Goal: Task Accomplishment & Management: Manage account settings

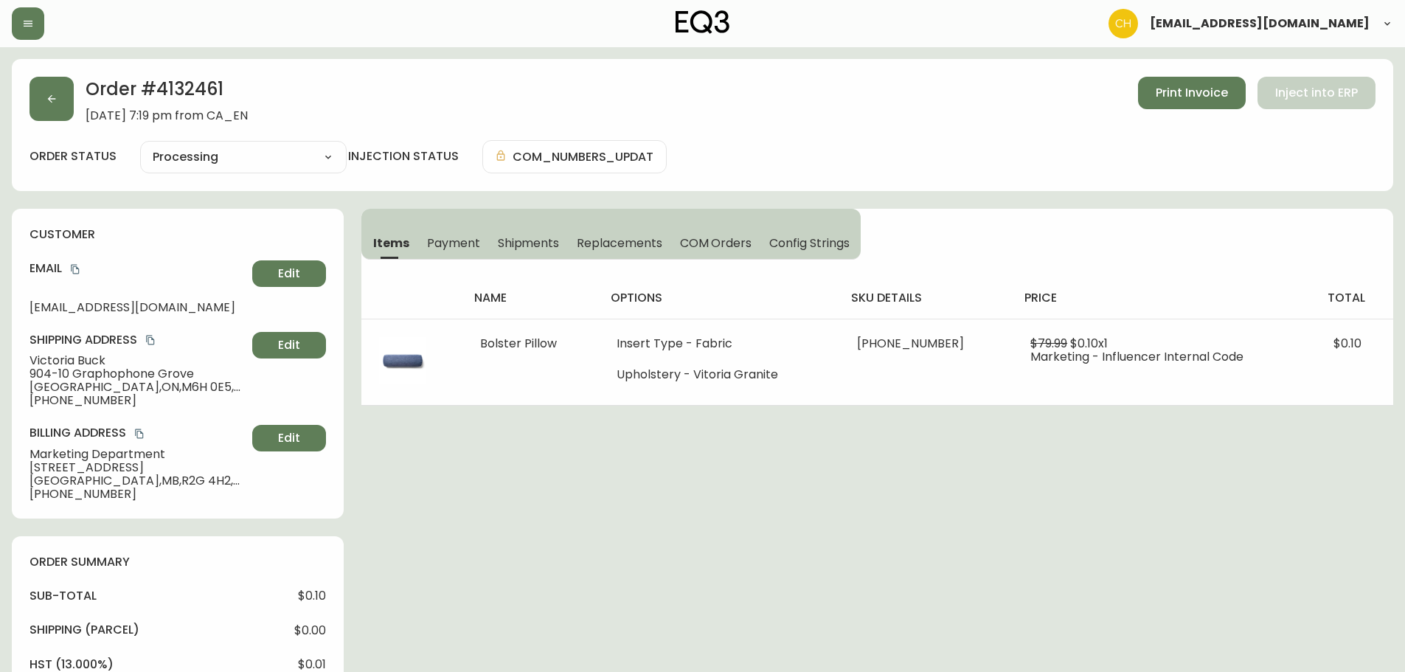
click at [60, 94] on button "button" at bounding box center [52, 99] width 44 height 44
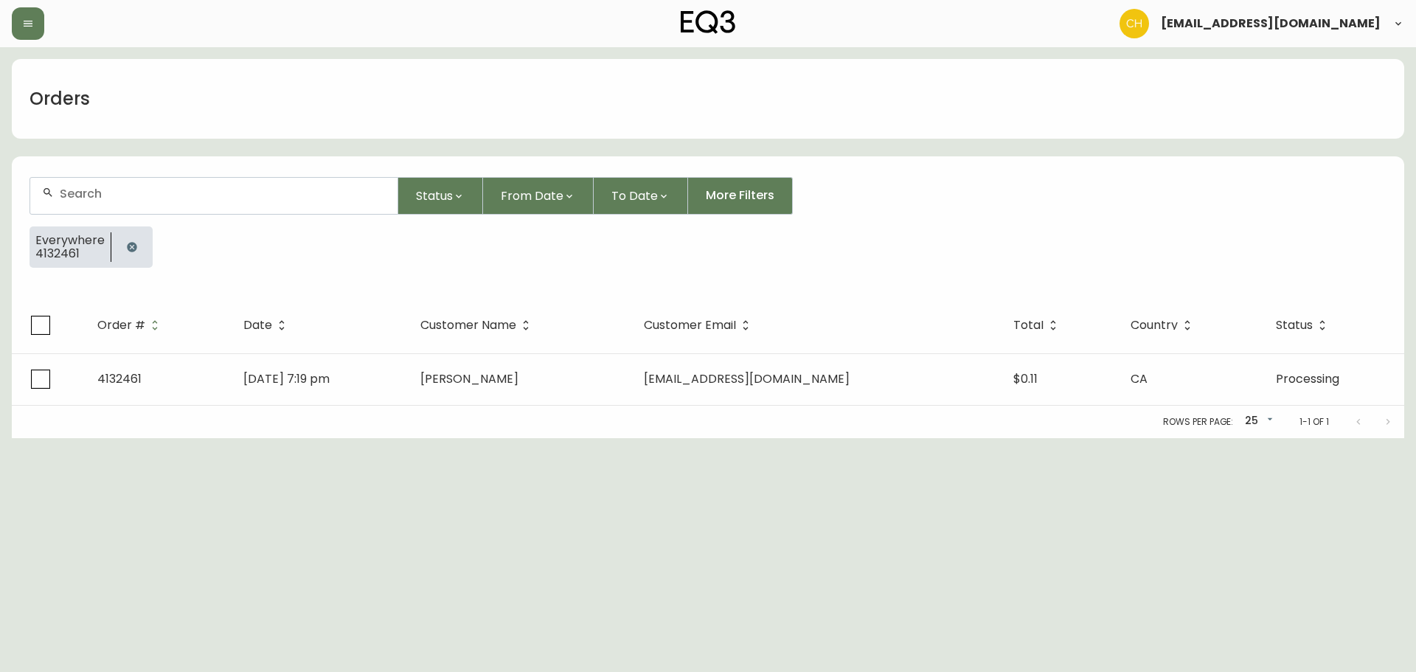
click at [104, 188] on input "text" at bounding box center [223, 194] width 326 height 14
type input "4135548"
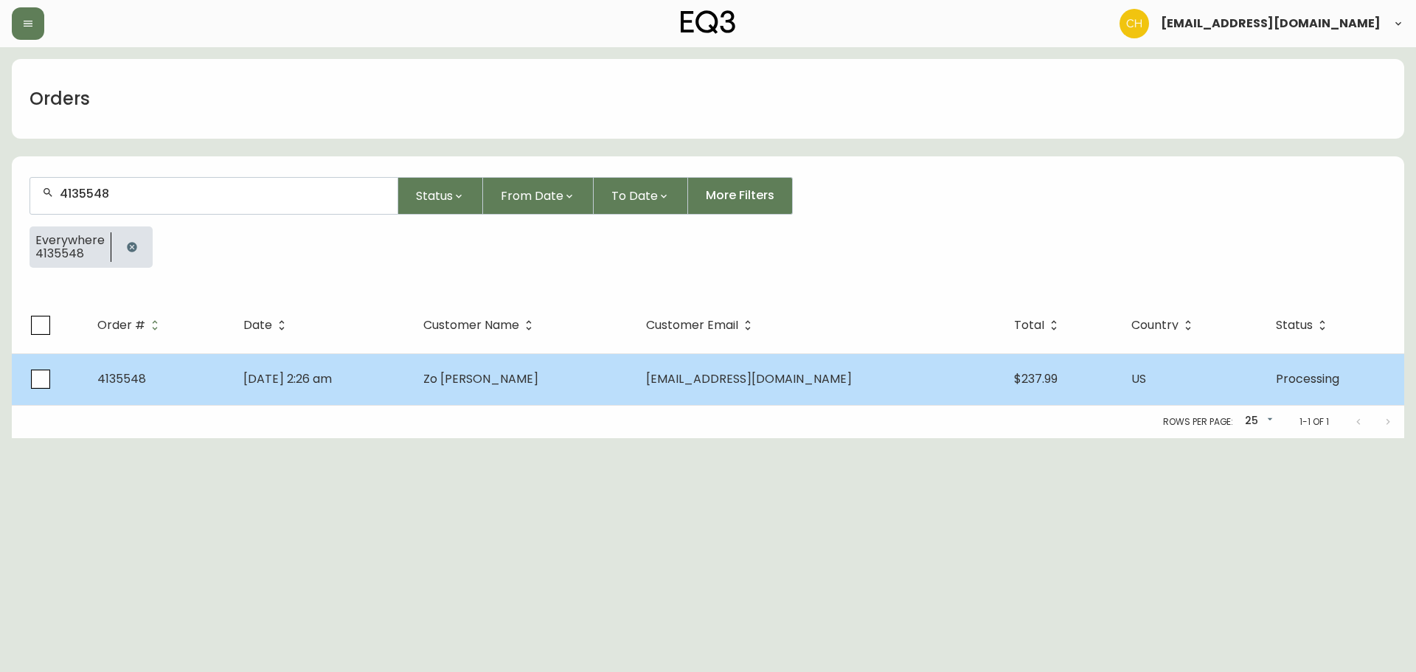
click at [533, 378] on span "Zo [PERSON_NAME]" at bounding box center [480, 378] width 115 height 17
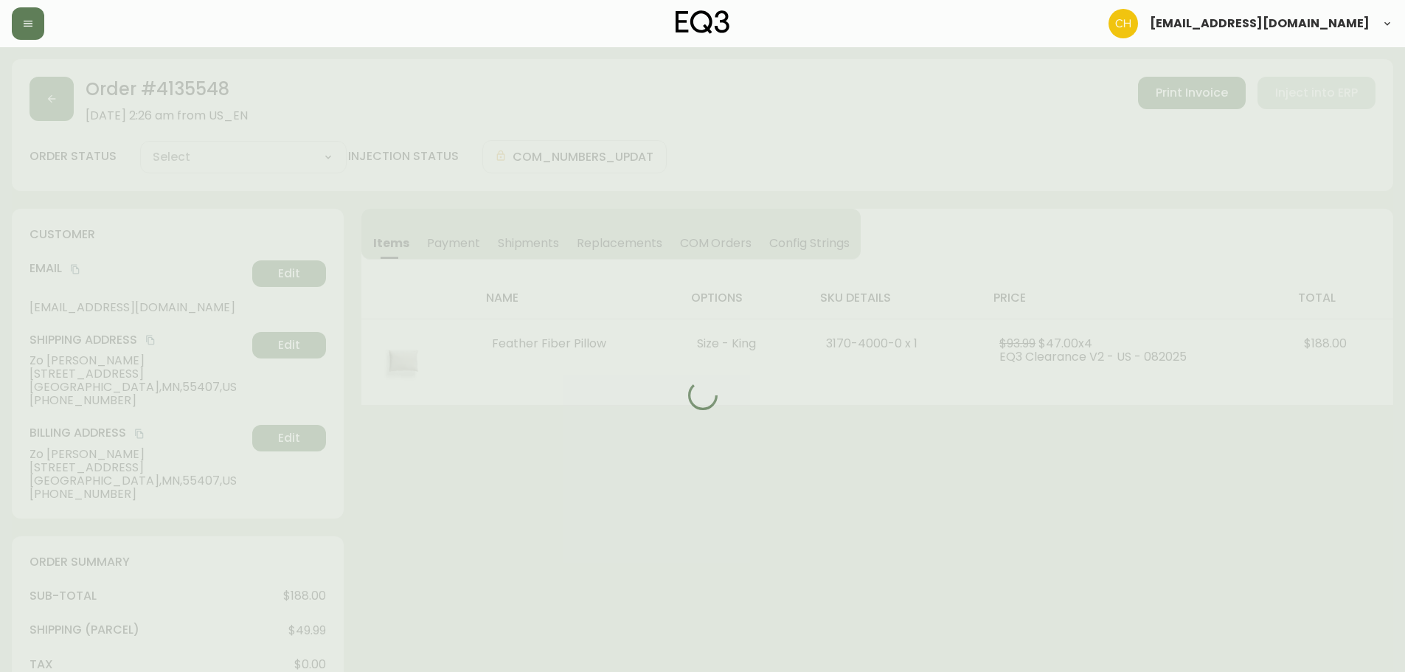
type input "Processing"
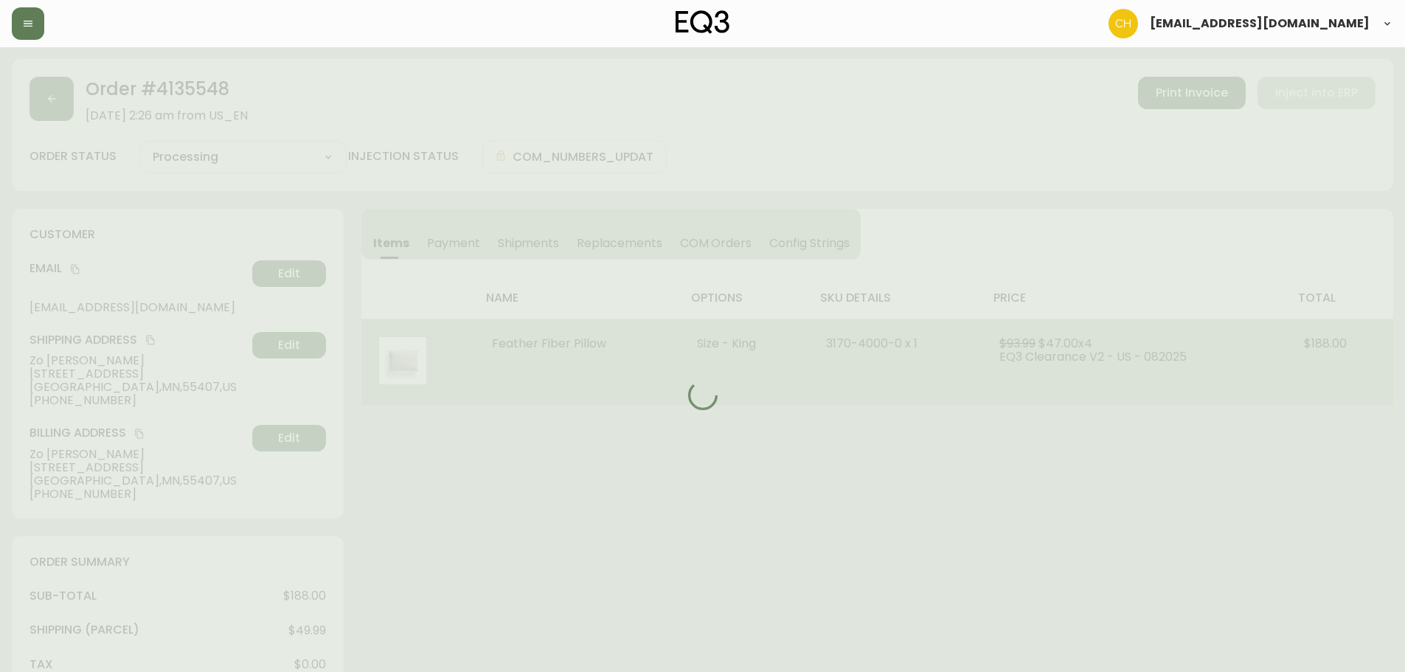
select select "PROCESSING"
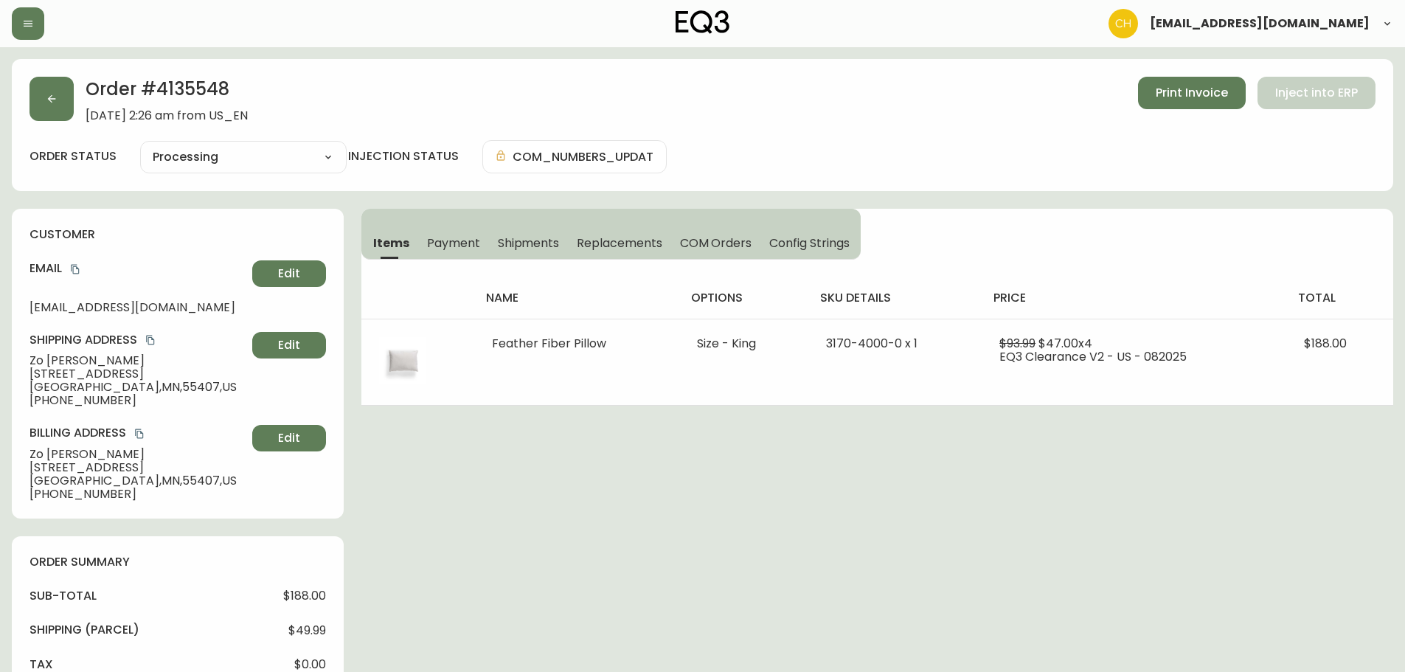
click at [544, 240] on span "Shipments" at bounding box center [529, 242] width 62 height 15
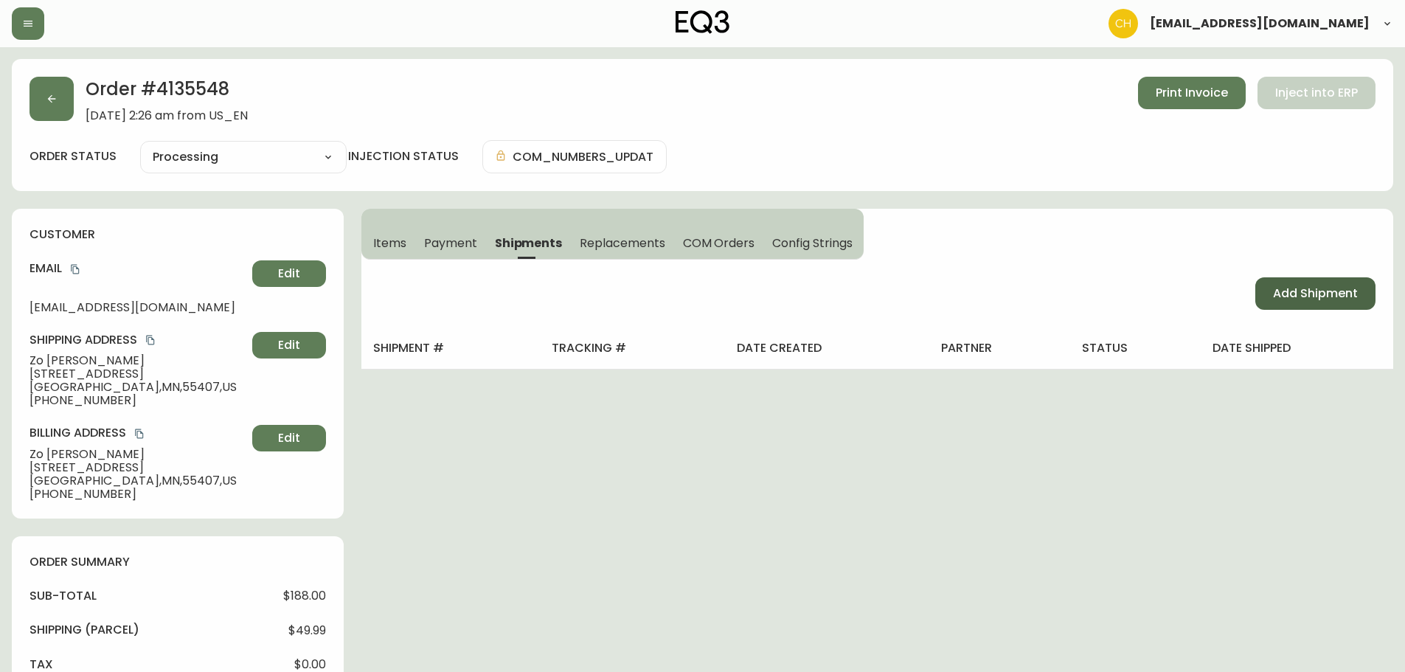
click at [1324, 295] on span "Add Shipment" at bounding box center [1315, 293] width 85 height 16
select select "PENDING"
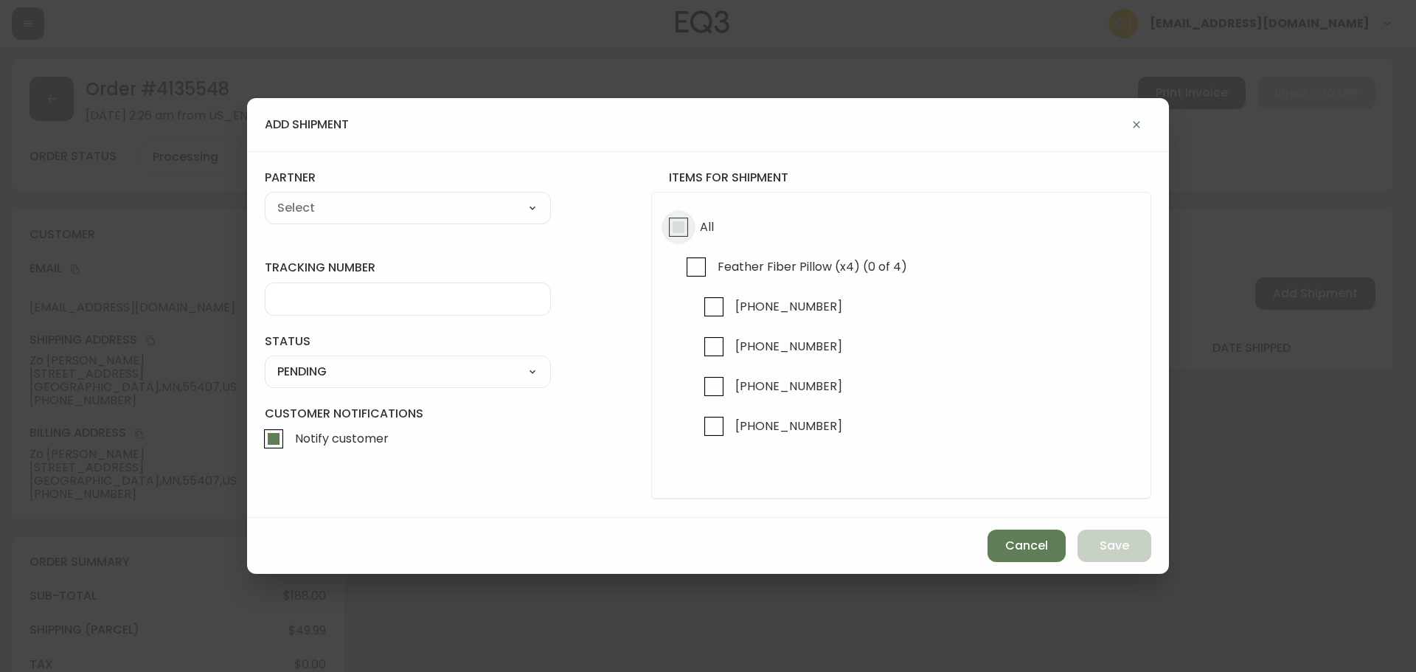
click at [674, 224] on input "All" at bounding box center [679, 227] width 34 height 34
checkbox input "true"
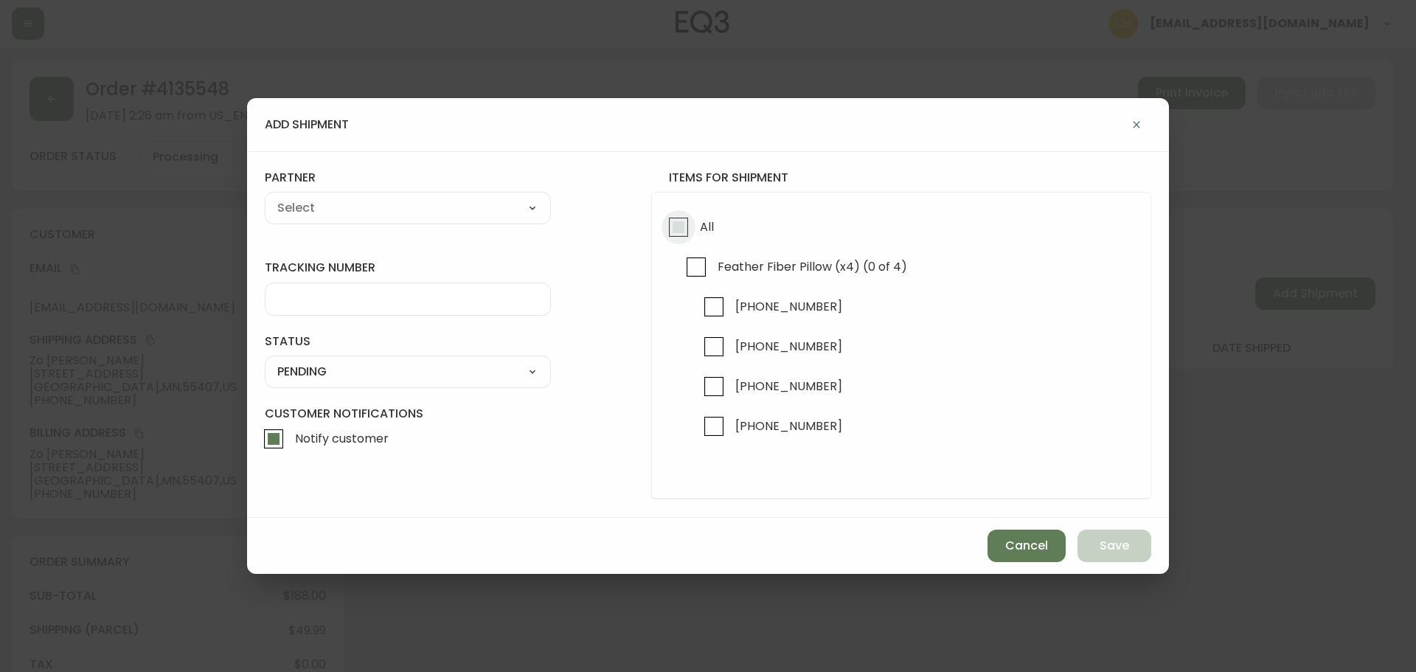
checkbox input "true"
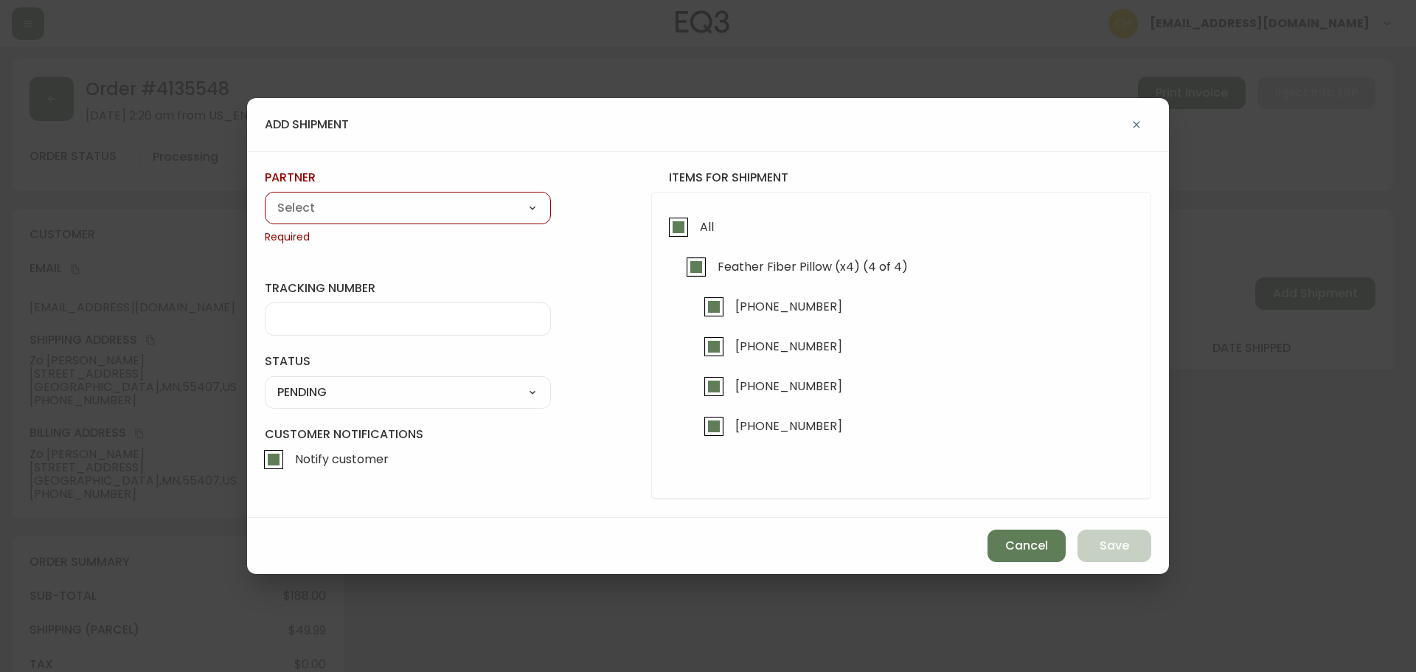
click at [291, 211] on select "A Move to Remember LLC ABF Freight Alero [PERSON_NAME] Canada Post Canpar Expre…" at bounding box center [408, 208] width 286 height 22
select select "cjy0a9taa01x001669l98m63c"
click at [265, 197] on select "A Move to Remember LLC ABF Freight Alero [PERSON_NAME] Canada Post Canpar Expre…" at bounding box center [408, 208] width 286 height 22
type input "FedEx"
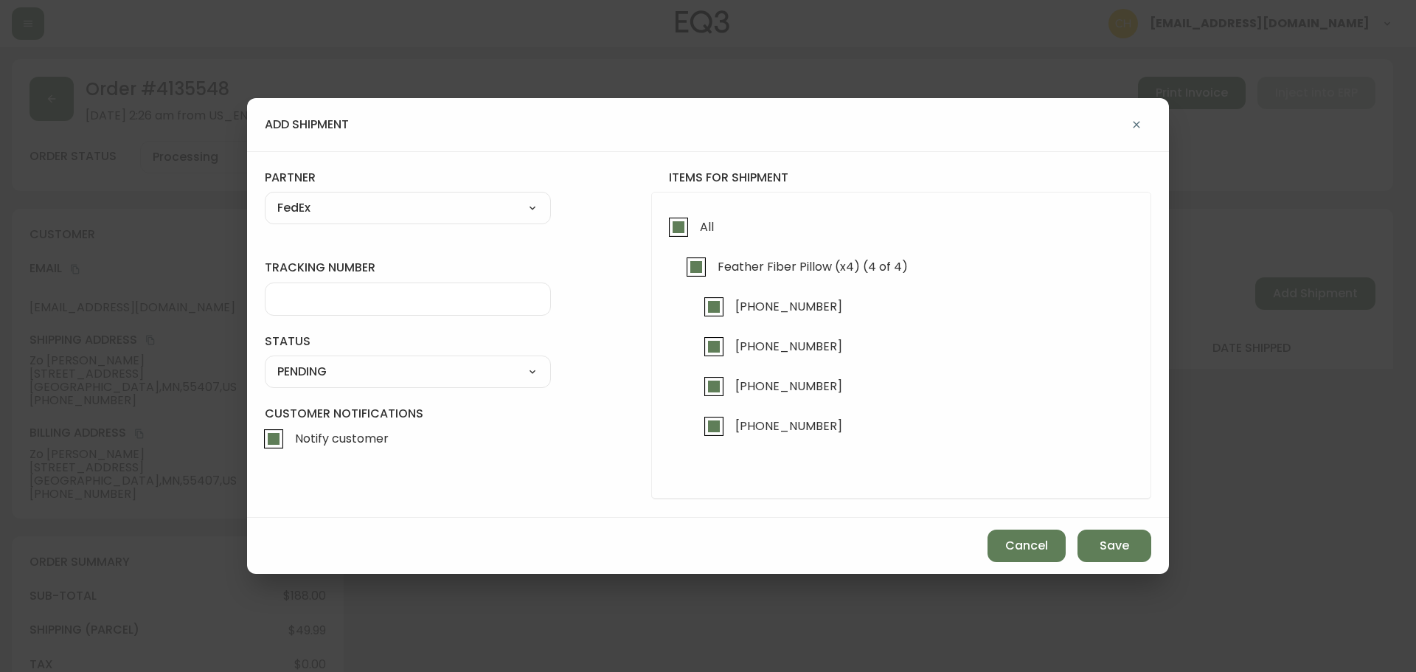
click at [297, 286] on div at bounding box center [408, 299] width 286 height 33
type input "455177310629"
click at [310, 374] on select "SHIPPED PENDING CANCELLED" at bounding box center [408, 372] width 286 height 22
click at [265, 361] on select "SHIPPED PENDING CANCELLED" at bounding box center [408, 372] width 286 height 22
select select "PENDING"
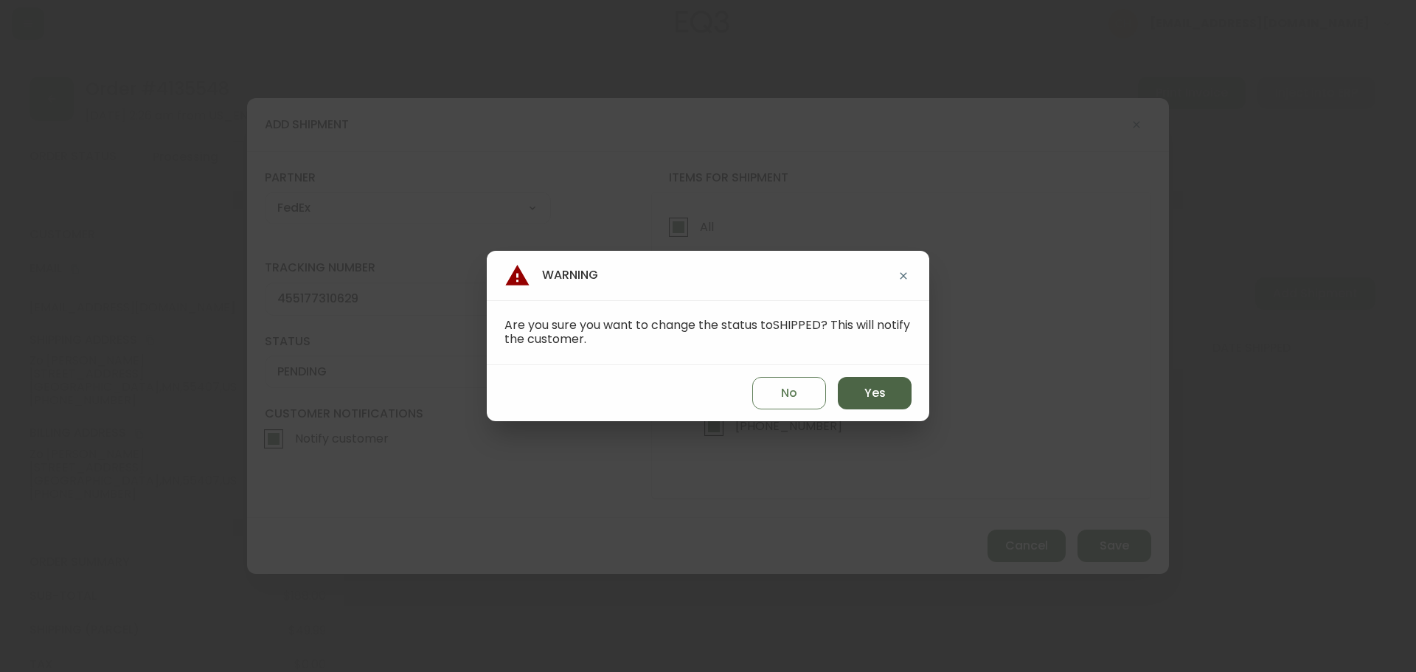
click at [858, 395] on button "Yes" at bounding box center [875, 393] width 74 height 32
type input "SHIPPED"
select select "SHIPPED"
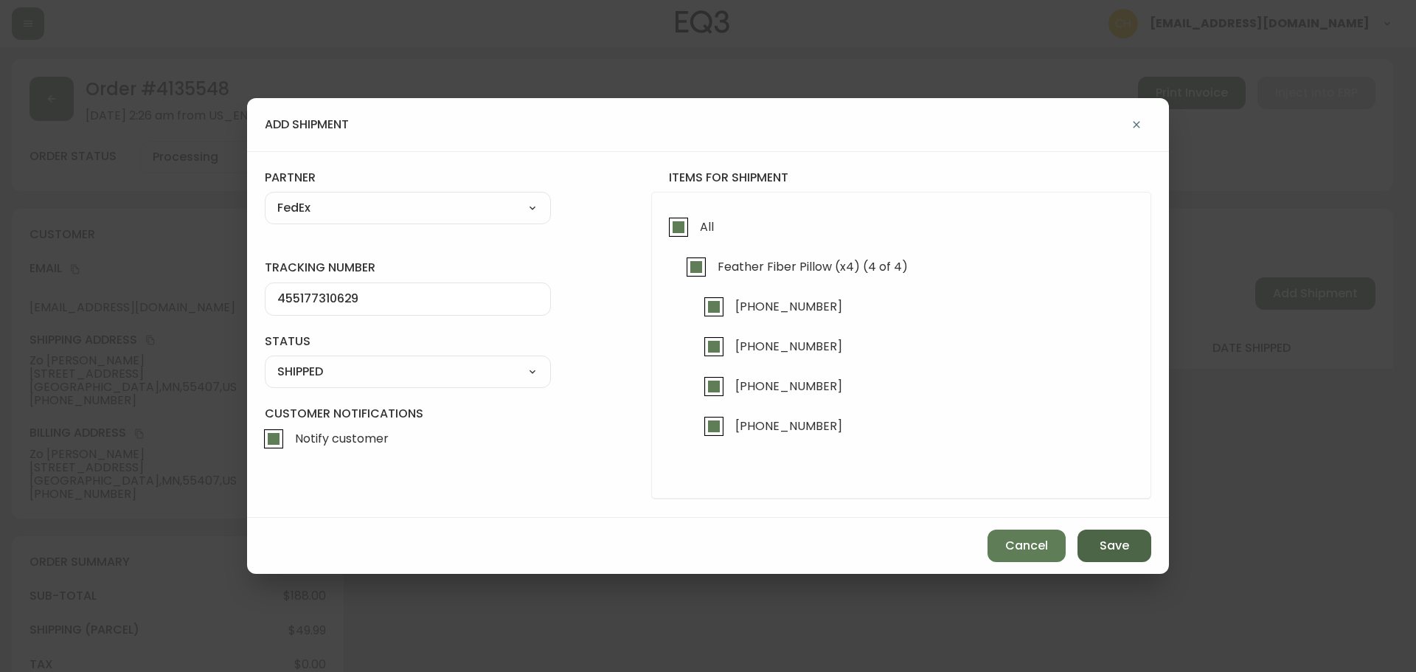
click at [1097, 549] on button "Save" at bounding box center [1115, 546] width 74 height 32
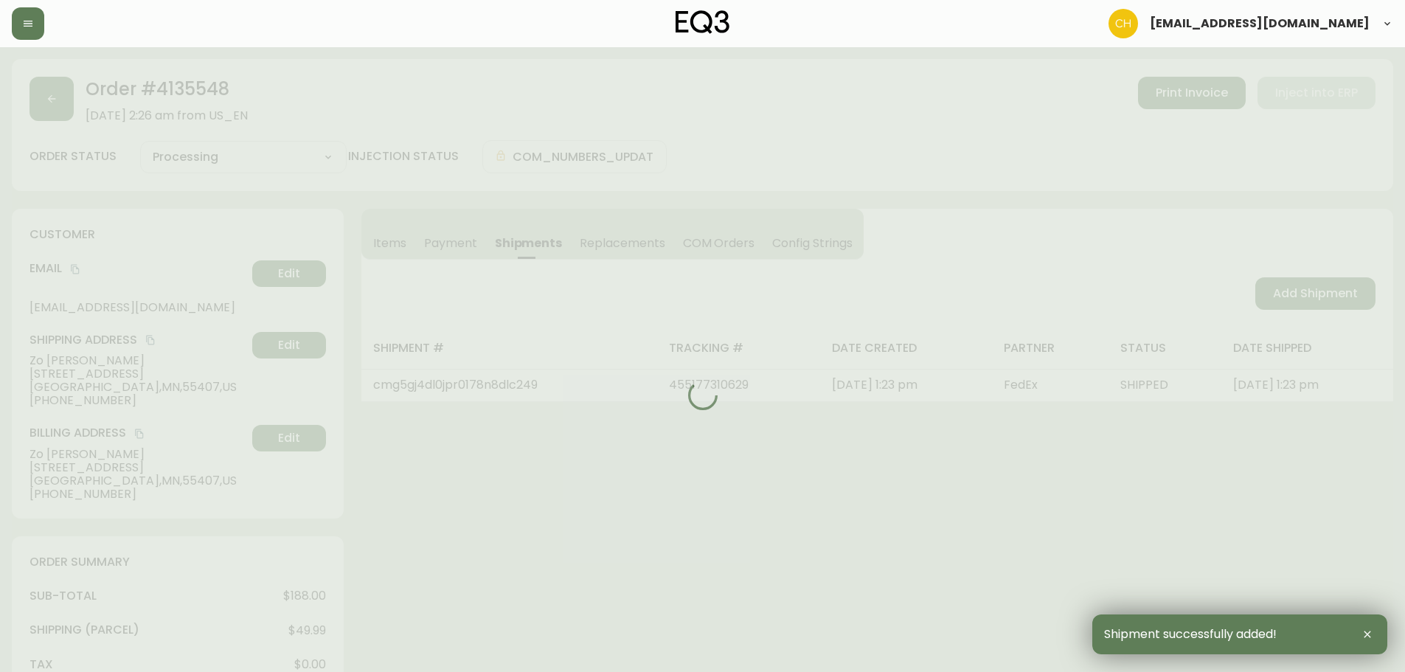
type input "Fully Shipped"
select select "FULLY_SHIPPED"
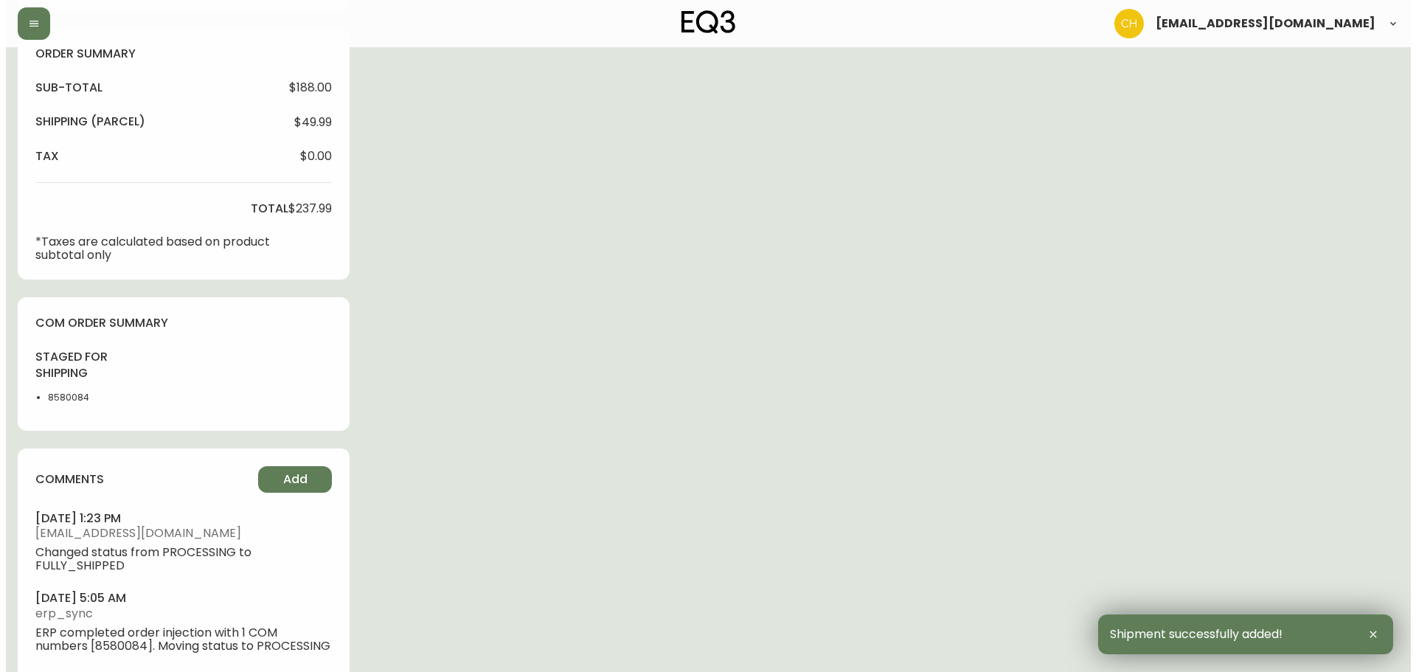
scroll to position [547, 0]
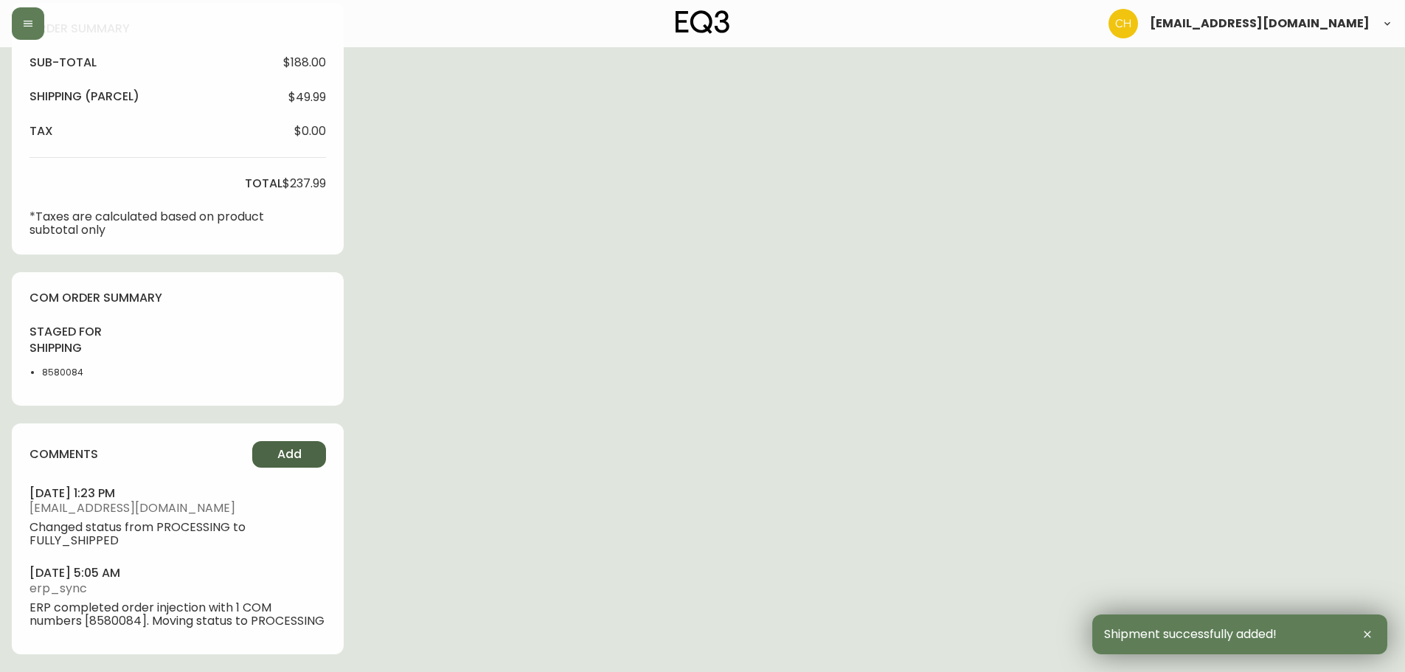
click at [293, 446] on span "Add" at bounding box center [289, 454] width 24 height 16
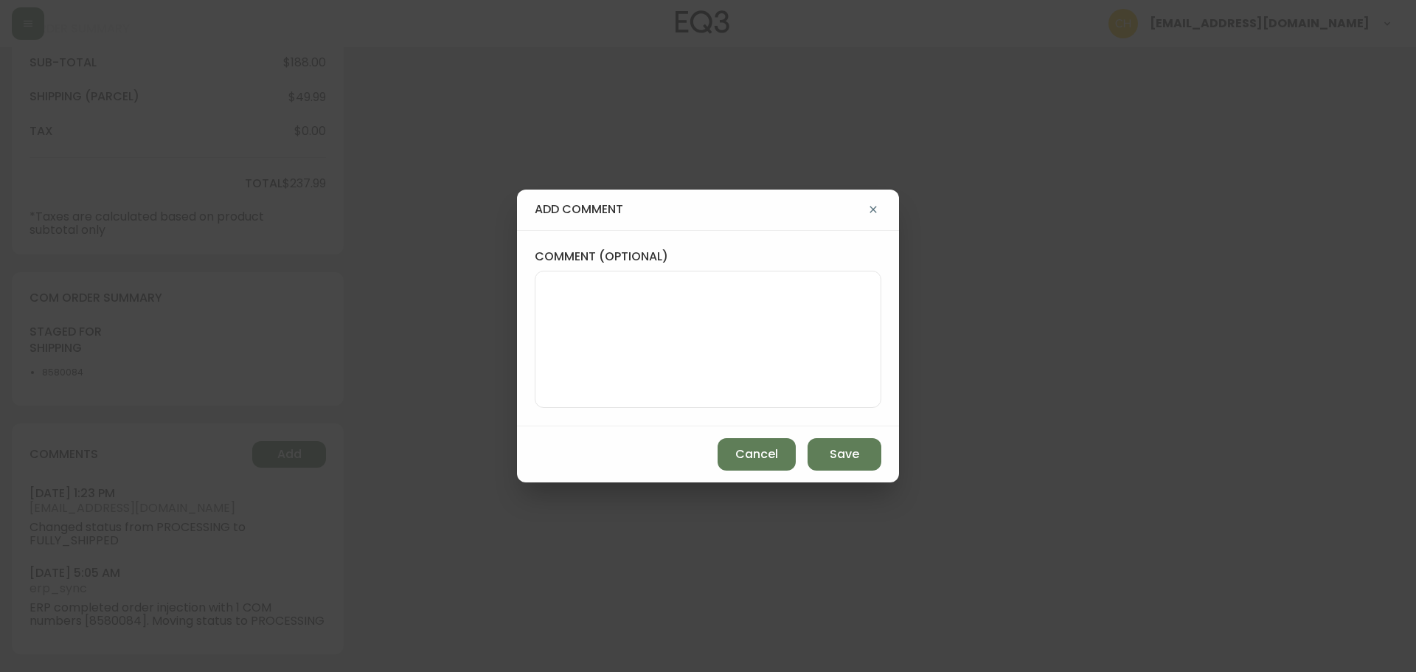
click at [578, 324] on textarea "comment (optional)" at bounding box center [708, 339] width 322 height 118
type textarea "c"
type textarea "CH"
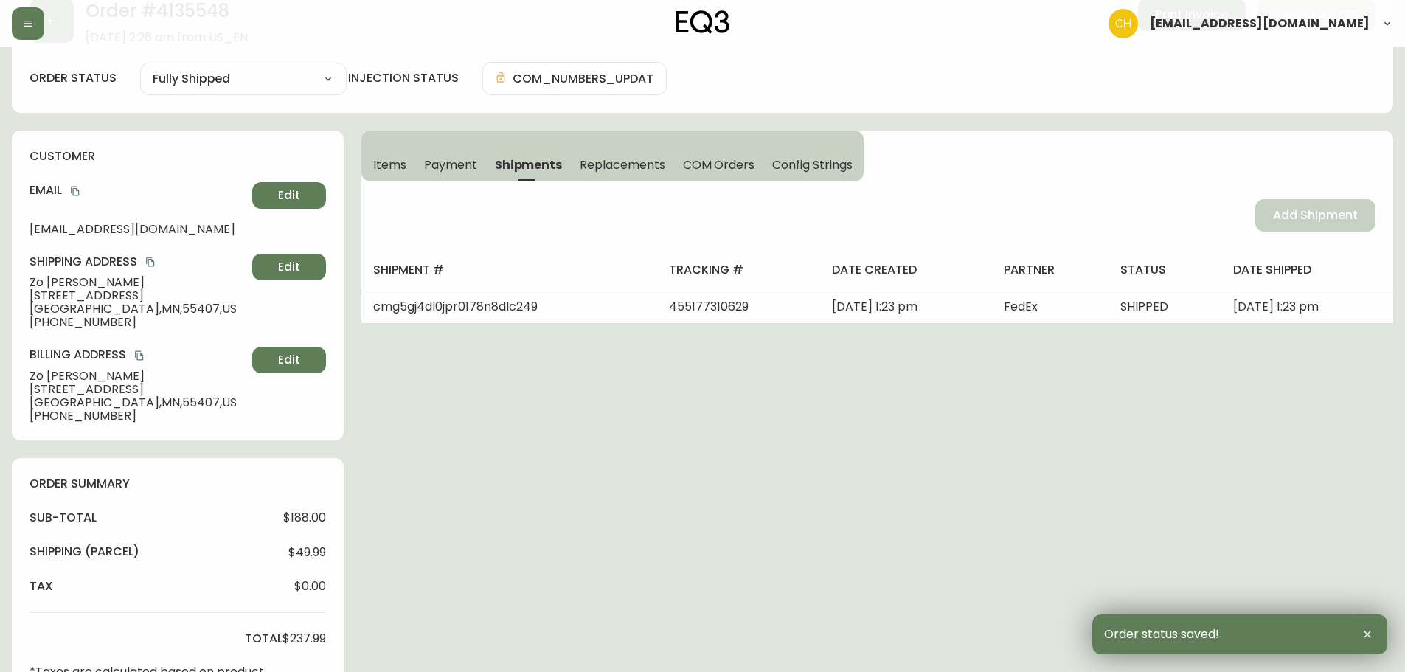
scroll to position [0, 0]
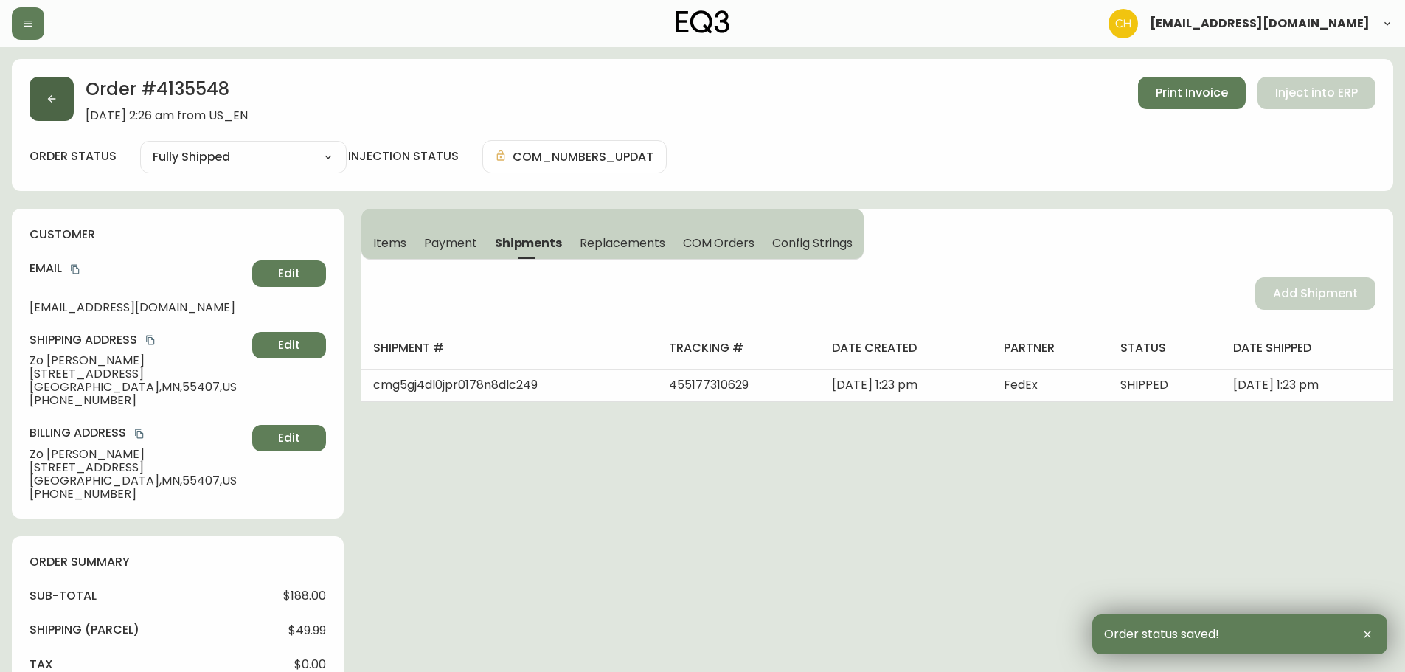
click at [53, 91] on button "button" at bounding box center [52, 99] width 44 height 44
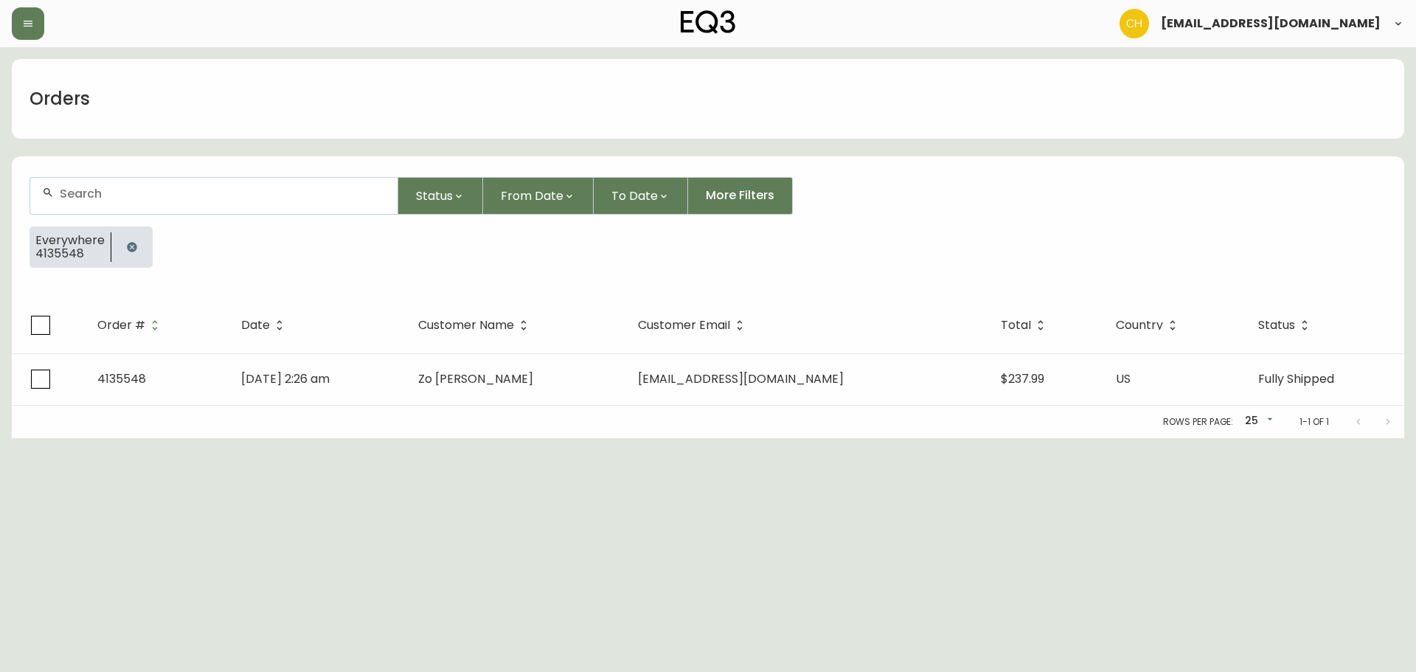
click at [74, 189] on input "text" at bounding box center [223, 194] width 326 height 14
type input "4135573"
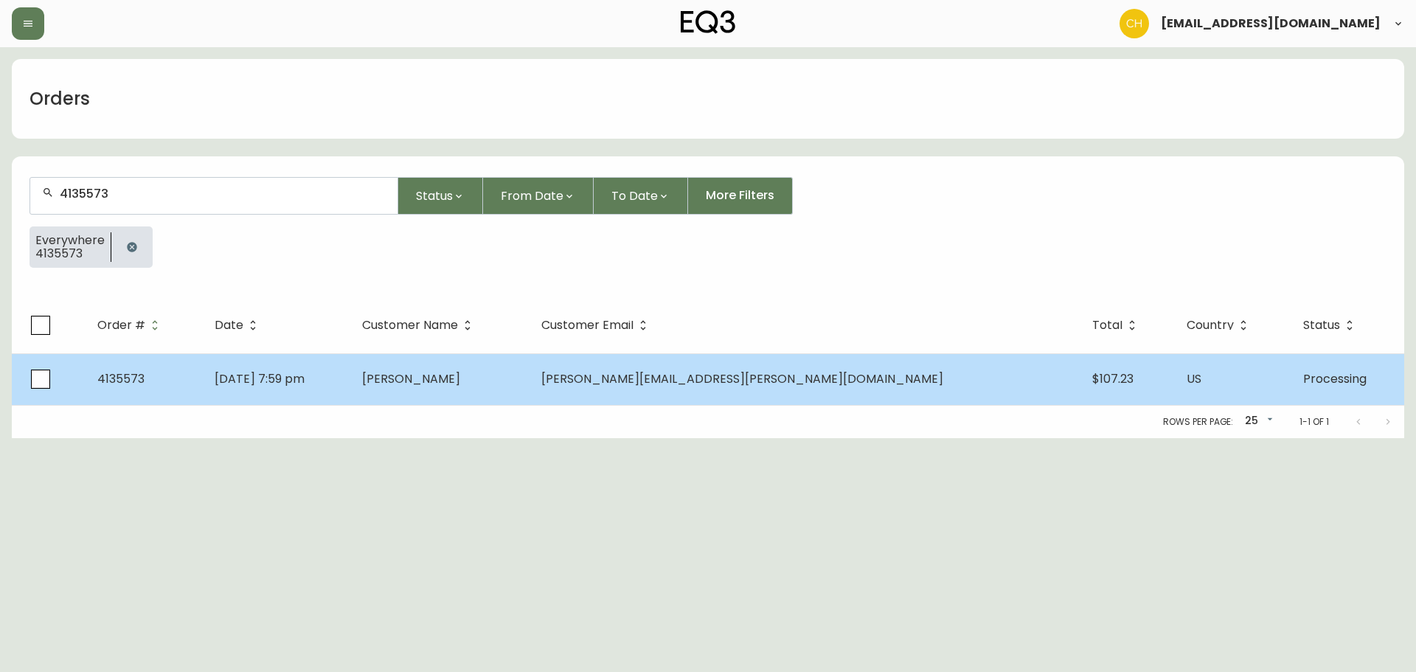
click at [494, 398] on td "[PERSON_NAME]" at bounding box center [439, 379] width 179 height 52
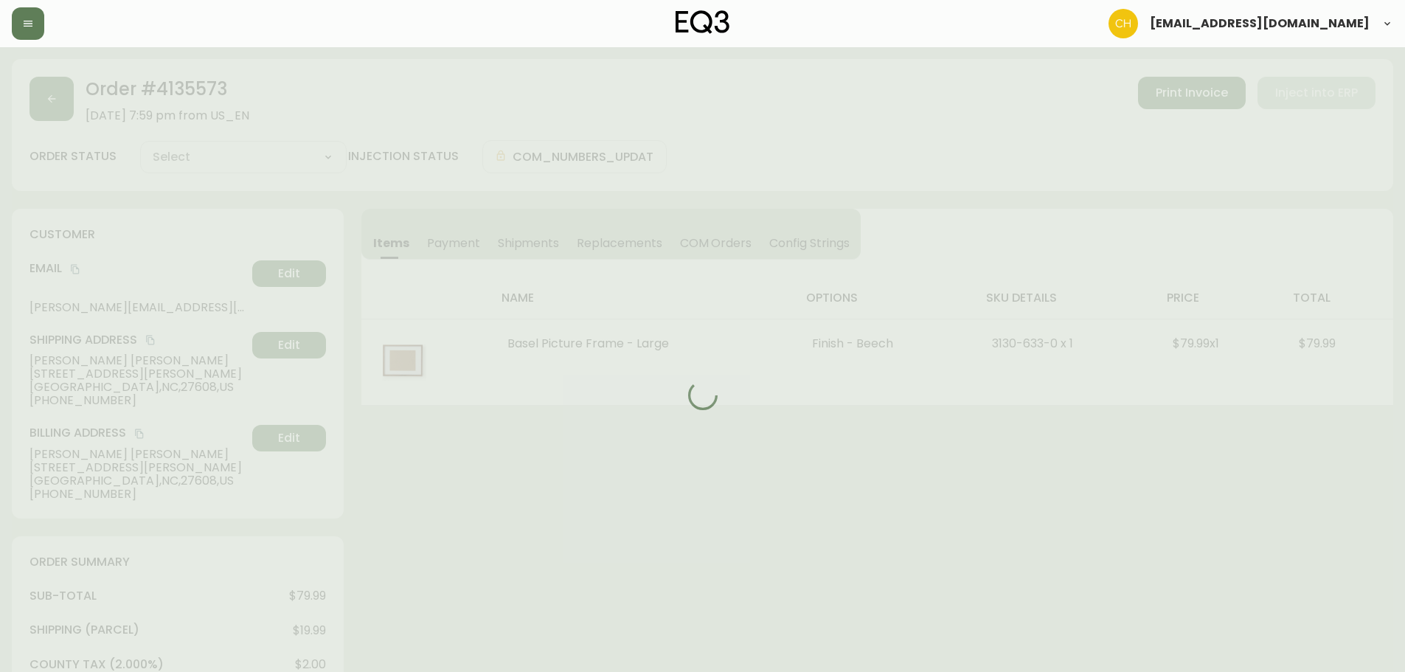
type input "Processing"
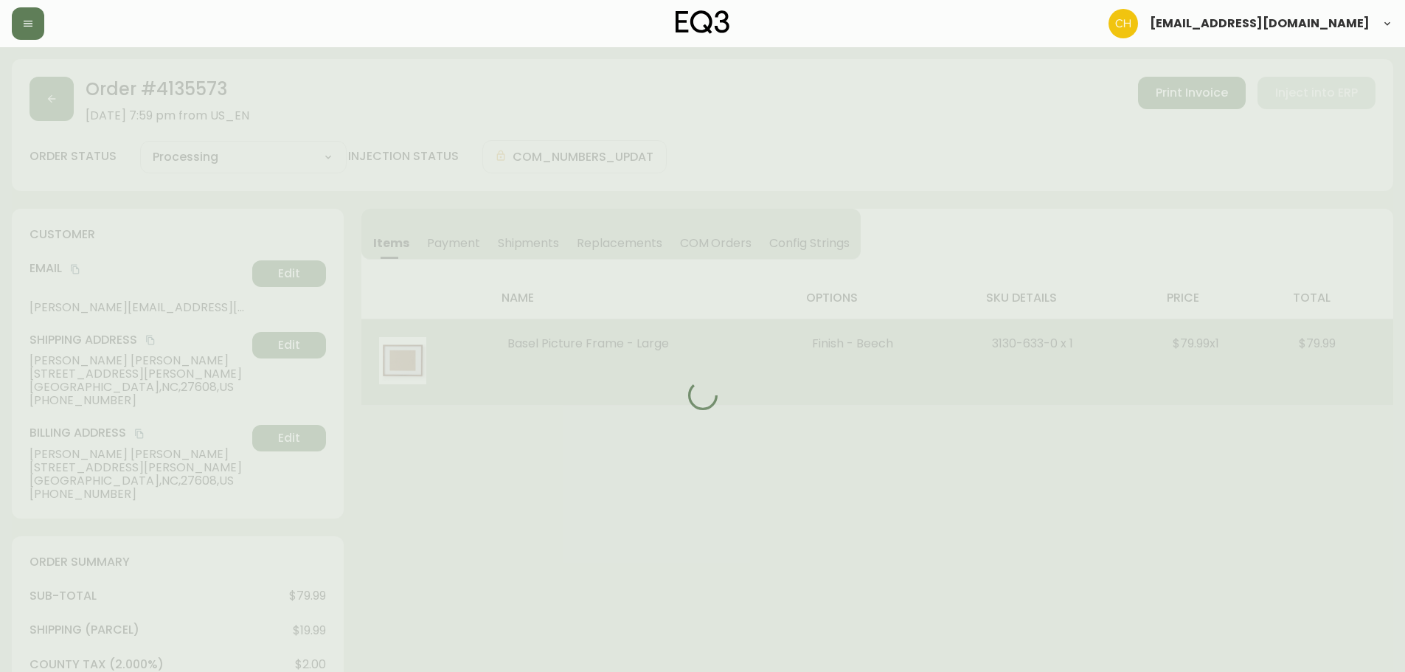
select select "PROCESSING"
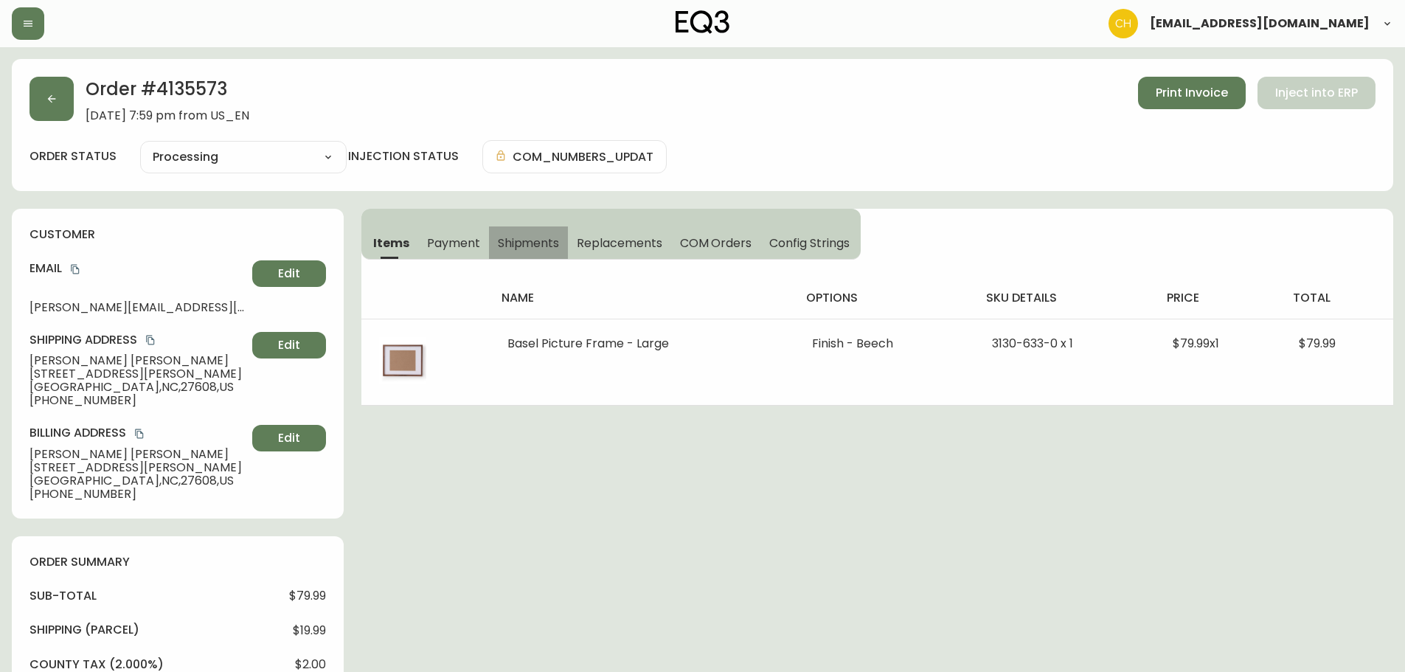
click at [527, 243] on span "Shipments" at bounding box center [529, 242] width 62 height 15
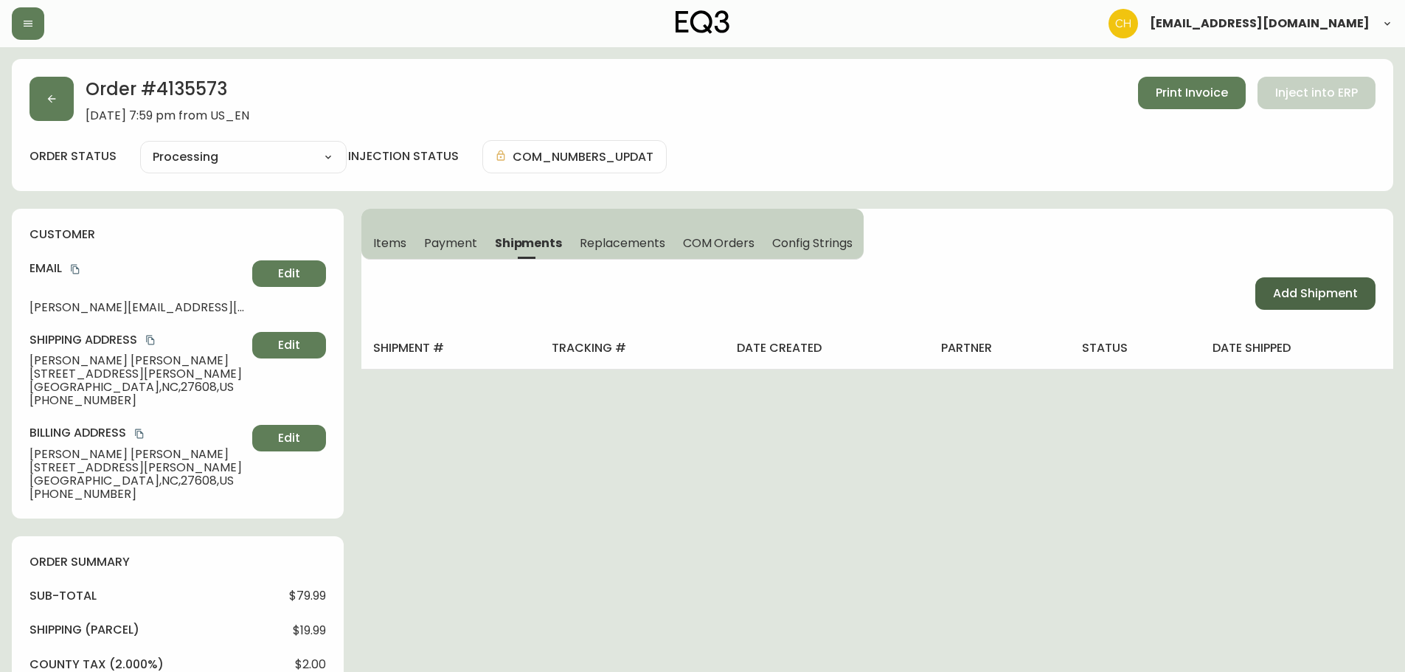
click at [1281, 288] on span "Add Shipment" at bounding box center [1315, 293] width 85 height 16
select select "PENDING"
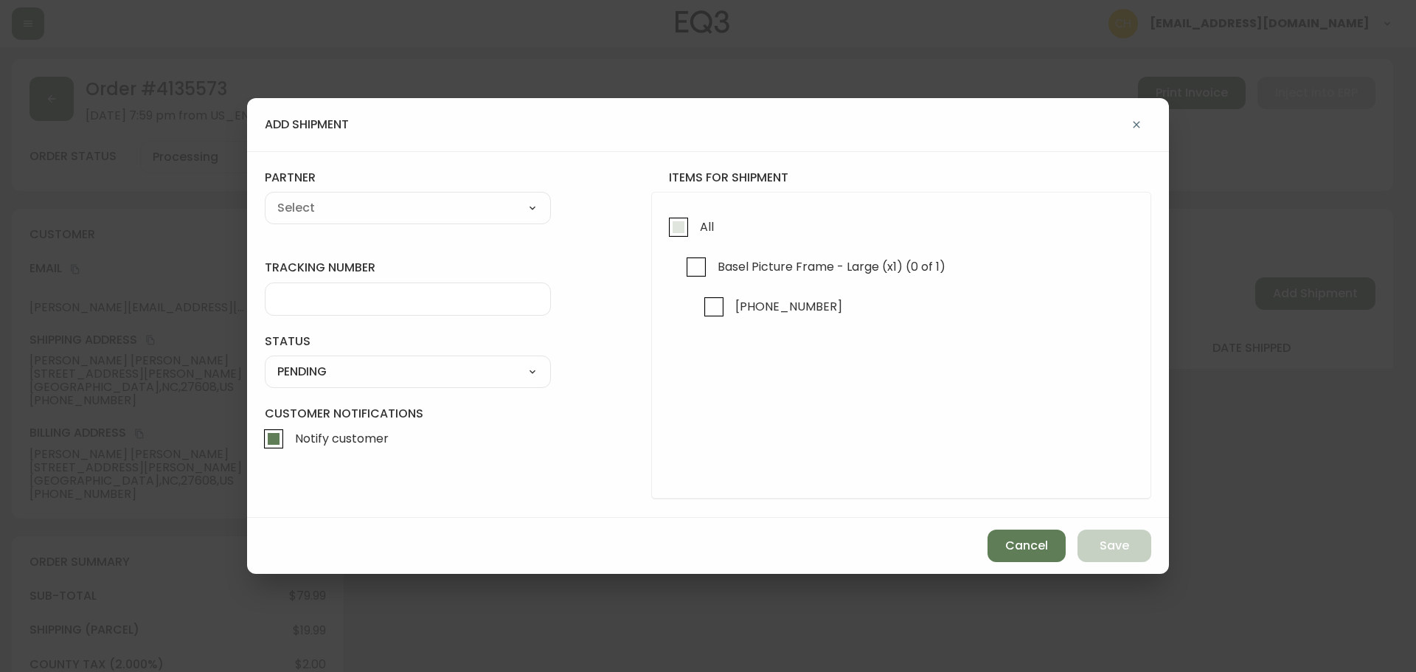
click at [679, 229] on input "All" at bounding box center [679, 227] width 34 height 34
checkbox input "true"
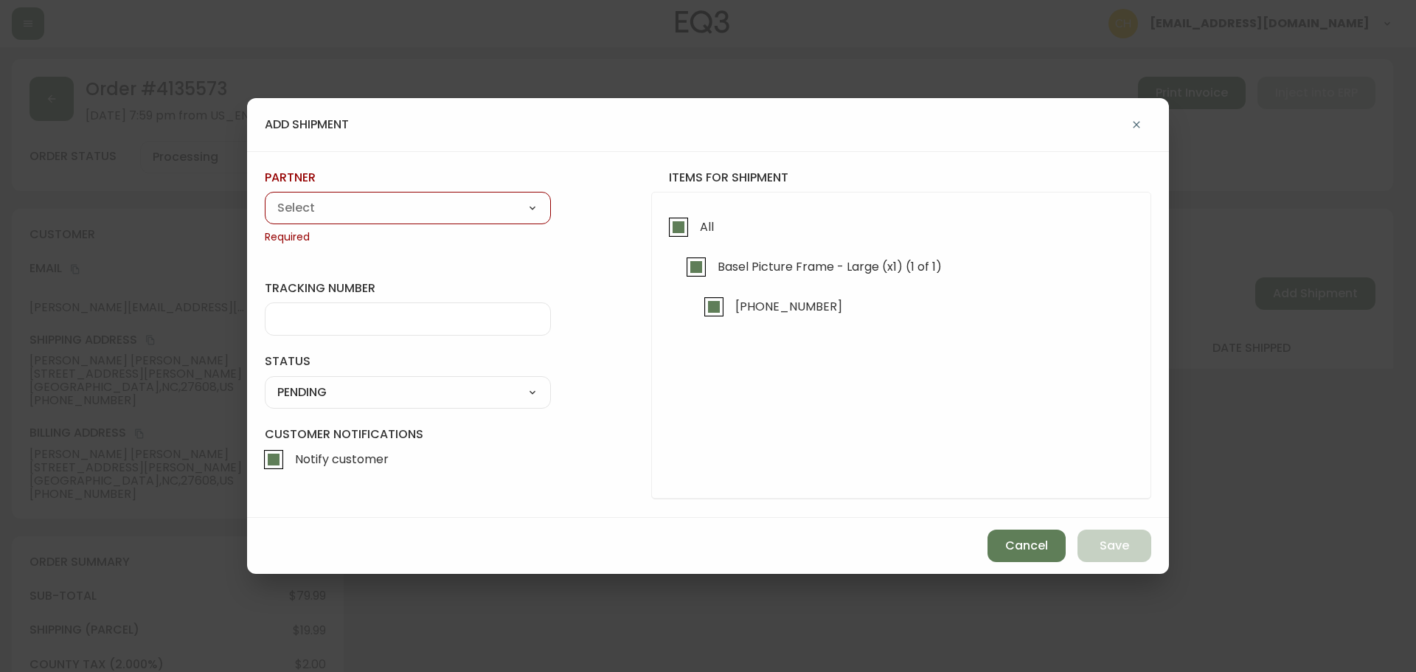
drag, startPoint x: 480, startPoint y: 206, endPoint x: 461, endPoint y: 212, distance: 20.1
click at [480, 206] on select "A Move to Remember LLC ABF Freight Alero [PERSON_NAME] Canada Post Canpar Expre…" at bounding box center [408, 208] width 286 height 22
select select "cjy0a9taa01x001669l98m63c"
click at [265, 197] on select "A Move to Remember LLC ABF Freight Alero [PERSON_NAME] Canada Post Canpar Expre…" at bounding box center [408, 208] width 286 height 22
type input "FedEx"
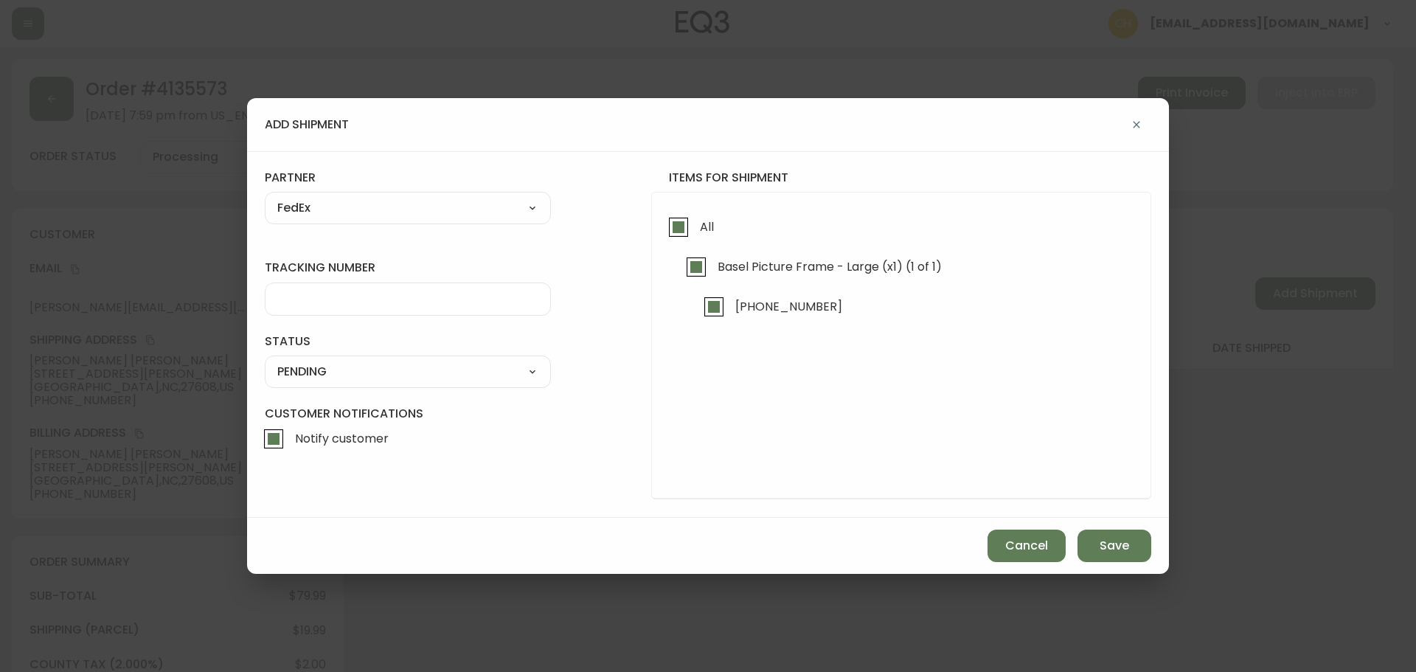
click at [320, 302] on input "tracking number" at bounding box center [407, 299] width 261 height 14
type input "455177310630"
click at [328, 375] on select "SHIPPED PENDING CANCELLED" at bounding box center [408, 372] width 286 height 22
click at [265, 361] on select "SHIPPED PENDING CANCELLED" at bounding box center [408, 372] width 286 height 22
select select "PENDING"
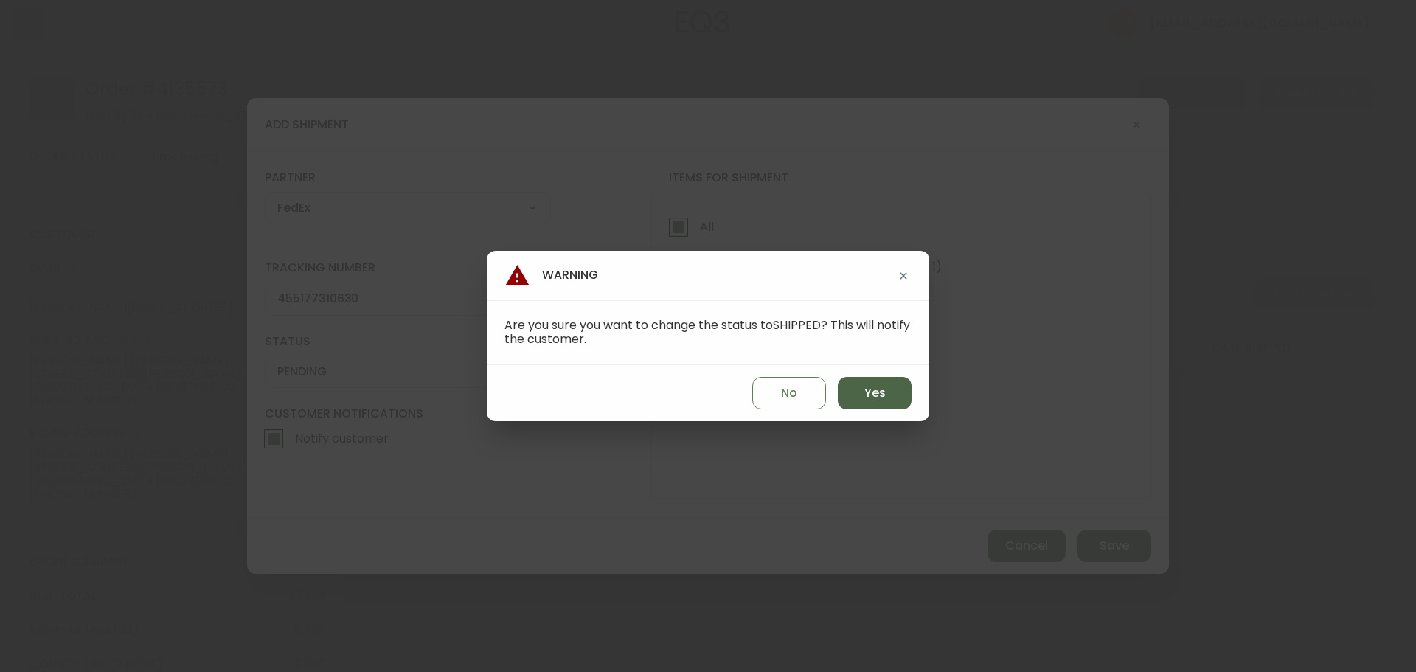
click at [873, 395] on span "Yes" at bounding box center [875, 393] width 21 height 16
type input "SHIPPED"
select select "SHIPPED"
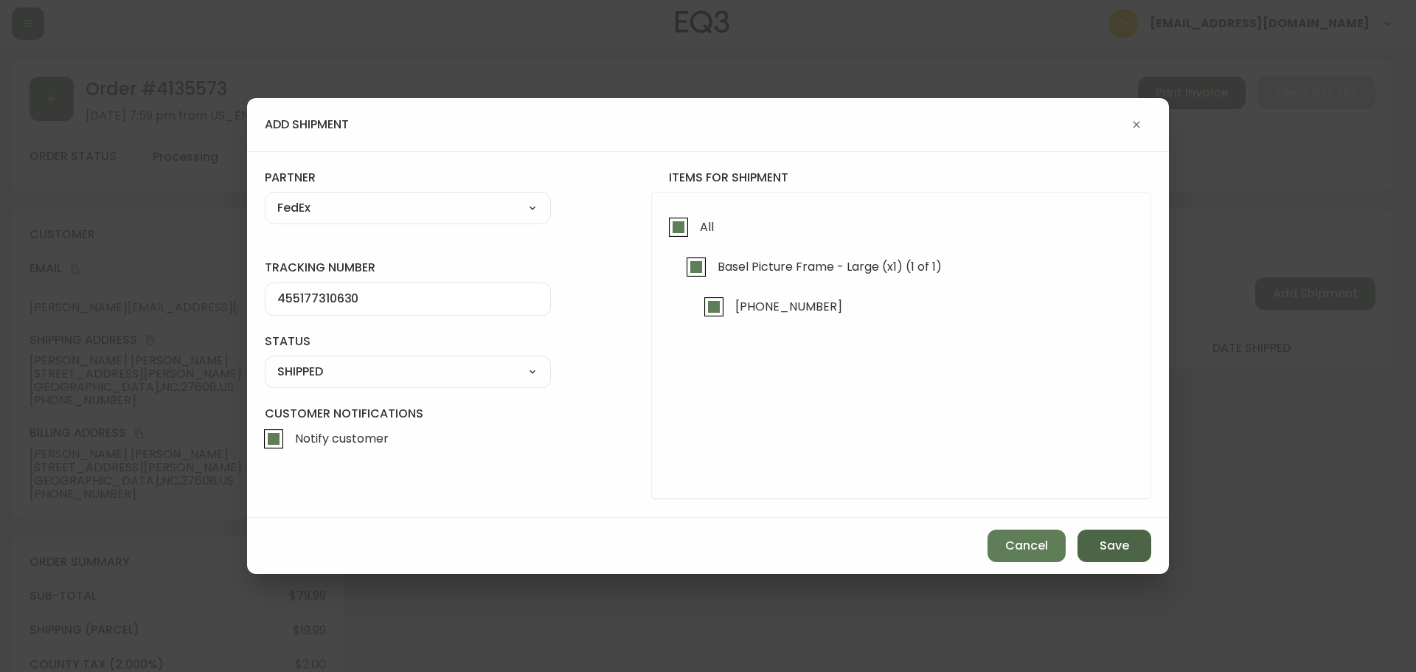
click at [1099, 552] on button "Save" at bounding box center [1115, 546] width 74 height 32
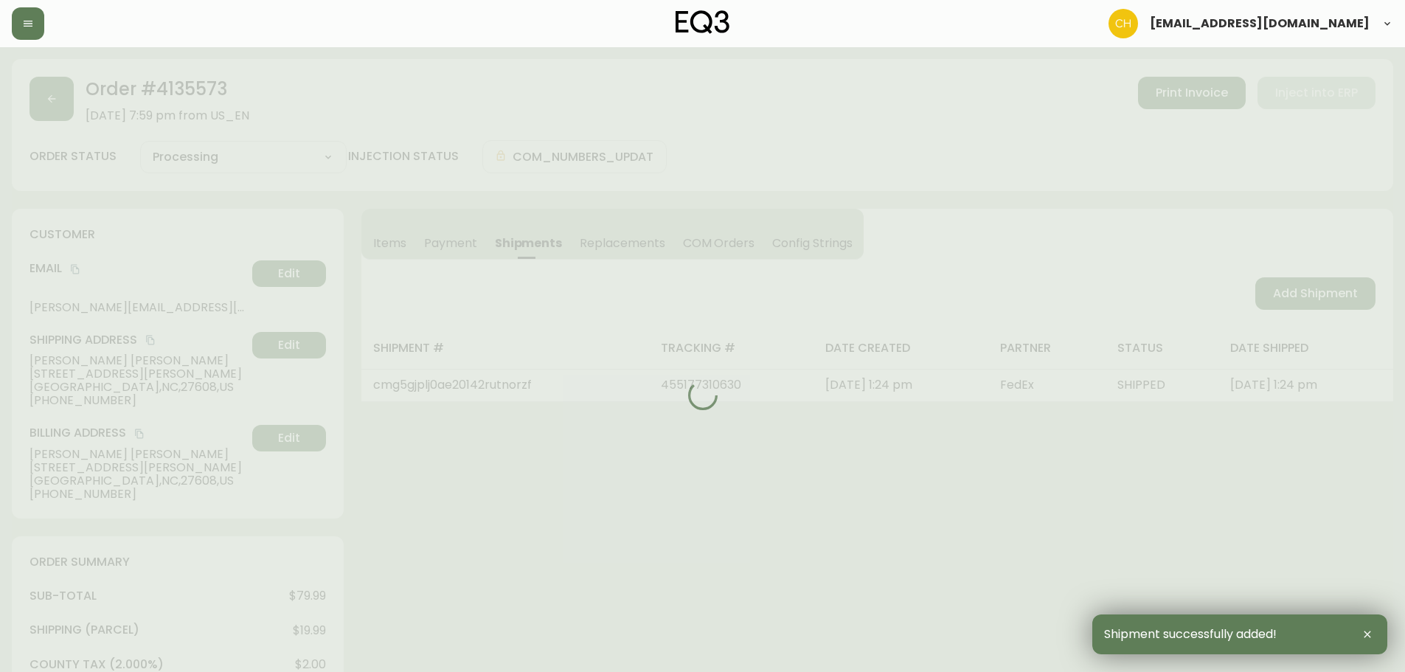
type input "Fully Shipped"
select select "FULLY_SHIPPED"
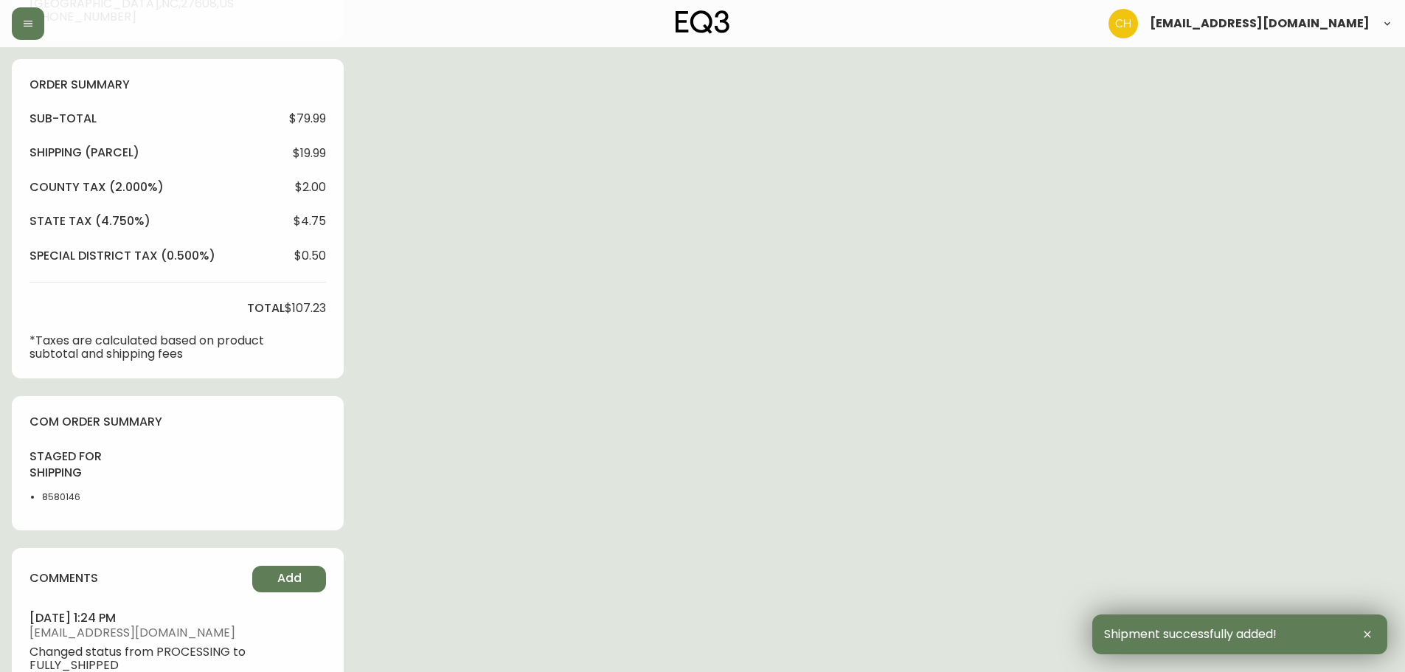
scroll to position [602, 0]
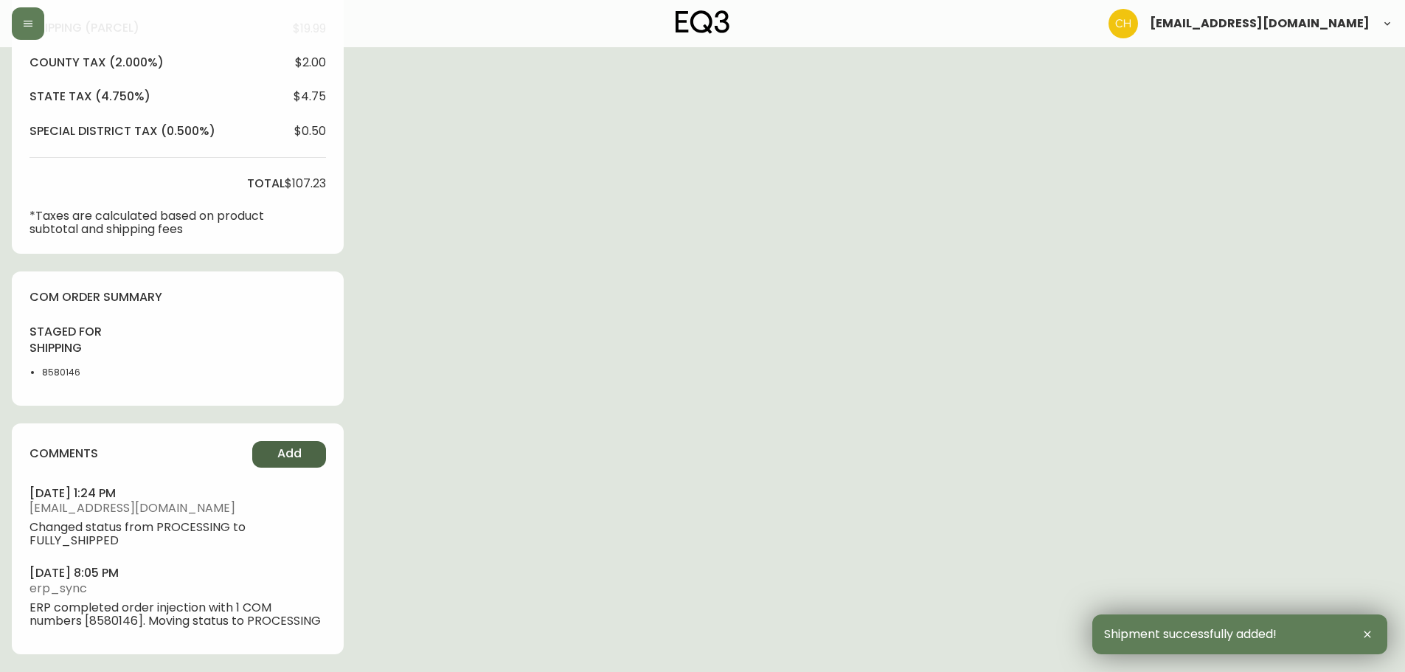
drag, startPoint x: 263, startPoint y: 457, endPoint x: 271, endPoint y: 455, distance: 7.5
click at [271, 455] on button "Add" at bounding box center [289, 454] width 74 height 27
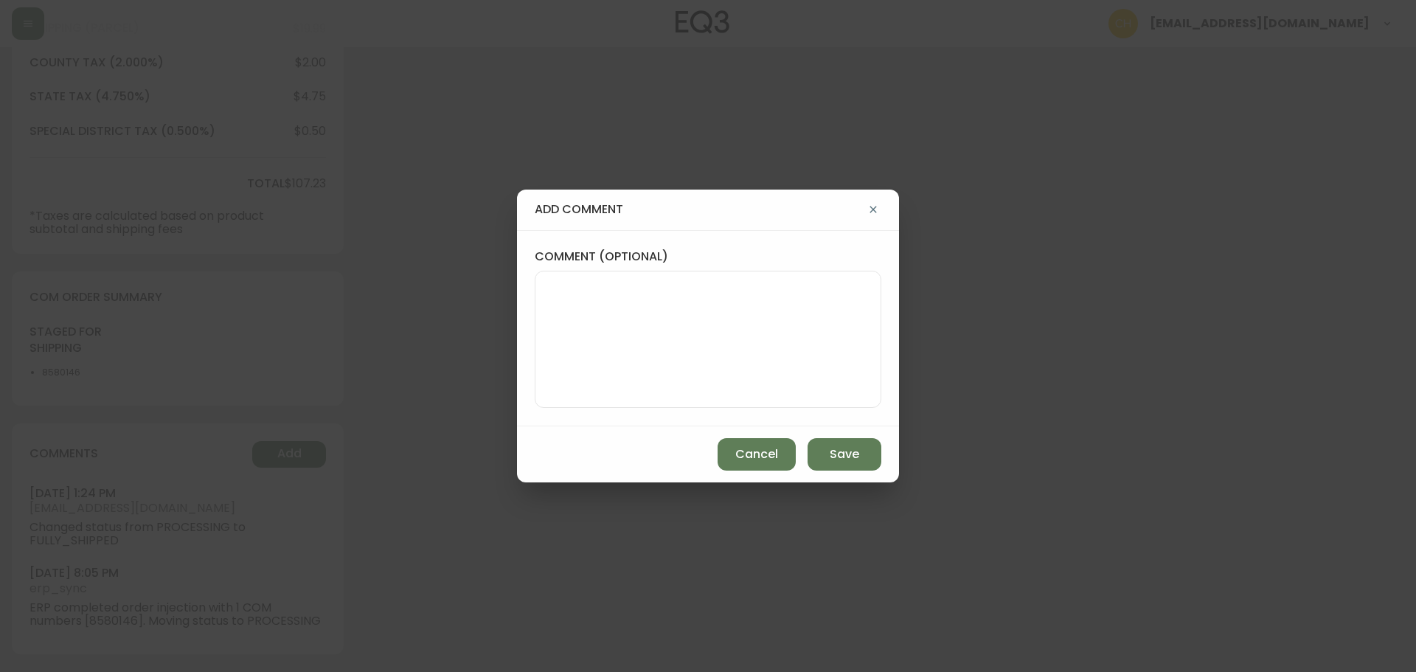
click at [563, 352] on textarea "comment (optional)" at bounding box center [708, 339] width 322 height 118
type textarea "CH"
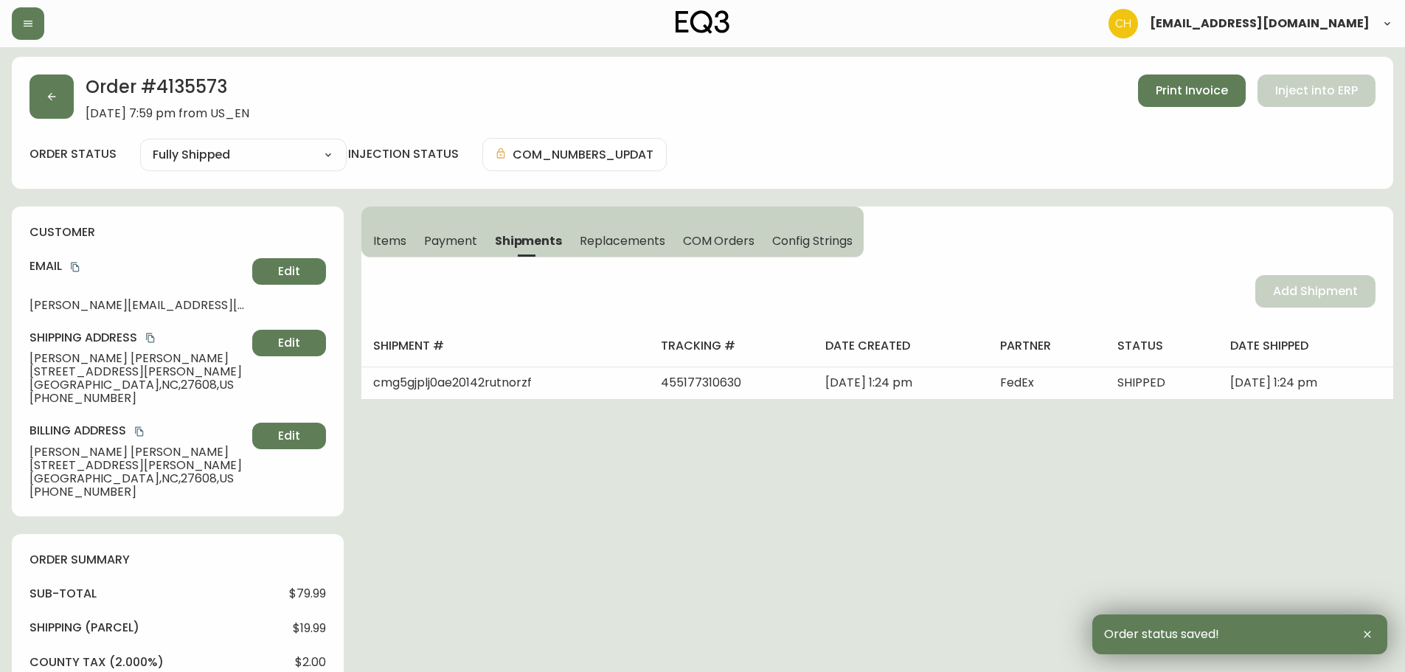
scroll to position [0, 0]
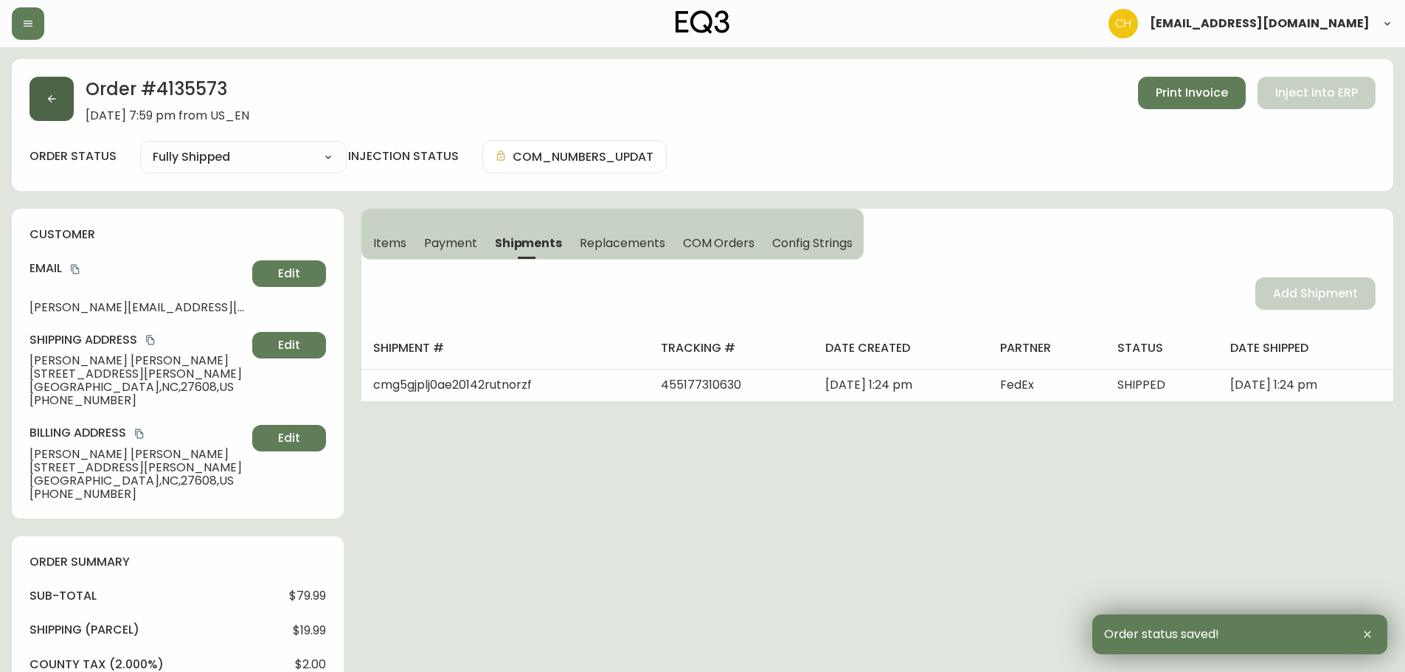
click at [71, 108] on button "button" at bounding box center [52, 99] width 44 height 44
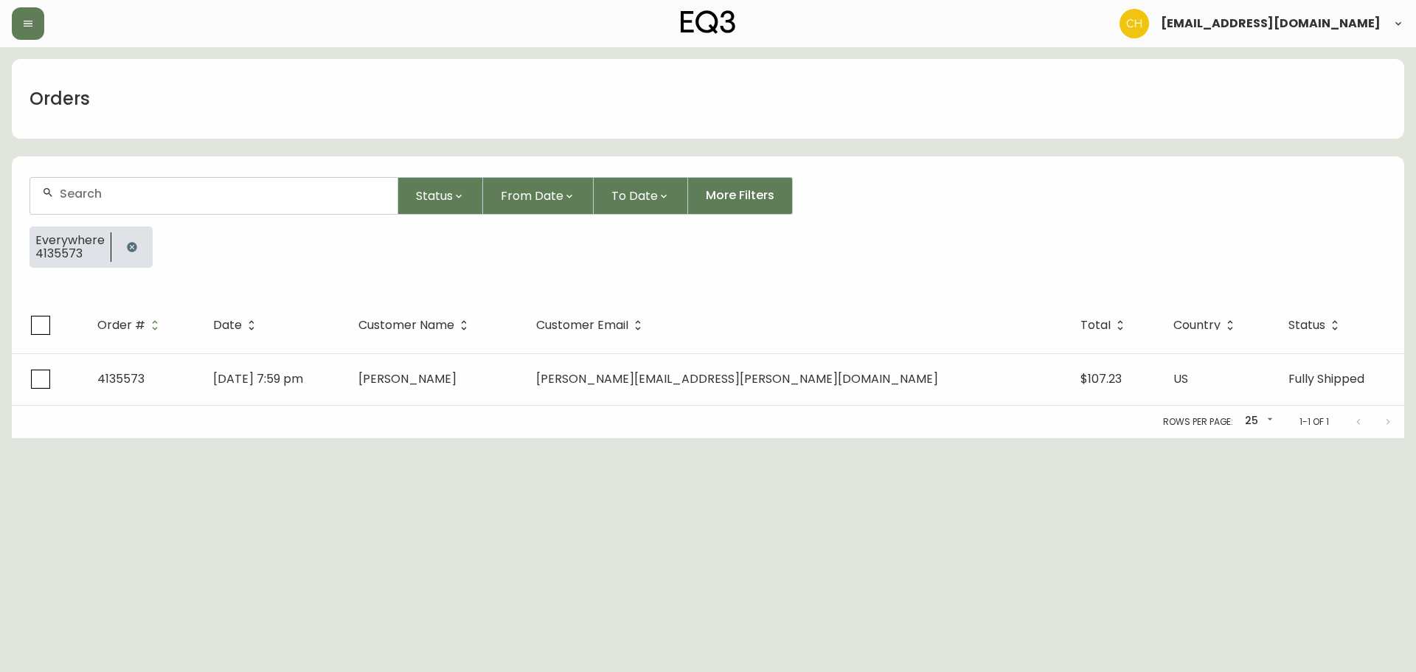
click at [75, 185] on div at bounding box center [213, 196] width 367 height 36
type input "4135571"
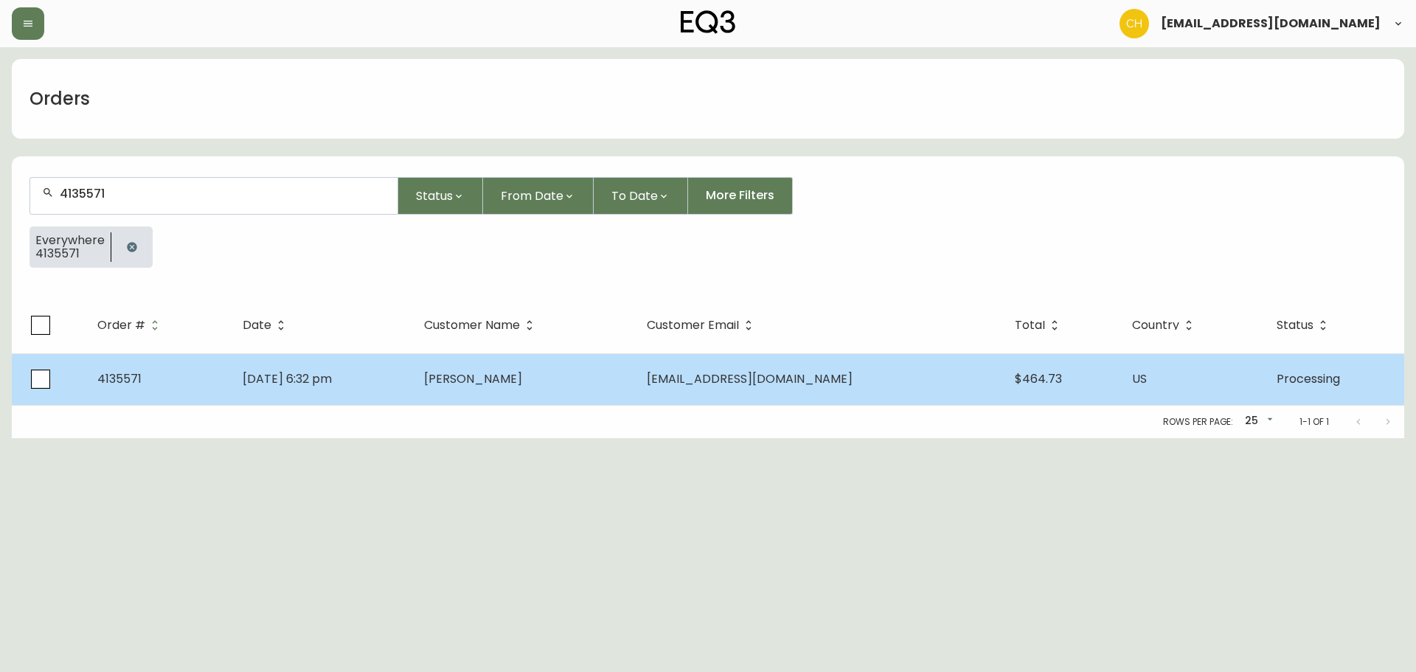
click at [412, 379] on td "[DATE] 6:32 pm" at bounding box center [321, 379] width 181 height 52
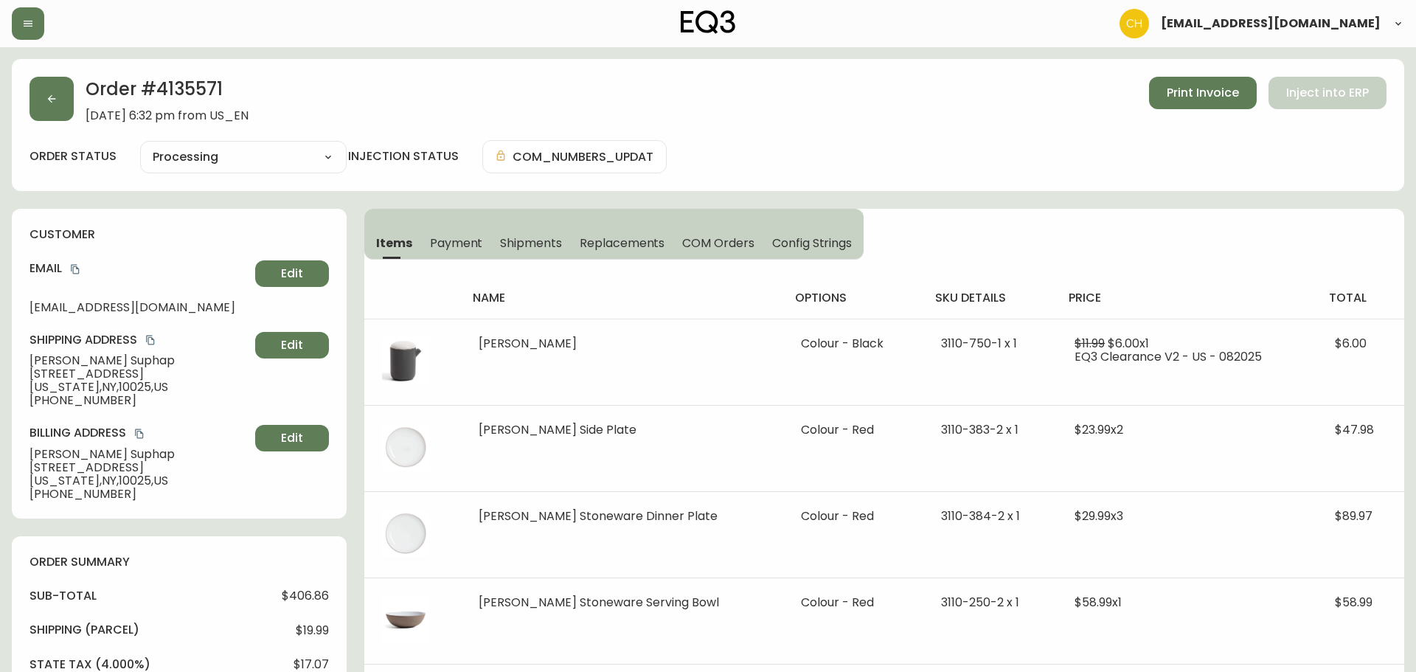
type input "Processing"
select select "PROCESSING"
drag, startPoint x: 527, startPoint y: 246, endPoint x: 570, endPoint y: 245, distance: 42.1
click at [529, 246] on span "Shipments" at bounding box center [529, 242] width 62 height 15
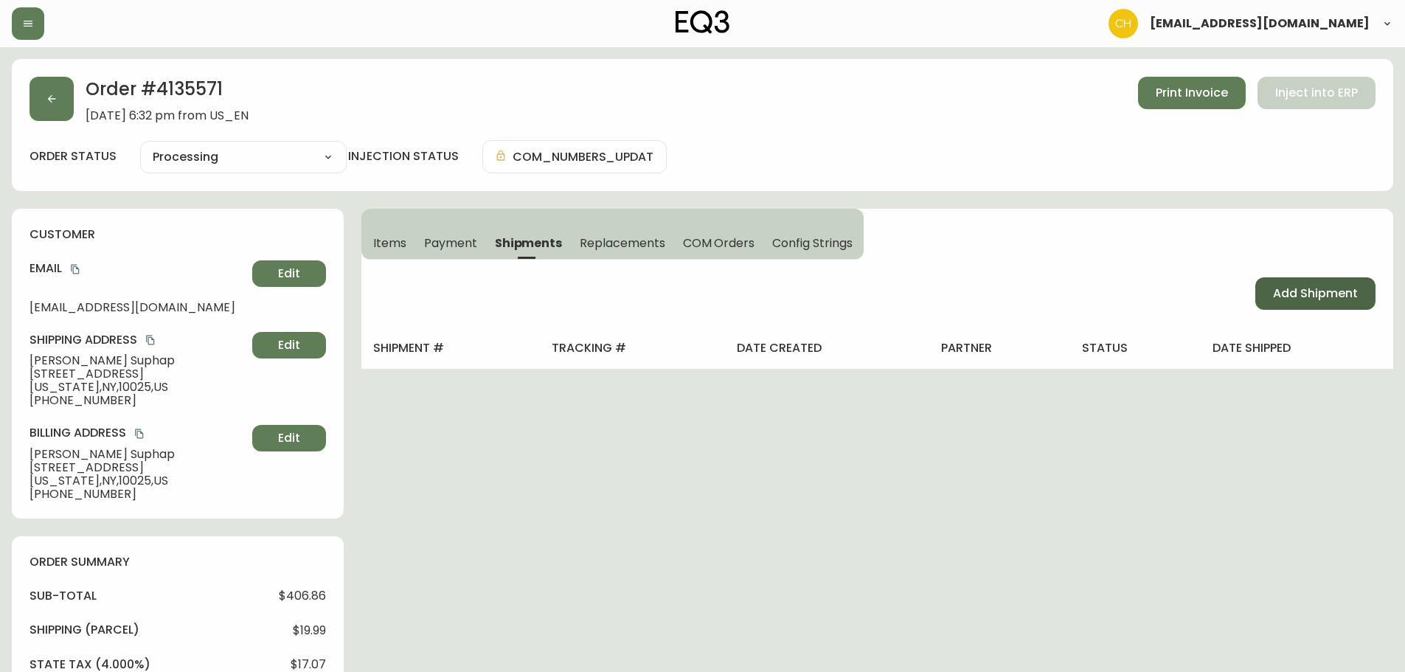
click at [1270, 291] on button "Add Shipment" at bounding box center [1316, 293] width 120 height 32
select select "PENDING"
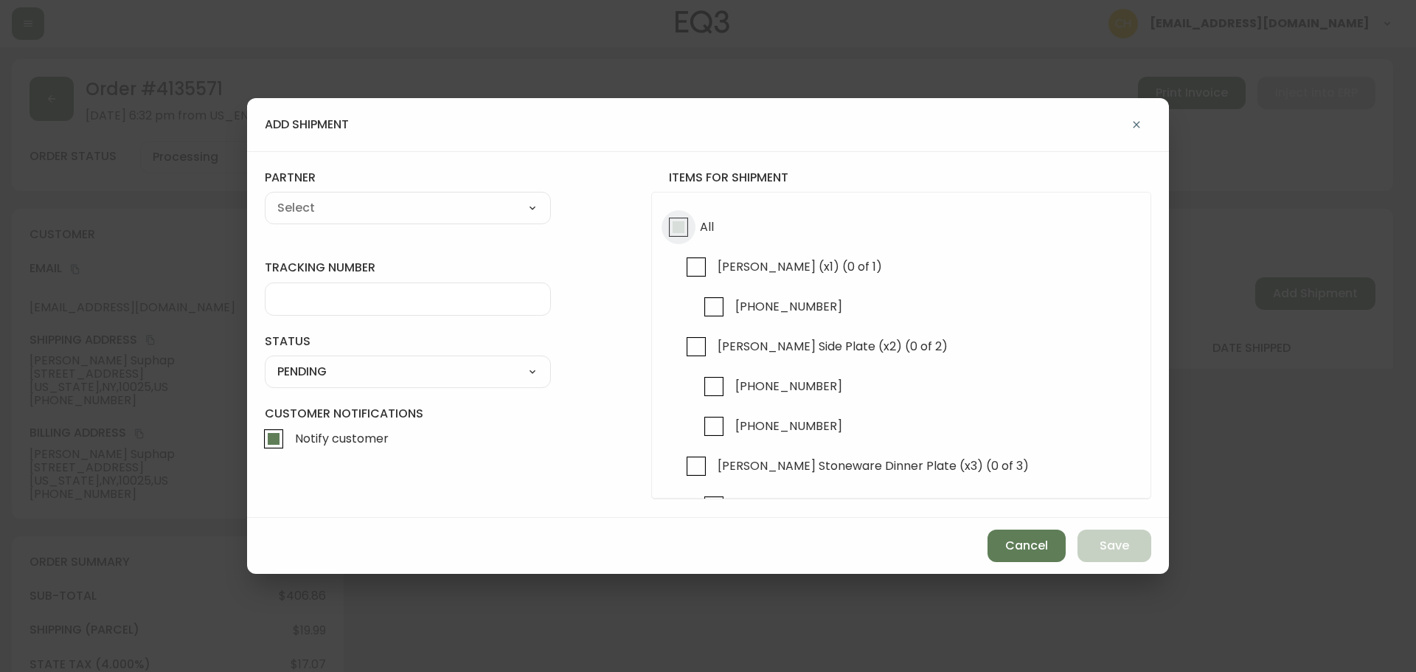
click at [672, 229] on input "All" at bounding box center [679, 227] width 34 height 34
checkbox input "true"
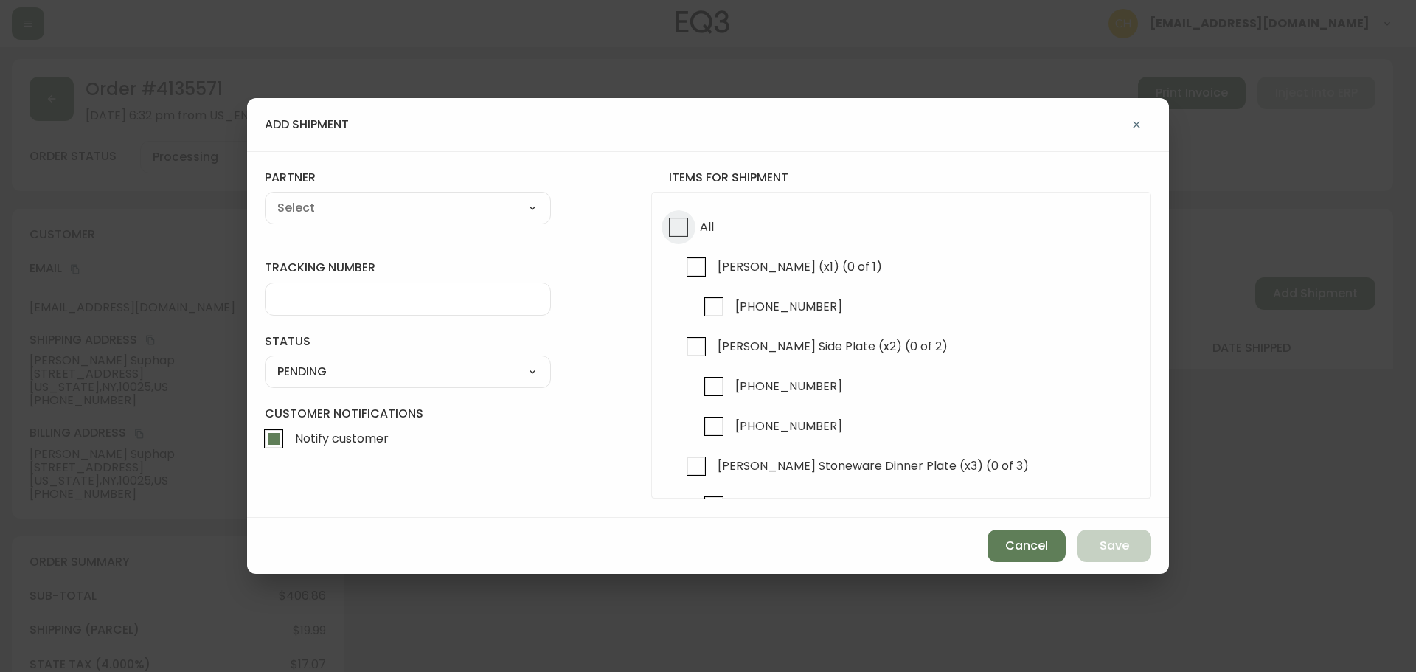
checkbox input "true"
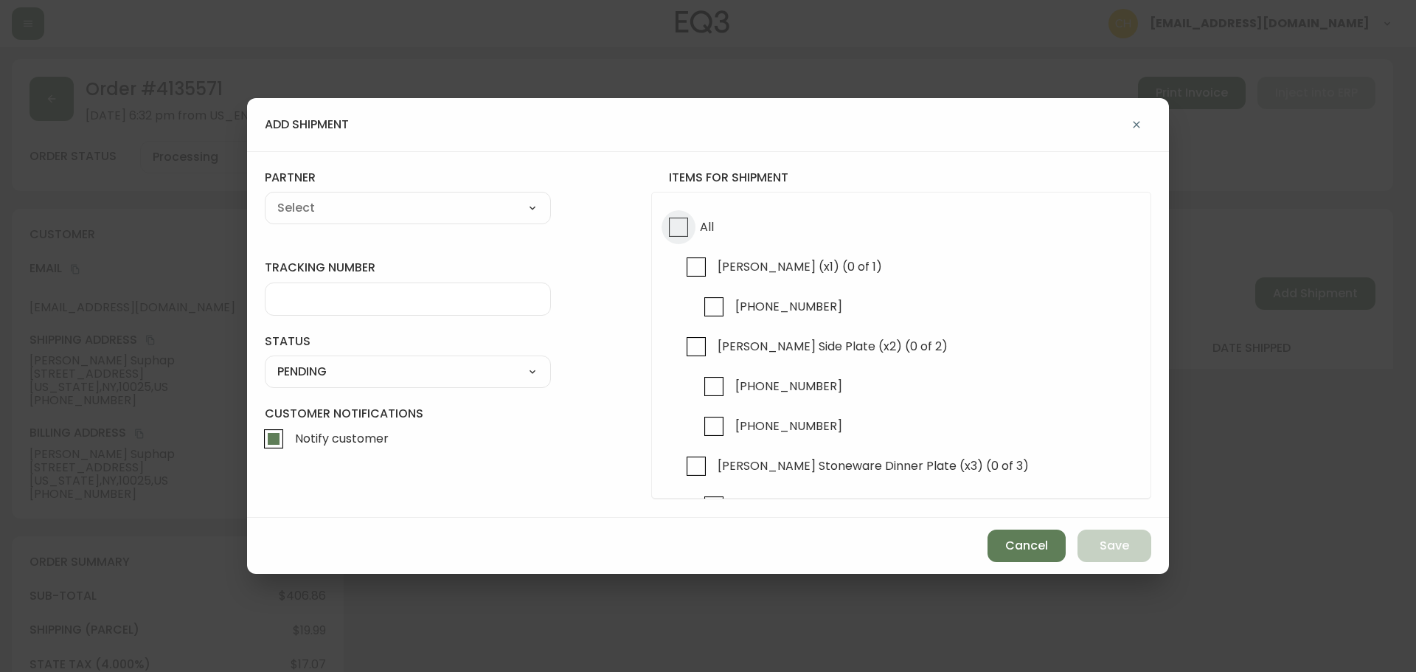
checkbox input "true"
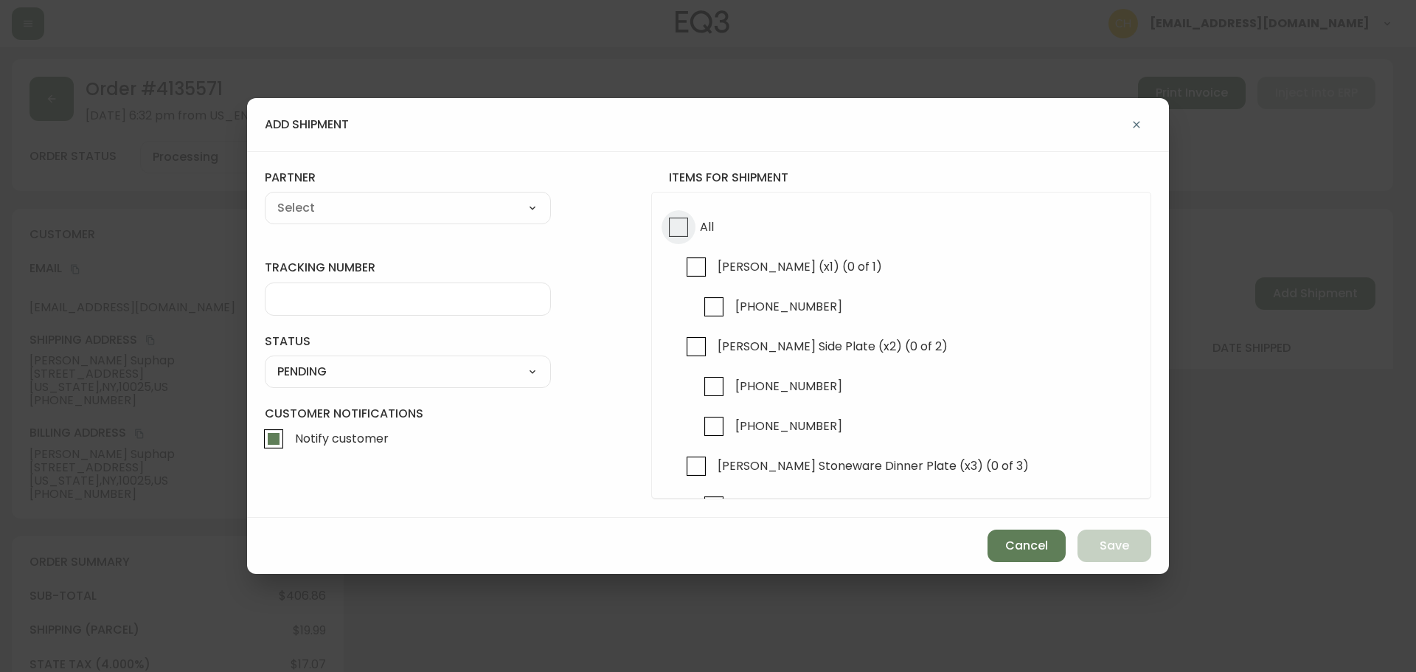
checkbox input "true"
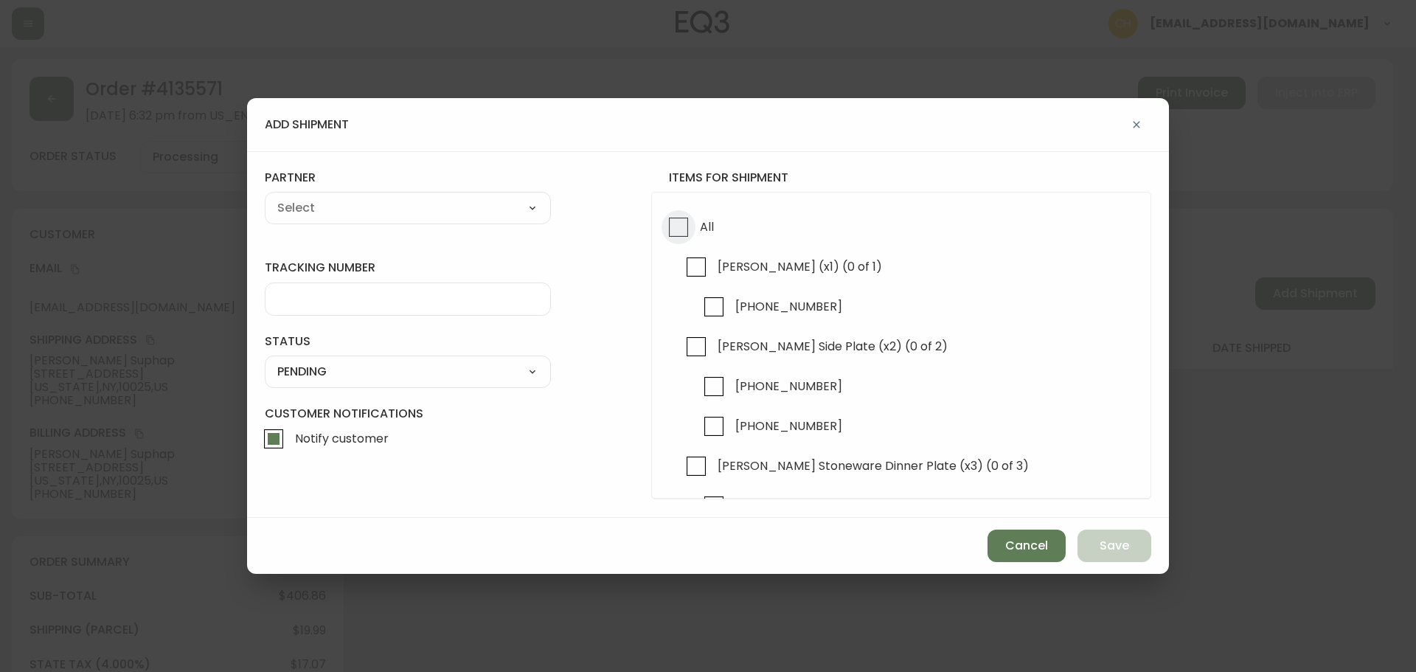
checkbox input "true"
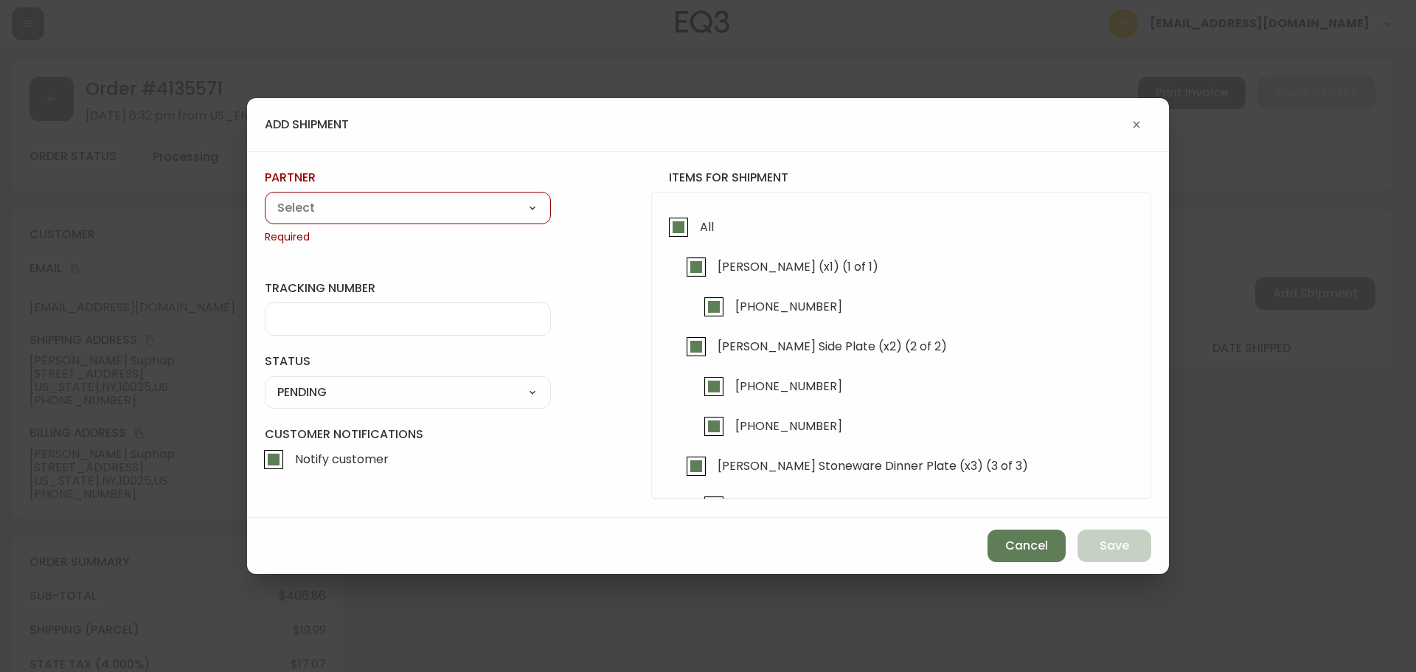
click at [406, 210] on select "A Move to Remember LLC ABF Freight Alero [PERSON_NAME] Canada Post Canpar Expre…" at bounding box center [408, 208] width 286 height 22
select select "cjz4bo5w102ho01145qx5qg8u"
click at [265, 197] on select "A Move to Remember LLC ABF Freight Alero [PERSON_NAME] Canada Post Canpar Expre…" at bounding box center [408, 208] width 286 height 22
type input "FedEx US - Signature Required"
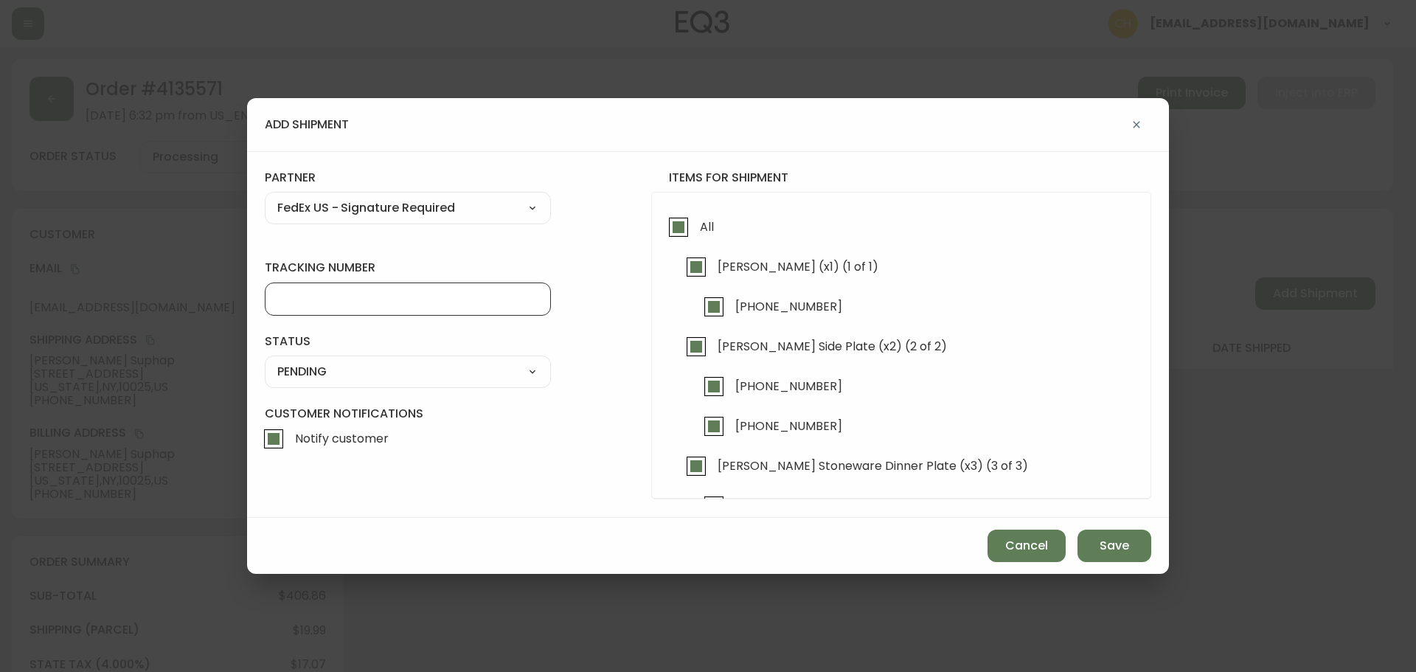
click at [311, 296] on input "tracking number" at bounding box center [407, 299] width 261 height 14
type input "455177310640"
click at [300, 372] on select "SHIPPED PENDING CANCELLED" at bounding box center [408, 372] width 286 height 22
click at [265, 361] on select "SHIPPED PENDING CANCELLED" at bounding box center [408, 372] width 286 height 22
select select "PENDING"
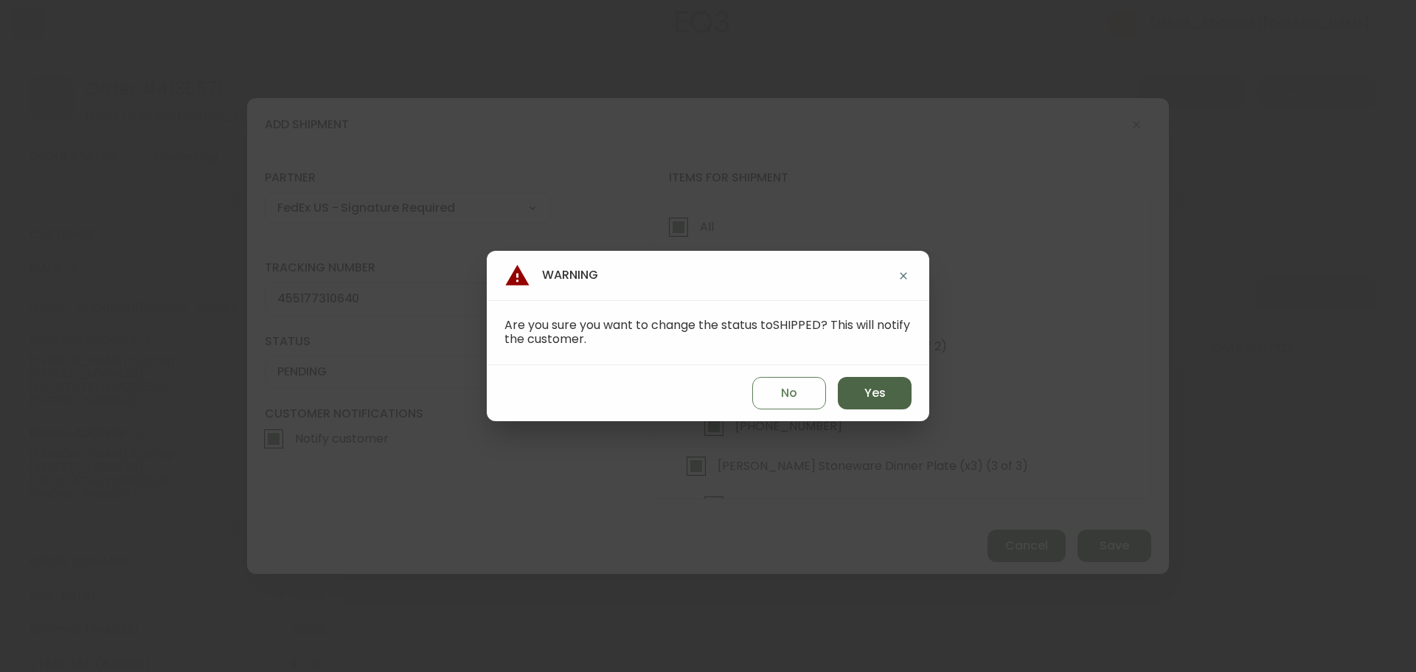
click at [877, 389] on span "Yes" at bounding box center [875, 393] width 21 height 16
type input "SHIPPED"
select select "SHIPPED"
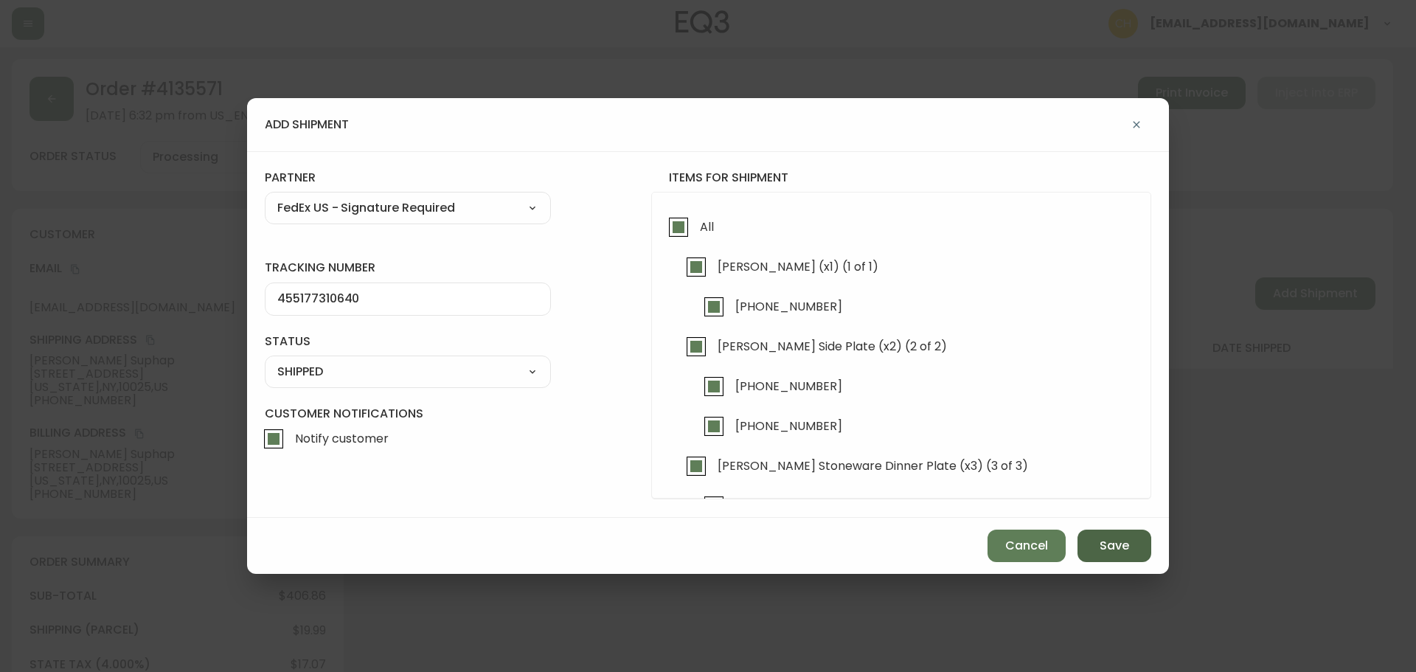
click at [1100, 550] on button "Save" at bounding box center [1115, 546] width 74 height 32
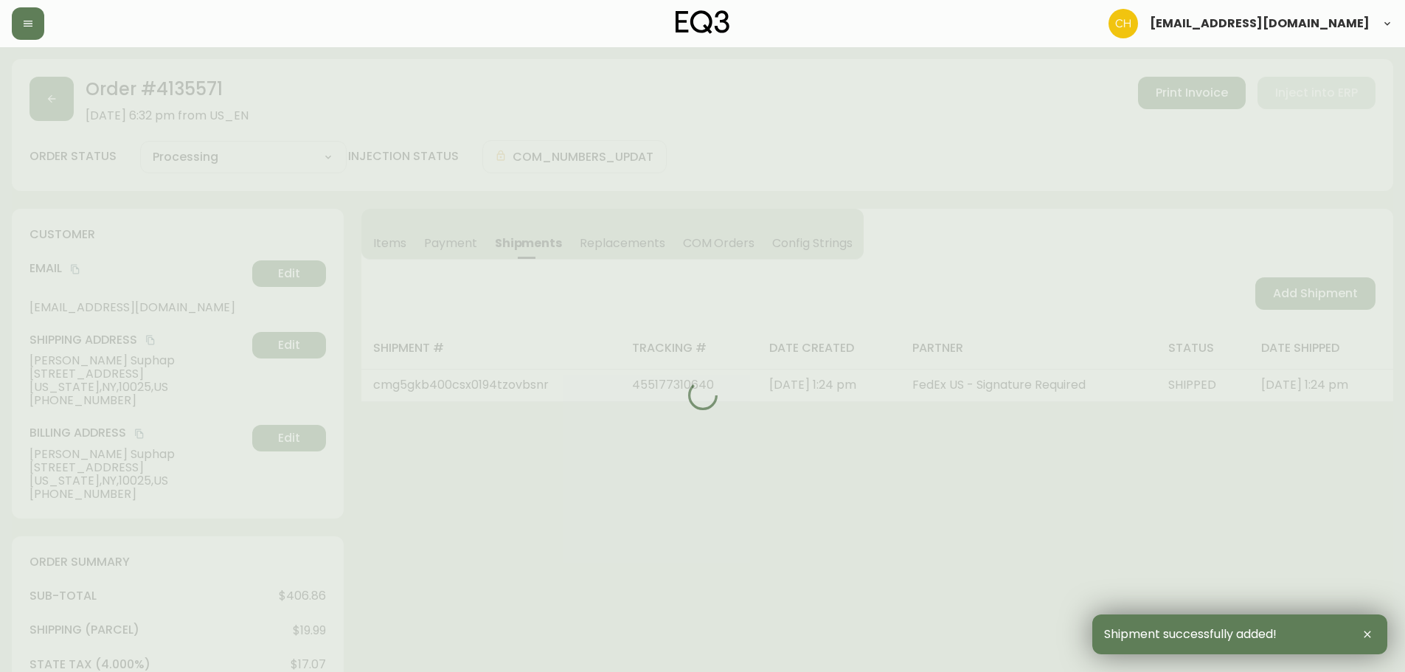
type input "Fully Shipped"
select select "FULLY_SHIPPED"
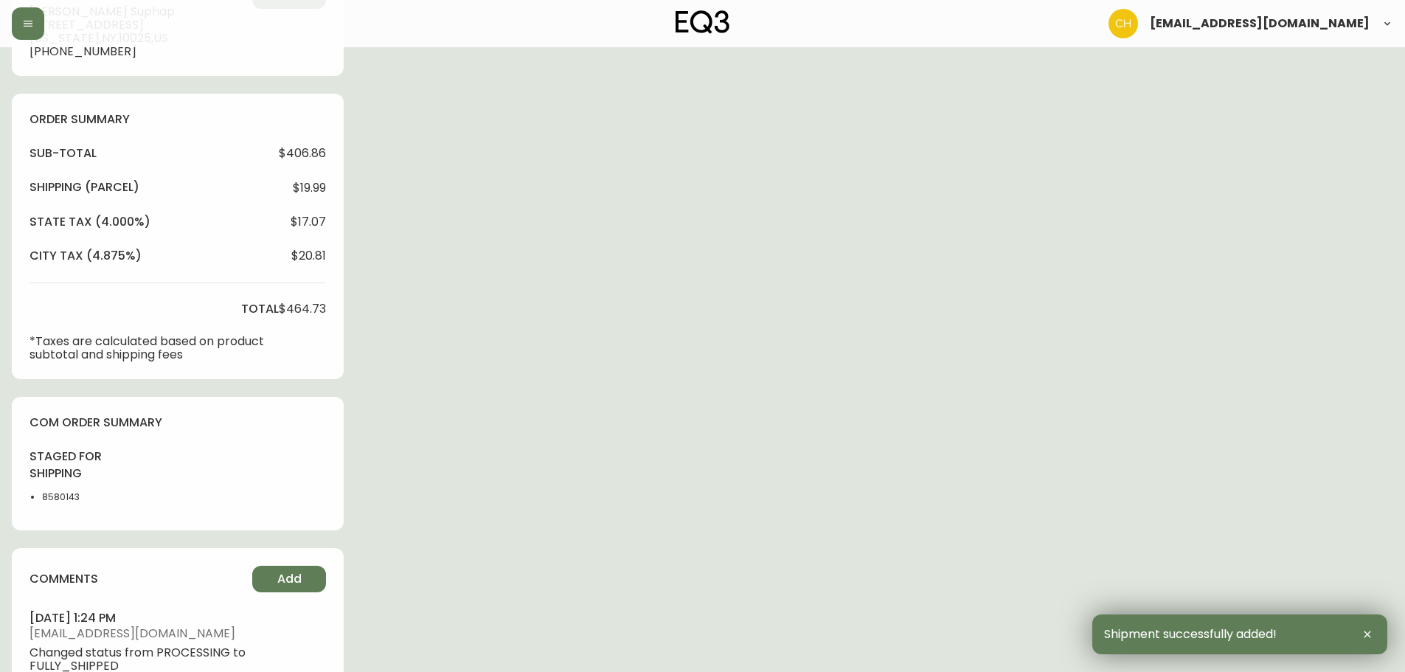
scroll to position [567, 0]
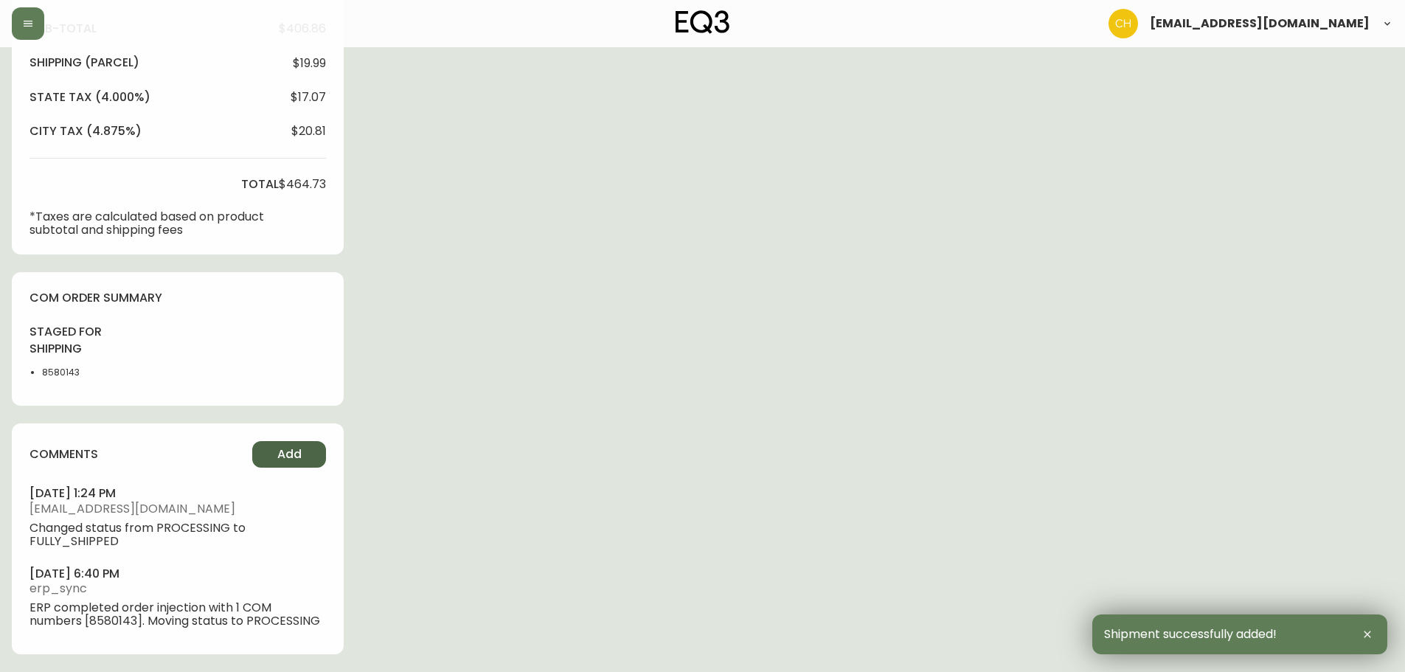
click at [277, 457] on span "Add" at bounding box center [289, 454] width 24 height 16
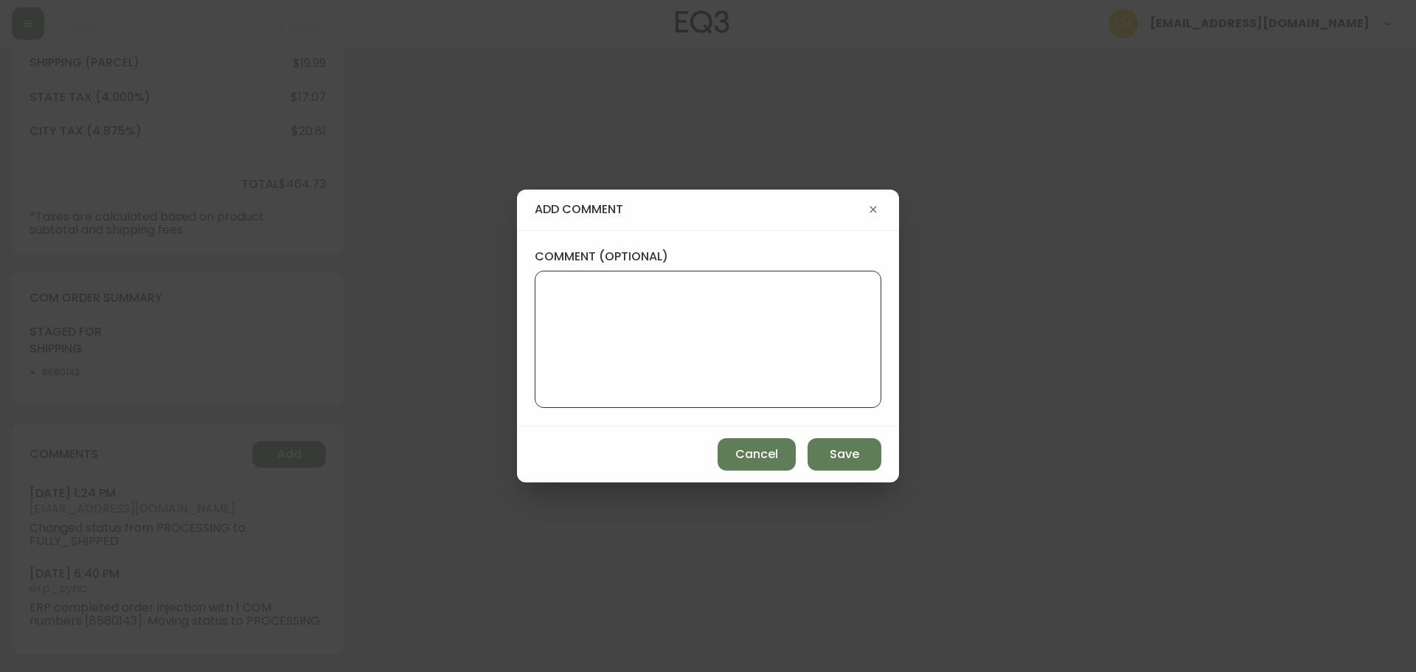
click at [696, 307] on textarea "comment (optional)" at bounding box center [708, 339] width 322 height 118
type textarea "CH"
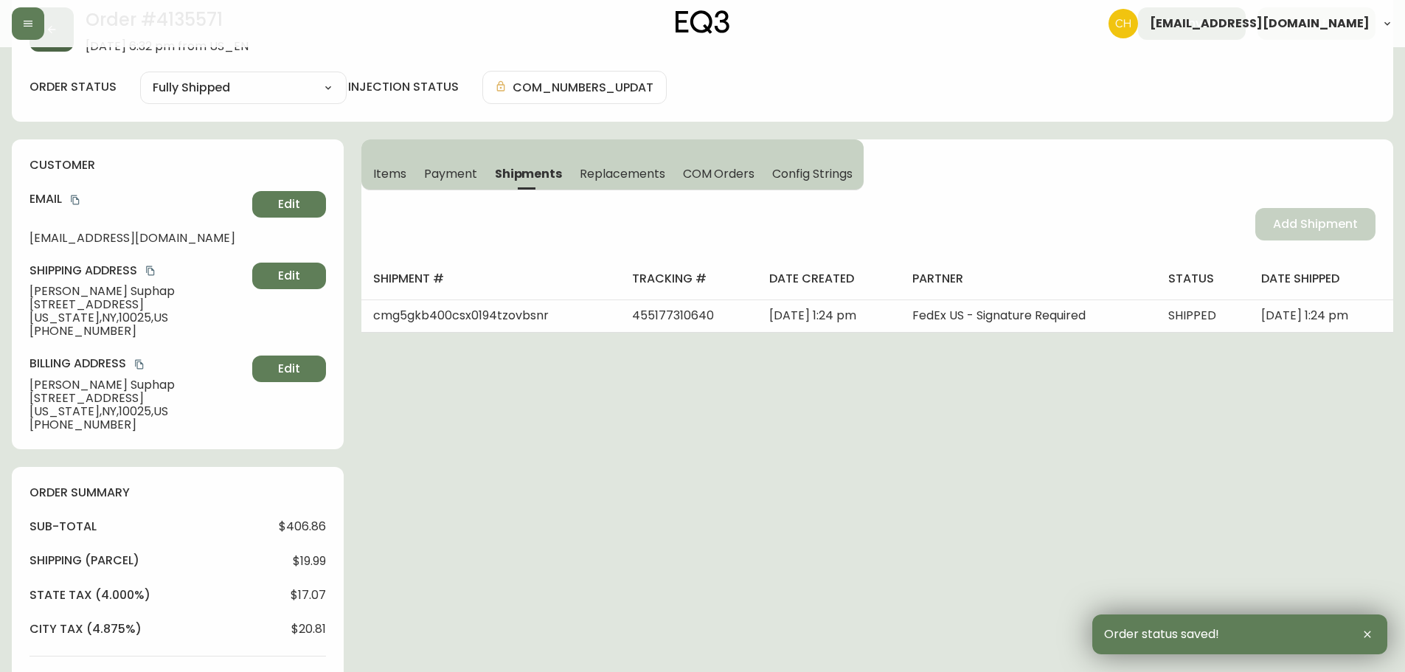
scroll to position [0, 0]
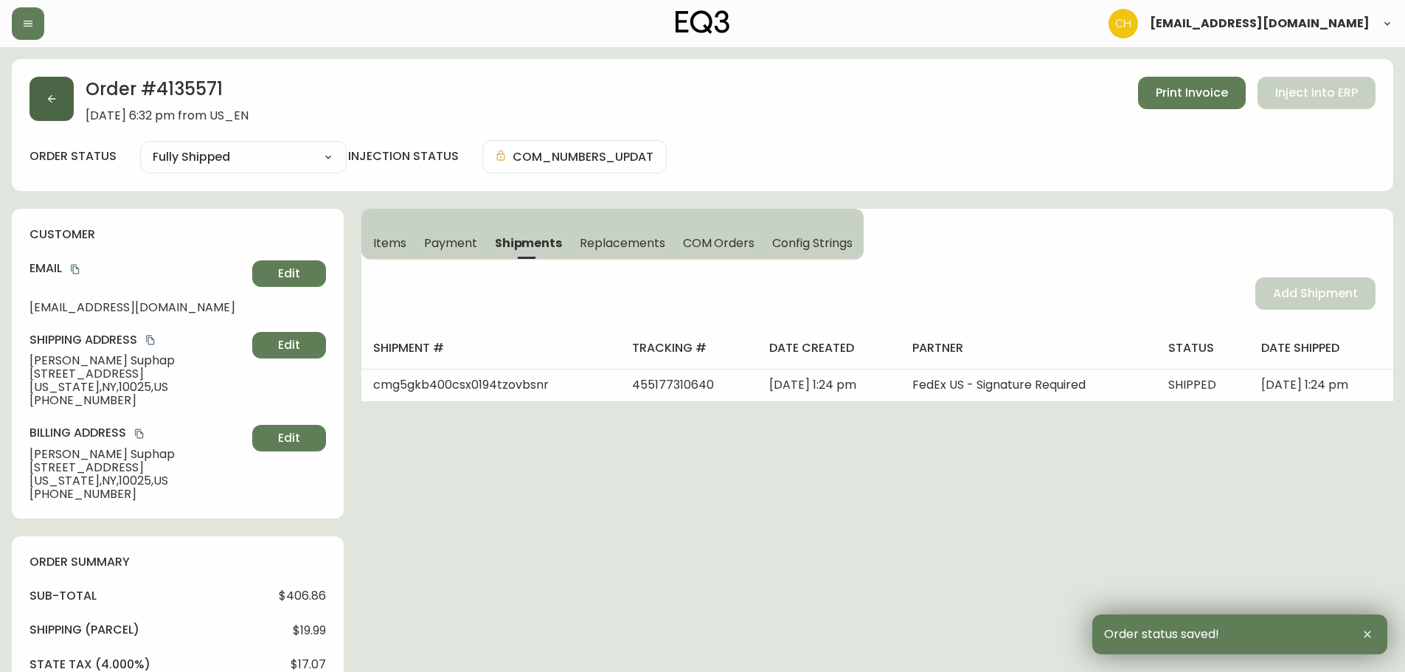
click at [55, 104] on button "button" at bounding box center [52, 99] width 44 height 44
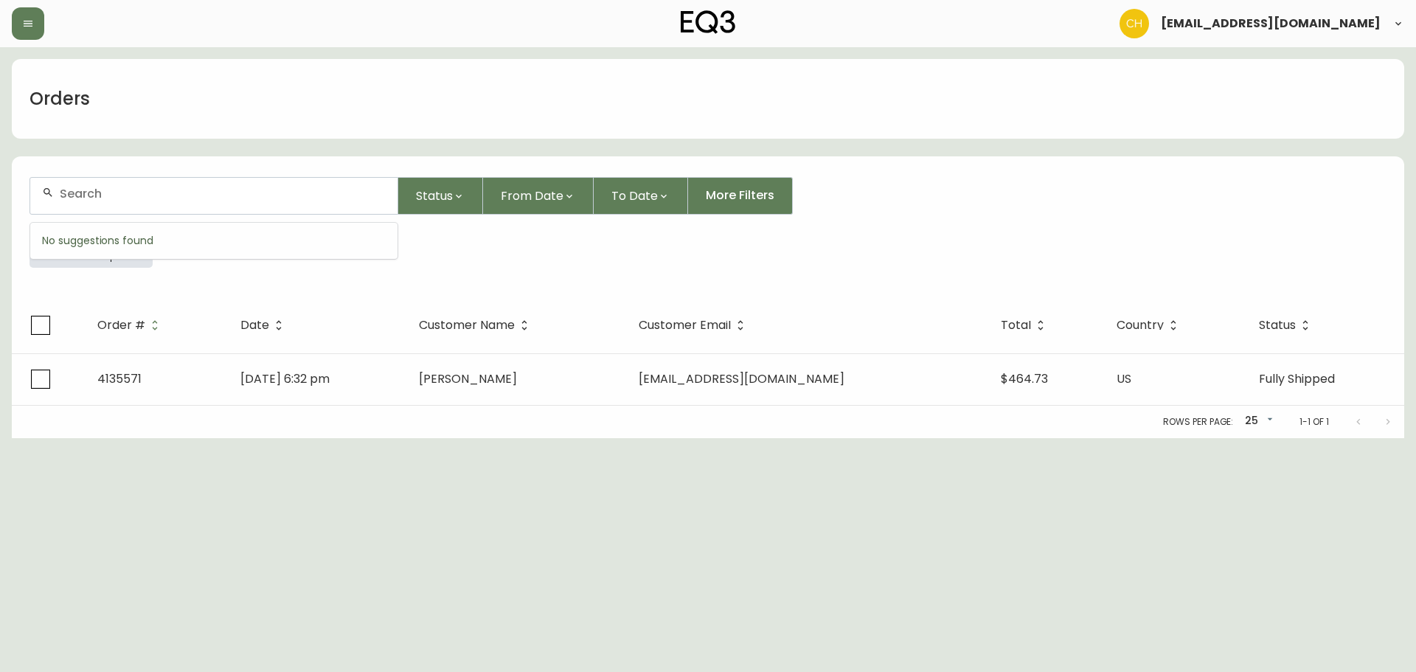
drag, startPoint x: 90, startPoint y: 188, endPoint x: 100, endPoint y: 186, distance: 9.8
click at [100, 186] on div at bounding box center [213, 196] width 367 height 36
type input "4134130"
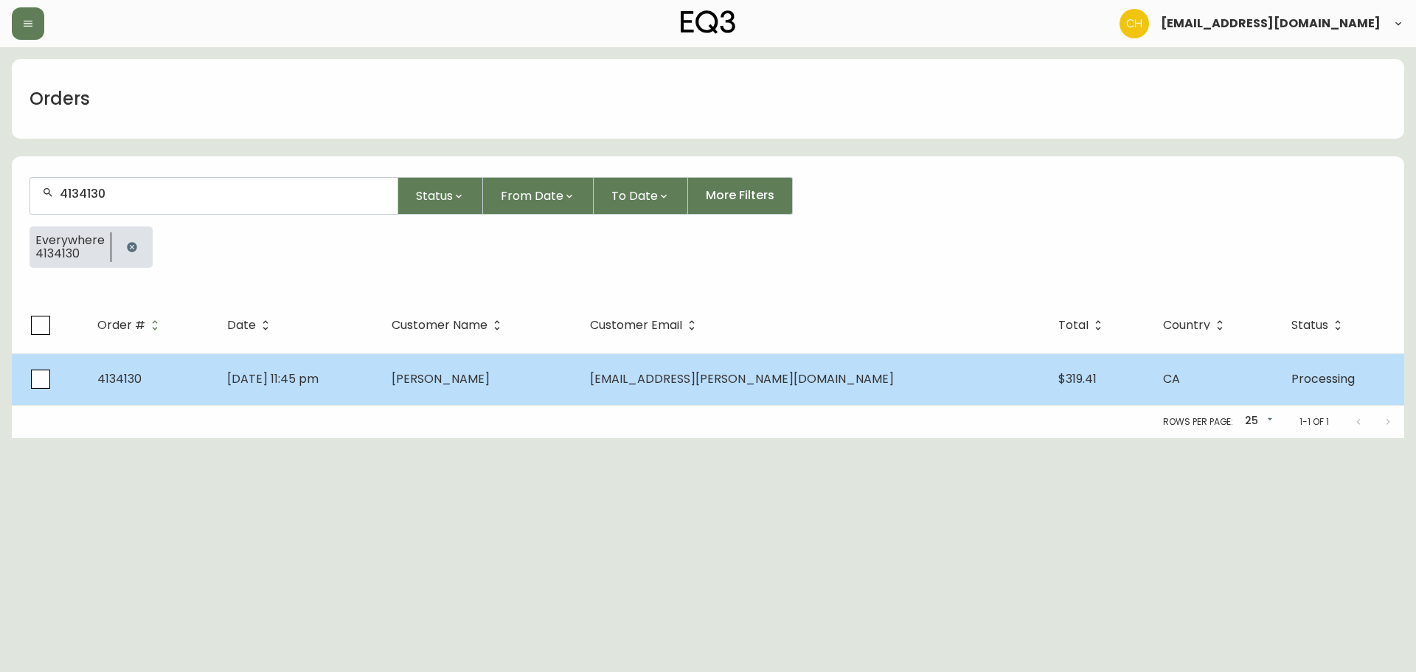
click at [490, 383] on span "[PERSON_NAME]" at bounding box center [441, 378] width 98 height 17
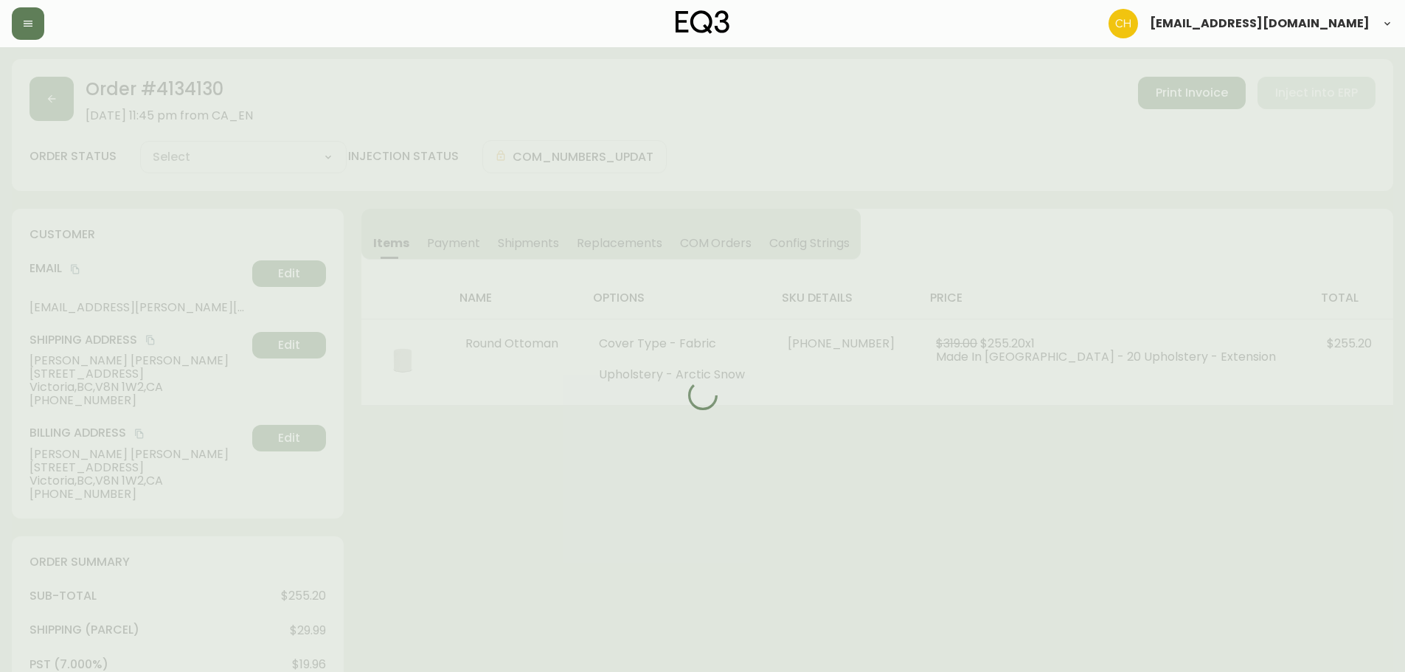
type input "Processing"
select select "PROCESSING"
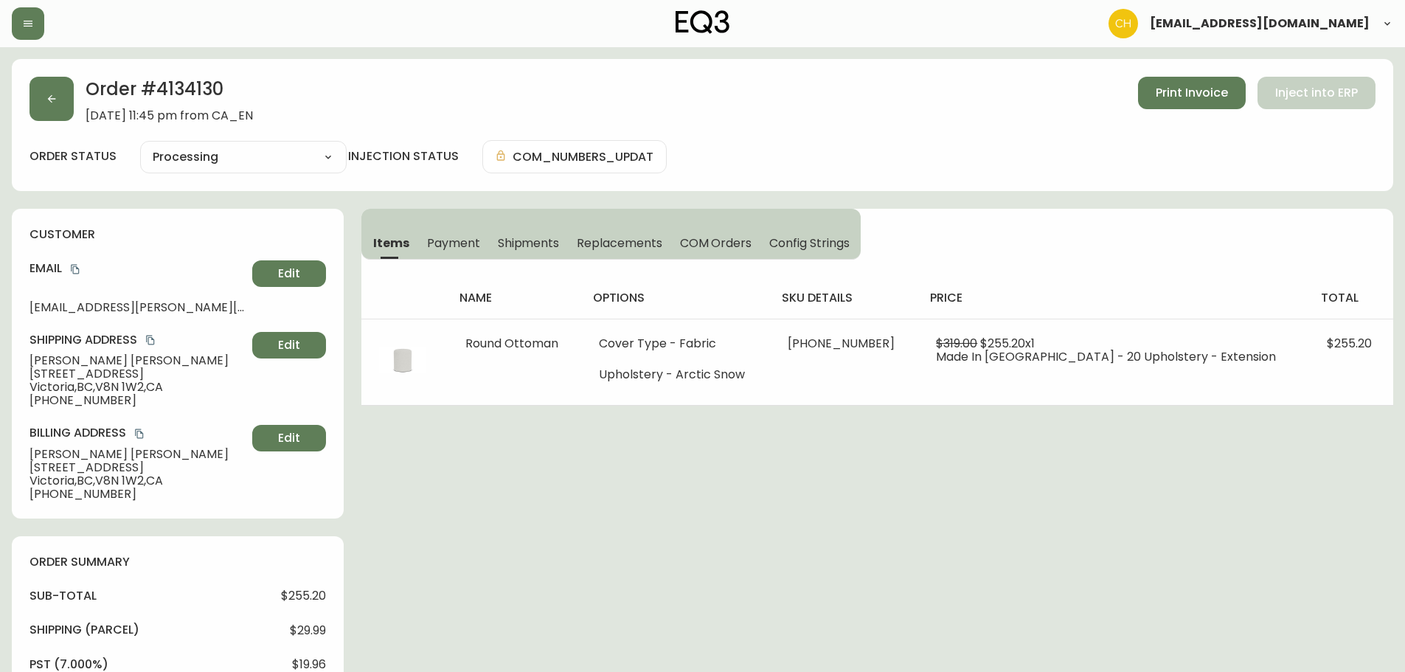
click at [502, 242] on span "Shipments" at bounding box center [529, 242] width 62 height 15
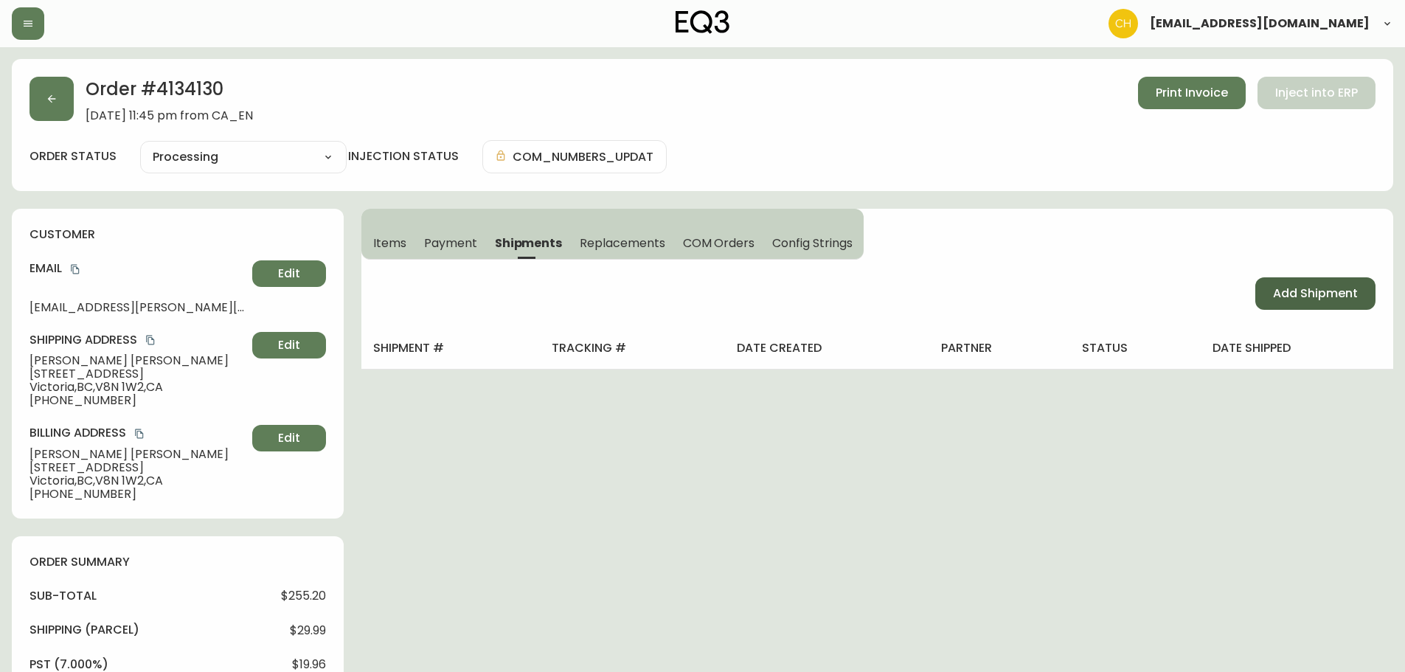
click at [1297, 278] on button "Add Shipment" at bounding box center [1316, 293] width 120 height 32
select select "PENDING"
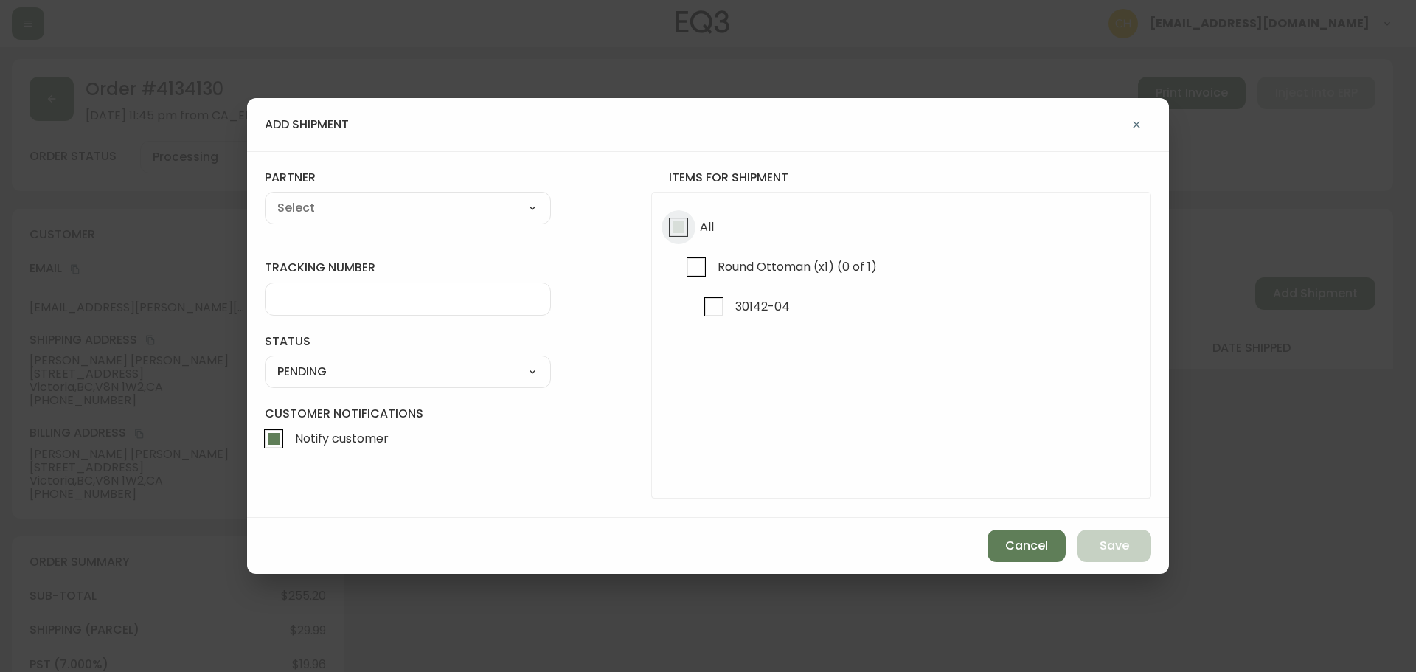
click at [673, 225] on input "All" at bounding box center [679, 227] width 34 height 34
checkbox input "true"
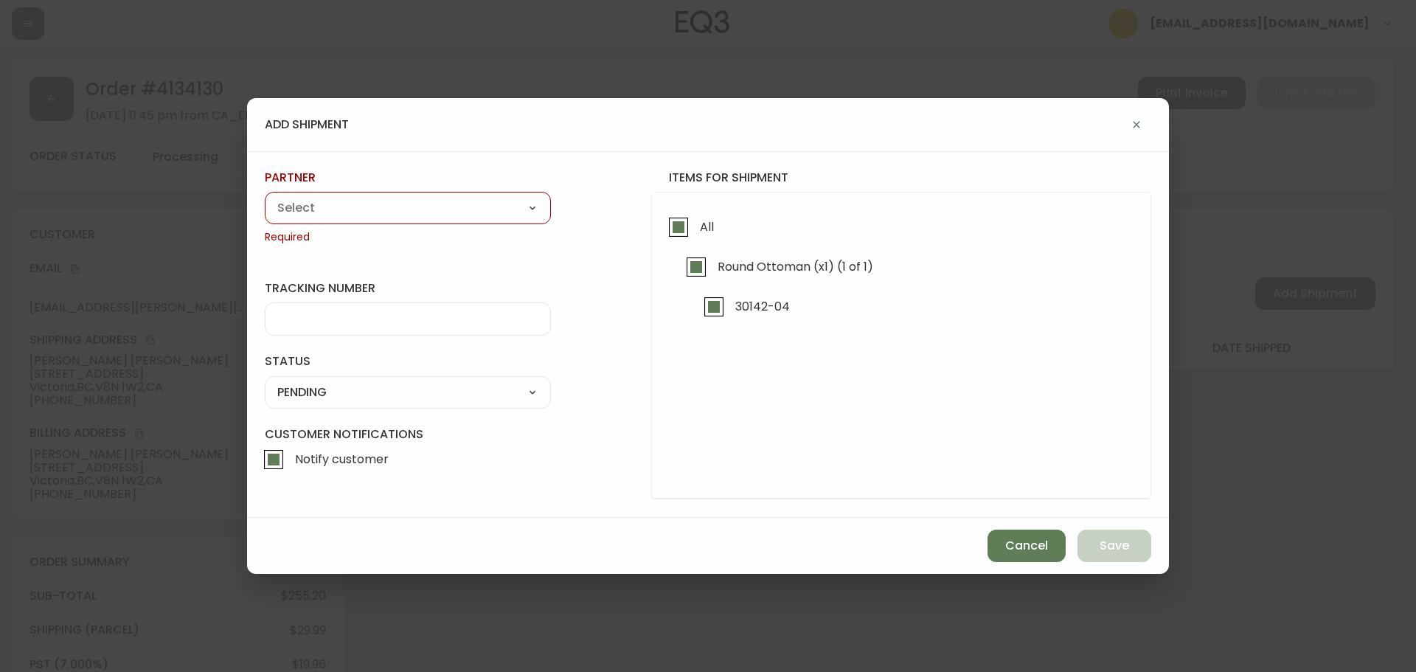
click at [425, 204] on select "A Move to Remember LLC ABF Freight Alero [PERSON_NAME] Canada Post Canpar Expre…" at bounding box center [408, 208] width 286 height 22
select select "cjy0a9taa01x001669l98m63c"
click at [265, 197] on select "A Move to Remember LLC ABF Freight Alero [PERSON_NAME] Canada Post Canpar Expre…" at bounding box center [408, 208] width 286 height 22
type input "FedEx"
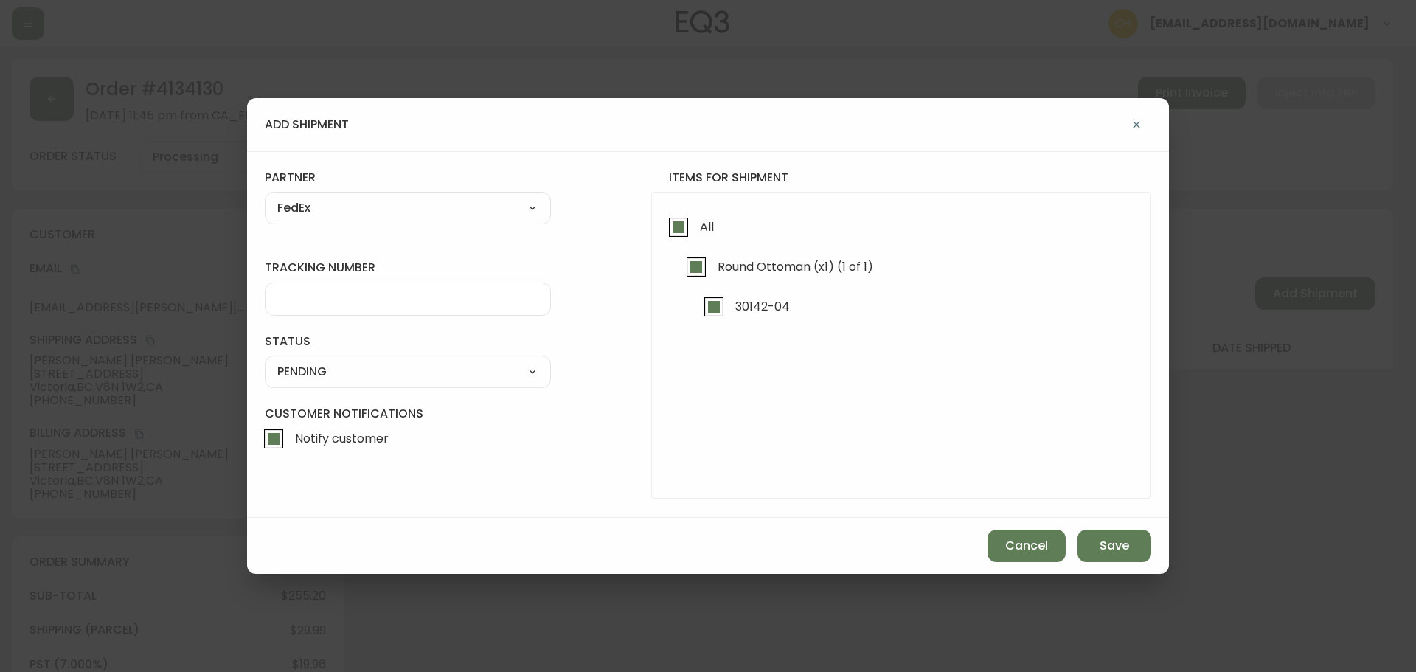
click at [295, 297] on input "tracking number" at bounding box center [407, 299] width 261 height 14
type input "455183579585"
click at [283, 370] on select "SHIPPED PENDING CANCELLED" at bounding box center [408, 372] width 286 height 22
click at [265, 361] on select "SHIPPED PENDING CANCELLED" at bounding box center [408, 372] width 286 height 22
select select "PENDING"
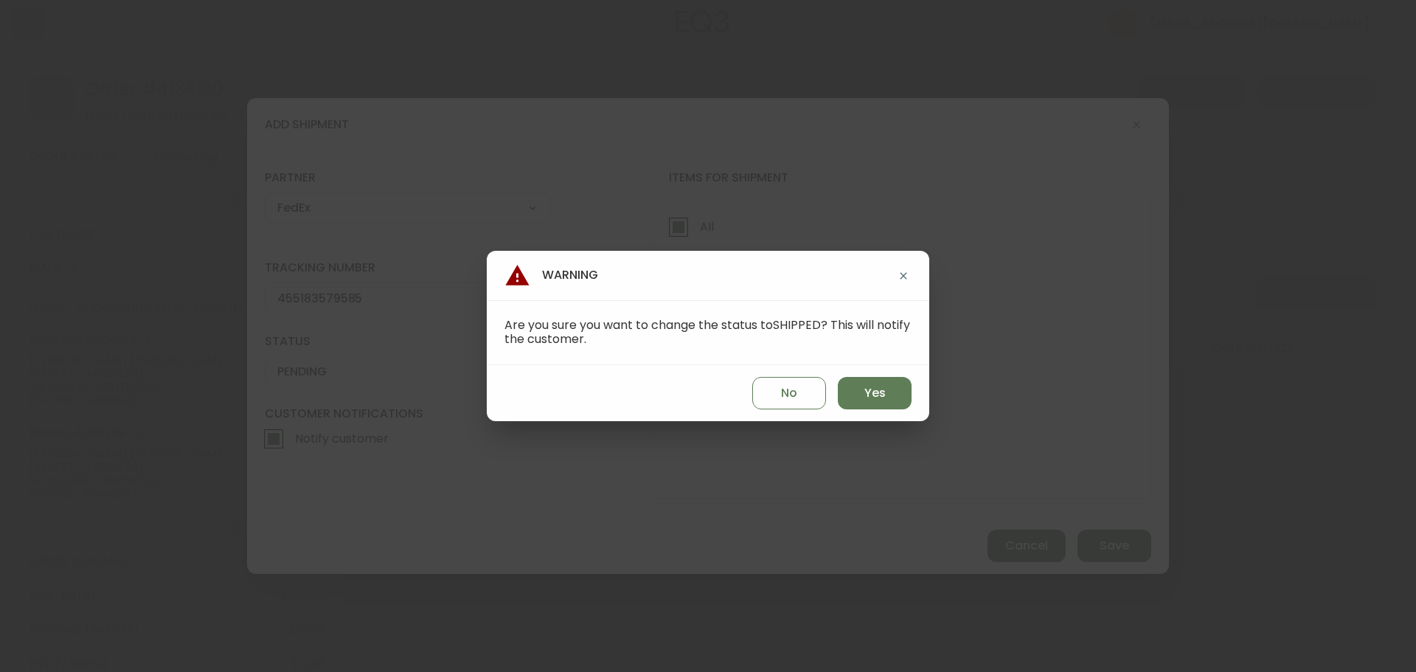
drag, startPoint x: 878, startPoint y: 396, endPoint x: 922, endPoint y: 426, distance: 53.6
click at [879, 396] on span "Yes" at bounding box center [875, 393] width 21 height 16
type input "SHIPPED"
select select "SHIPPED"
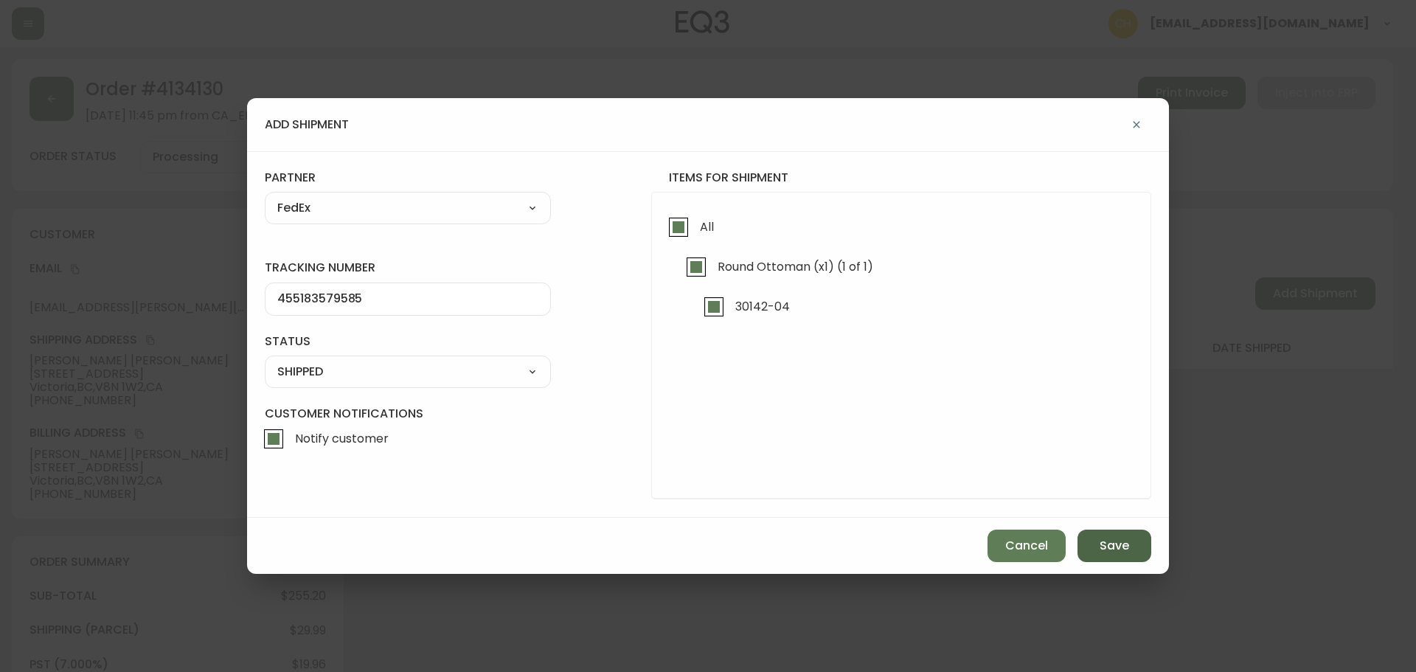
click at [1112, 537] on button "Save" at bounding box center [1115, 546] width 74 height 32
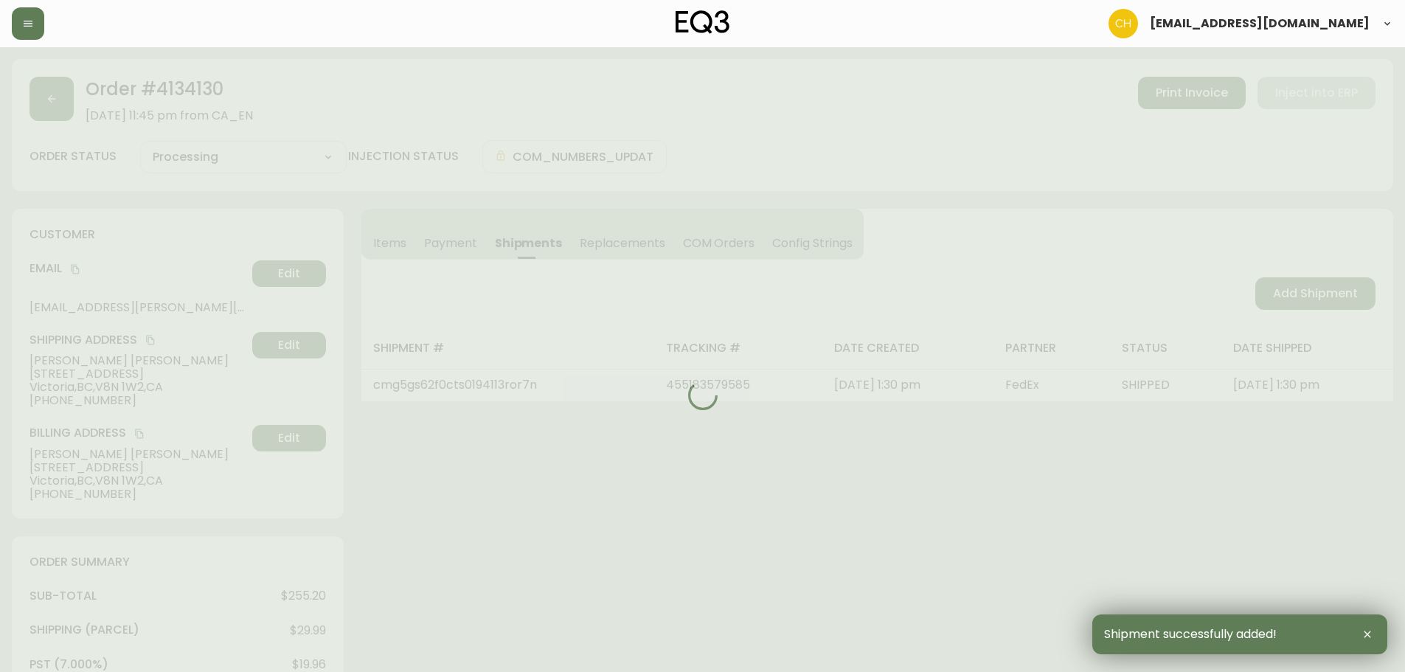
type input "Fully Shipped"
select select "FULLY_SHIPPED"
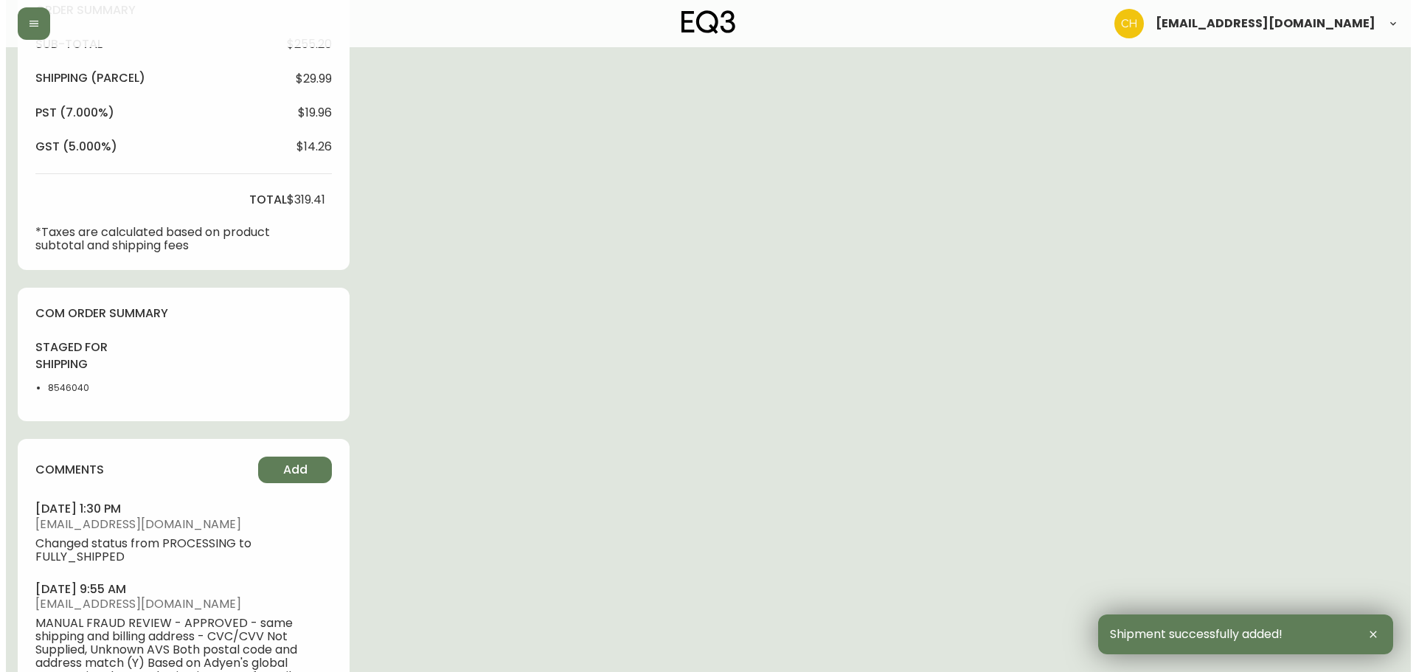
scroll to position [738, 0]
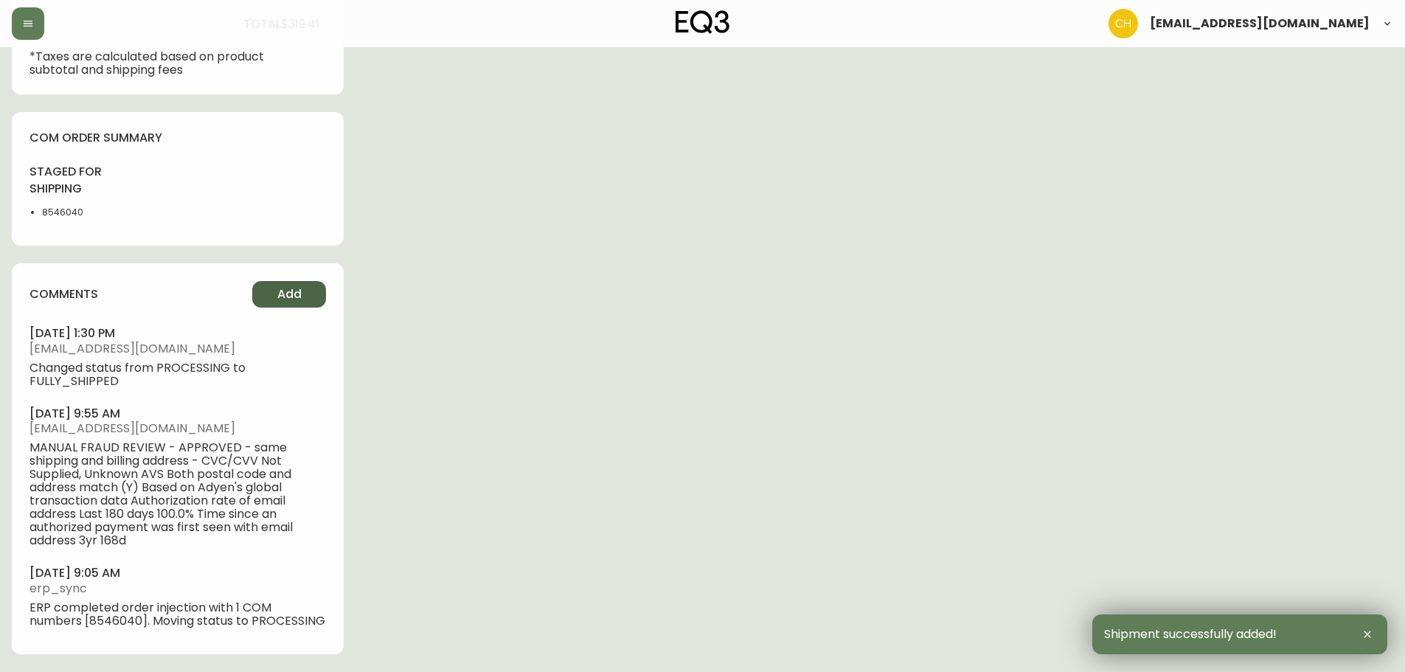
click at [288, 286] on span "Add" at bounding box center [289, 294] width 24 height 16
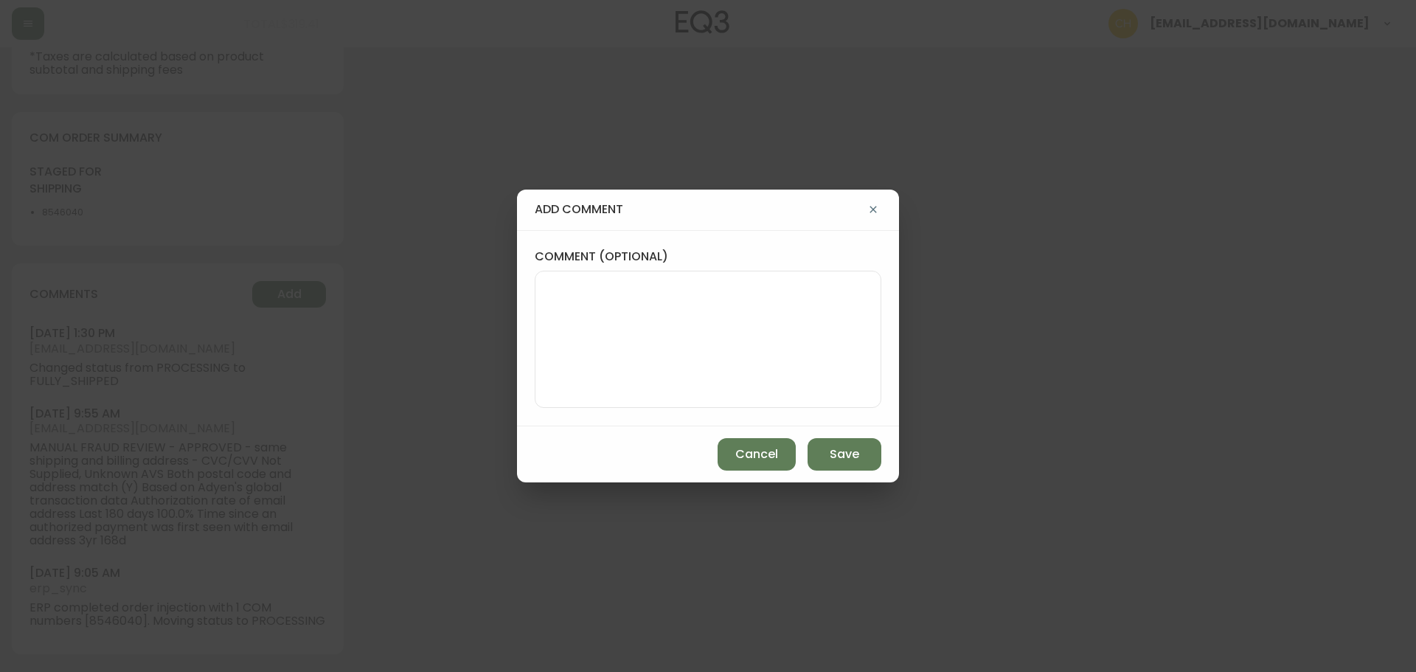
click at [574, 303] on textarea "comment (optional)" at bounding box center [708, 339] width 322 height 118
type textarea "c"
type textarea "CH"
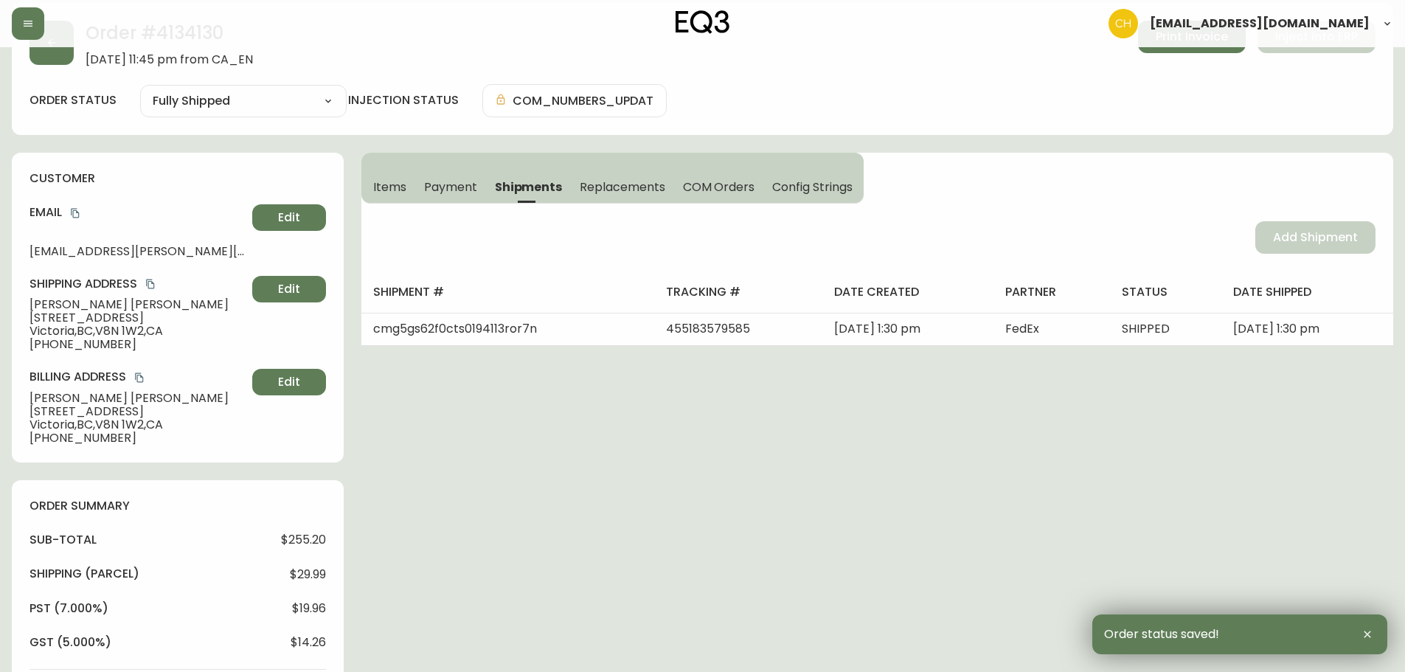
scroll to position [0, 0]
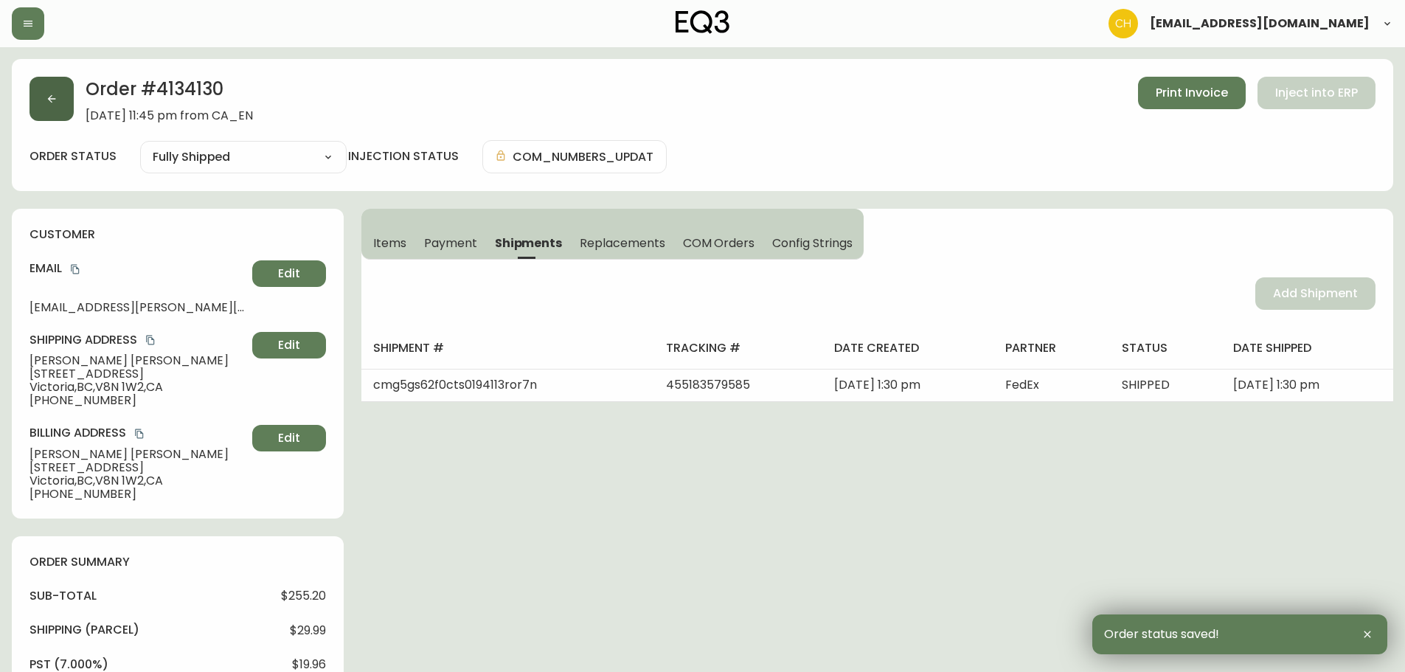
click at [60, 89] on button "button" at bounding box center [52, 99] width 44 height 44
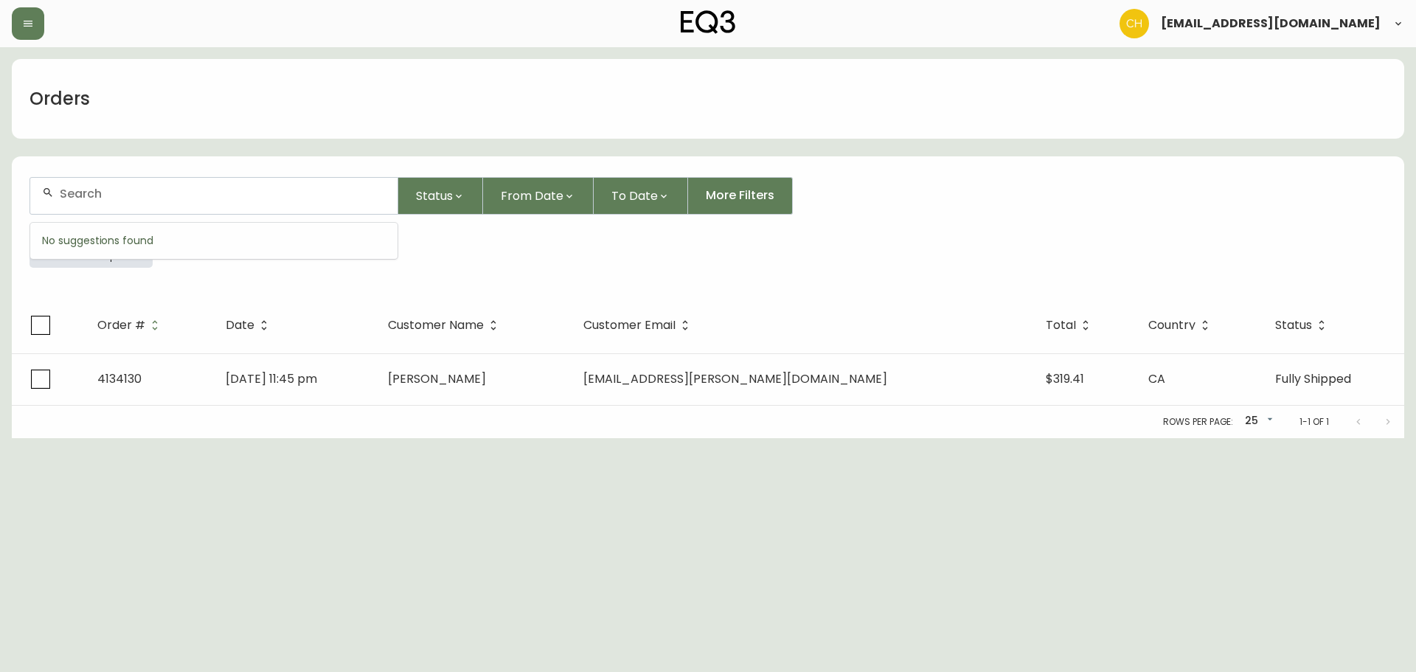
click at [88, 190] on input "text" at bounding box center [223, 194] width 326 height 14
type input "4133927"
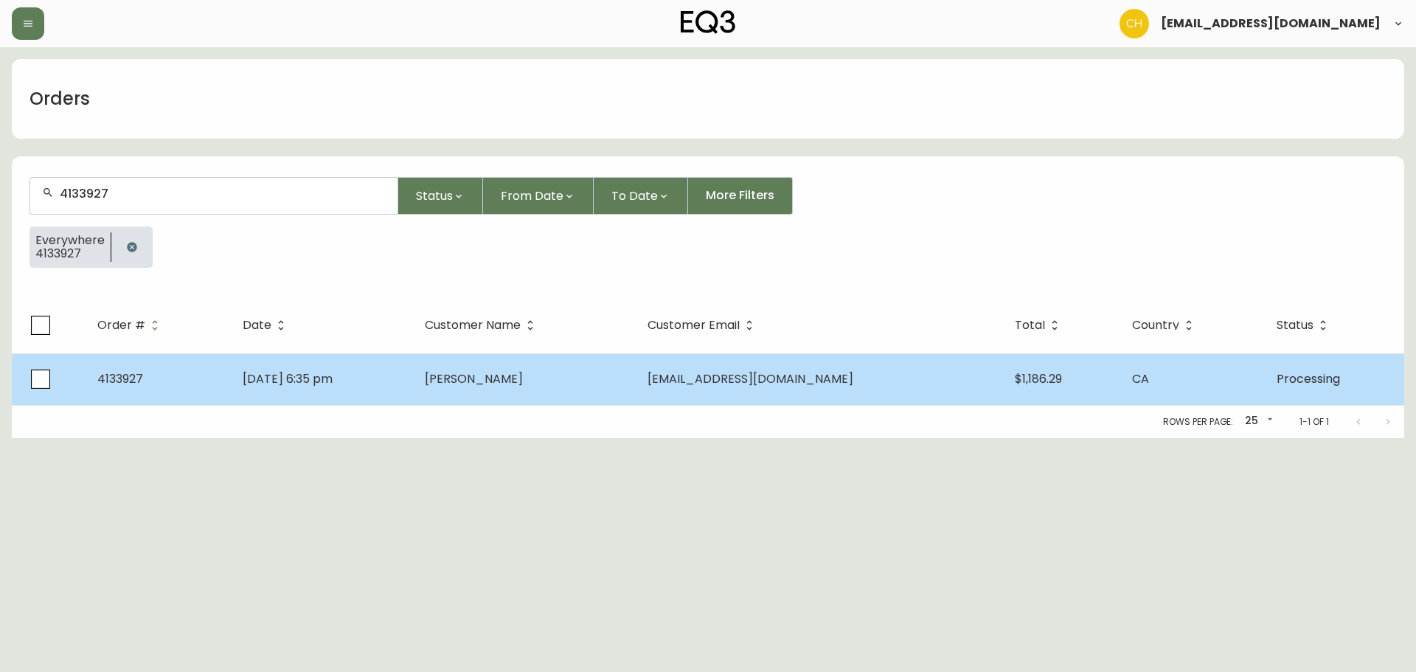
click at [413, 379] on td "[DATE] 6:35 pm" at bounding box center [322, 379] width 182 height 52
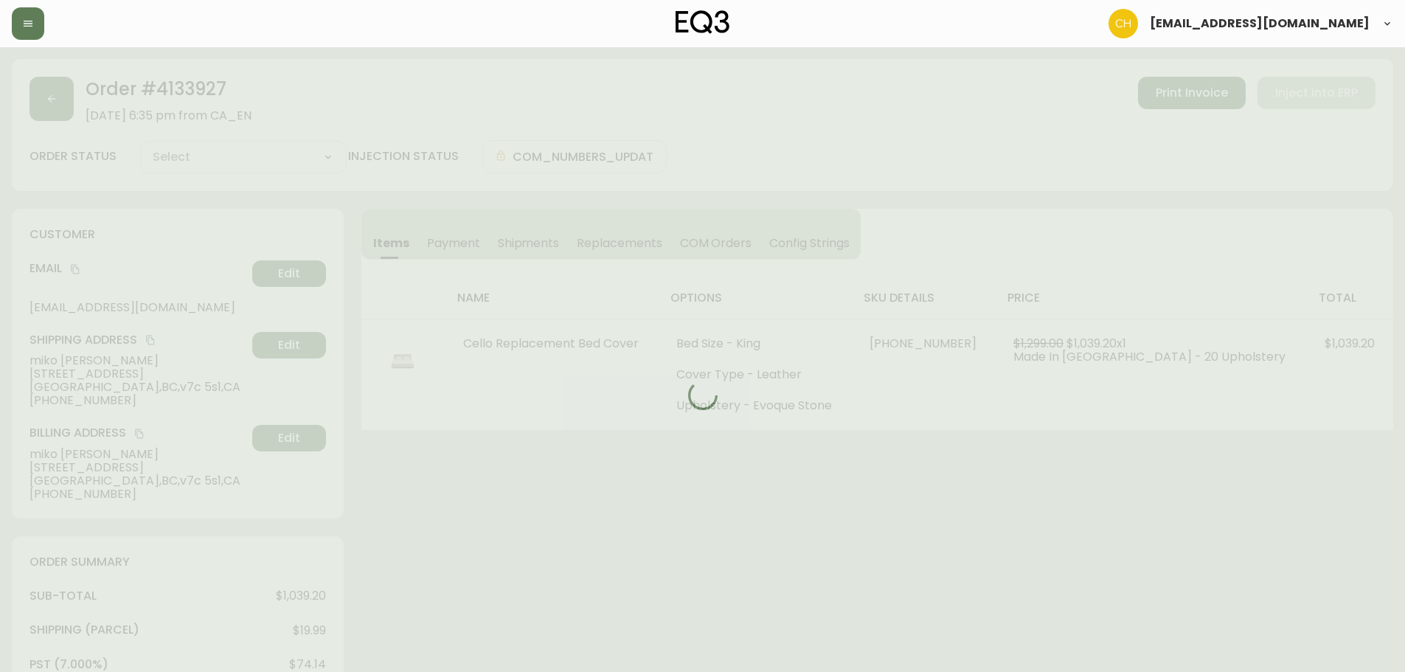
type input "Processing"
select select "PROCESSING"
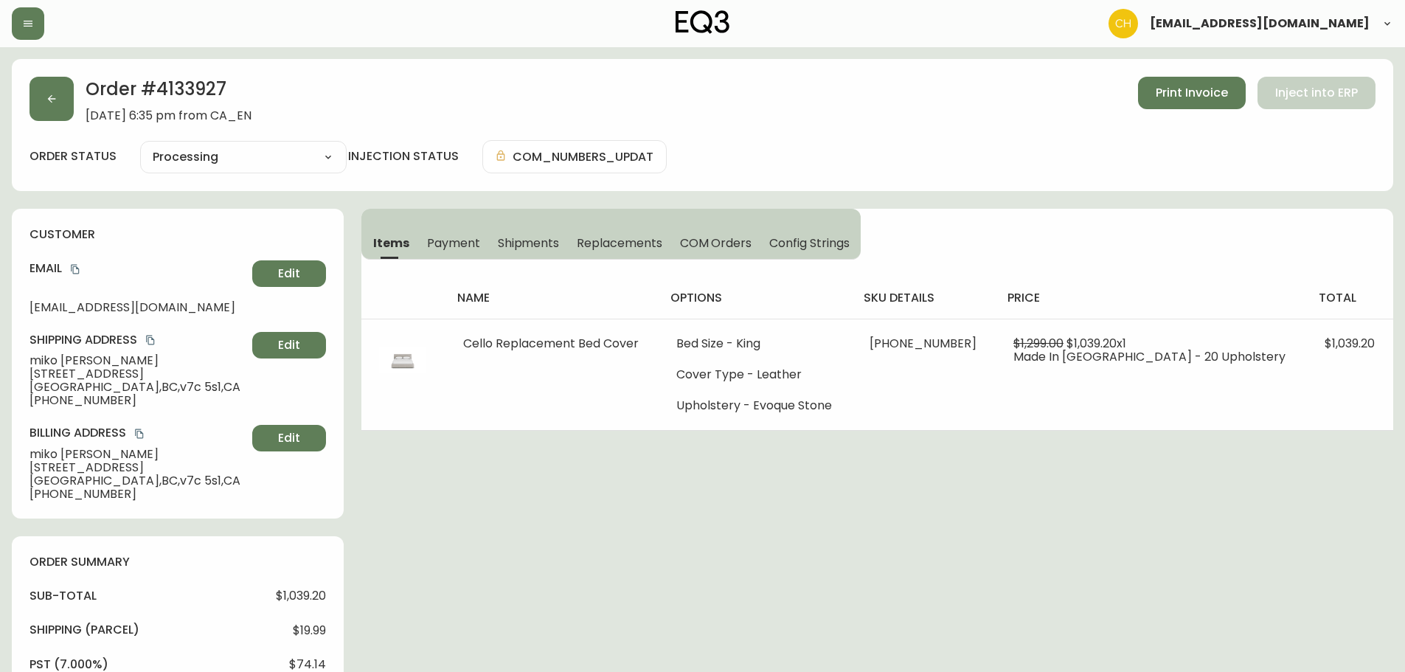
click at [522, 241] on span "Shipments" at bounding box center [529, 242] width 62 height 15
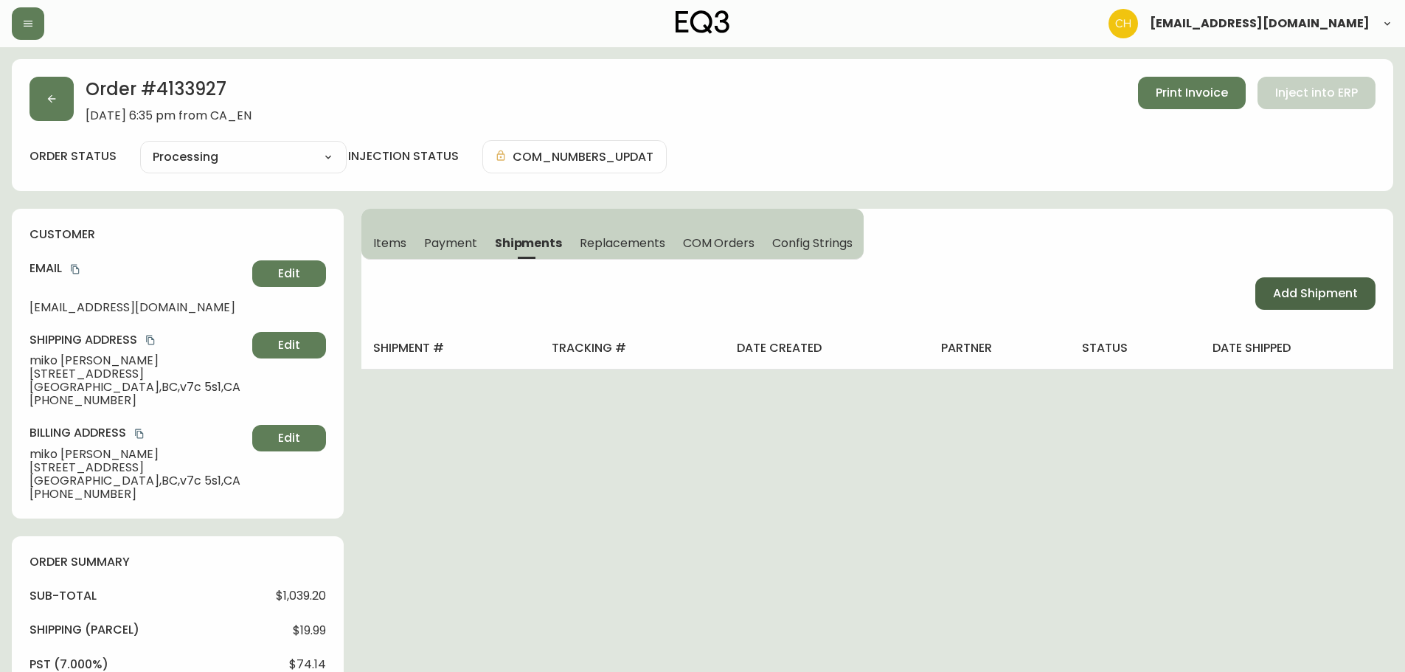
click at [1334, 290] on span "Add Shipment" at bounding box center [1315, 293] width 85 height 16
select select "PENDING"
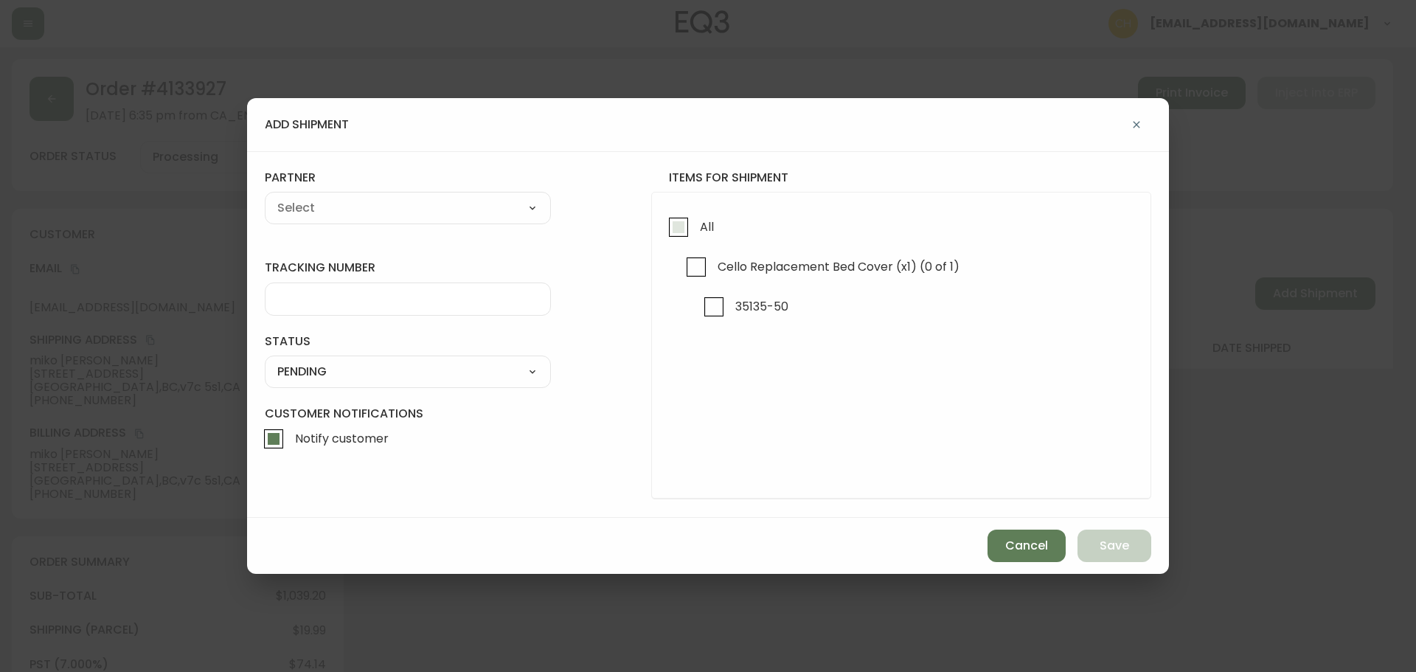
click at [674, 224] on input "All" at bounding box center [679, 227] width 34 height 34
checkbox input "true"
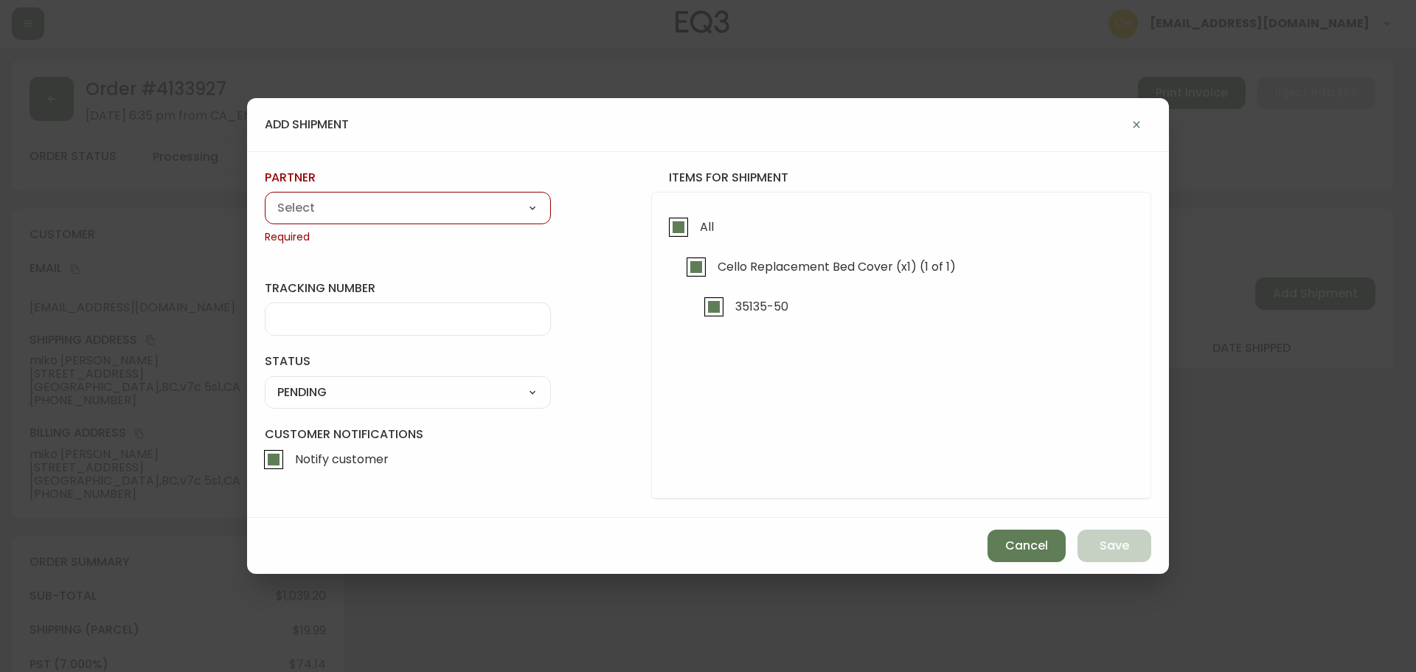
click at [443, 209] on select "A Move to Remember LLC ABF Freight Alero [PERSON_NAME] Canada Post Canpar Expre…" at bounding box center [408, 208] width 286 height 22
select select "cjy0a9taa01x001669l98m63c"
click at [265, 197] on select "A Move to Remember LLC ABF Freight Alero [PERSON_NAME] Canada Post Canpar Expre…" at bounding box center [408, 208] width 286 height 22
type input "FedEx"
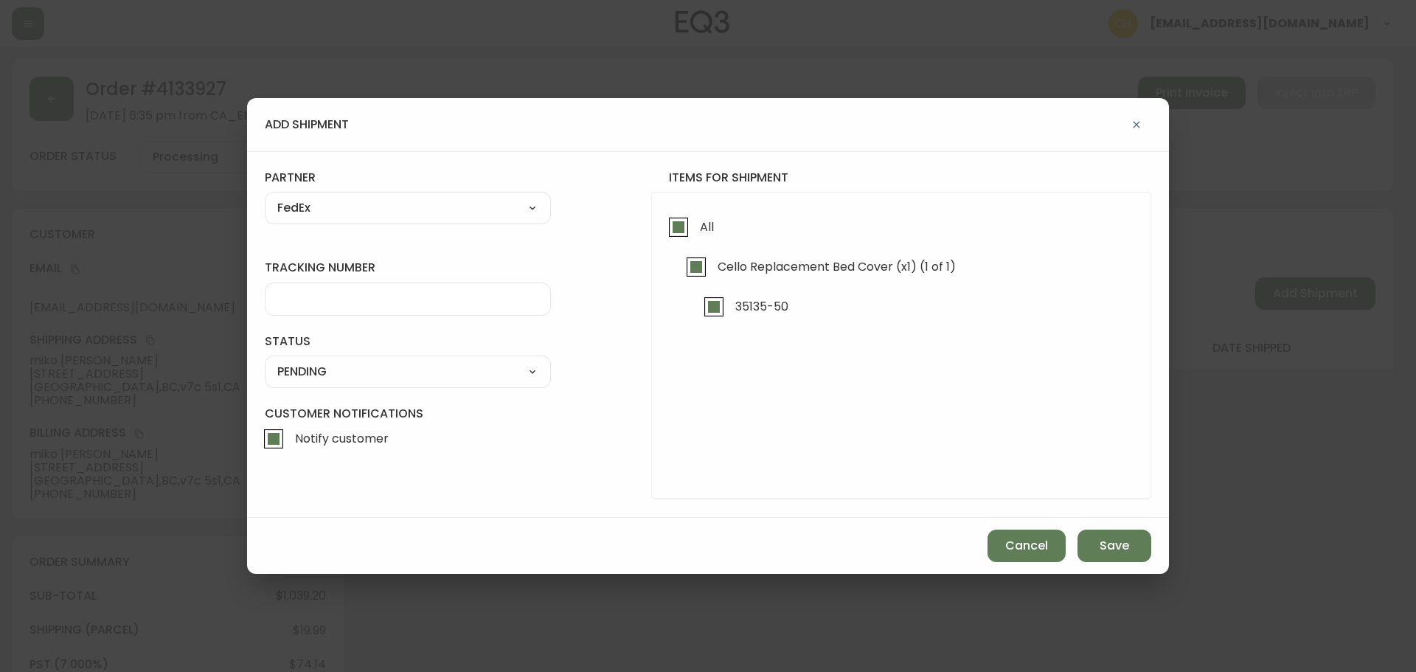
click at [301, 294] on input "tracking number" at bounding box center [407, 299] width 261 height 14
type input "455183579596"
click at [288, 370] on select "SHIPPED PENDING CANCELLED" at bounding box center [408, 372] width 286 height 22
click at [265, 361] on select "SHIPPED PENDING CANCELLED" at bounding box center [408, 372] width 286 height 22
select select "PENDING"
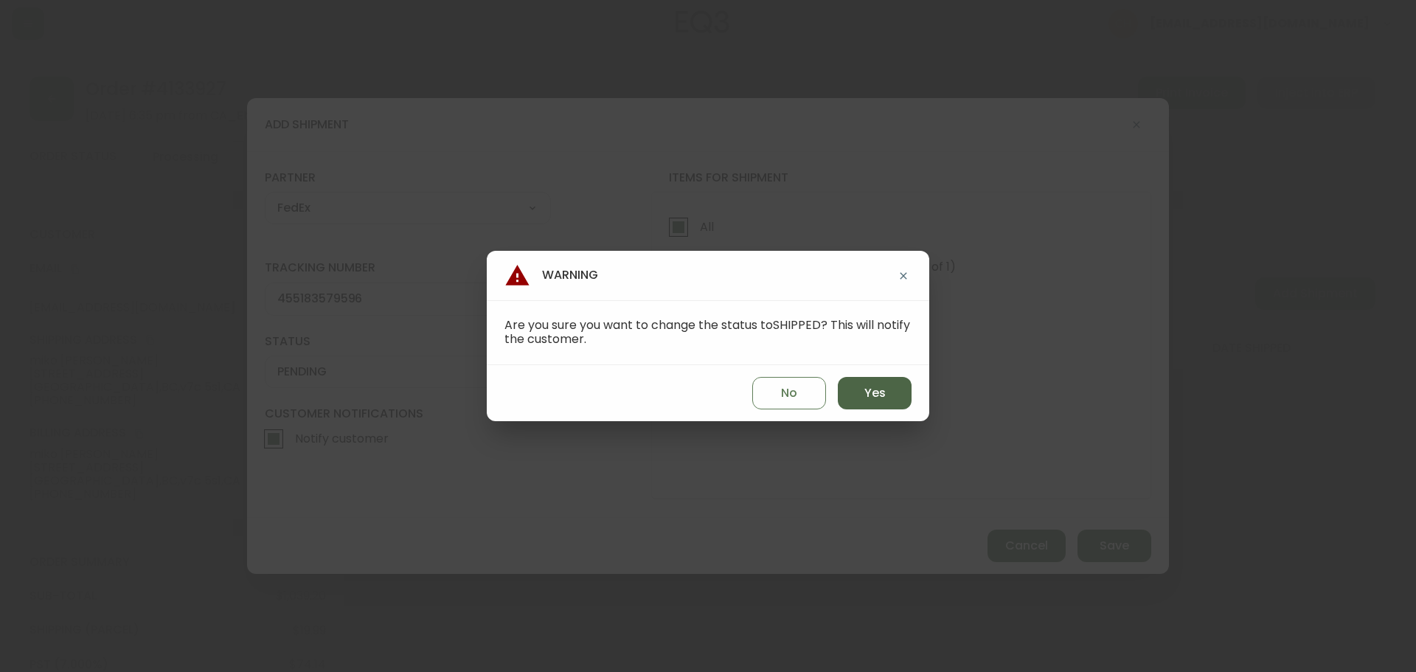
click at [898, 408] on button "Yes" at bounding box center [875, 393] width 74 height 32
type input "SHIPPED"
select select "SHIPPED"
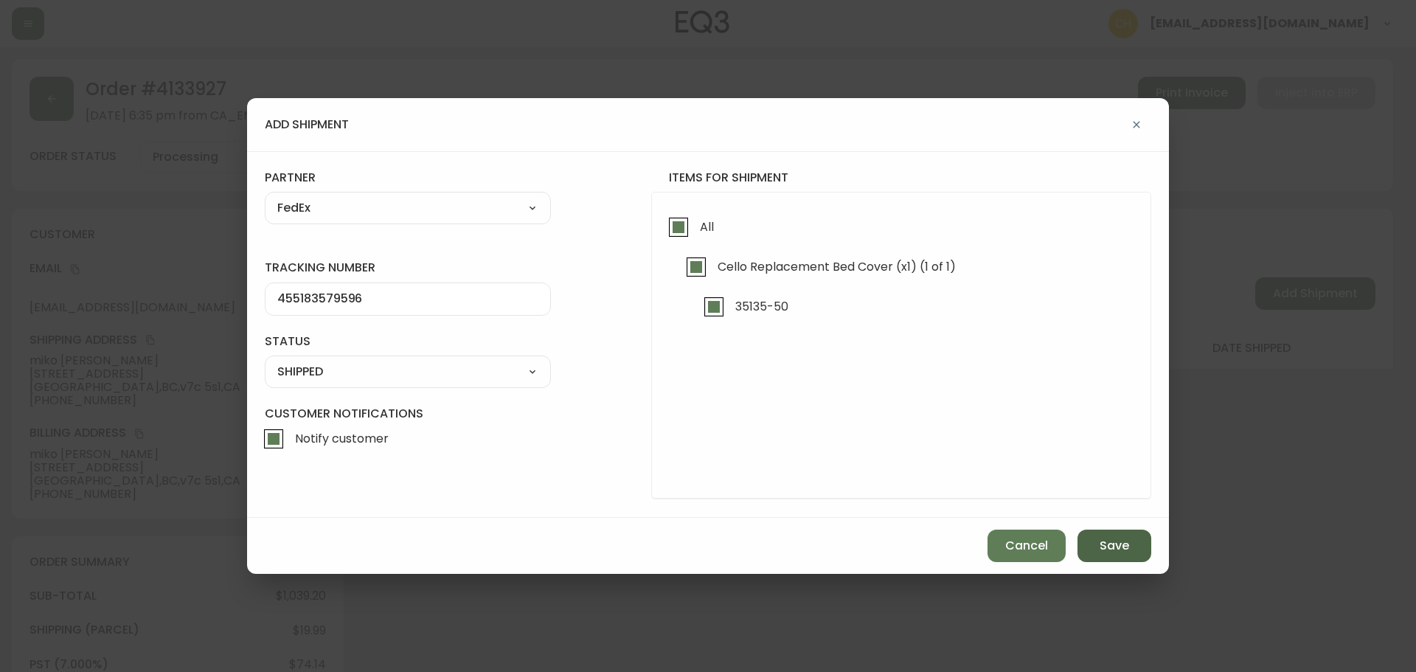
click at [1093, 541] on button "Save" at bounding box center [1115, 546] width 74 height 32
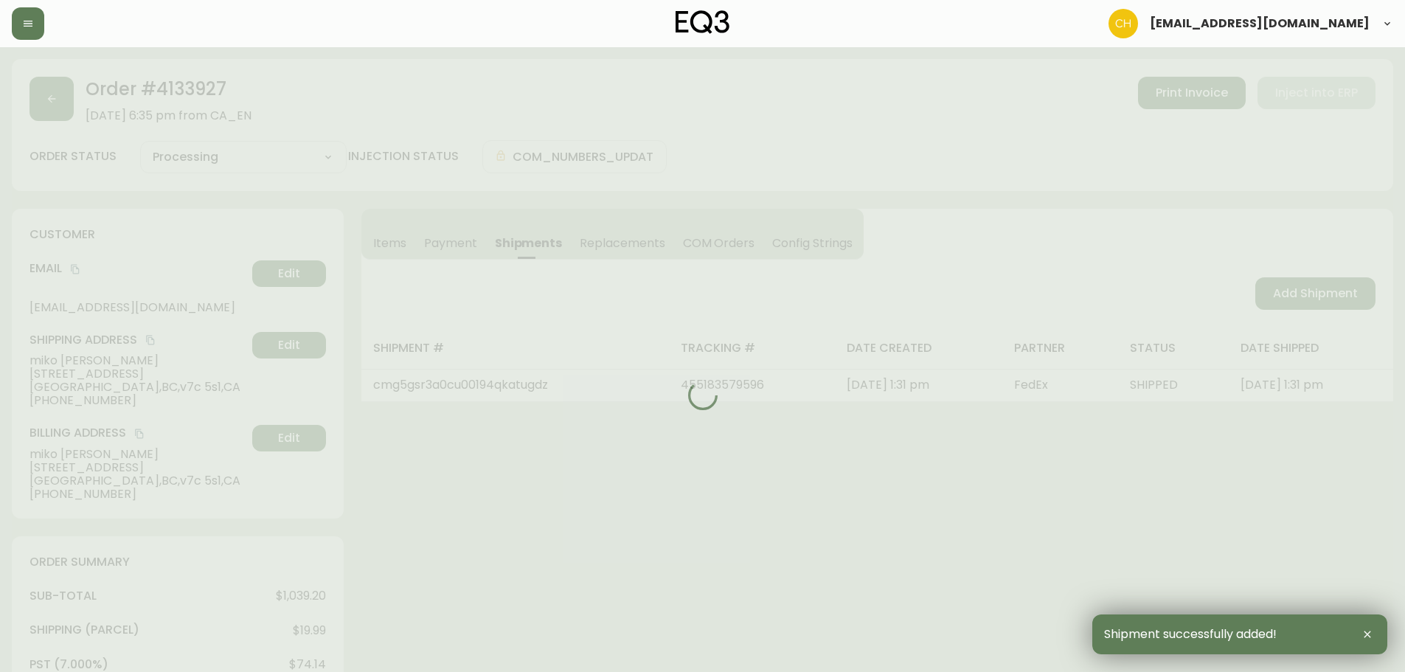
type input "Fully Shipped"
select select "FULLY_SHIPPED"
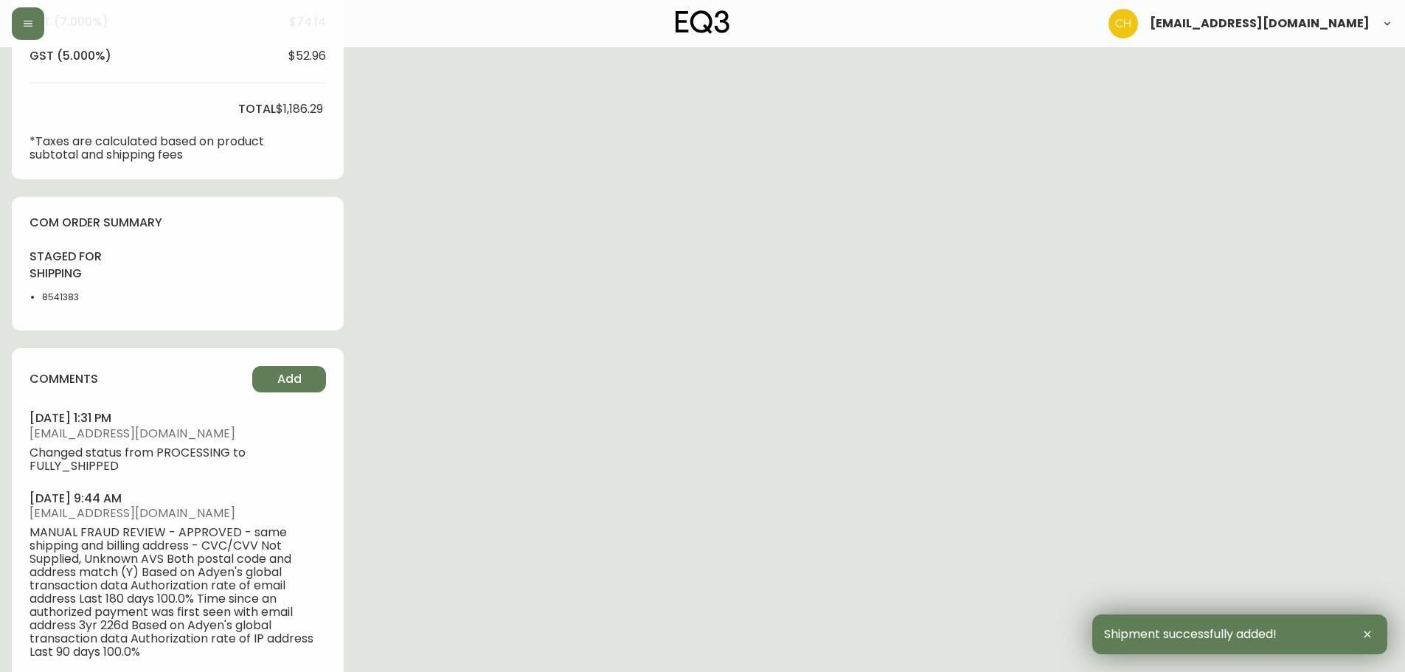
scroll to position [754, 0]
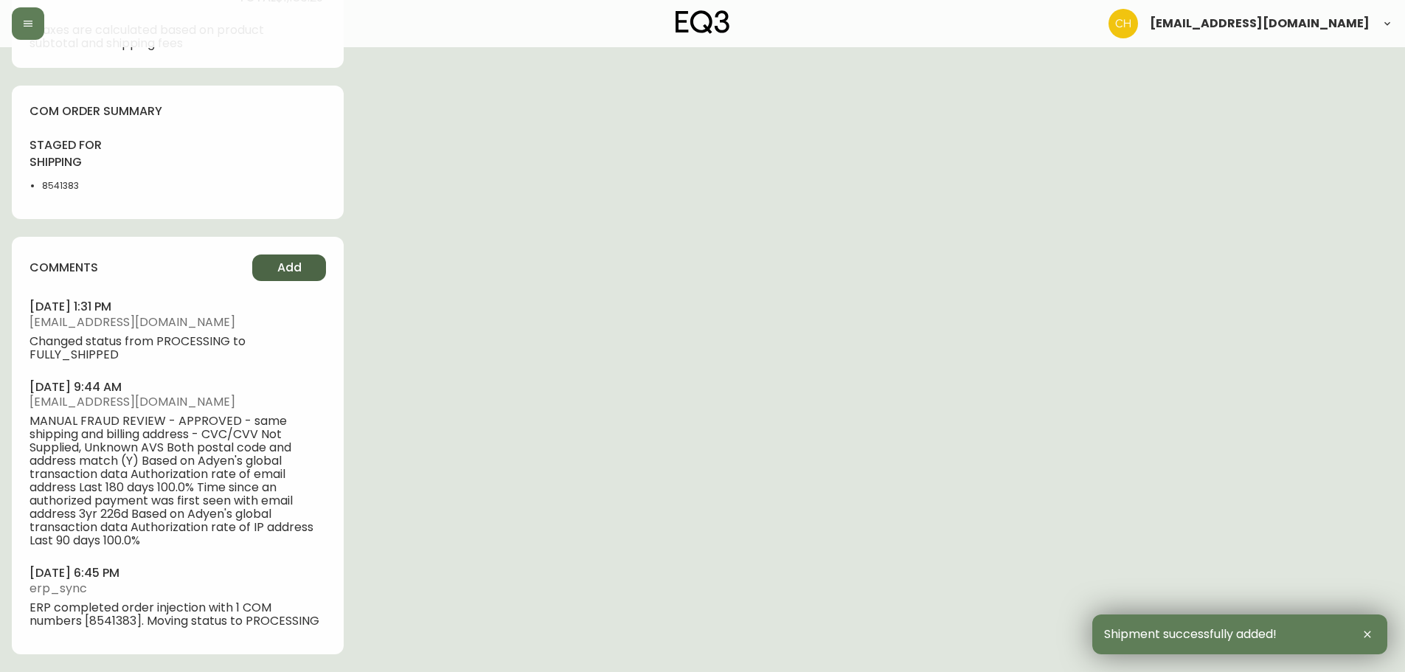
click at [305, 271] on button "Add" at bounding box center [289, 268] width 74 height 27
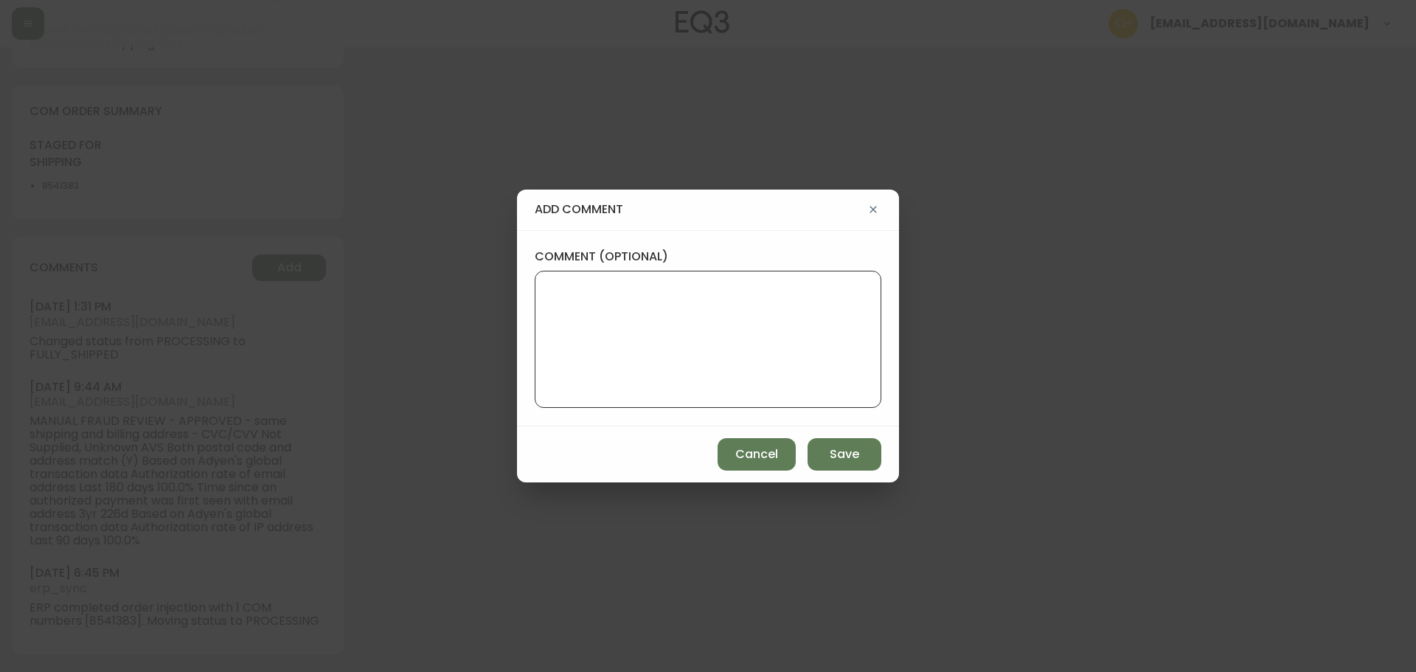
click at [551, 318] on textarea "comment (optional)" at bounding box center [708, 339] width 322 height 118
type textarea "CH"
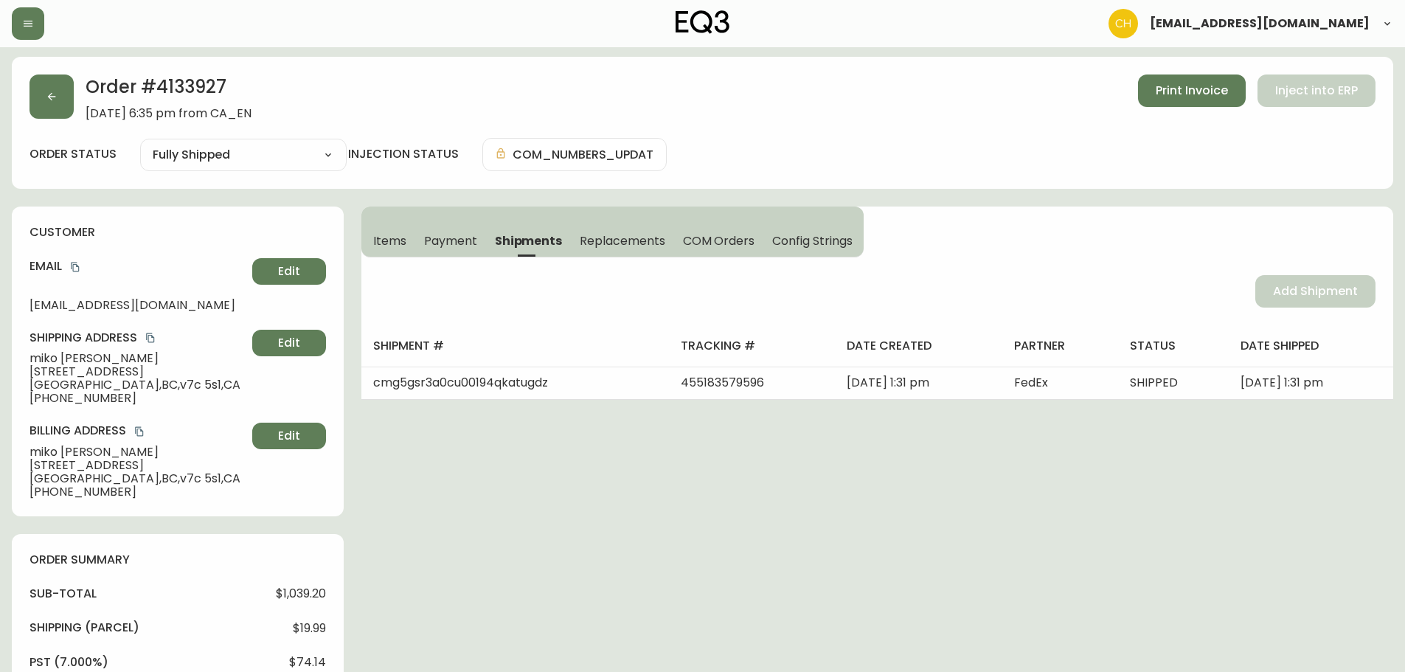
scroll to position [0, 0]
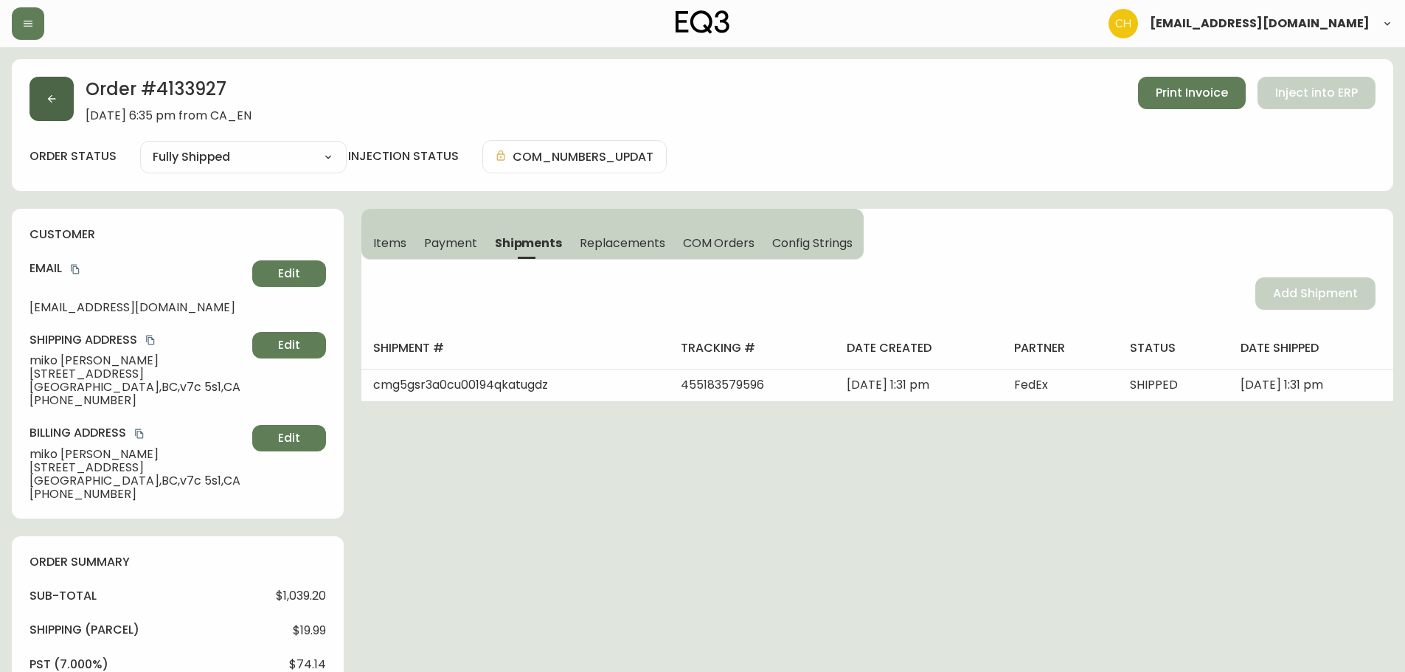
click at [52, 100] on icon "button" at bounding box center [52, 99] width 12 height 12
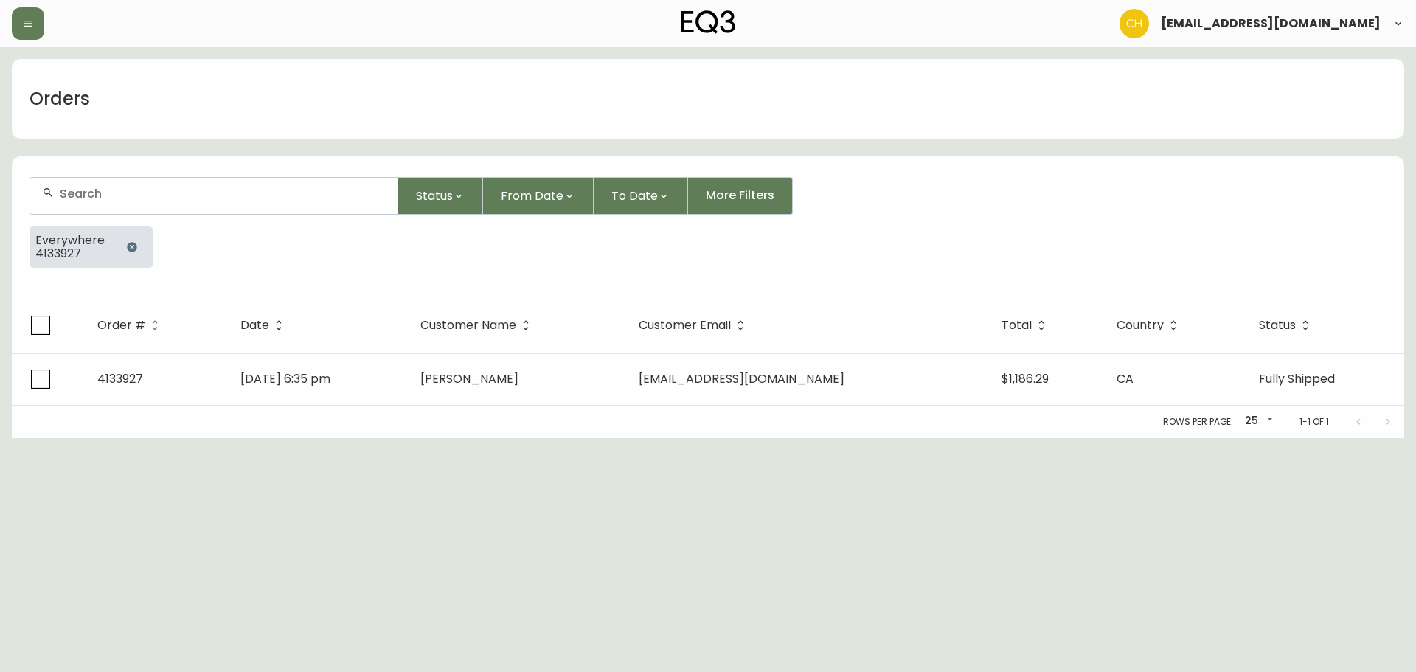
click at [79, 193] on input "text" at bounding box center [223, 194] width 326 height 14
type input "4134036"
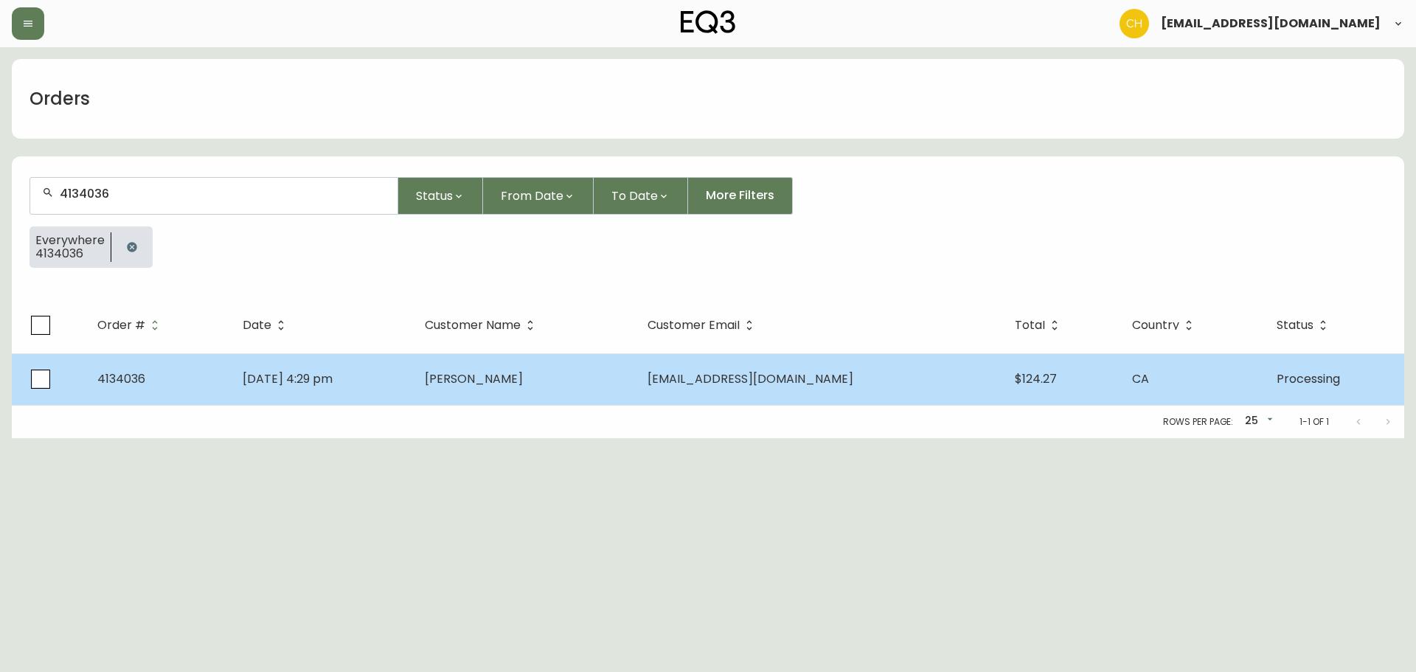
click at [489, 384] on span "[PERSON_NAME]" at bounding box center [474, 378] width 98 height 17
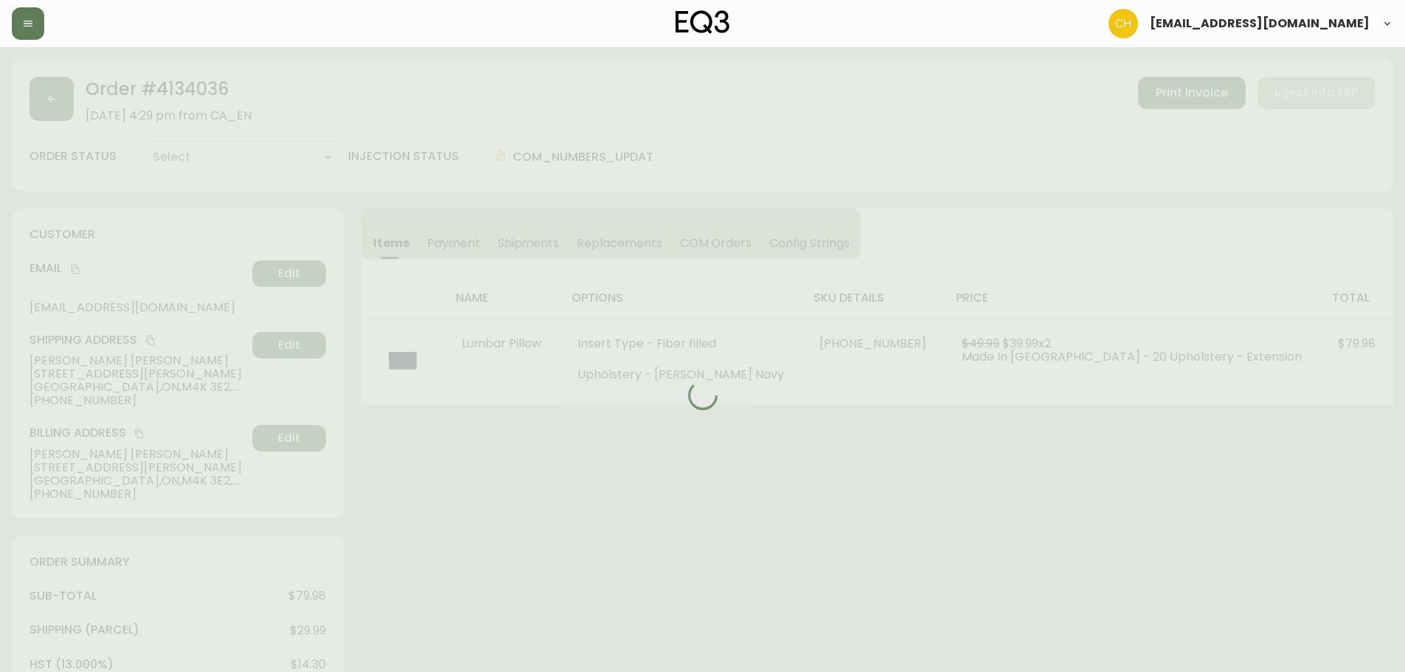
type input "Processing"
select select "PROCESSING"
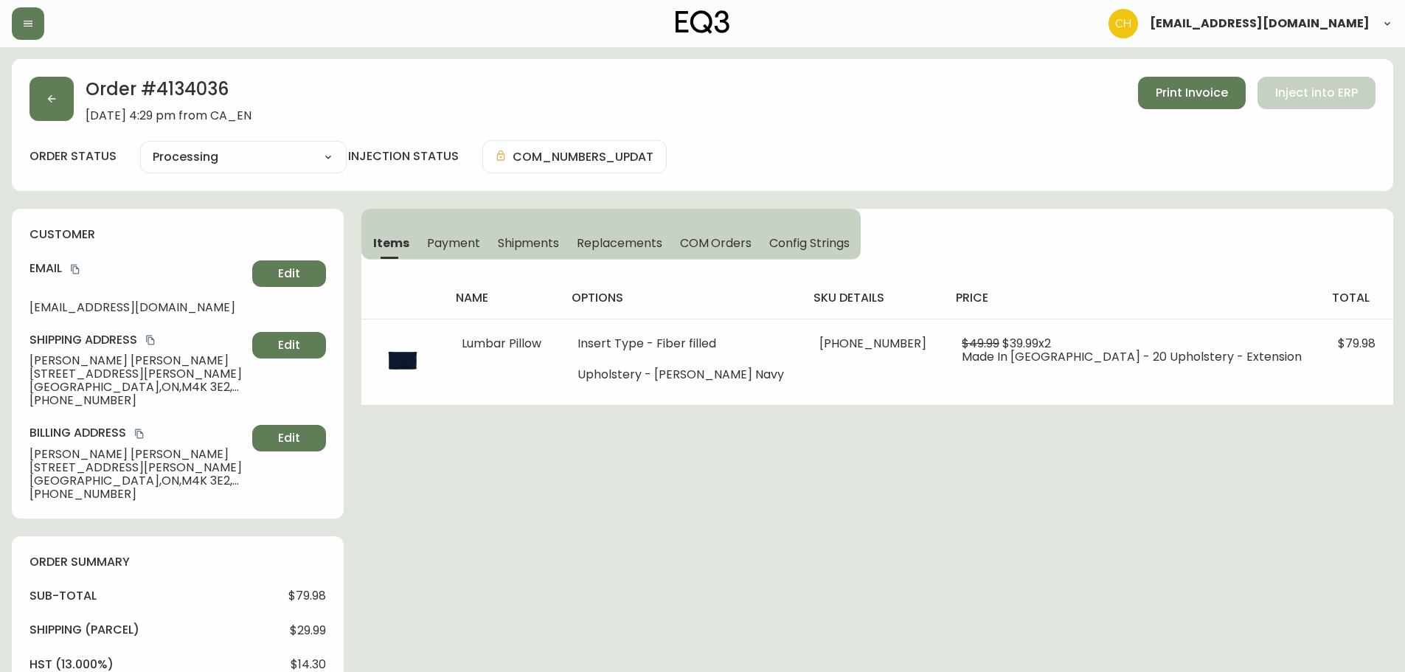
drag, startPoint x: 538, startPoint y: 243, endPoint x: 651, endPoint y: 240, distance: 112.9
click at [538, 243] on span "Shipments" at bounding box center [529, 242] width 62 height 15
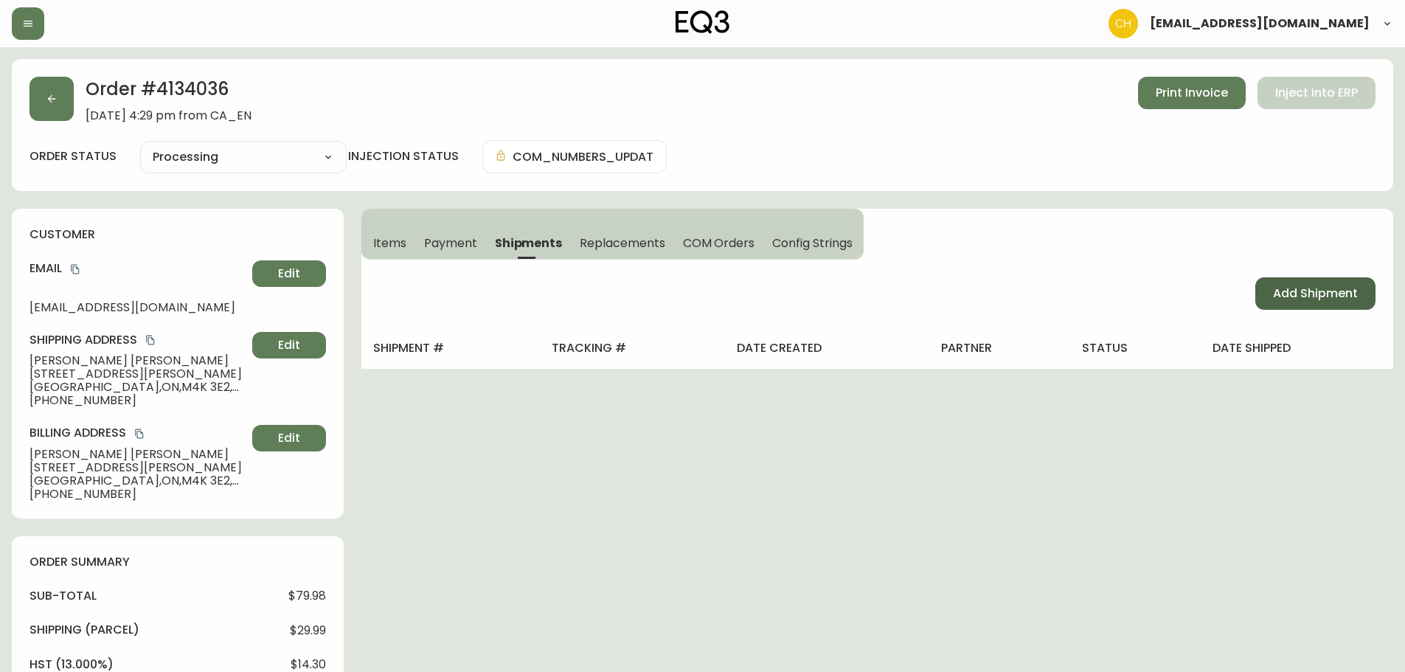
click at [1292, 292] on span "Add Shipment" at bounding box center [1315, 293] width 85 height 16
select select "PENDING"
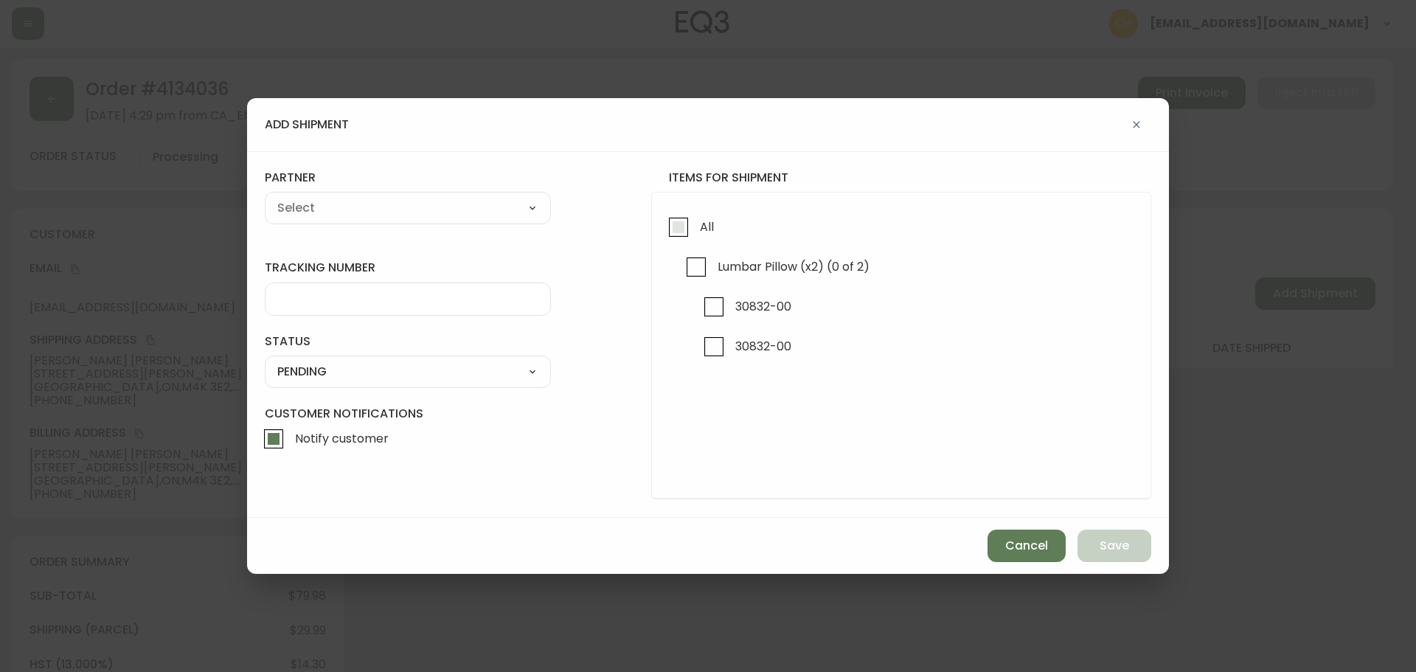
drag, startPoint x: 682, startPoint y: 228, endPoint x: 639, endPoint y: 222, distance: 43.2
click at [678, 228] on input "All" at bounding box center [679, 227] width 34 height 34
checkbox input "true"
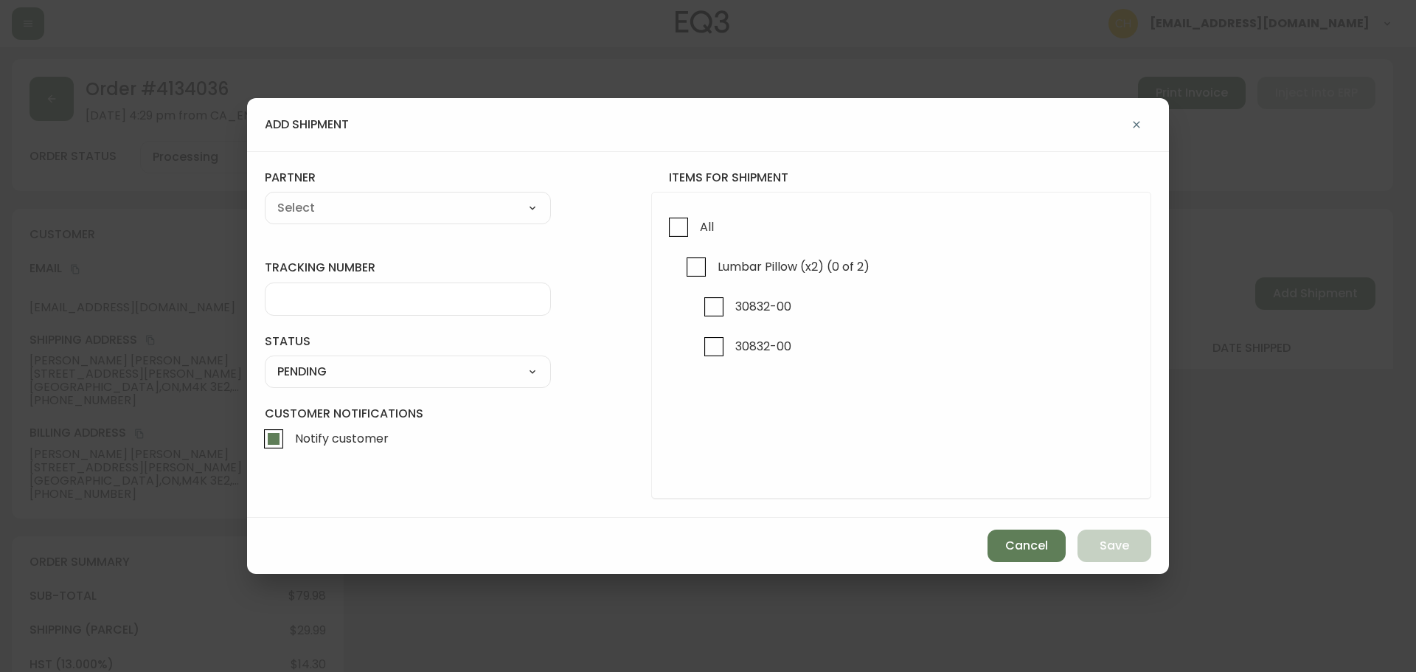
checkbox input "true"
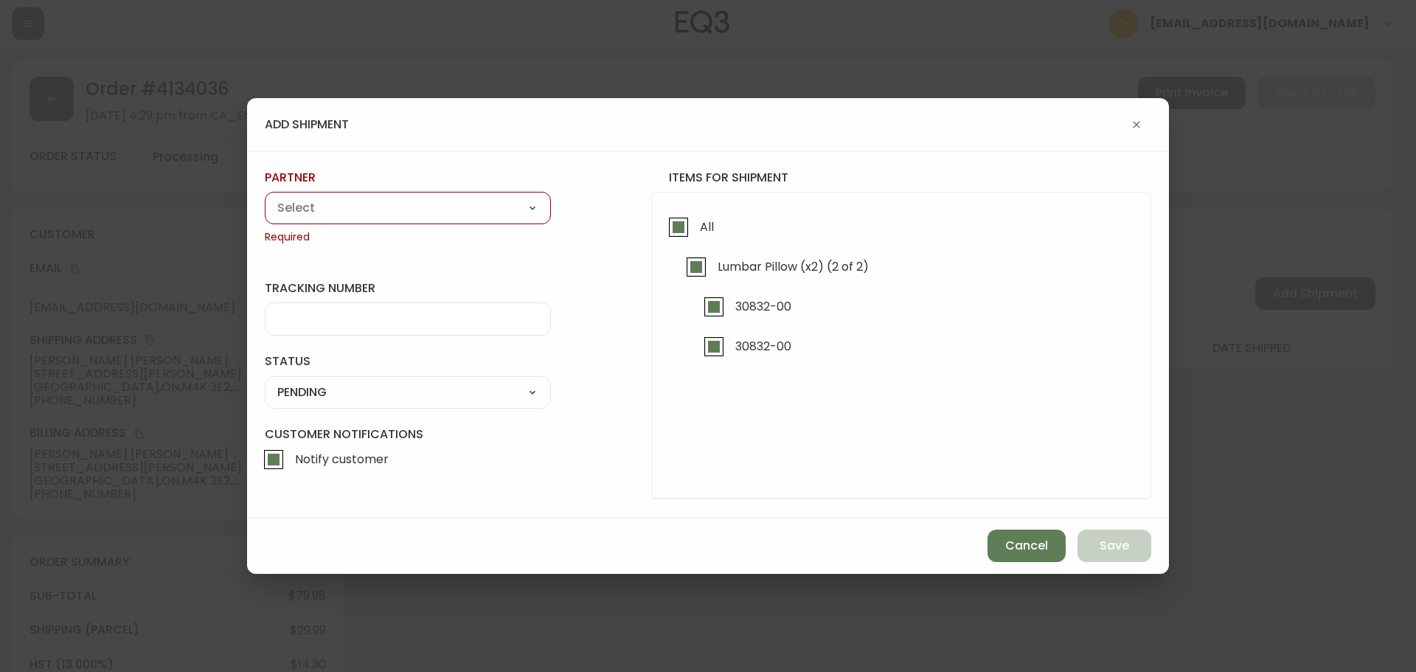
click at [457, 217] on select "A Move to Remember LLC ABF Freight Alero [PERSON_NAME] Canada Post Canpar Expre…" at bounding box center [408, 208] width 286 height 22
select select "cjy0a9taa01x001669l98m63c"
click at [265, 197] on select "A Move to Remember LLC ABF Freight Alero [PERSON_NAME] Canada Post Canpar Expre…" at bounding box center [408, 208] width 286 height 22
type input "FedEx"
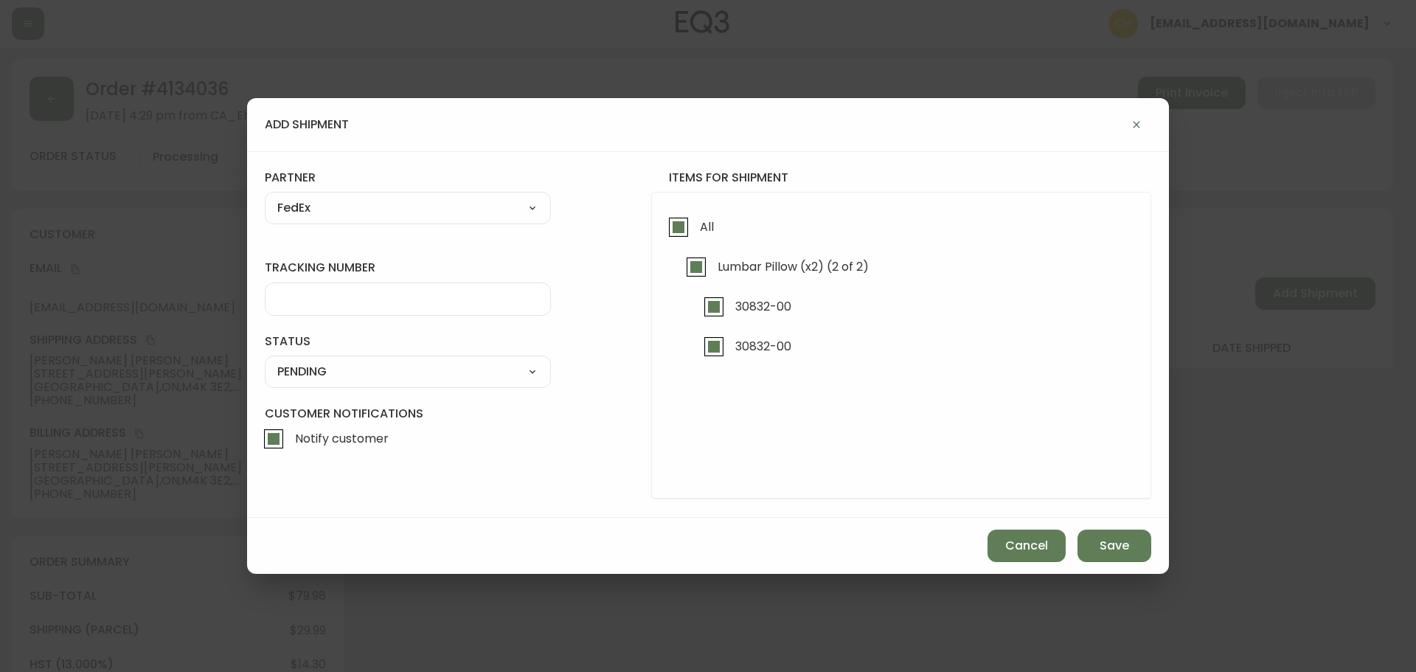
click at [314, 302] on input "tracking number" at bounding box center [407, 299] width 261 height 14
type input "455183579600"
click at [312, 370] on select "SHIPPED PENDING CANCELLED" at bounding box center [408, 372] width 286 height 22
click at [265, 361] on select "SHIPPED PENDING CANCELLED" at bounding box center [408, 372] width 286 height 22
select select "PENDING"
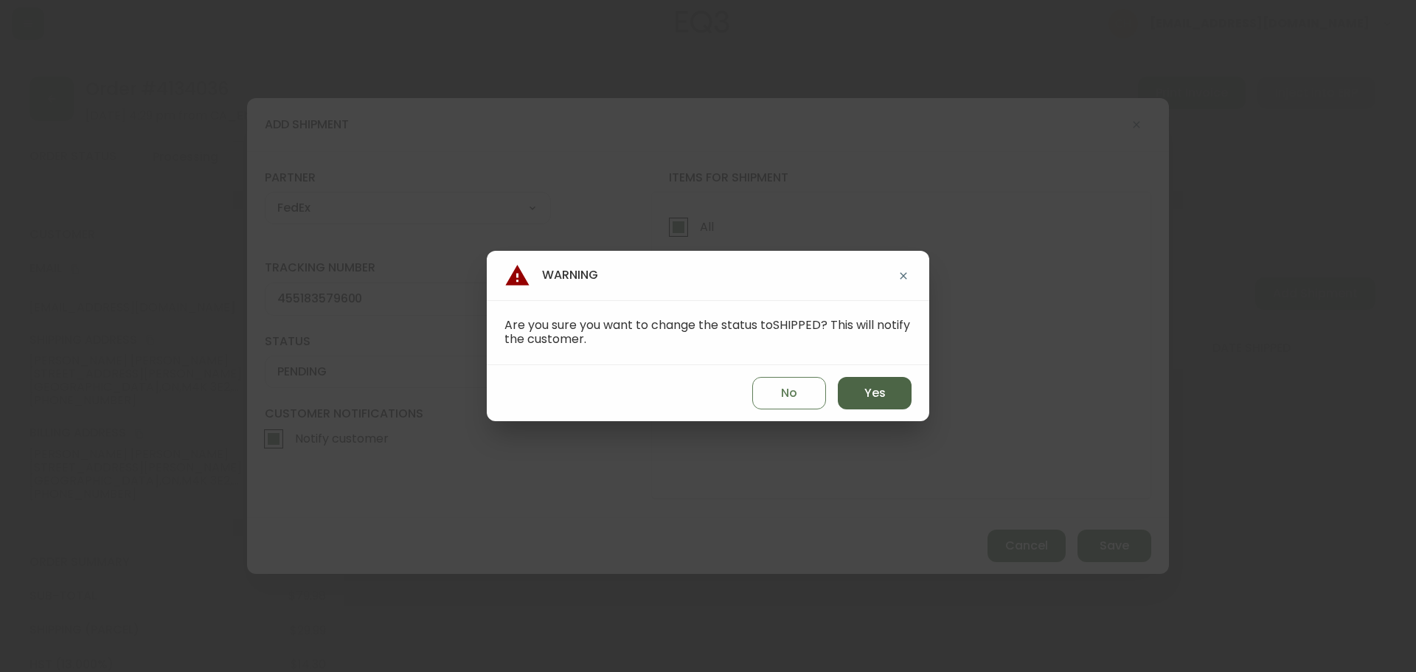
click at [872, 394] on span "Yes" at bounding box center [875, 393] width 21 height 16
type input "SHIPPED"
select select "SHIPPED"
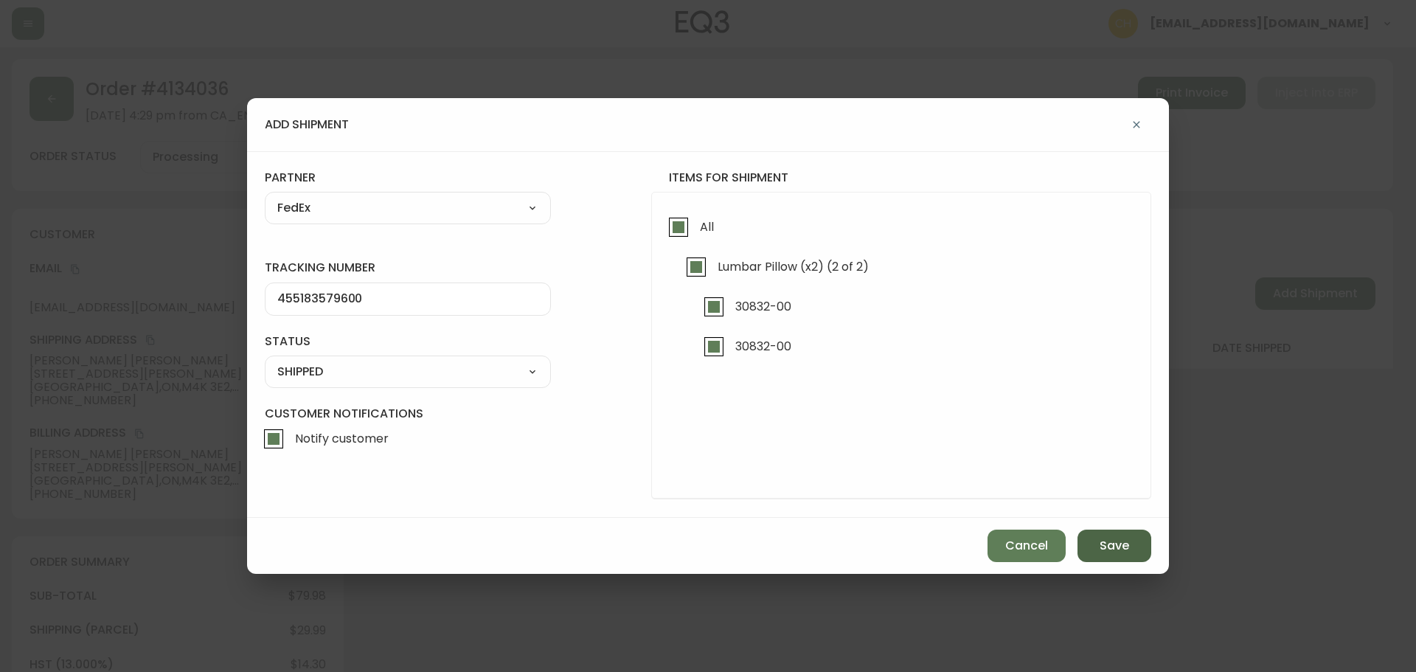
click at [1115, 547] on span "Save" at bounding box center [1115, 546] width 30 height 16
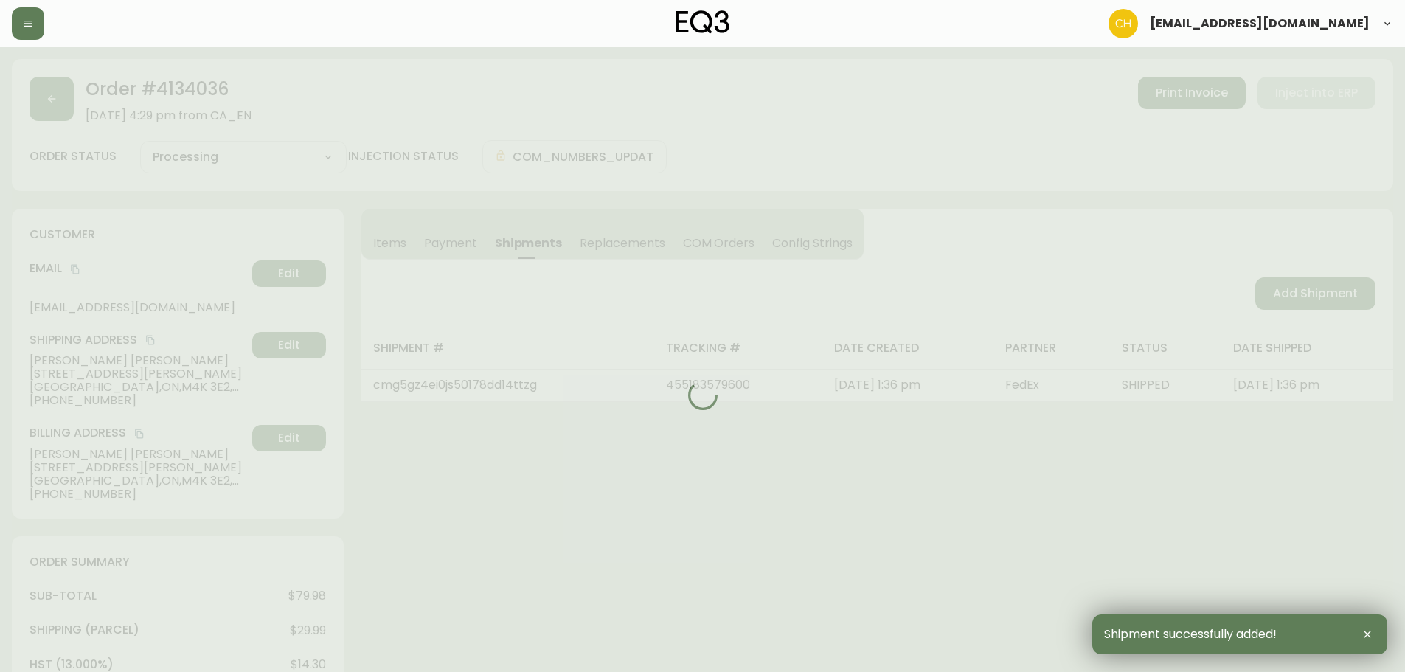
type input "Fully Shipped"
select select "FULLY_SHIPPED"
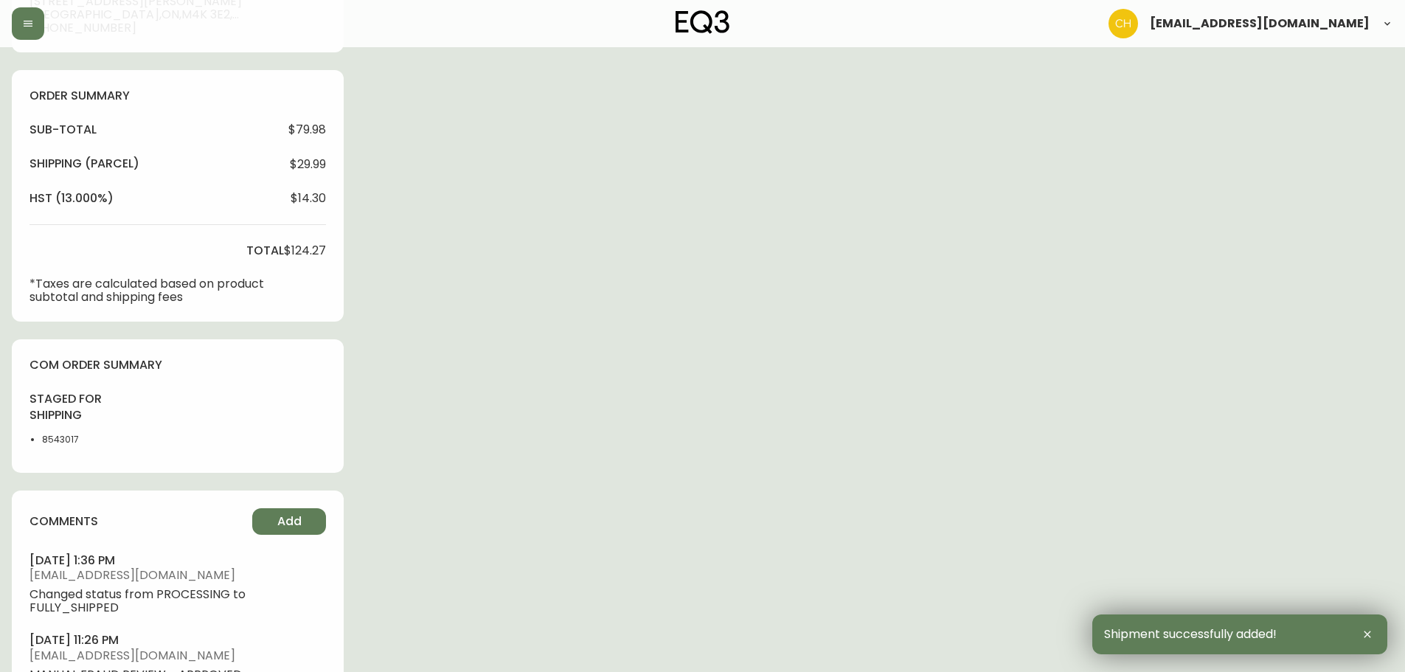
scroll to position [664, 0]
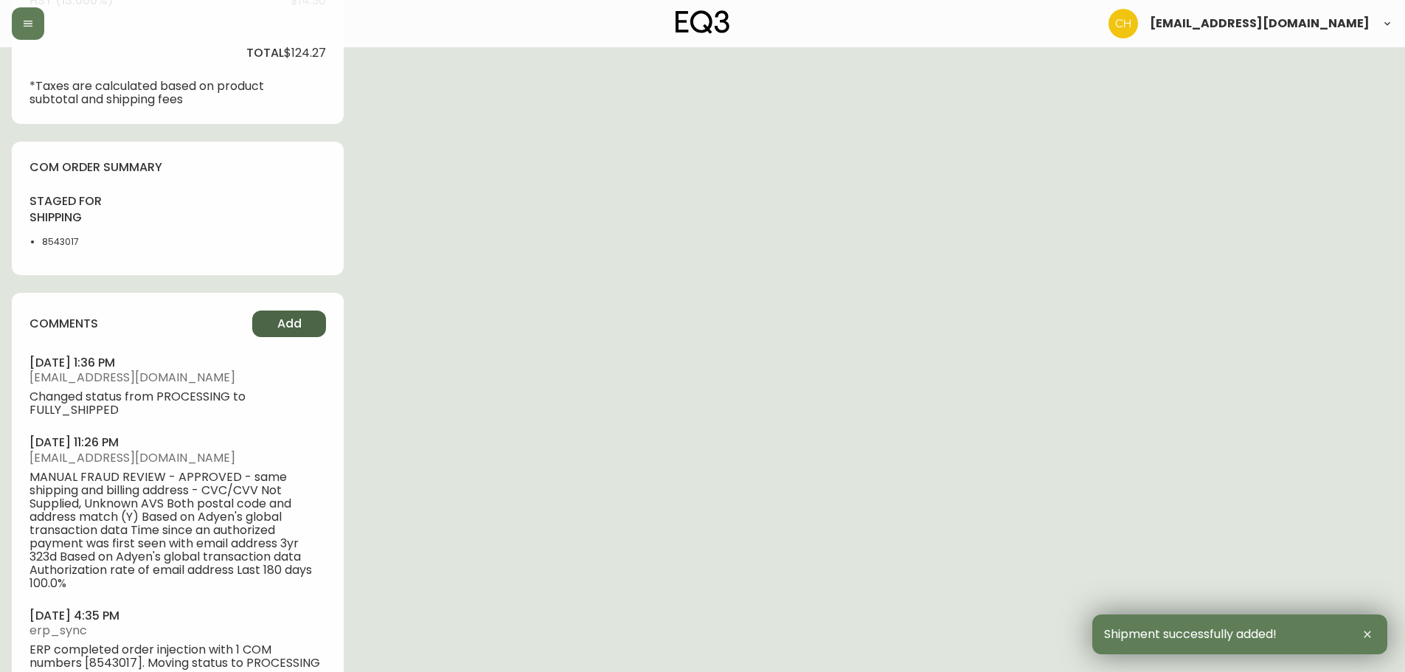
click at [299, 328] on span "Add" at bounding box center [289, 324] width 24 height 16
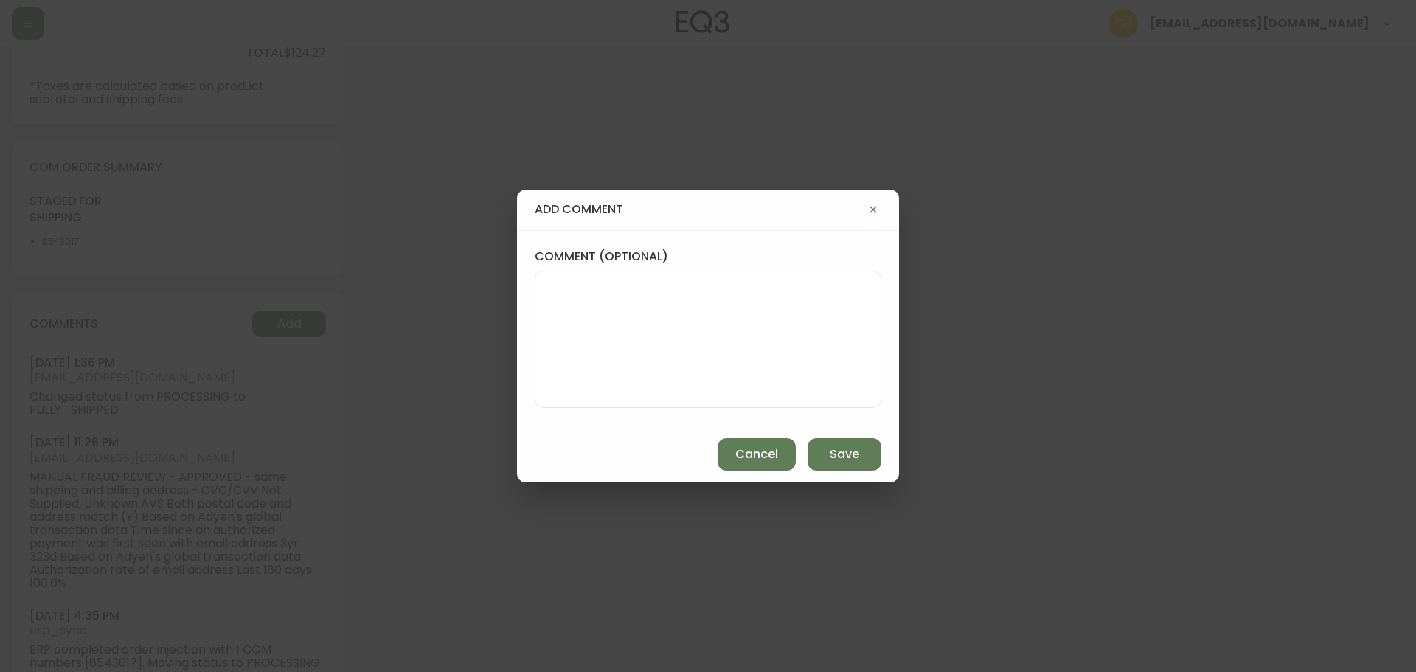
click at [589, 318] on textarea "comment (optional)" at bounding box center [708, 339] width 322 height 118
type textarea "CH"
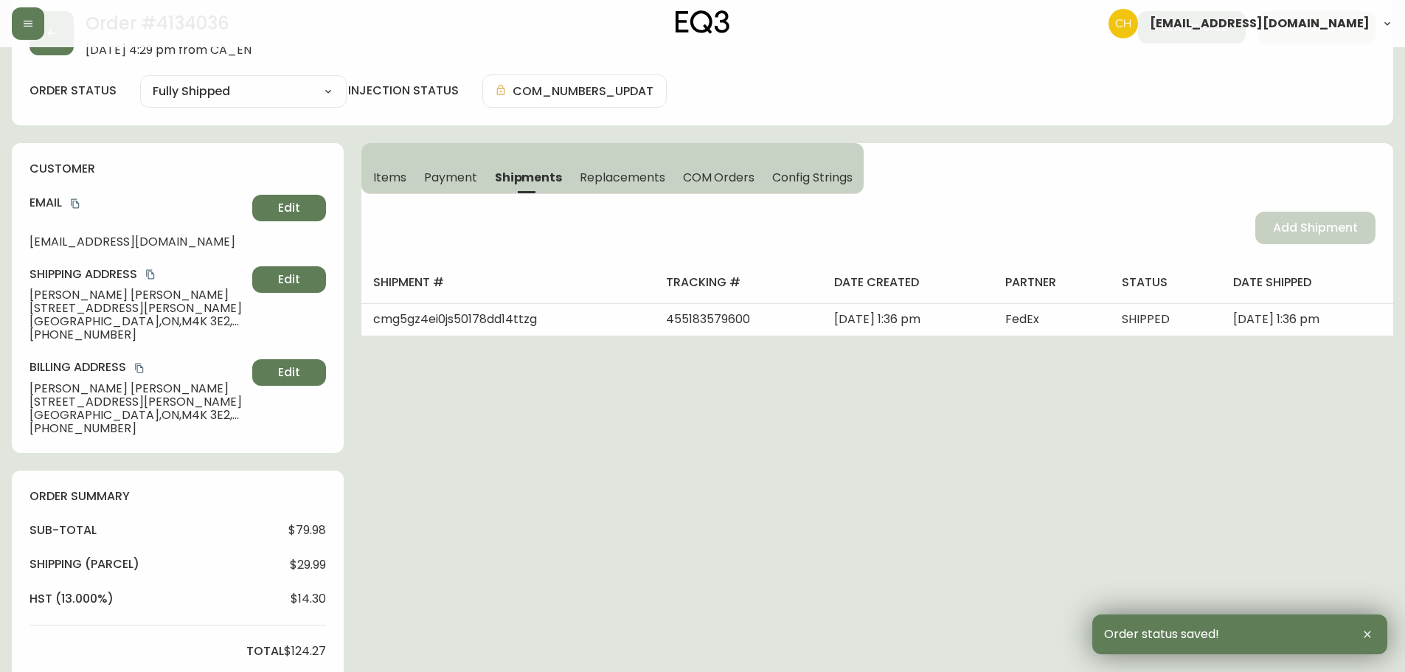
scroll to position [0, 0]
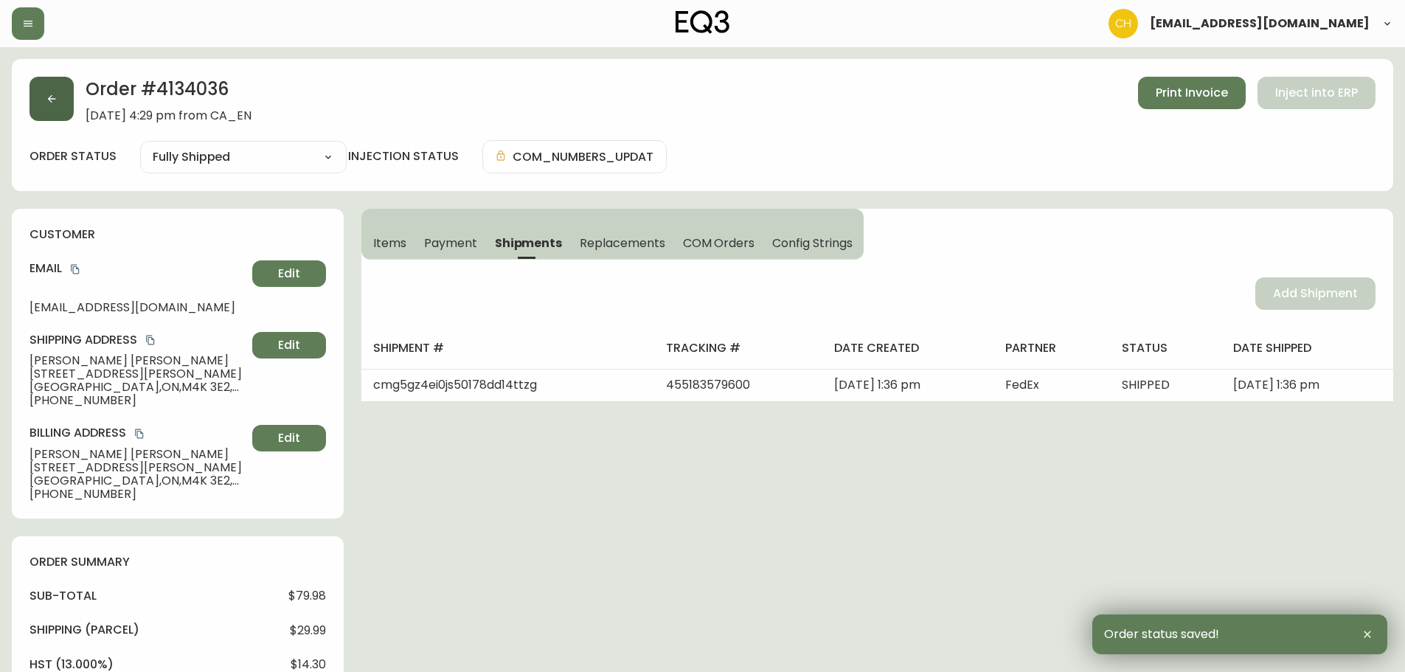
click at [60, 108] on button "button" at bounding box center [52, 99] width 44 height 44
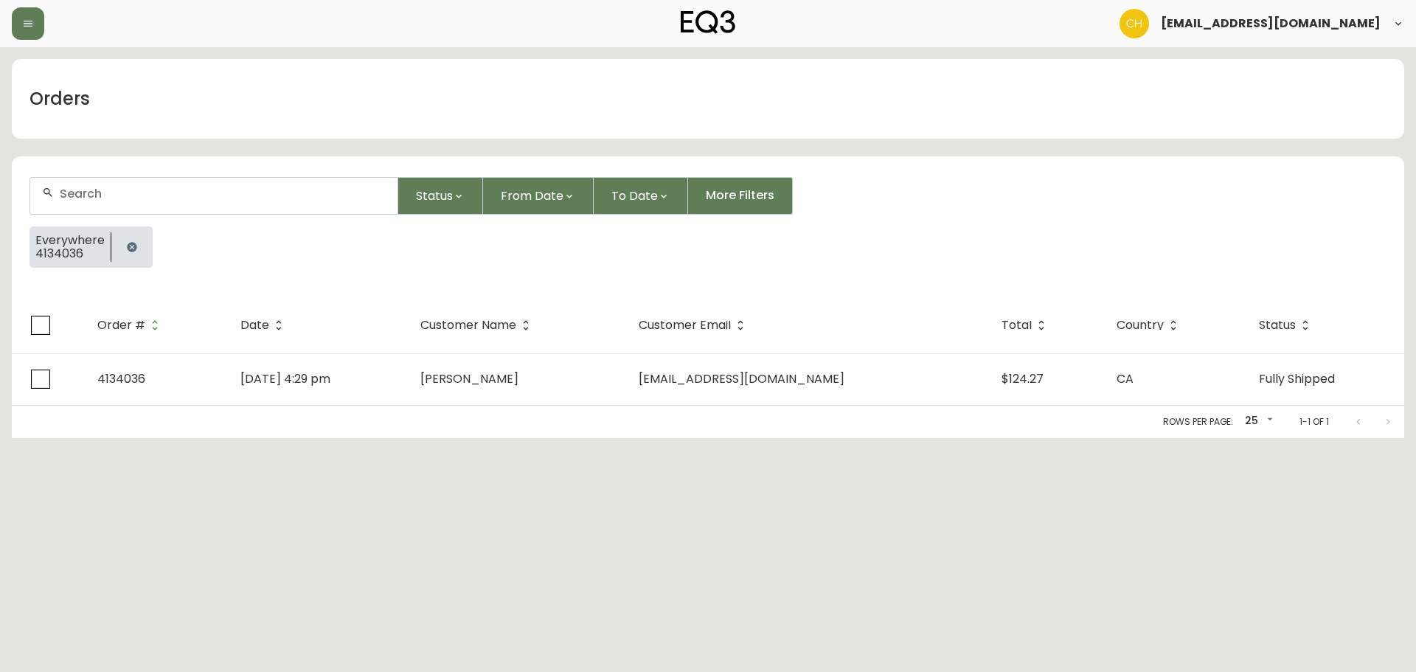
click at [85, 191] on input "text" at bounding box center [223, 194] width 326 height 14
type input "4132461"
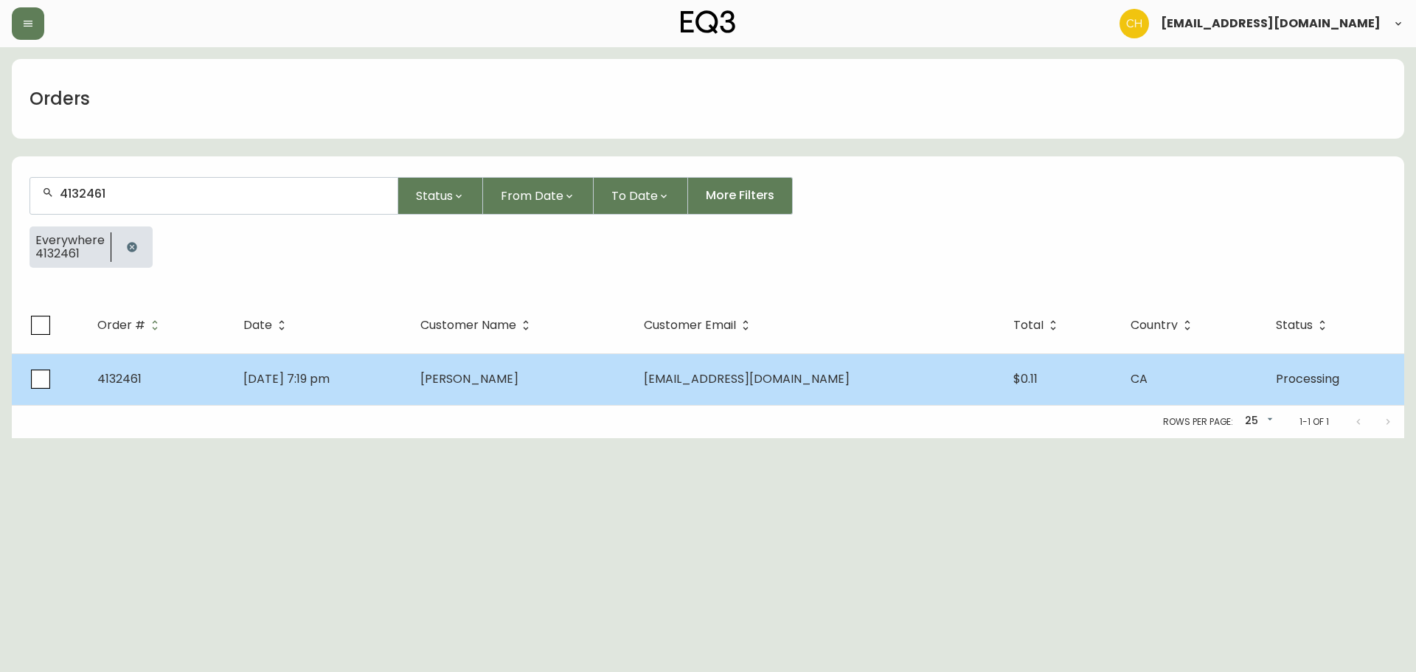
click at [510, 384] on span "[PERSON_NAME]" at bounding box center [469, 378] width 98 height 17
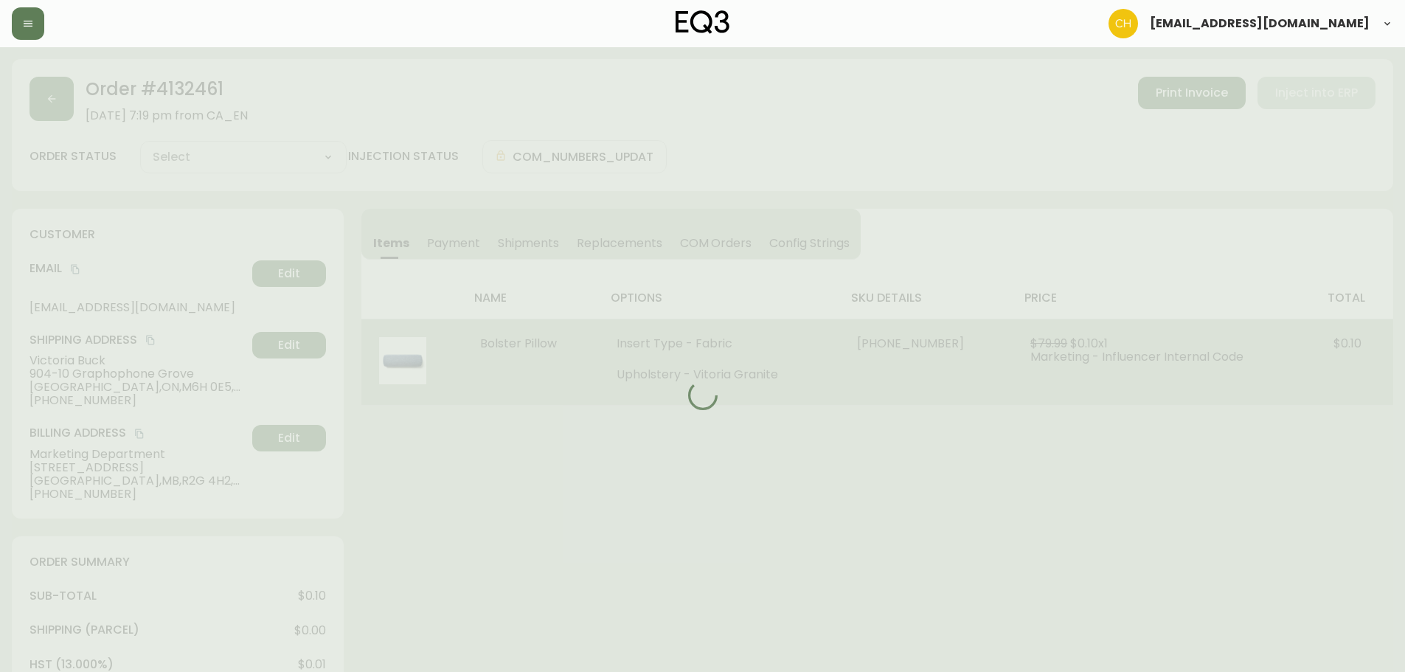
type input "Processing"
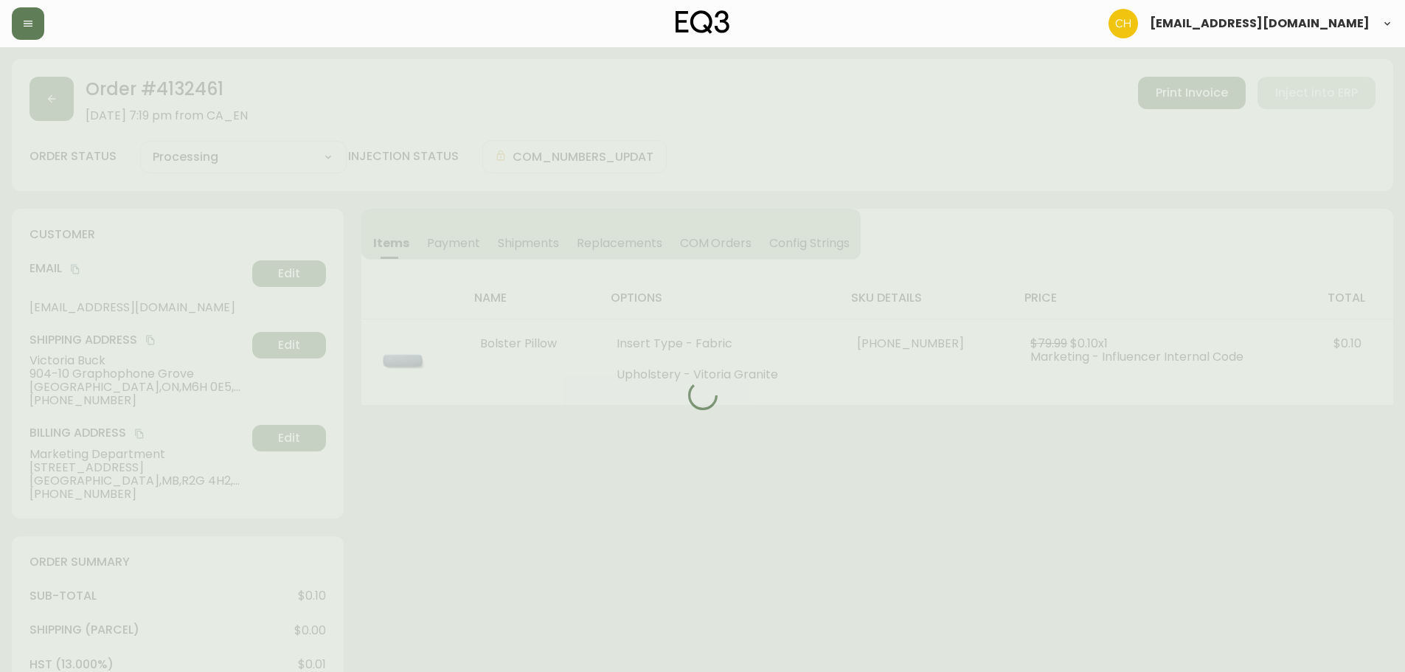
select select "PROCESSING"
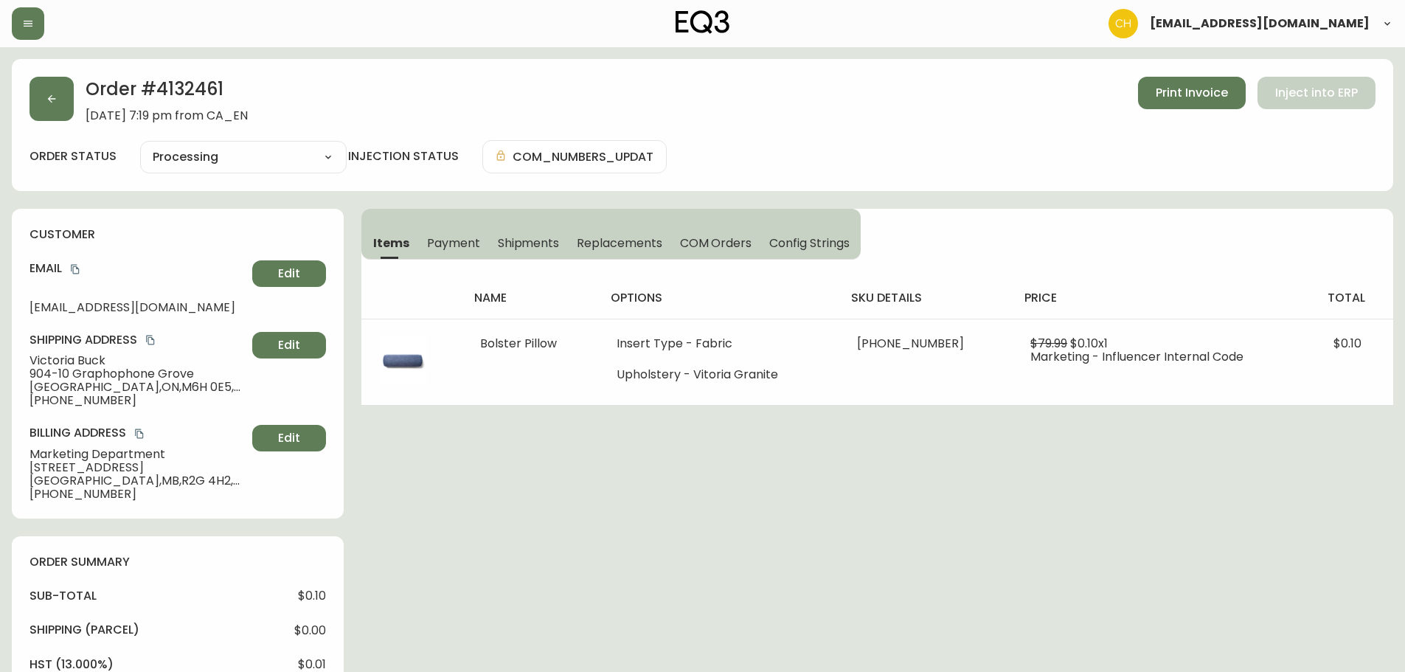
click at [533, 239] on span "Shipments" at bounding box center [529, 242] width 62 height 15
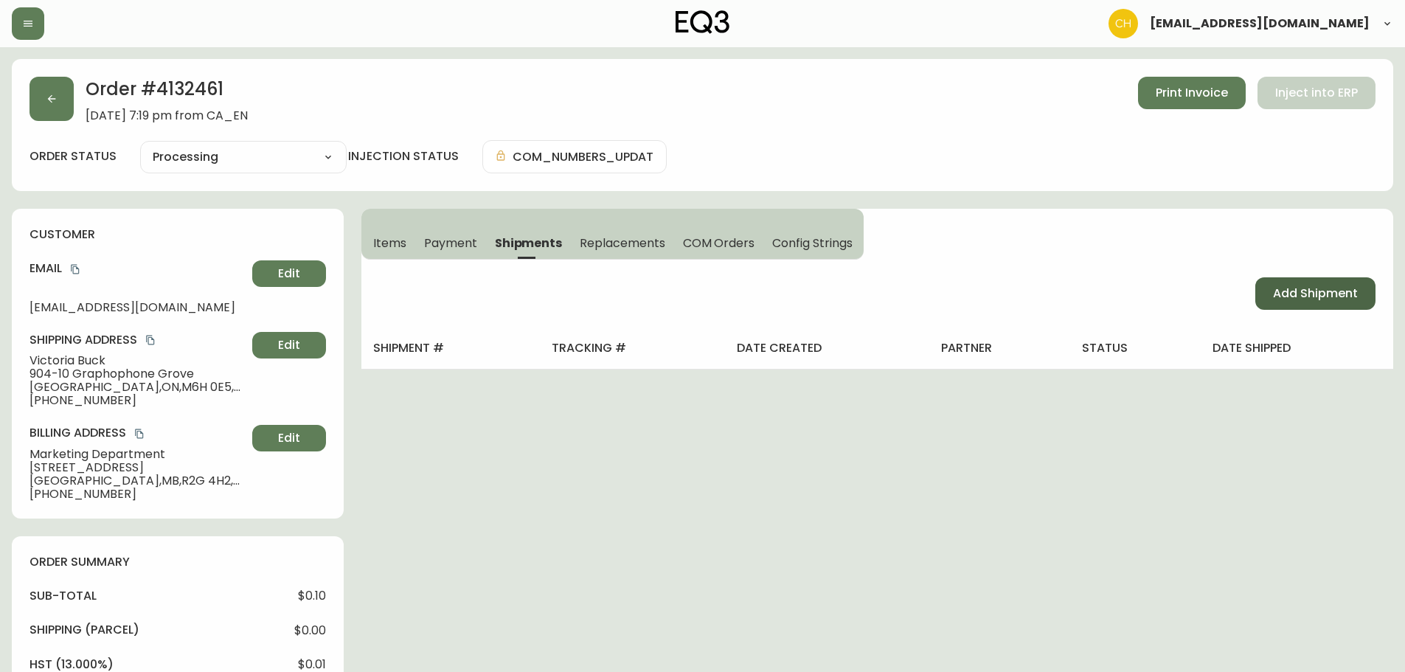
click at [1332, 297] on span "Add Shipment" at bounding box center [1315, 293] width 85 height 16
select select "PENDING"
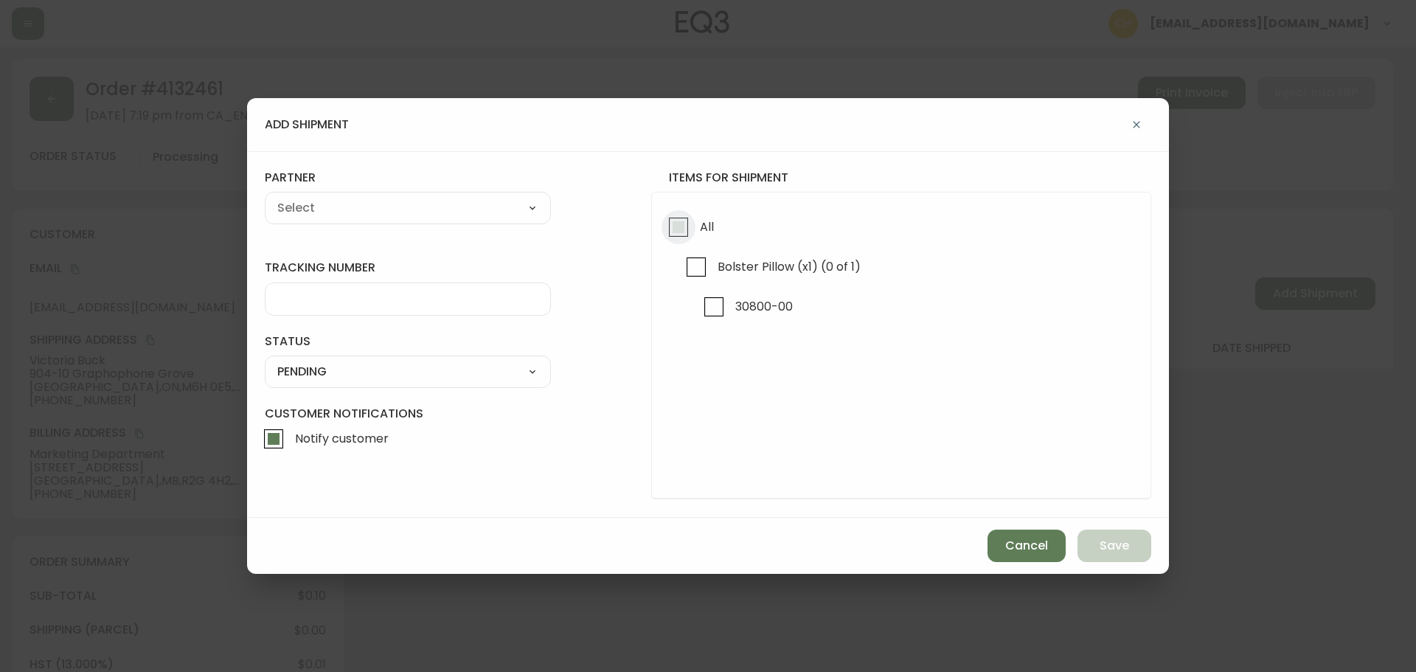
drag, startPoint x: 679, startPoint y: 229, endPoint x: 595, endPoint y: 216, distance: 84.4
click at [676, 229] on input "All" at bounding box center [679, 227] width 34 height 34
checkbox input "true"
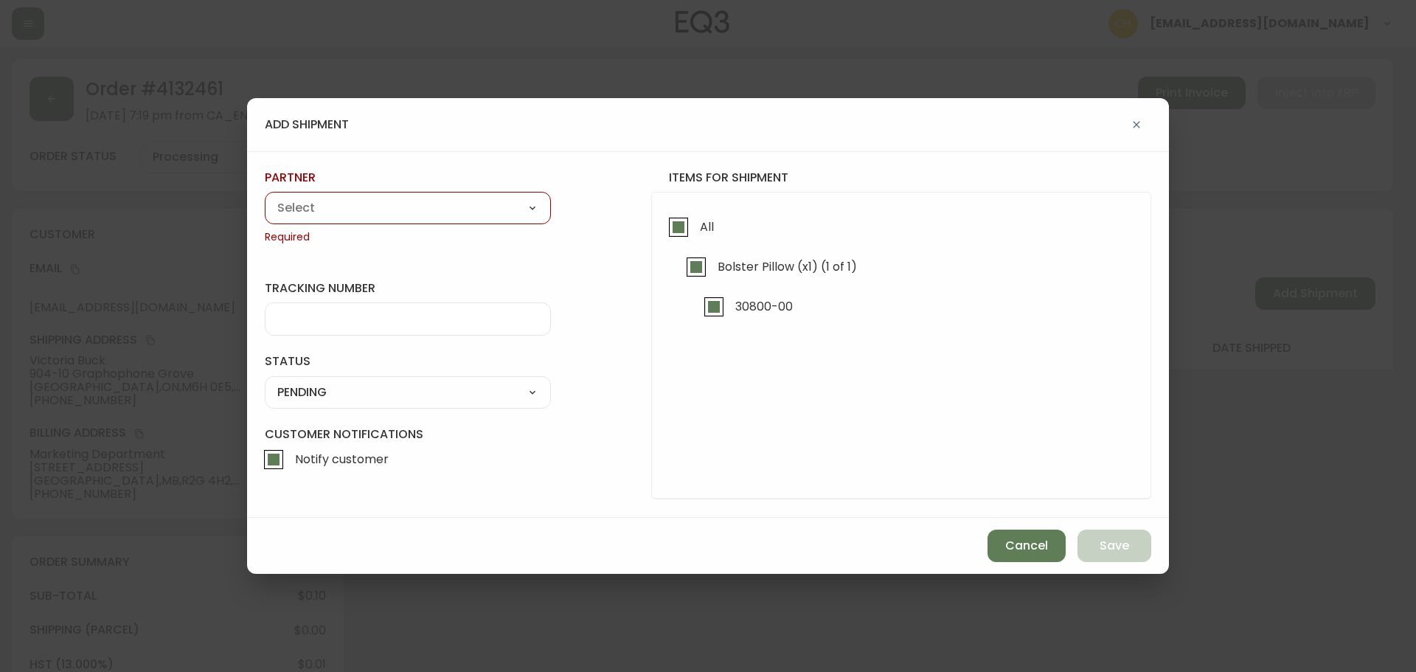
click at [454, 203] on select "A Move to Remember LLC ABF Freight Alero [PERSON_NAME] Canada Post Canpar Expre…" at bounding box center [408, 208] width 286 height 22
select select "cjy0a9taa01x001669l98m63c"
click at [265, 197] on select "A Move to Remember LLC ABF Freight Alero [PERSON_NAME] Canada Post Canpar Expre…" at bounding box center [408, 208] width 286 height 22
type input "FedEx"
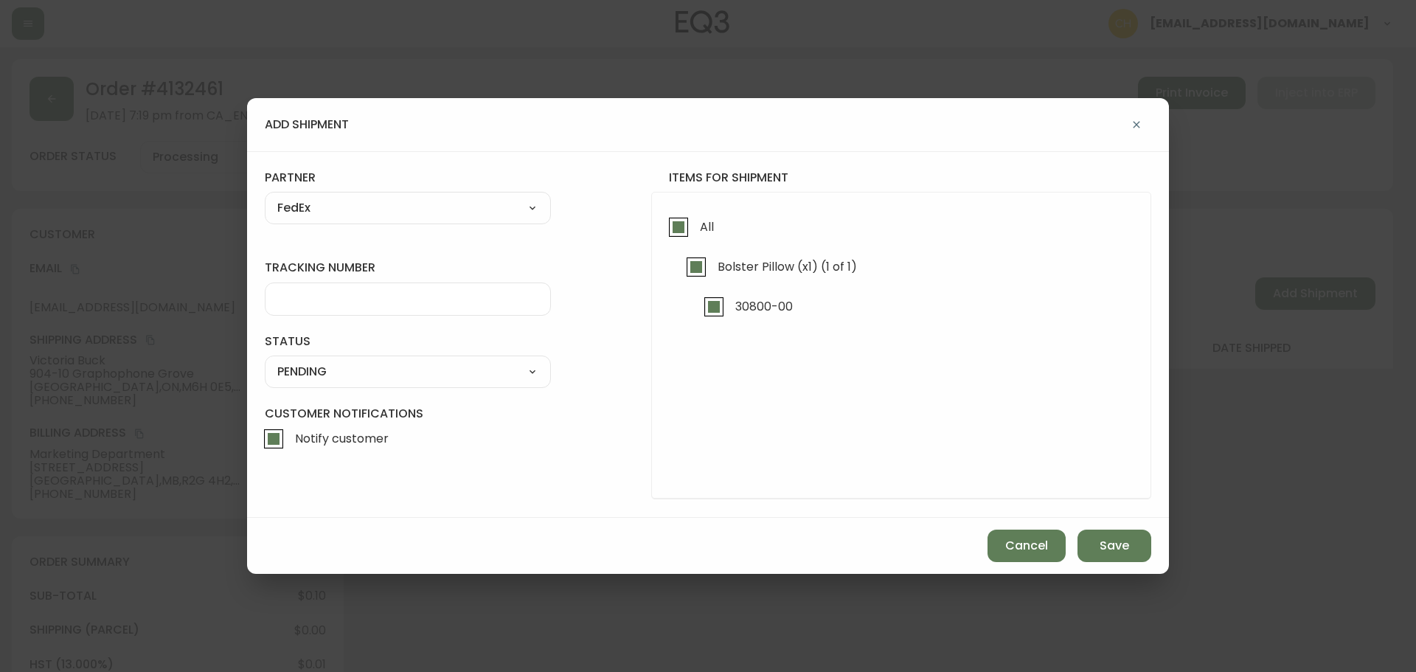
click at [319, 300] on input "tracking number" at bounding box center [407, 299] width 261 height 14
type input "455200841450"
click at [314, 377] on select "SHIPPED PENDING CANCELLED" at bounding box center [408, 372] width 286 height 22
click at [265, 361] on select "SHIPPED PENDING CANCELLED" at bounding box center [408, 372] width 286 height 22
select select "PENDING"
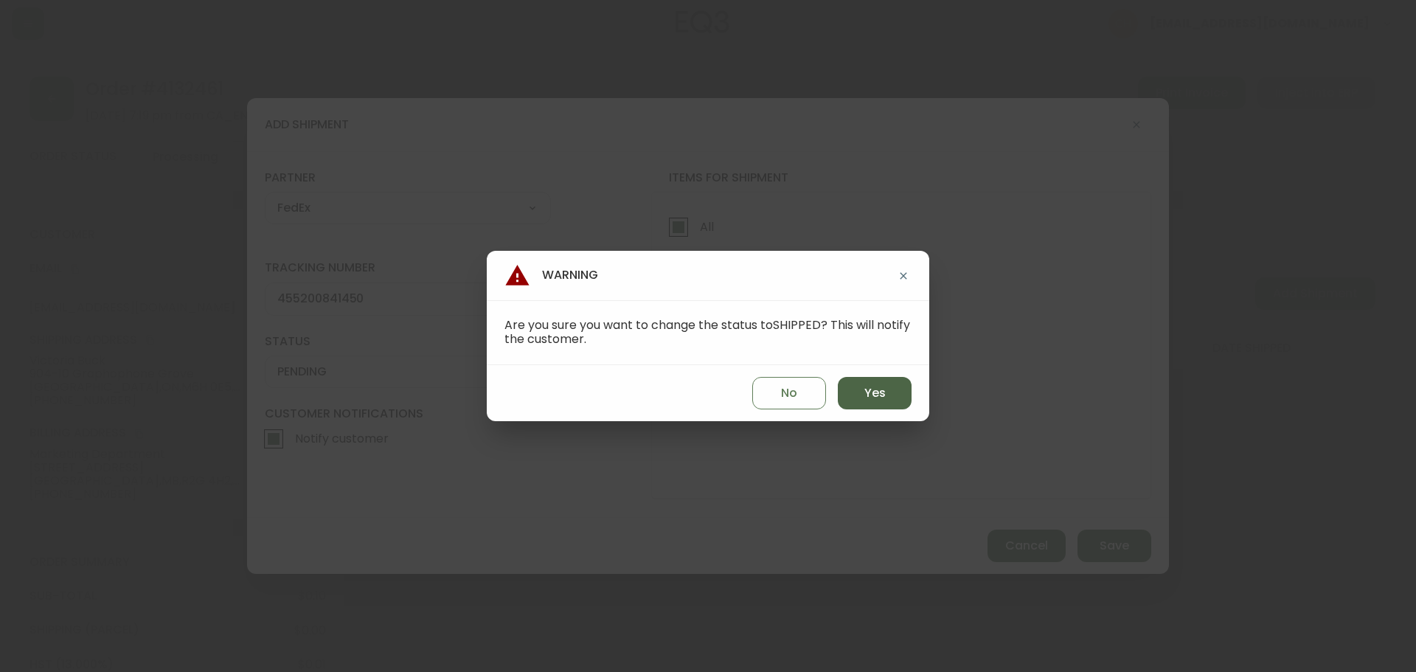
drag, startPoint x: 868, startPoint y: 385, endPoint x: 880, endPoint y: 391, distance: 13.2
click at [870, 385] on span "Yes" at bounding box center [875, 393] width 21 height 16
type input "SHIPPED"
select select "SHIPPED"
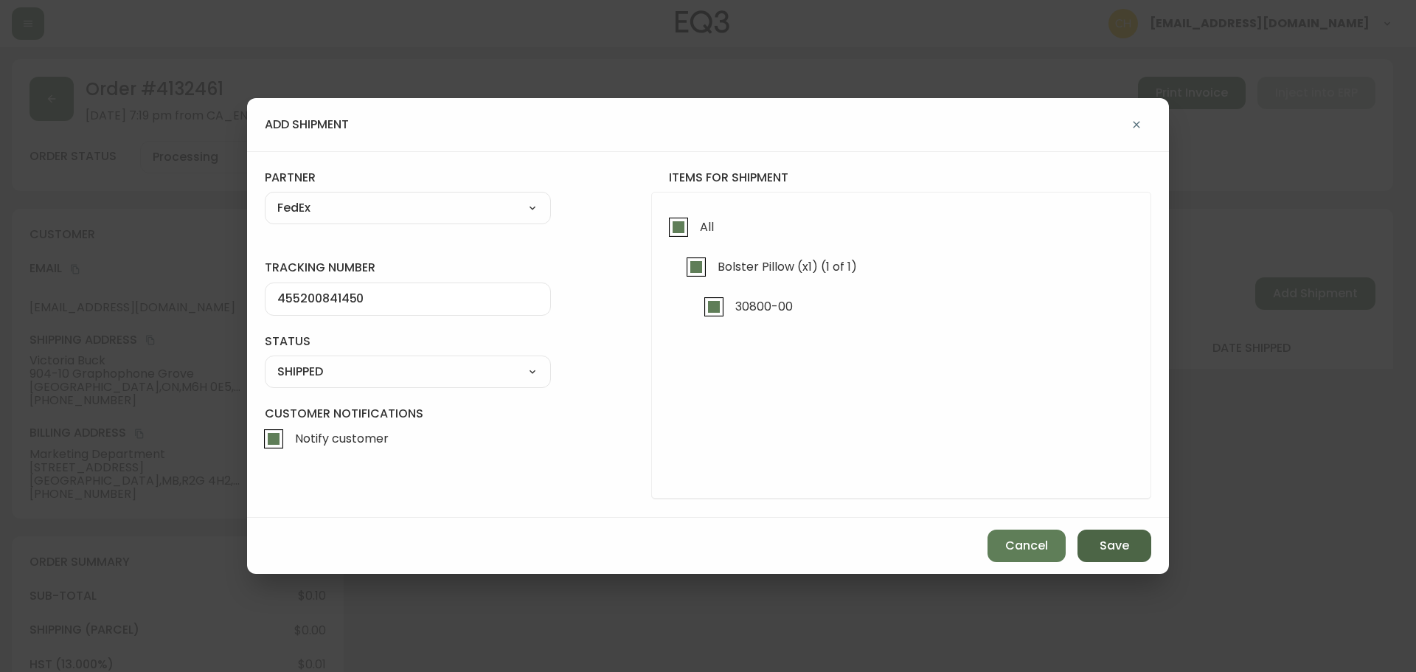
click at [1113, 545] on span "Save" at bounding box center [1115, 546] width 30 height 16
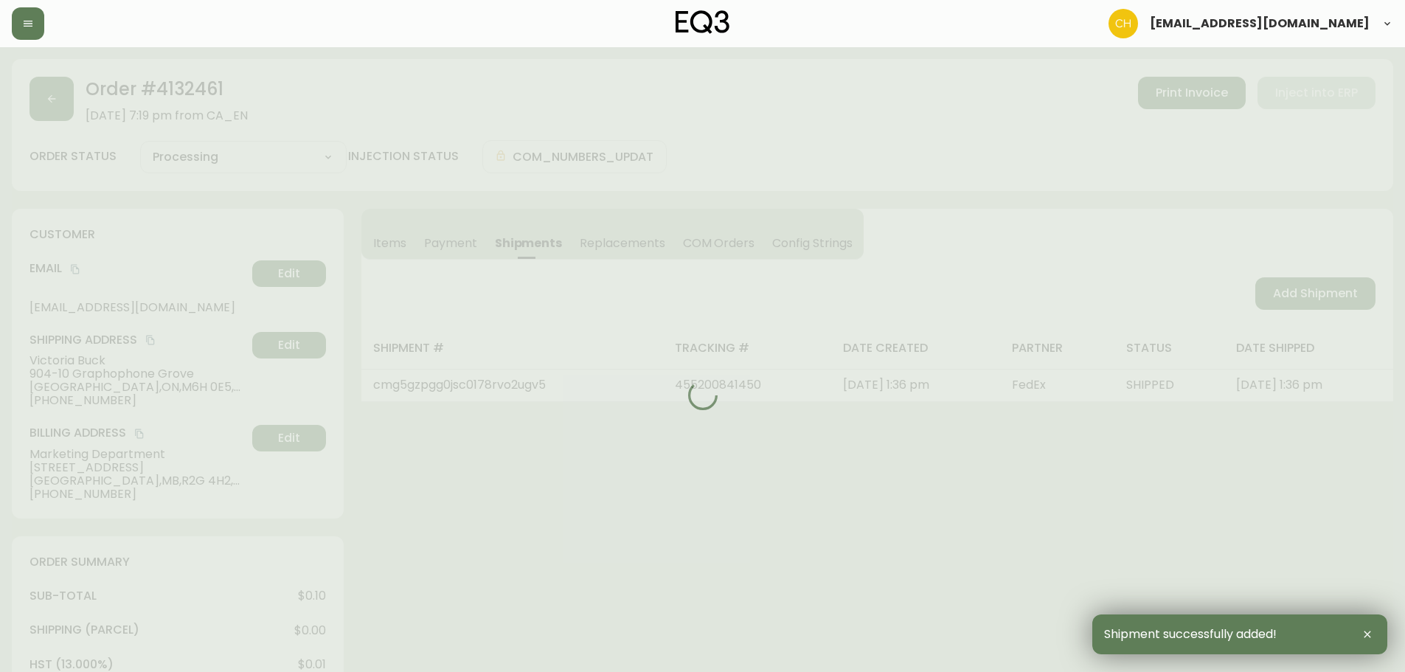
type input "Fully Shipped"
select select "FULLY_SHIPPED"
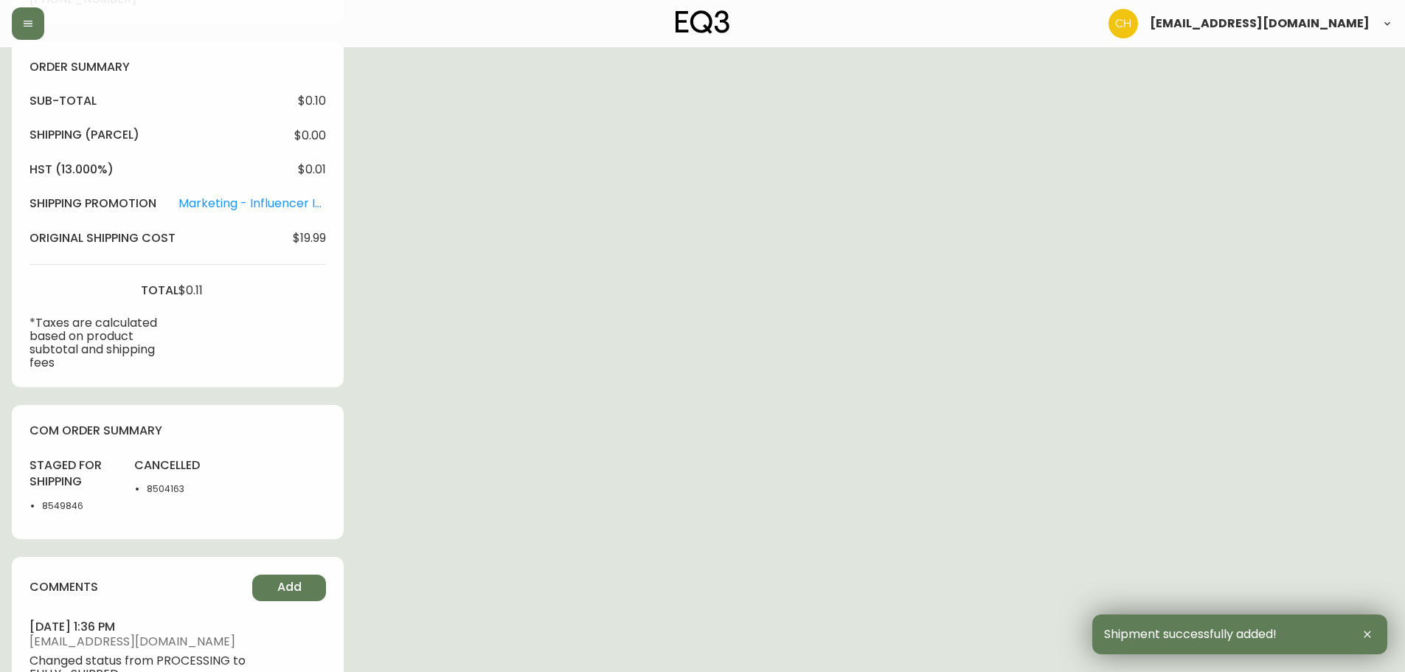
scroll to position [738, 0]
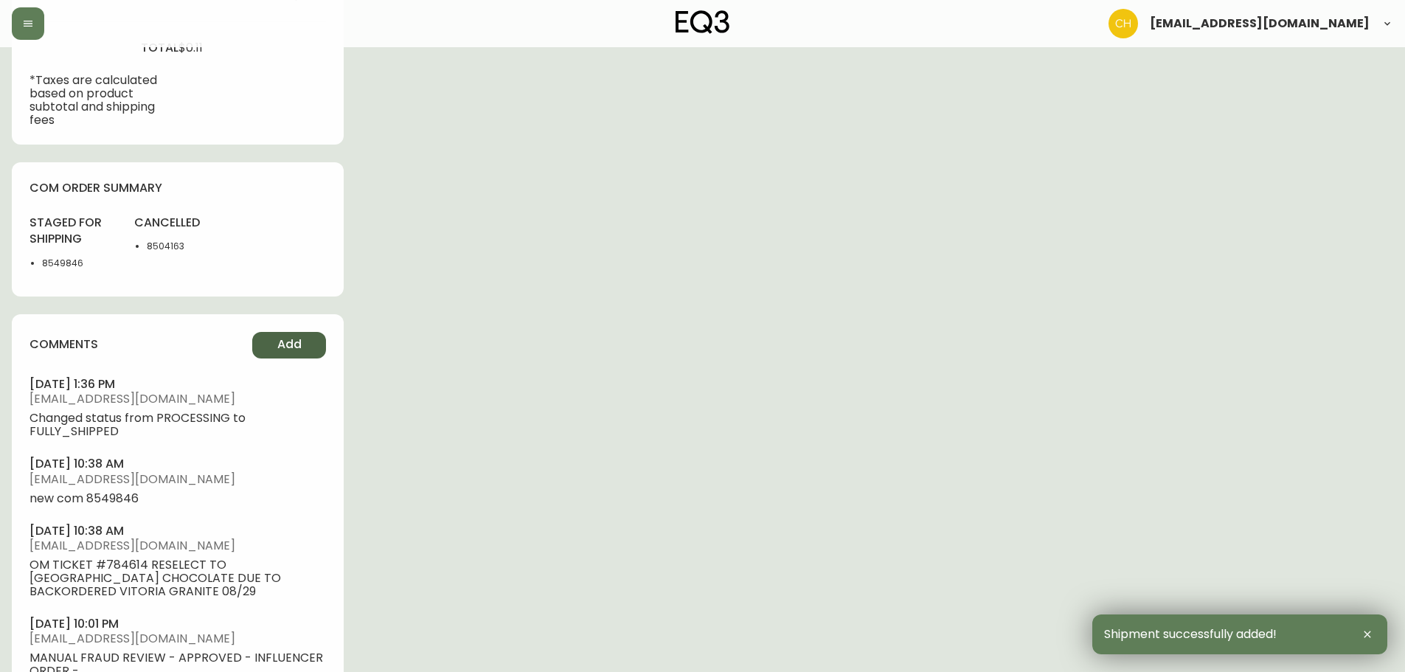
click at [300, 348] on span "Add" at bounding box center [289, 344] width 24 height 16
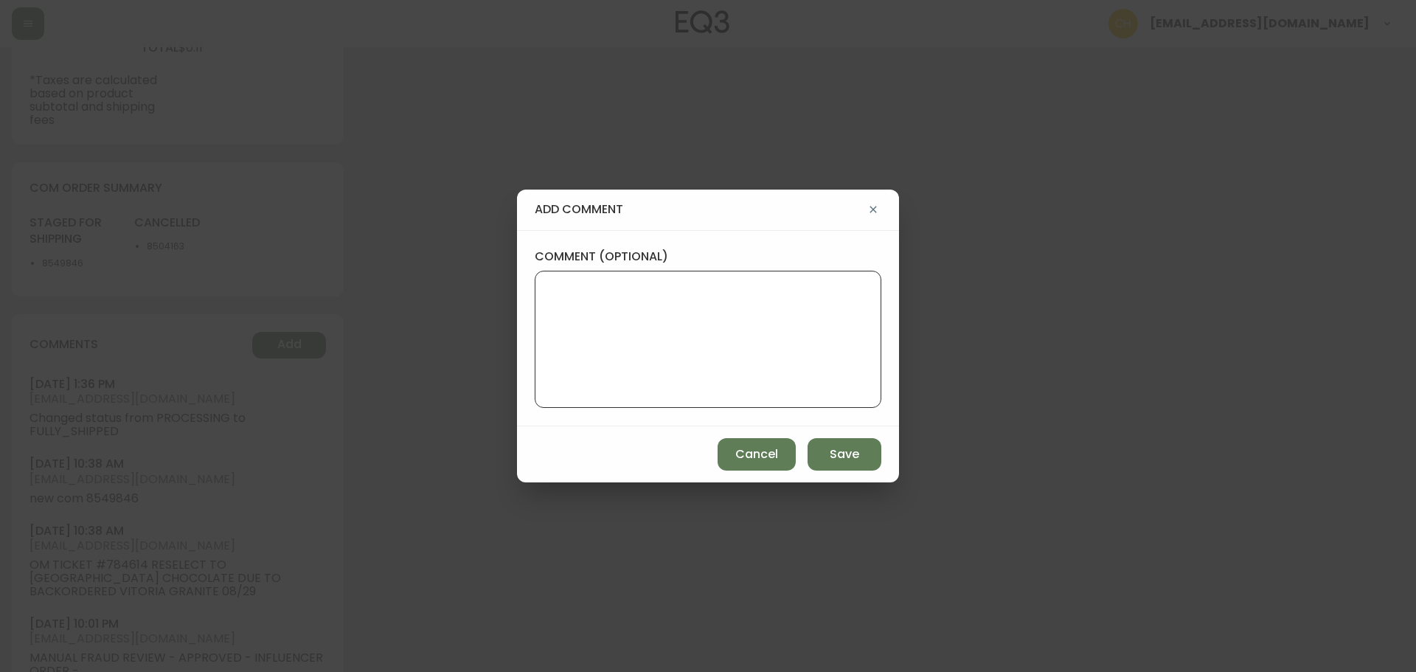
click at [553, 324] on textarea "comment (optional)" at bounding box center [708, 339] width 322 height 118
type textarea "CH"
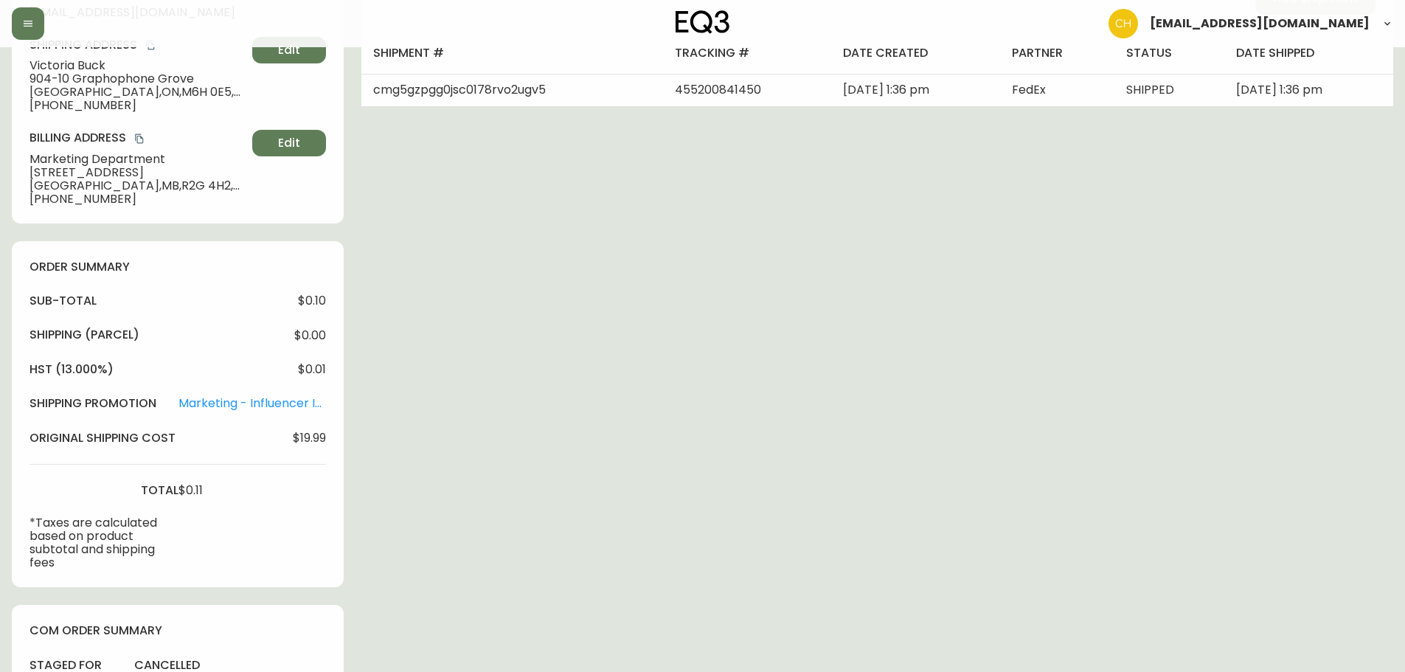
scroll to position [0, 0]
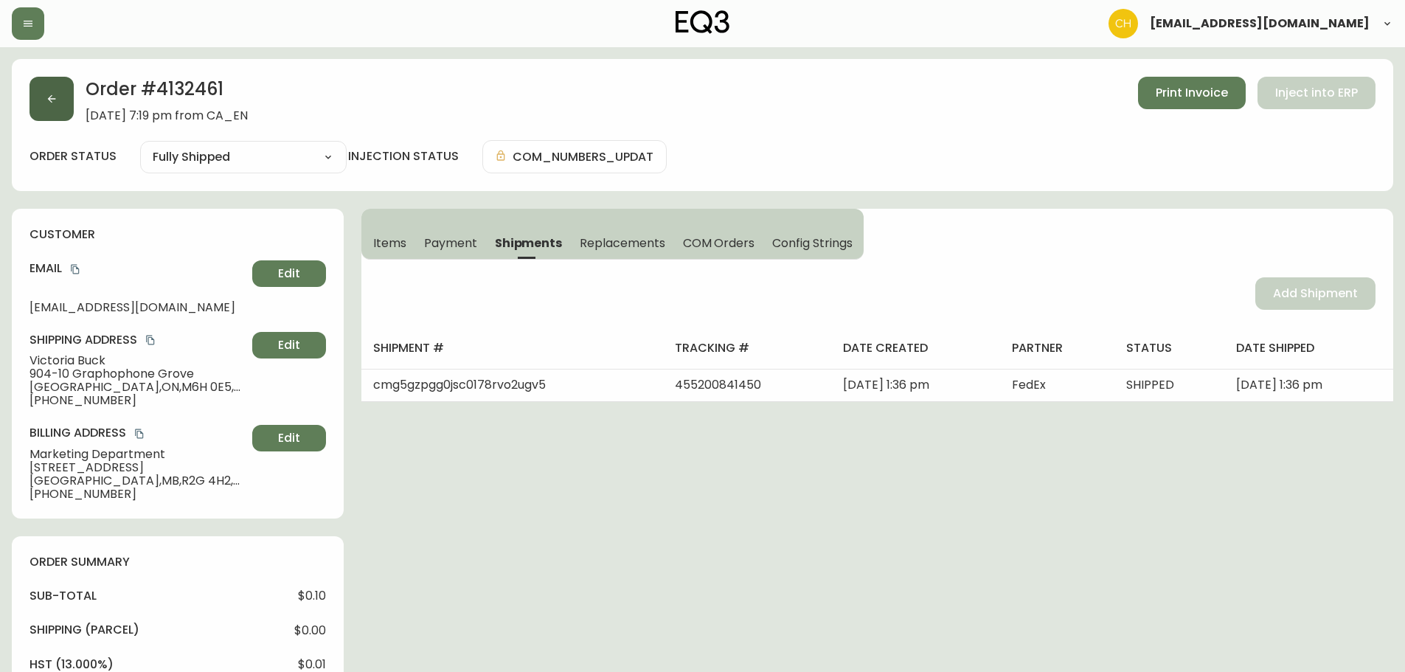
click at [60, 103] on button "button" at bounding box center [52, 99] width 44 height 44
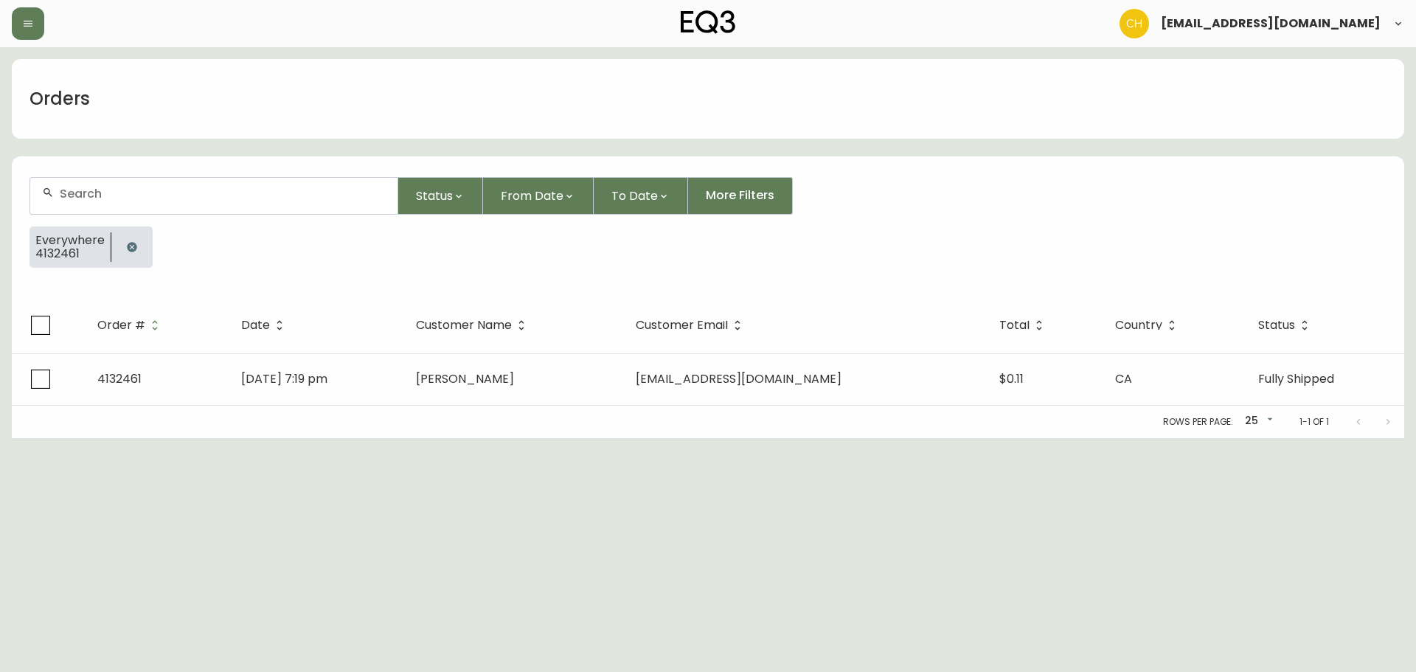
drag, startPoint x: 84, startPoint y: 195, endPoint x: 97, endPoint y: 195, distance: 13.3
click at [97, 195] on input "text" at bounding box center [223, 194] width 326 height 14
type input "4133928"
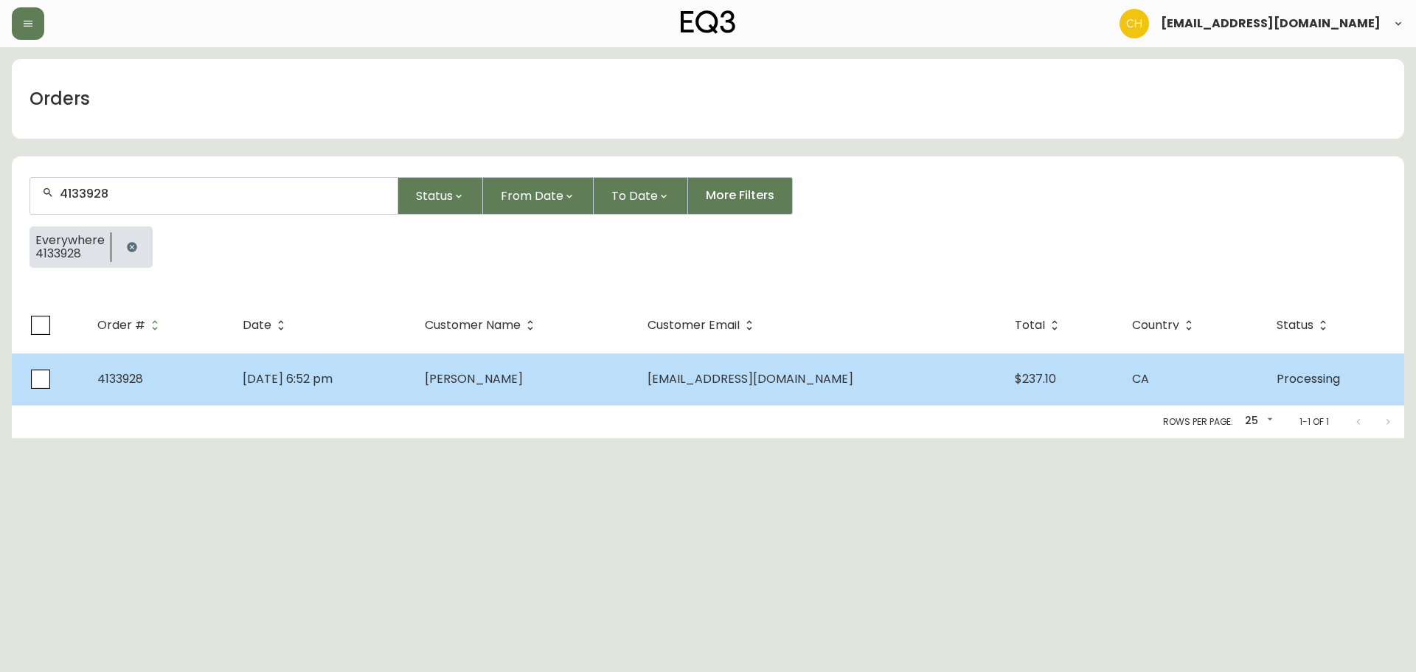
click at [413, 380] on td "[DATE] 6:52 pm" at bounding box center [322, 379] width 182 height 52
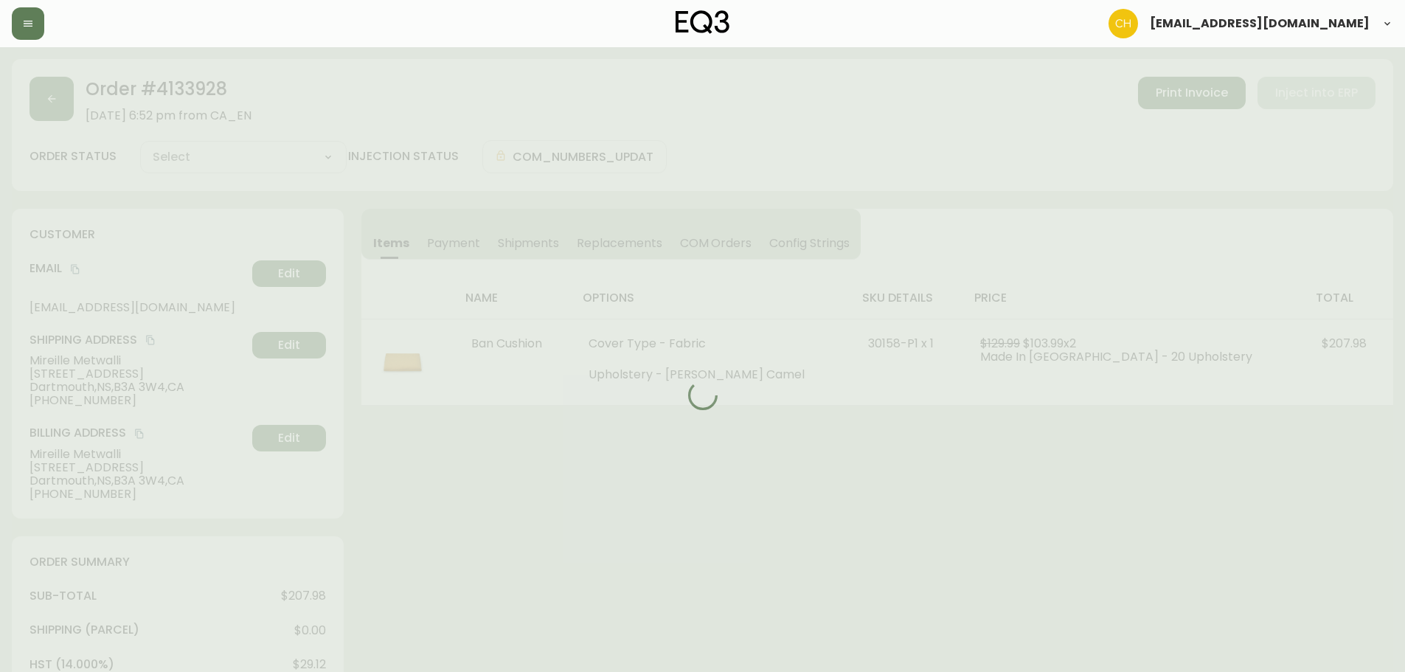
type input "Processing"
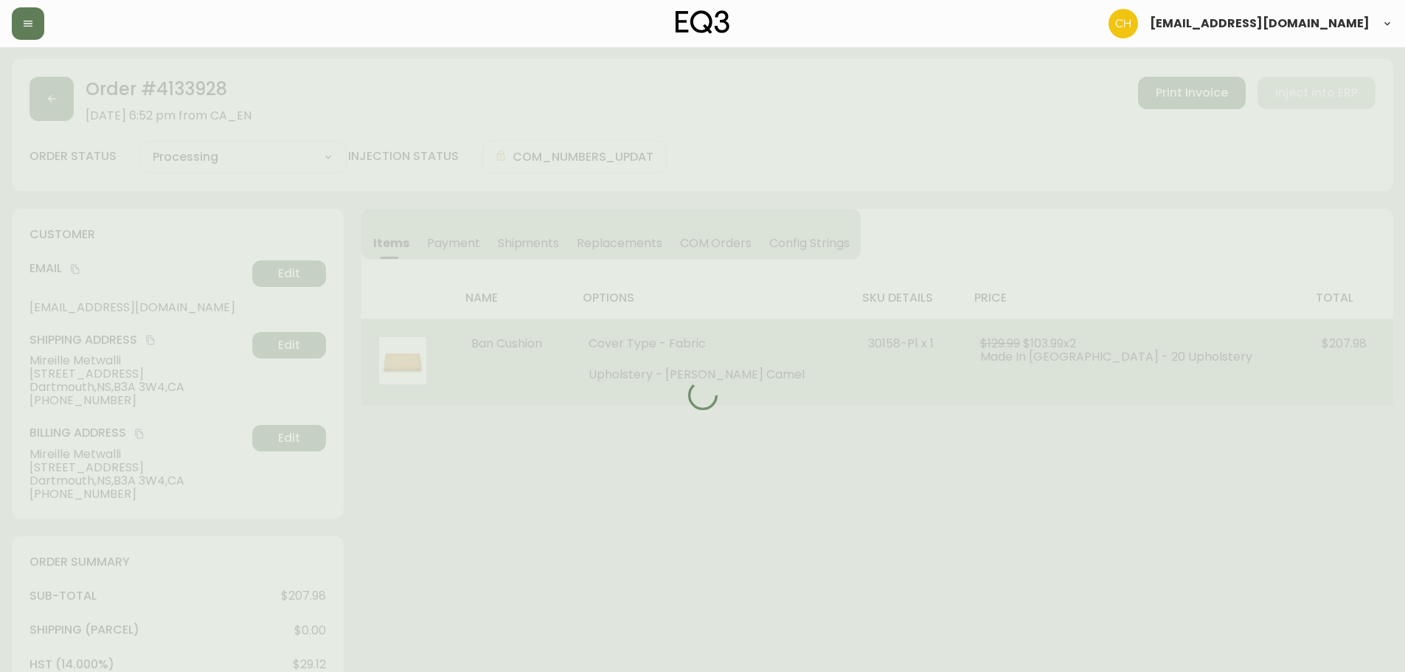
select select "PROCESSING"
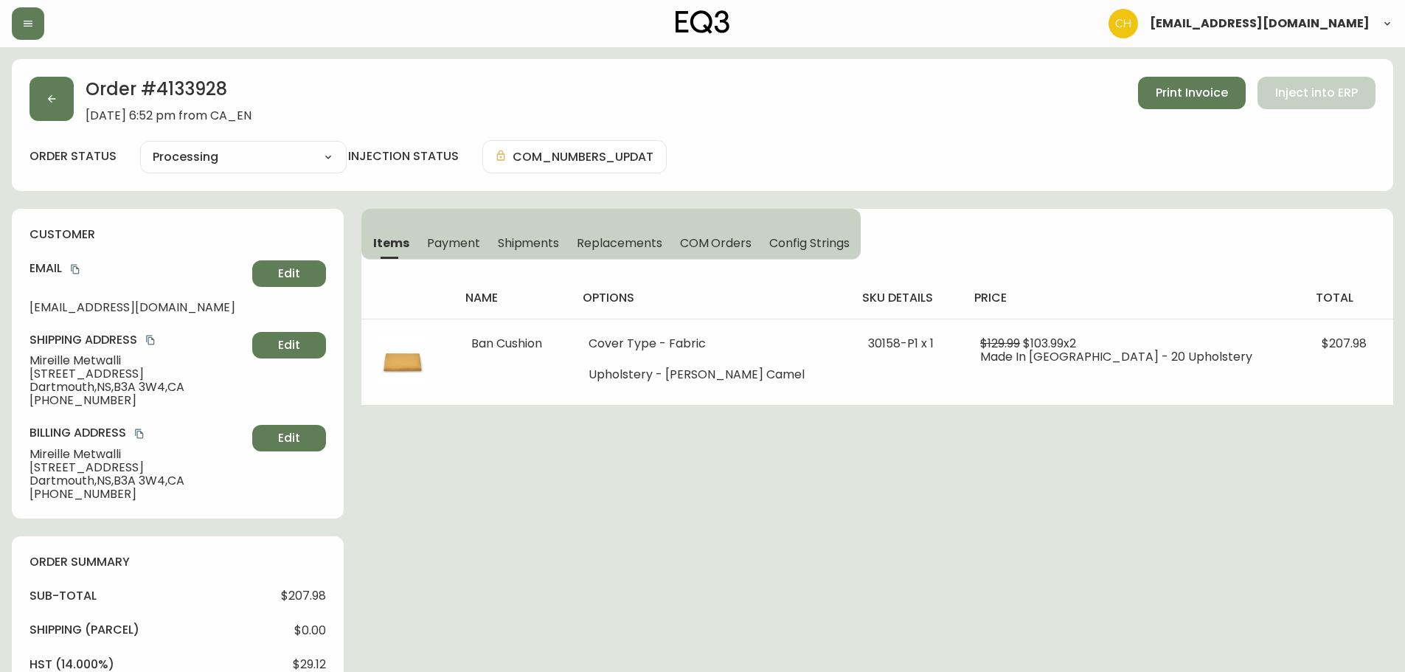
click at [538, 226] on div "Items Payment Shipments Replacements COM Orders Config Strings" at bounding box center [610, 234] width 499 height 51
click at [549, 246] on span "Shipments" at bounding box center [529, 242] width 62 height 15
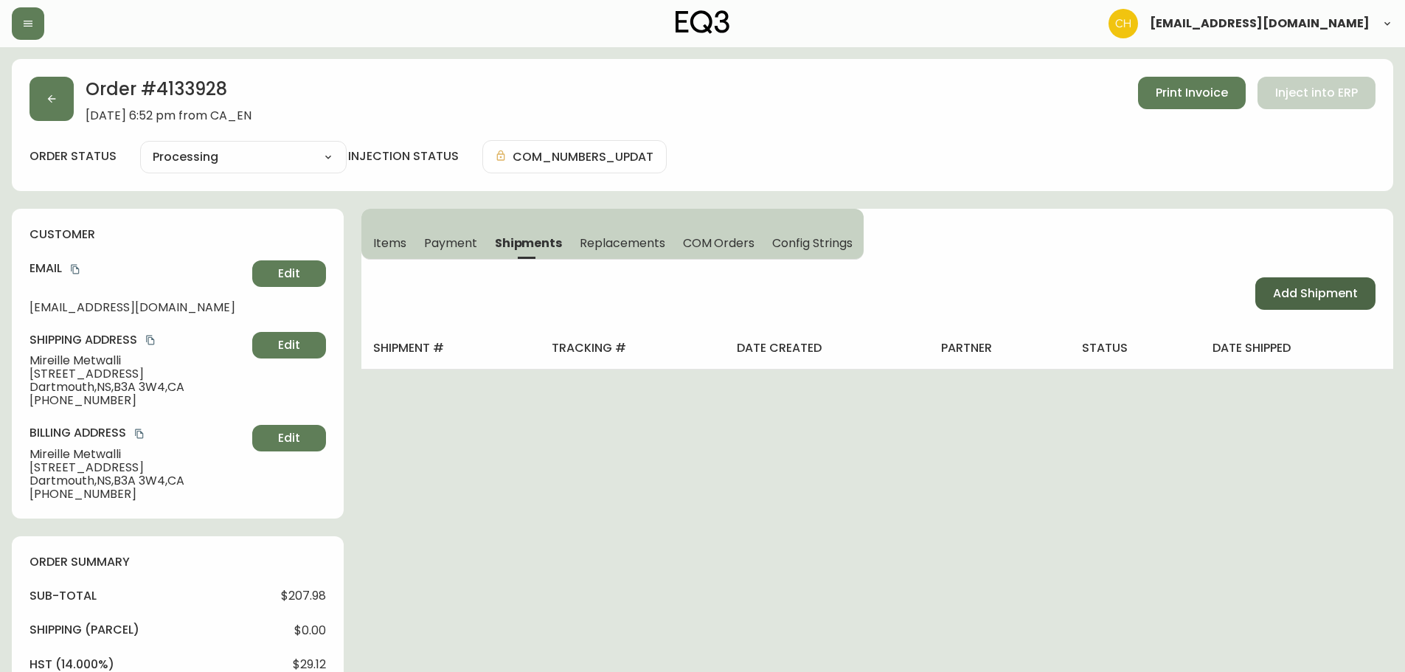
click at [1295, 295] on span "Add Shipment" at bounding box center [1315, 293] width 85 height 16
select select "PENDING"
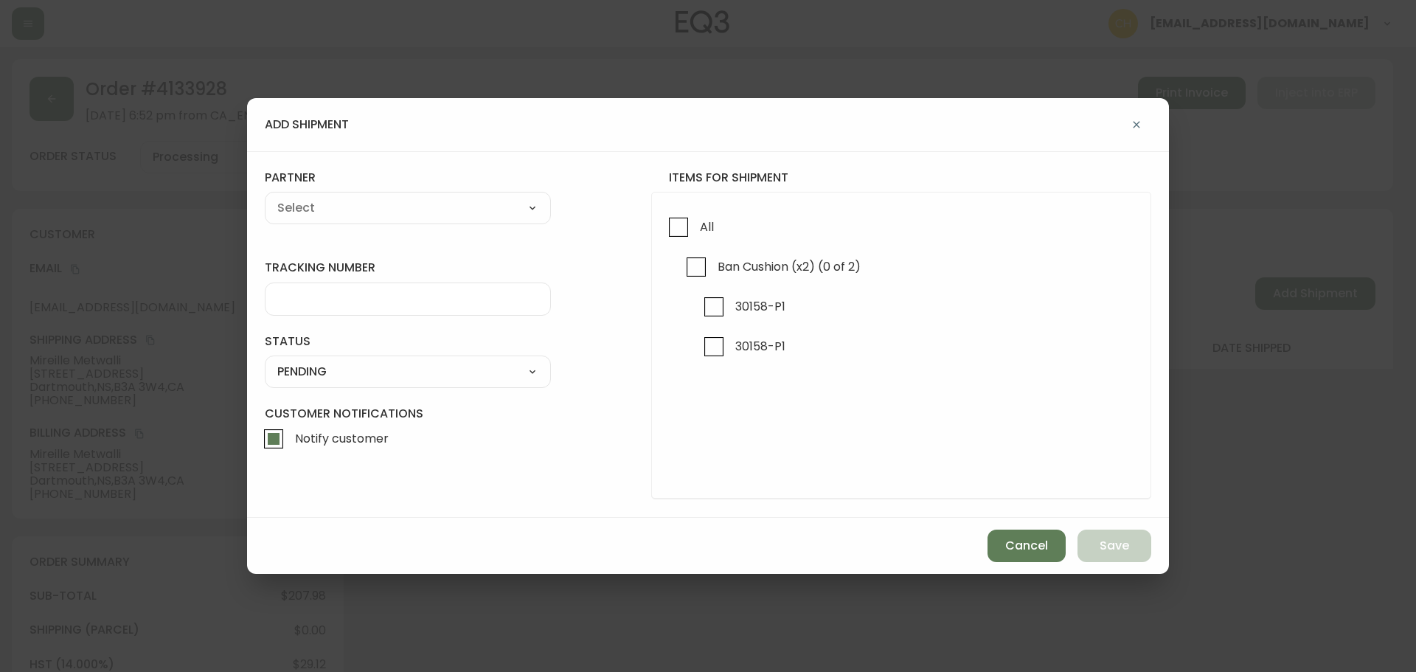
drag, startPoint x: 673, startPoint y: 225, endPoint x: 656, endPoint y: 225, distance: 17.0
click at [671, 225] on input "All" at bounding box center [679, 227] width 34 height 34
checkbox input "true"
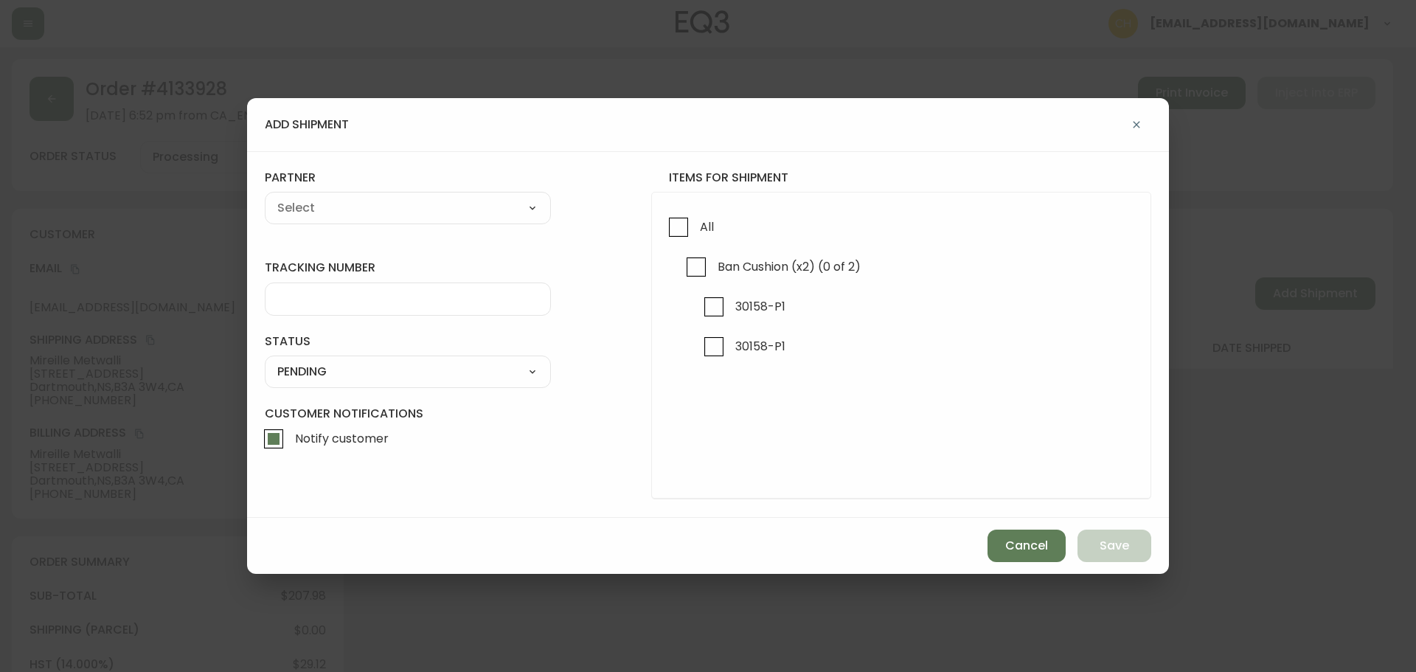
checkbox input "true"
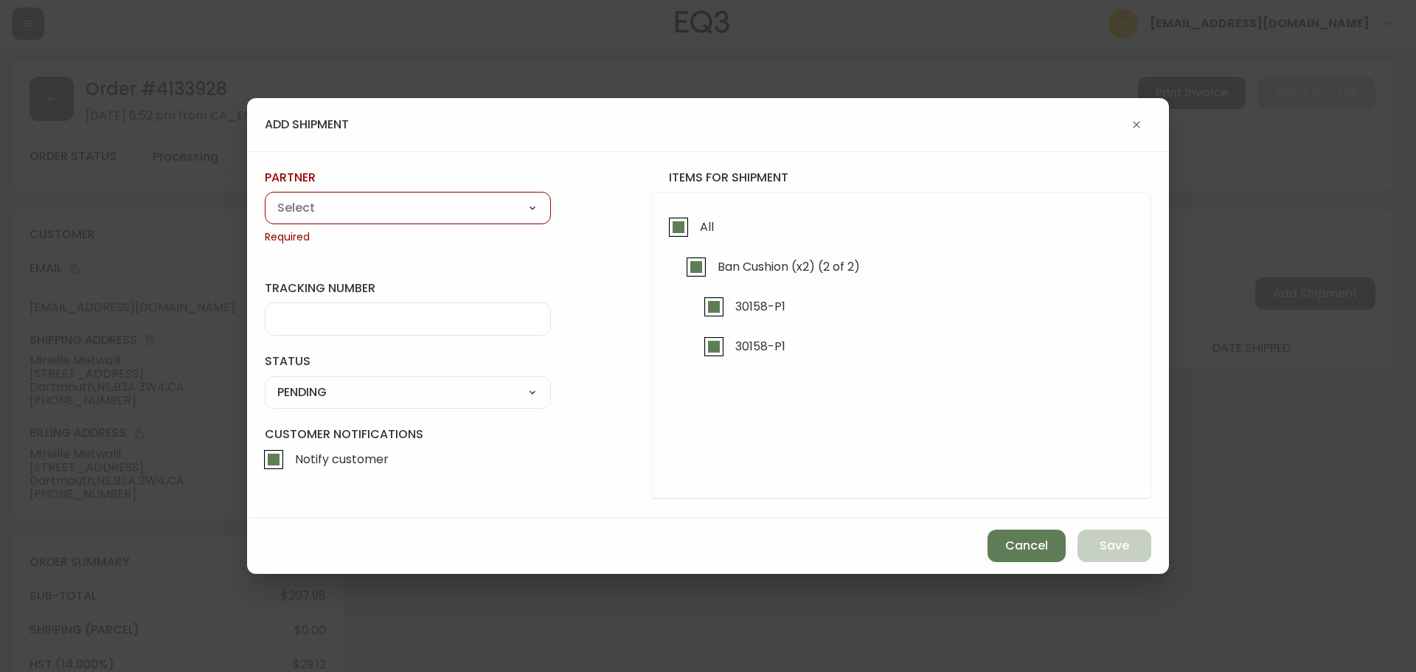
click at [482, 211] on select "A Move to Remember LLC ABF Freight Alero [PERSON_NAME] Canada Post Canpar Expre…" at bounding box center [408, 208] width 286 height 22
select select "cjy0a9taa01x001669l98m63c"
click at [265, 197] on select "A Move to Remember LLC ABF Freight Alero [PERSON_NAME] Canada Post Canpar Expre…" at bounding box center [408, 208] width 286 height 22
type input "FedEx"
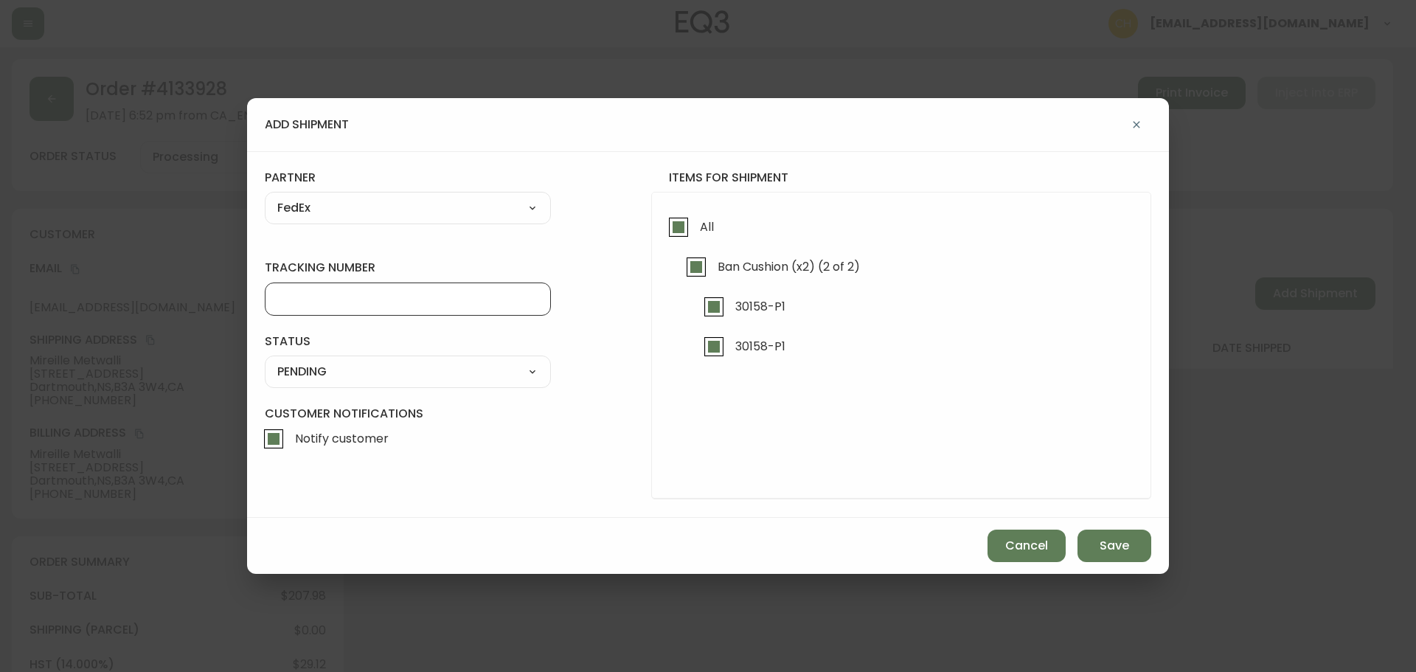
click at [329, 294] on input "tracking number" at bounding box center [407, 299] width 261 height 14
type input "455183579611"
click at [329, 378] on select "SHIPPED PENDING CANCELLED" at bounding box center [408, 372] width 286 height 22
click at [265, 361] on select "SHIPPED PENDING CANCELLED" at bounding box center [408, 372] width 286 height 22
select select "PENDING"
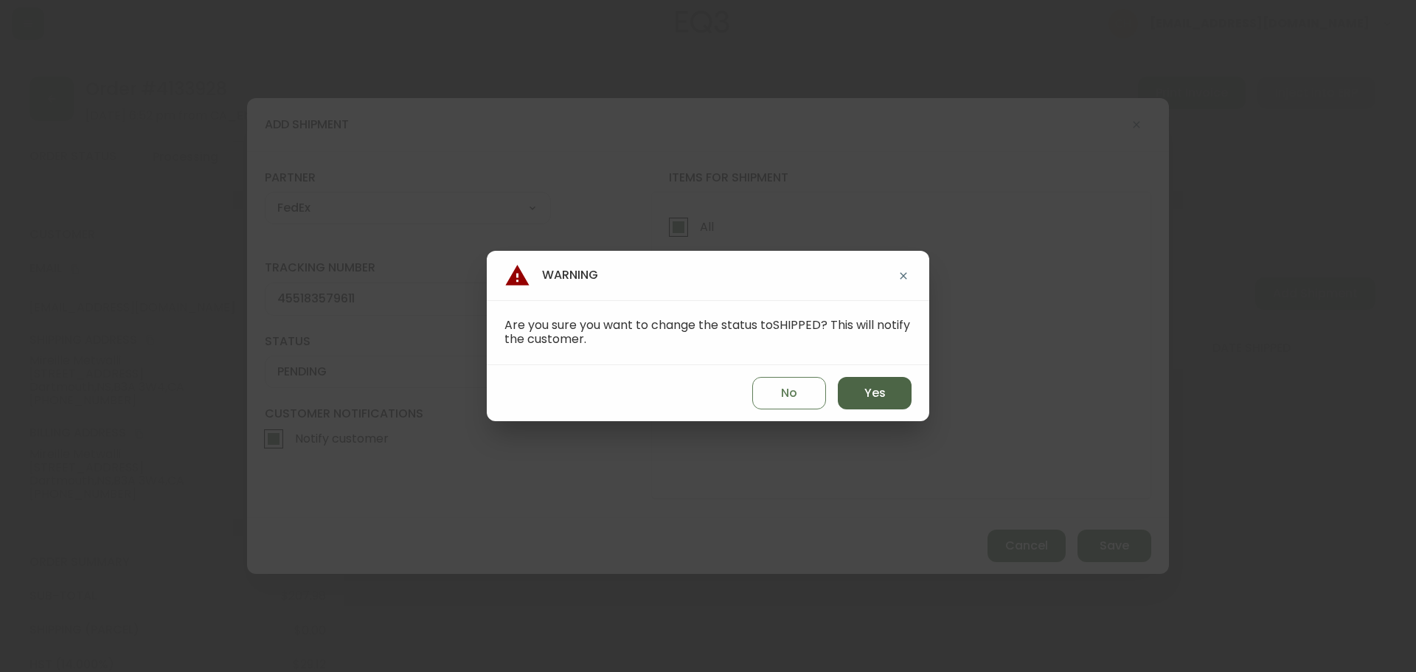
click at [852, 393] on button "Yes" at bounding box center [875, 393] width 74 height 32
type input "SHIPPED"
select select "SHIPPED"
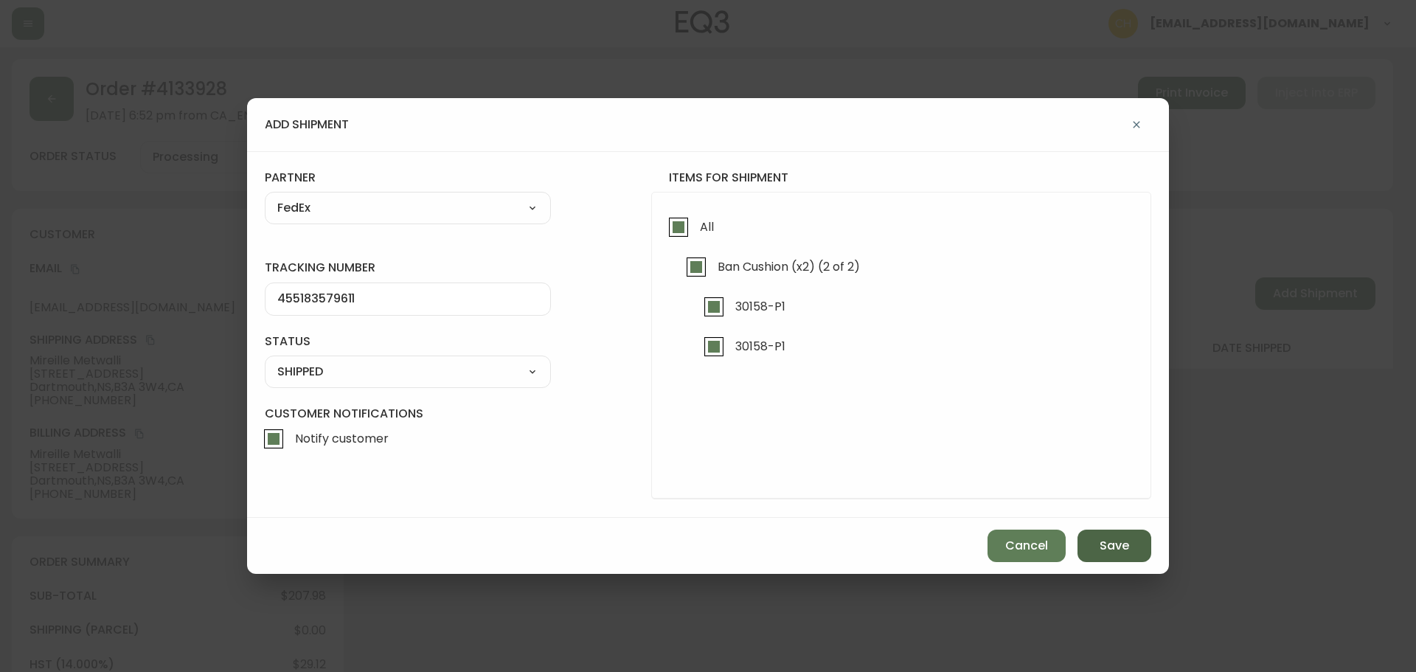
click at [1090, 541] on button "Save" at bounding box center [1115, 546] width 74 height 32
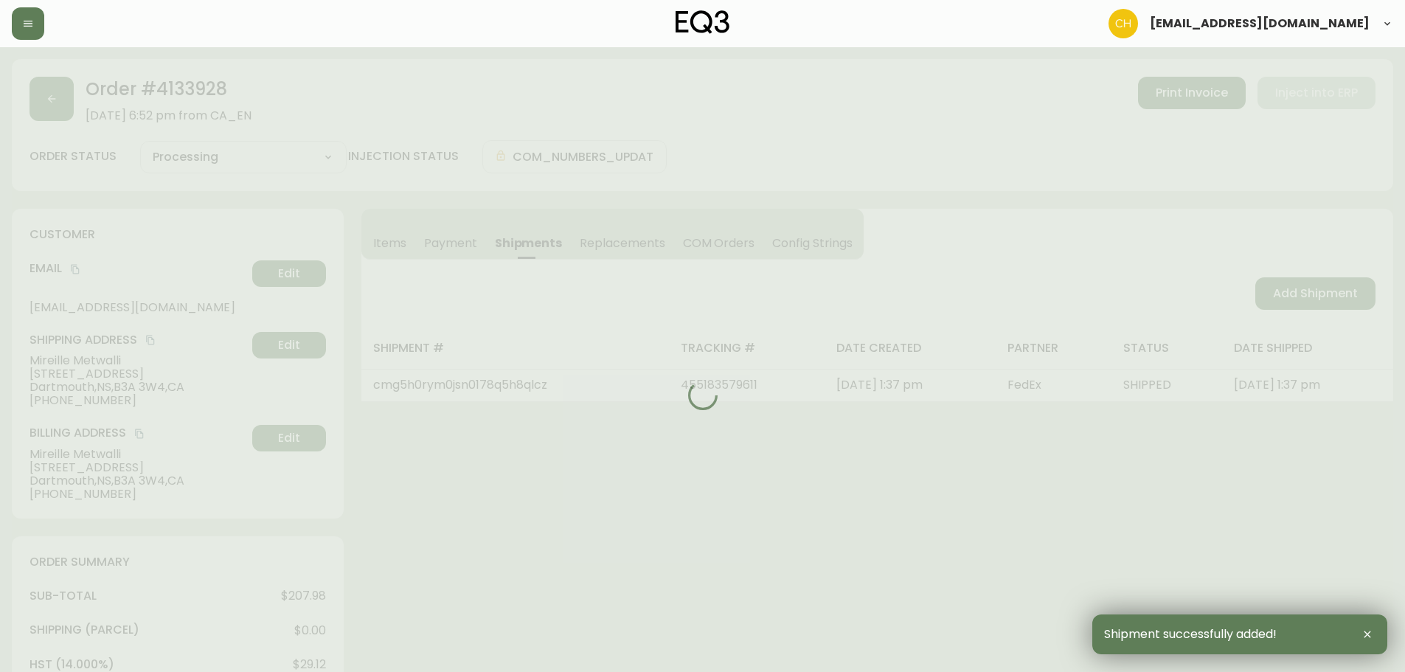
type input "Fully Shipped"
select select "FULLY_SHIPPED"
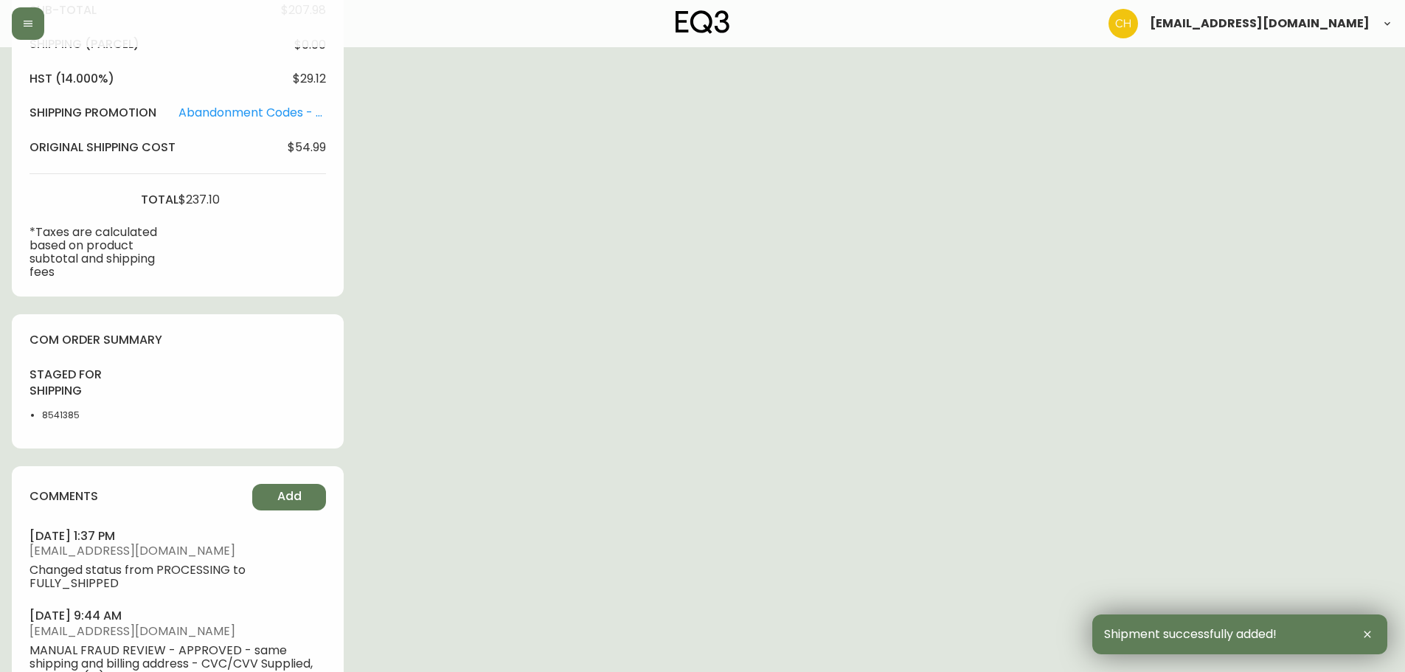
scroll to position [738, 0]
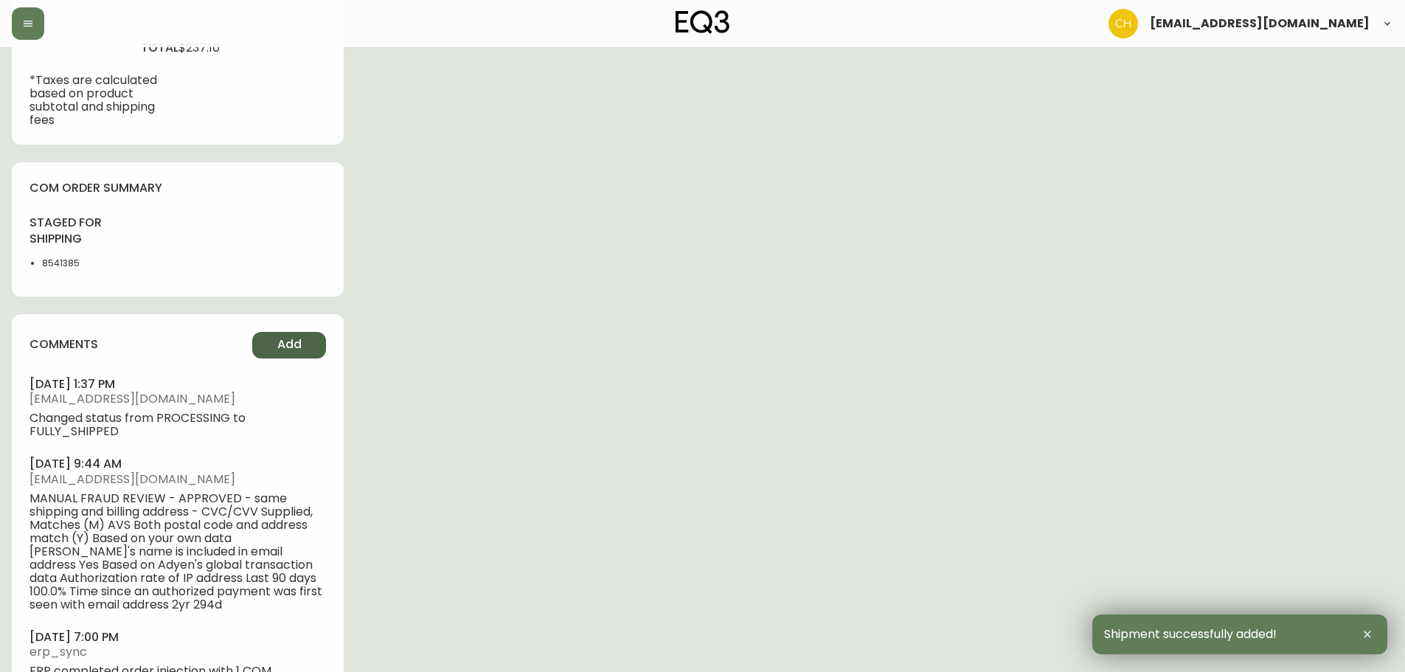
click at [283, 346] on span "Add" at bounding box center [289, 344] width 24 height 16
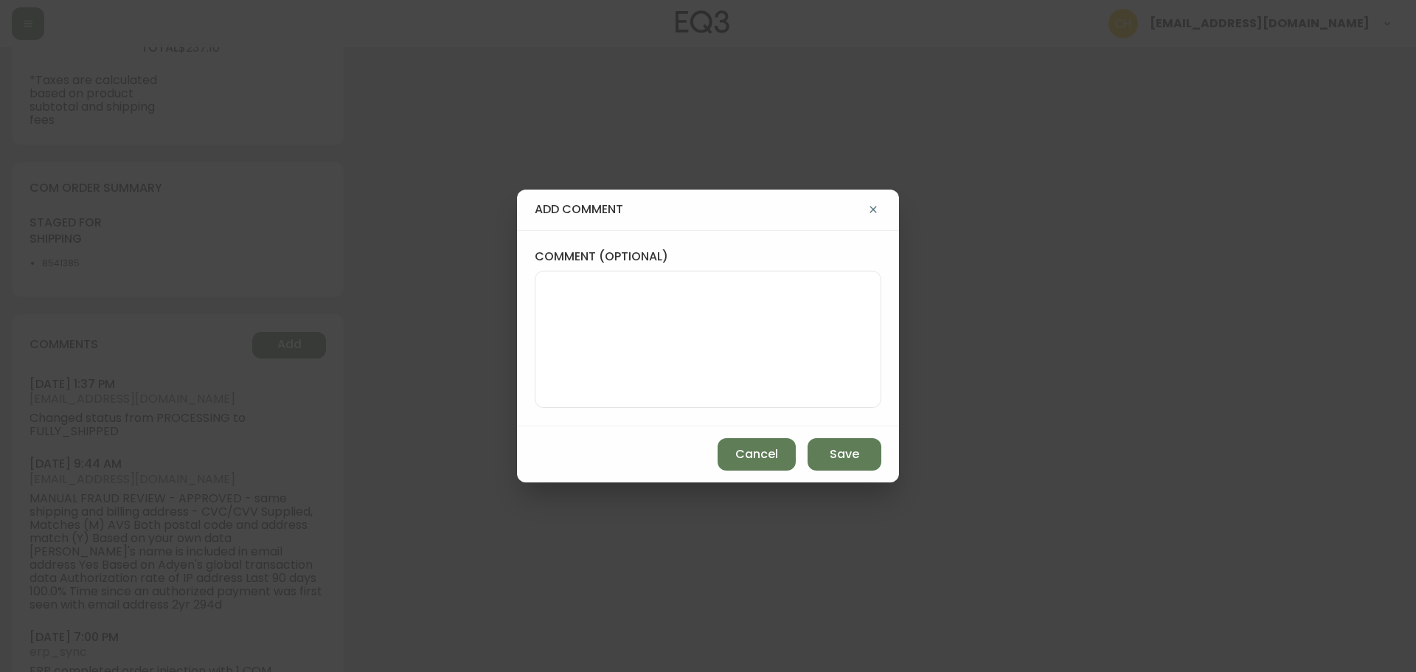
click at [592, 285] on textarea "comment (optional)" at bounding box center [708, 339] width 322 height 118
type textarea "CH"
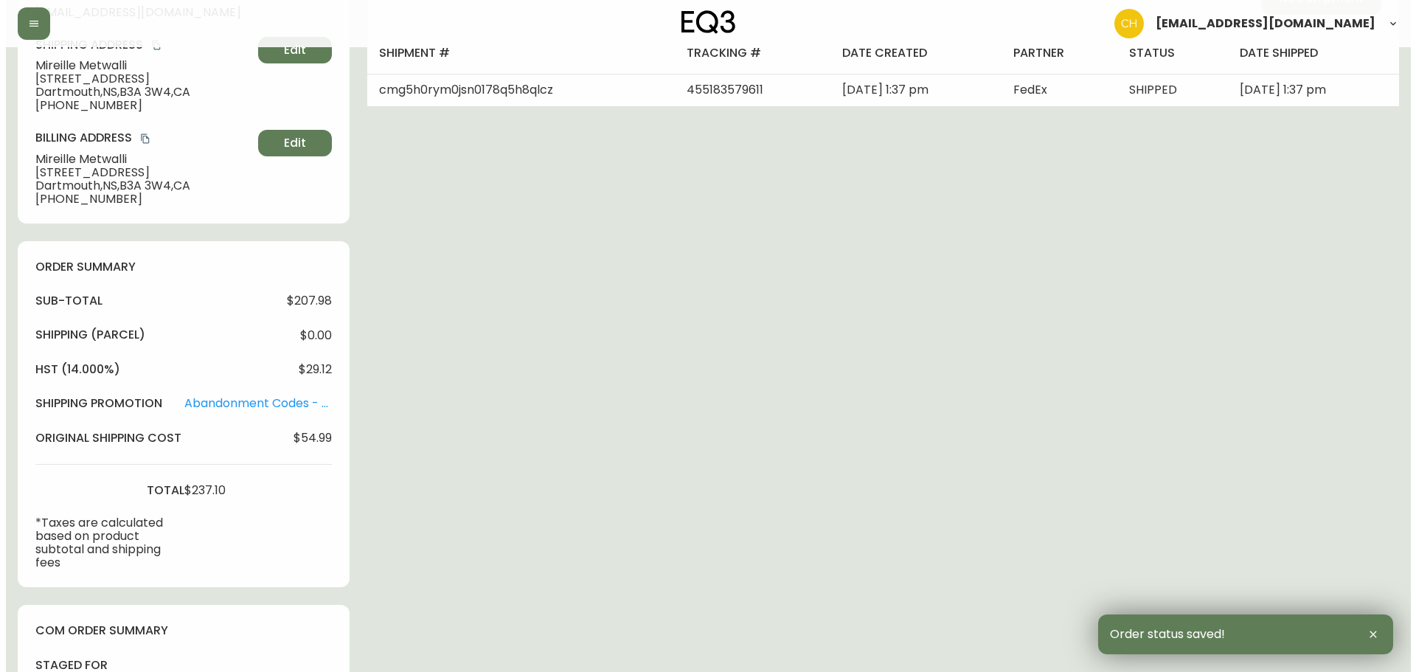
scroll to position [0, 0]
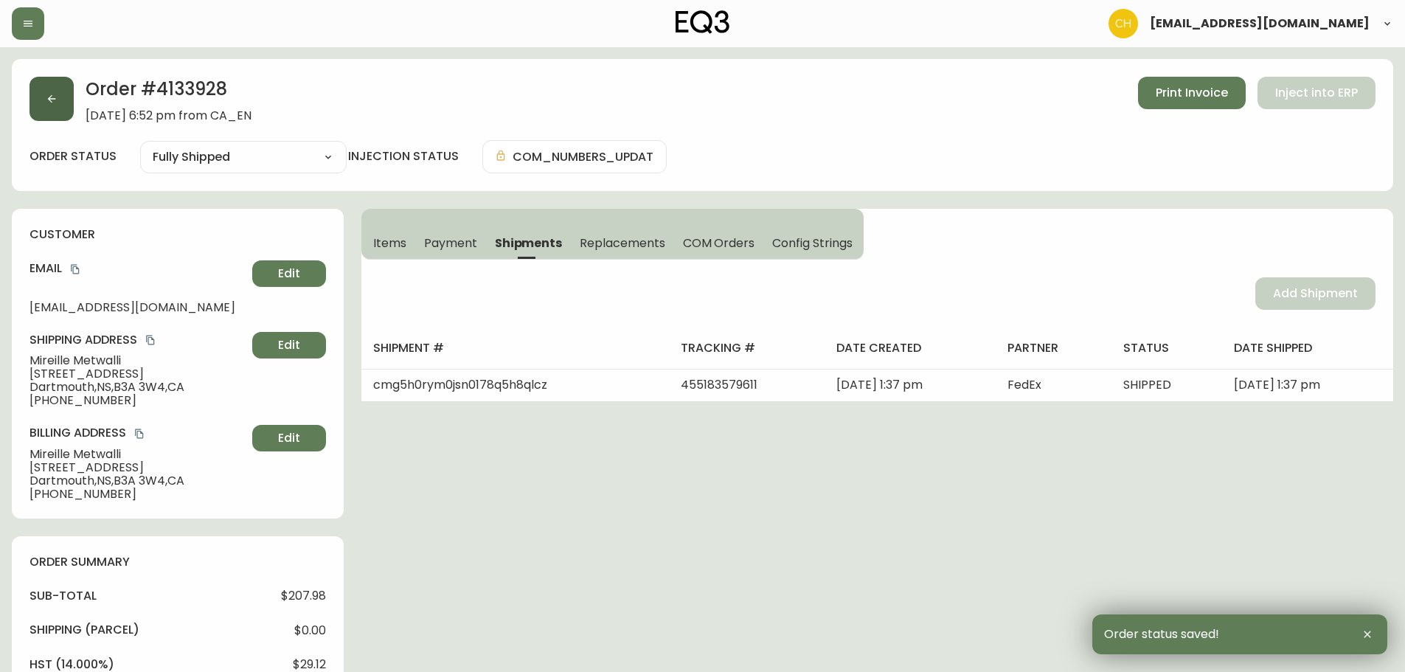
click at [66, 89] on button "button" at bounding box center [52, 99] width 44 height 44
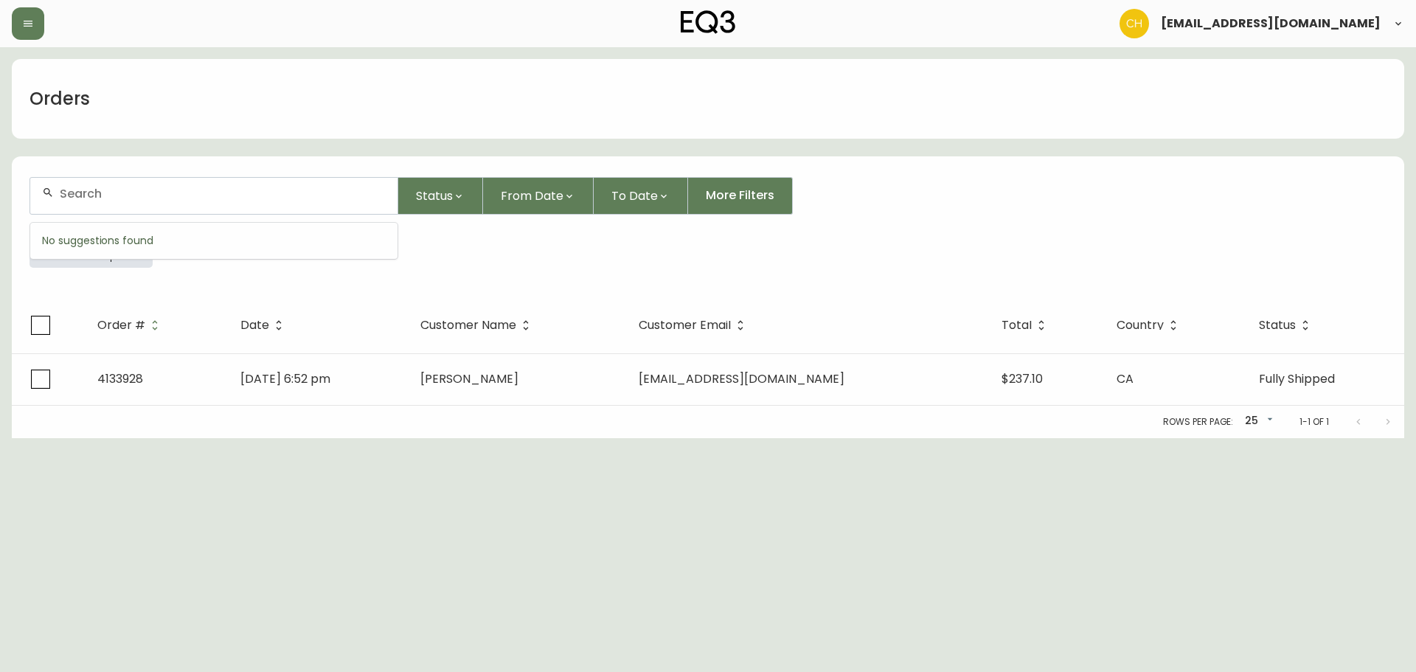
click at [89, 190] on input "text" at bounding box center [223, 194] width 326 height 14
type input "4135558"
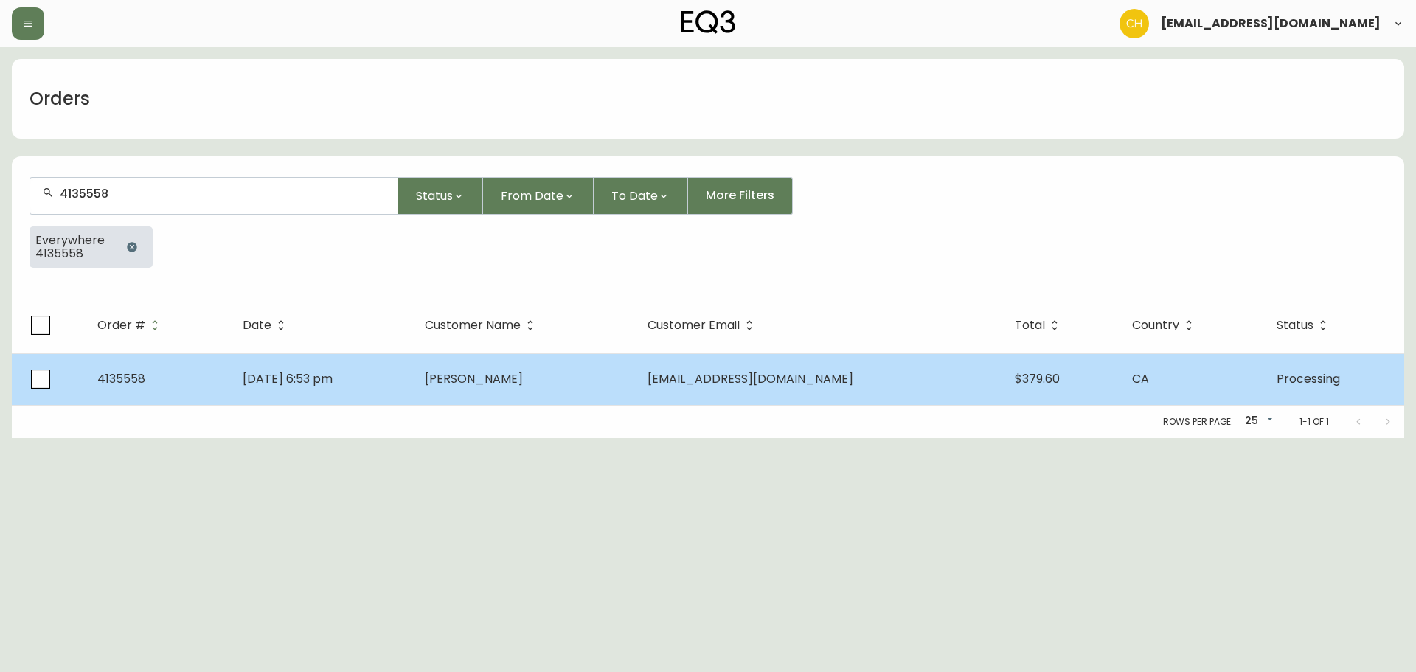
click at [523, 385] on span "[PERSON_NAME]" at bounding box center [474, 378] width 98 height 17
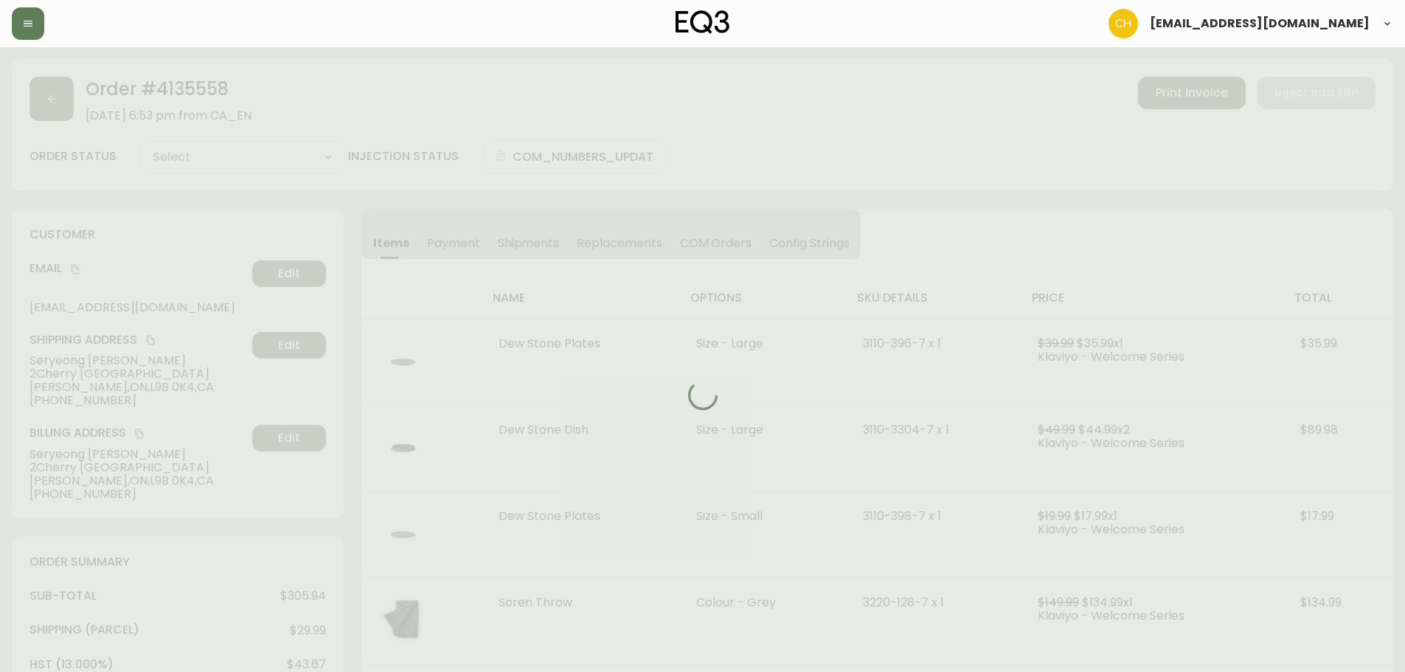
type input "Processing"
select select "PROCESSING"
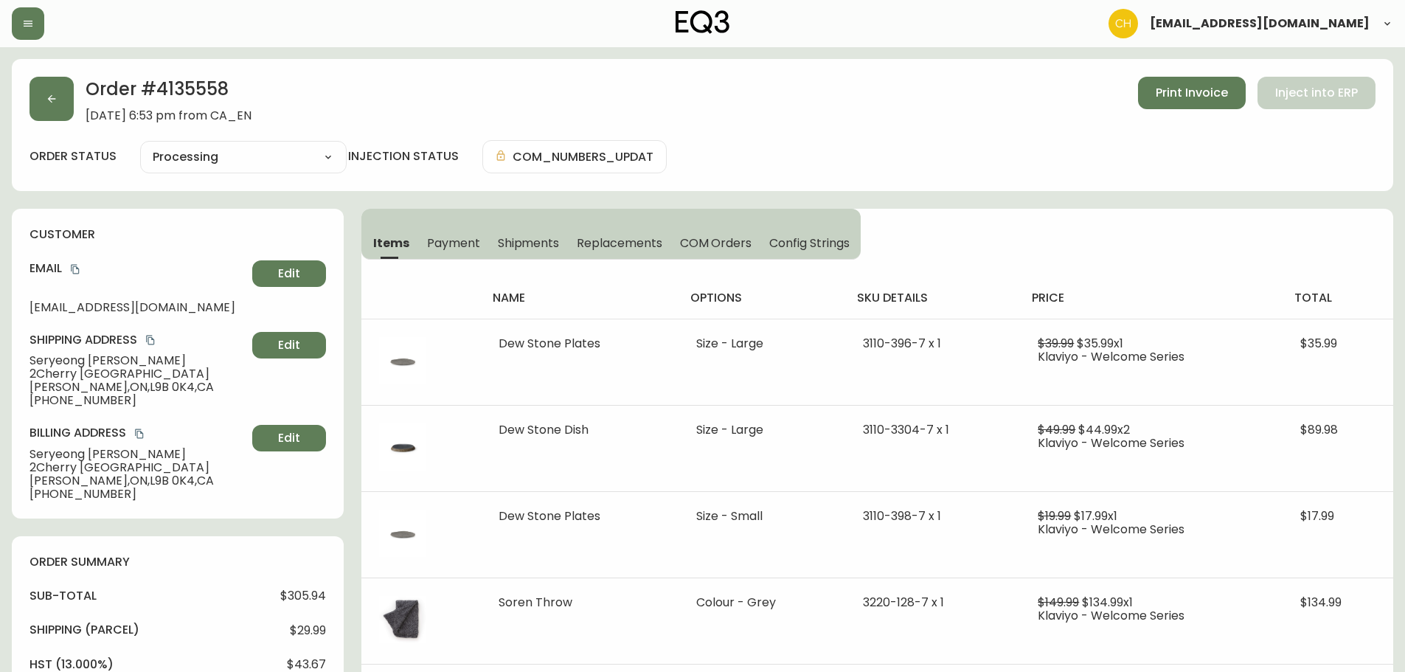
click at [522, 241] on span "Shipments" at bounding box center [529, 242] width 62 height 15
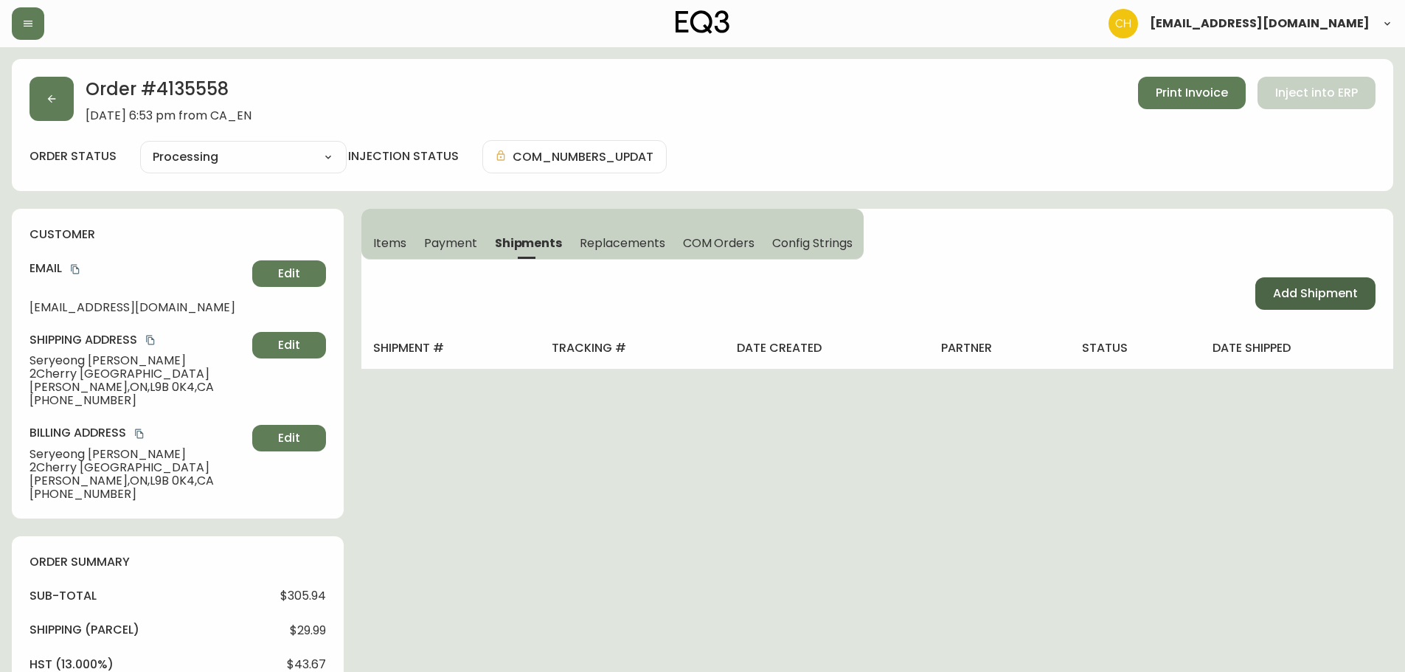
click at [1269, 292] on button "Add Shipment" at bounding box center [1316, 293] width 120 height 32
select select "PENDING"
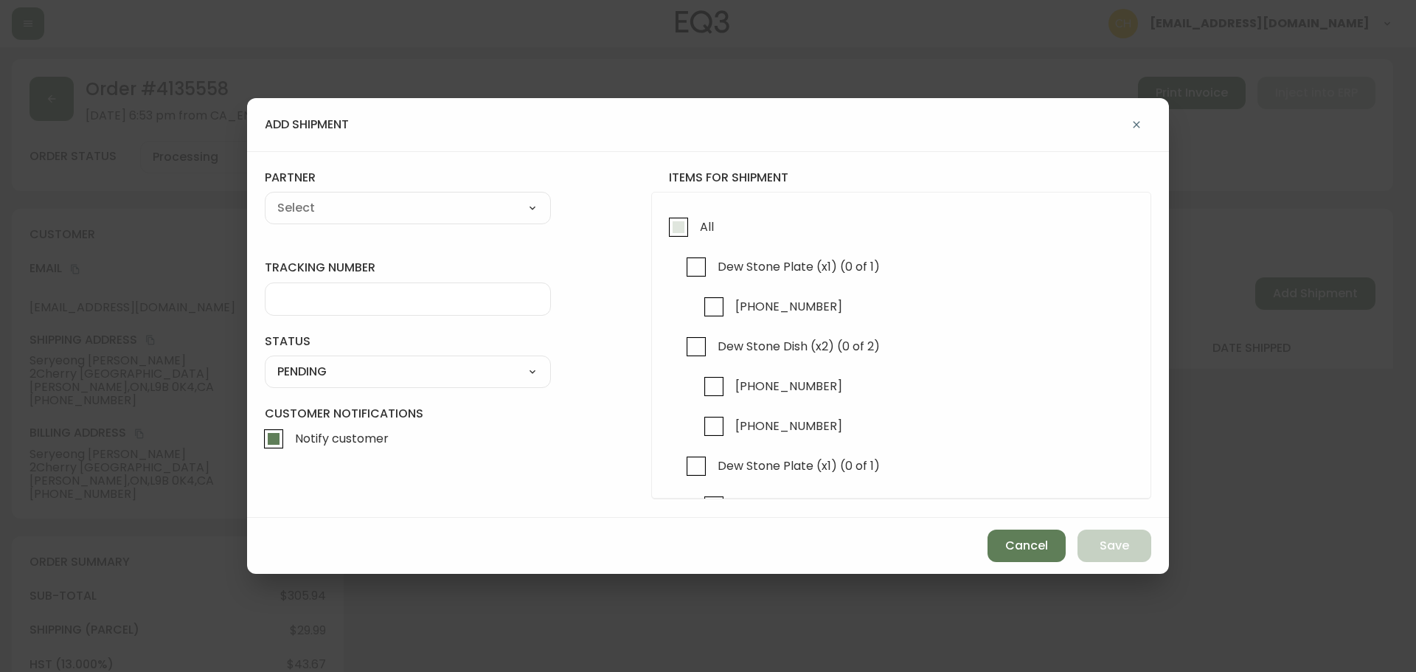
click at [682, 224] on input "All" at bounding box center [679, 227] width 34 height 34
checkbox input "true"
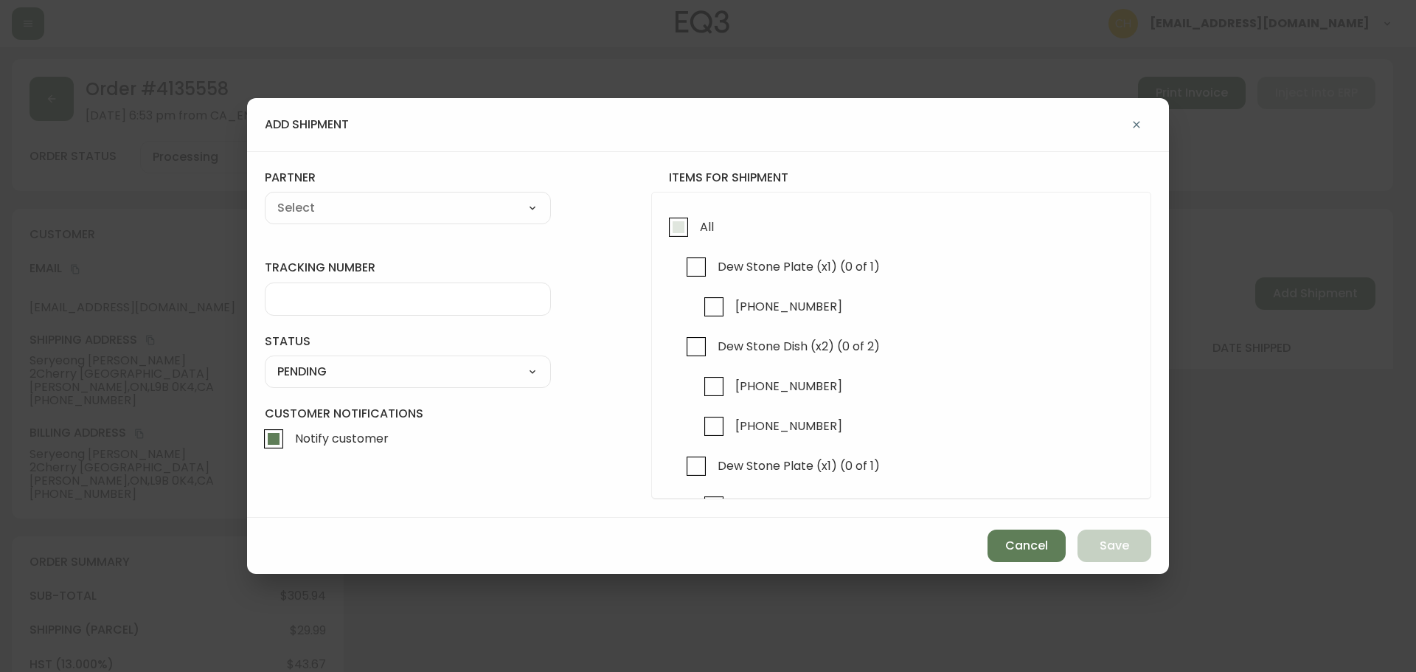
checkbox input "true"
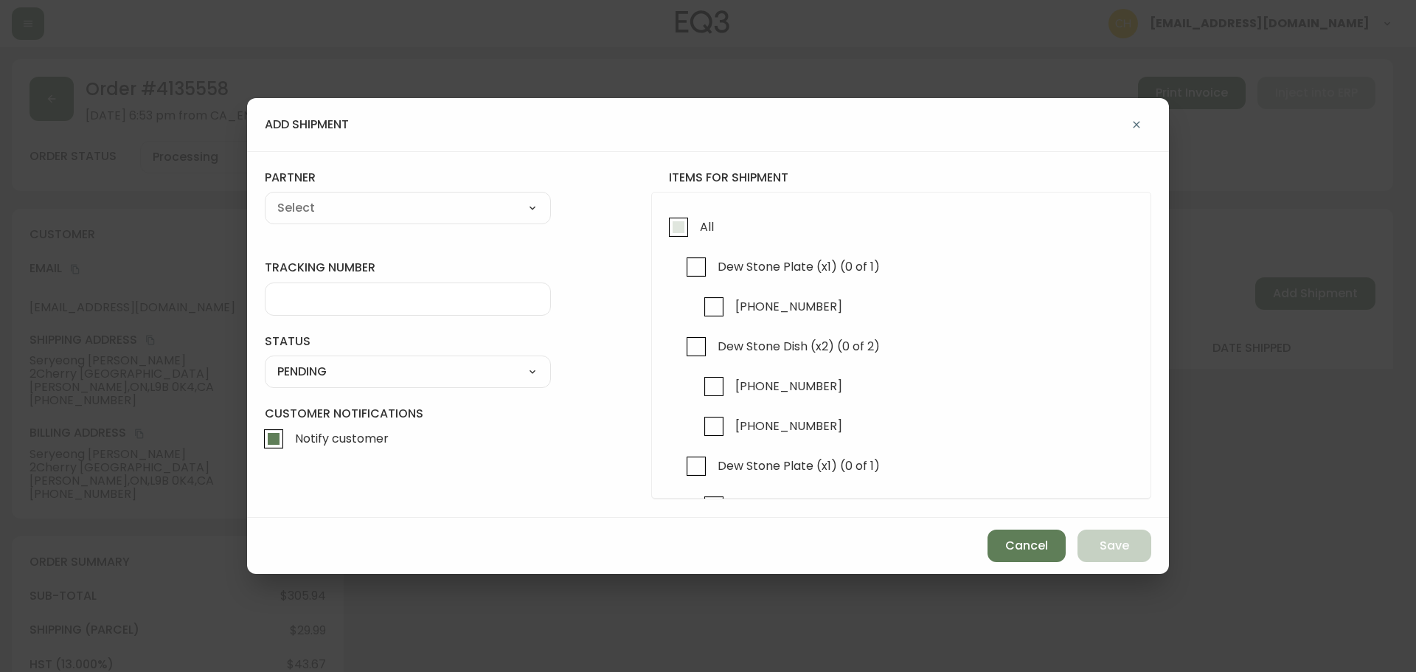
checkbox input "true"
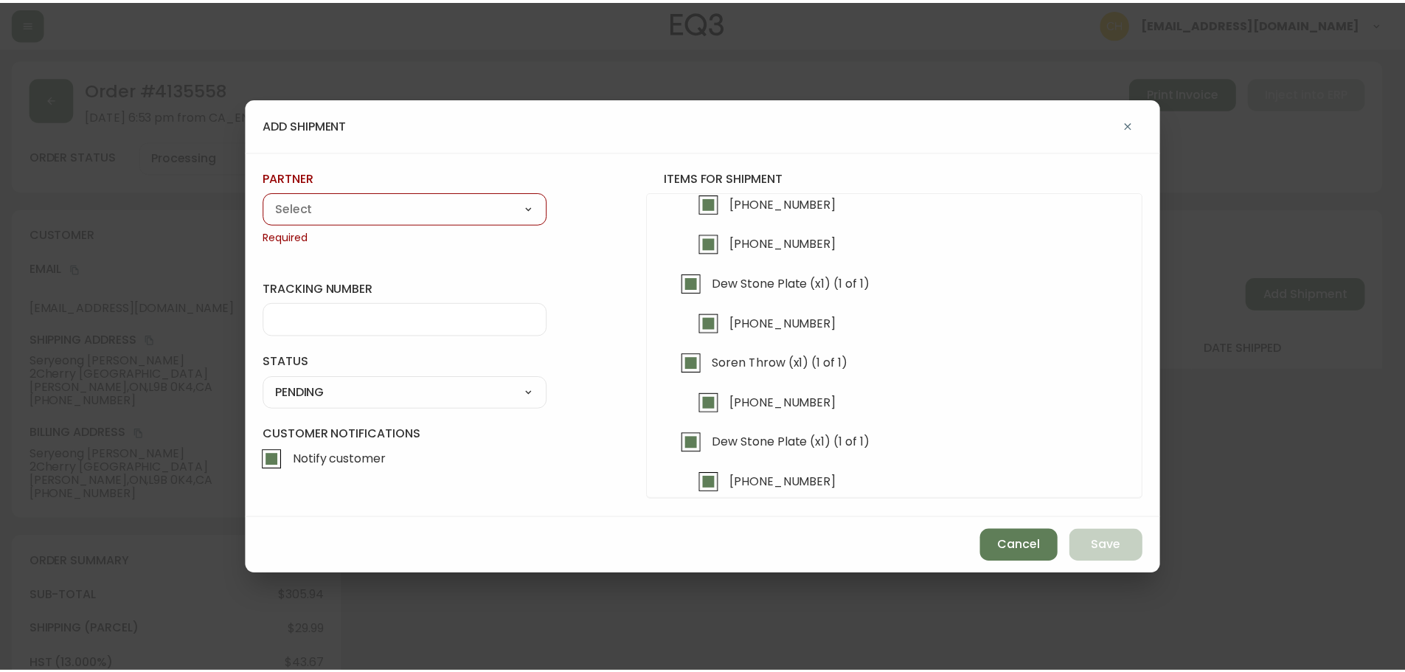
scroll to position [201, 0]
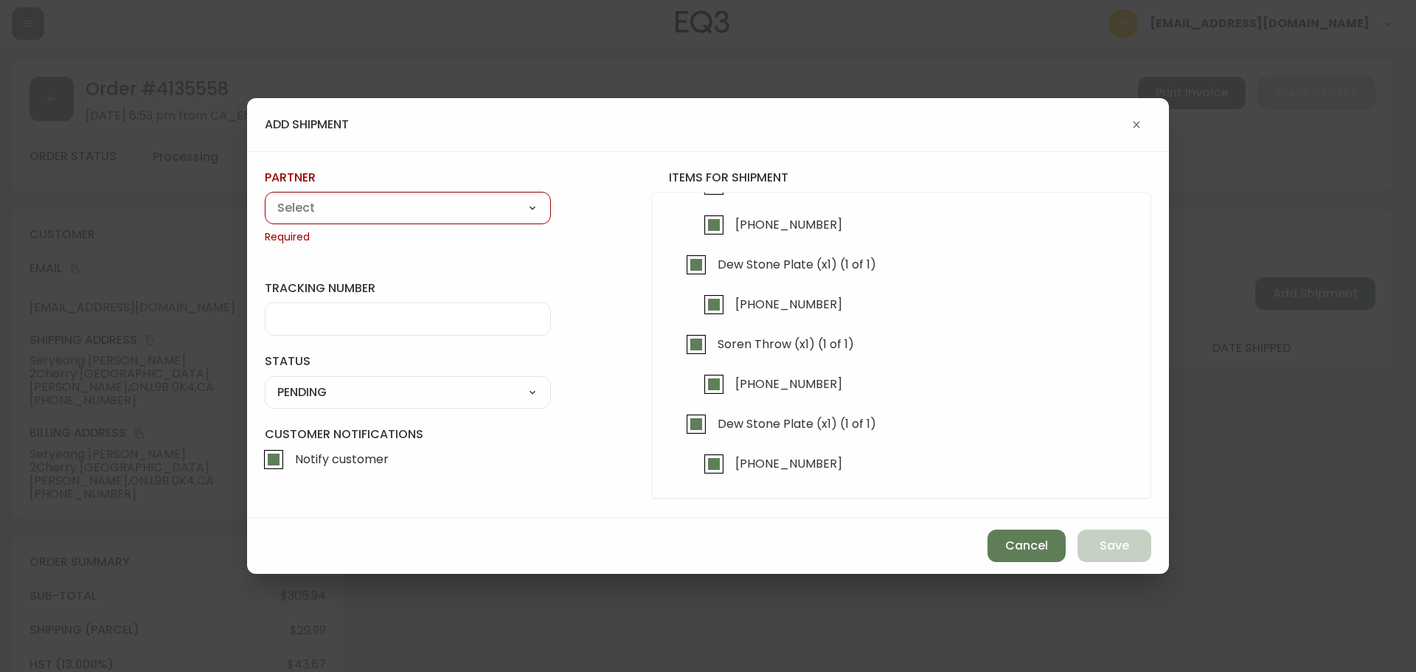
click at [419, 195] on div "A Move to Remember LLC ABF Freight Alero [PERSON_NAME] Canada Post Canpar Expre…" at bounding box center [408, 208] width 286 height 32
click at [407, 205] on select "A Move to Remember LLC ABF Freight Alero [PERSON_NAME] Canada Post Canpar Expre…" at bounding box center [408, 208] width 286 height 22
select select "cjy0a9taa01x001669l98m63c"
click at [265, 197] on select "A Move to Remember LLC ABF Freight Alero [PERSON_NAME] Canada Post Canpar Expre…" at bounding box center [408, 208] width 286 height 22
type input "FedEx"
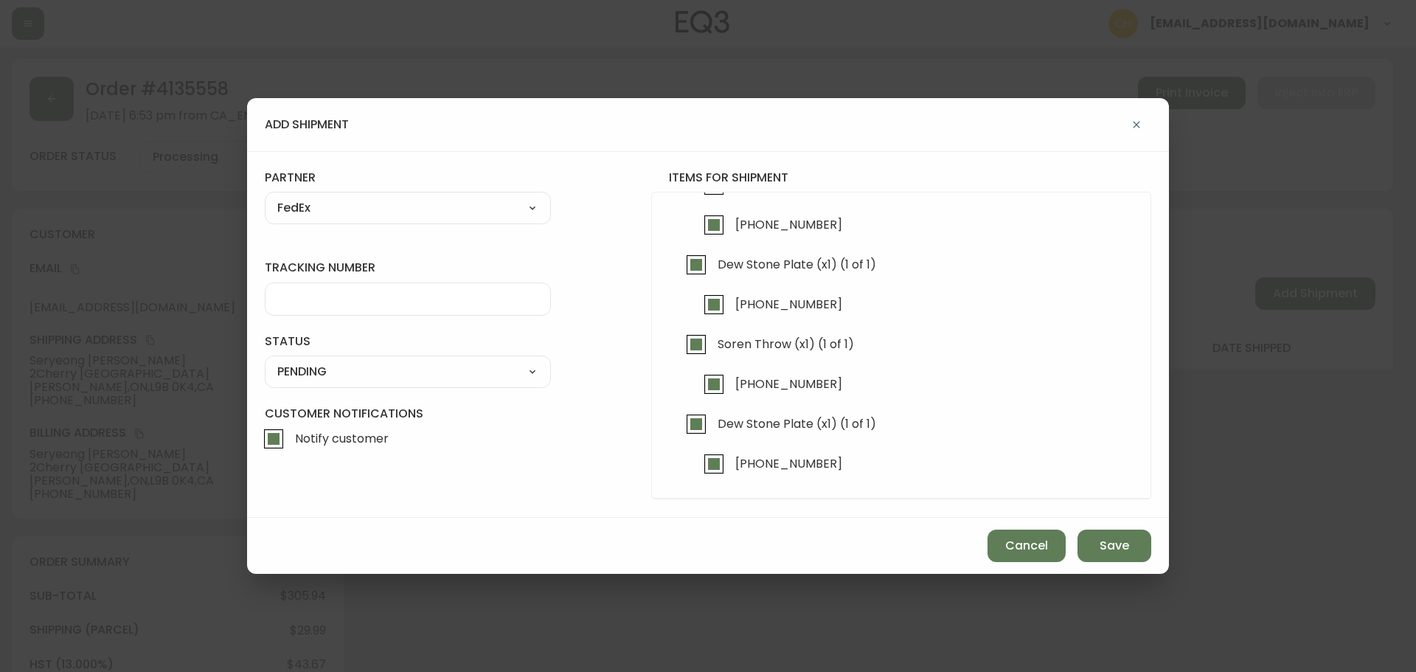
click at [320, 295] on input "tracking number" at bounding box center [407, 299] width 261 height 14
type input "455183579622"
click at [336, 370] on select "SHIPPED PENDING CANCELLED" at bounding box center [408, 372] width 286 height 22
click at [330, 380] on select "SHIPPED PENDING CANCELLED" at bounding box center [408, 372] width 286 height 22
click at [341, 373] on select "SHIPPED PENDING CANCELLED" at bounding box center [408, 372] width 286 height 22
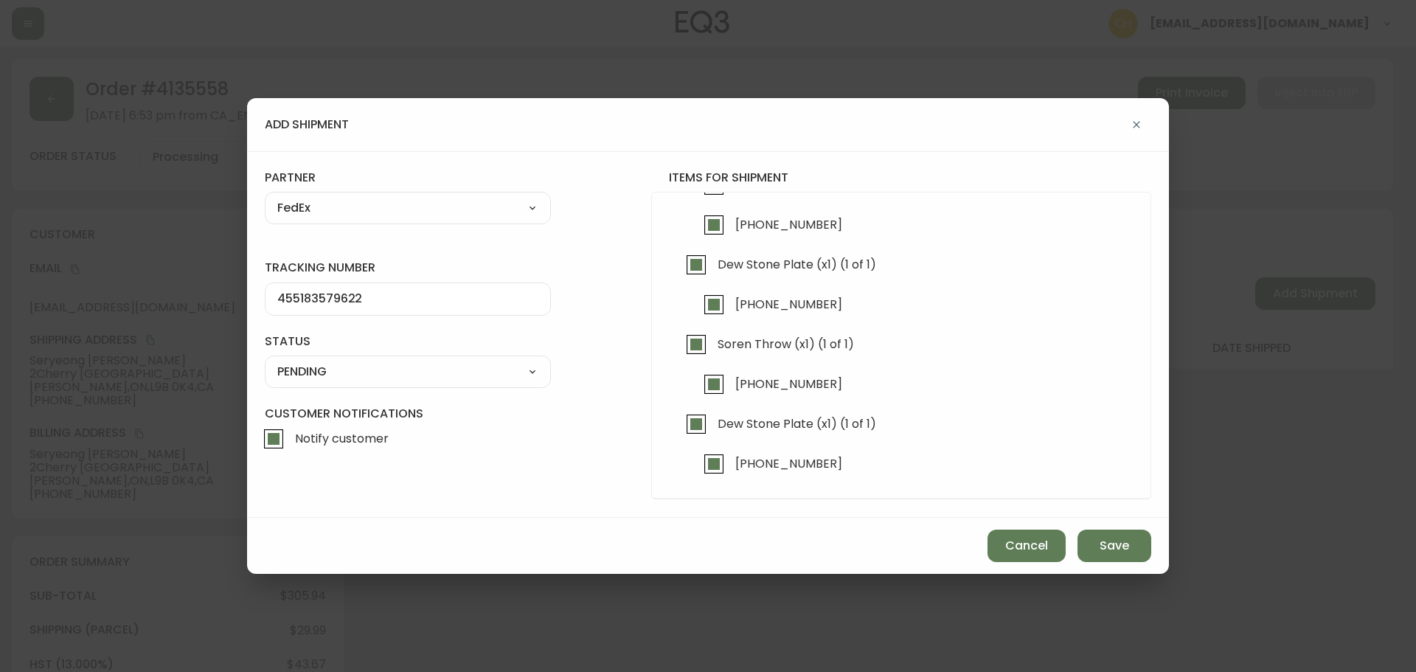
click at [265, 361] on select "SHIPPED PENDING CANCELLED" at bounding box center [408, 372] width 286 height 22
select select "PENDING"
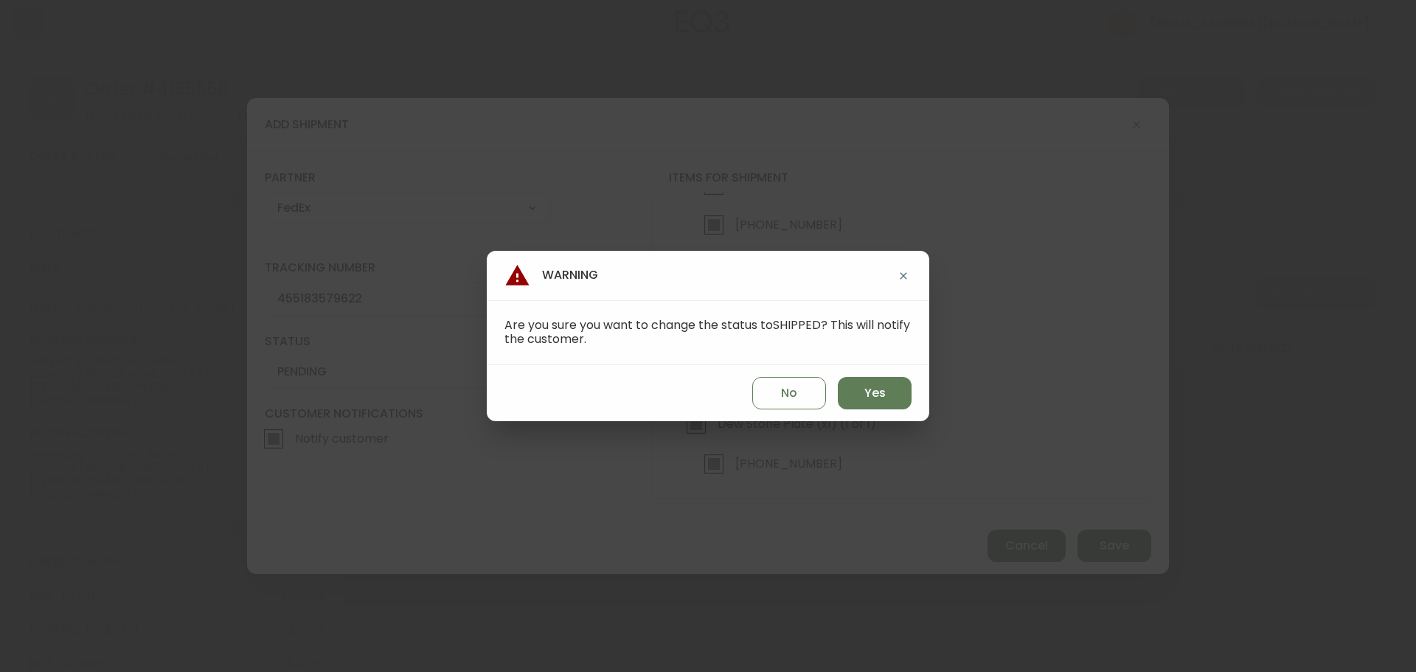
drag, startPoint x: 847, startPoint y: 392, endPoint x: 907, endPoint y: 413, distance: 63.2
click at [858, 393] on button "Yes" at bounding box center [875, 393] width 74 height 32
type input "SHIPPED"
select select "SHIPPED"
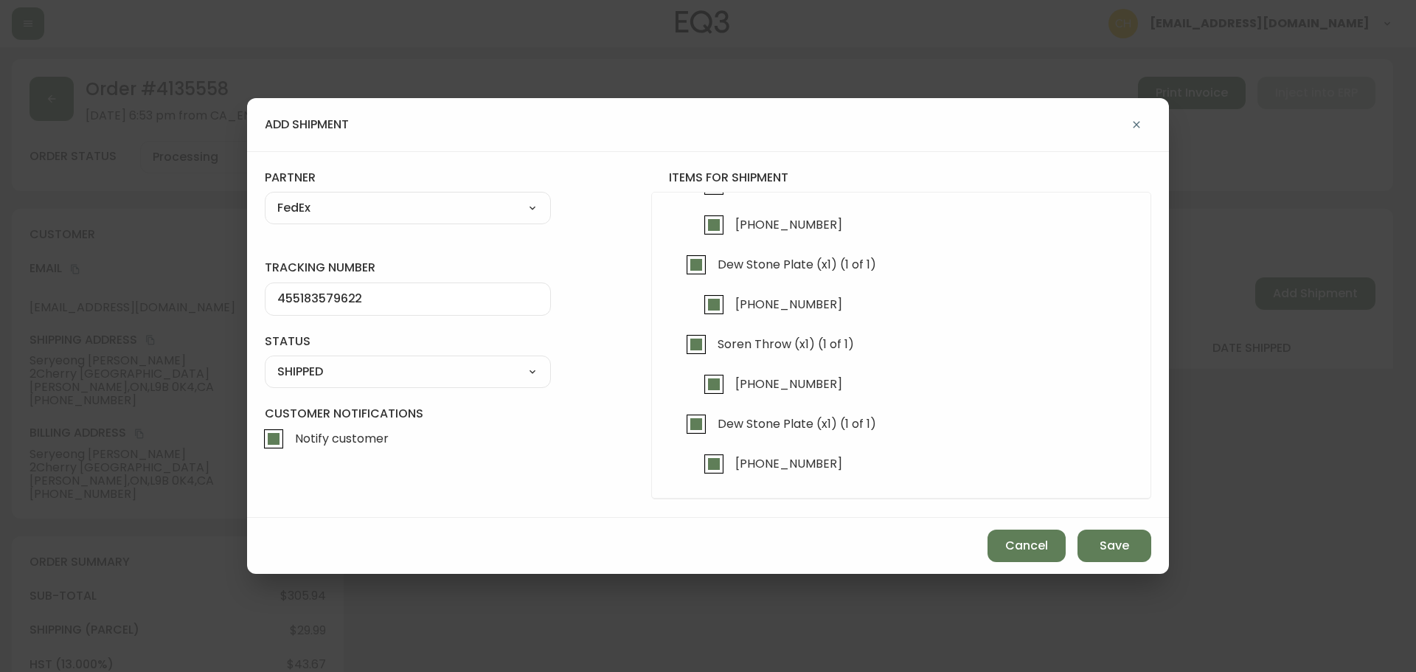
drag, startPoint x: 1114, startPoint y: 542, endPoint x: 1028, endPoint y: 482, distance: 104.4
click at [1114, 541] on span "Save" at bounding box center [1115, 546] width 30 height 16
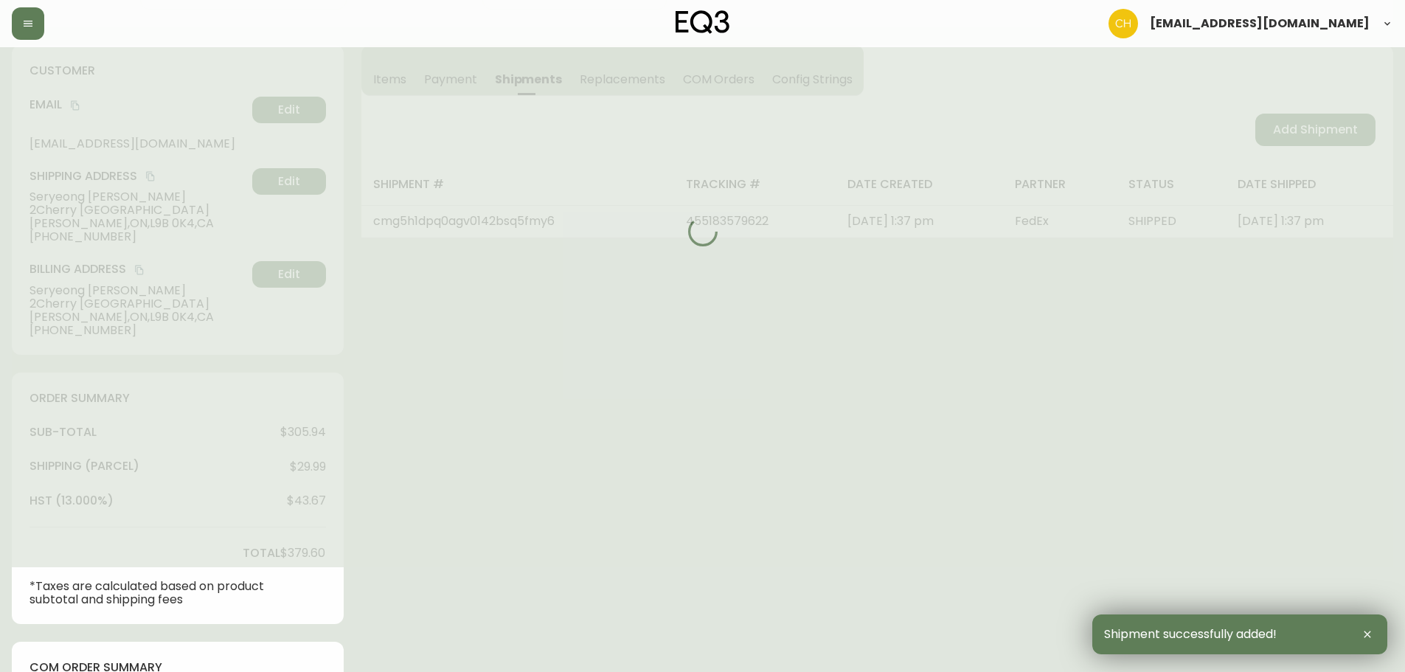
type input "Fully Shipped"
select select "FULLY_SHIPPED"
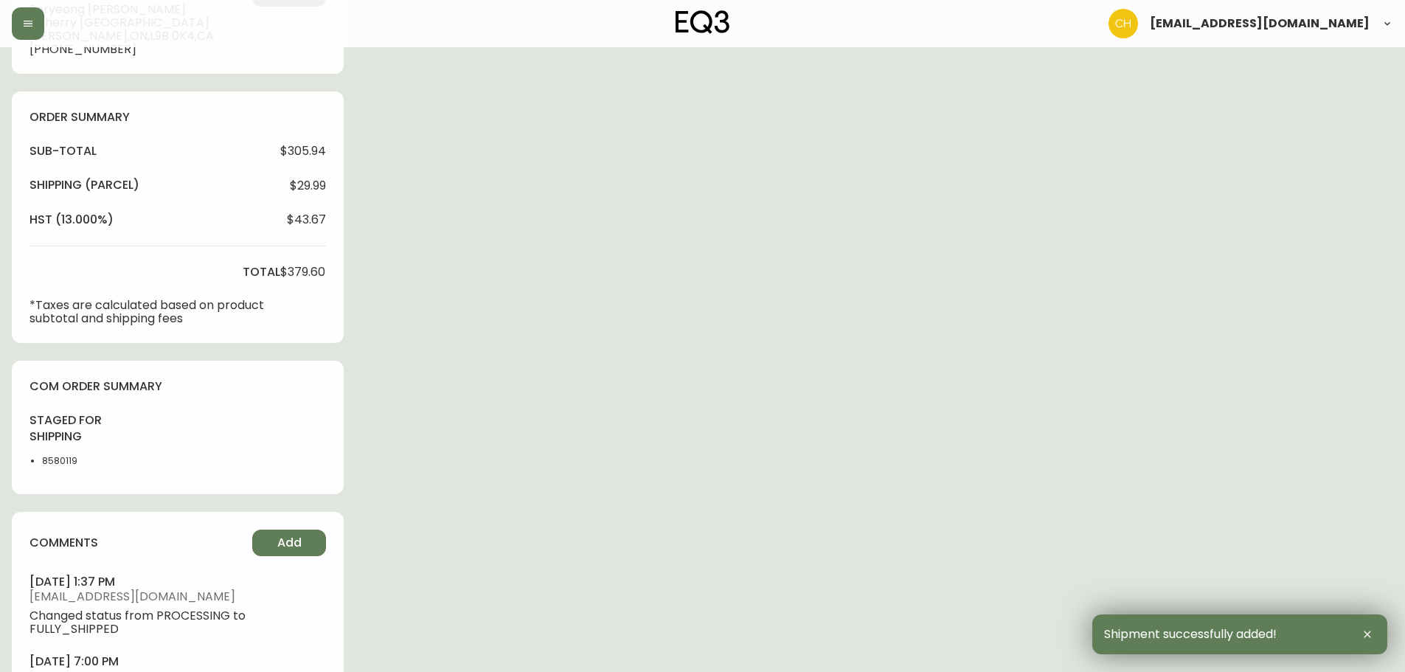
scroll to position [533, 0]
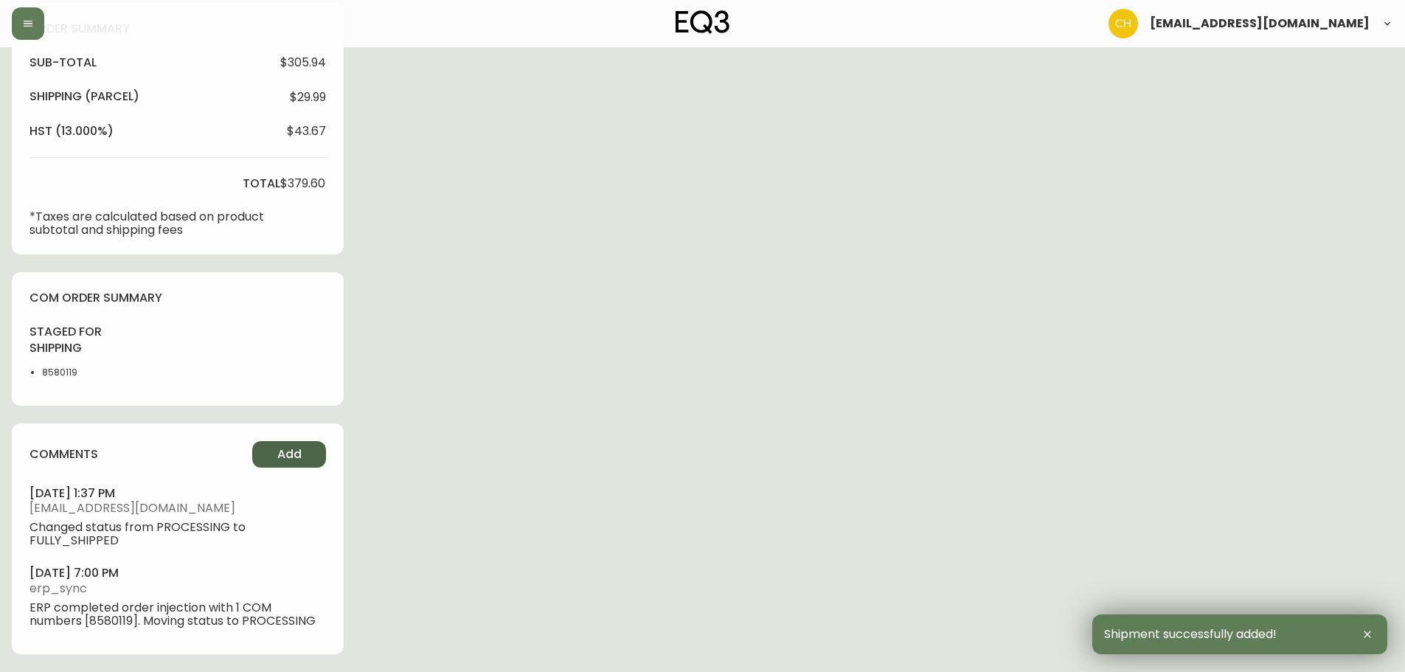
drag, startPoint x: 295, startPoint y: 446, endPoint x: 307, endPoint y: 443, distance: 12.4
click at [307, 443] on button "Add" at bounding box center [289, 454] width 74 height 27
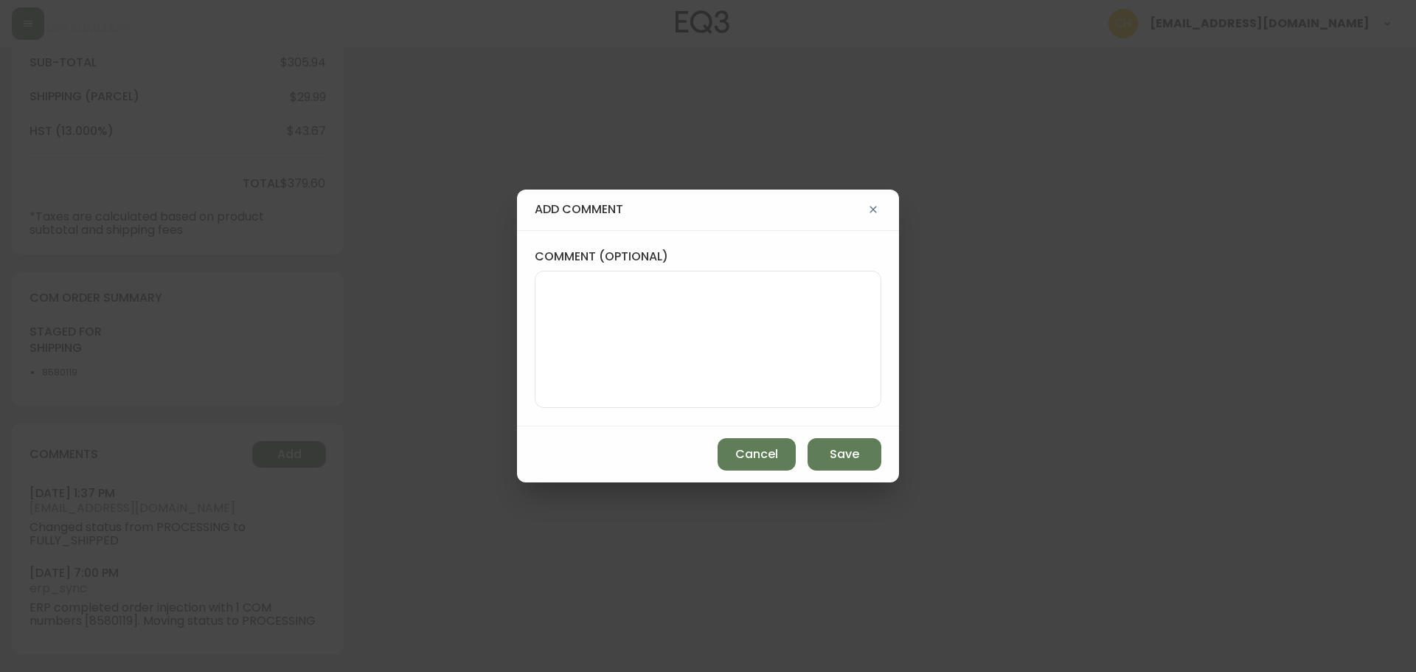
click at [561, 331] on textarea "comment (optional)" at bounding box center [708, 339] width 322 height 118
type textarea "CH"
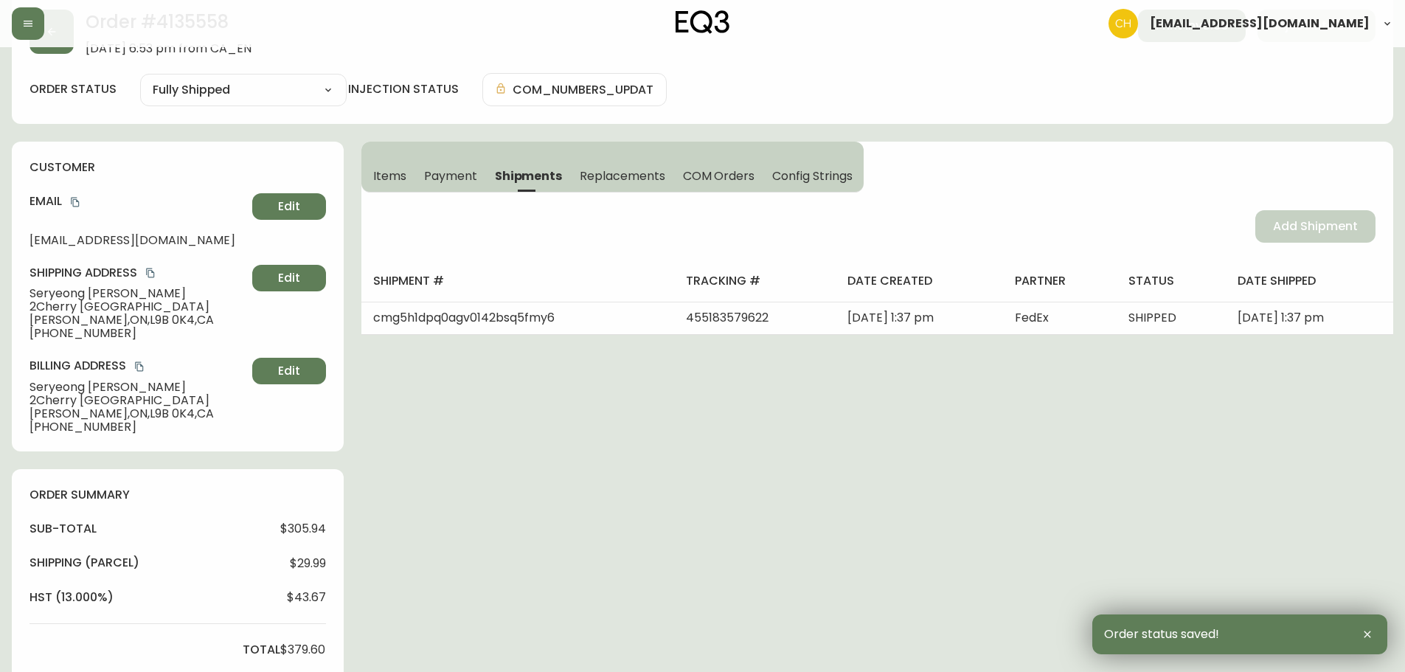
scroll to position [0, 0]
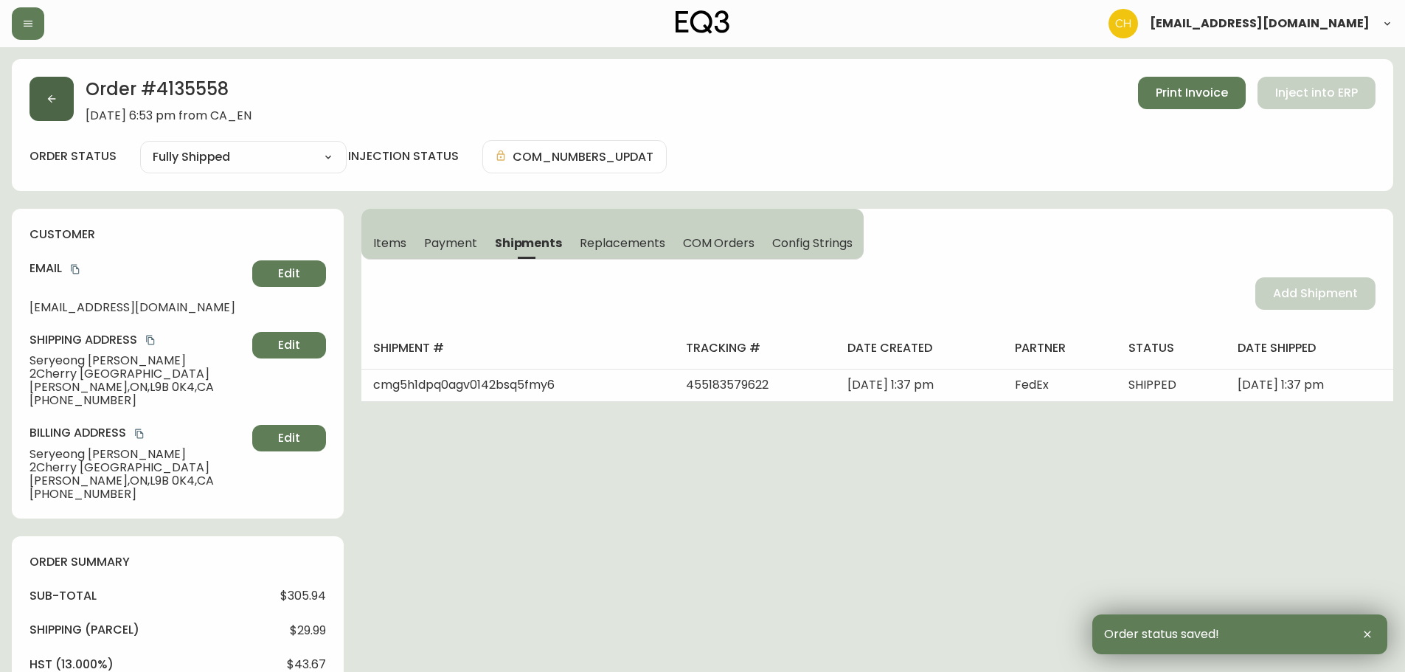
click at [56, 100] on icon "button" at bounding box center [52, 99] width 12 height 12
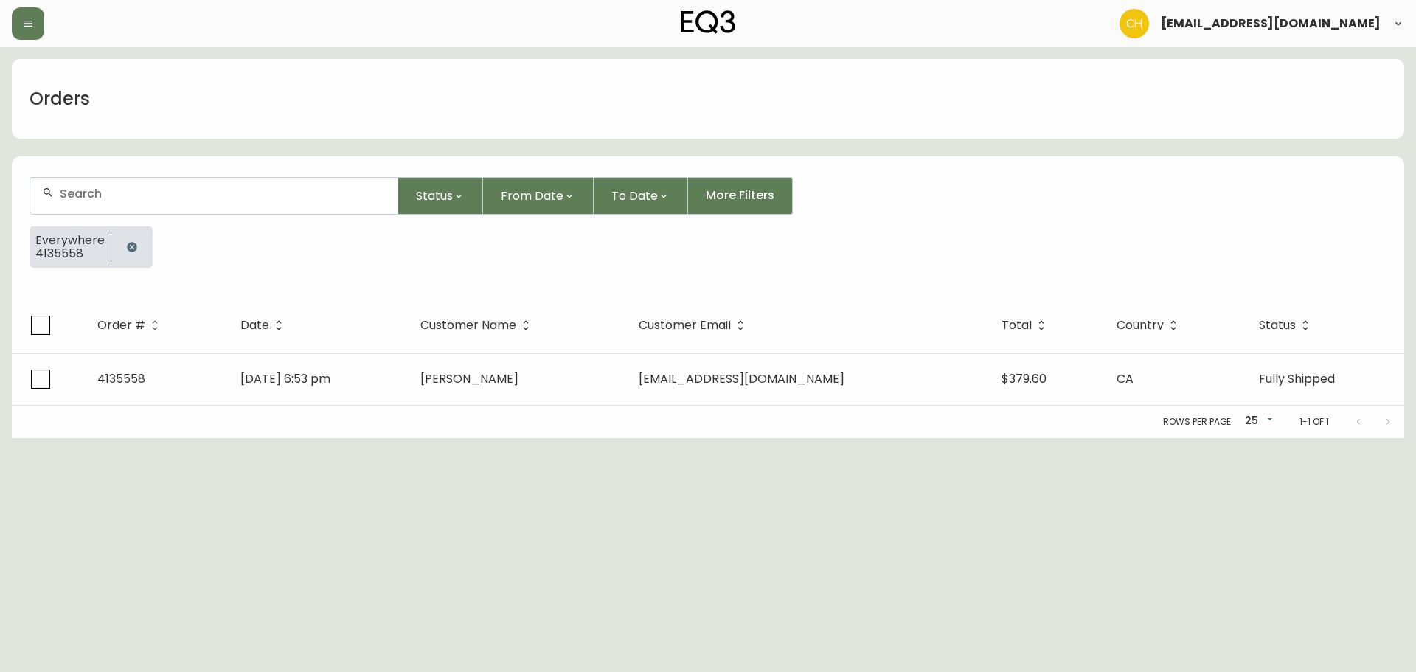
click at [95, 195] on input "text" at bounding box center [223, 194] width 326 height 14
type input "4135560"
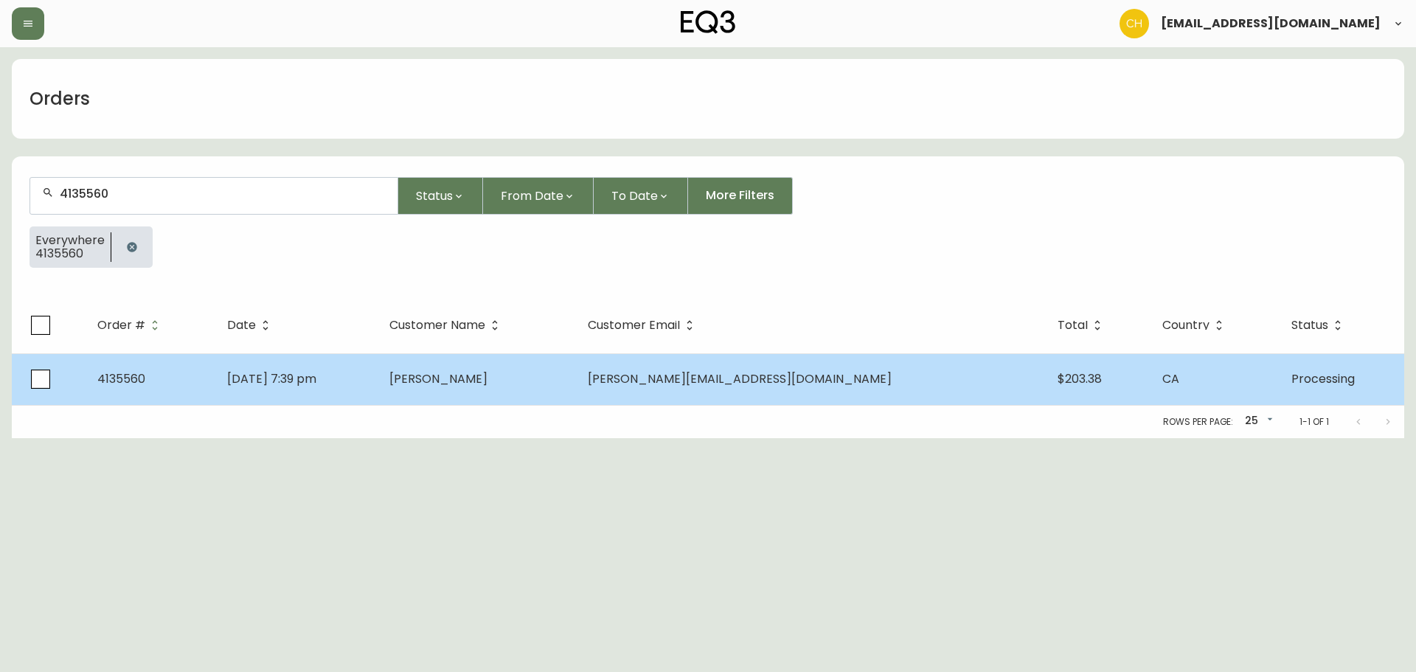
click at [488, 382] on span "[PERSON_NAME]" at bounding box center [439, 378] width 98 height 17
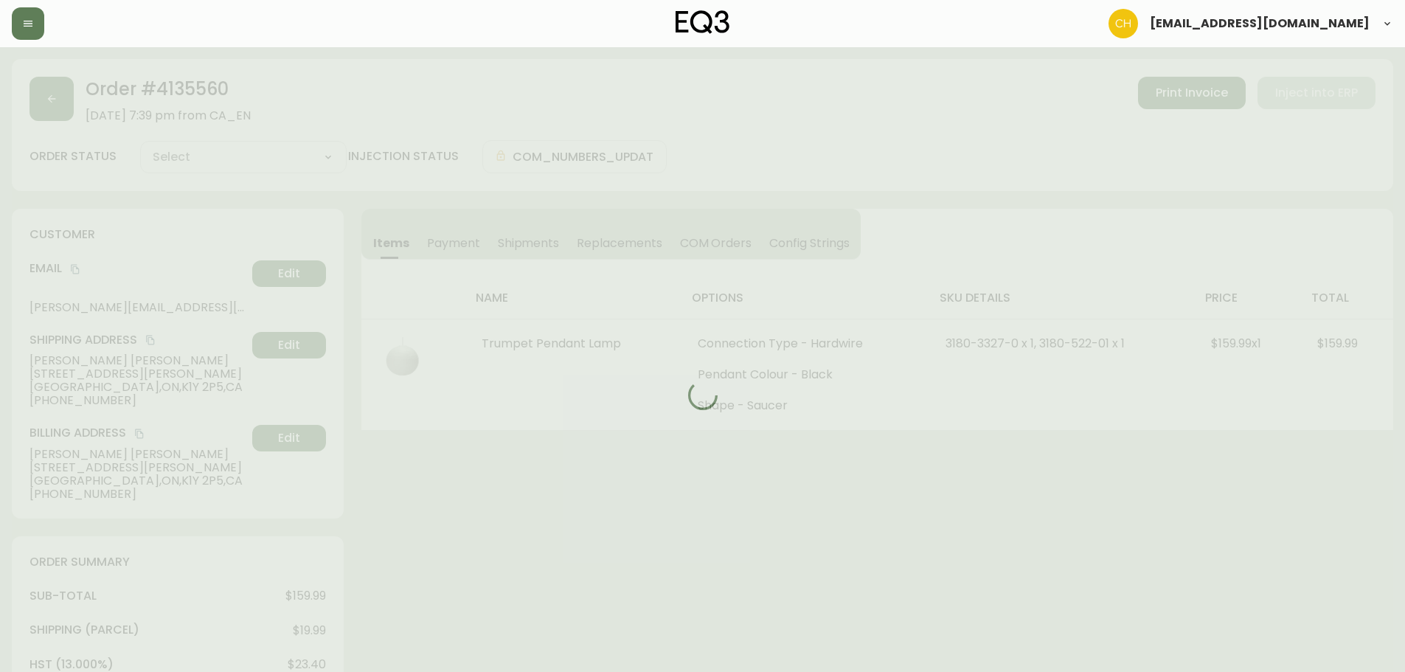
type input "Processing"
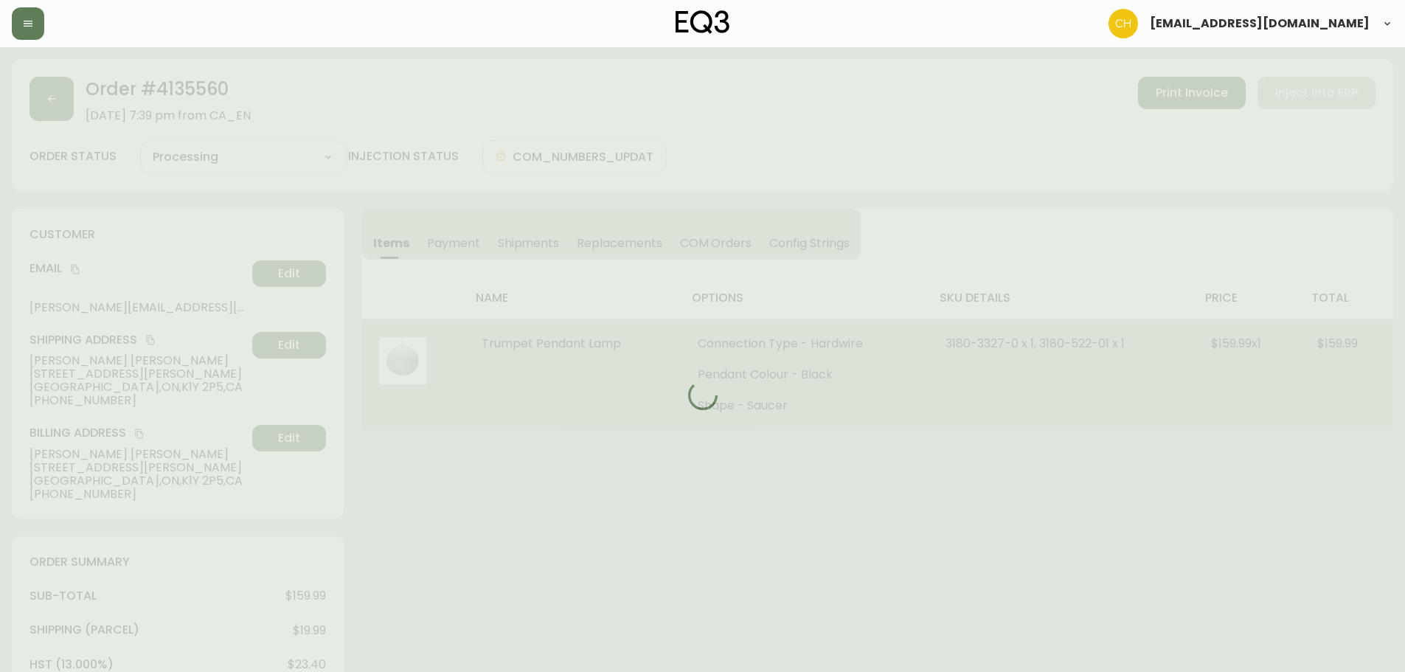
select select "PROCESSING"
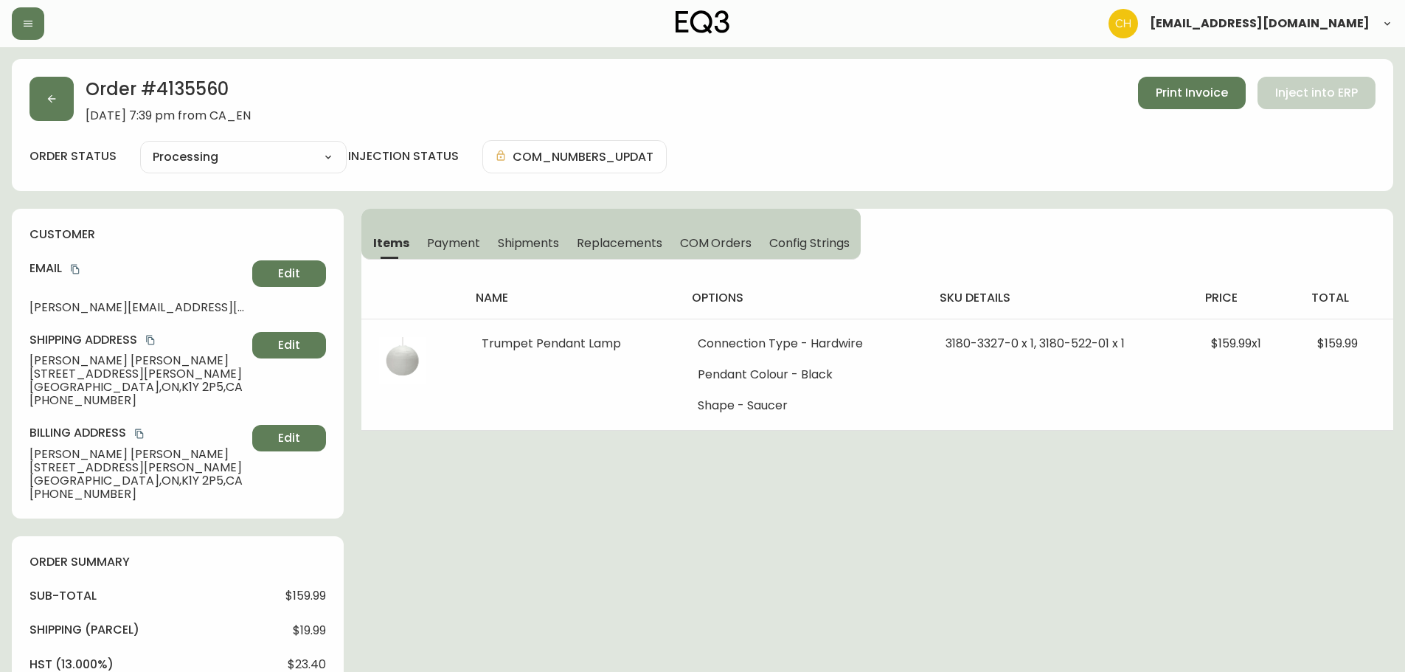
drag, startPoint x: 534, startPoint y: 240, endPoint x: 546, endPoint y: 243, distance: 12.2
click at [535, 240] on span "Shipments" at bounding box center [529, 242] width 62 height 15
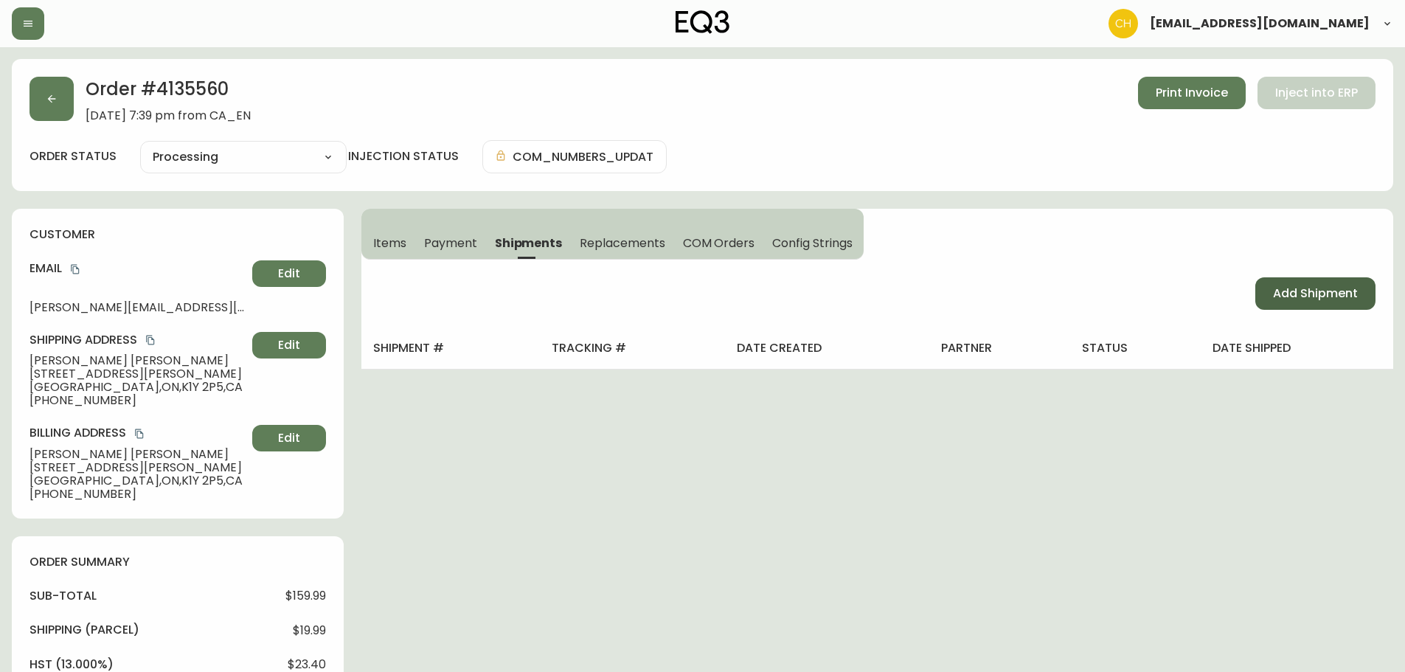
click at [1318, 291] on span "Add Shipment" at bounding box center [1315, 293] width 85 height 16
select select "PENDING"
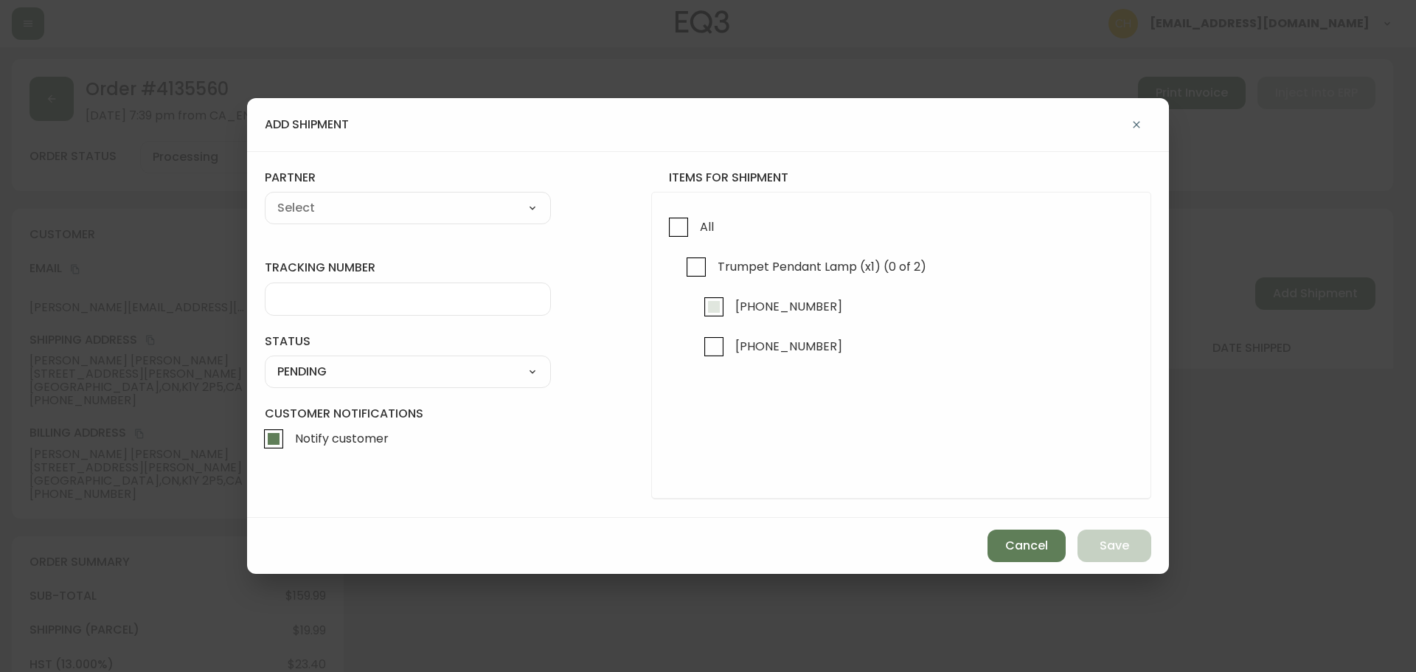
click at [718, 304] on input "[PHONE_NUMBER]" at bounding box center [714, 307] width 34 height 34
checkbox input "true"
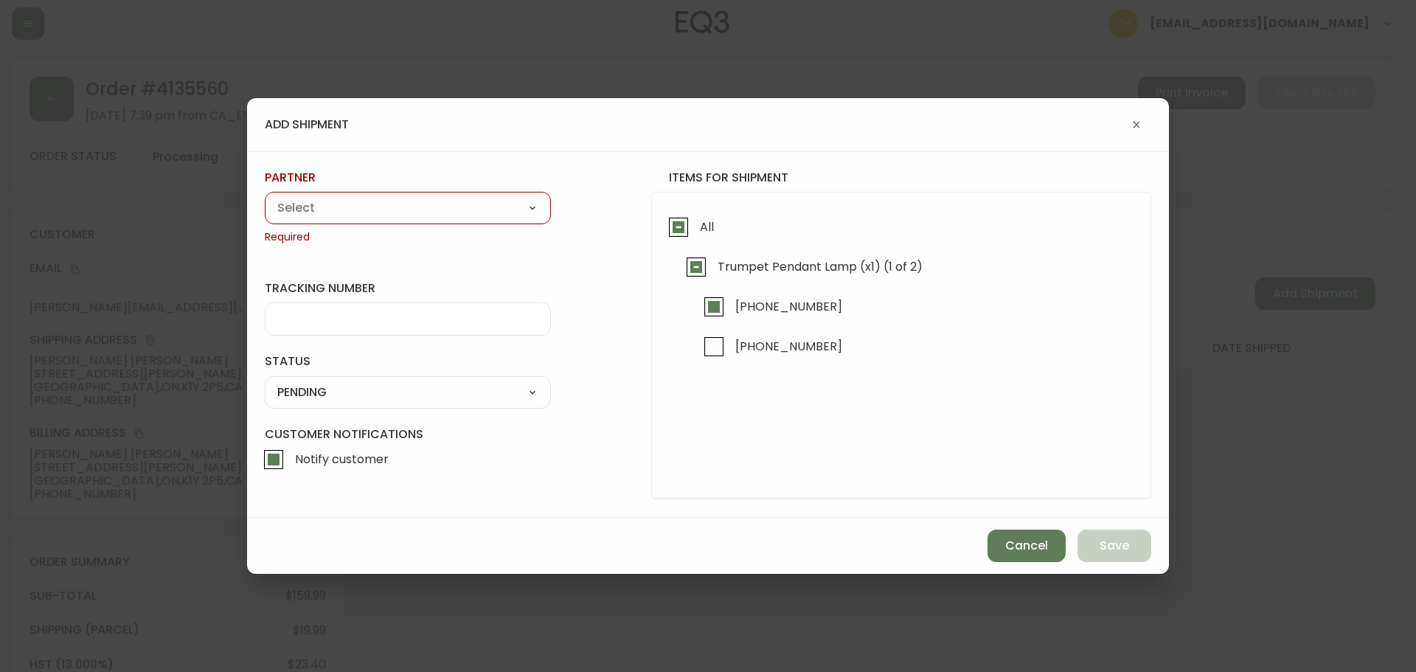
drag, startPoint x: 409, startPoint y: 212, endPoint x: 391, endPoint y: 218, distance: 19.4
click at [409, 212] on select "A Move to Remember LLC ABF Freight Alero [PERSON_NAME] Canada Post Canpar Expre…" at bounding box center [408, 208] width 286 height 22
select select "cjy0a9taa01x001669l98m63c"
click at [265, 197] on select "A Move to Remember LLC ABF Freight Alero [PERSON_NAME] Canada Post Canpar Expre…" at bounding box center [408, 208] width 286 height 22
type input "FedEx"
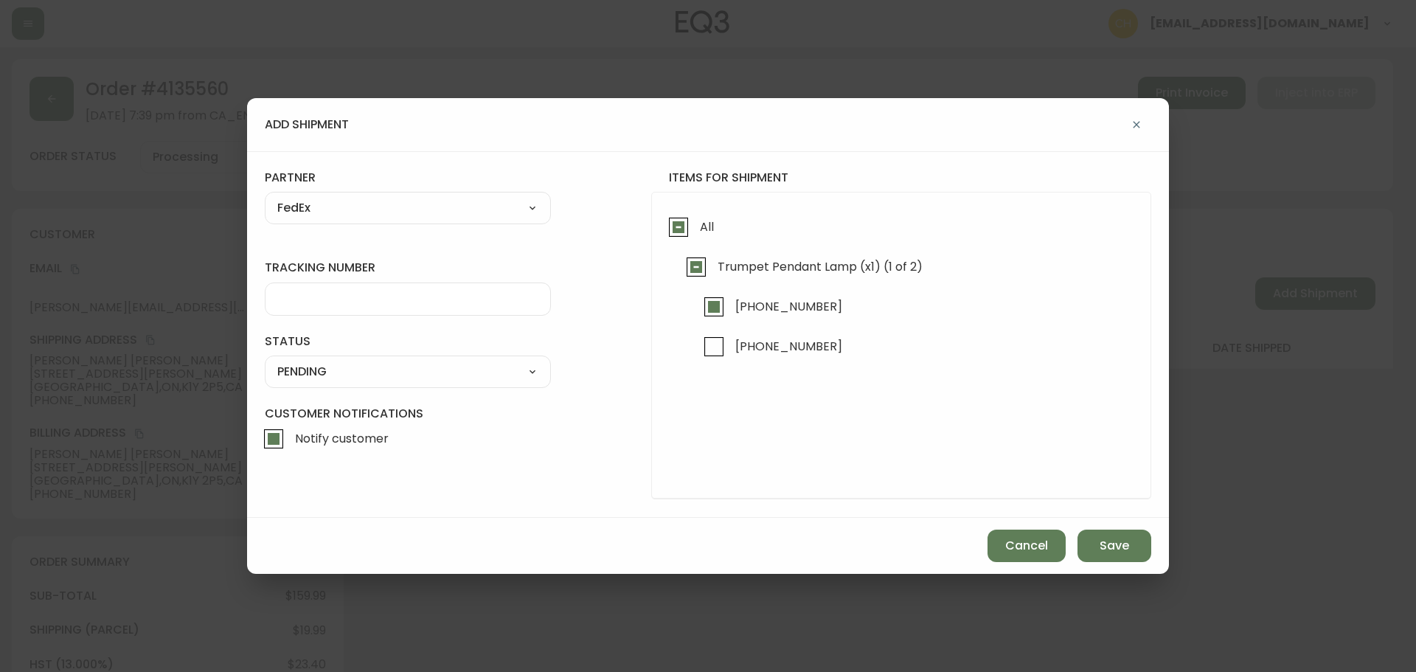
click at [313, 297] on input "tracking number" at bounding box center [407, 299] width 261 height 14
type input "455183579633"
click at [309, 384] on div "SHIPPED PENDING CANCELLED" at bounding box center [408, 372] width 286 height 32
click at [314, 370] on select "SHIPPED PENDING CANCELLED" at bounding box center [408, 372] width 286 height 22
click at [265, 361] on select "SHIPPED PENDING CANCELLED" at bounding box center [408, 372] width 286 height 22
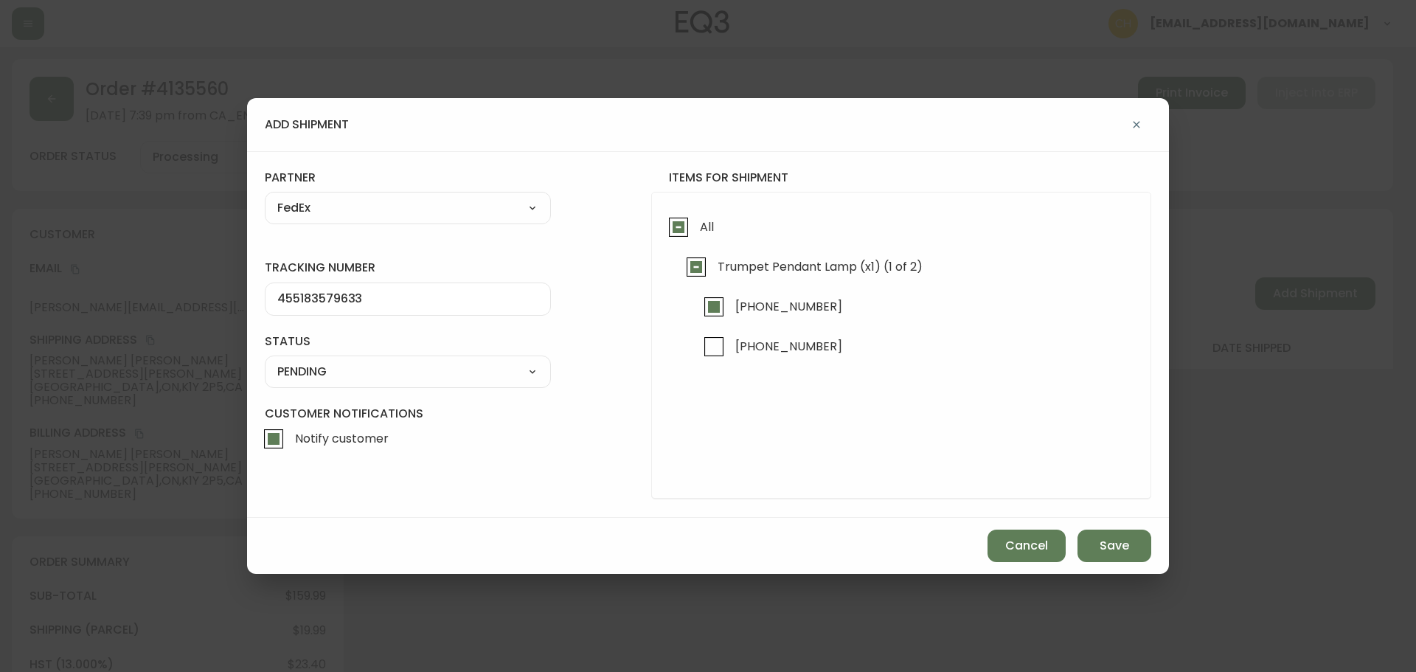
select select "PENDING"
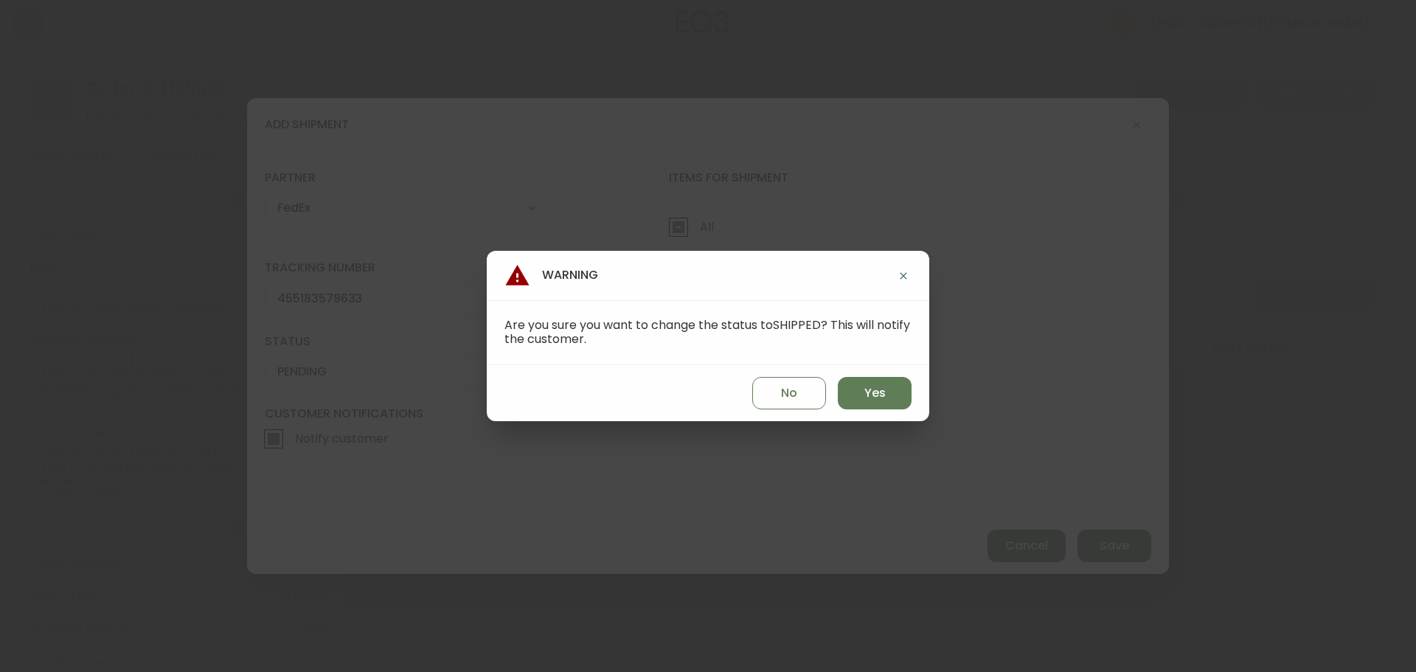
drag, startPoint x: 870, startPoint y: 395, endPoint x: 915, endPoint y: 420, distance: 50.9
click at [873, 395] on span "Yes" at bounding box center [875, 393] width 21 height 16
type input "SHIPPED"
select select "SHIPPED"
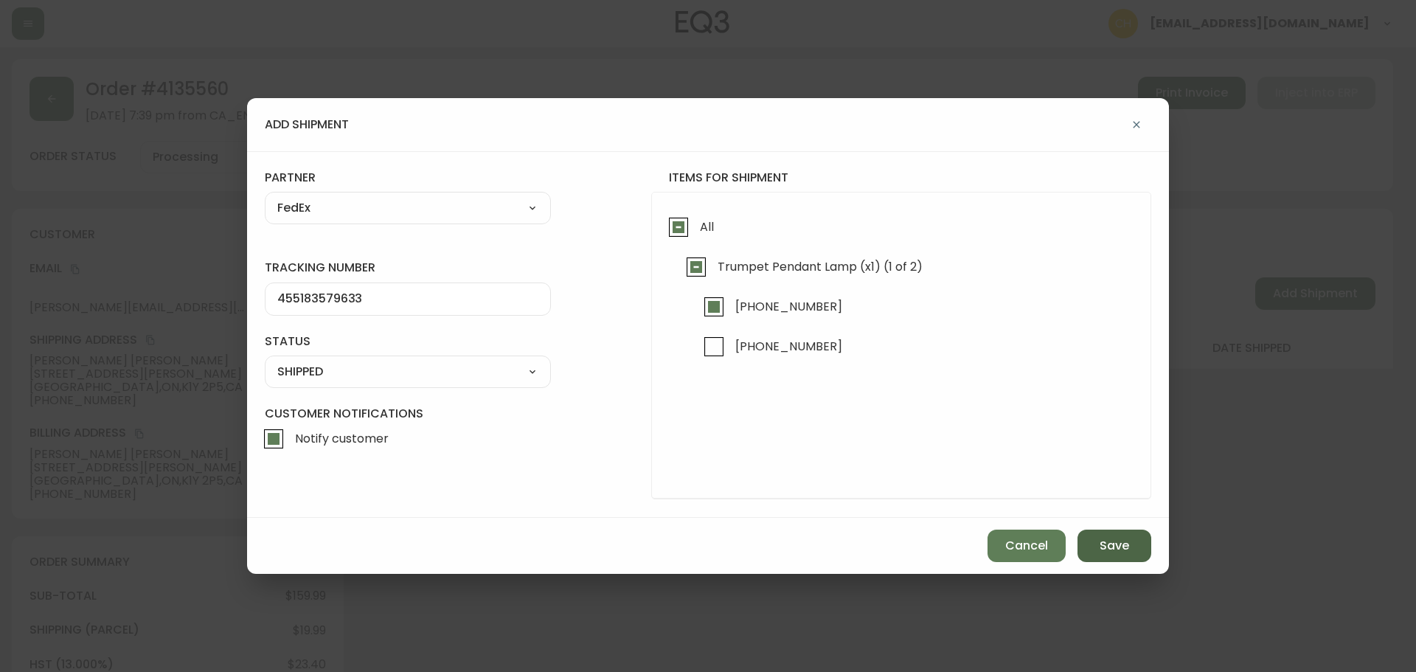
click at [1116, 541] on span "Save" at bounding box center [1115, 546] width 30 height 16
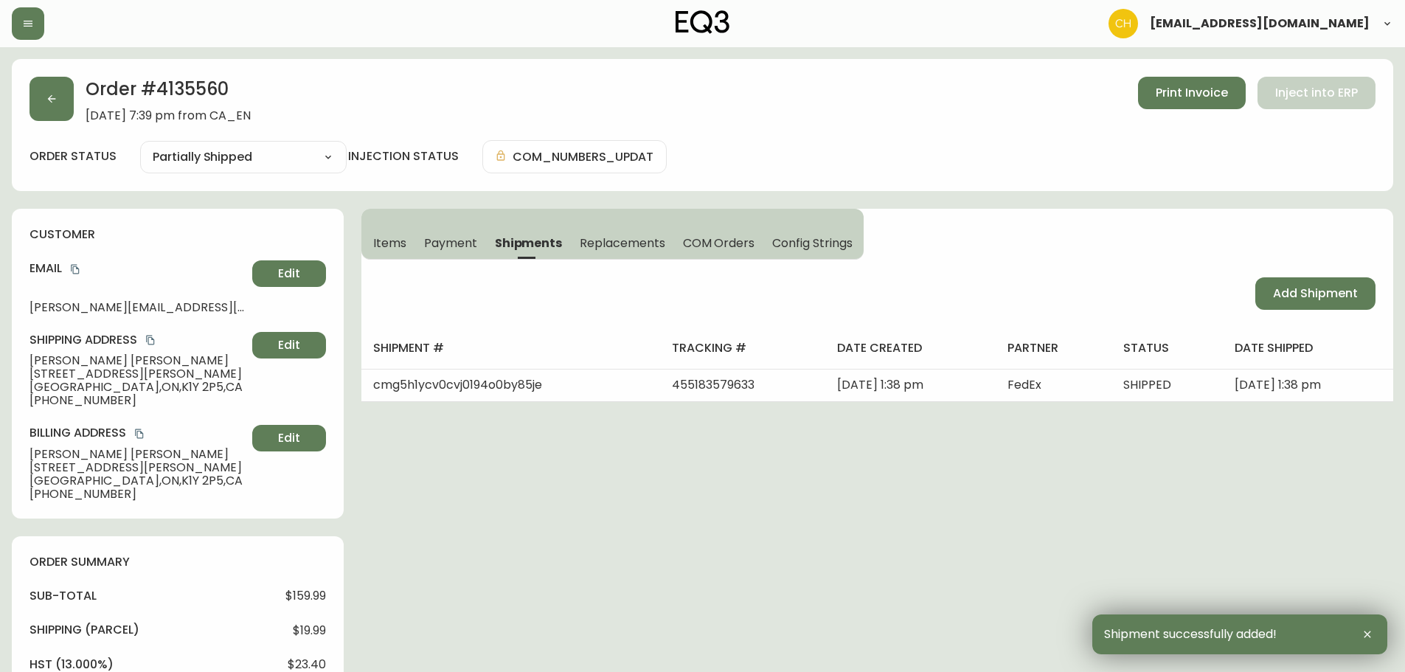
click at [1296, 297] on span "Add Shipment" at bounding box center [1315, 293] width 85 height 16
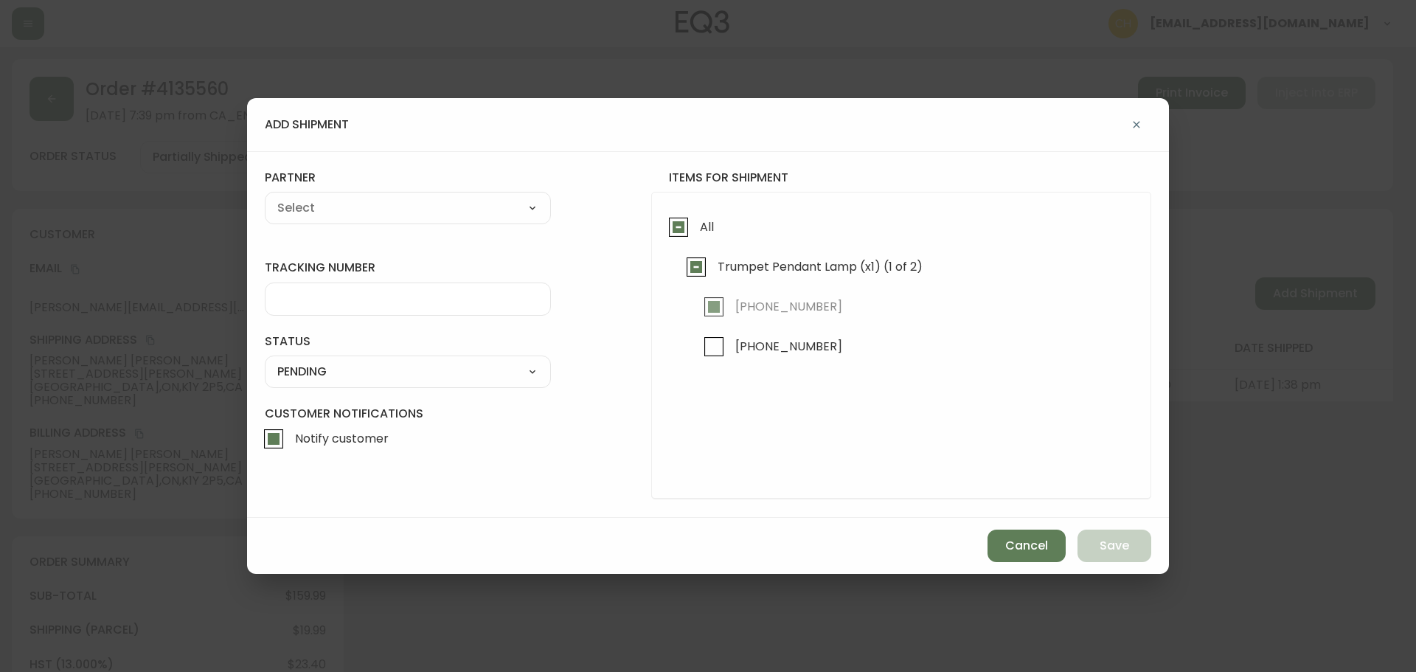
drag, startPoint x: 714, startPoint y: 345, endPoint x: 637, endPoint y: 318, distance: 82.1
click at [713, 345] on input "[PHONE_NUMBER]" at bounding box center [714, 347] width 34 height 34
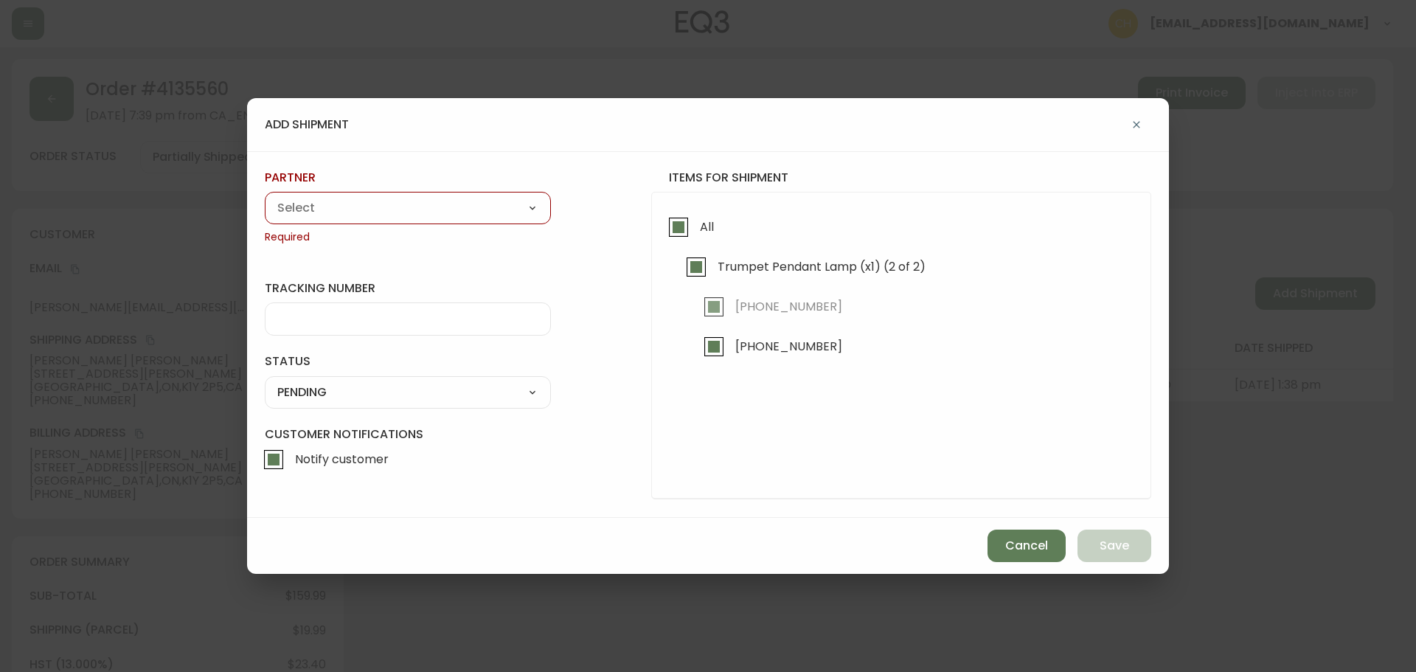
drag, startPoint x: 407, startPoint y: 215, endPoint x: 384, endPoint y: 218, distance: 23.7
click at [406, 215] on select "A Move to Remember LLC ABF Freight Alero [PERSON_NAME] Canada Post Canpar Expre…" at bounding box center [408, 208] width 286 height 22
click at [265, 197] on select "A Move to Remember LLC ABF Freight Alero [PERSON_NAME] Canada Post Canpar Expre…" at bounding box center [408, 208] width 286 height 22
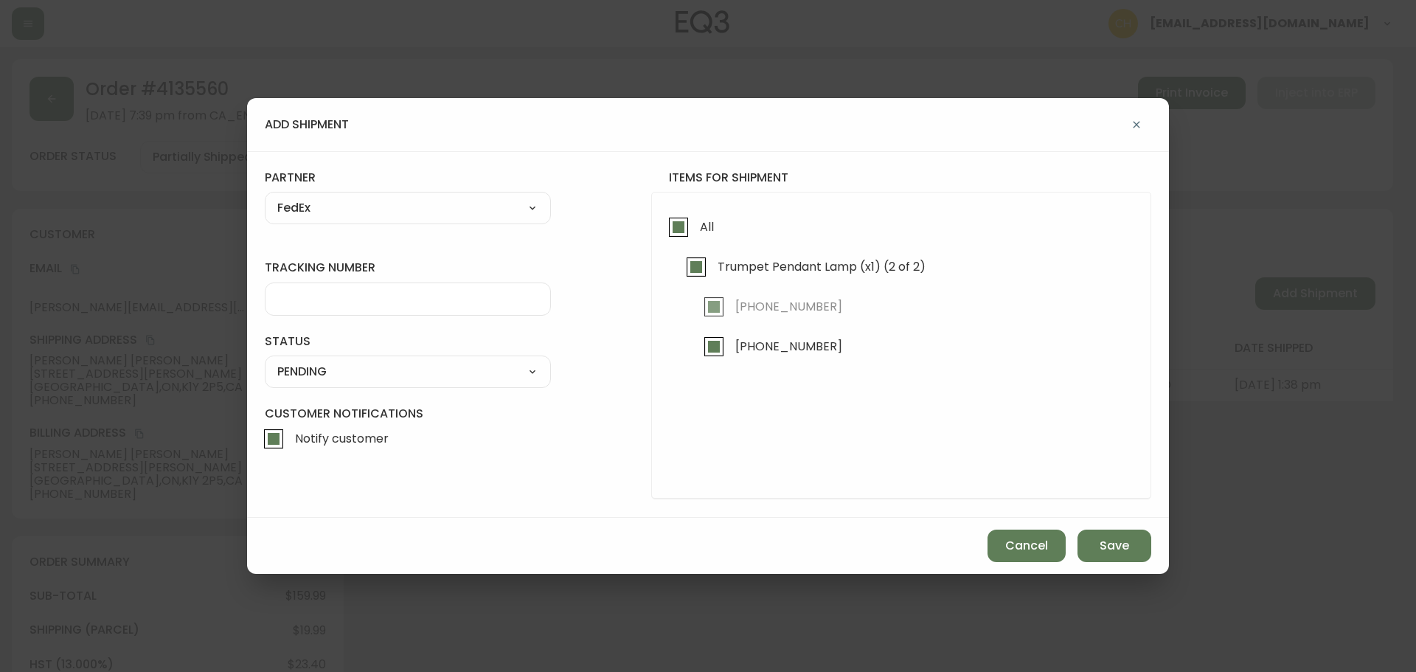
click at [318, 295] on input "tracking number" at bounding box center [407, 299] width 261 height 14
click at [342, 375] on select "SHIPPED PENDING CANCELLED" at bounding box center [408, 372] width 286 height 22
click at [265, 361] on select "SHIPPED PENDING CANCELLED" at bounding box center [408, 372] width 286 height 22
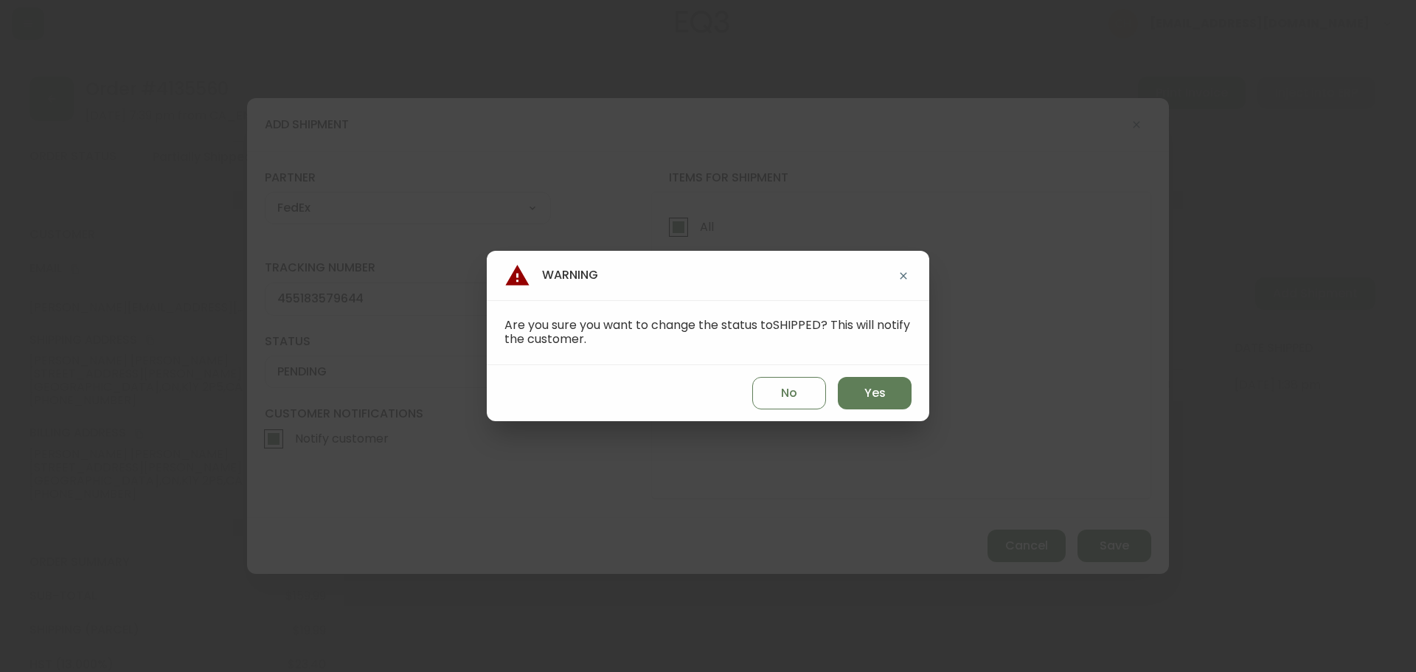
drag, startPoint x: 864, startPoint y: 390, endPoint x: 911, endPoint y: 422, distance: 56.9
click at [865, 390] on span "Yes" at bounding box center [875, 393] width 21 height 16
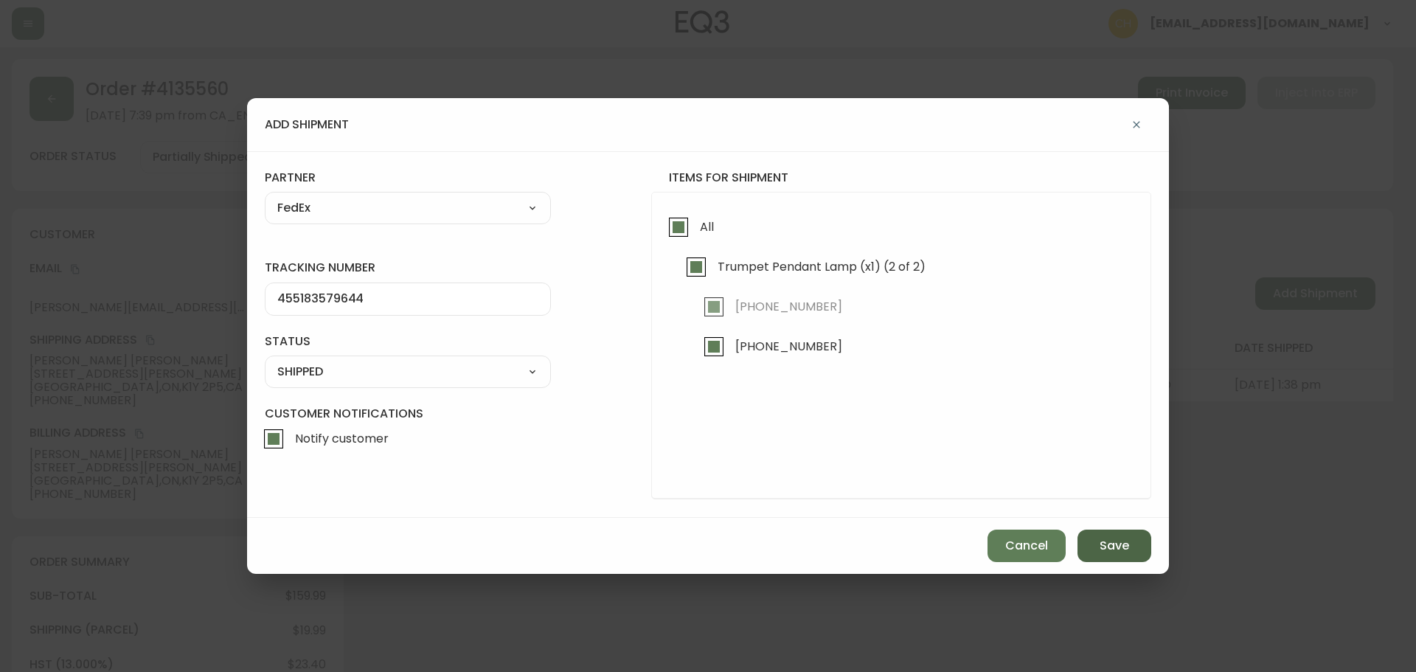
click at [1107, 550] on span "Save" at bounding box center [1115, 546] width 30 height 16
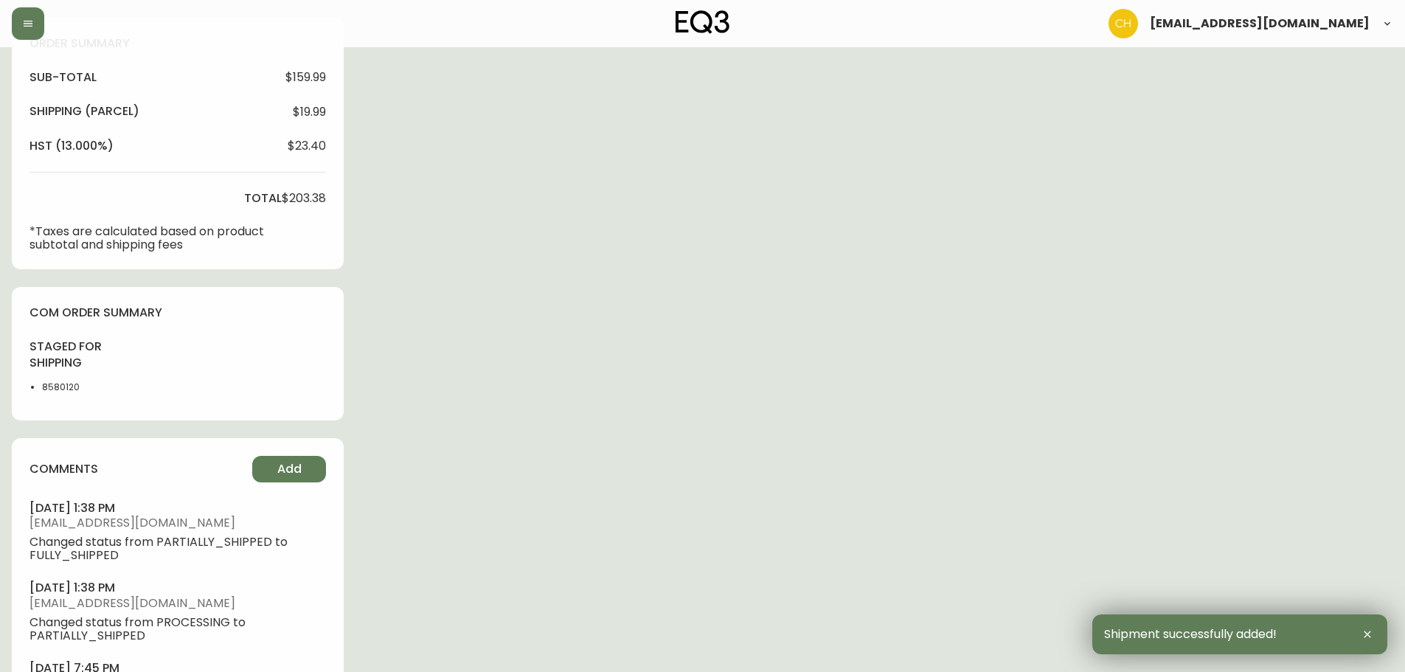
scroll to position [613, 0]
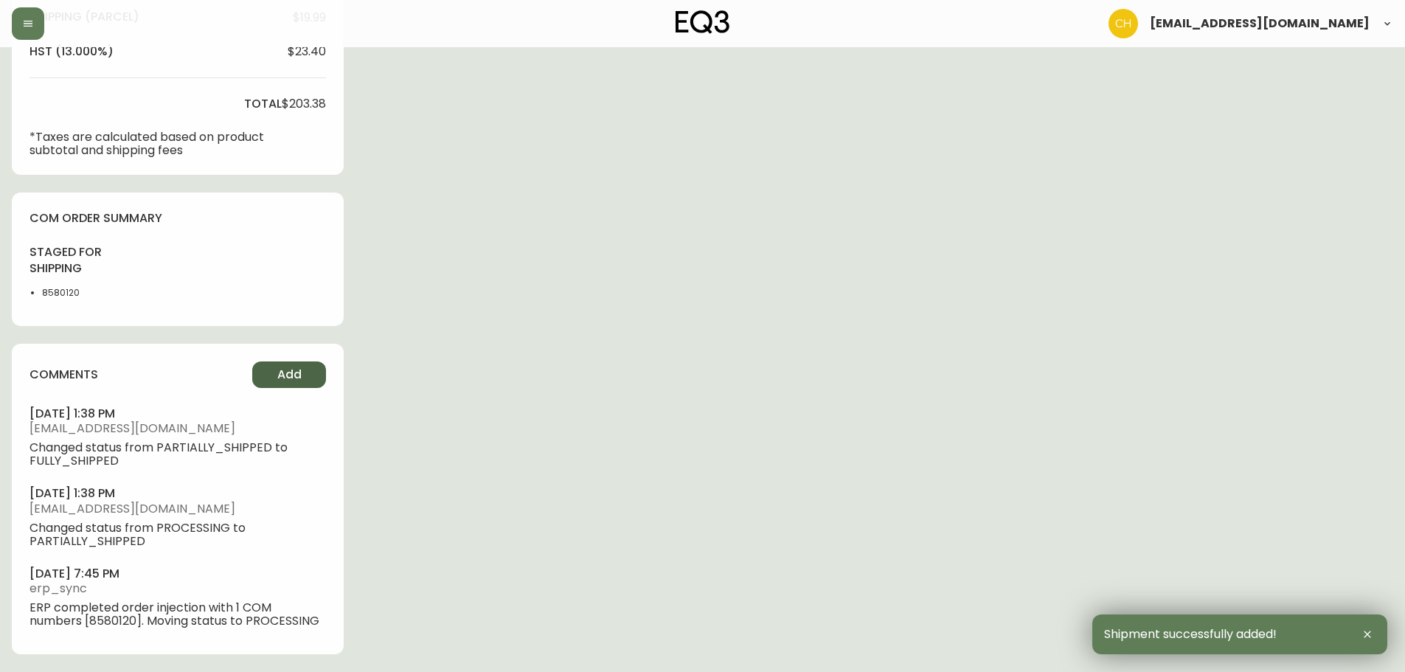
click at [299, 381] on span "Add" at bounding box center [289, 375] width 24 height 16
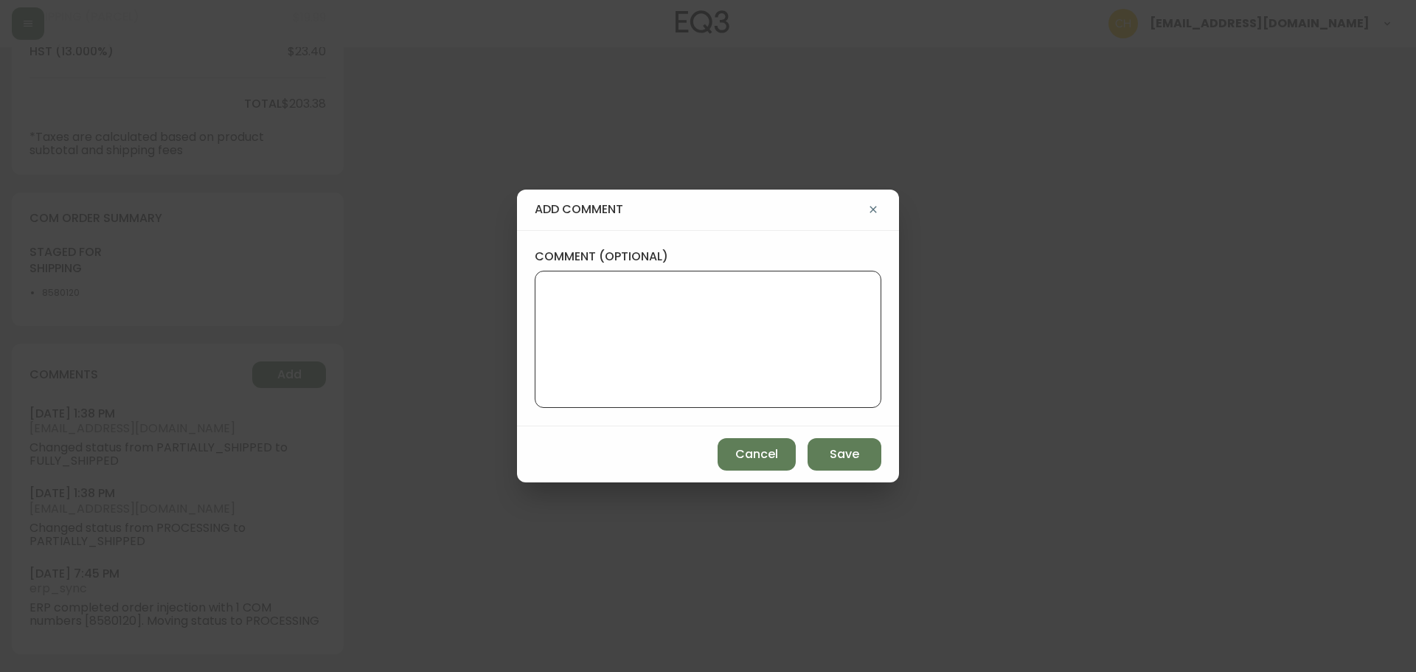
click at [564, 325] on textarea "comment (optional)" at bounding box center [708, 339] width 322 height 118
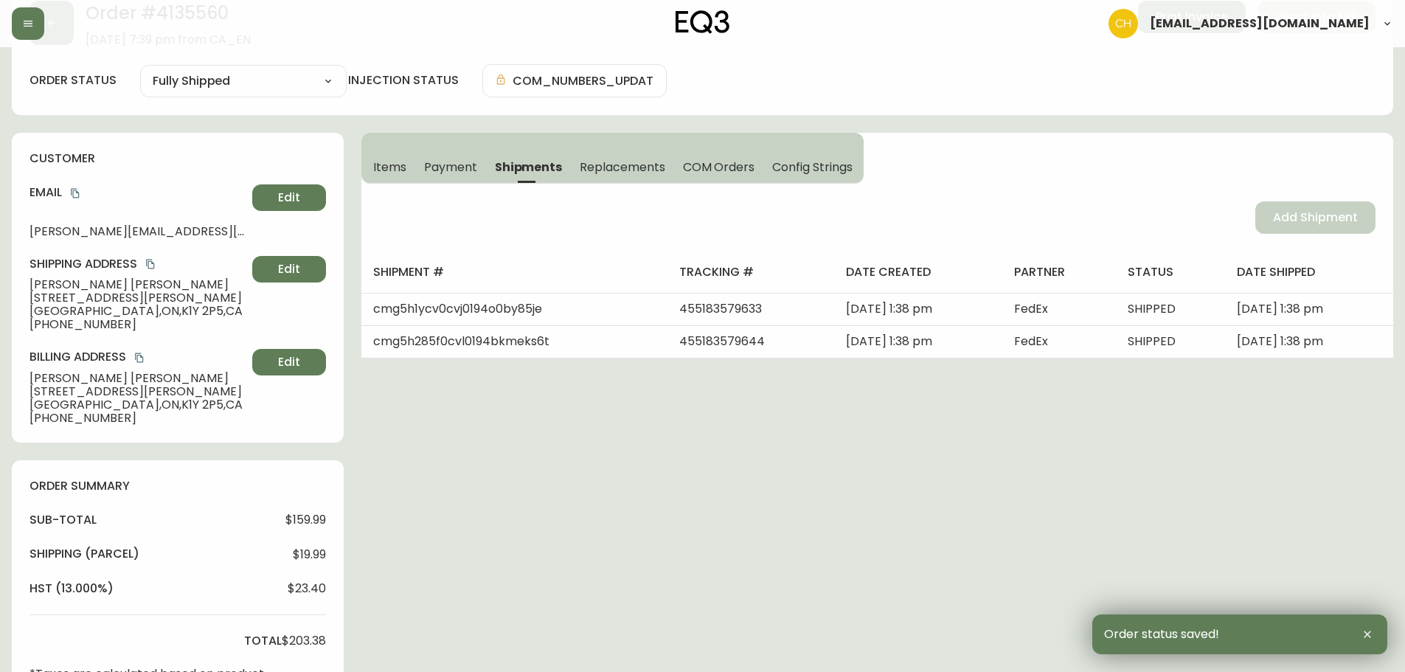
scroll to position [0, 0]
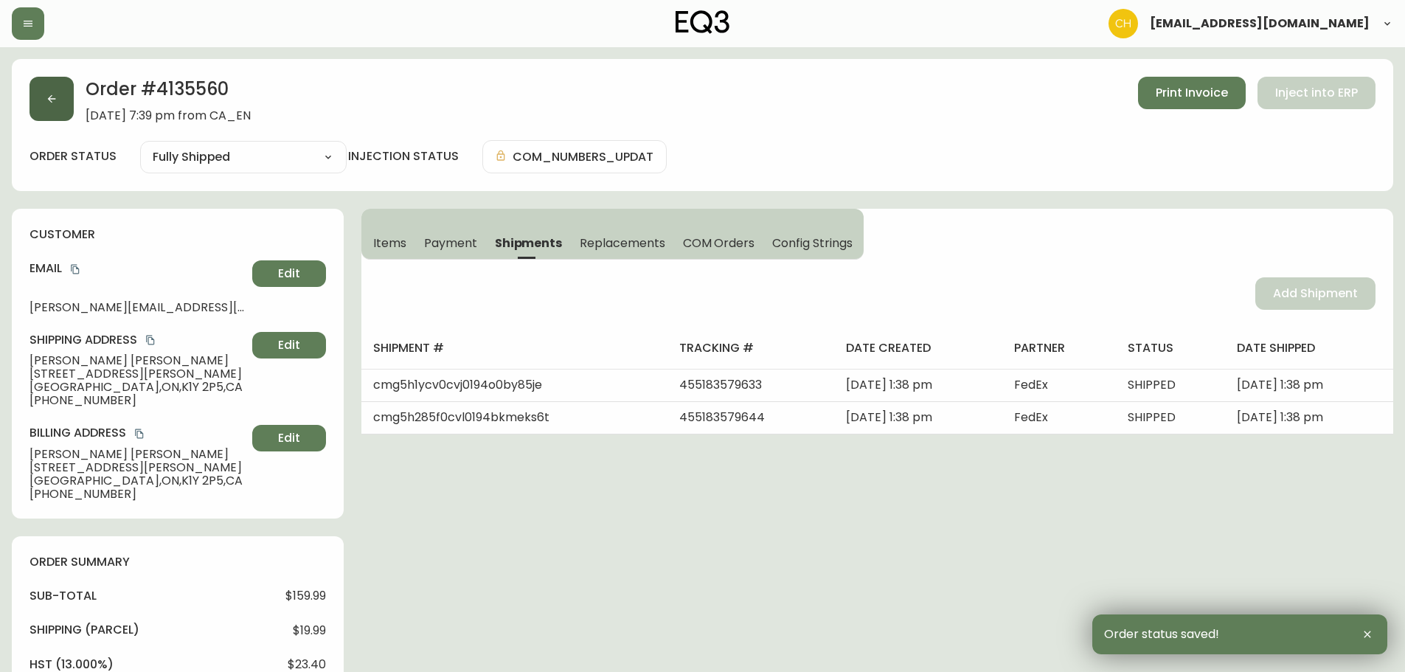
click at [41, 102] on button "button" at bounding box center [52, 99] width 44 height 44
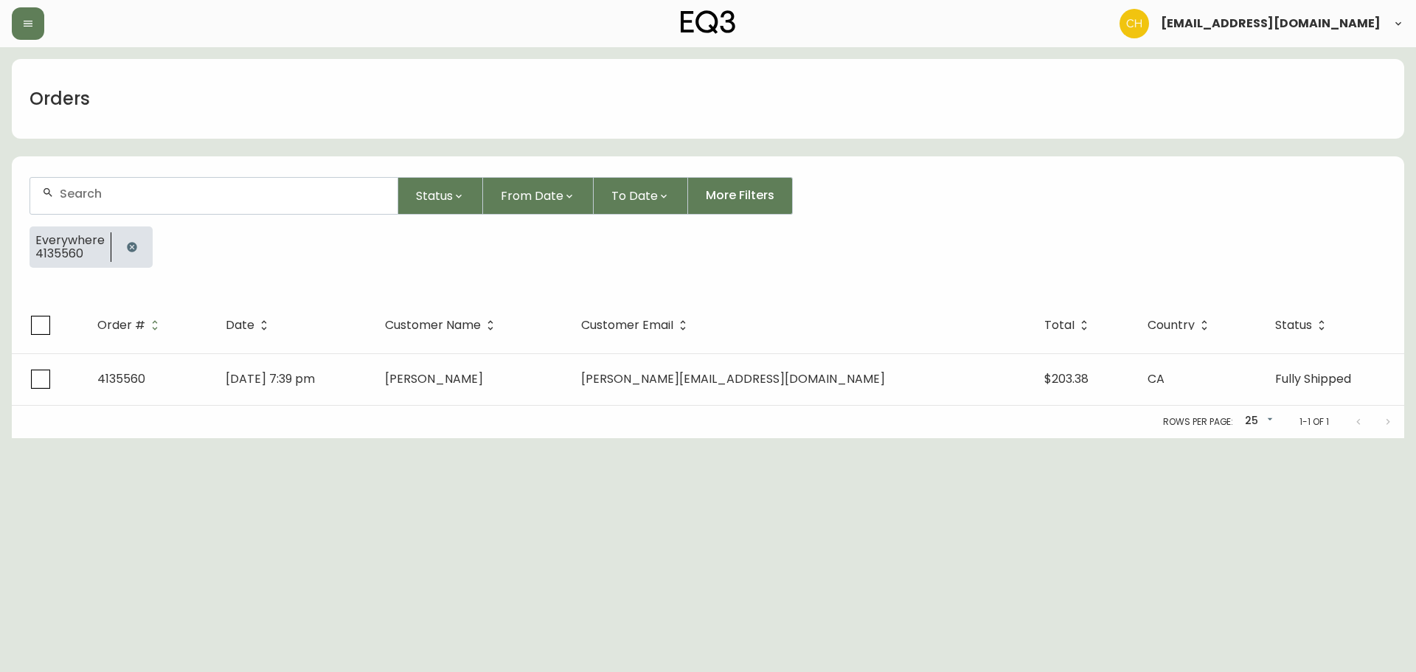
click at [89, 177] on div at bounding box center [214, 196] width 369 height 38
click at [193, 187] on input "text" at bounding box center [223, 194] width 326 height 14
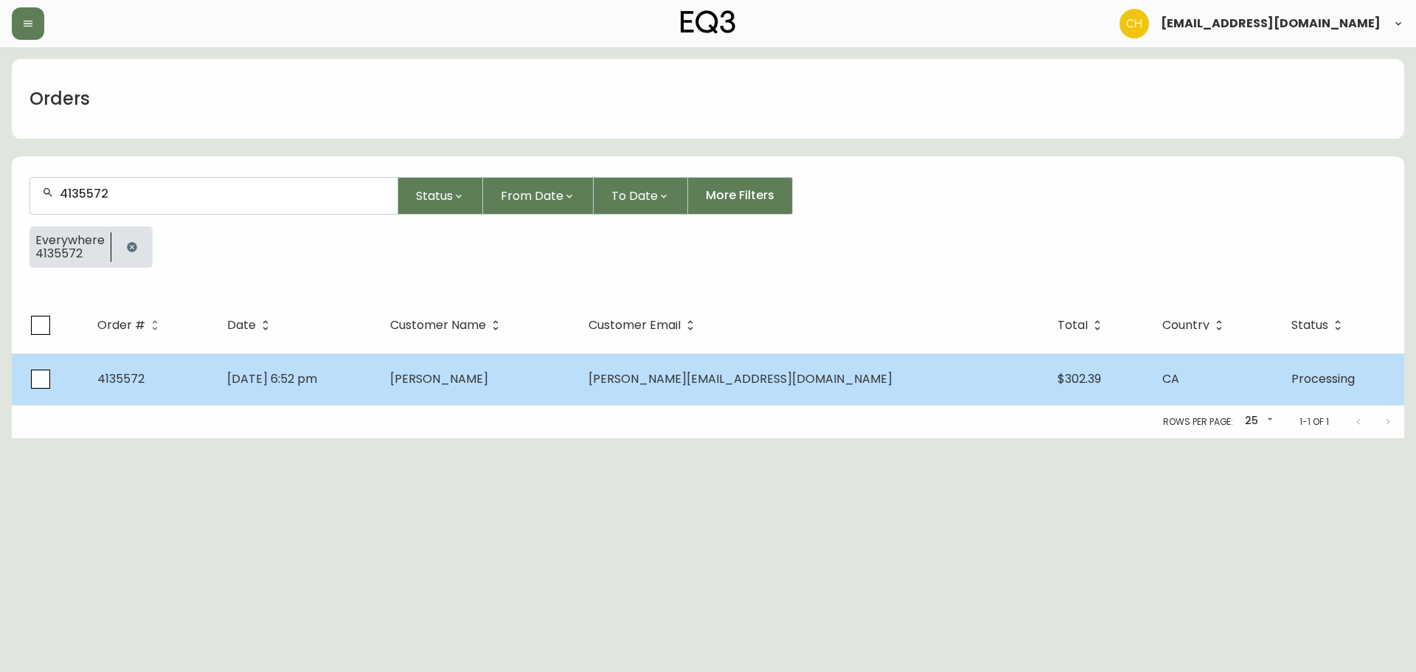
click at [378, 377] on td "[DATE] 6:52 pm" at bounding box center [296, 379] width 163 height 52
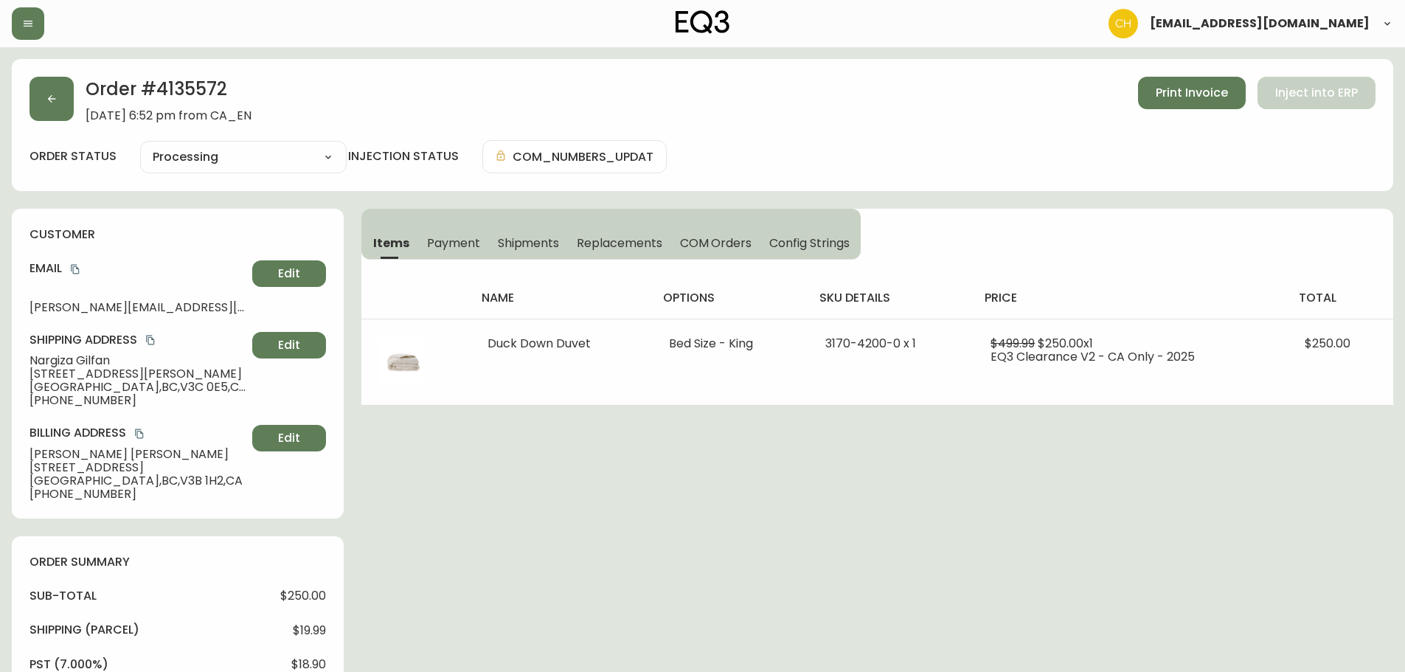
click at [544, 238] on span "Shipments" at bounding box center [529, 242] width 62 height 15
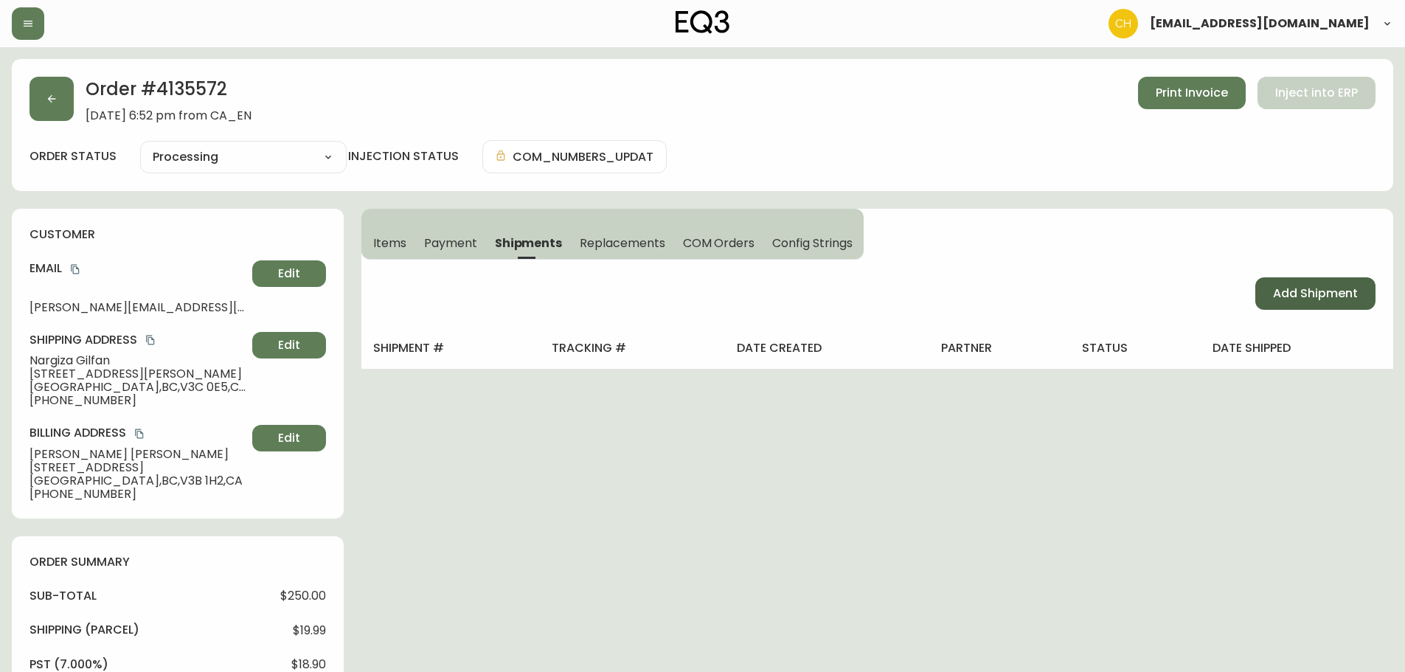
click at [1275, 295] on span "Add Shipment" at bounding box center [1315, 293] width 85 height 16
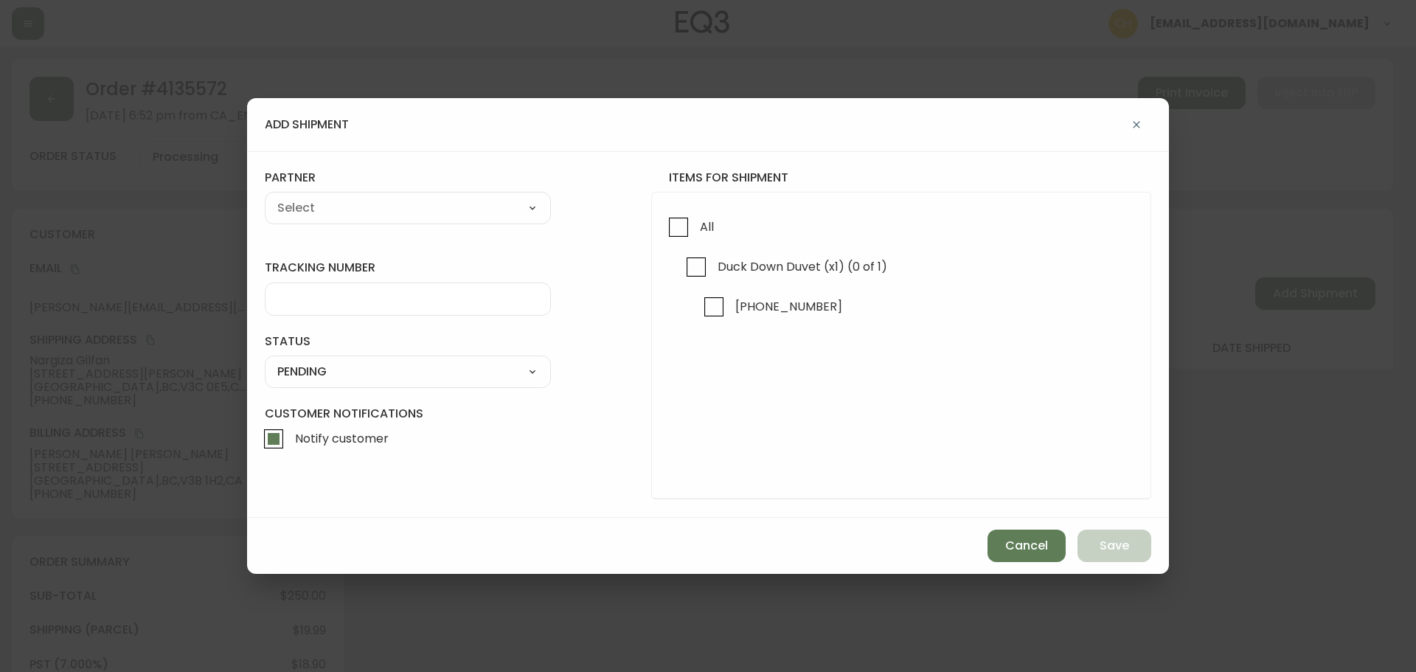
drag, startPoint x: 677, startPoint y: 231, endPoint x: 547, endPoint y: 205, distance: 132.4
click at [673, 230] on input "All" at bounding box center [679, 227] width 34 height 34
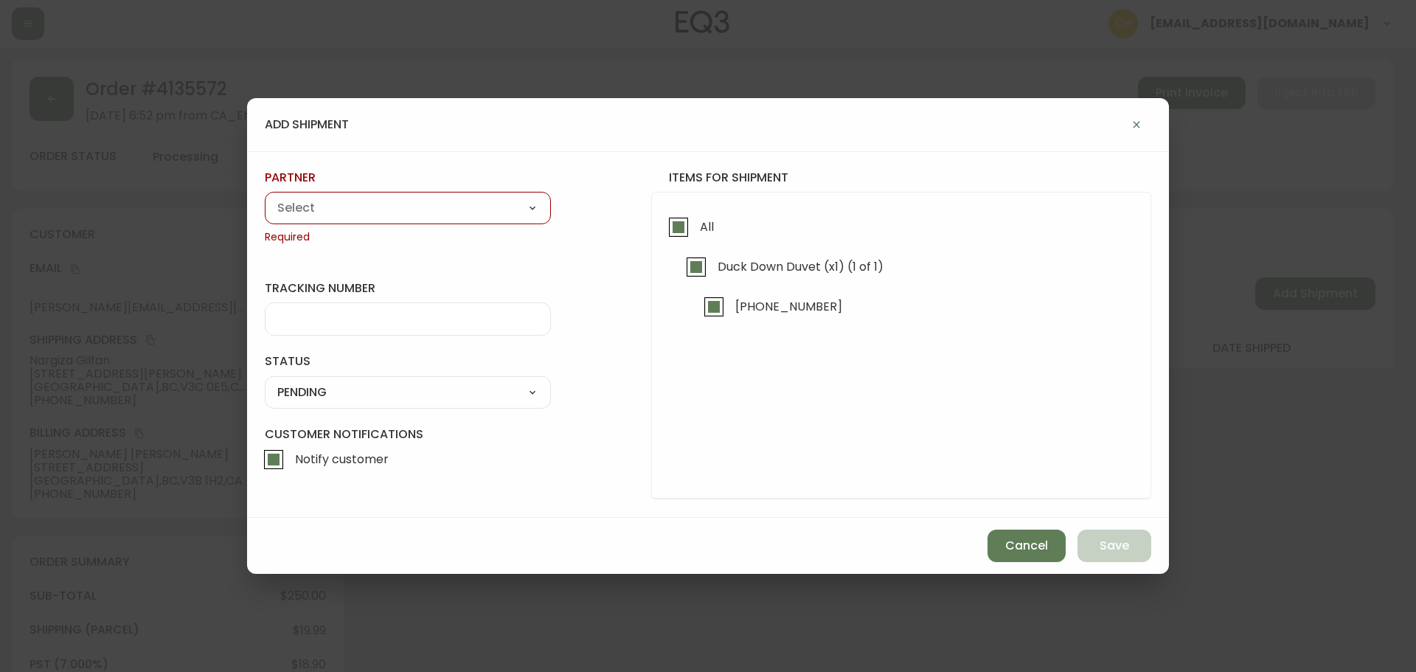
click at [454, 195] on div "A Move to Remember LLC ABF Freight Alero [PERSON_NAME] Canada Post Canpar Expre…" at bounding box center [408, 208] width 286 height 32
click at [447, 201] on select "A Move to Remember LLC ABF Freight Alero [PERSON_NAME] Canada Post Canpar Expre…" at bounding box center [408, 208] width 286 height 22
click at [265, 197] on select "A Move to Remember LLC ABF Freight Alero [PERSON_NAME] Canada Post Canpar Expre…" at bounding box center [408, 208] width 286 height 22
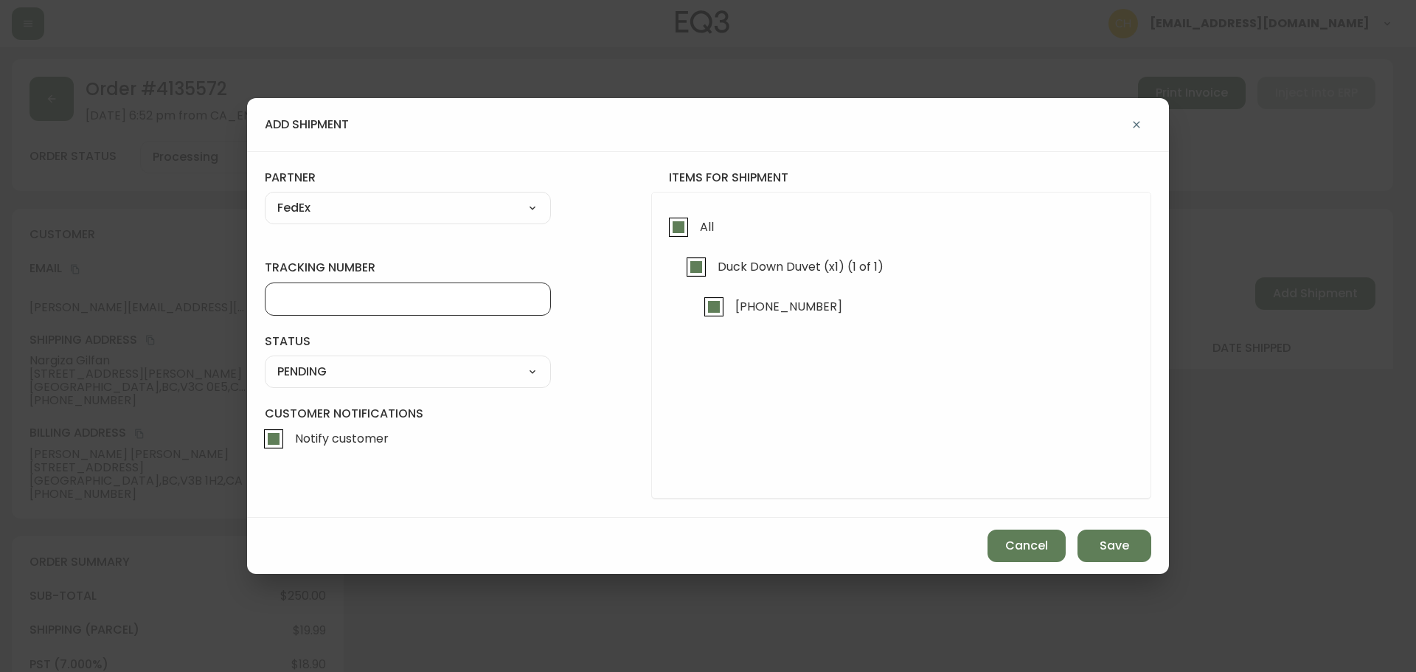
click at [345, 299] on input "tracking number" at bounding box center [407, 299] width 261 height 14
click at [336, 370] on select "SHIPPED PENDING CANCELLED" at bounding box center [408, 372] width 286 height 22
click at [265, 361] on select "SHIPPED PENDING CANCELLED" at bounding box center [408, 372] width 286 height 22
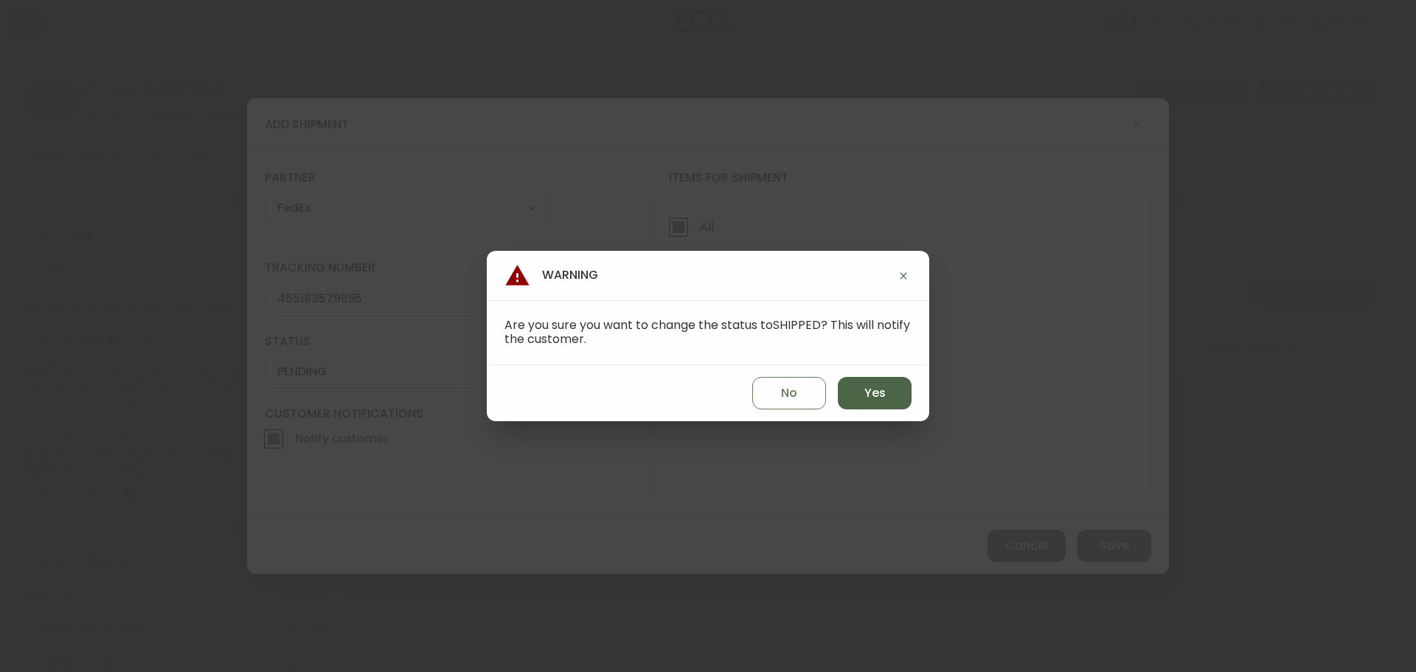
click at [870, 401] on span "Yes" at bounding box center [875, 393] width 21 height 16
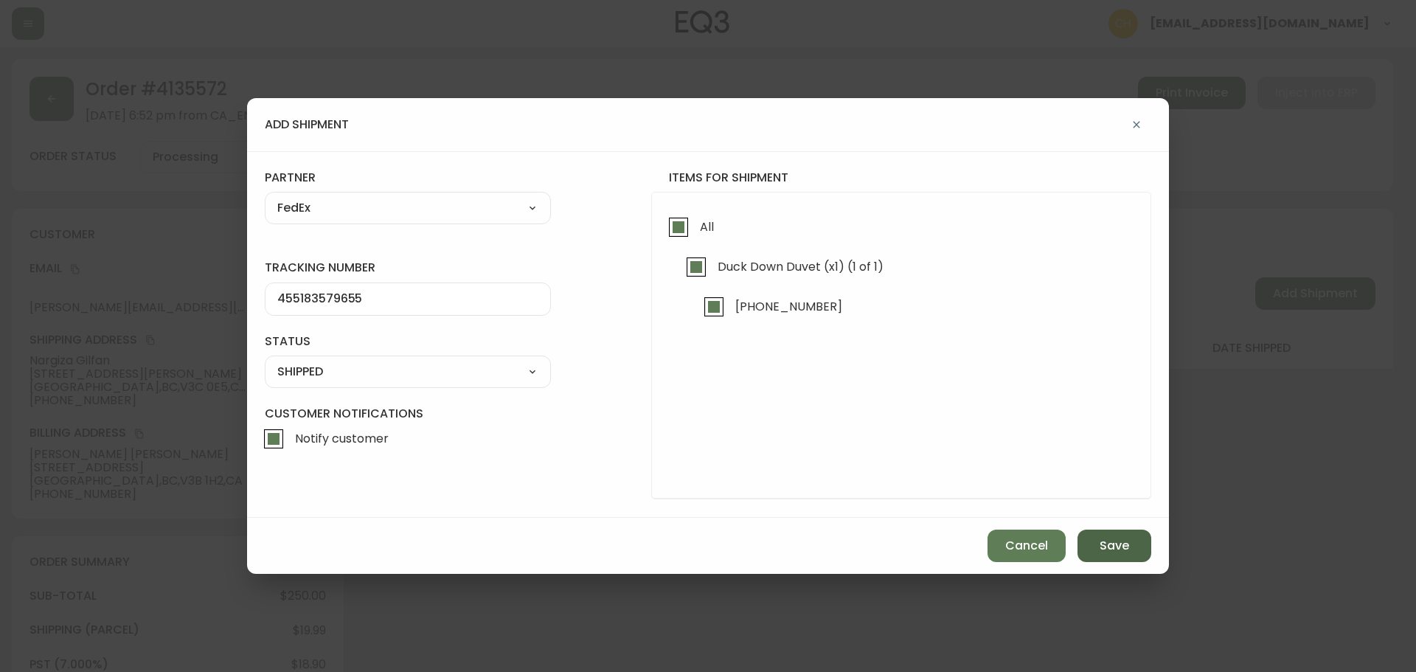
click at [1105, 547] on span "Save" at bounding box center [1115, 546] width 30 height 16
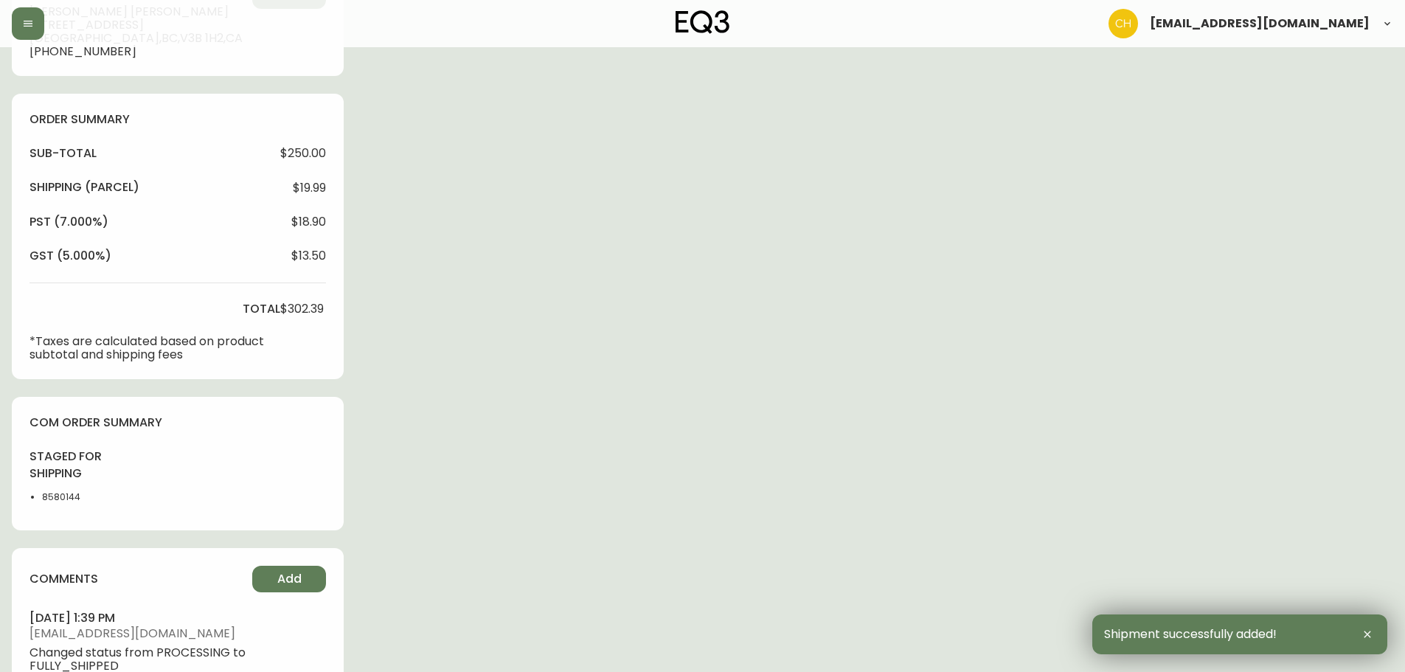
scroll to position [567, 0]
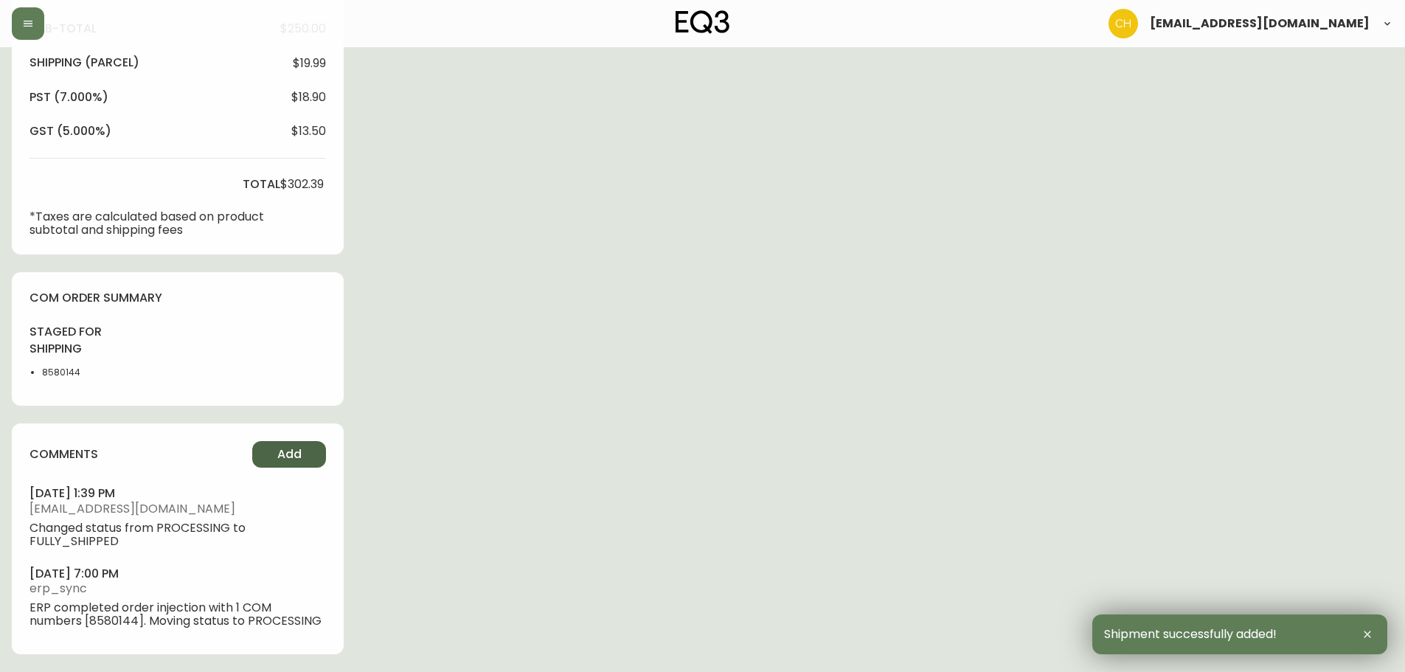
click at [268, 444] on button "Add" at bounding box center [289, 454] width 74 height 27
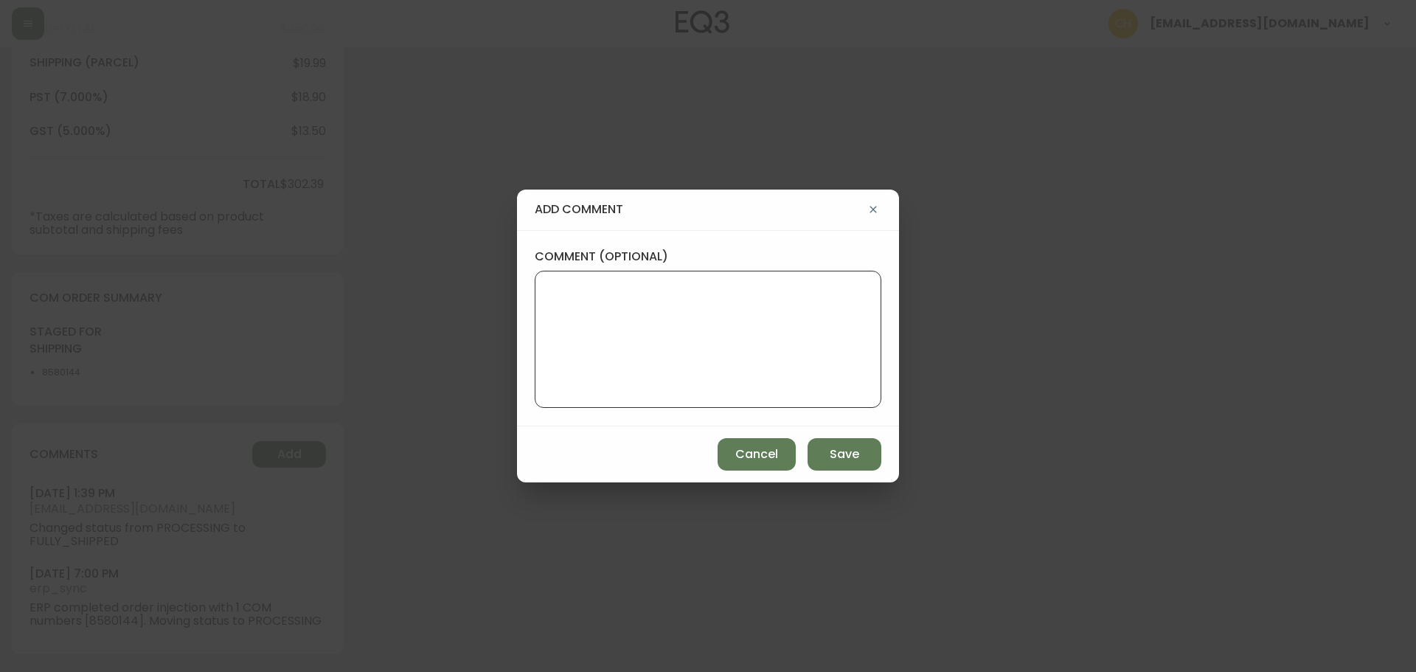
drag, startPoint x: 564, startPoint y: 312, endPoint x: 541, endPoint y: 278, distance: 40.9
click at [564, 311] on textarea "comment (optional)" at bounding box center [708, 339] width 322 height 118
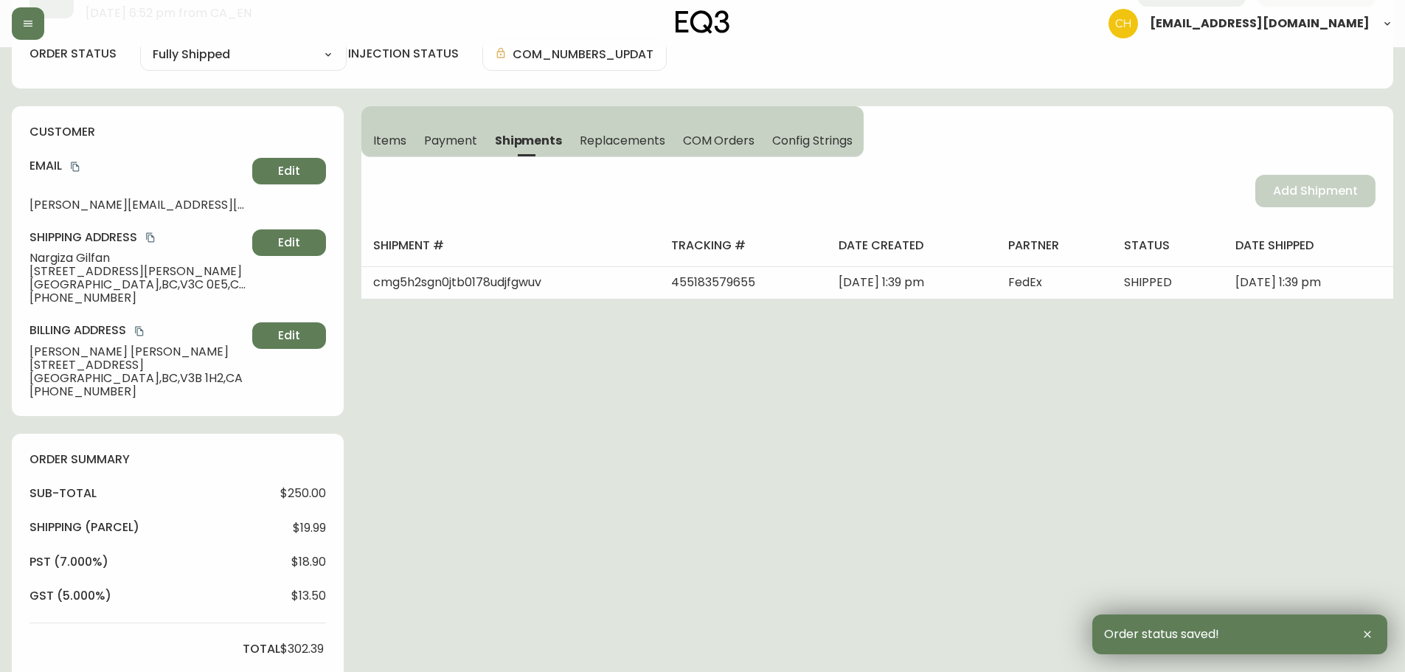
scroll to position [0, 0]
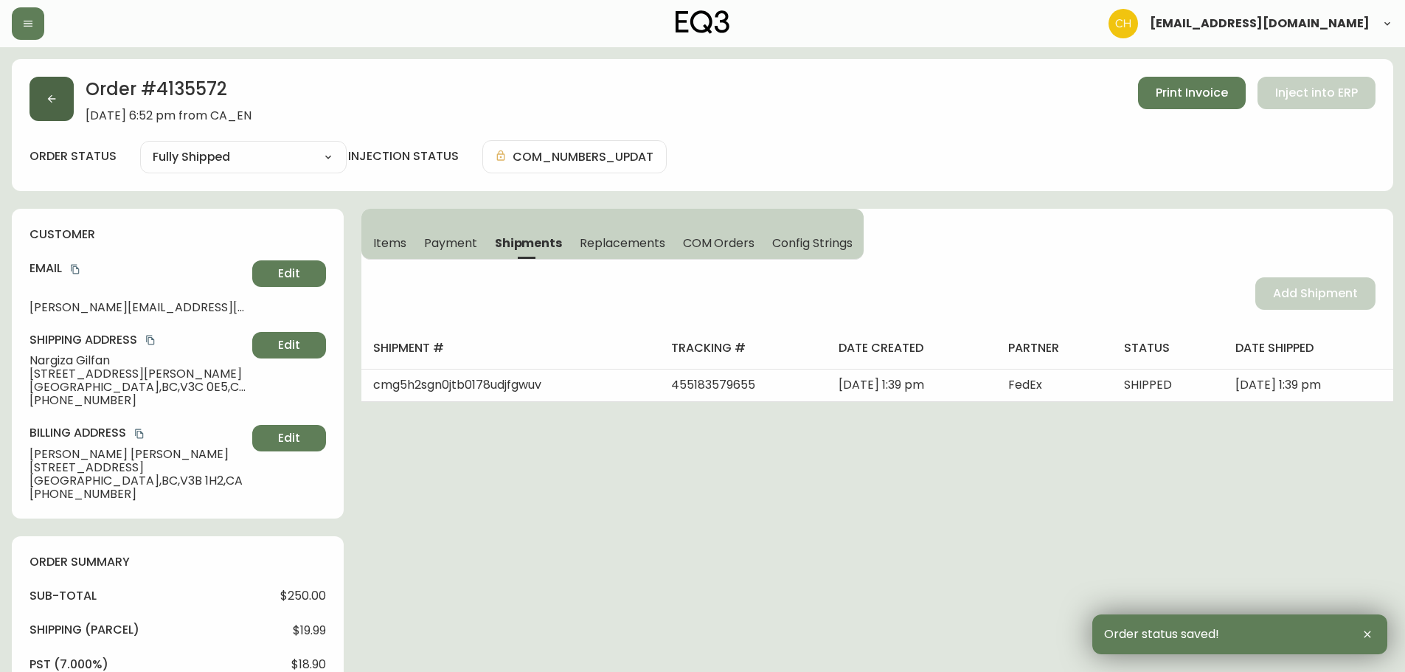
click at [43, 97] on button "button" at bounding box center [52, 99] width 44 height 44
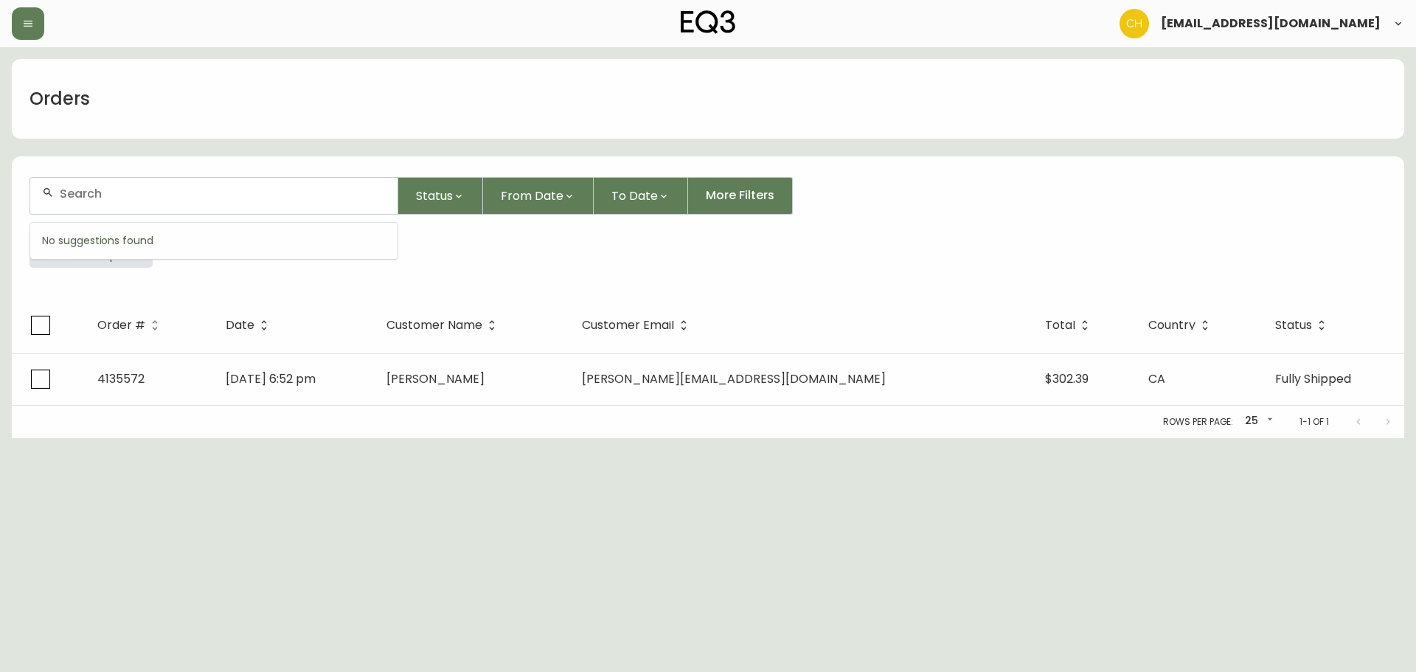
drag, startPoint x: 74, startPoint y: 195, endPoint x: 84, endPoint y: 195, distance: 10.3
click at [84, 195] on input "text" at bounding box center [223, 194] width 326 height 14
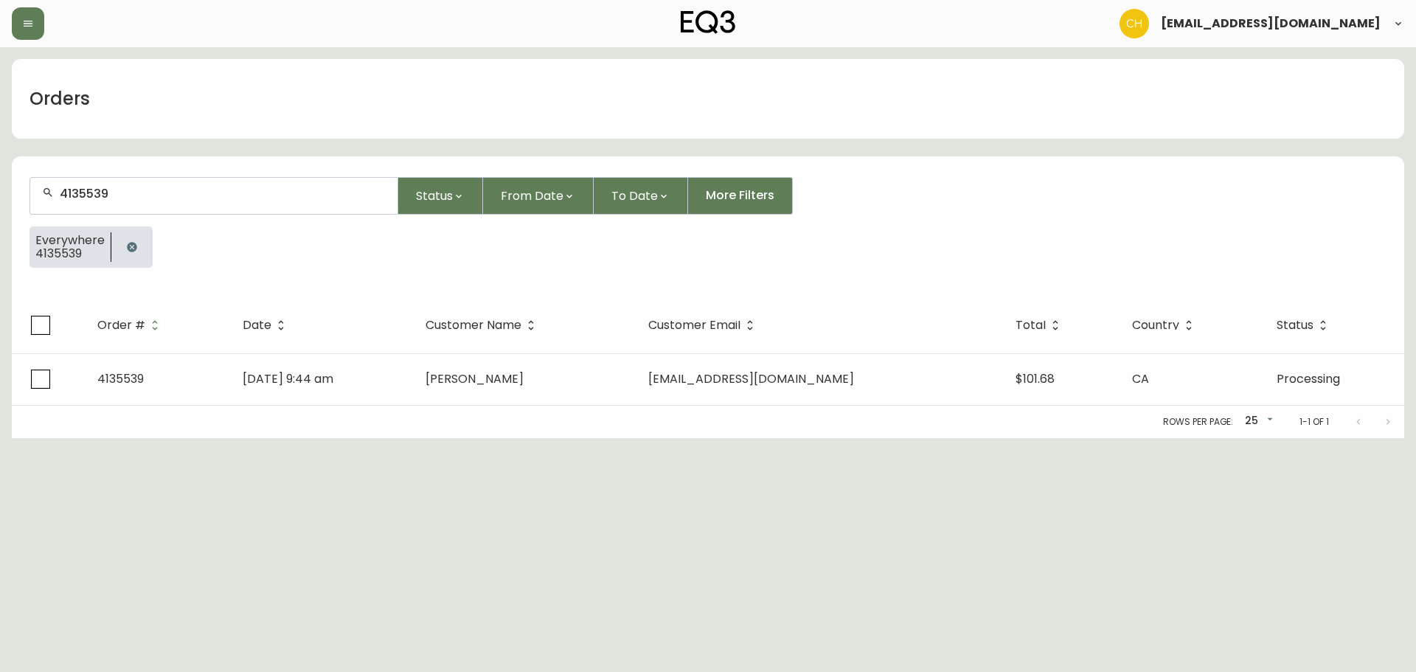
click at [131, 184] on div "4135539" at bounding box center [213, 196] width 367 height 36
click at [575, 408] on div "Rows per page: 25 25 1-1 of 1" at bounding box center [708, 422] width 1393 height 32
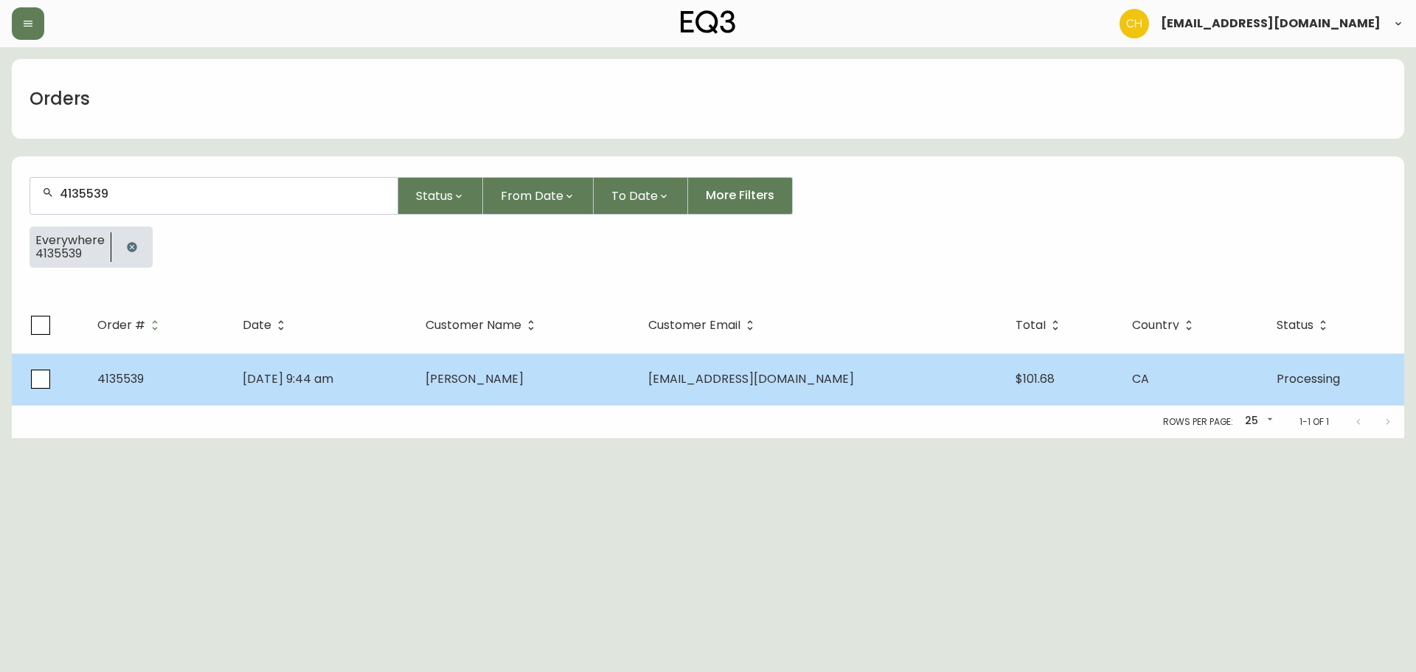
click at [584, 381] on td "[PERSON_NAME]" at bounding box center [525, 379] width 222 height 52
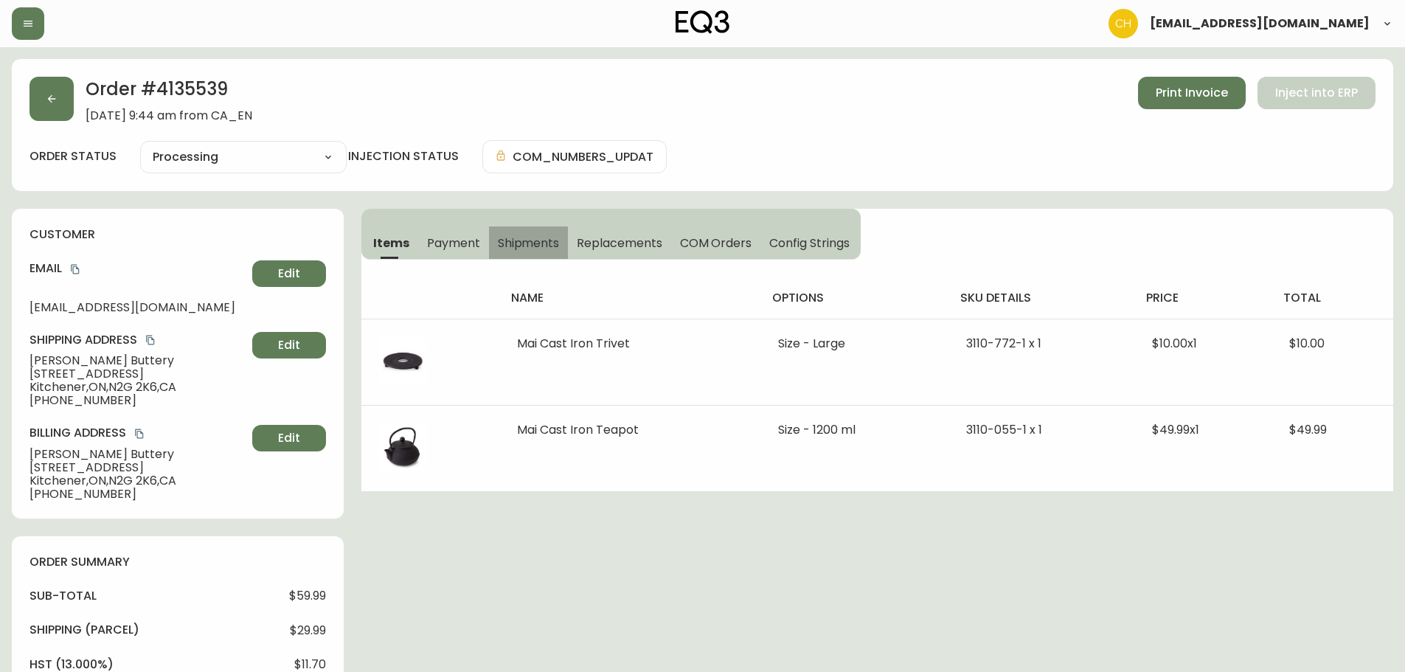
click at [532, 244] on span "Shipments" at bounding box center [529, 242] width 62 height 15
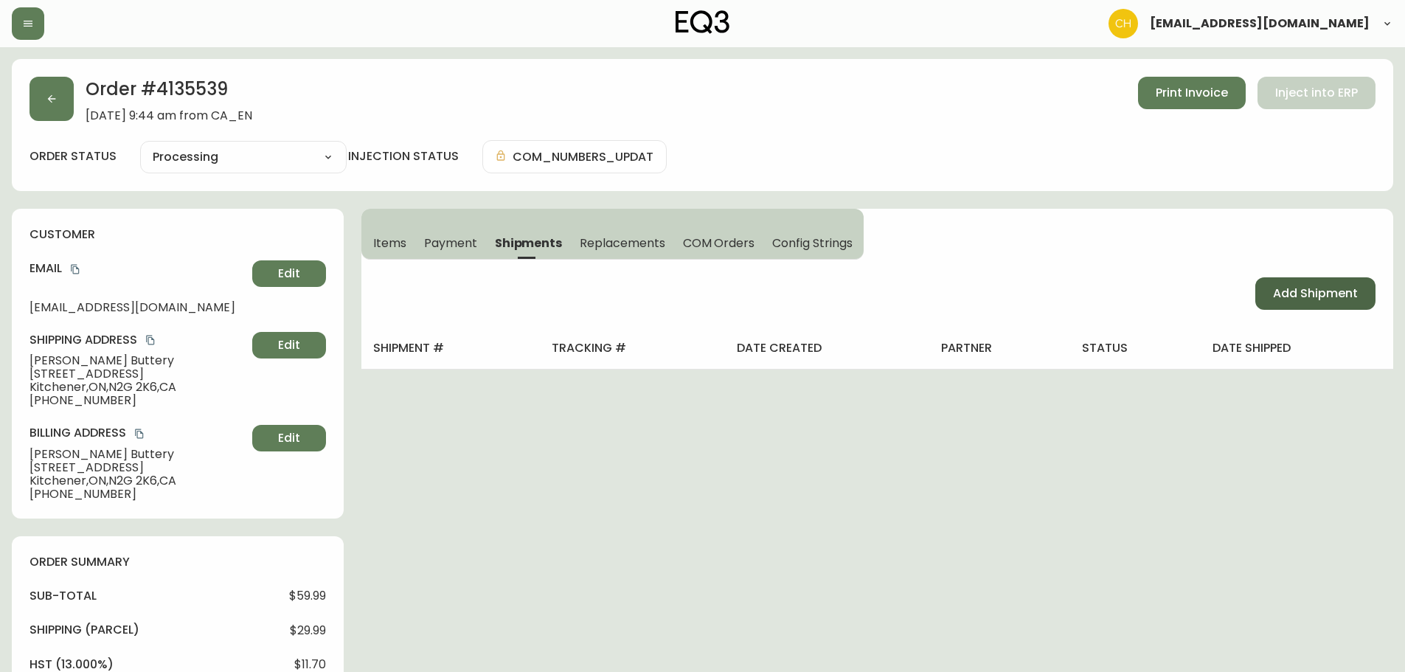
click at [1343, 309] on button "Add Shipment" at bounding box center [1316, 293] width 120 height 32
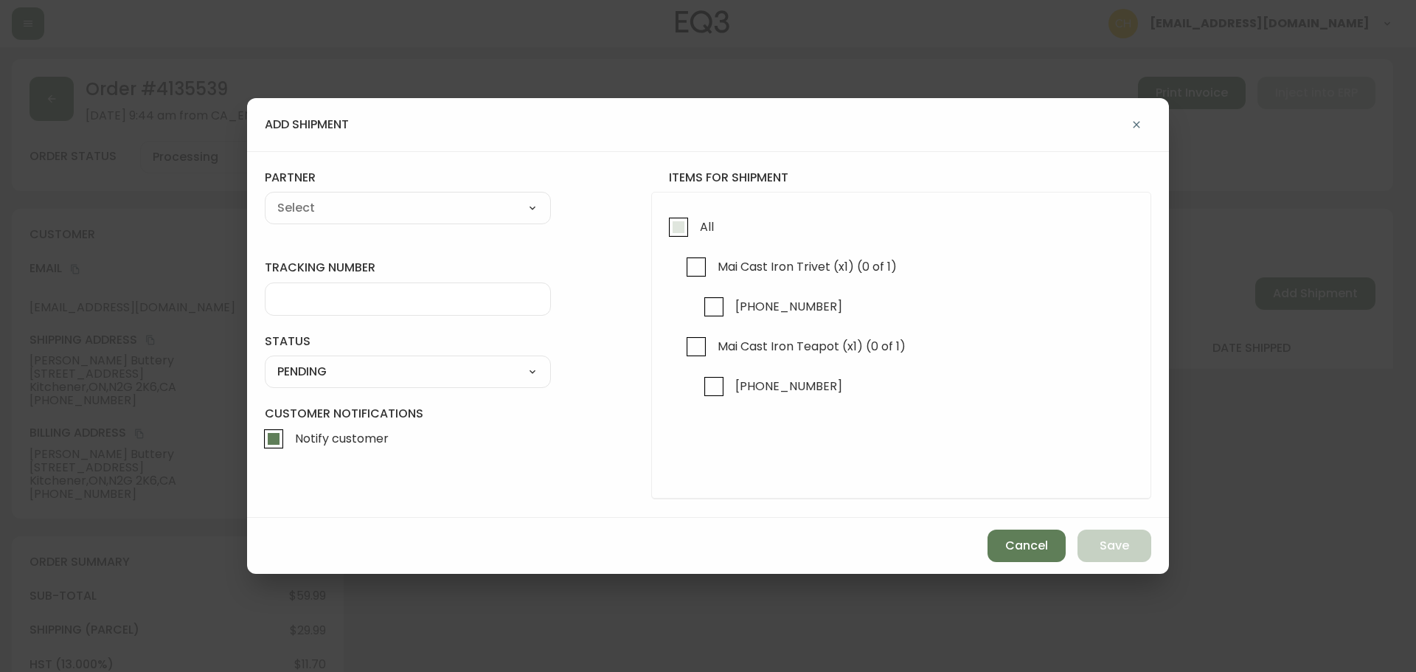
click at [677, 231] on input "All" at bounding box center [679, 227] width 34 height 34
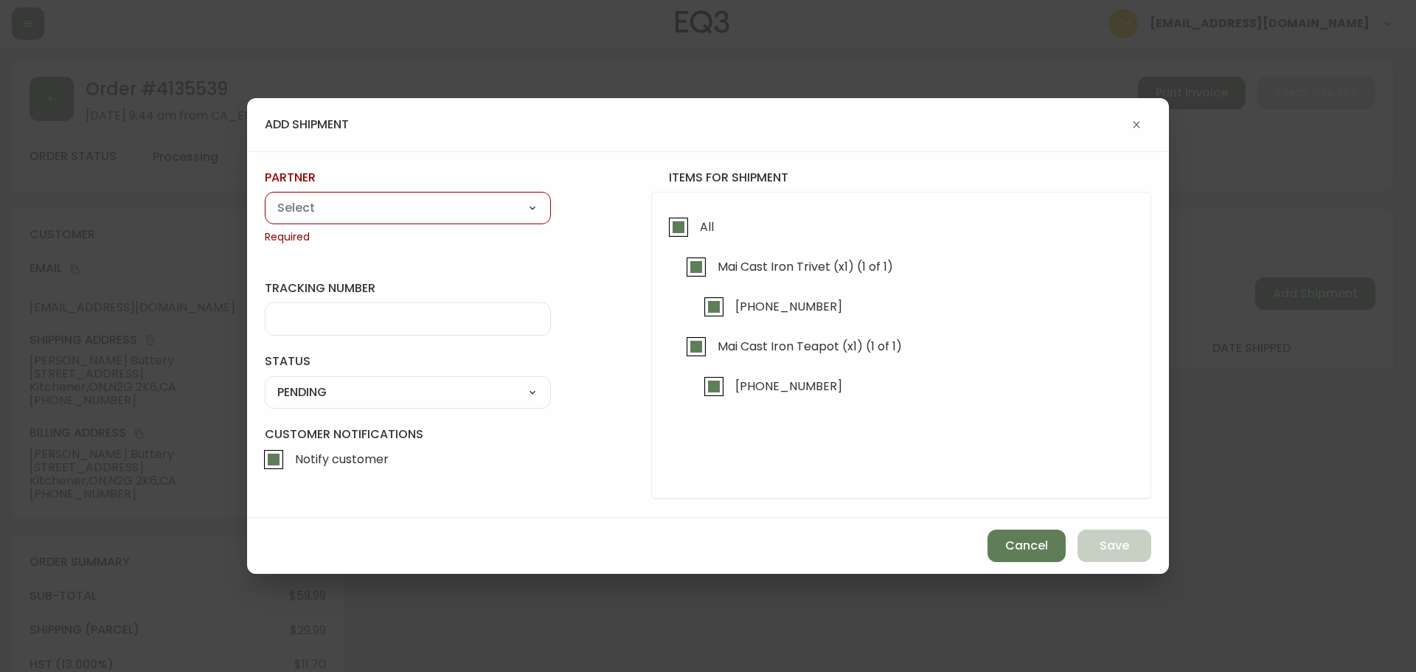
click at [435, 213] on select "A Move to Remember LLC ABF Freight Alero [PERSON_NAME] Canada Post Canpar Expre…" at bounding box center [408, 208] width 286 height 22
click at [265, 197] on select "A Move to Remember LLC ABF Freight Alero [PERSON_NAME] Canada Post Canpar Expre…" at bounding box center [408, 208] width 286 height 22
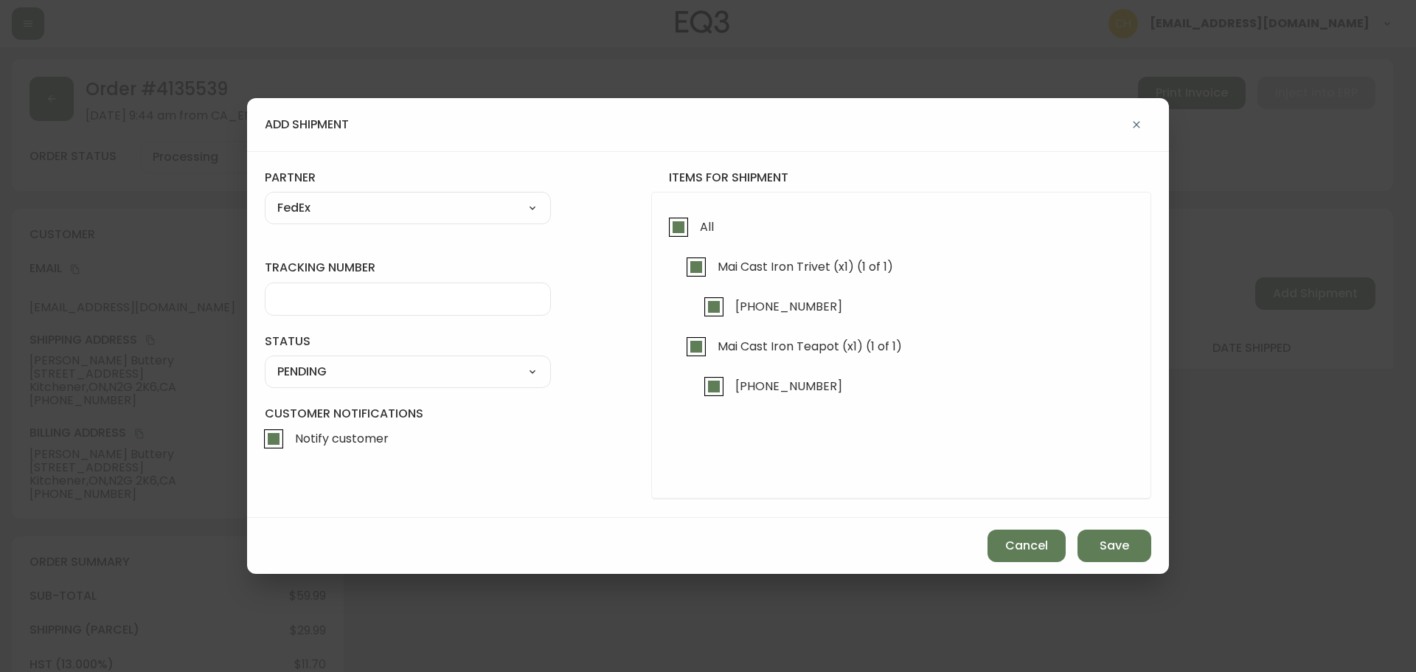
click at [325, 300] on input "tracking number" at bounding box center [407, 299] width 261 height 14
click at [333, 372] on select "SHIPPED PENDING CANCELLED" at bounding box center [408, 372] width 286 height 22
click at [332, 373] on select "SHIPPED PENDING CANCELLED" at bounding box center [408, 372] width 286 height 22
click at [265, 361] on select "SHIPPED PENDING CANCELLED" at bounding box center [408, 372] width 286 height 22
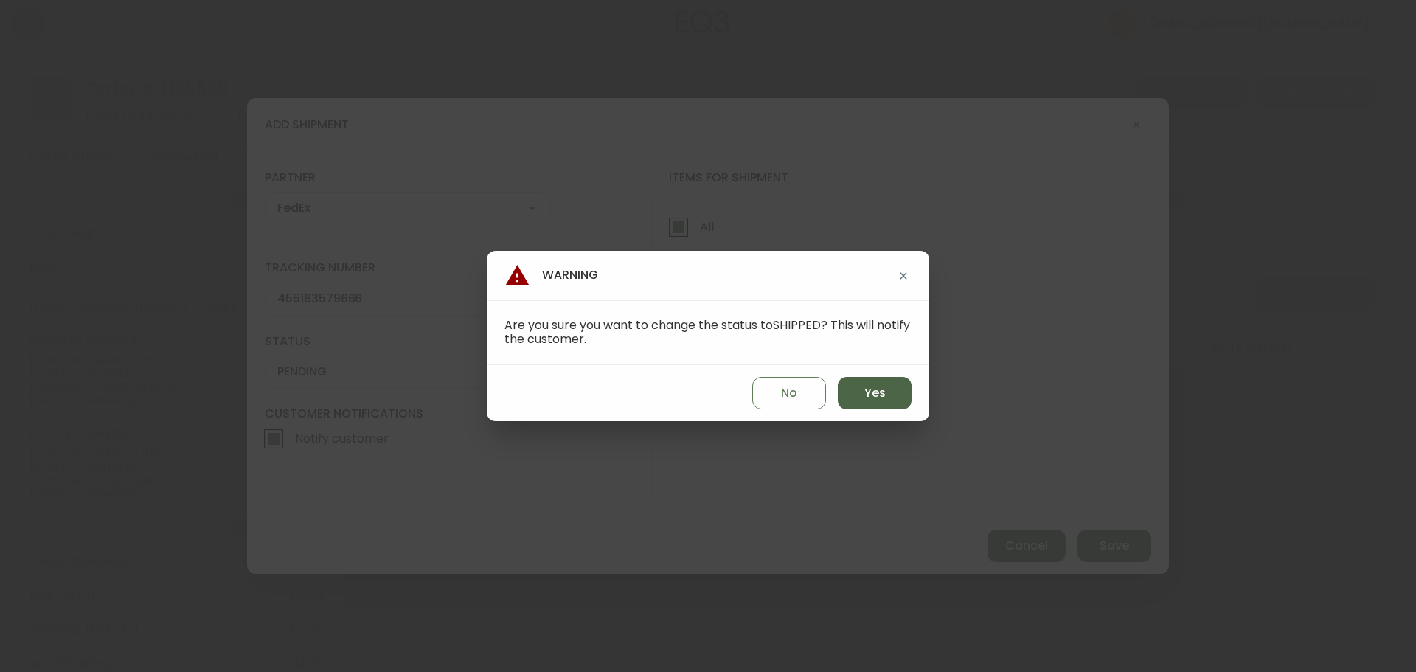
click at [869, 391] on span "Yes" at bounding box center [875, 393] width 21 height 16
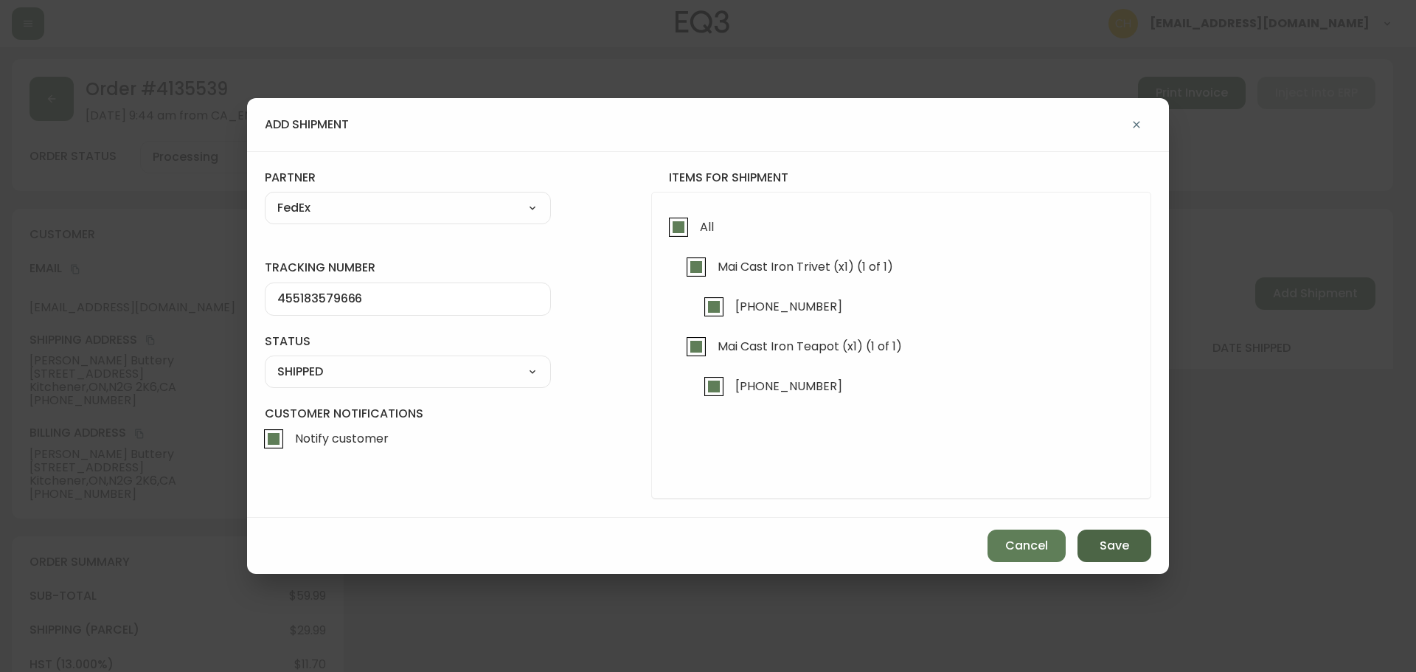
click at [1098, 539] on button "Save" at bounding box center [1115, 546] width 74 height 32
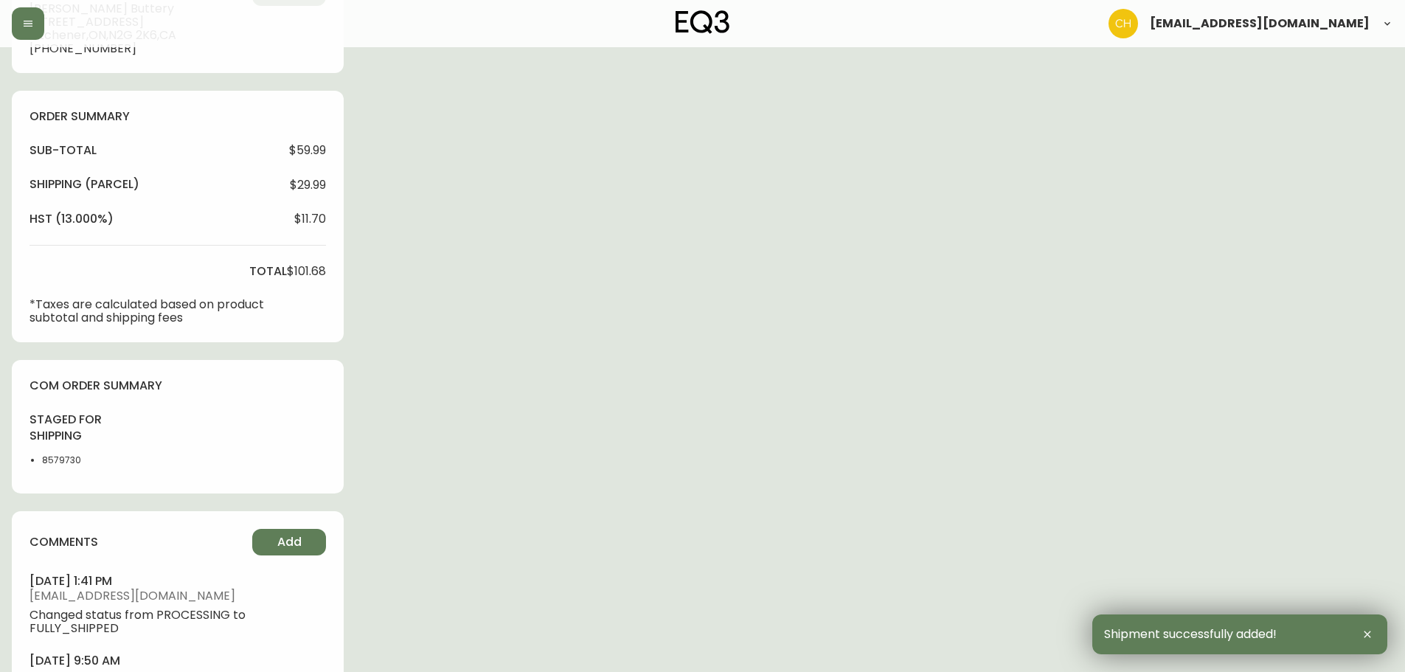
scroll to position [533, 0]
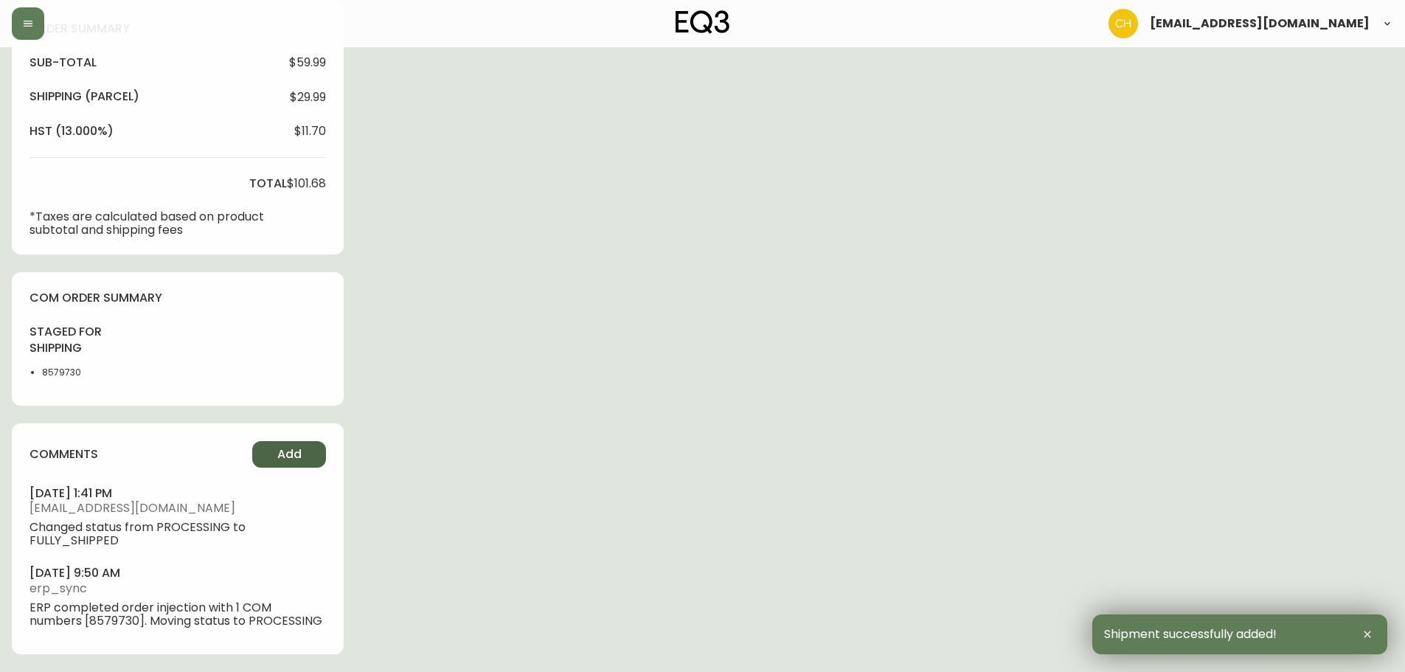
click at [297, 457] on span "Add" at bounding box center [289, 454] width 24 height 16
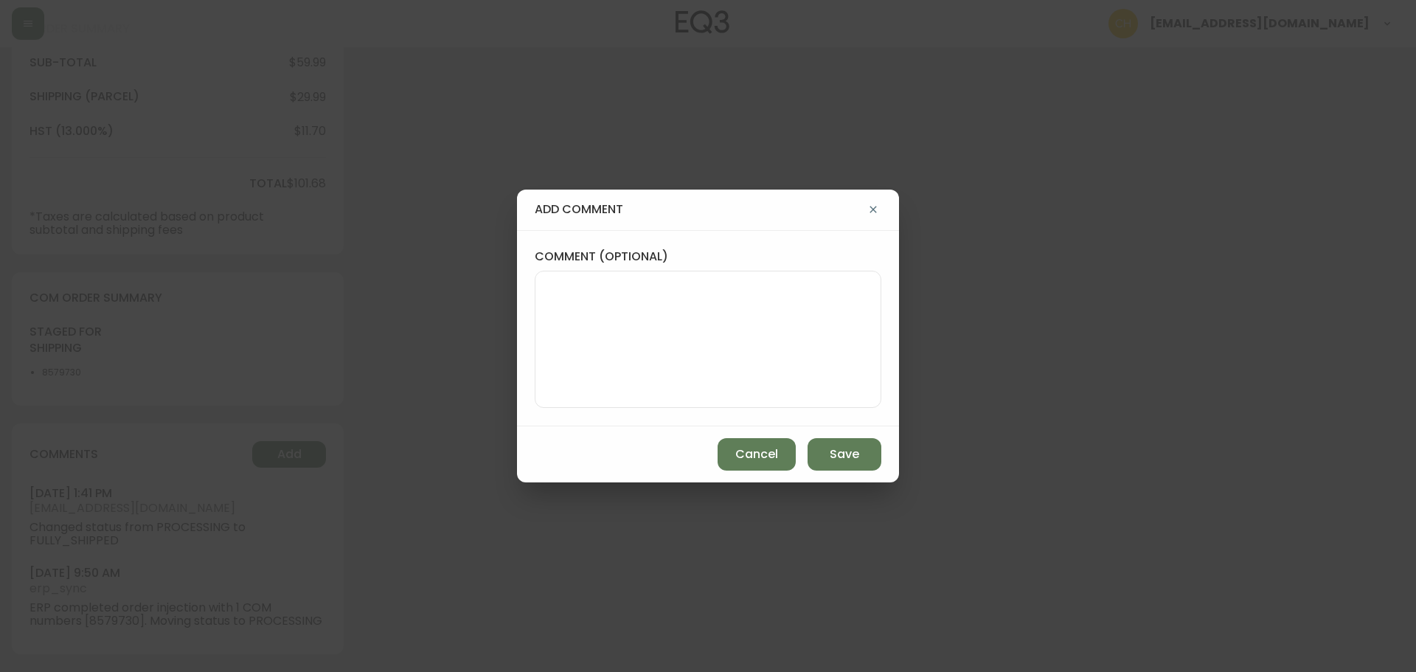
click at [563, 333] on textarea "comment (optional)" at bounding box center [708, 339] width 322 height 118
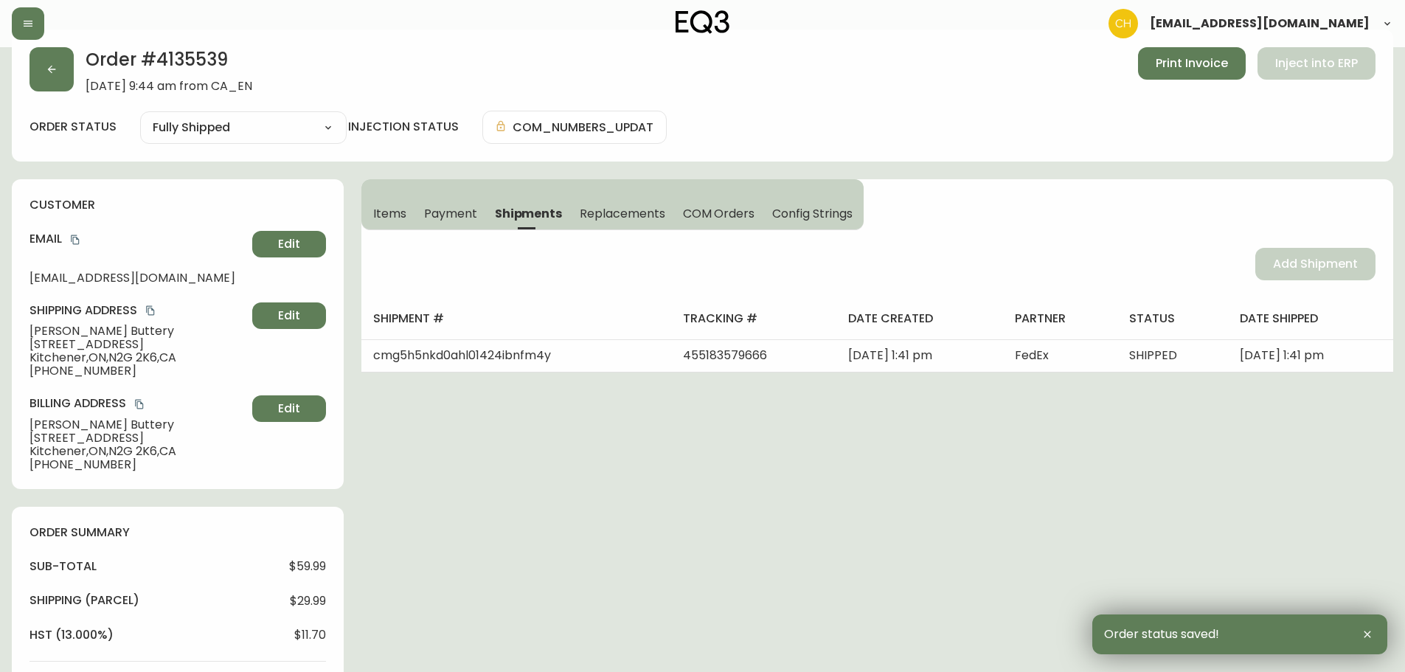
scroll to position [0, 0]
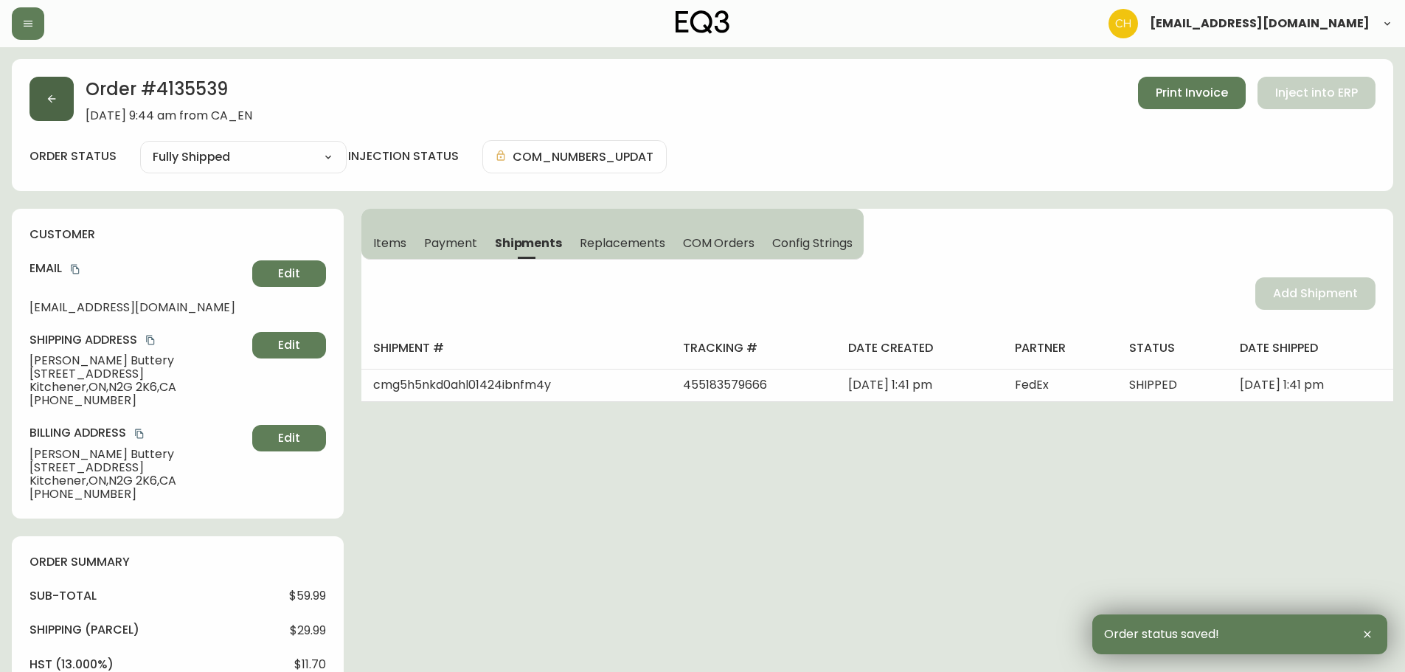
click at [57, 99] on icon "button" at bounding box center [52, 99] width 12 height 12
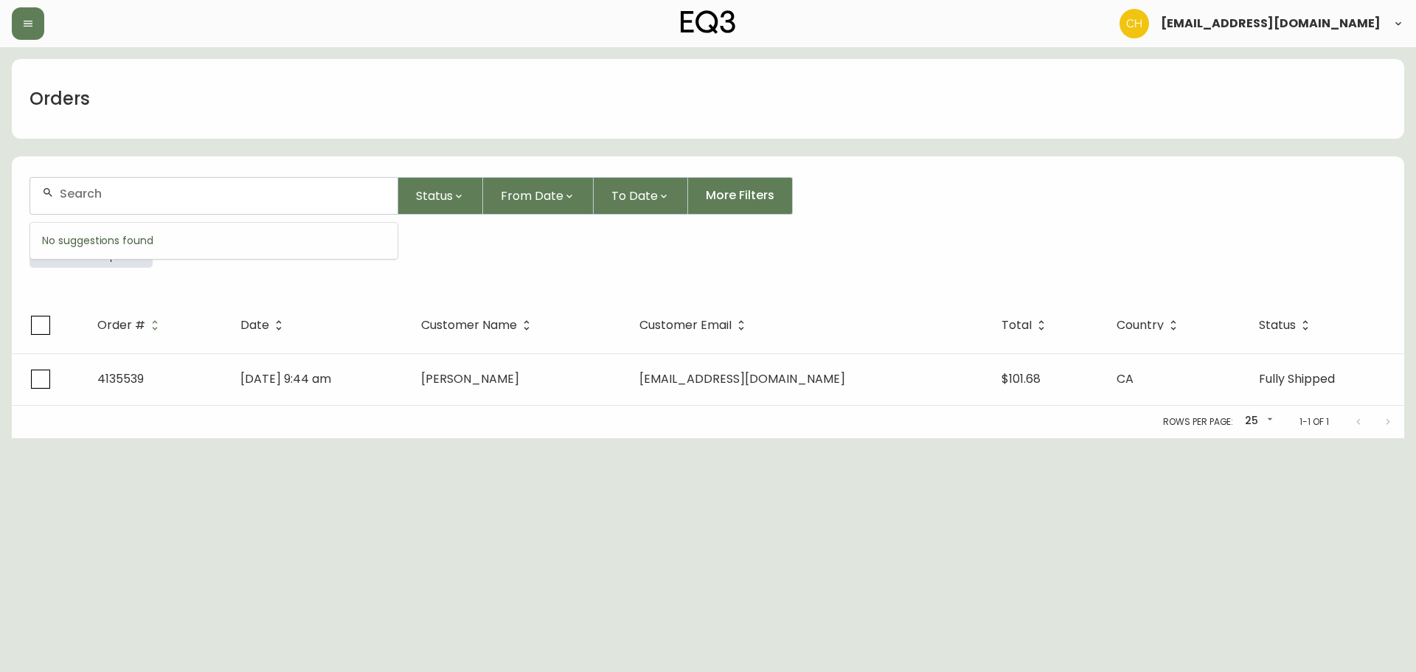
click at [190, 198] on input "text" at bounding box center [223, 194] width 326 height 14
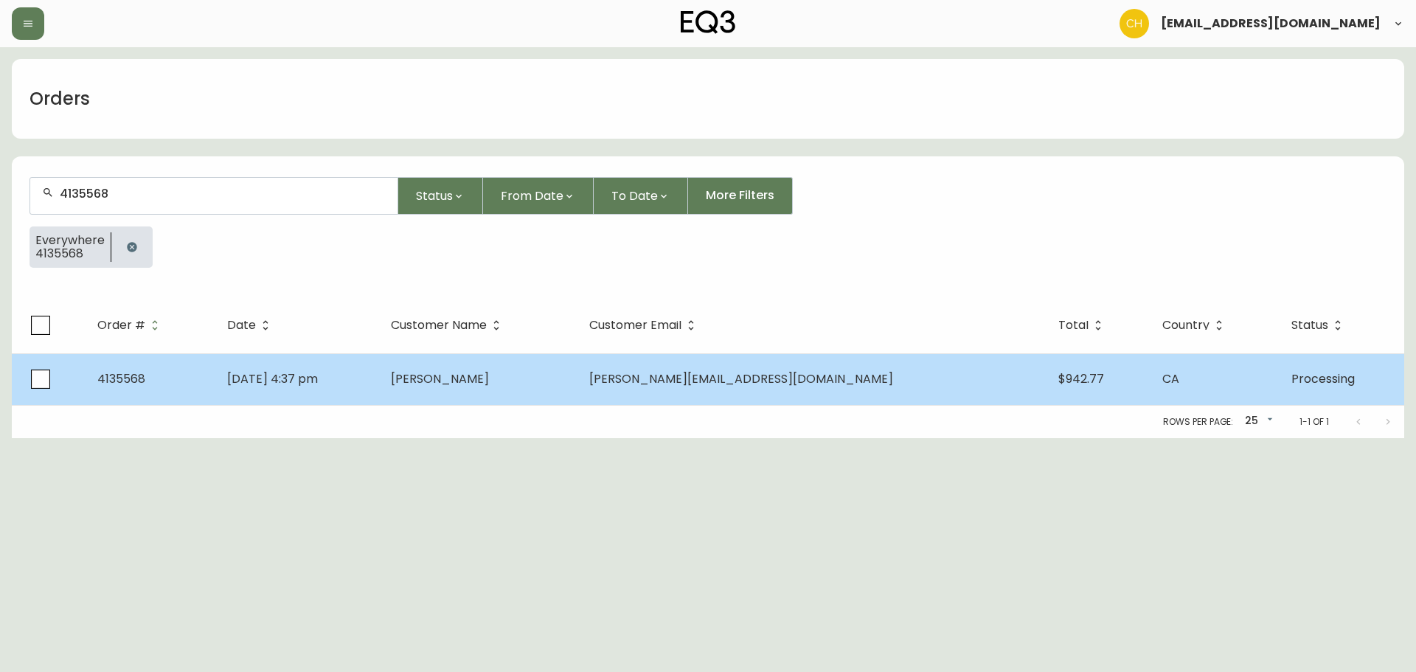
click at [489, 378] on span "[PERSON_NAME]" at bounding box center [440, 378] width 98 height 17
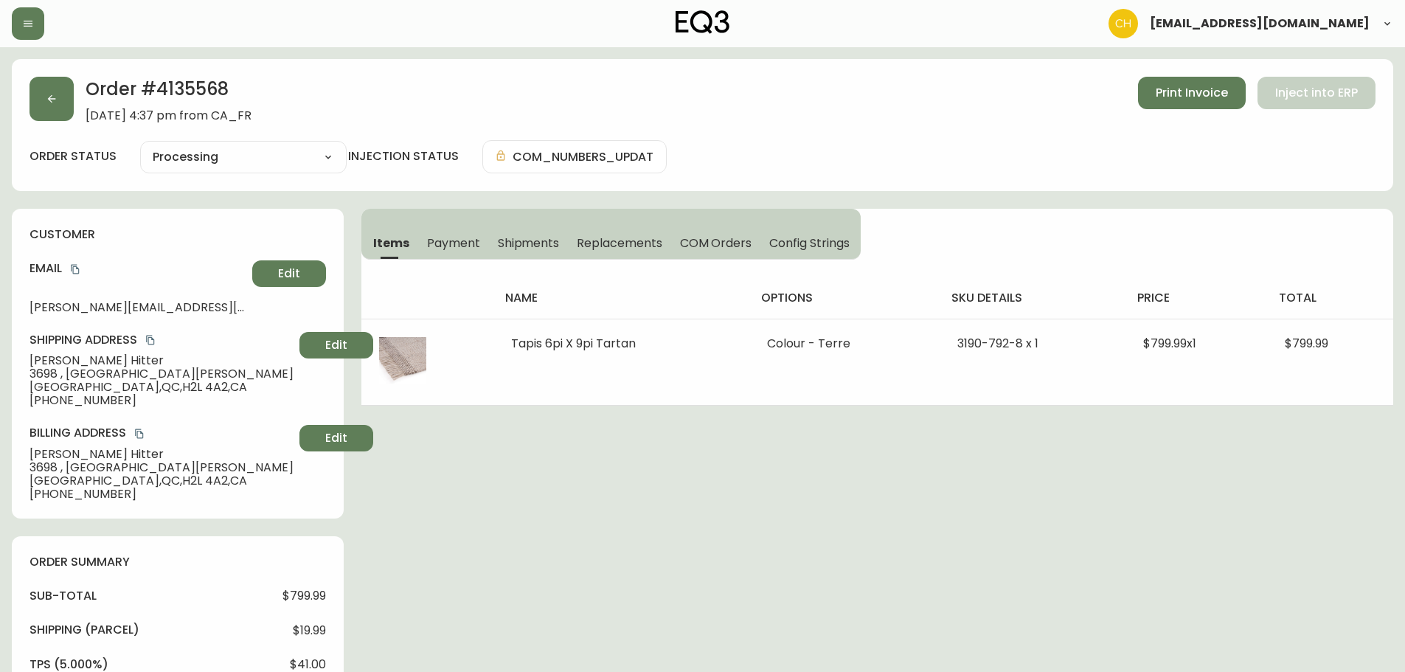
drag, startPoint x: 545, startPoint y: 239, endPoint x: 558, endPoint y: 243, distance: 13.1
click at [545, 240] on span "Shipments" at bounding box center [529, 242] width 62 height 15
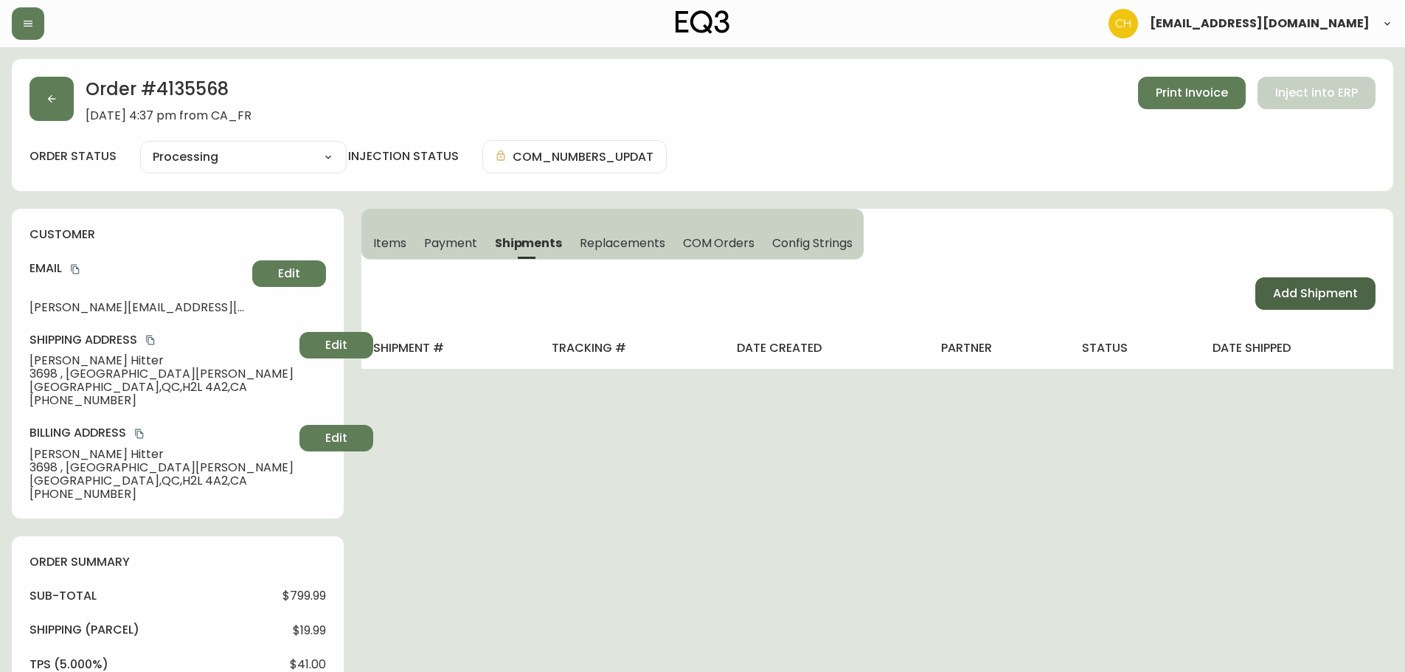
click at [1278, 291] on span "Add Shipment" at bounding box center [1315, 293] width 85 height 16
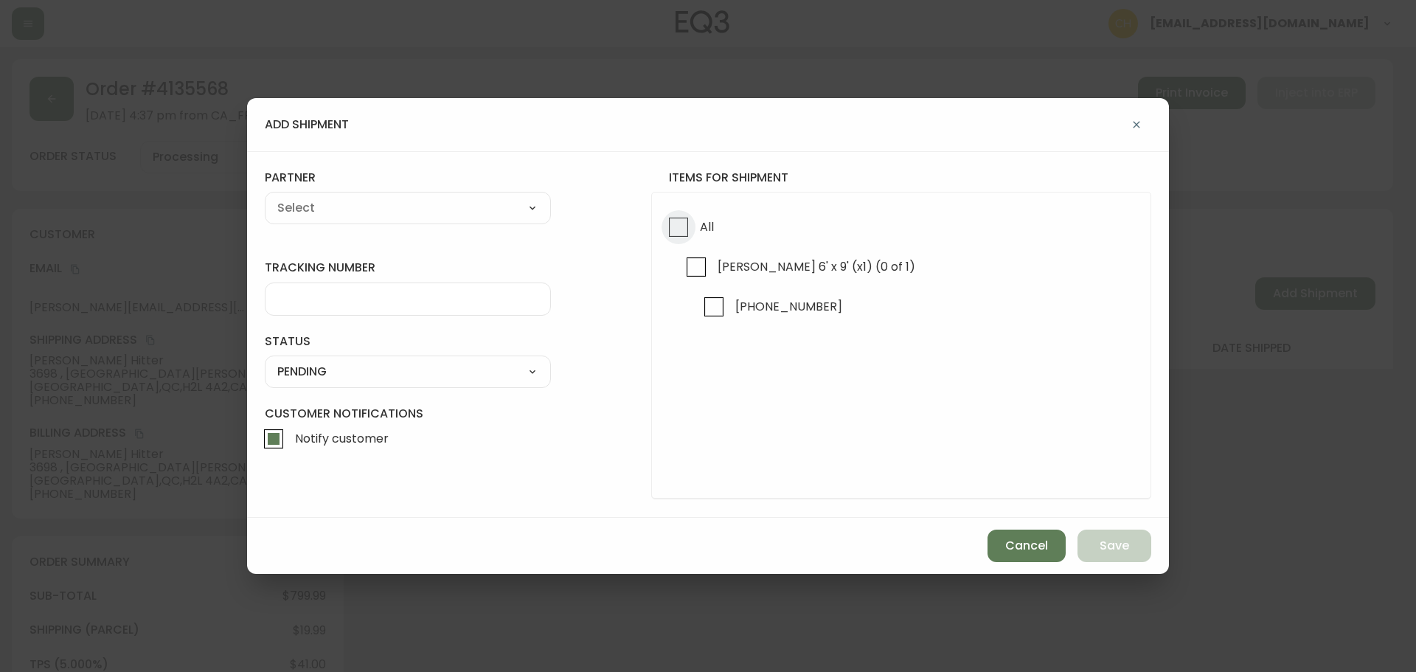
drag, startPoint x: 681, startPoint y: 231, endPoint x: 637, endPoint y: 220, distance: 45.6
click at [675, 229] on input "All" at bounding box center [679, 227] width 34 height 34
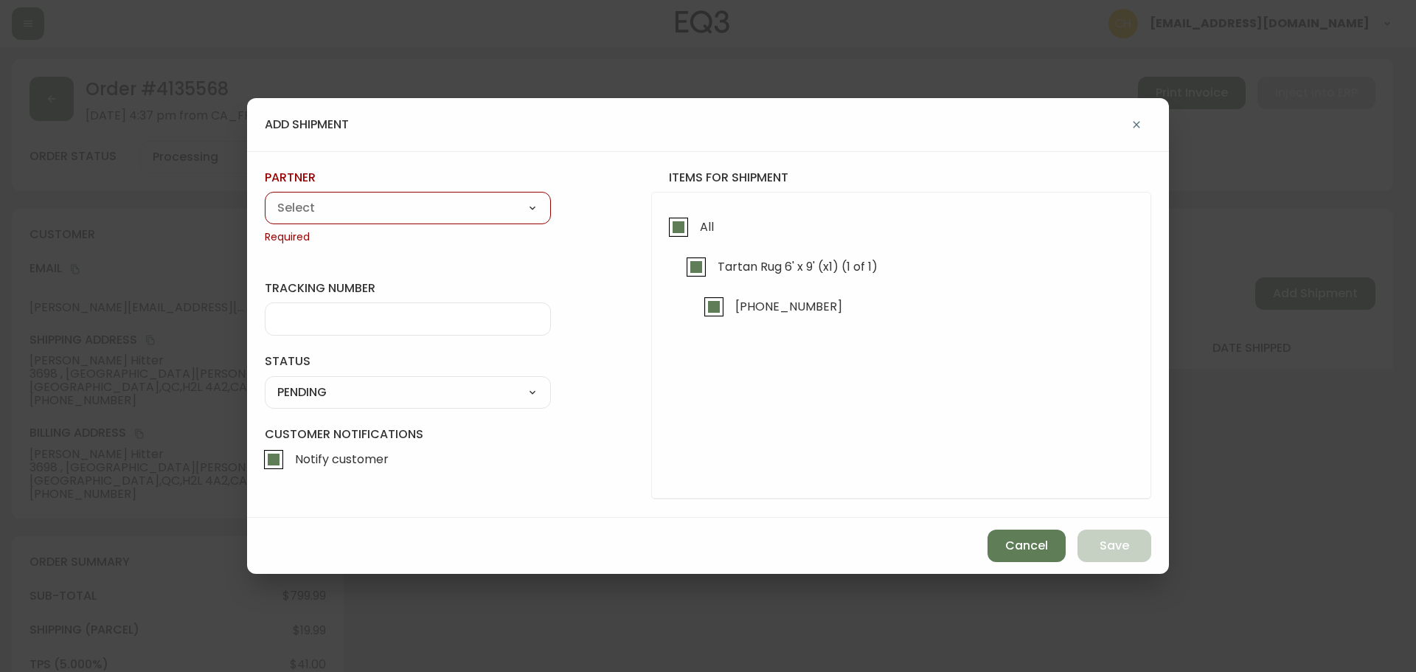
drag, startPoint x: 521, startPoint y: 205, endPoint x: 513, endPoint y: 205, distance: 8.1
click at [519, 205] on select "A Move to Remember LLC ABF Freight Alero [PERSON_NAME] Canada Post Canpar Expre…" at bounding box center [408, 208] width 286 height 22
click at [265, 197] on select "A Move to Remember LLC ABF Freight Alero [PERSON_NAME] Canada Post Canpar Expre…" at bounding box center [408, 208] width 286 height 22
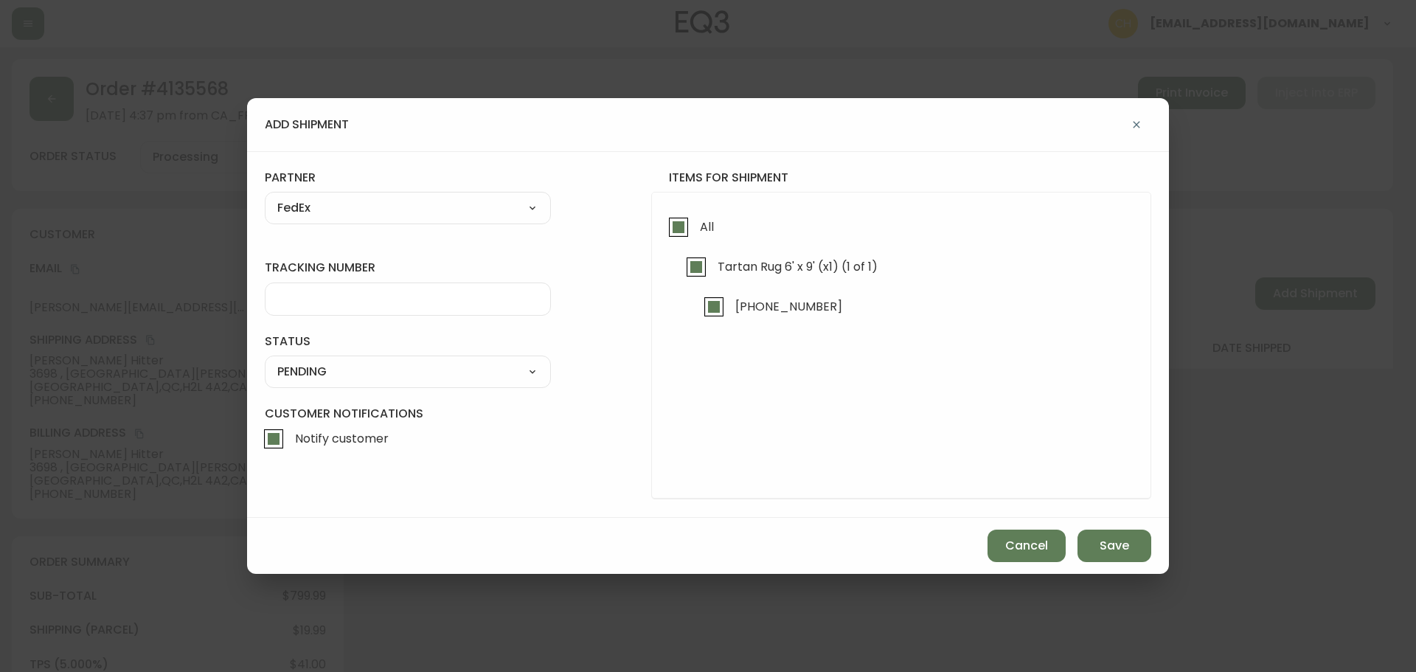
click at [312, 300] on input "tracking number" at bounding box center [407, 299] width 261 height 14
click at [335, 366] on select "SHIPPED PENDING CANCELLED" at bounding box center [408, 372] width 286 height 22
click at [265, 361] on select "SHIPPED PENDING CANCELLED" at bounding box center [408, 372] width 286 height 22
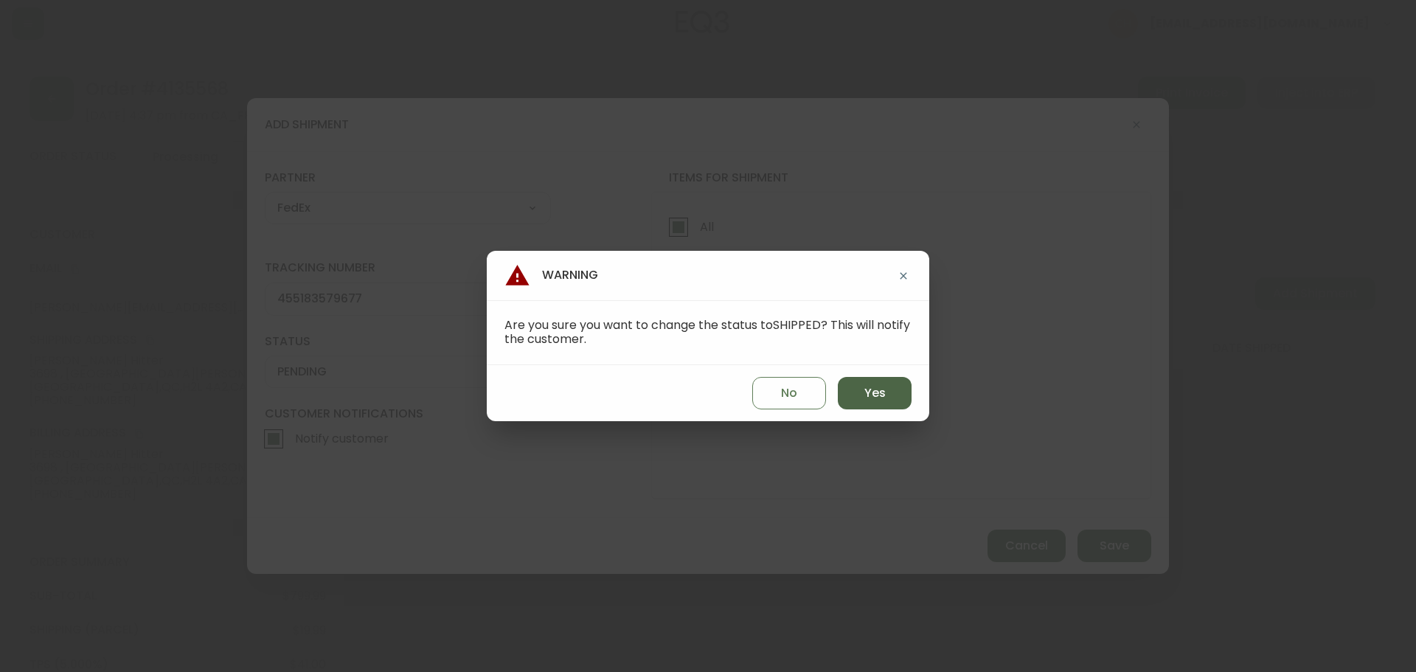
click at [863, 393] on button "Yes" at bounding box center [875, 393] width 74 height 32
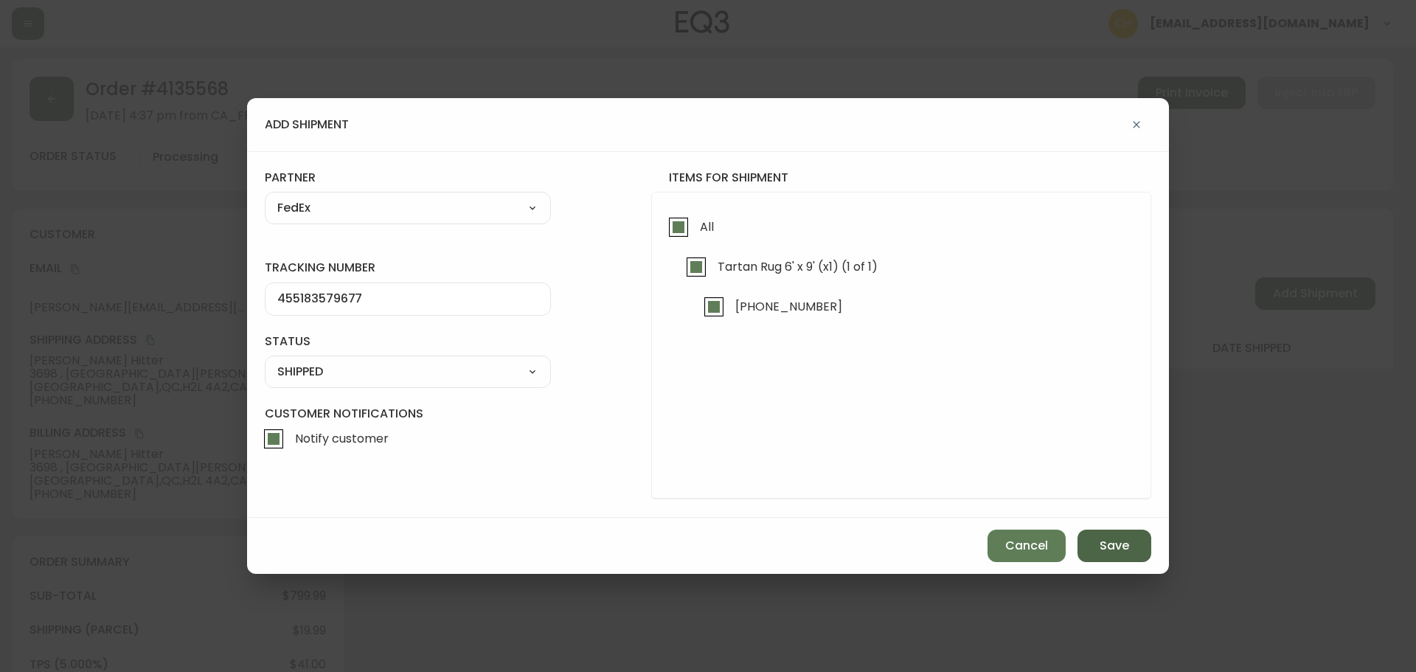
click at [1126, 553] on span "Save" at bounding box center [1115, 546] width 30 height 16
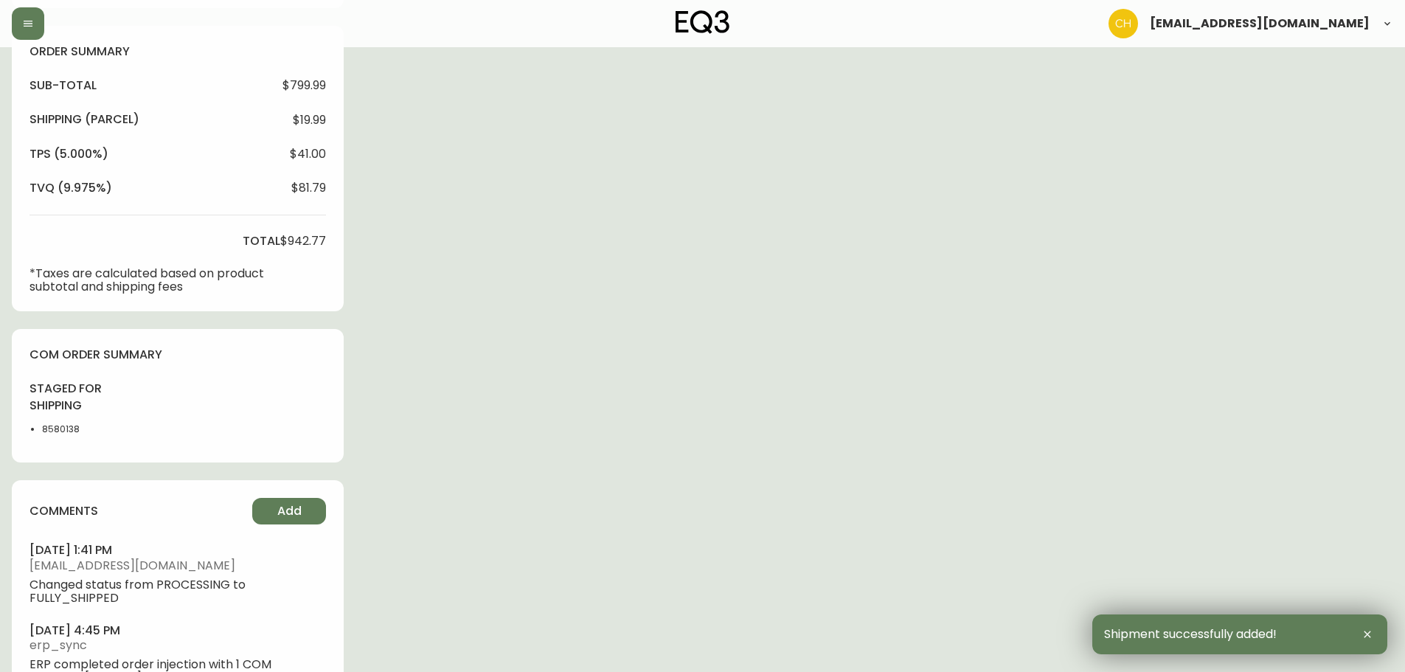
scroll to position [567, 0]
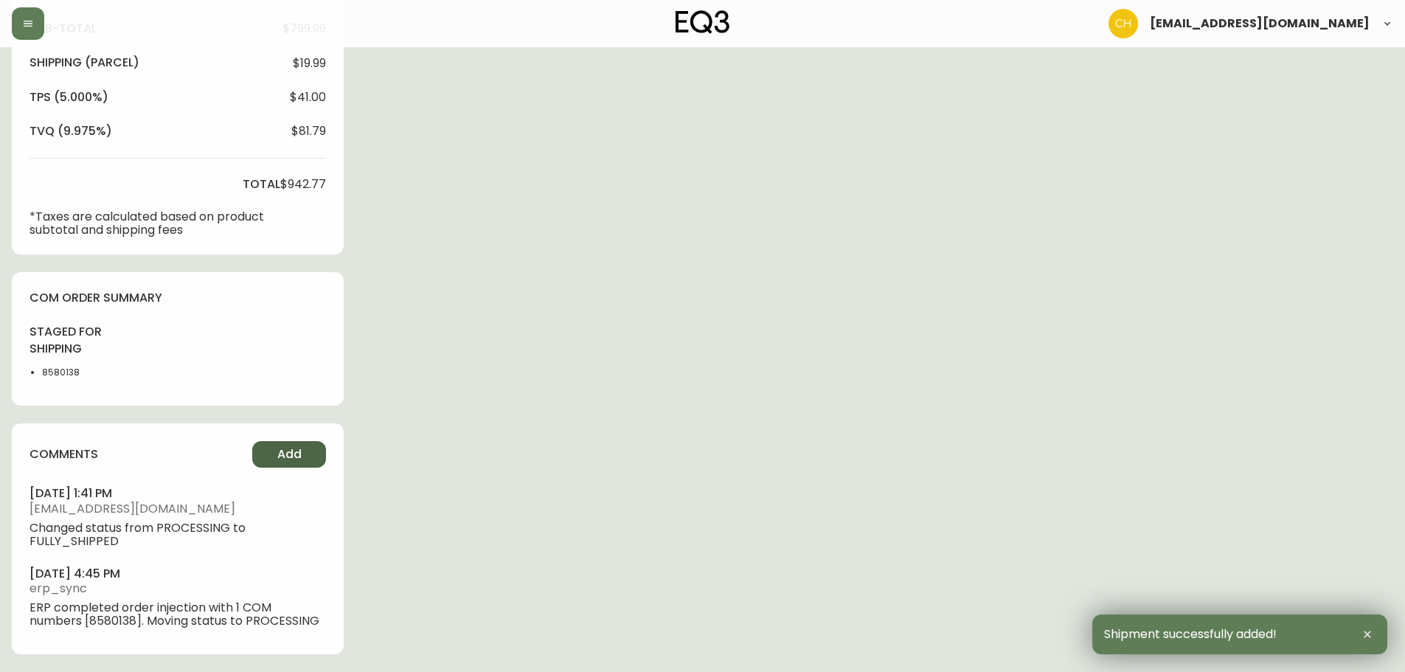
click at [288, 446] on button "Add" at bounding box center [289, 454] width 74 height 27
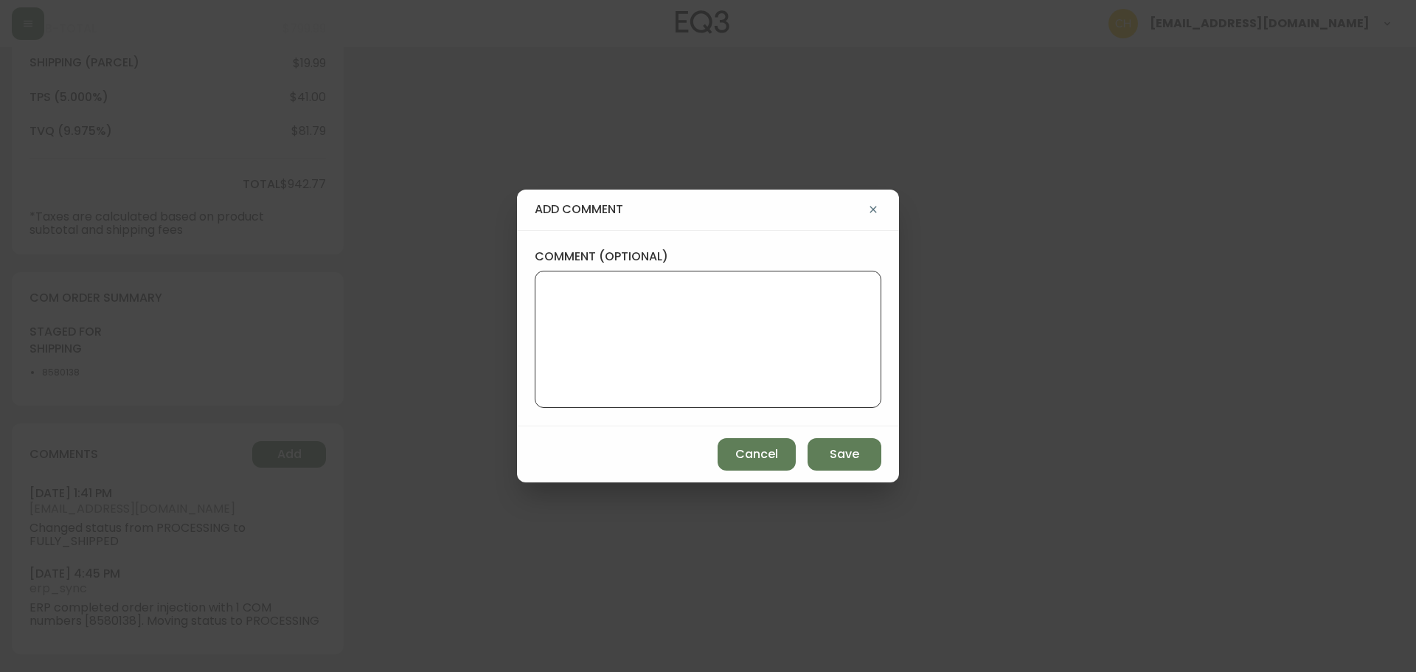
click at [553, 333] on textarea "comment (optional)" at bounding box center [708, 339] width 322 height 118
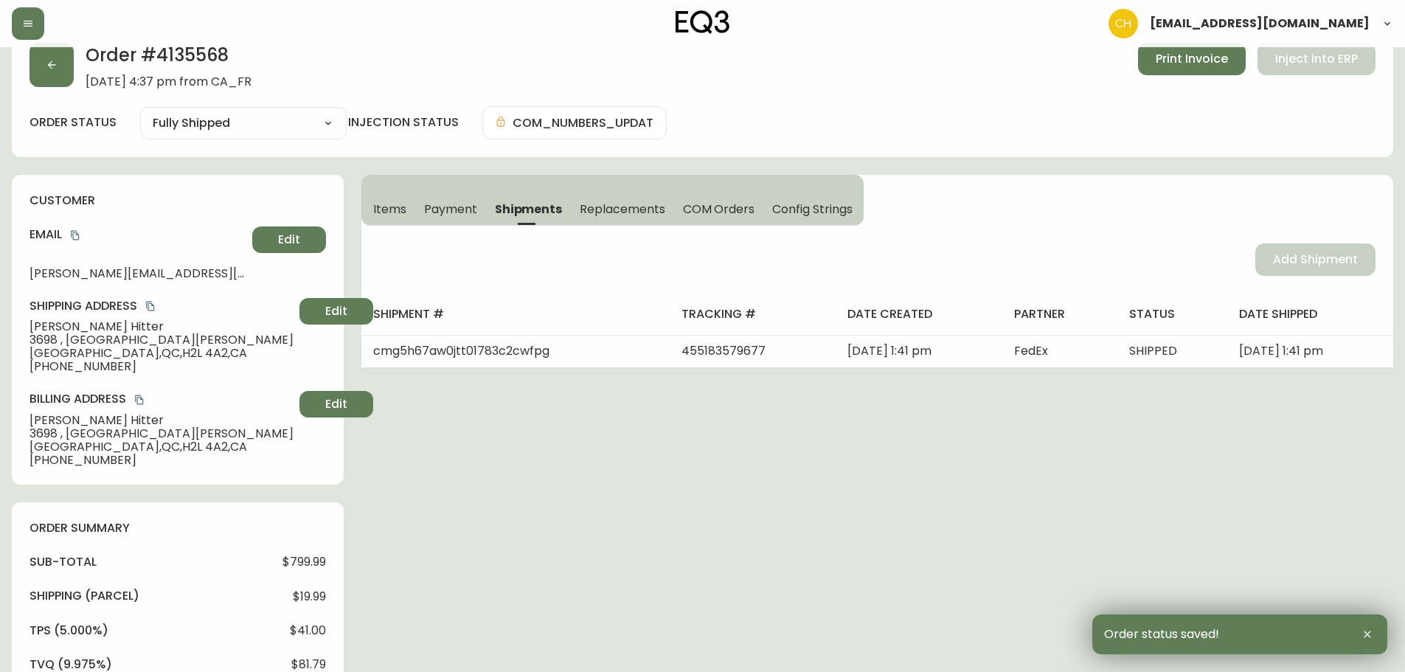
scroll to position [0, 0]
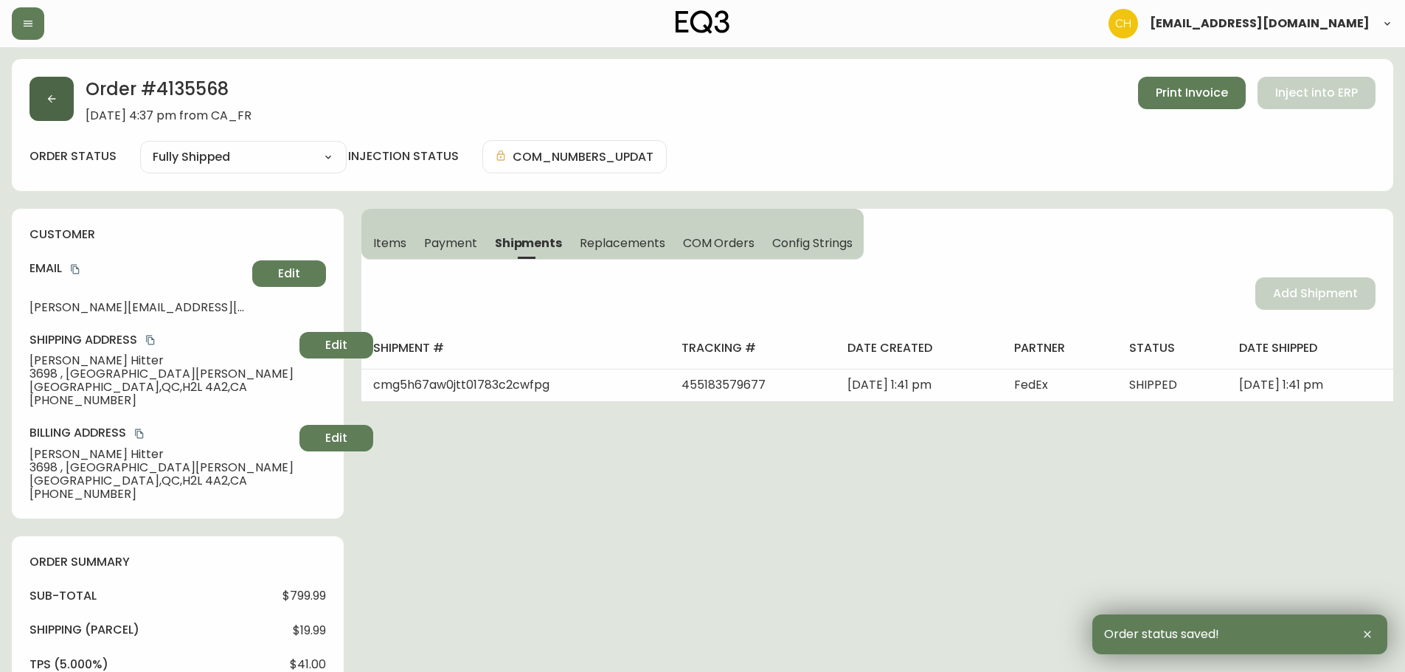
click at [52, 111] on button "button" at bounding box center [52, 99] width 44 height 44
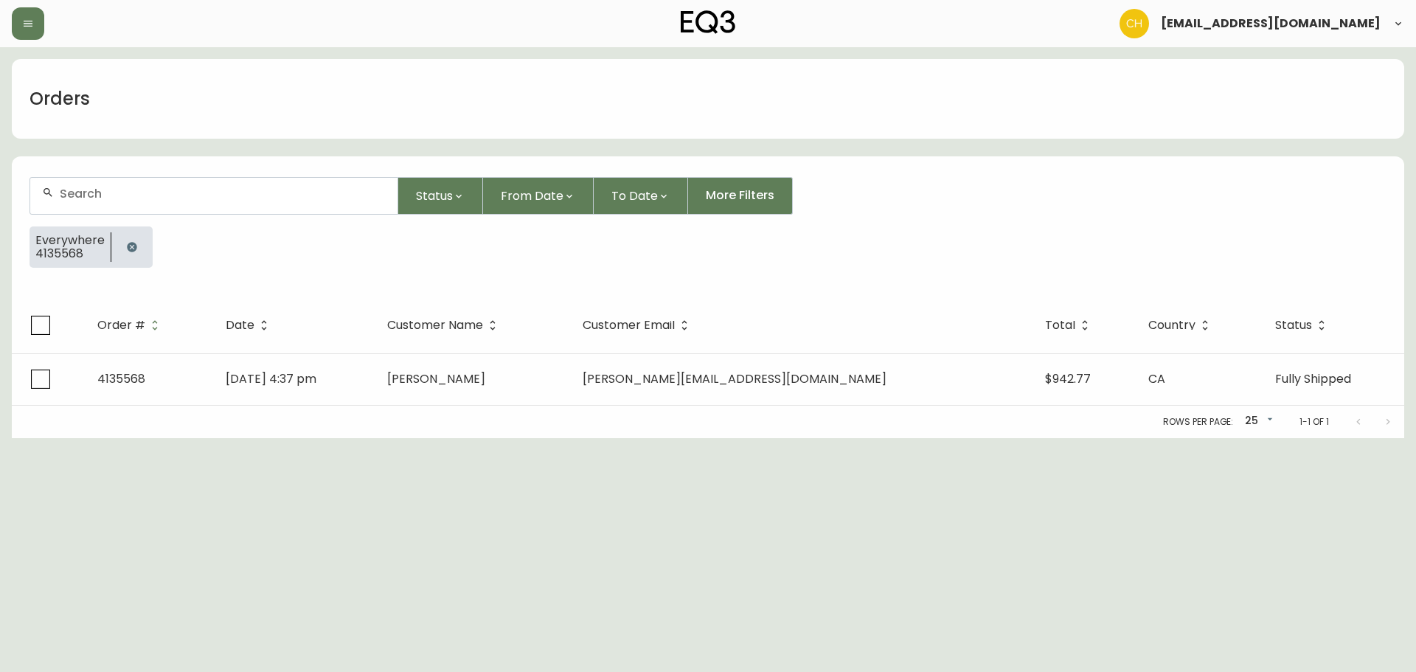
click at [66, 186] on div at bounding box center [213, 196] width 367 height 36
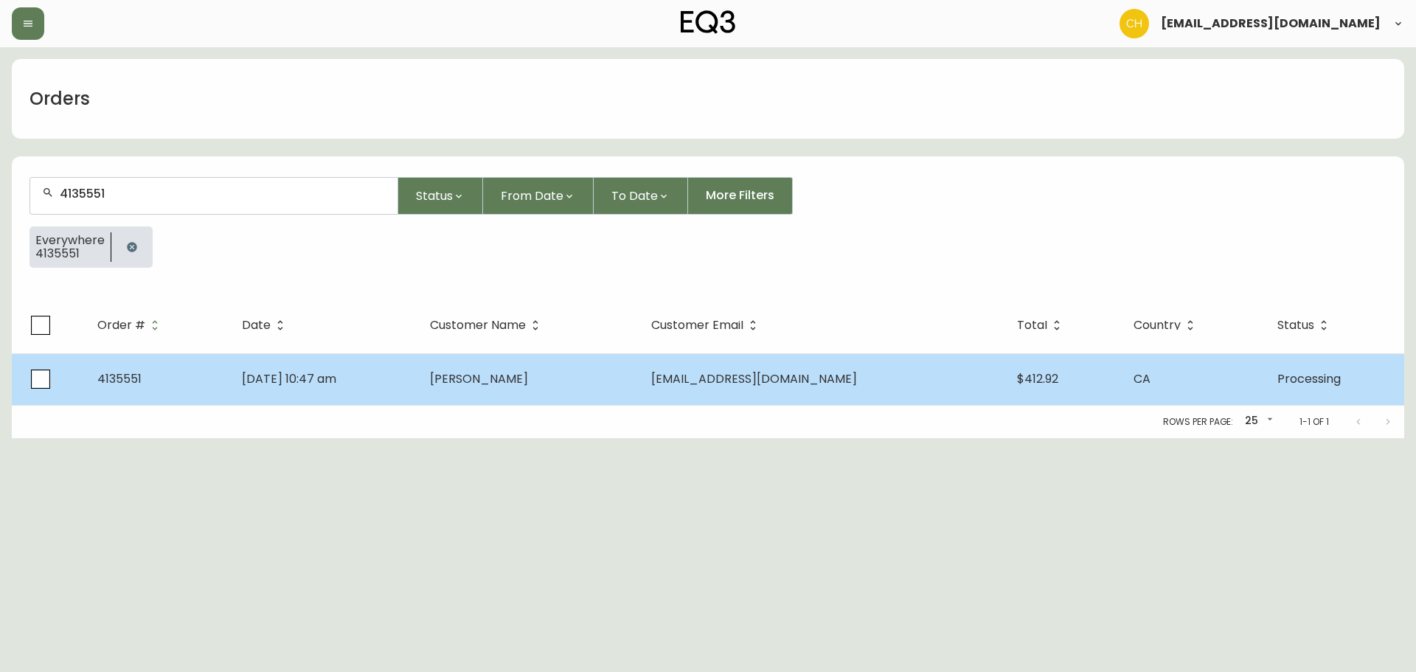
click at [503, 372] on span "[PERSON_NAME]" at bounding box center [479, 378] width 98 height 17
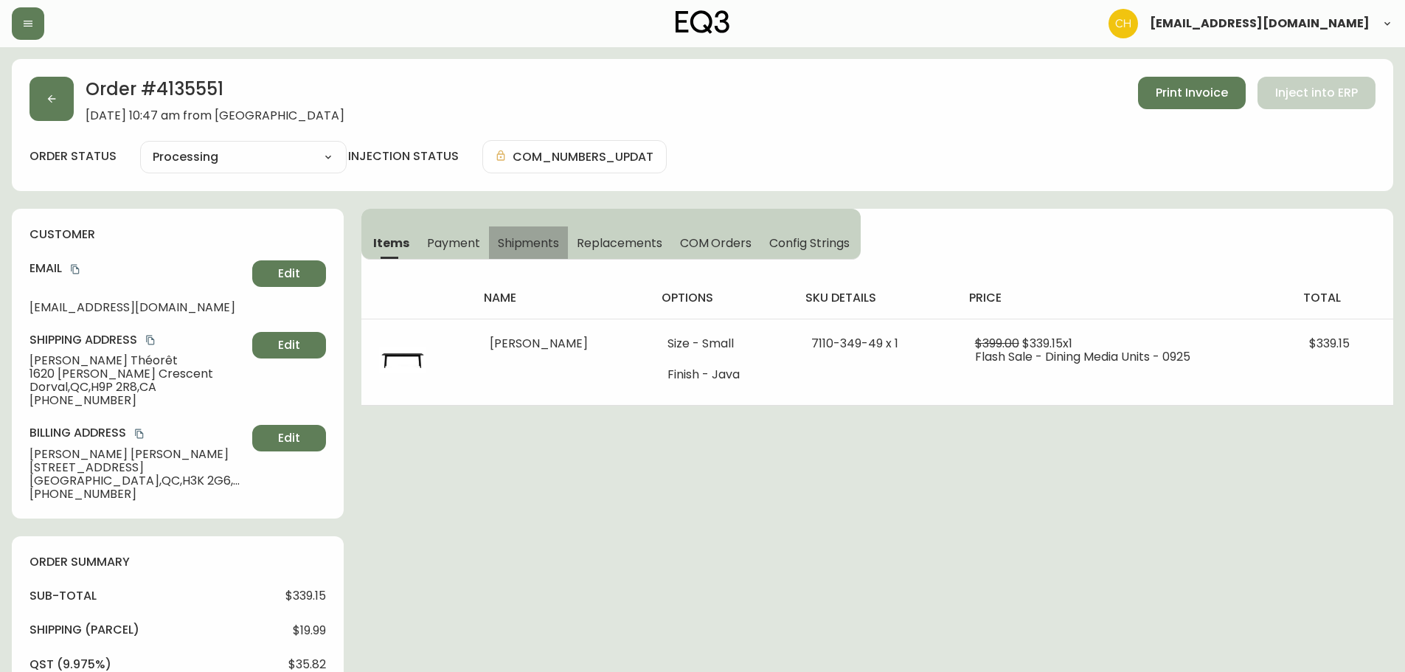
drag, startPoint x: 524, startPoint y: 239, endPoint x: 695, endPoint y: 239, distance: 171.1
click at [525, 238] on span "Shipments" at bounding box center [529, 242] width 62 height 15
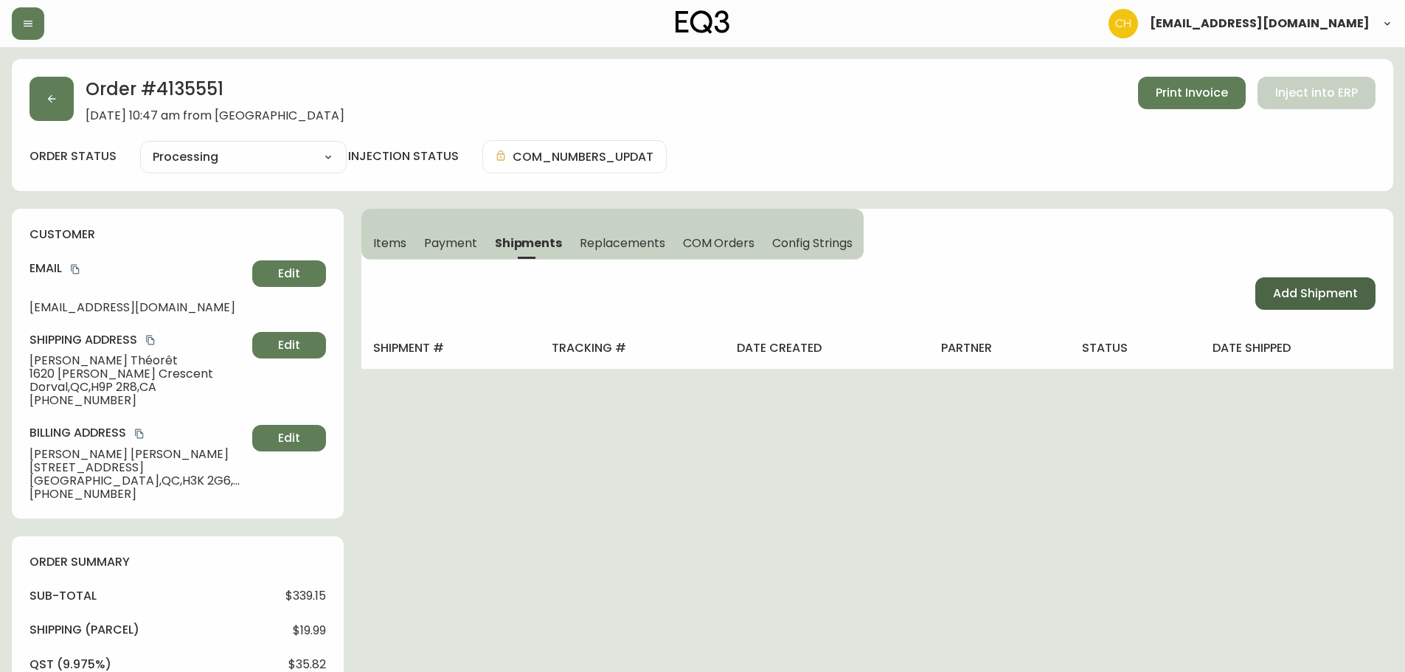
click at [1312, 298] on span "Add Shipment" at bounding box center [1315, 293] width 85 height 16
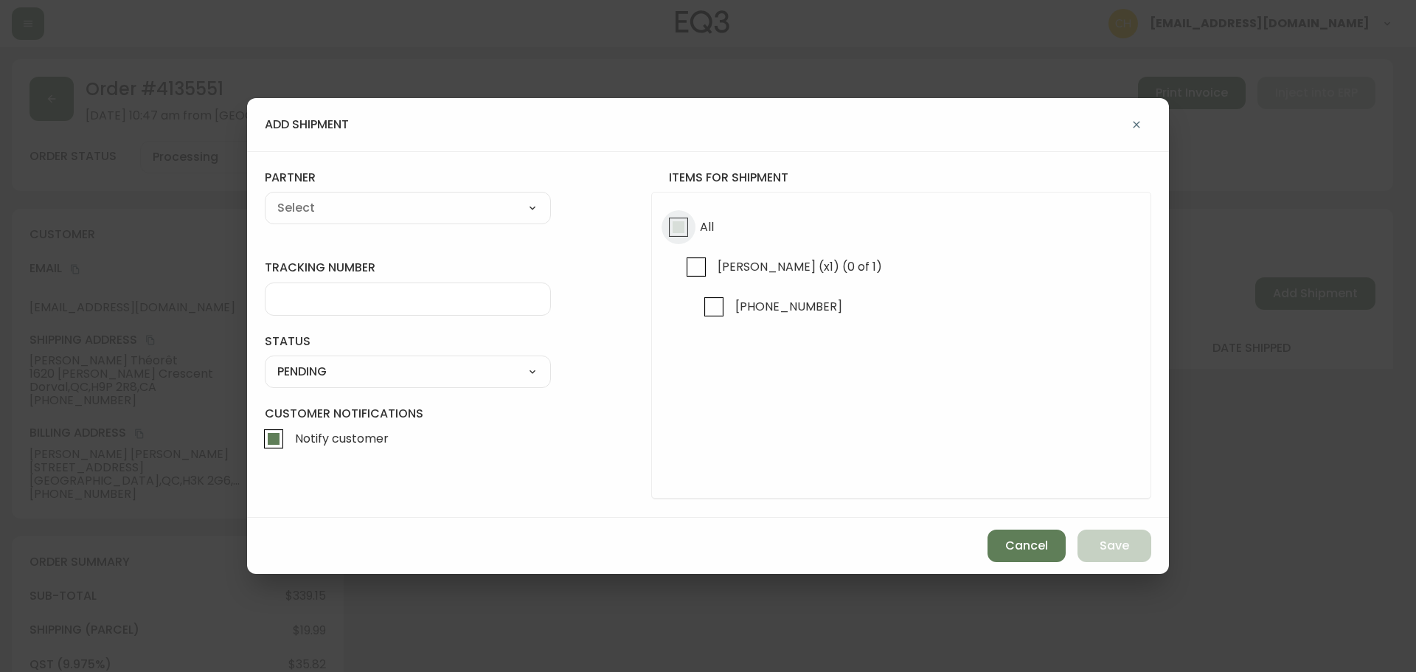
click at [679, 235] on input "All" at bounding box center [679, 227] width 34 height 34
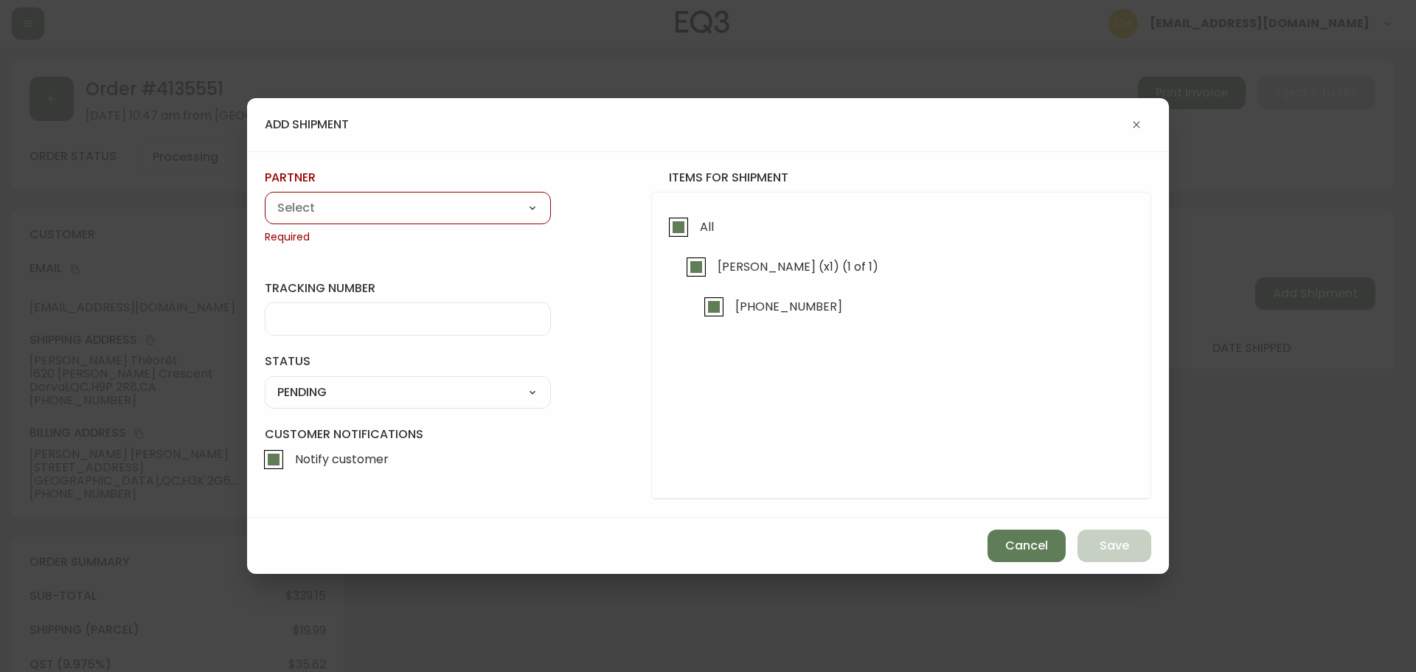
click at [496, 206] on select "A Move to Remember LLC ABF Freight Alero [PERSON_NAME] Canada Post Canpar Expre…" at bounding box center [408, 208] width 286 height 22
click at [265, 197] on select "A Move to Remember LLC ABF Freight Alero [PERSON_NAME] Canada Post Canpar Expre…" at bounding box center [408, 208] width 286 height 22
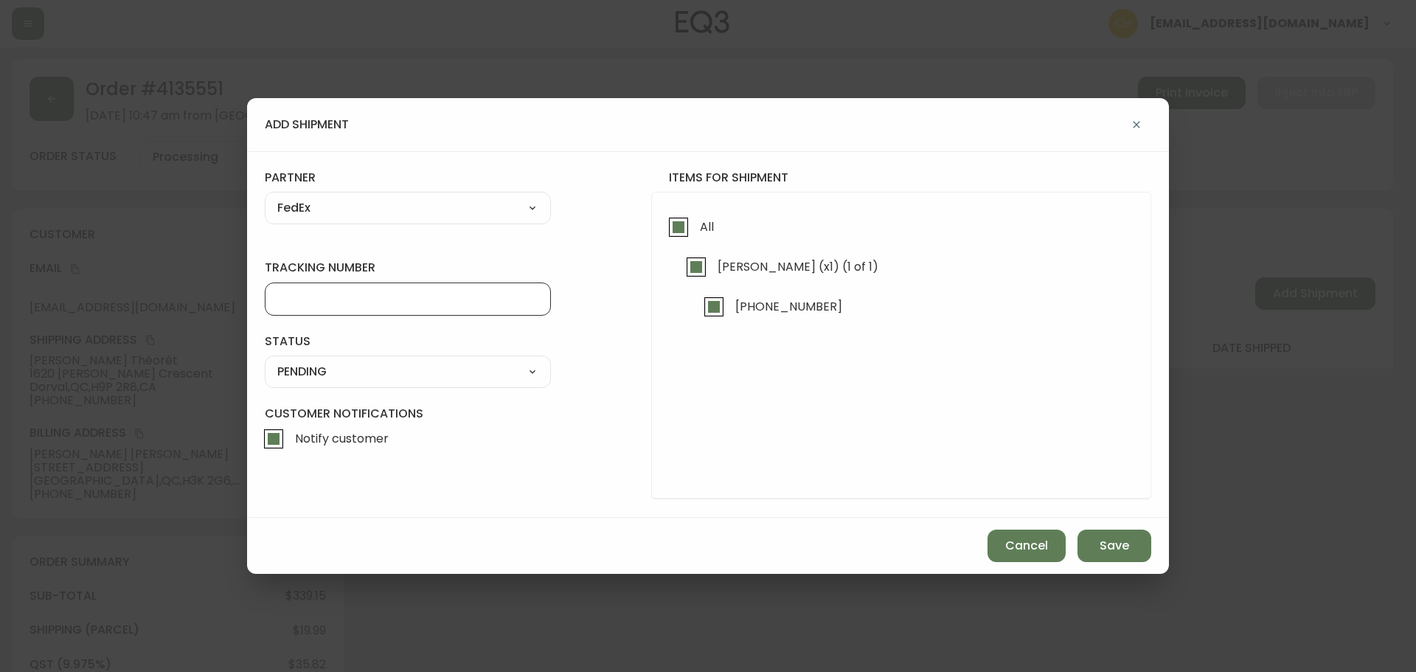
click at [305, 300] on input "tracking number" at bounding box center [407, 299] width 261 height 14
click at [318, 370] on select "SHIPPED PENDING CANCELLED" at bounding box center [408, 372] width 286 height 22
click at [265, 361] on select "SHIPPED PENDING CANCELLED" at bounding box center [408, 372] width 286 height 22
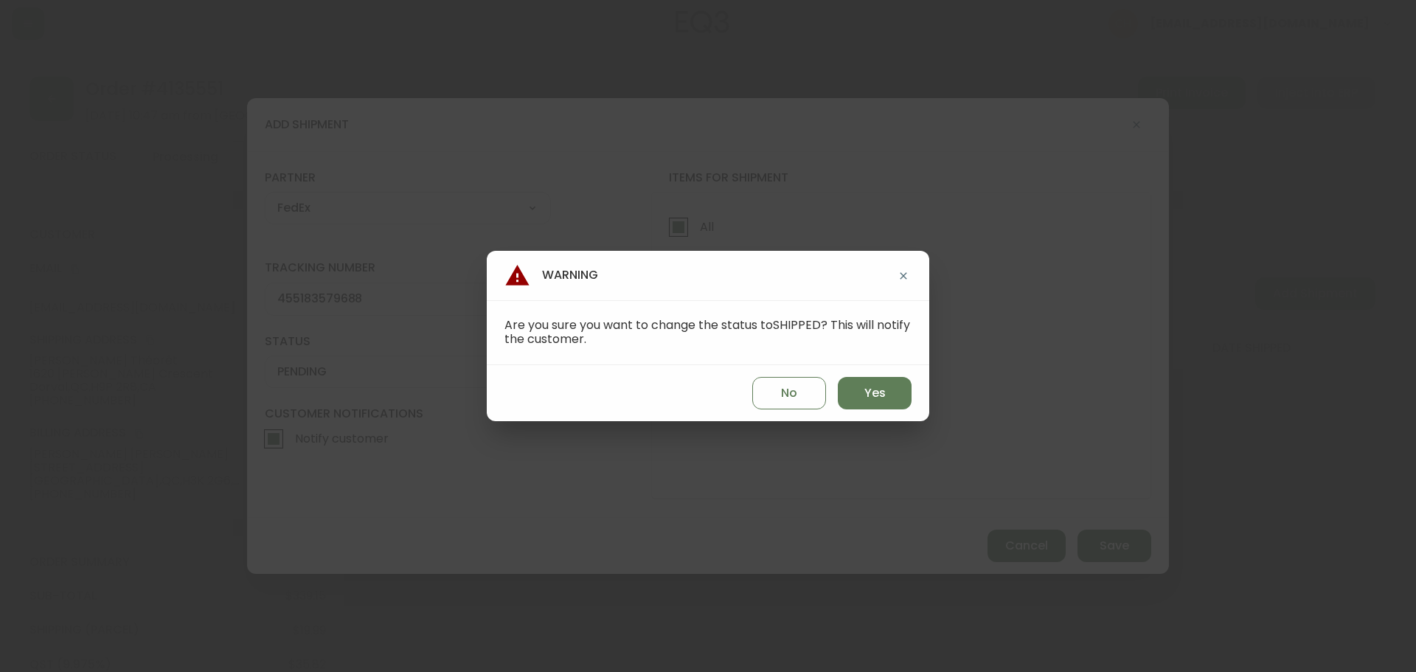
drag, startPoint x: 862, startPoint y: 392, endPoint x: 925, endPoint y: 414, distance: 67.2
click at [864, 392] on button "Yes" at bounding box center [875, 393] width 74 height 32
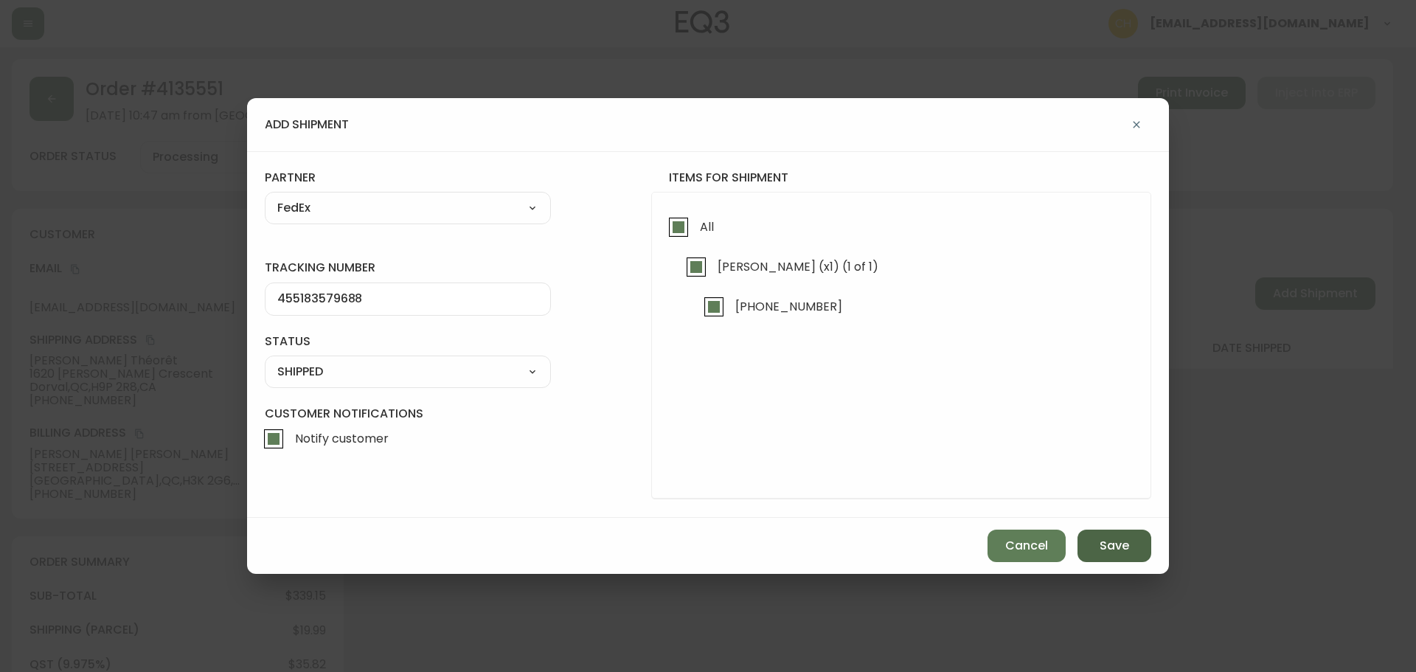
click at [1093, 541] on button "Save" at bounding box center [1115, 546] width 74 height 32
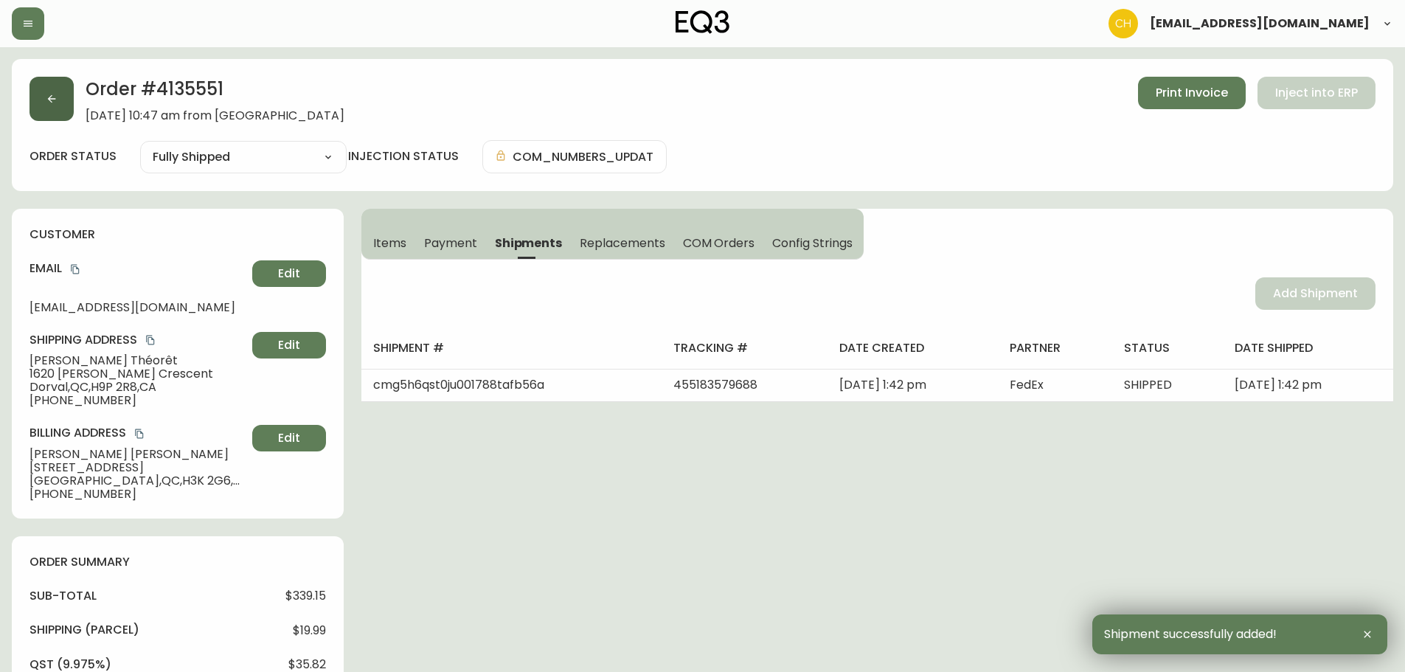
click at [58, 103] on button "button" at bounding box center [52, 99] width 44 height 44
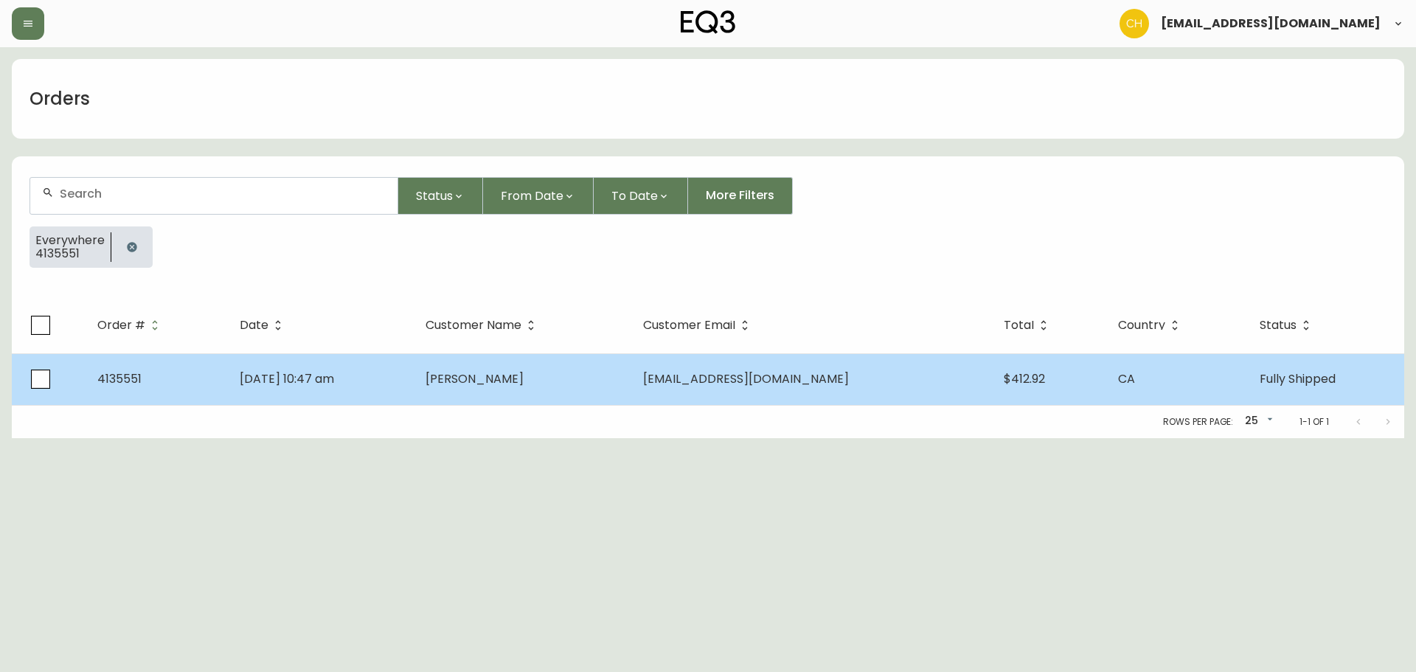
click at [271, 362] on td "[DATE] 10:47 am" at bounding box center [320, 379] width 185 height 52
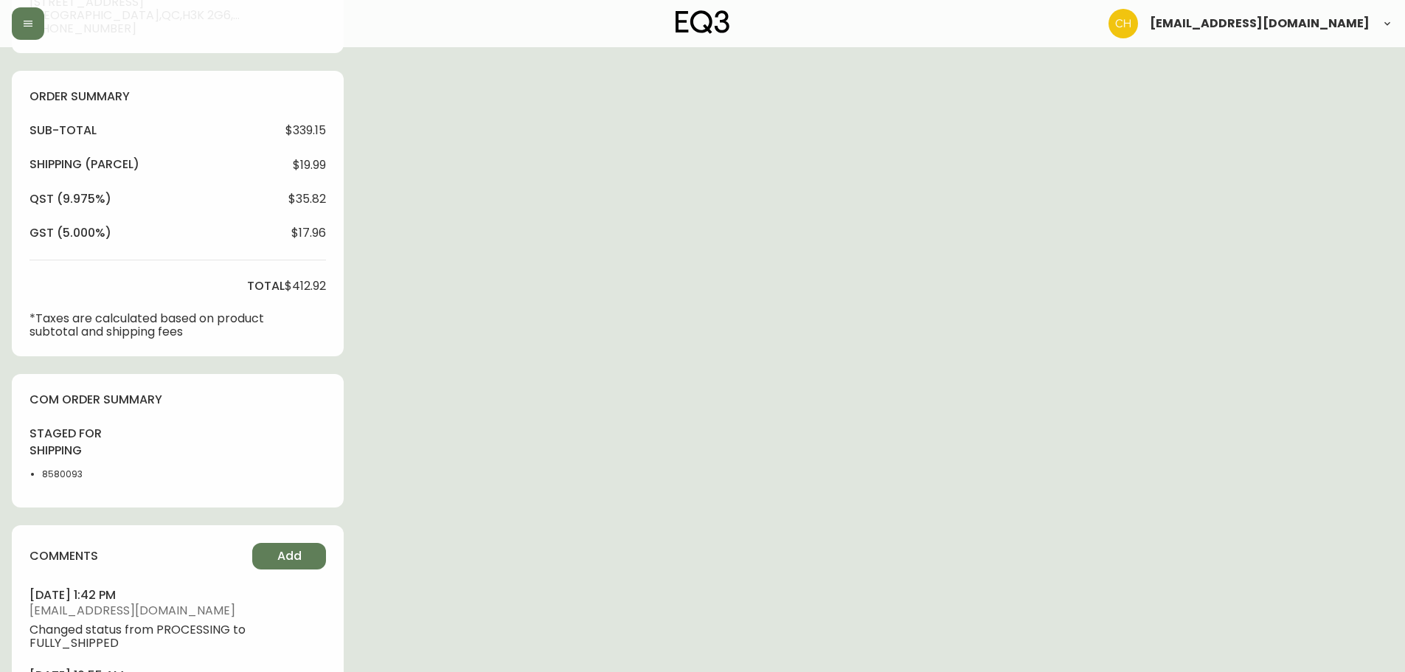
scroll to position [567, 0]
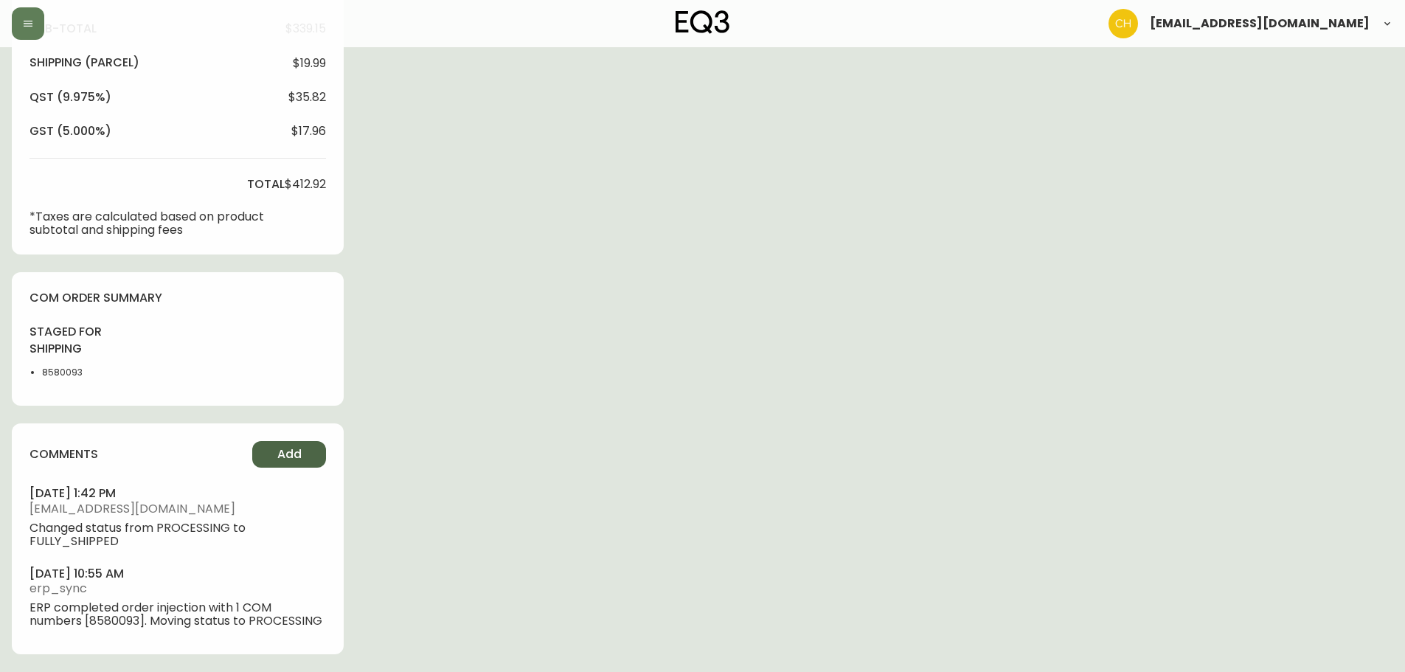
drag, startPoint x: 274, startPoint y: 452, endPoint x: 285, endPoint y: 449, distance: 11.7
click at [285, 449] on button "Add" at bounding box center [289, 454] width 74 height 27
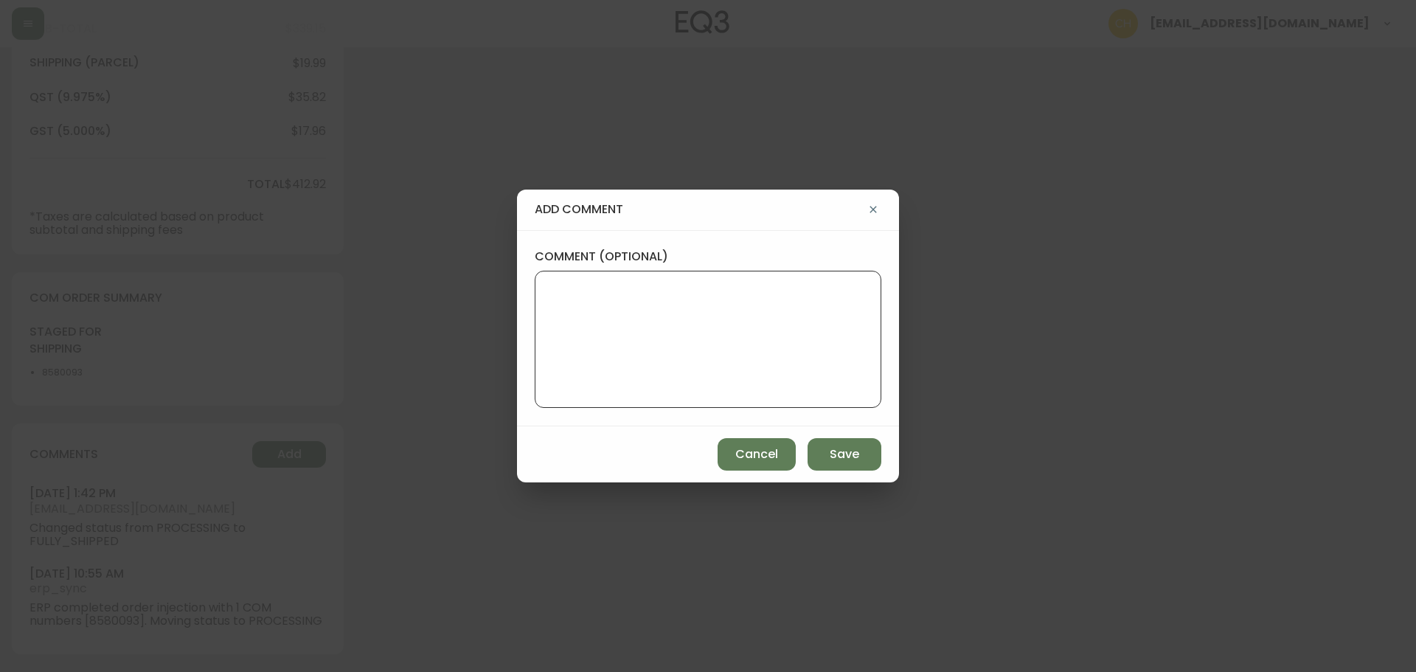
click at [563, 336] on textarea "comment (optional)" at bounding box center [708, 339] width 322 height 118
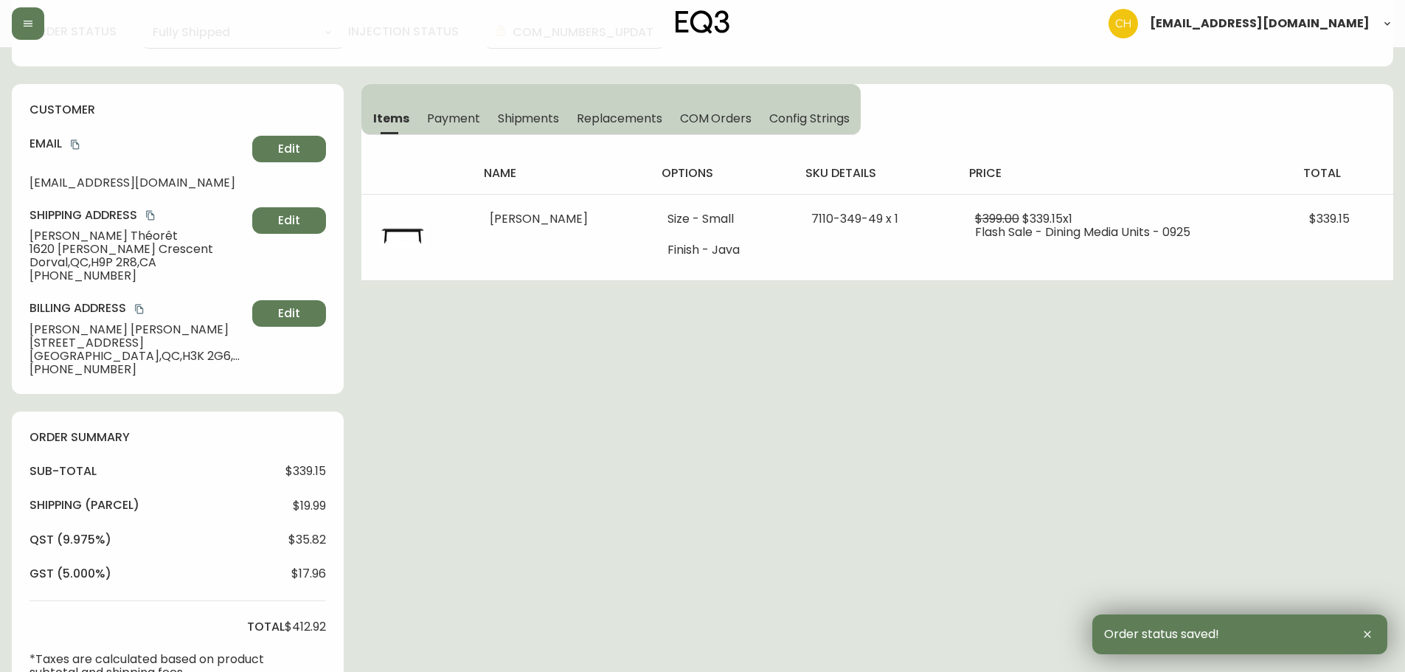
scroll to position [0, 0]
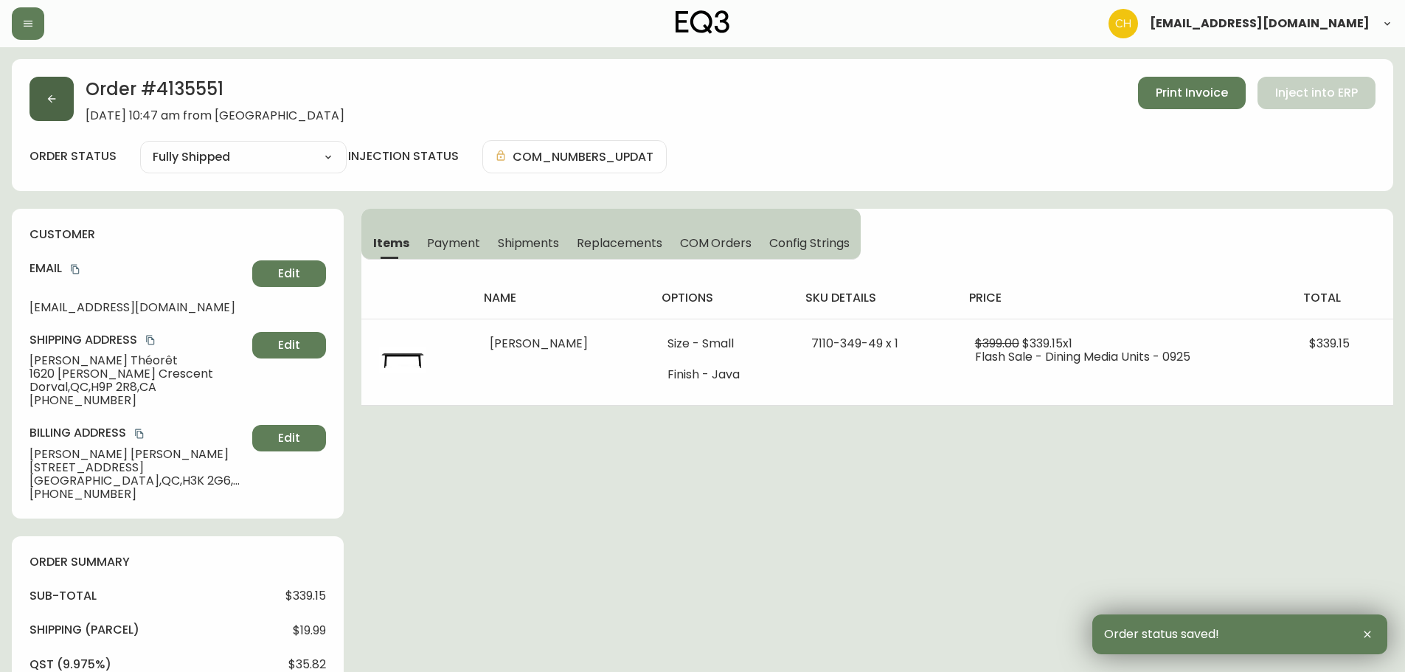
click at [51, 106] on button "button" at bounding box center [52, 99] width 44 height 44
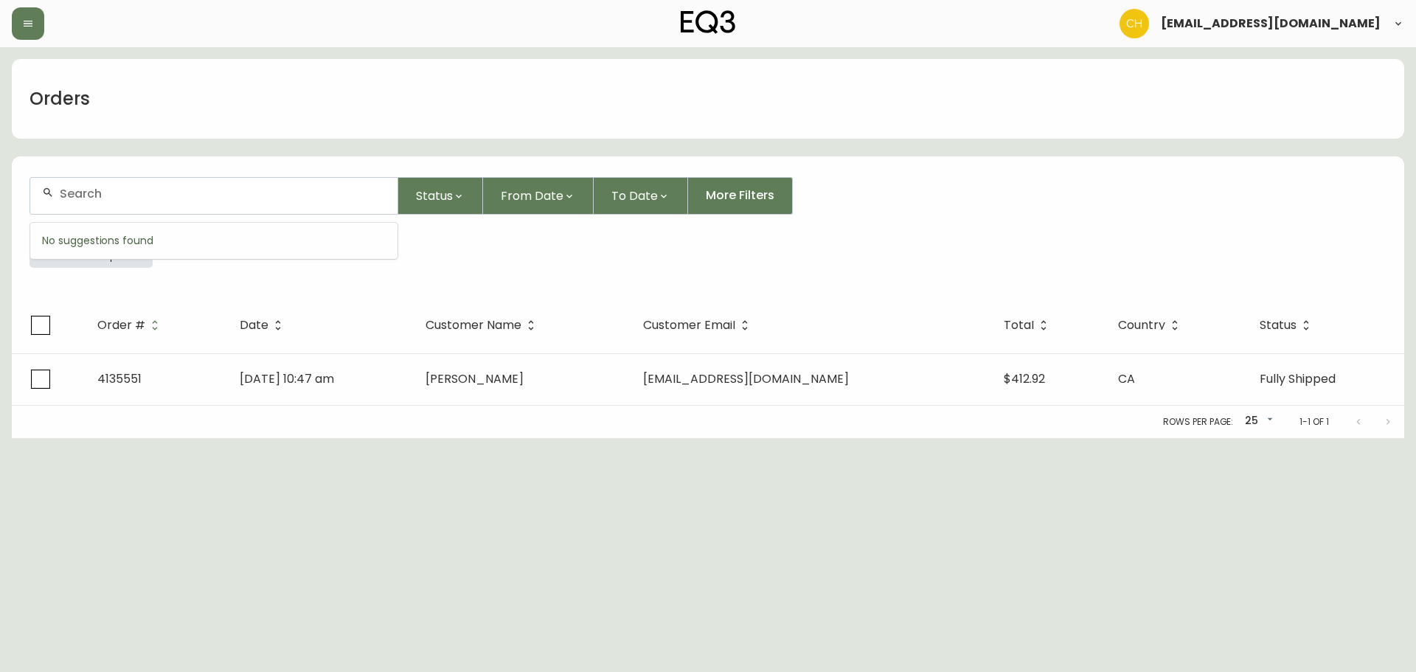
click at [77, 193] on input "text" at bounding box center [223, 194] width 326 height 14
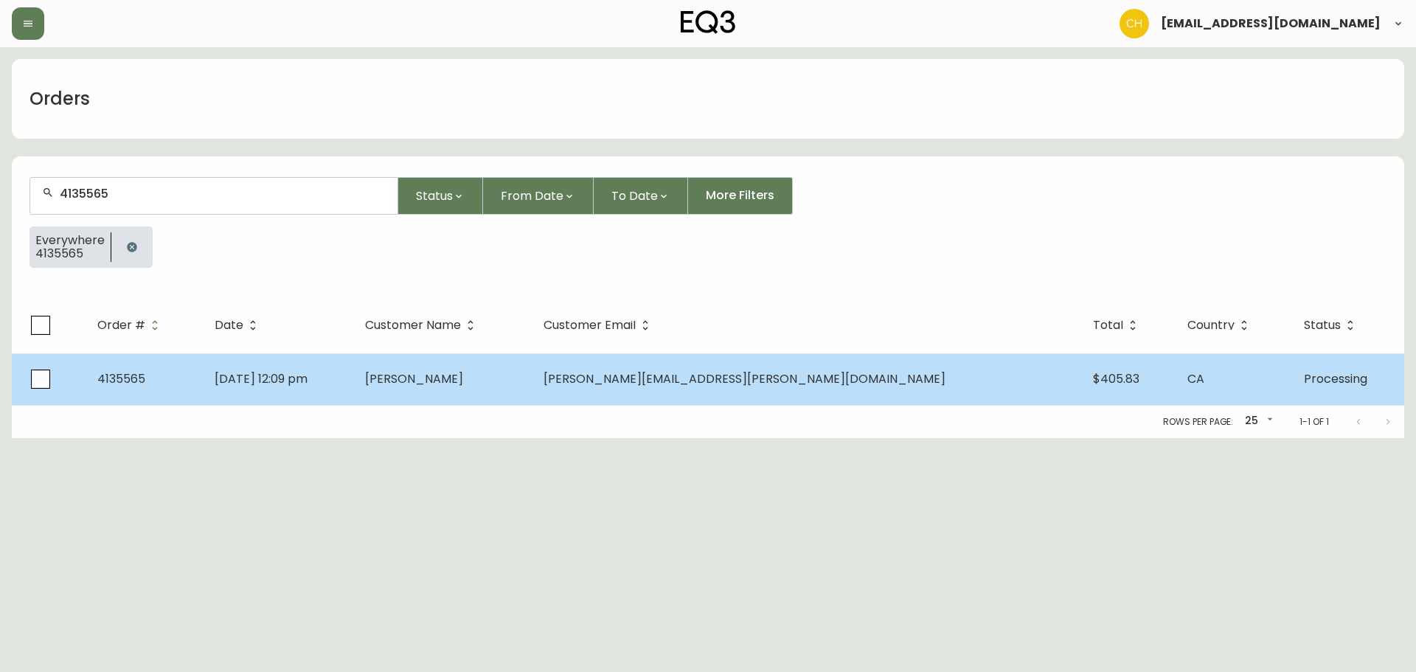
click at [353, 383] on td "[DATE] 12:09 pm" at bounding box center [278, 379] width 150 height 52
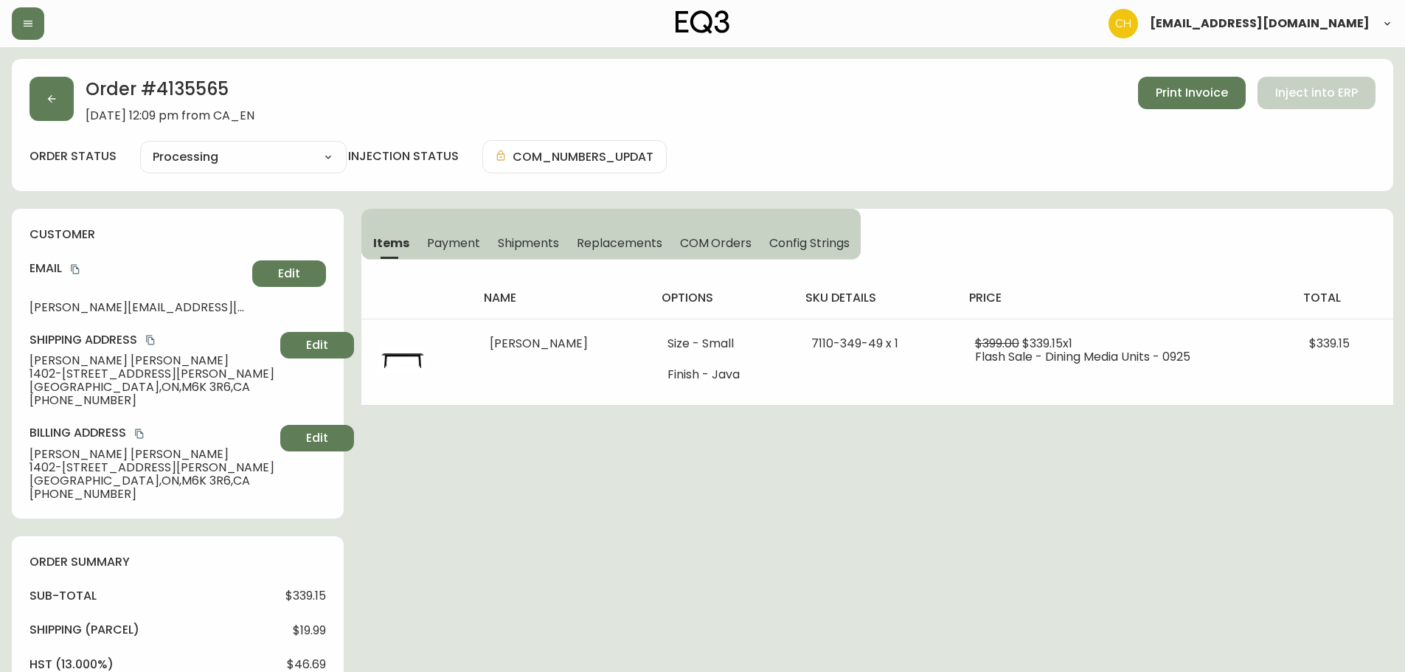
drag, startPoint x: 525, startPoint y: 248, endPoint x: 535, endPoint y: 245, distance: 10.0
click at [526, 247] on span "Shipments" at bounding box center [529, 242] width 62 height 15
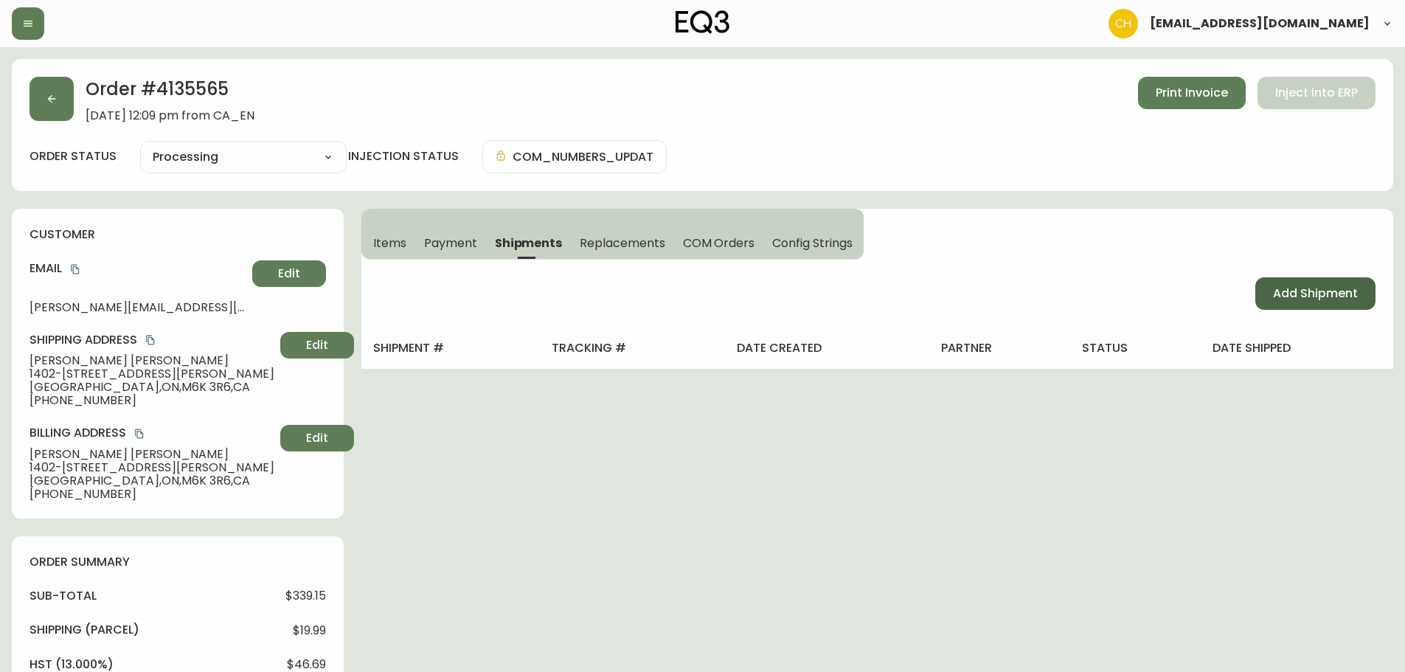
click at [1265, 285] on button "Add Shipment" at bounding box center [1316, 293] width 120 height 32
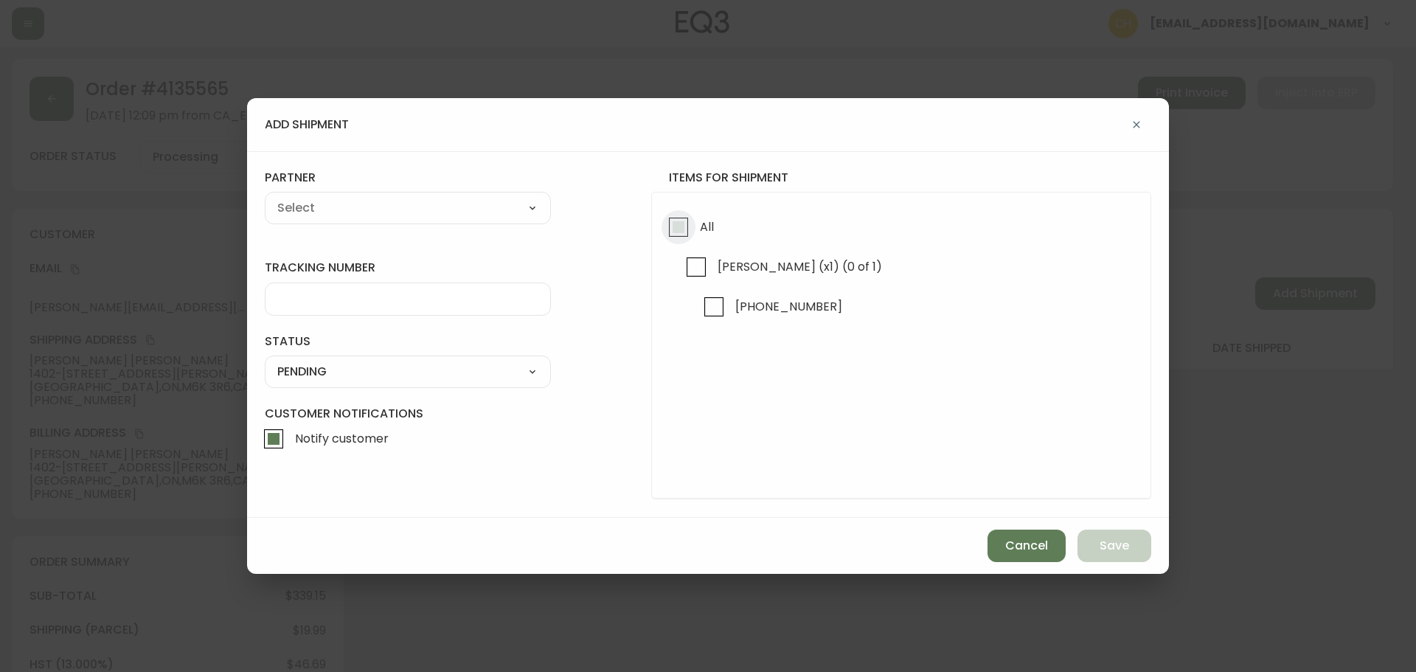
drag, startPoint x: 674, startPoint y: 224, endPoint x: 598, endPoint y: 207, distance: 78.6
click at [672, 224] on input "All" at bounding box center [679, 227] width 34 height 34
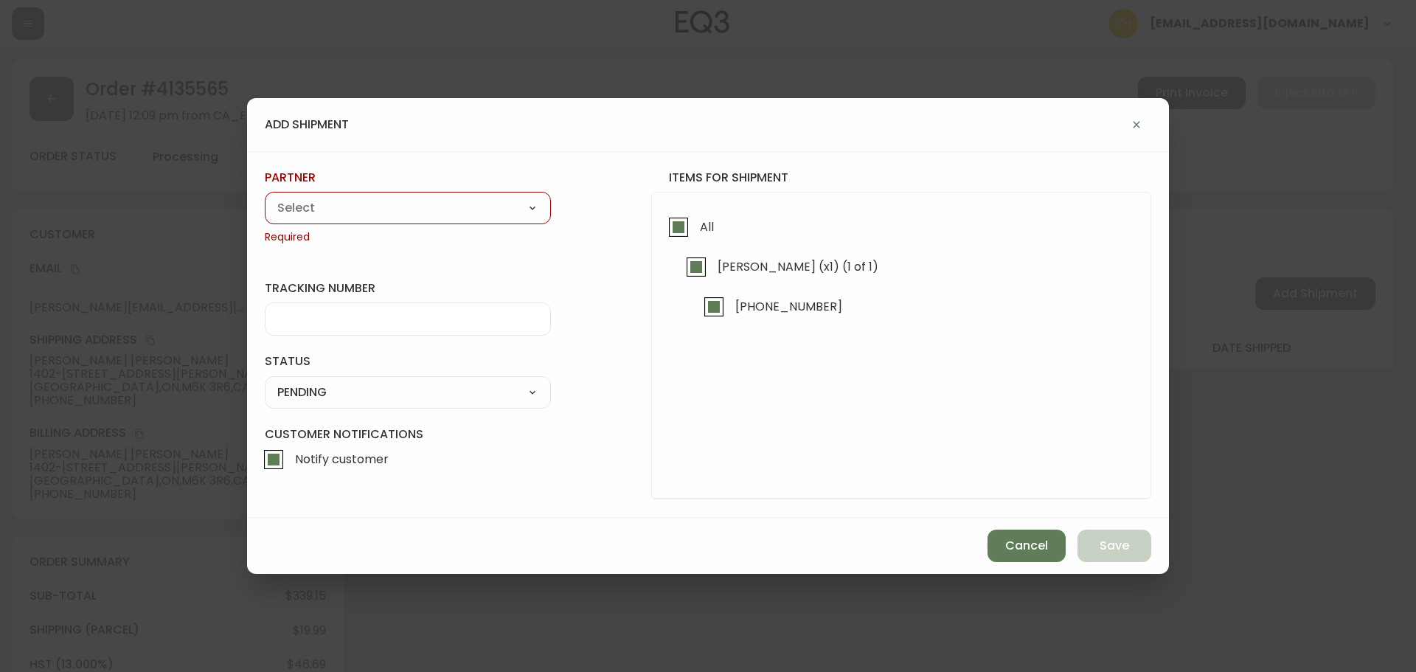
drag, startPoint x: 451, startPoint y: 210, endPoint x: 426, endPoint y: 218, distance: 25.4
click at [451, 210] on select "A Move to Remember LLC ABF Freight Alero [PERSON_NAME] Canada Post Canpar Expre…" at bounding box center [408, 208] width 286 height 22
click at [265, 197] on select "A Move to Remember LLC ABF Freight Alero [PERSON_NAME] Canada Post Canpar Expre…" at bounding box center [408, 208] width 286 height 22
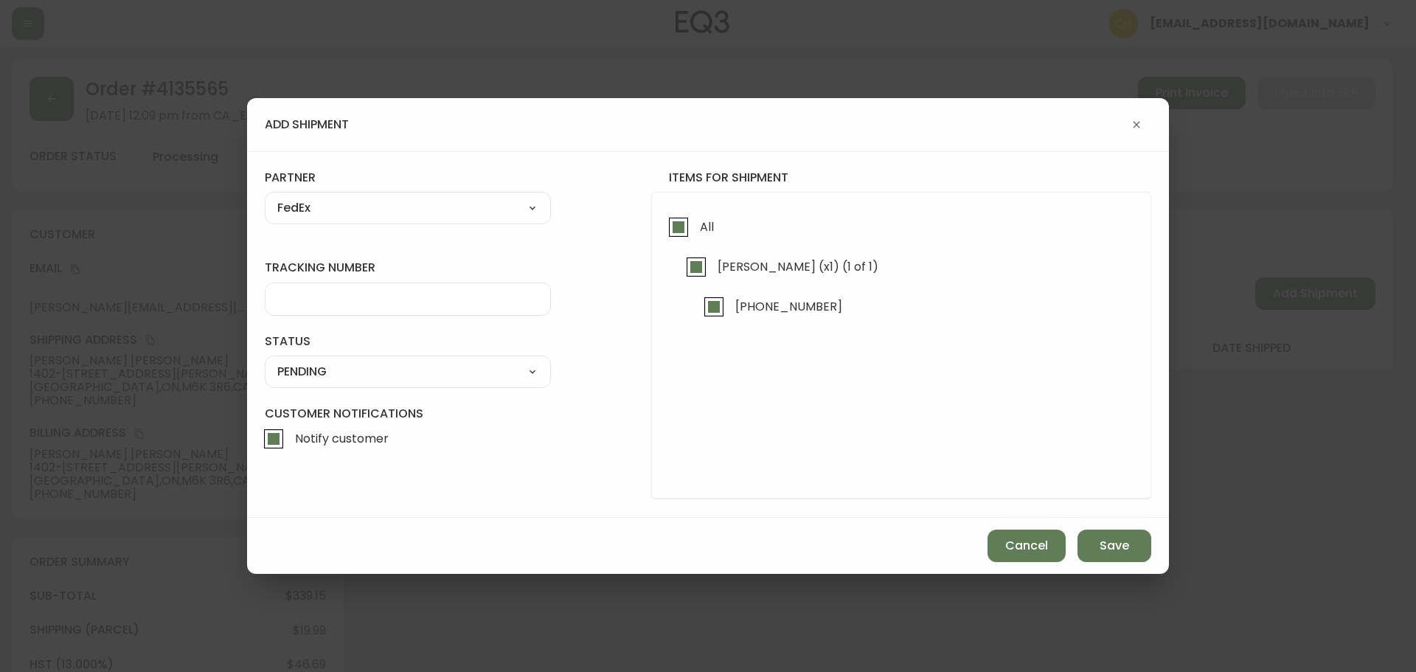
click at [321, 303] on input "tracking number" at bounding box center [407, 299] width 261 height 14
click at [320, 369] on select "SHIPPED PENDING CANCELLED" at bounding box center [408, 372] width 286 height 22
click at [265, 361] on select "SHIPPED PENDING CANCELLED" at bounding box center [408, 372] width 286 height 22
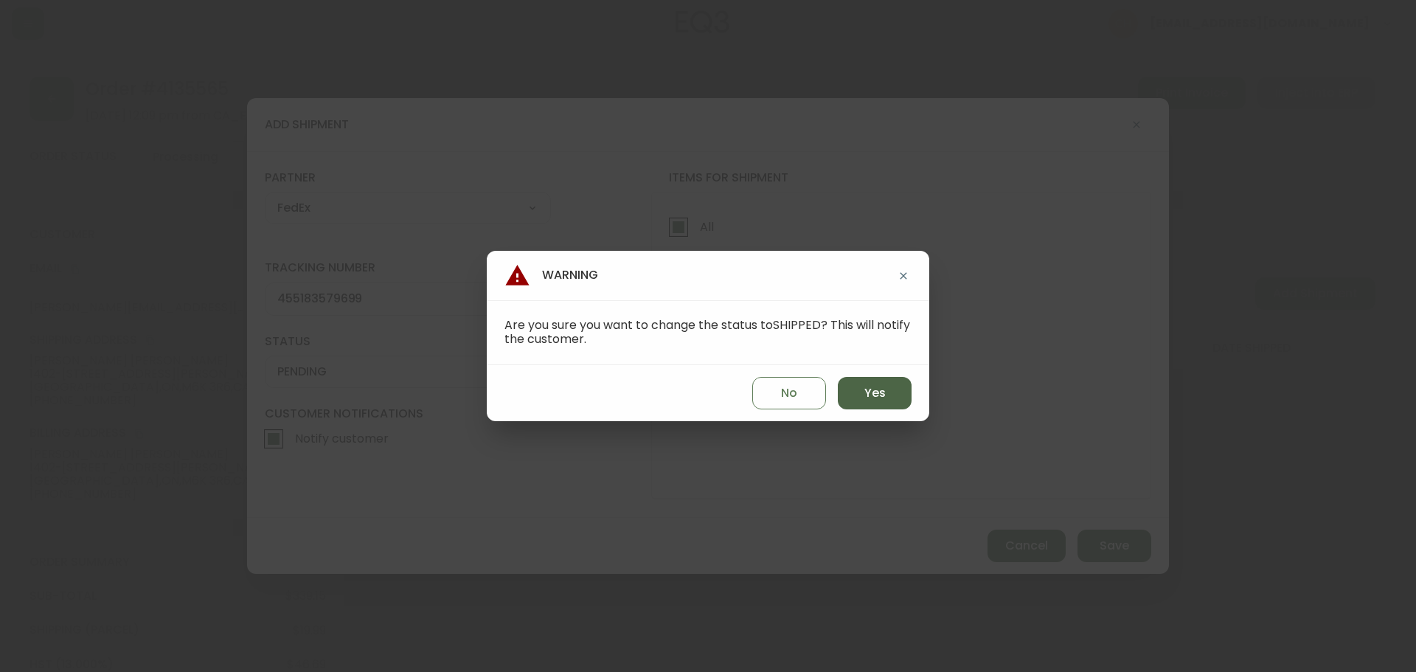
click at [883, 398] on span "Yes" at bounding box center [875, 393] width 21 height 16
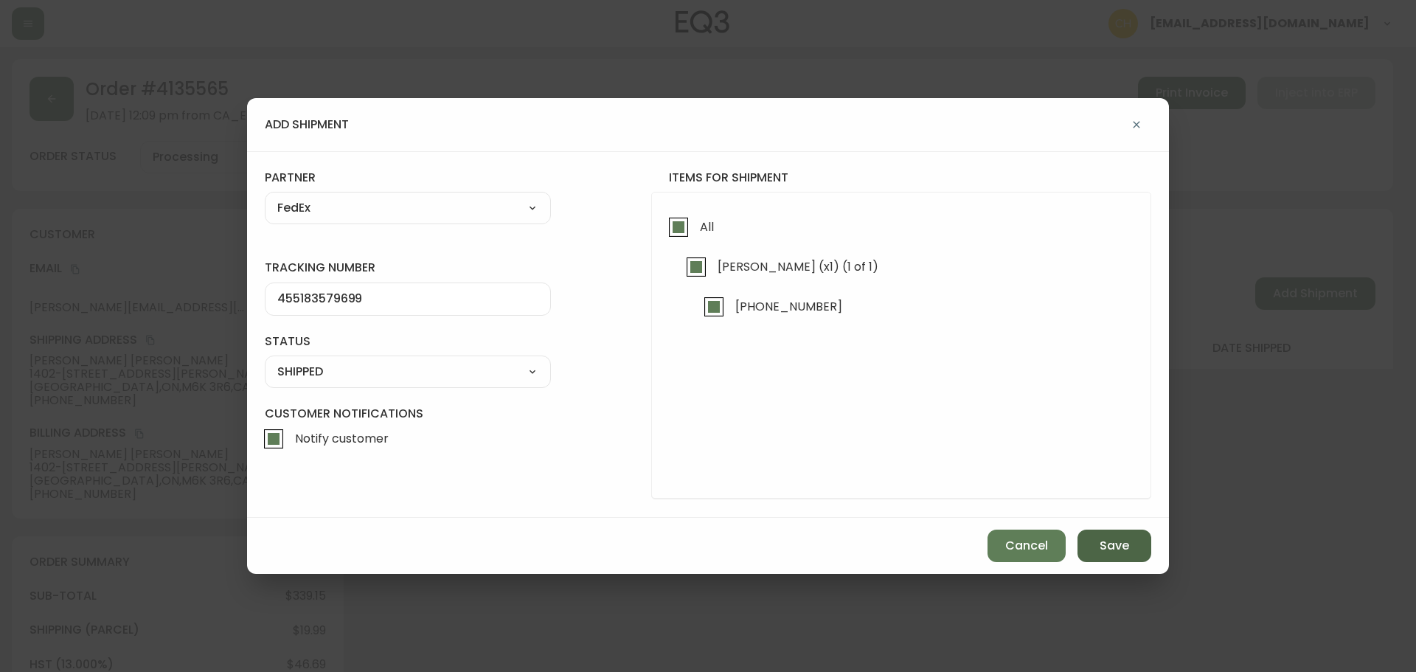
click at [1111, 554] on span "Save" at bounding box center [1115, 546] width 30 height 16
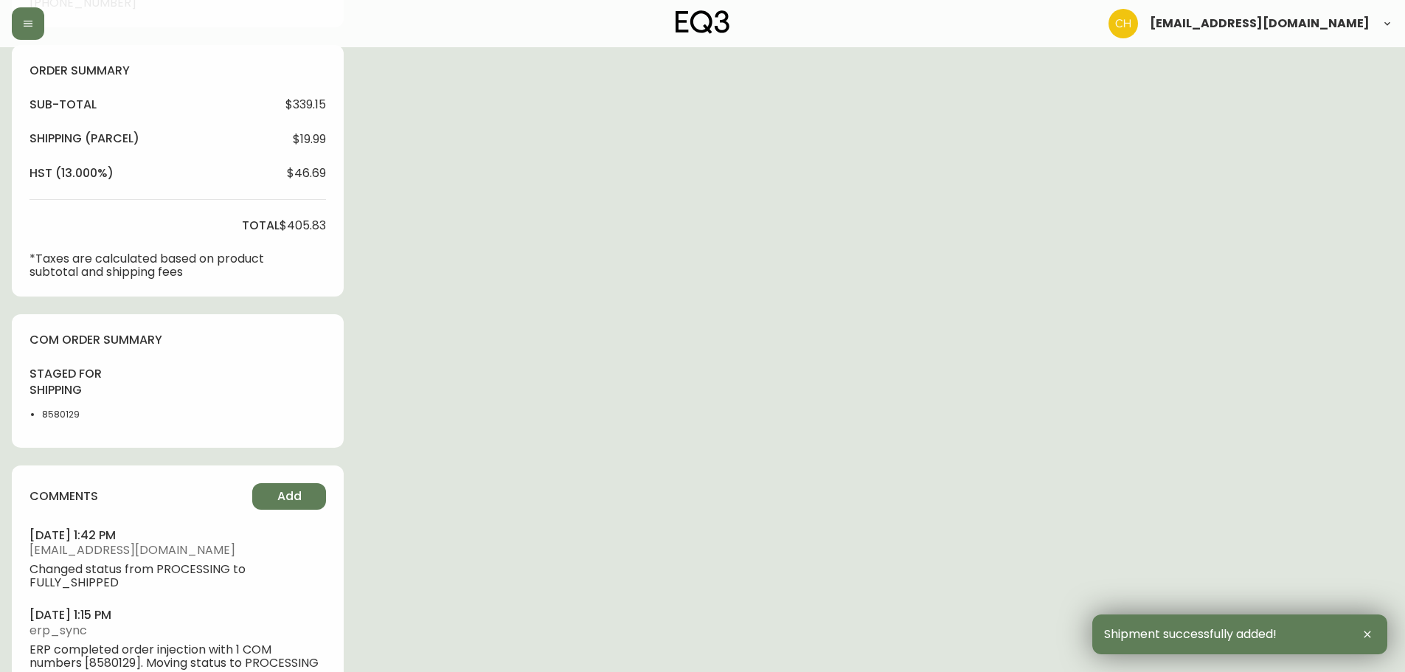
scroll to position [533, 0]
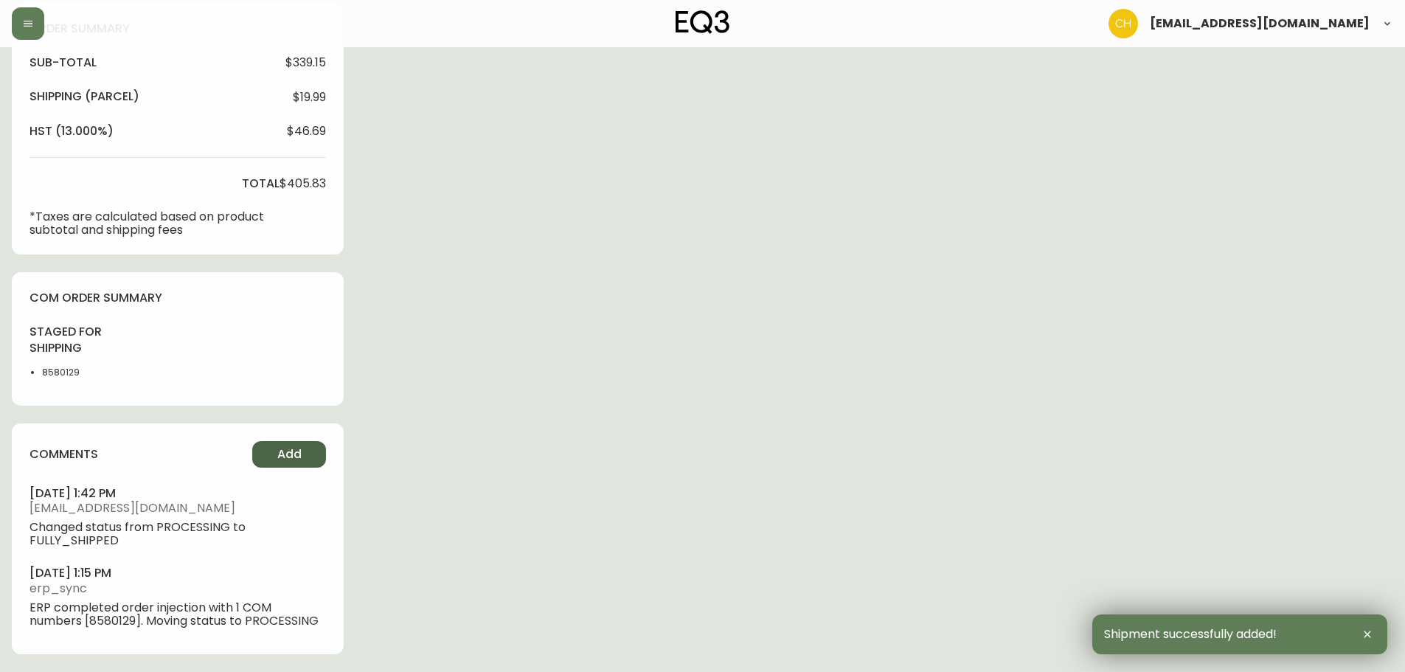
click at [279, 444] on button "Add" at bounding box center [289, 454] width 74 height 27
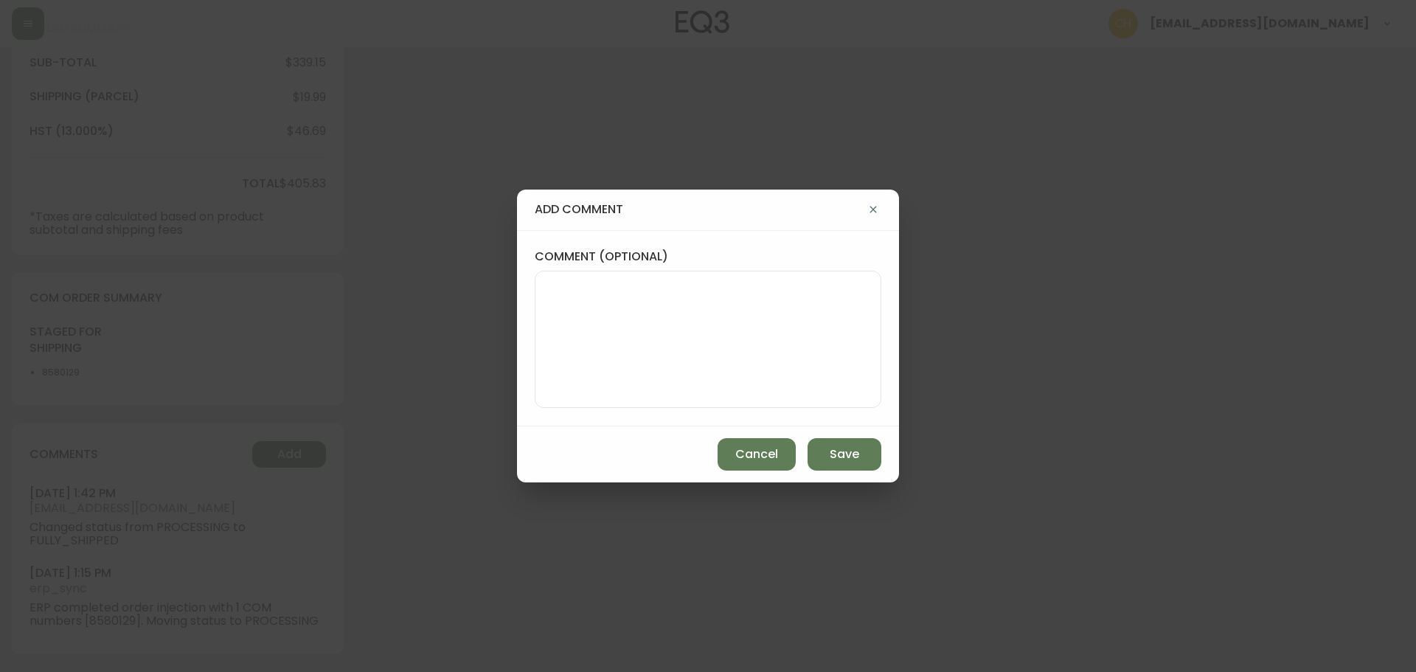
click at [560, 318] on textarea "comment (optional)" at bounding box center [708, 339] width 322 height 118
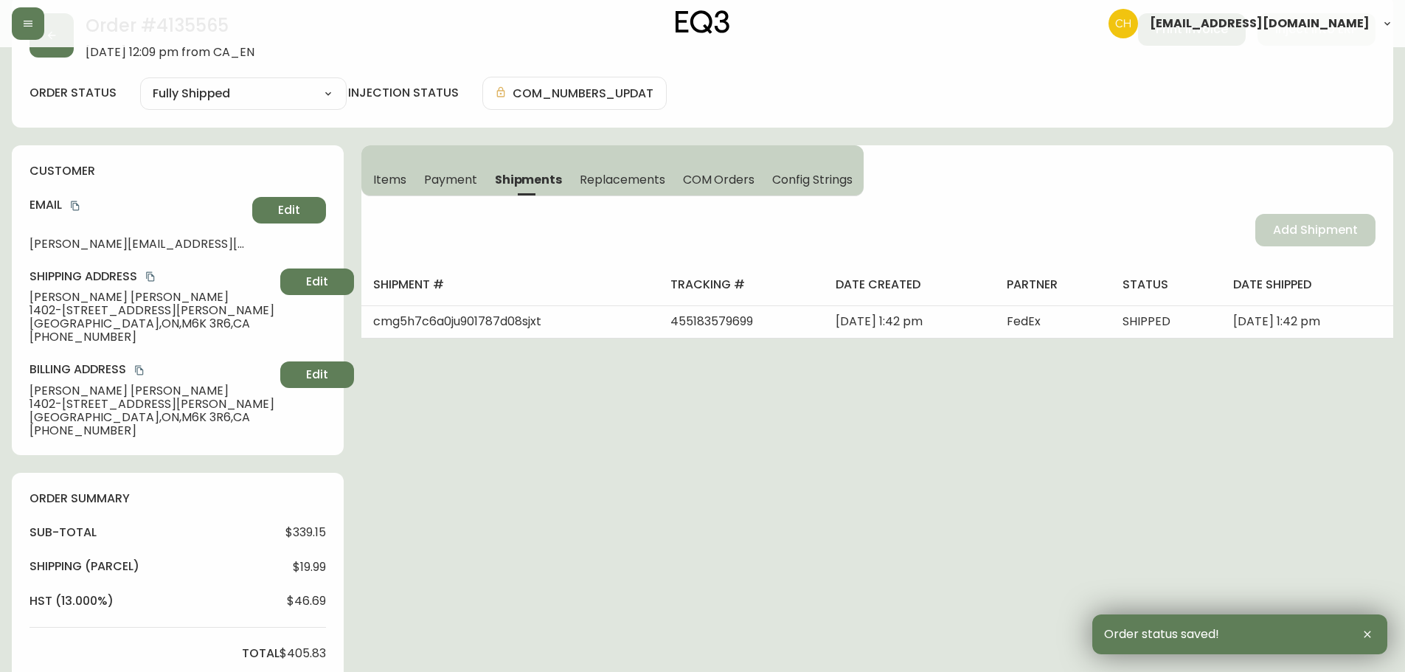
scroll to position [0, 0]
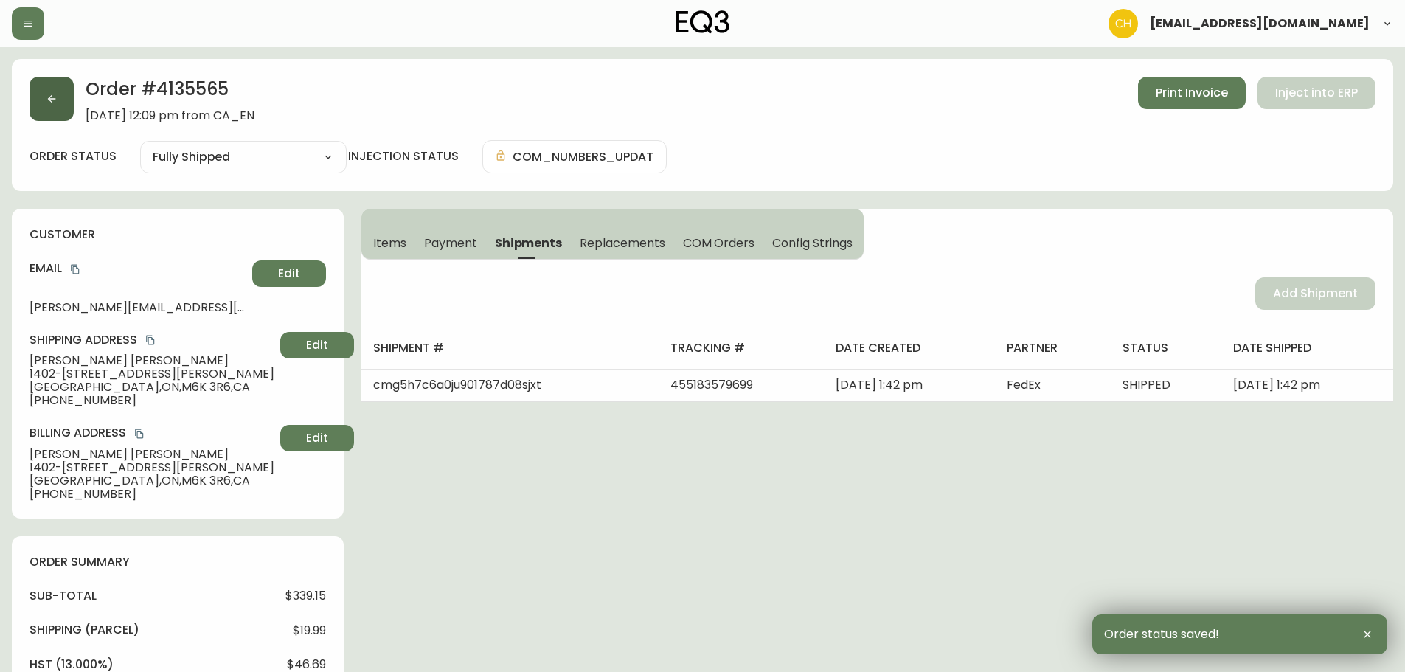
click at [50, 100] on icon "button" at bounding box center [52, 99] width 12 height 12
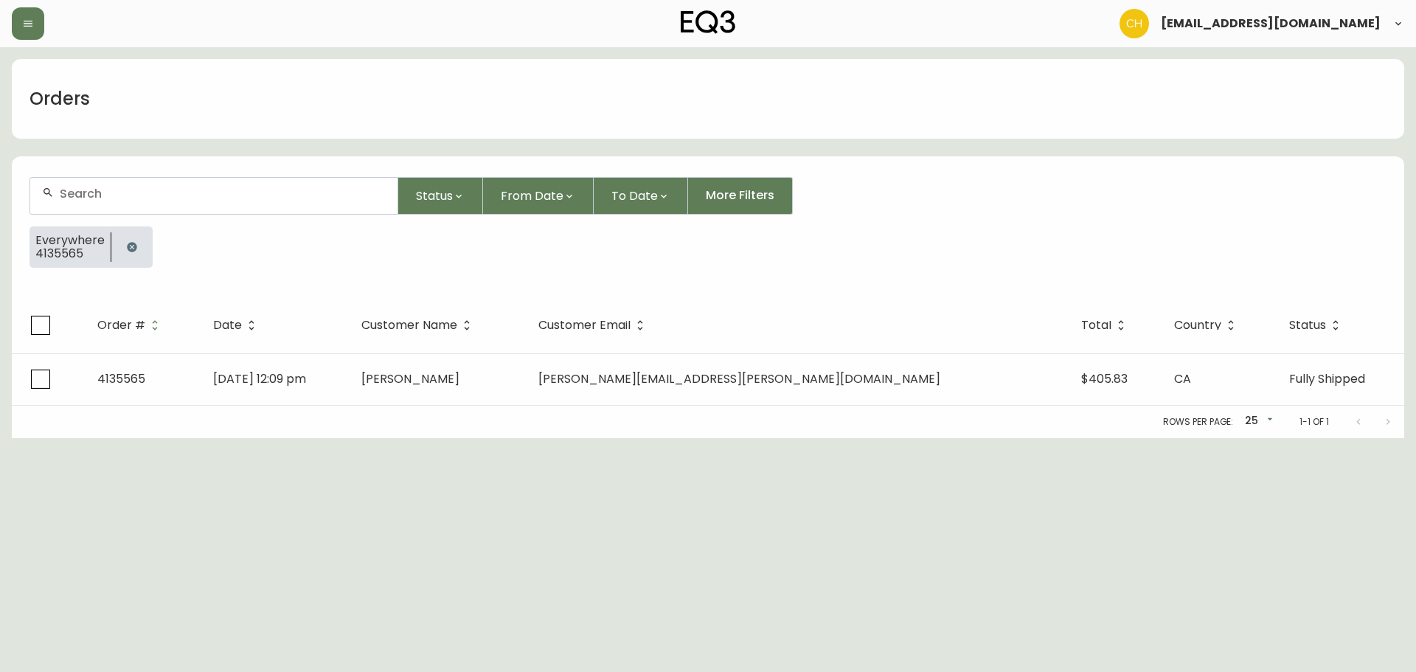
click at [77, 213] on div at bounding box center [213, 196] width 367 height 36
click at [101, 197] on input "text" at bounding box center [223, 194] width 326 height 14
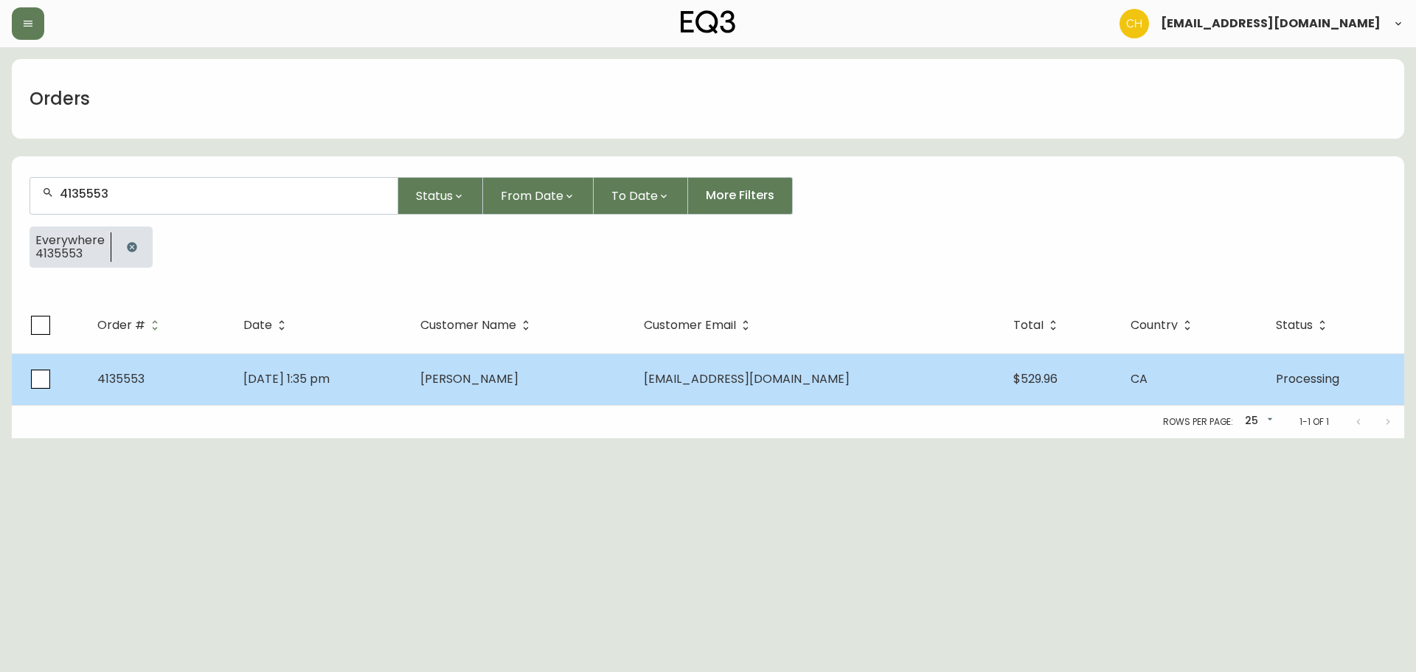
click at [409, 395] on td "[DATE] 1:35 pm" at bounding box center [320, 379] width 177 height 52
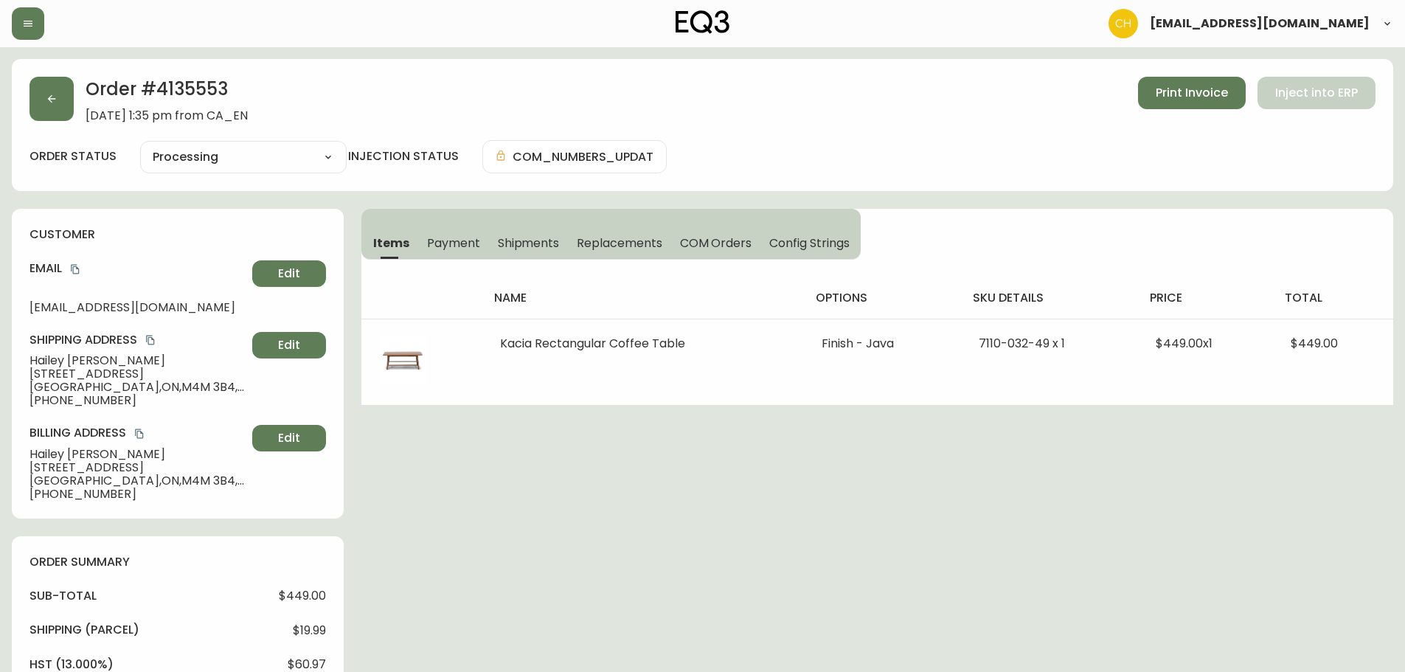
click at [529, 243] on span "Shipments" at bounding box center [529, 242] width 62 height 15
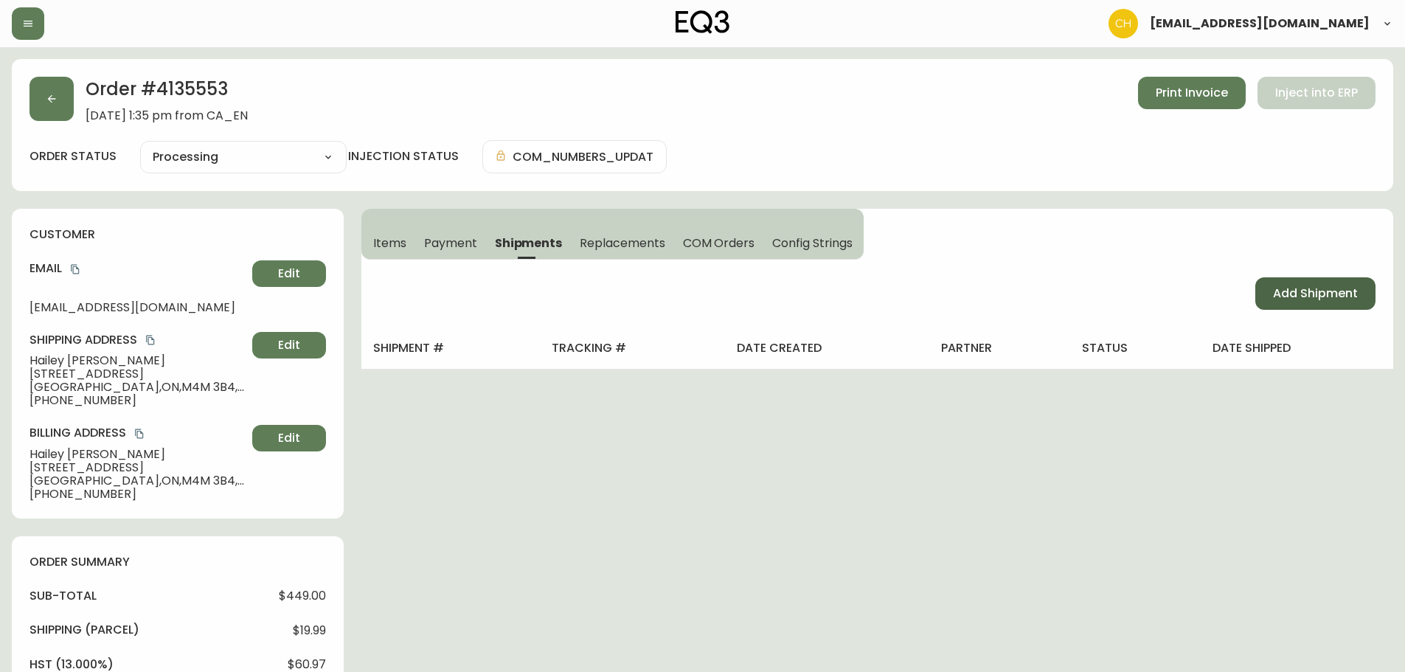
click at [1268, 294] on button "Add Shipment" at bounding box center [1316, 293] width 120 height 32
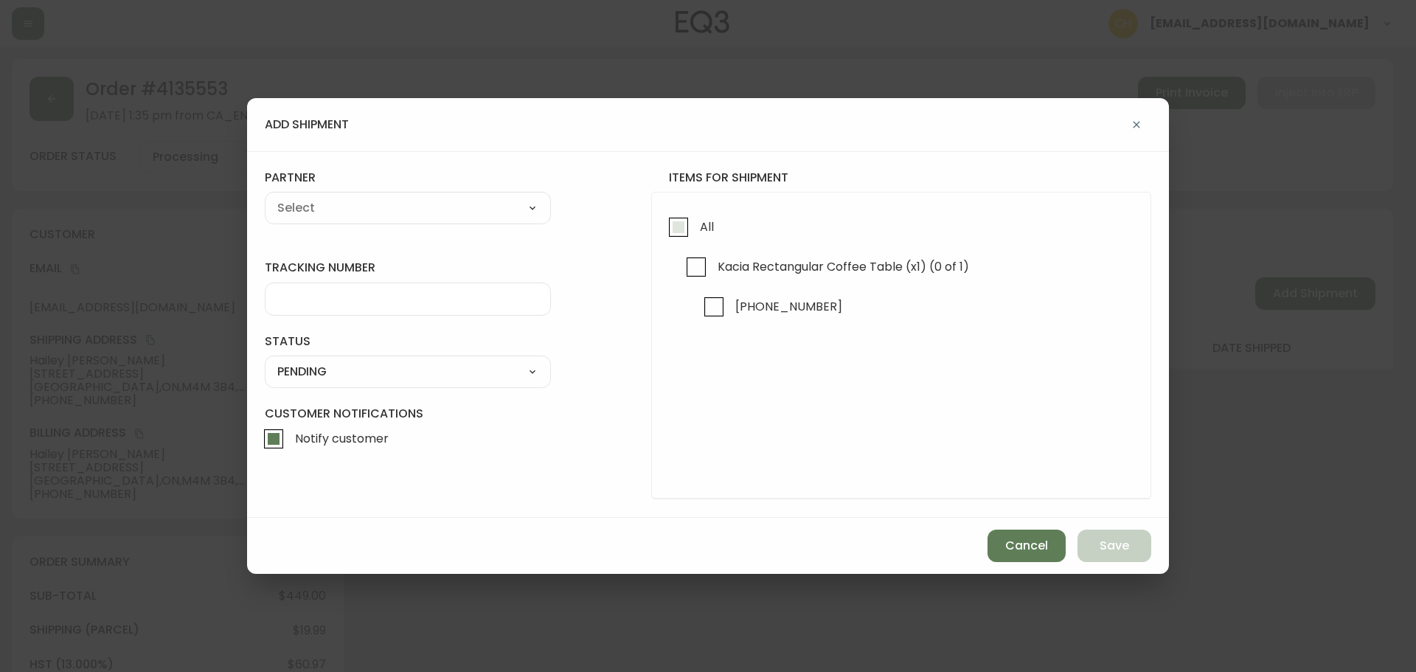
drag, startPoint x: 685, startPoint y: 232, endPoint x: 667, endPoint y: 232, distance: 17.7
click at [682, 232] on input "All" at bounding box center [679, 227] width 34 height 34
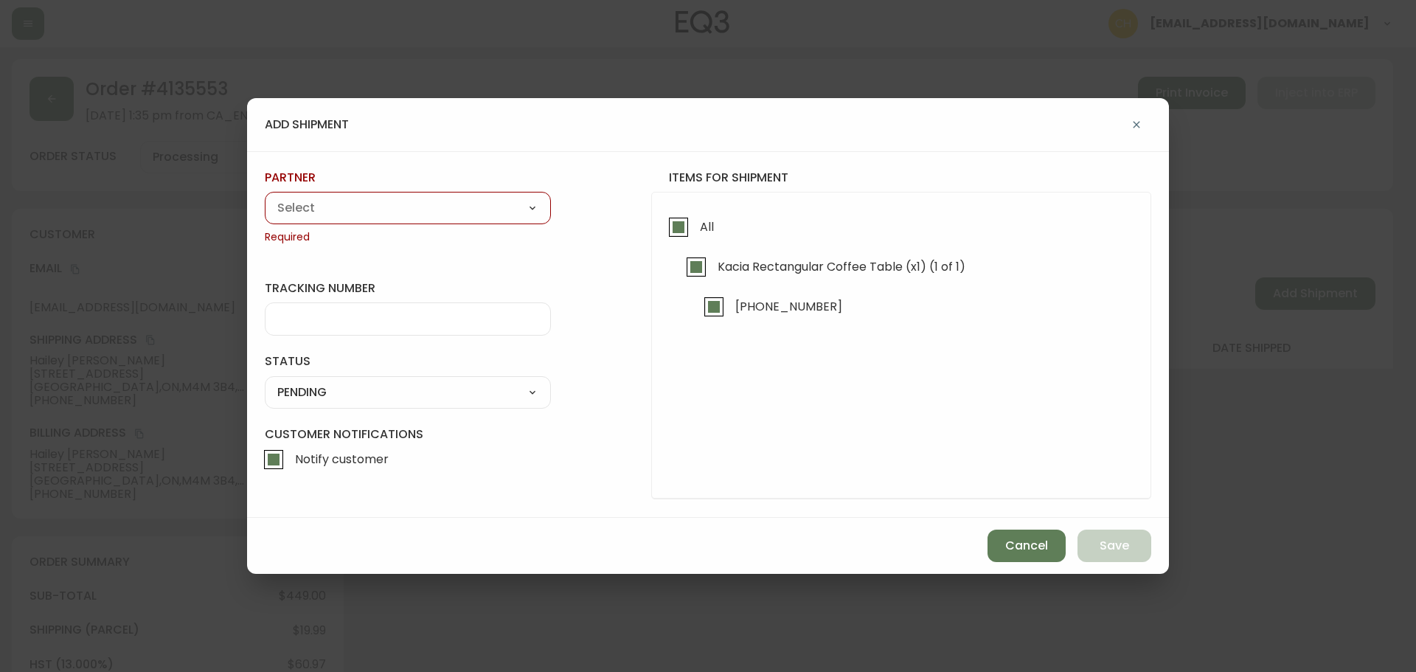
click at [480, 208] on select "A Move to Remember LLC ABF Freight Alero [PERSON_NAME] Canada Post Canpar Expre…" at bounding box center [408, 208] width 286 height 22
click at [265, 197] on select "A Move to Remember LLC ABF Freight Alero [PERSON_NAME] Canada Post Canpar Expre…" at bounding box center [408, 208] width 286 height 22
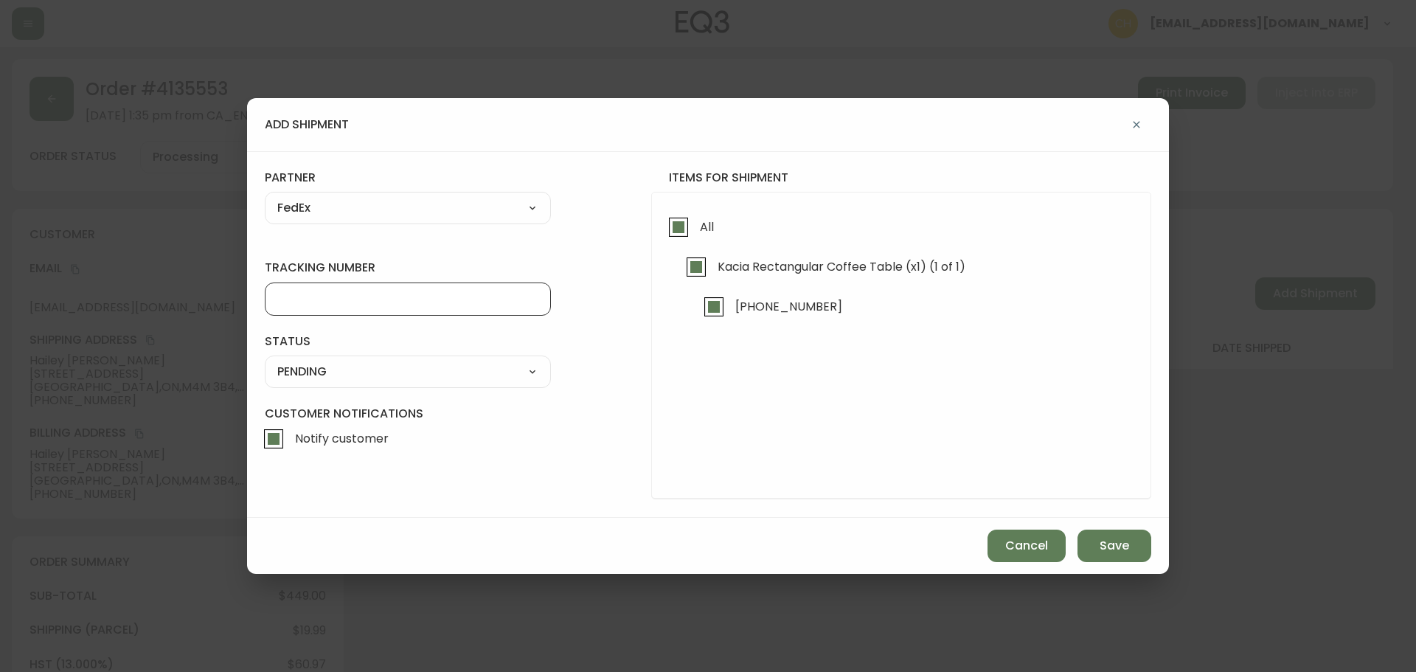
click at [339, 294] on input "tracking number" at bounding box center [407, 299] width 261 height 14
click at [328, 374] on select "SHIPPED PENDING CANCELLED" at bounding box center [408, 372] width 286 height 22
click at [265, 361] on select "SHIPPED PENDING CANCELLED" at bounding box center [408, 372] width 286 height 22
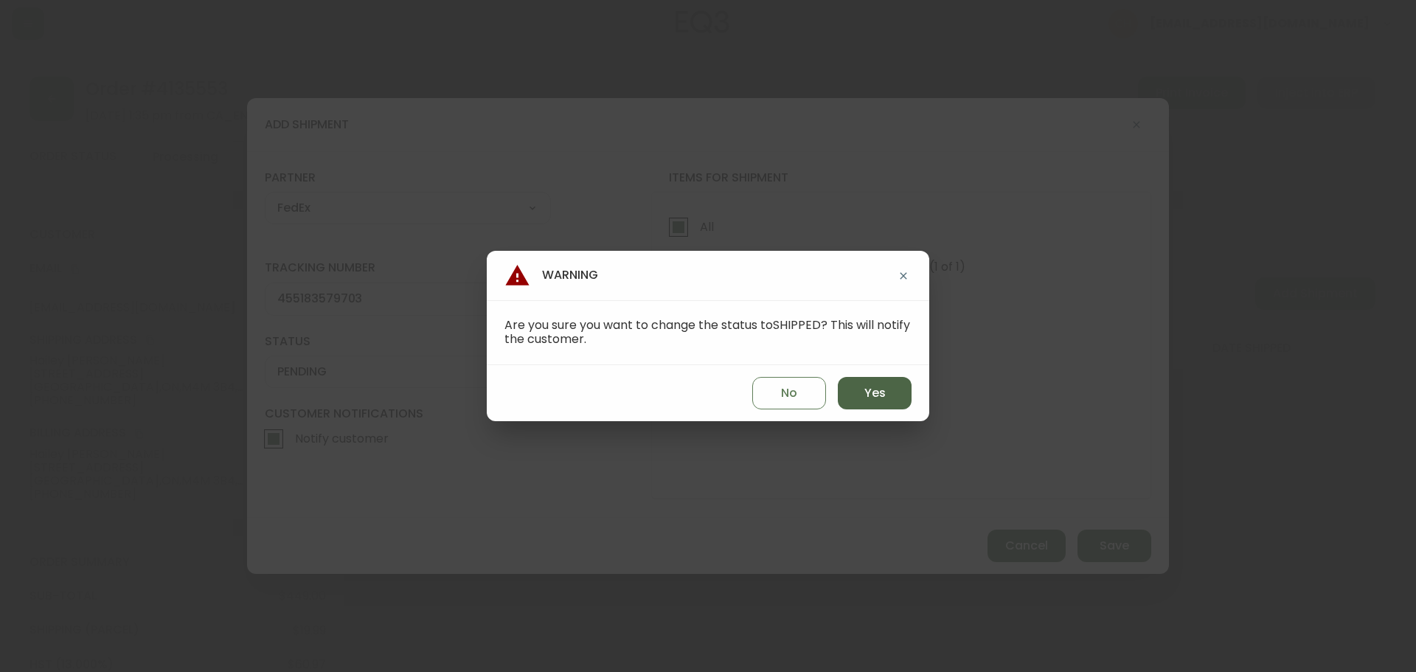
click at [877, 394] on span "Yes" at bounding box center [875, 393] width 21 height 16
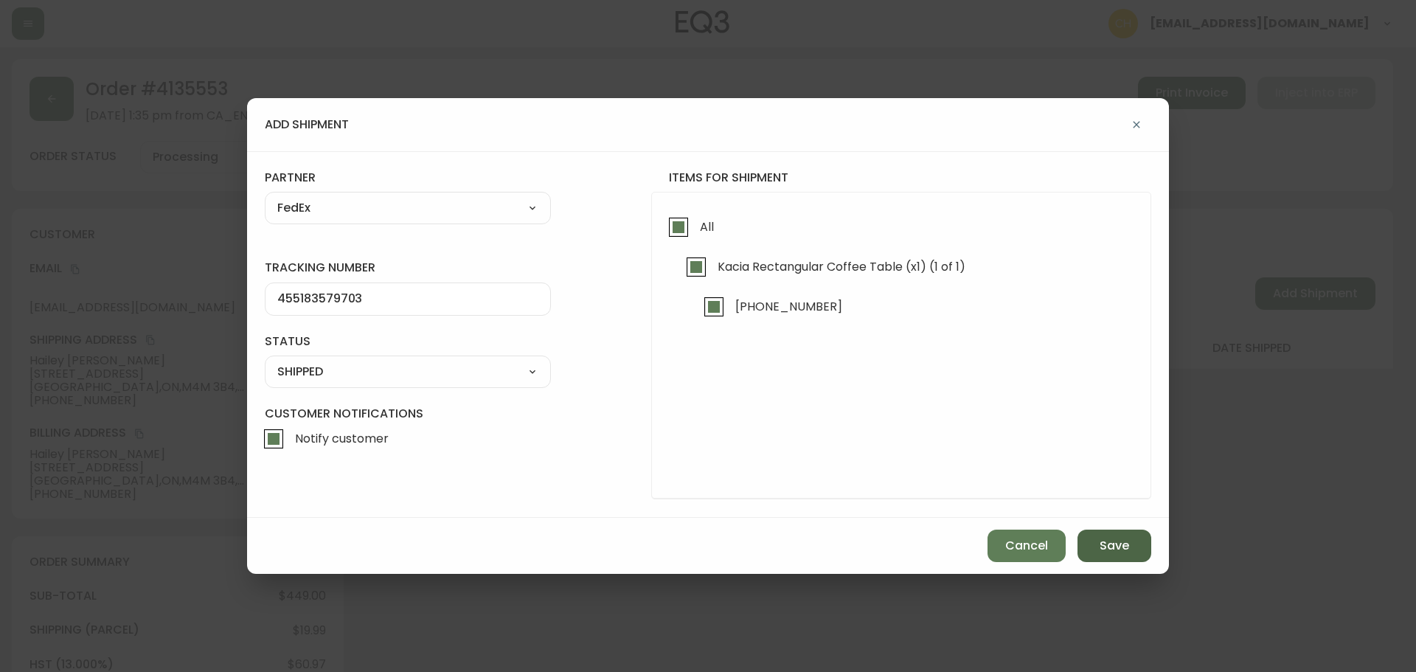
click at [1101, 542] on span "Save" at bounding box center [1115, 546] width 30 height 16
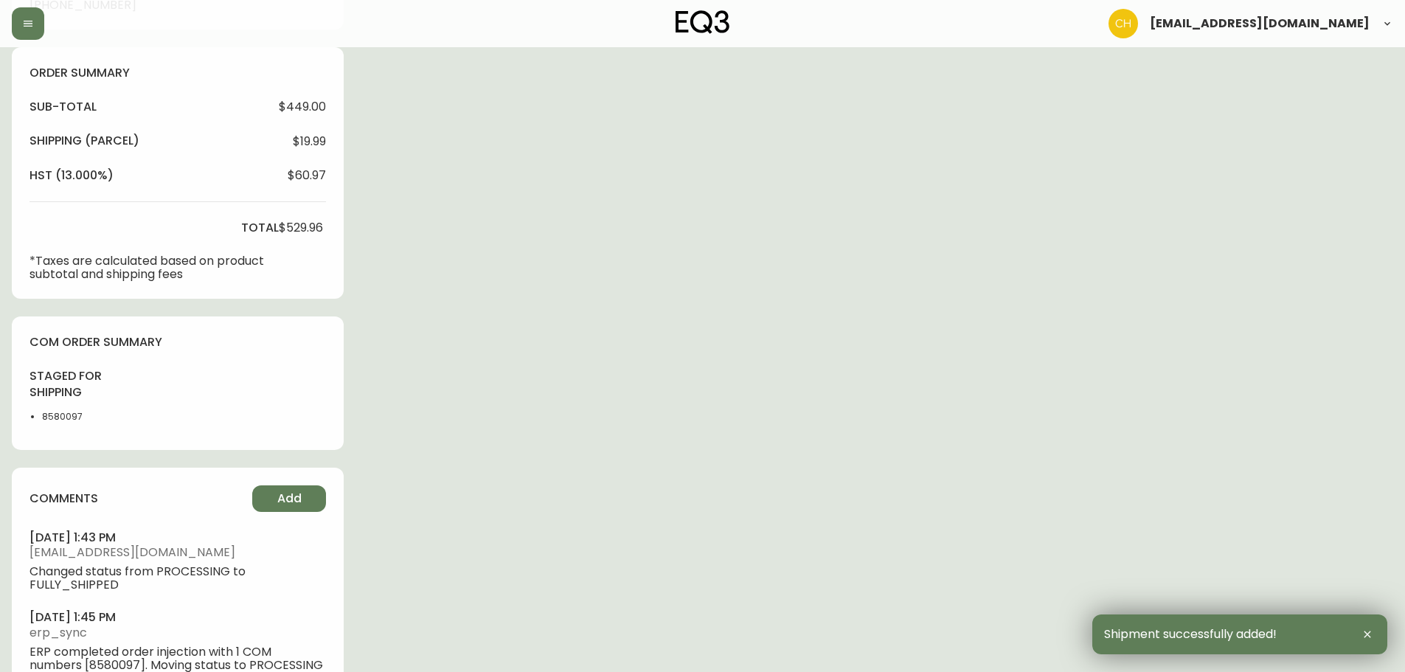
scroll to position [533, 0]
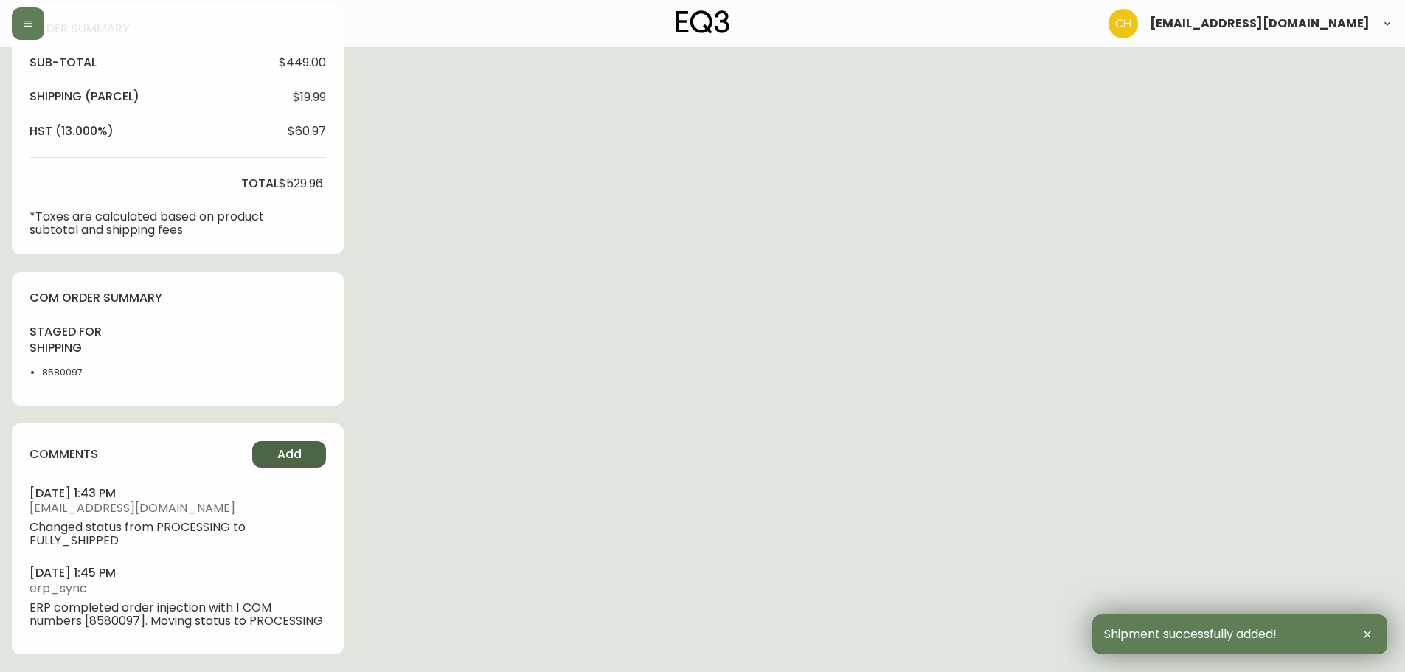
click at [288, 459] on span "Add" at bounding box center [289, 454] width 24 height 16
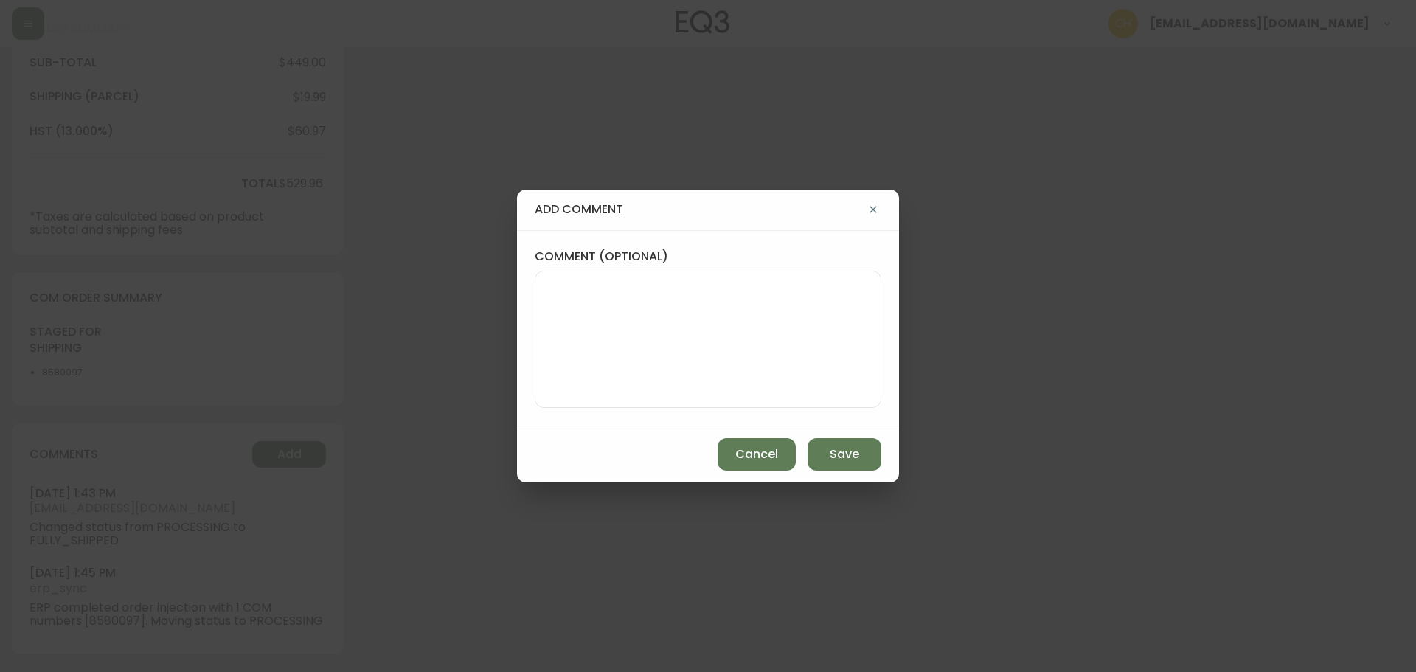
click at [568, 362] on textarea "comment (optional)" at bounding box center [708, 339] width 322 height 118
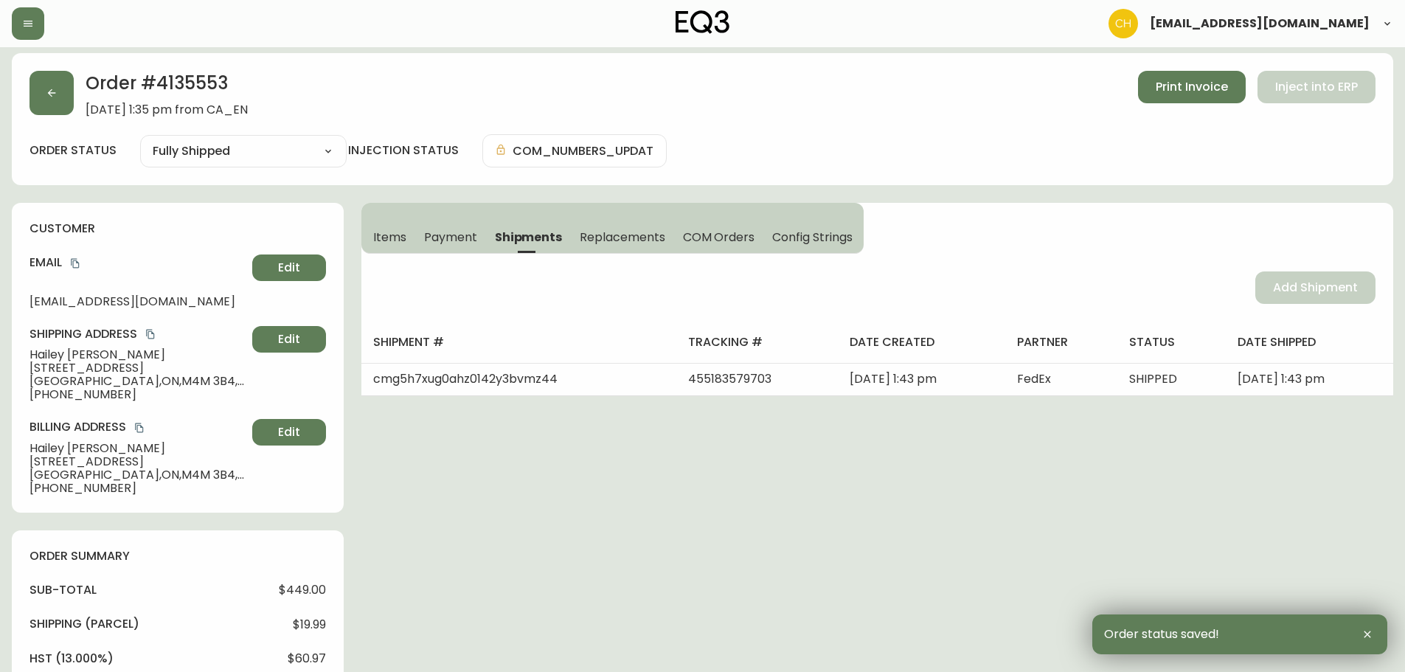
scroll to position [0, 0]
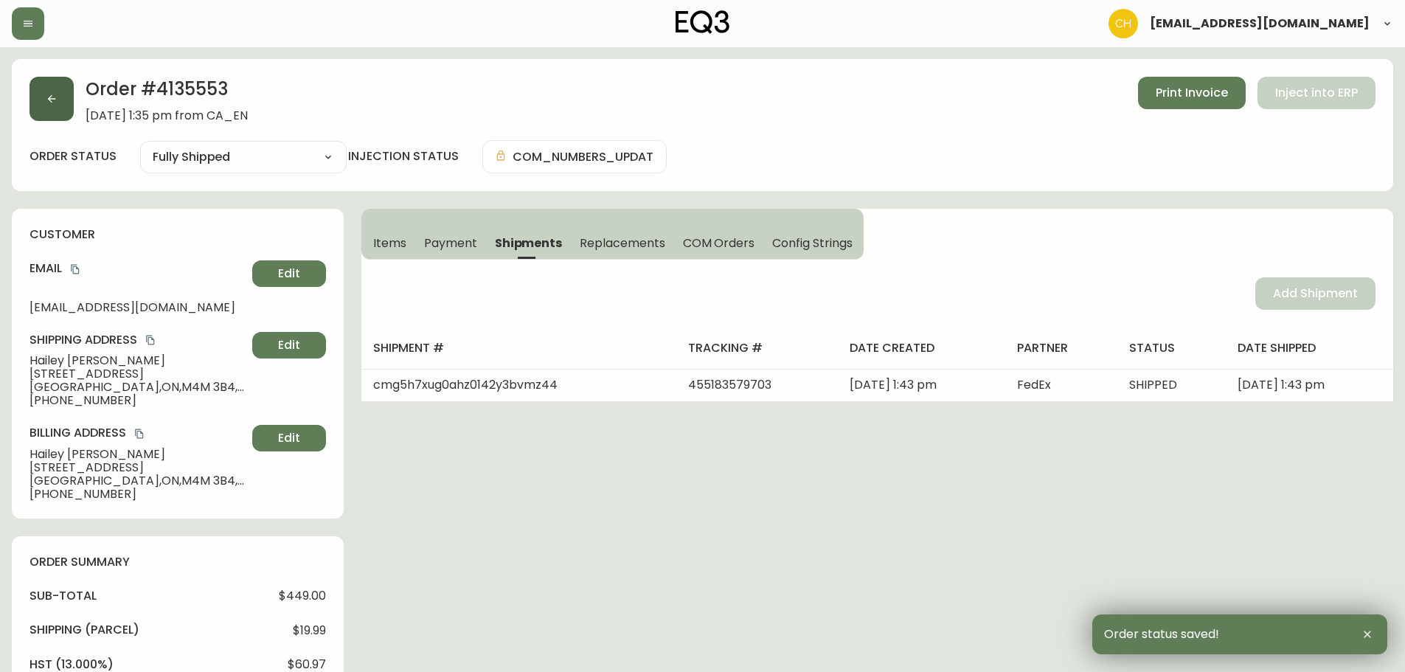
click at [55, 100] on icon "button" at bounding box center [52, 99] width 12 height 12
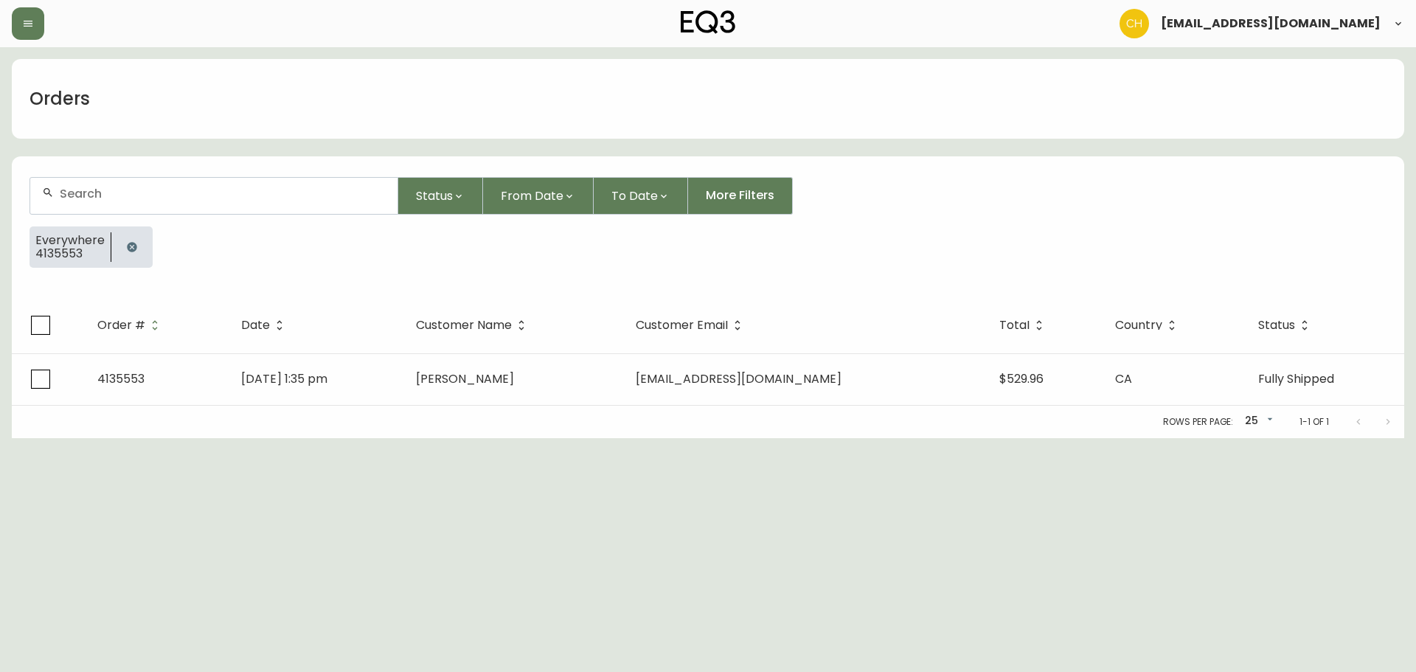
drag, startPoint x: 70, startPoint y: 185, endPoint x: 87, endPoint y: 187, distance: 17.0
click at [86, 187] on div at bounding box center [213, 196] width 367 height 36
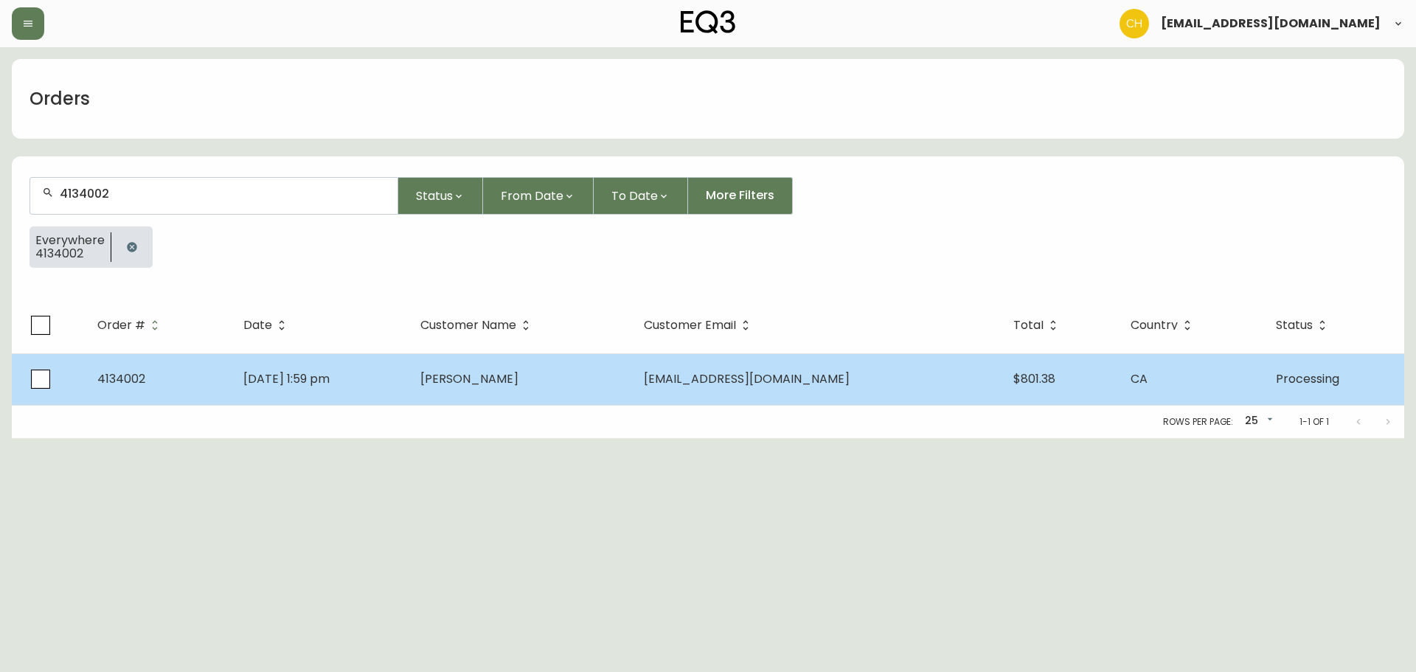
click at [372, 390] on td "[DATE] 1:59 pm" at bounding box center [320, 379] width 177 height 52
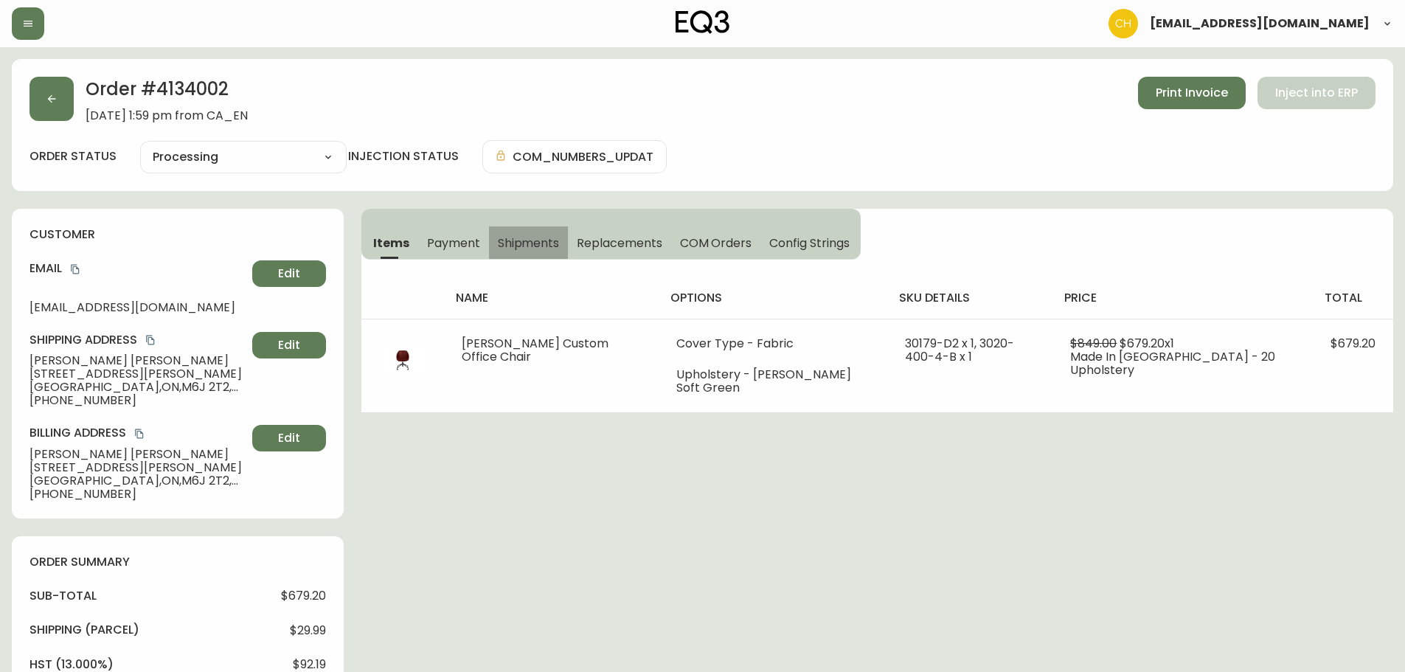
click at [507, 248] on span "Shipments" at bounding box center [529, 242] width 62 height 15
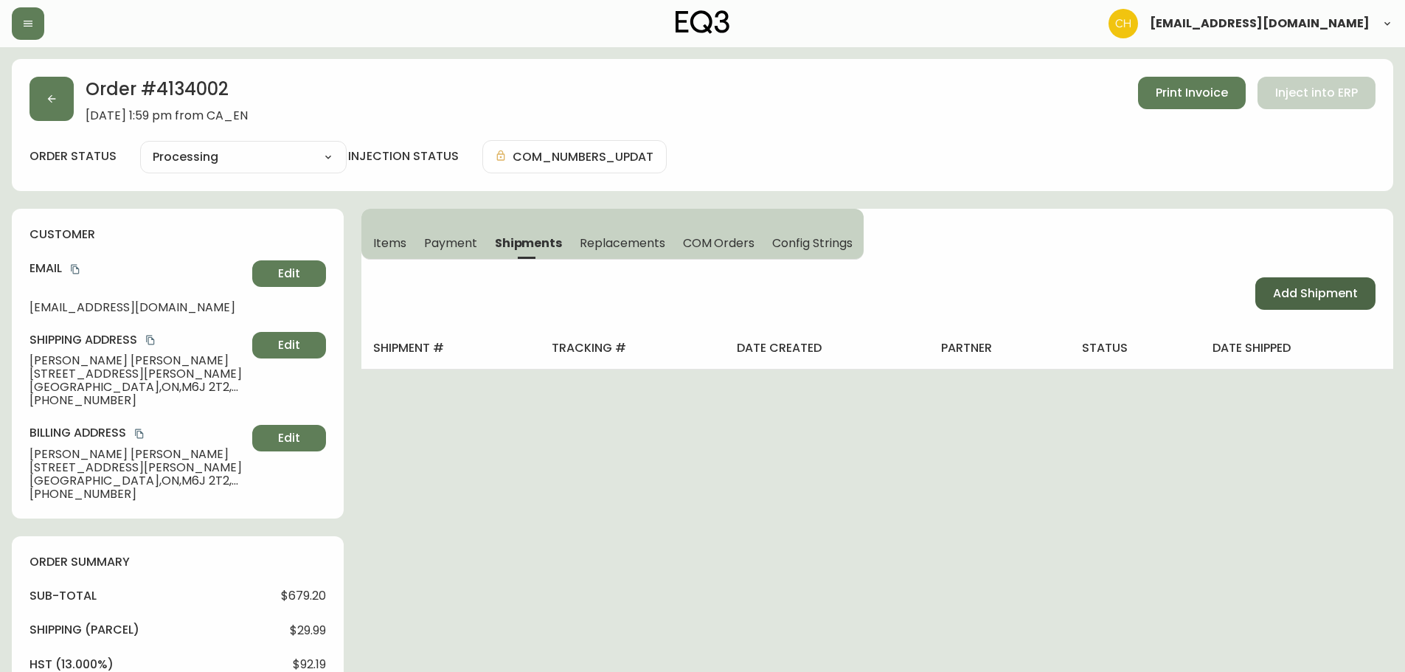
click at [1297, 292] on span "Add Shipment" at bounding box center [1315, 293] width 85 height 16
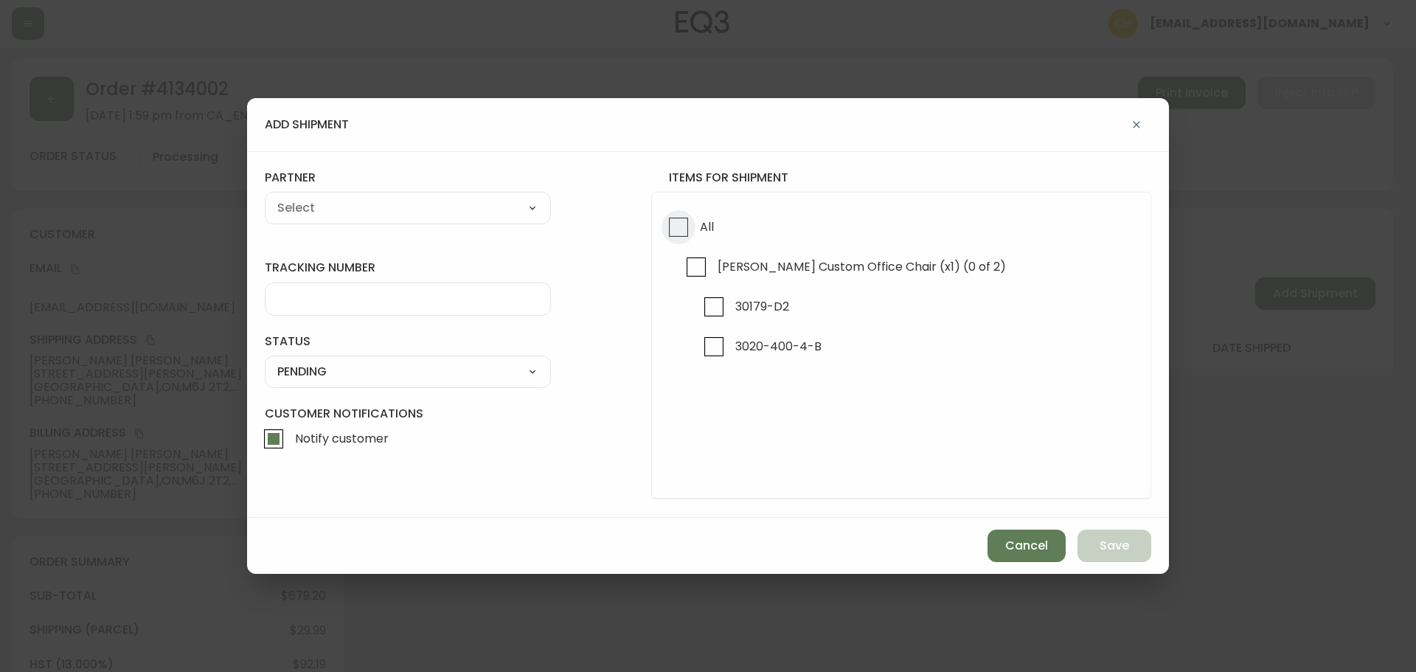
drag, startPoint x: 677, startPoint y: 227, endPoint x: 631, endPoint y: 221, distance: 46.9
click at [676, 227] on input "All" at bounding box center [679, 227] width 34 height 34
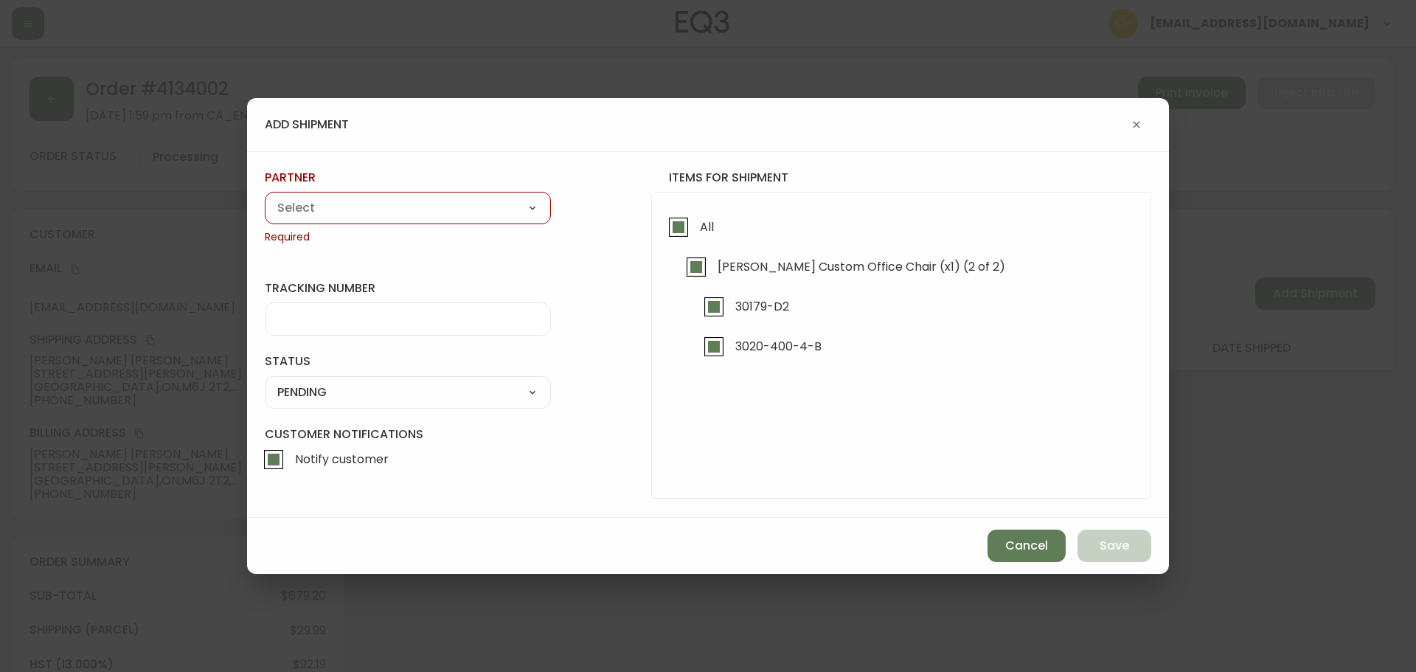
click at [480, 221] on div "A Move to Remember LLC ABF Freight Alero [PERSON_NAME] Canada Post Canpar Expre…" at bounding box center [408, 208] width 286 height 32
click at [380, 210] on select "A Move to Remember LLC ABF Freight Alero [PERSON_NAME] Canada Post Canpar Expre…" at bounding box center [408, 208] width 286 height 22
click at [265, 197] on select "A Move to Remember LLC ABF Freight Alero [PERSON_NAME] Canada Post Canpar Expre…" at bounding box center [408, 208] width 286 height 22
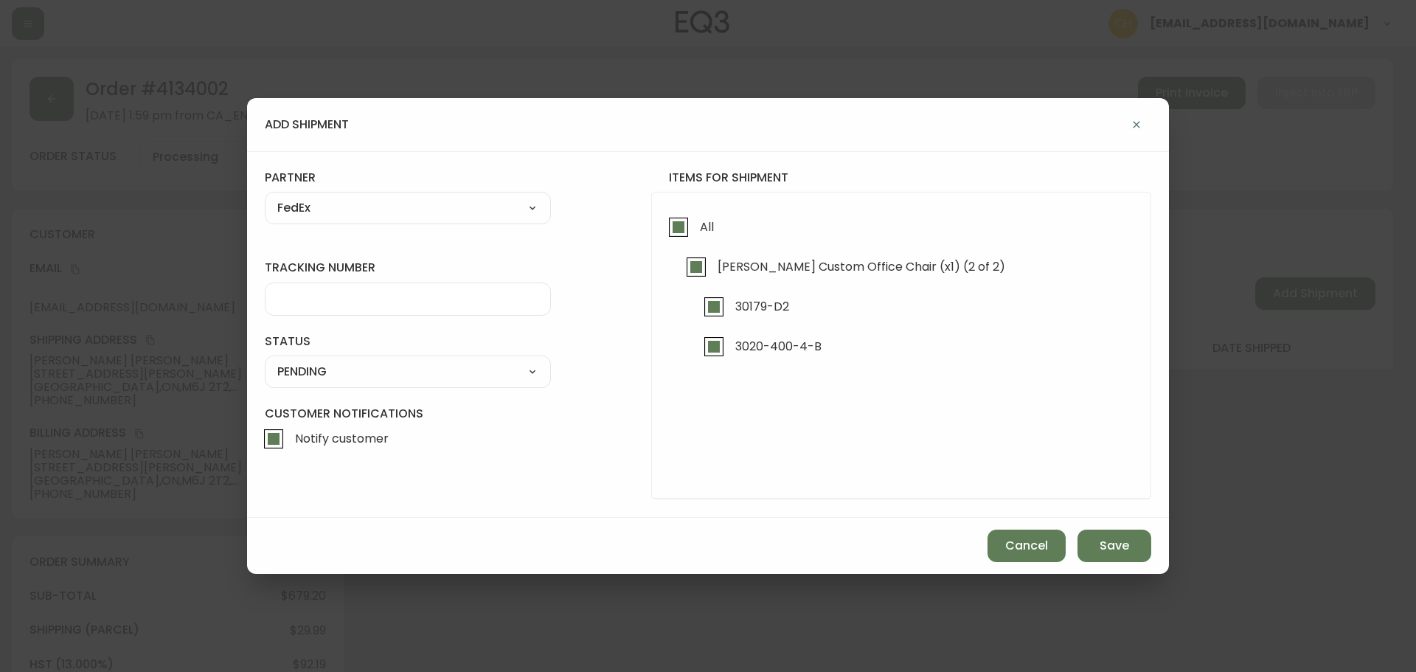
click at [316, 296] on input "tracking number" at bounding box center [407, 299] width 261 height 14
click at [312, 367] on select "SHIPPED PENDING CANCELLED" at bounding box center [408, 372] width 286 height 22
click at [265, 361] on select "SHIPPED PENDING CANCELLED" at bounding box center [408, 372] width 286 height 22
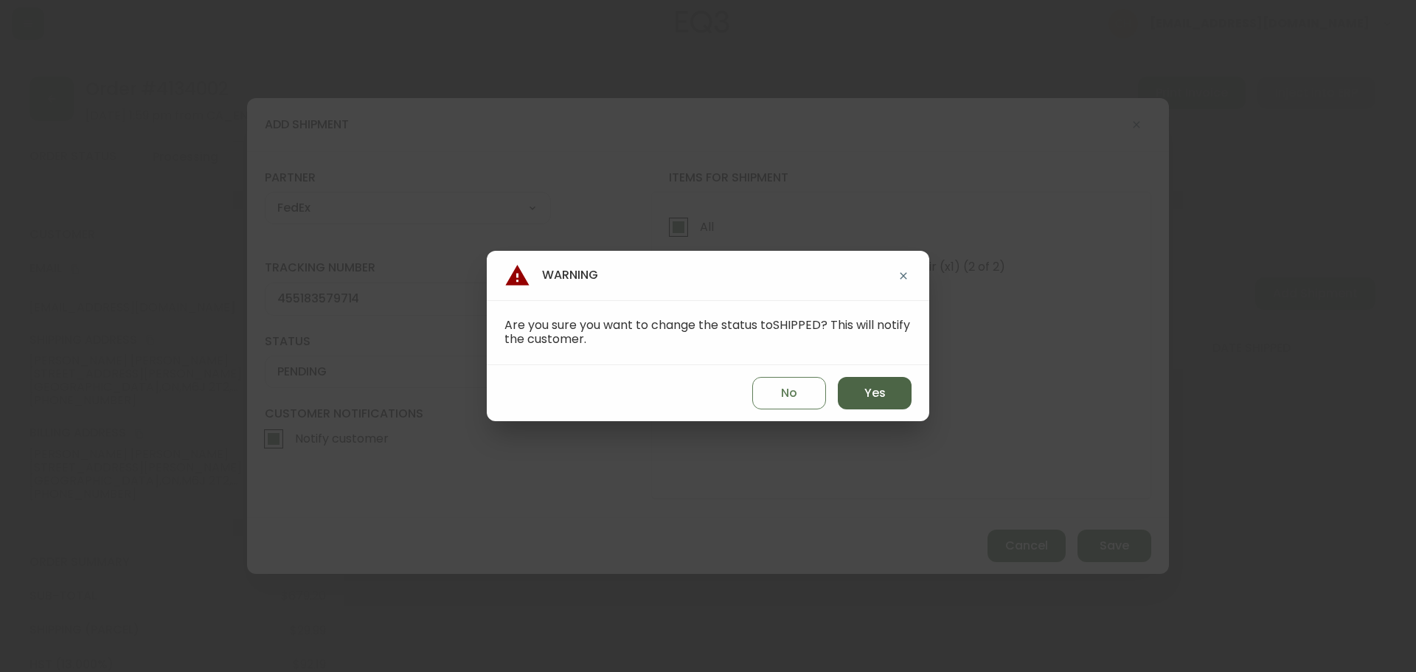
drag, startPoint x: 869, startPoint y: 395, endPoint x: 887, endPoint y: 403, distance: 19.9
click at [873, 397] on span "Yes" at bounding box center [875, 393] width 21 height 16
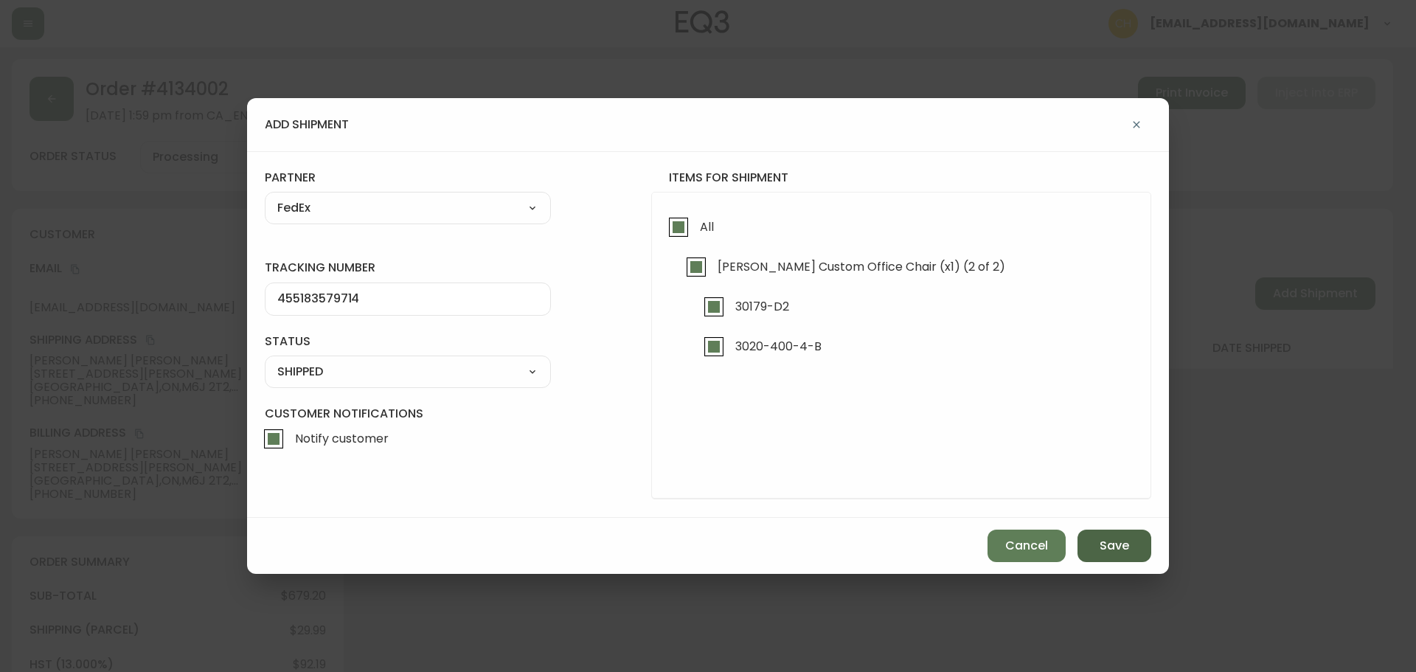
click at [1089, 550] on button "Save" at bounding box center [1115, 546] width 74 height 32
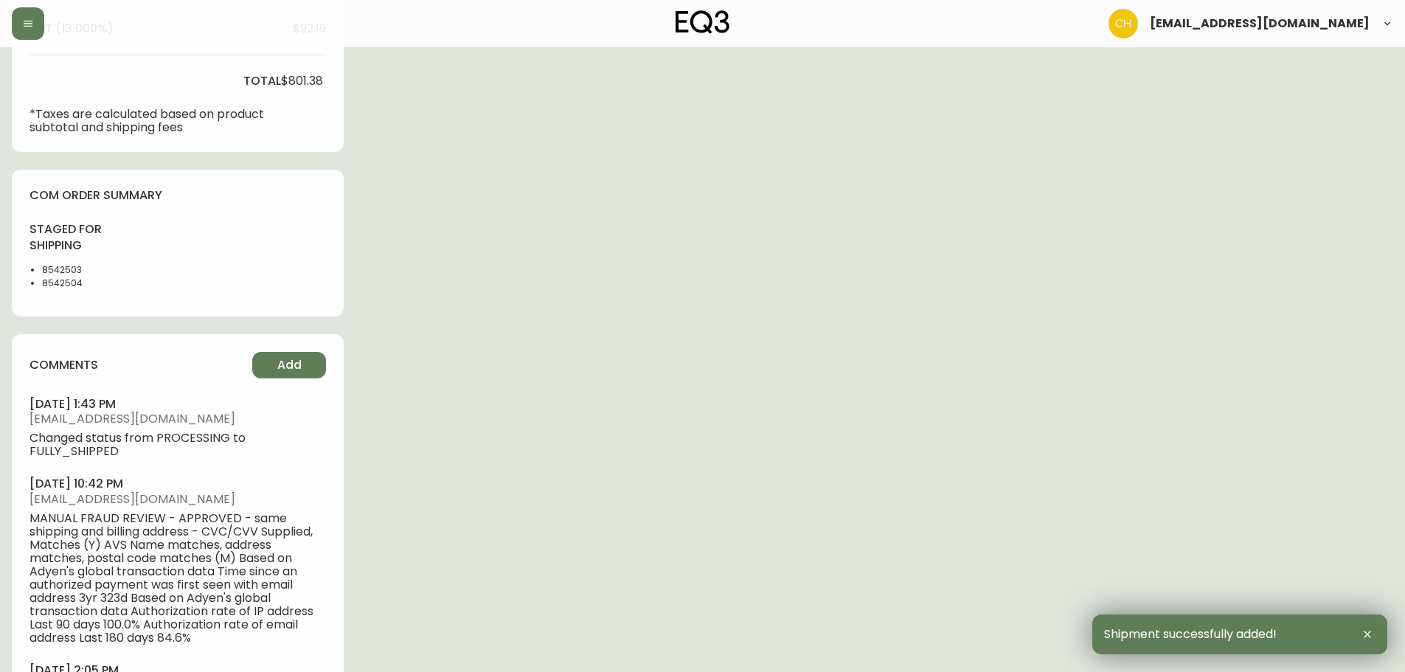
scroll to position [746, 0]
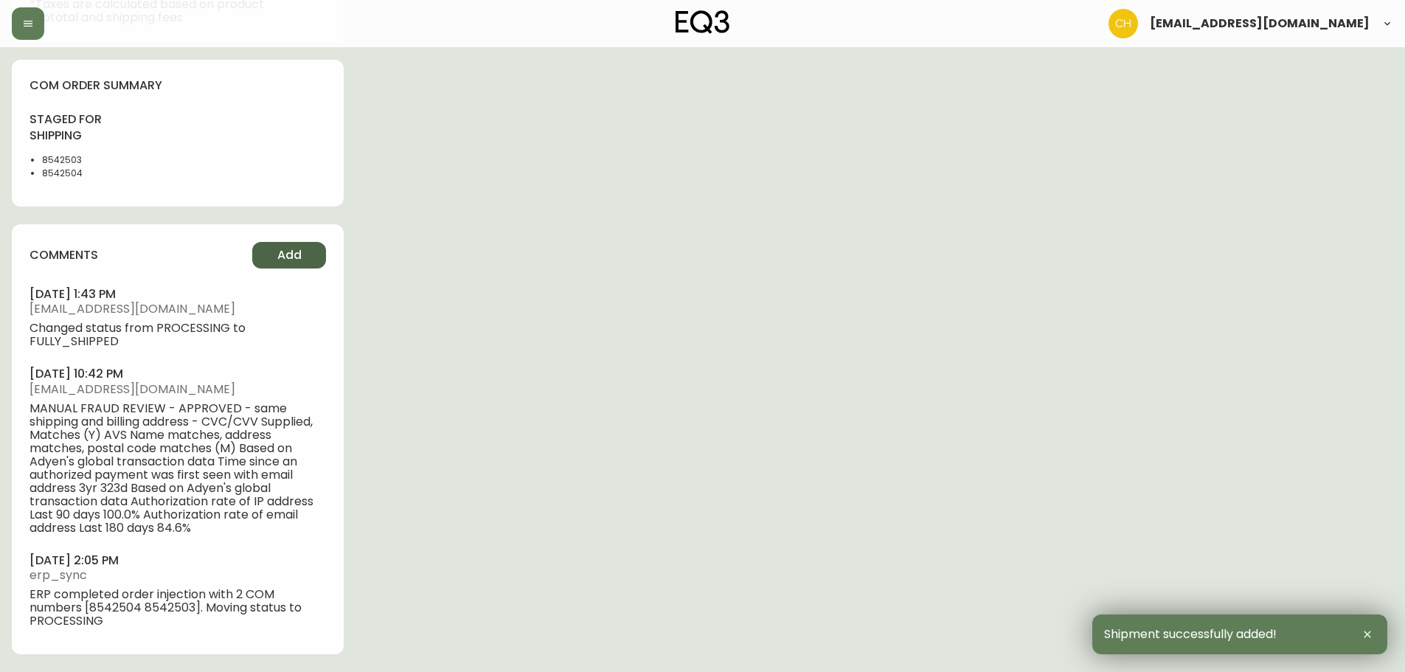
click at [302, 251] on button "Add" at bounding box center [289, 255] width 74 height 27
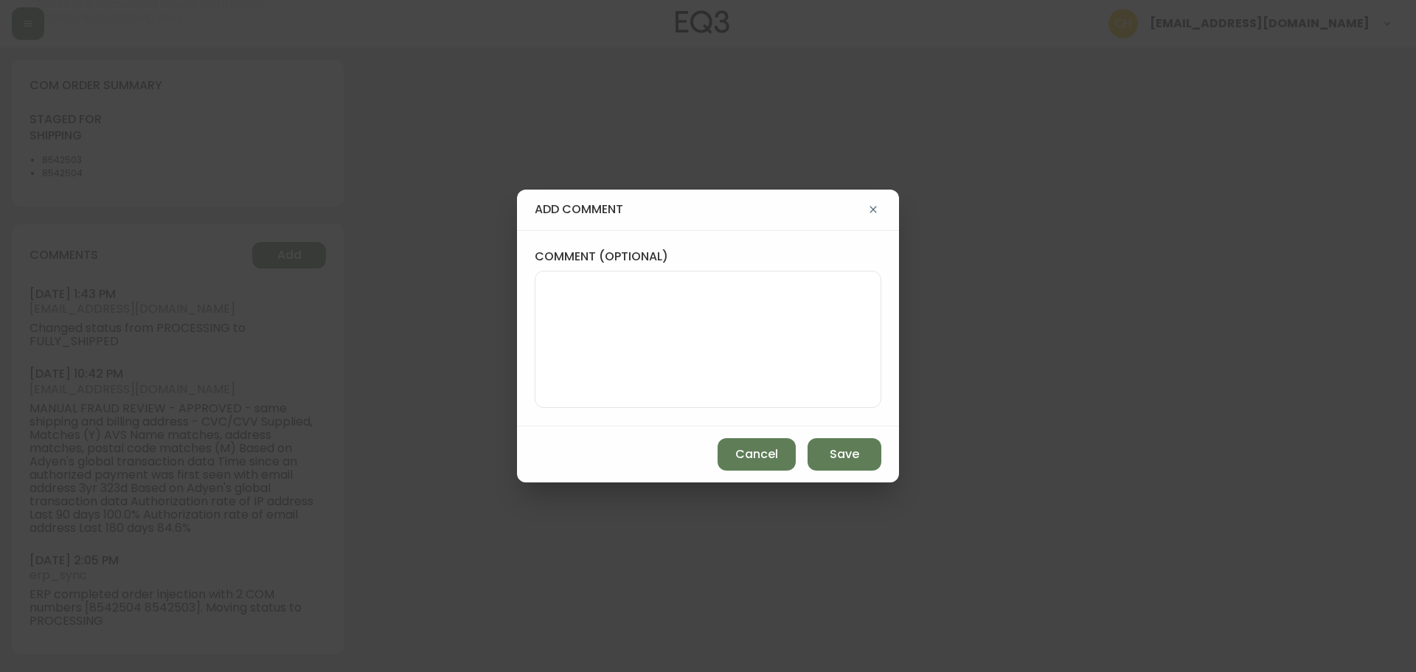
click at [572, 291] on textarea "comment (optional)" at bounding box center [708, 339] width 322 height 118
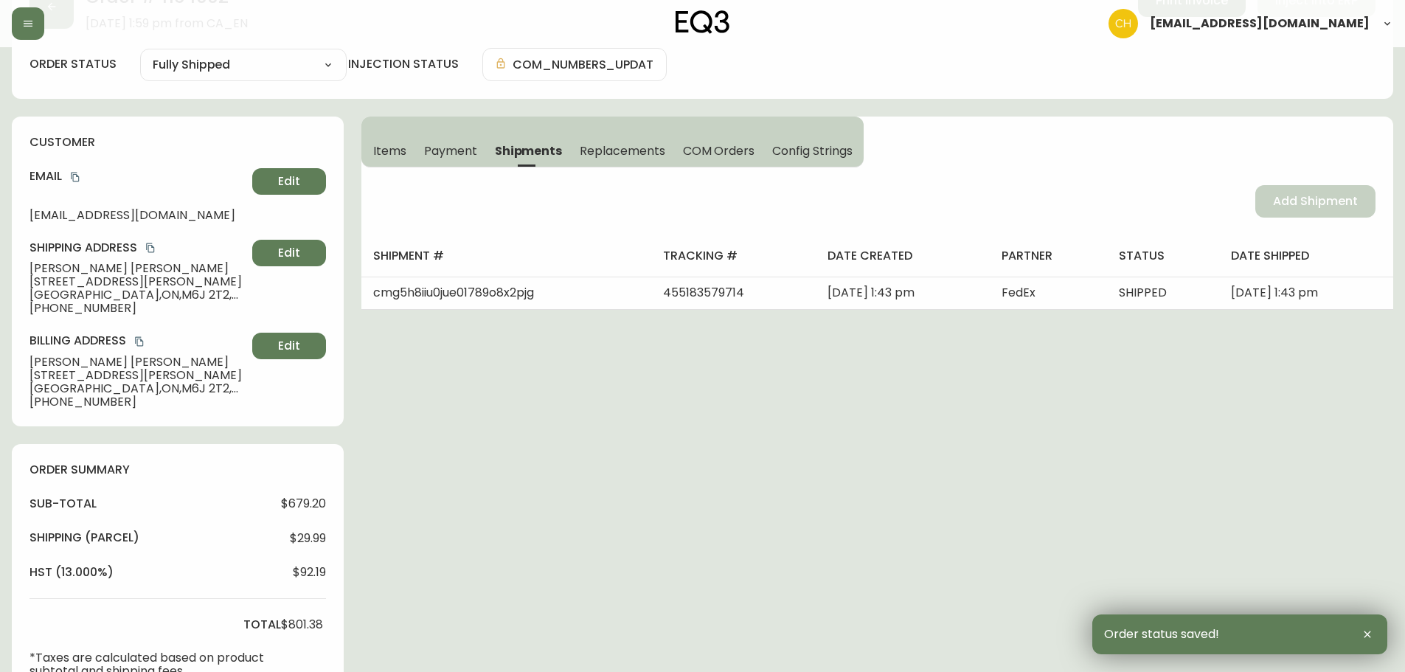
scroll to position [0, 0]
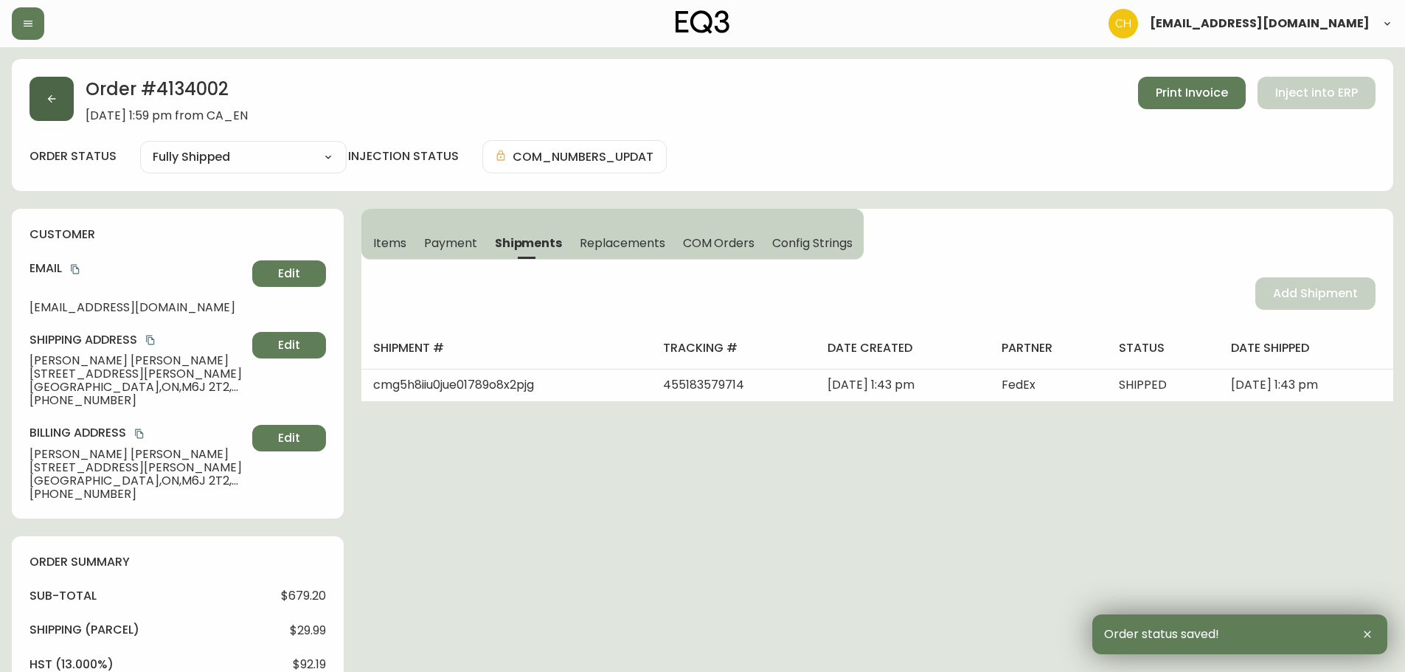
click at [64, 98] on button "button" at bounding box center [52, 99] width 44 height 44
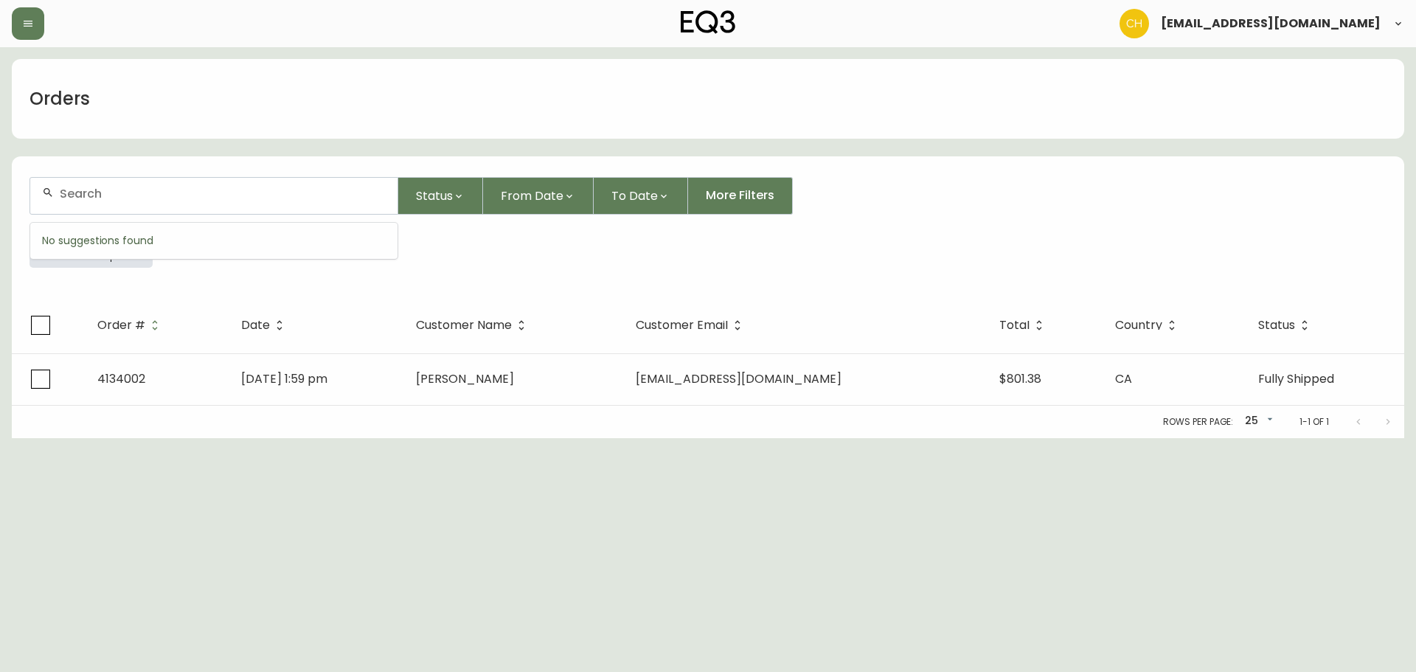
click at [76, 192] on input "text" at bounding box center [223, 194] width 326 height 14
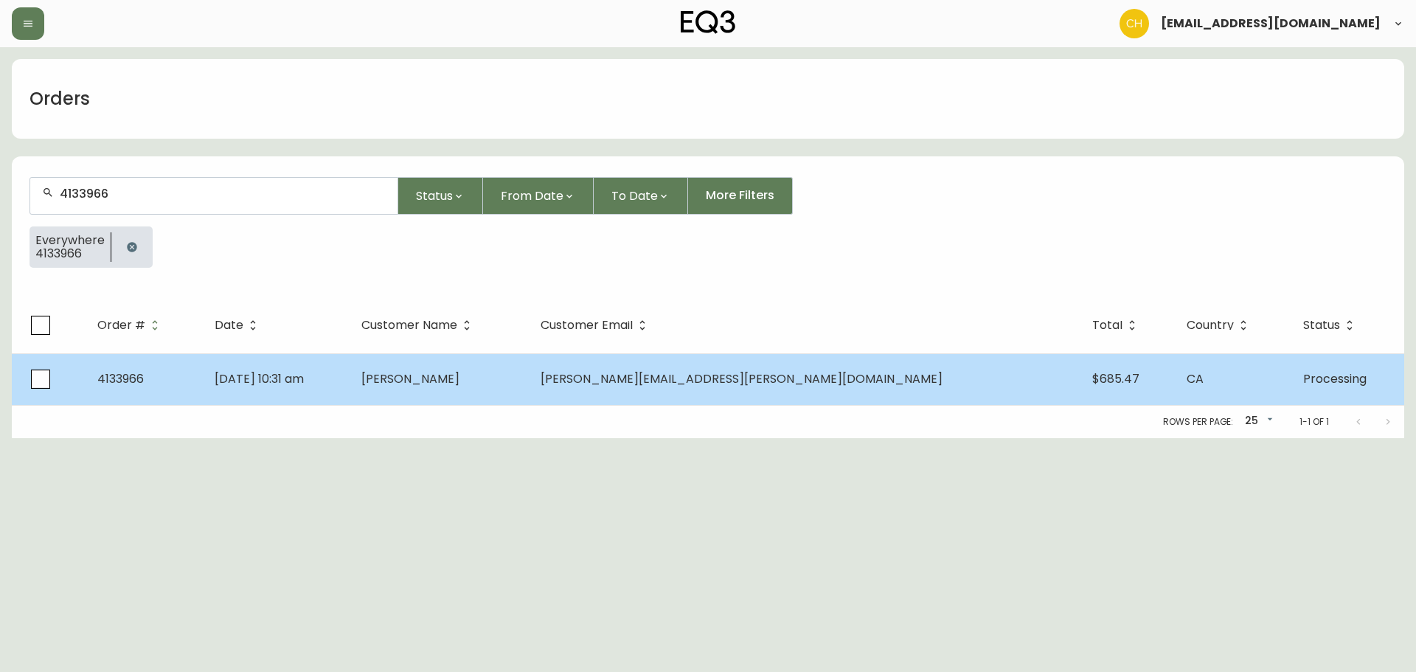
click at [349, 375] on td "[DATE] 10:31 am" at bounding box center [276, 379] width 146 height 52
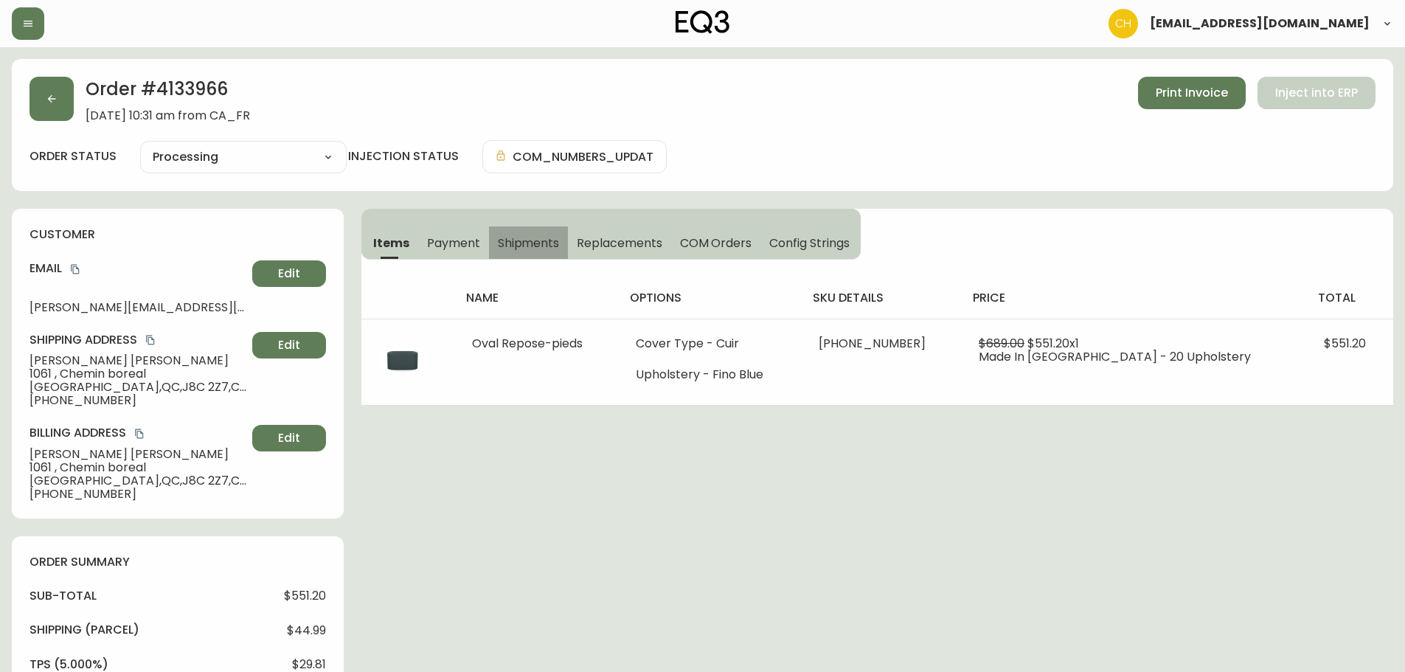
click at [510, 233] on button "Shipments" at bounding box center [529, 242] width 80 height 32
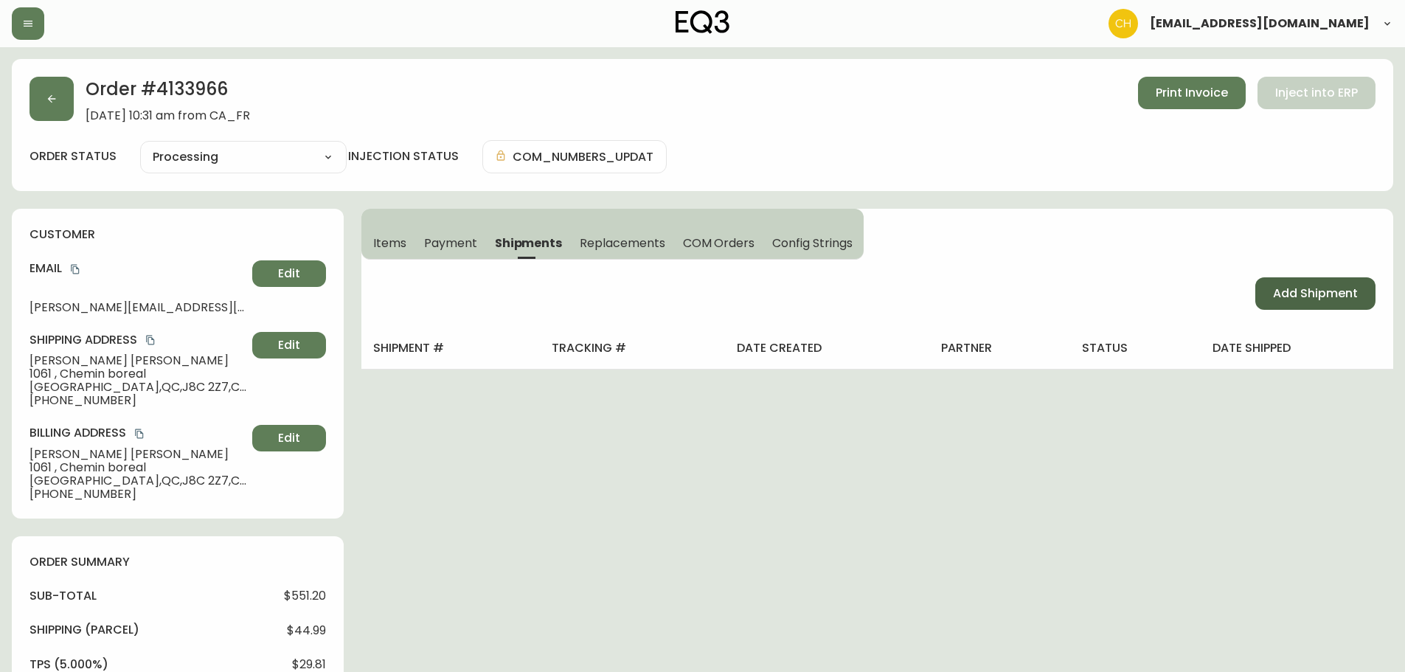
click at [1278, 294] on span "Add Shipment" at bounding box center [1315, 293] width 85 height 16
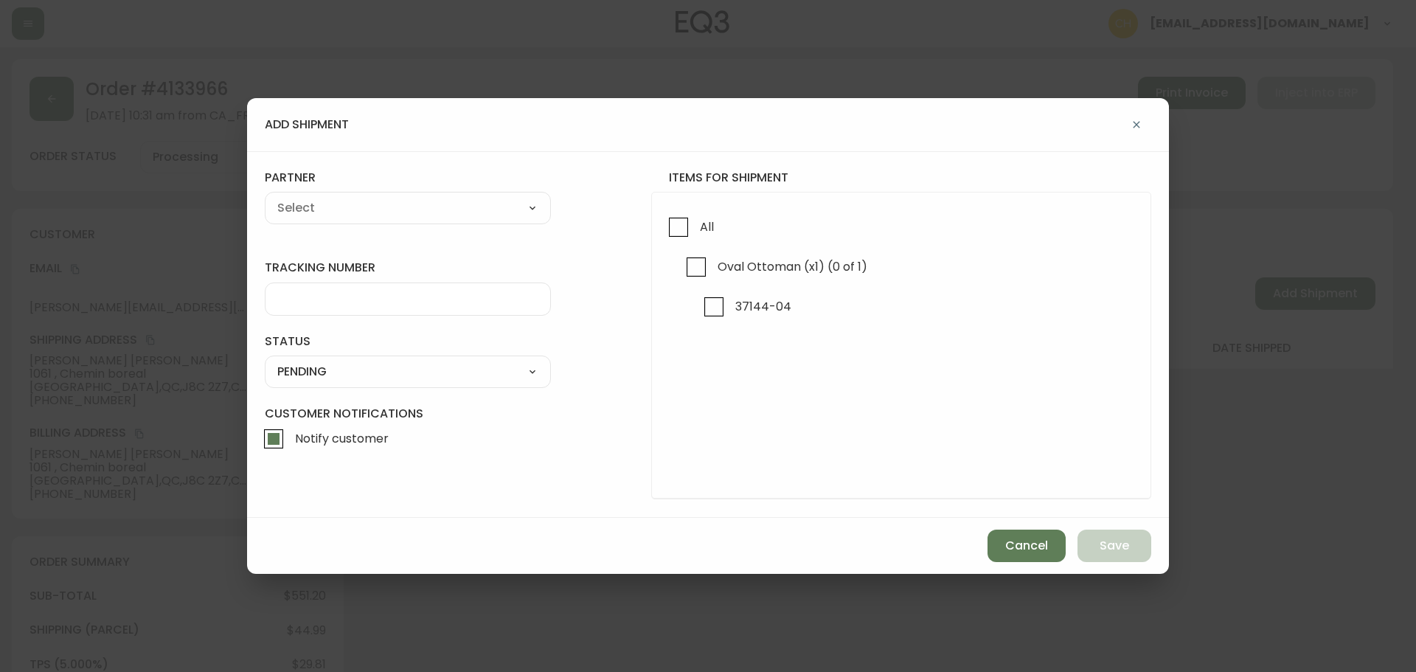
click at [668, 229] on input "All" at bounding box center [679, 227] width 34 height 34
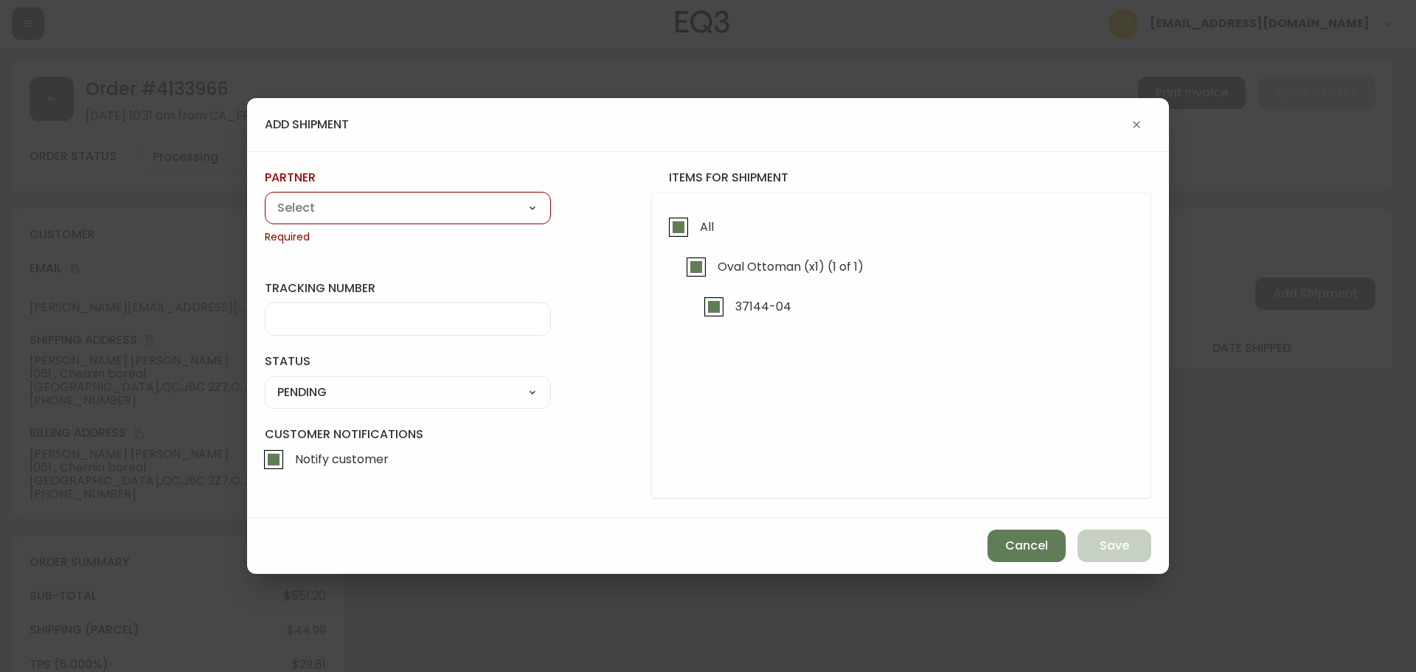
click at [499, 213] on select "A Move to Remember LLC ABF Freight Alero [PERSON_NAME] Canada Post Canpar Expre…" at bounding box center [408, 208] width 286 height 22
click at [265, 197] on select "A Move to Remember LLC ABF Freight Alero [PERSON_NAME] Canada Post Canpar Expre…" at bounding box center [408, 208] width 286 height 22
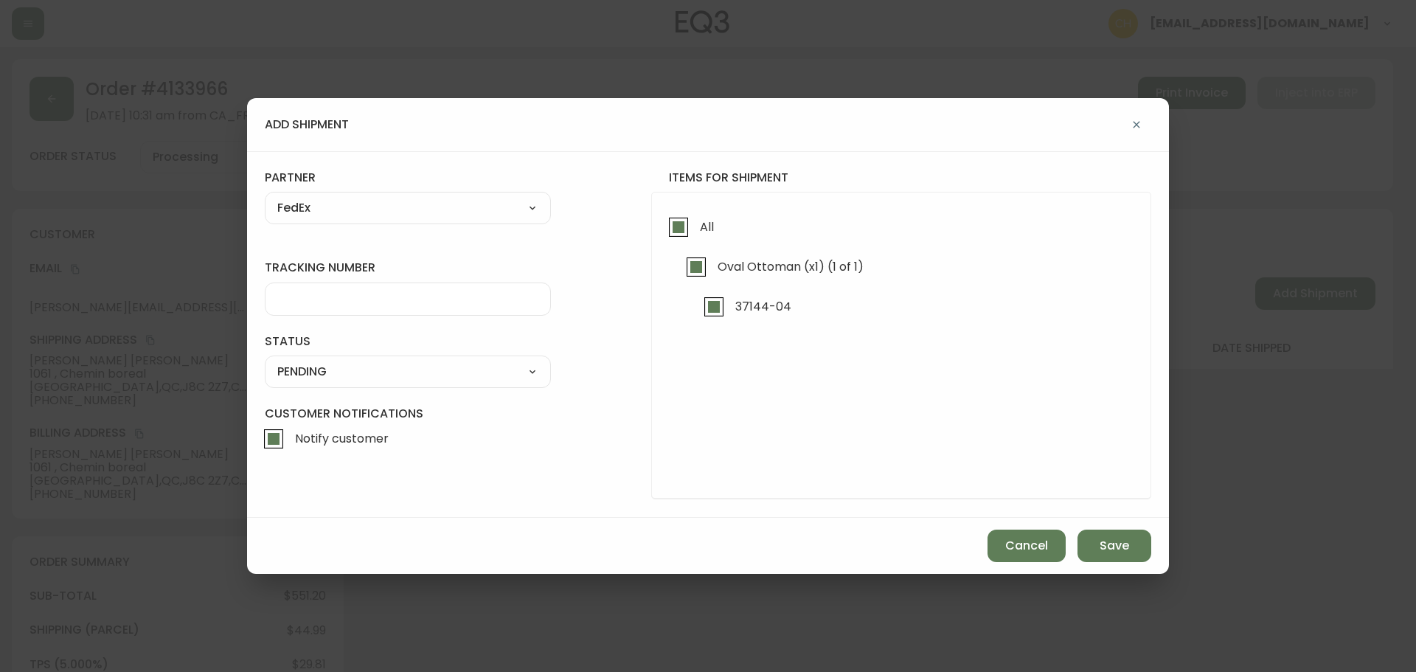
click at [338, 302] on input "tracking number" at bounding box center [407, 299] width 261 height 14
click at [322, 372] on select "SHIPPED PENDING CANCELLED" at bounding box center [408, 372] width 286 height 22
click at [265, 361] on select "SHIPPED PENDING CANCELLED" at bounding box center [408, 372] width 286 height 22
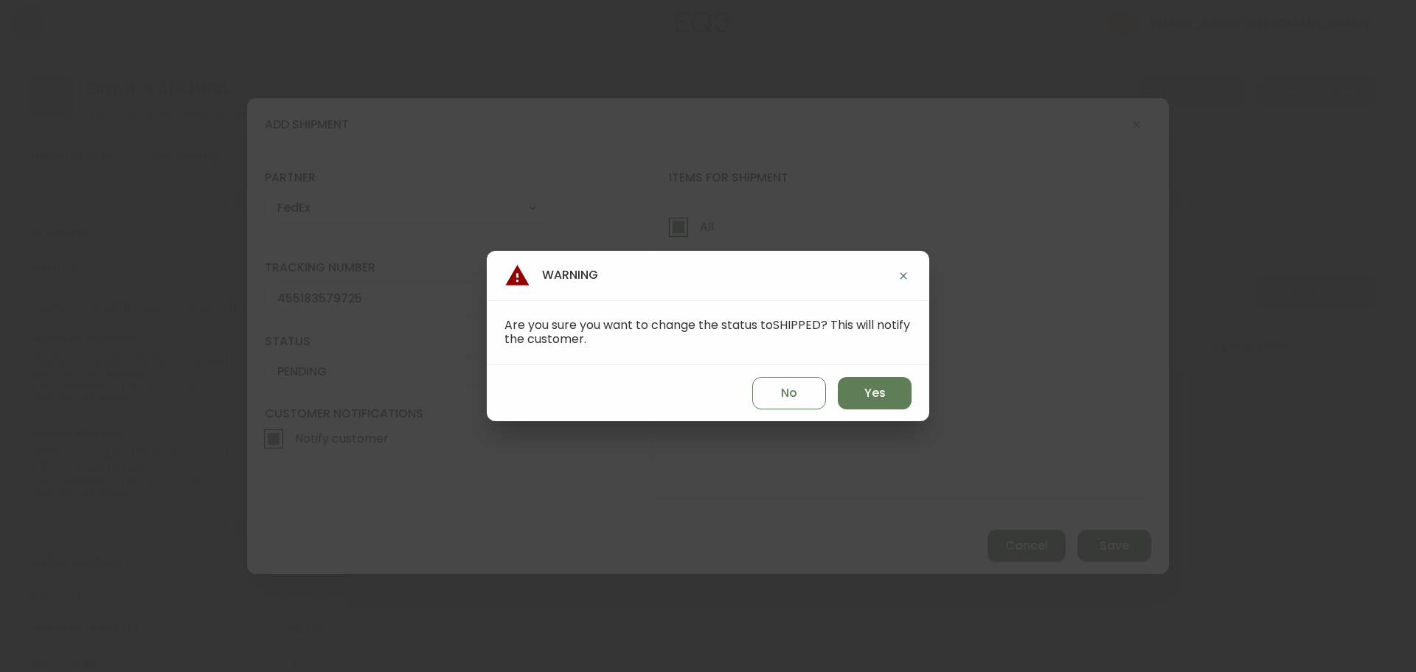
drag, startPoint x: 868, startPoint y: 395, endPoint x: 921, endPoint y: 419, distance: 58.4
click at [870, 396] on span "Yes" at bounding box center [875, 393] width 21 height 16
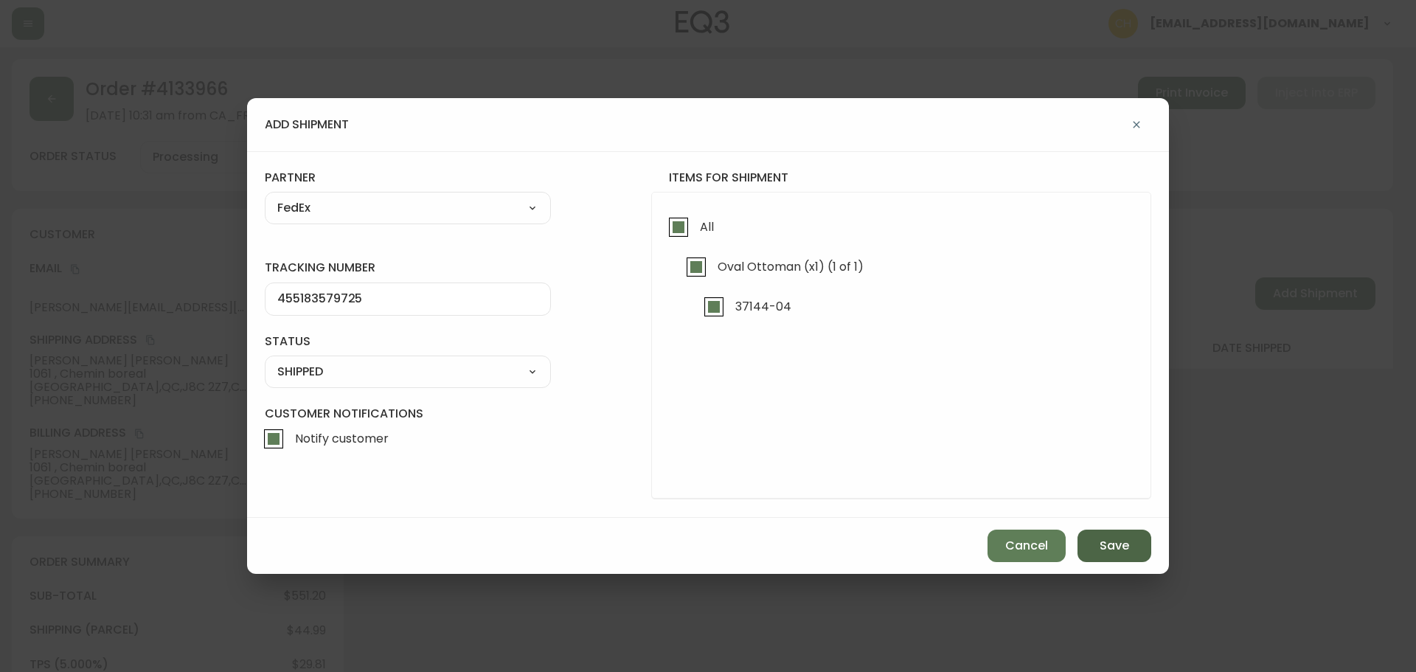
click at [1133, 557] on button "Save" at bounding box center [1115, 546] width 74 height 32
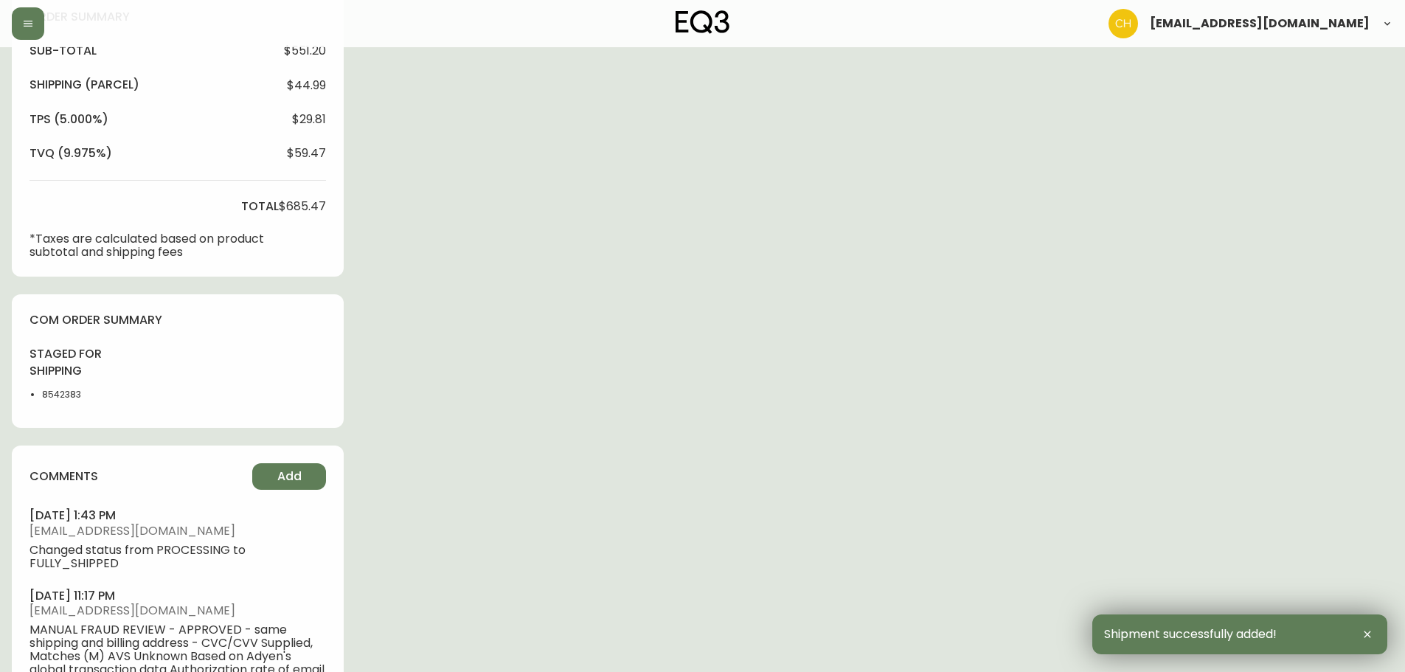
scroll to position [664, 0]
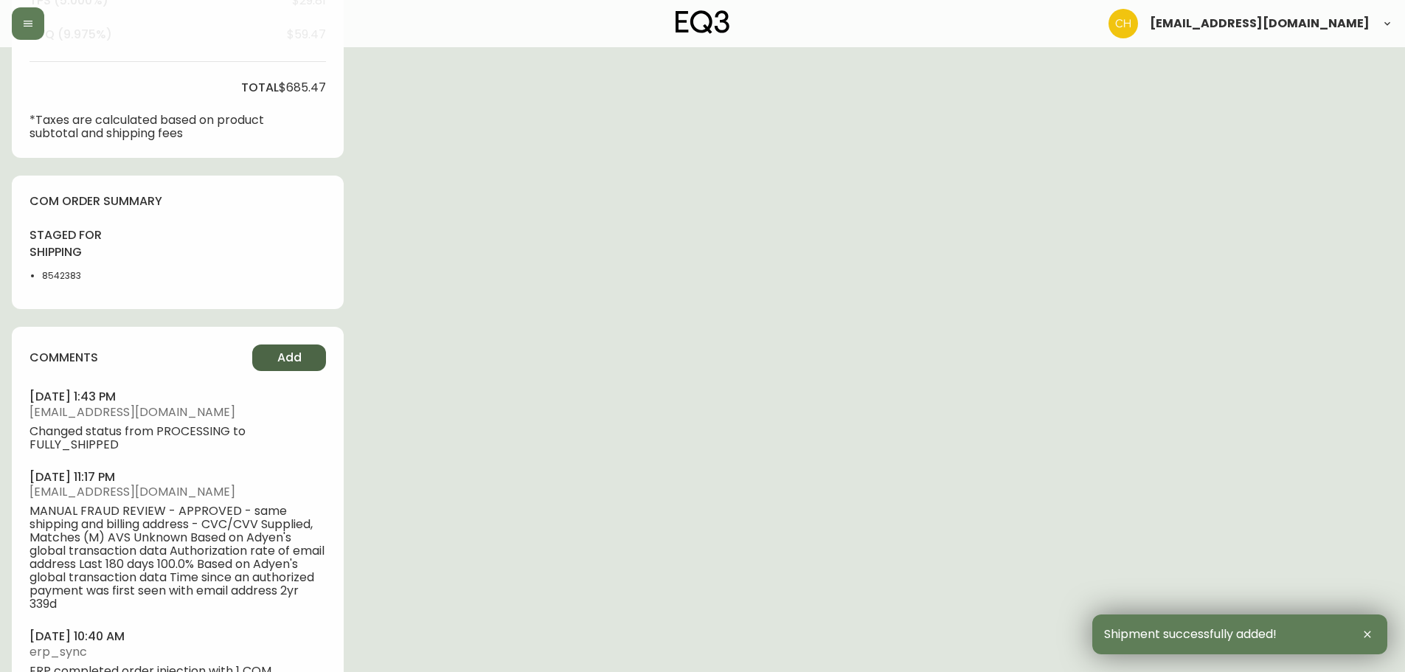
click at [311, 359] on button "Add" at bounding box center [289, 358] width 74 height 27
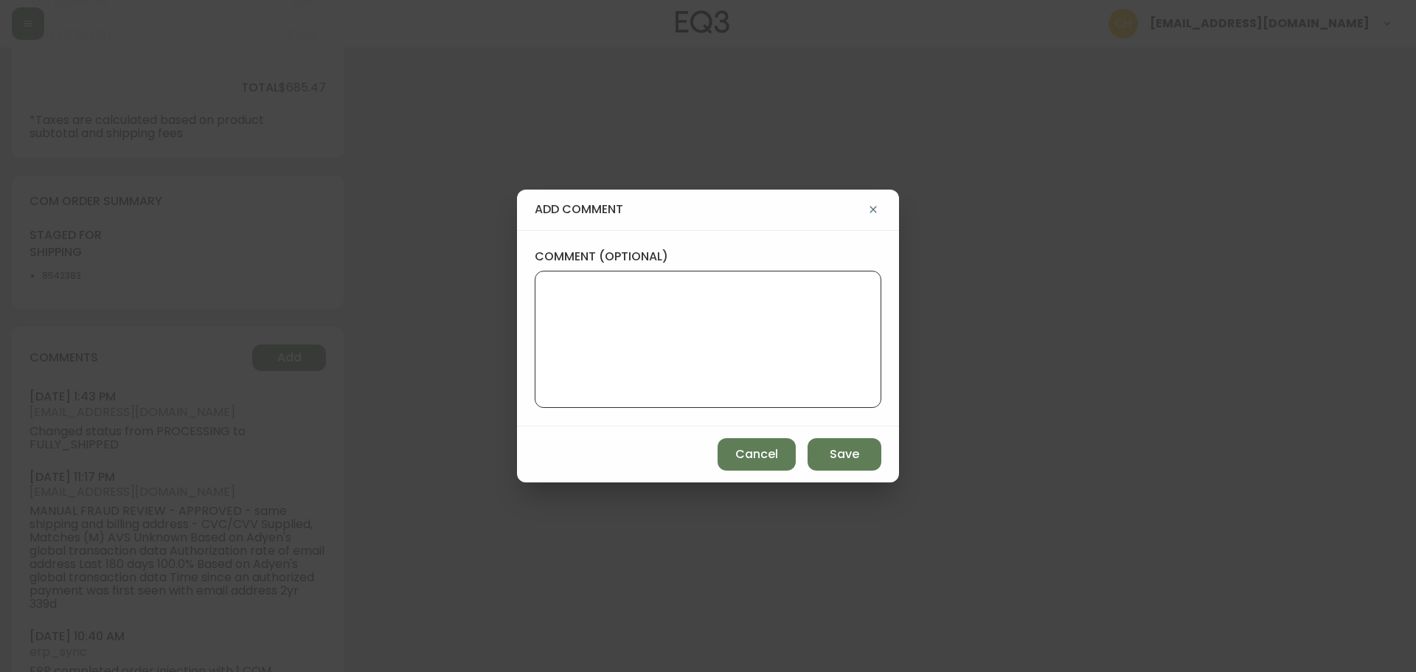
click at [555, 314] on textarea "comment (optional)" at bounding box center [708, 339] width 322 height 118
